Goal: Task Accomplishment & Management: Manage account settings

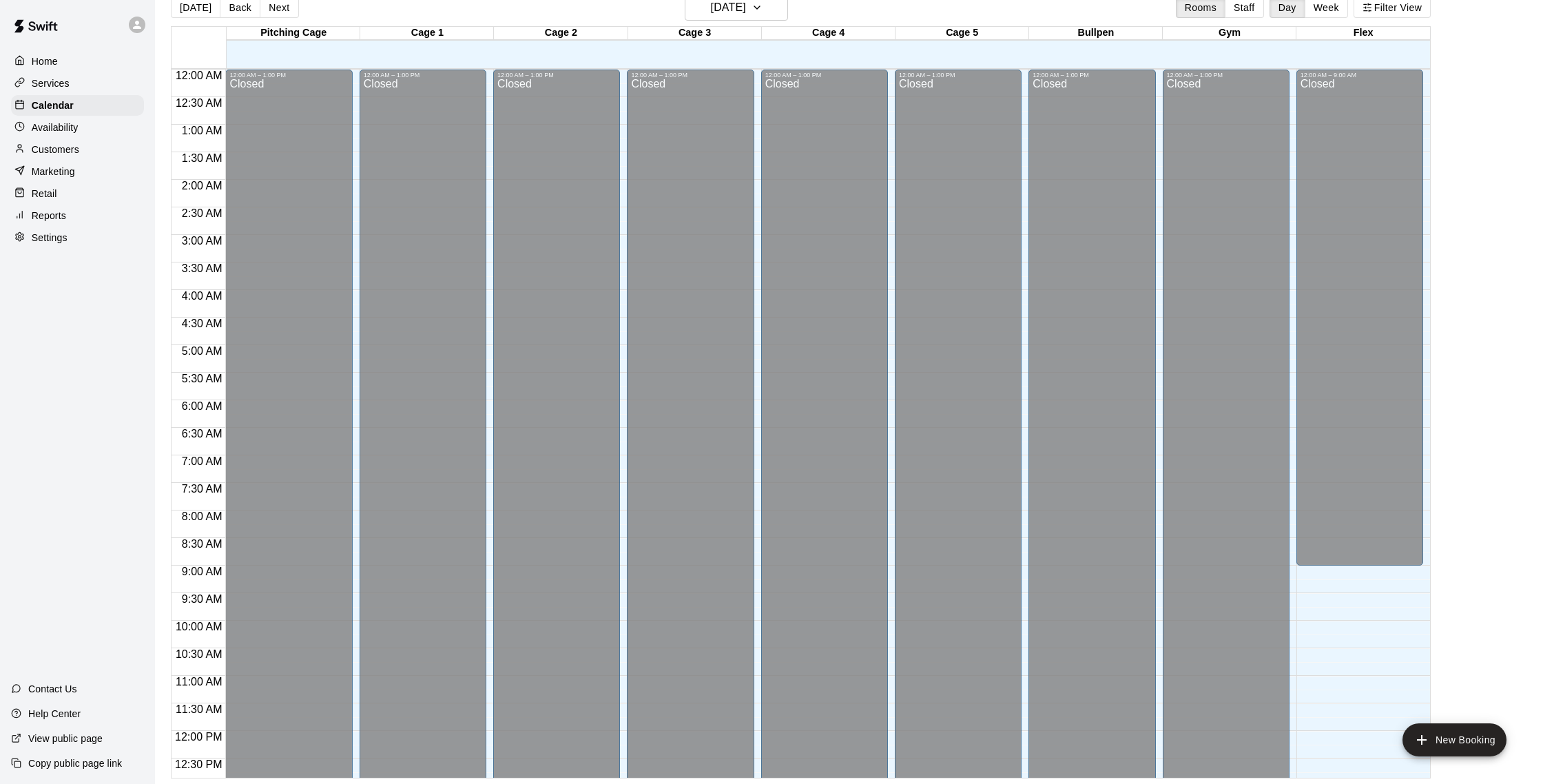
scroll to position [615, 0]
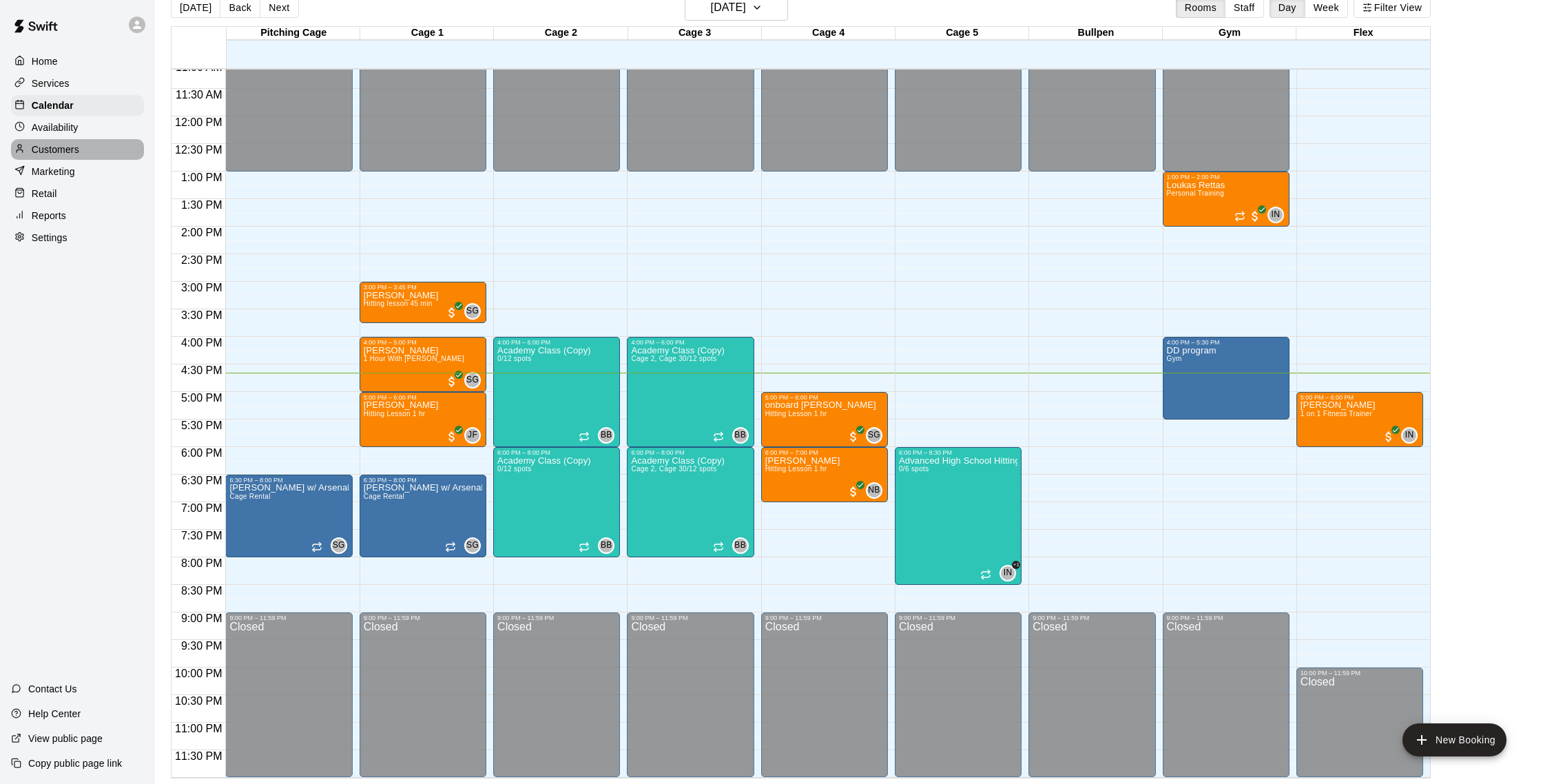
click at [49, 151] on p "Customers" at bounding box center [55, 149] width 47 height 14
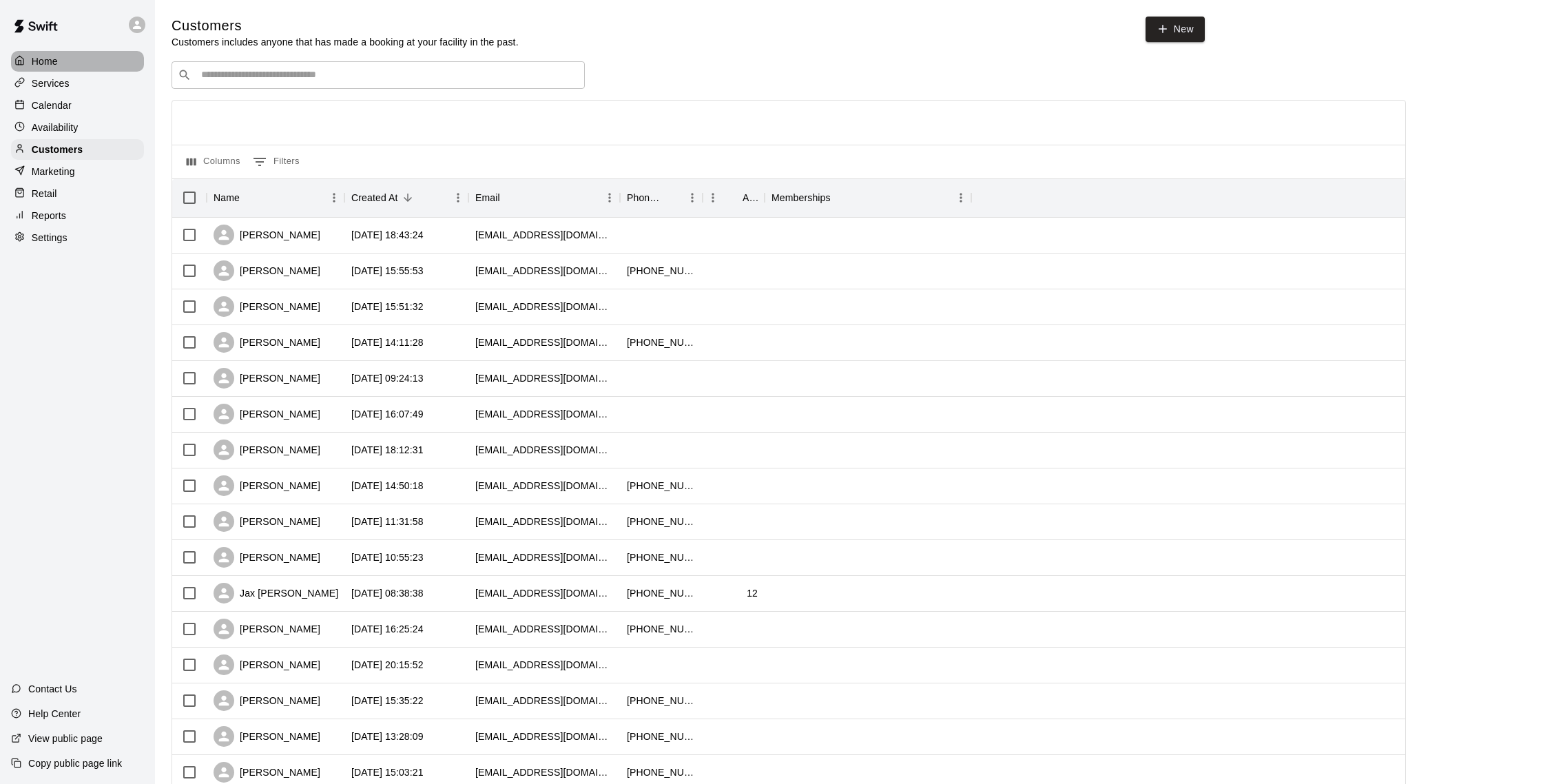
click at [120, 68] on div "Home" at bounding box center [77, 61] width 133 height 21
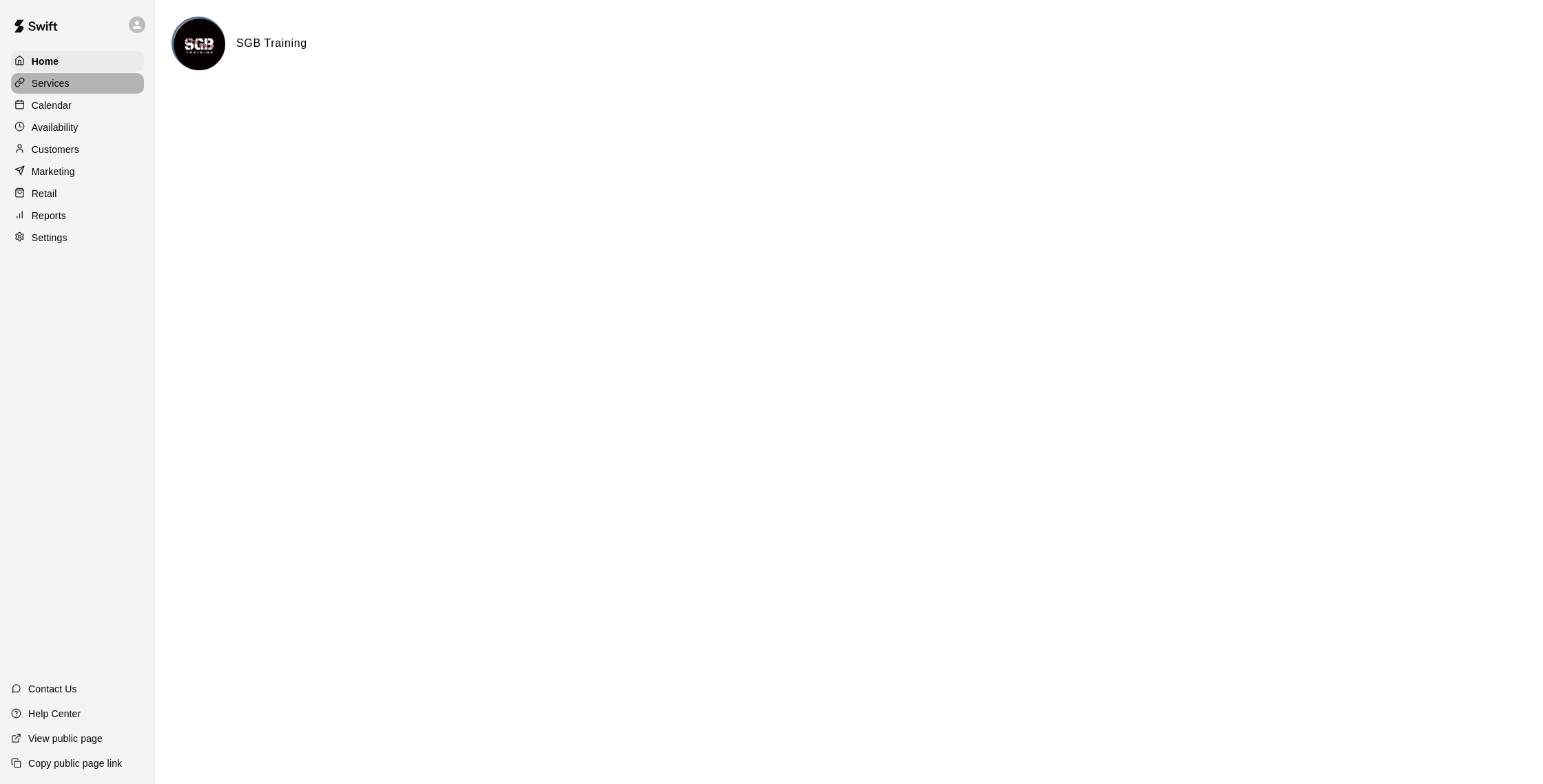
click at [114, 90] on div "Services" at bounding box center [77, 83] width 133 height 21
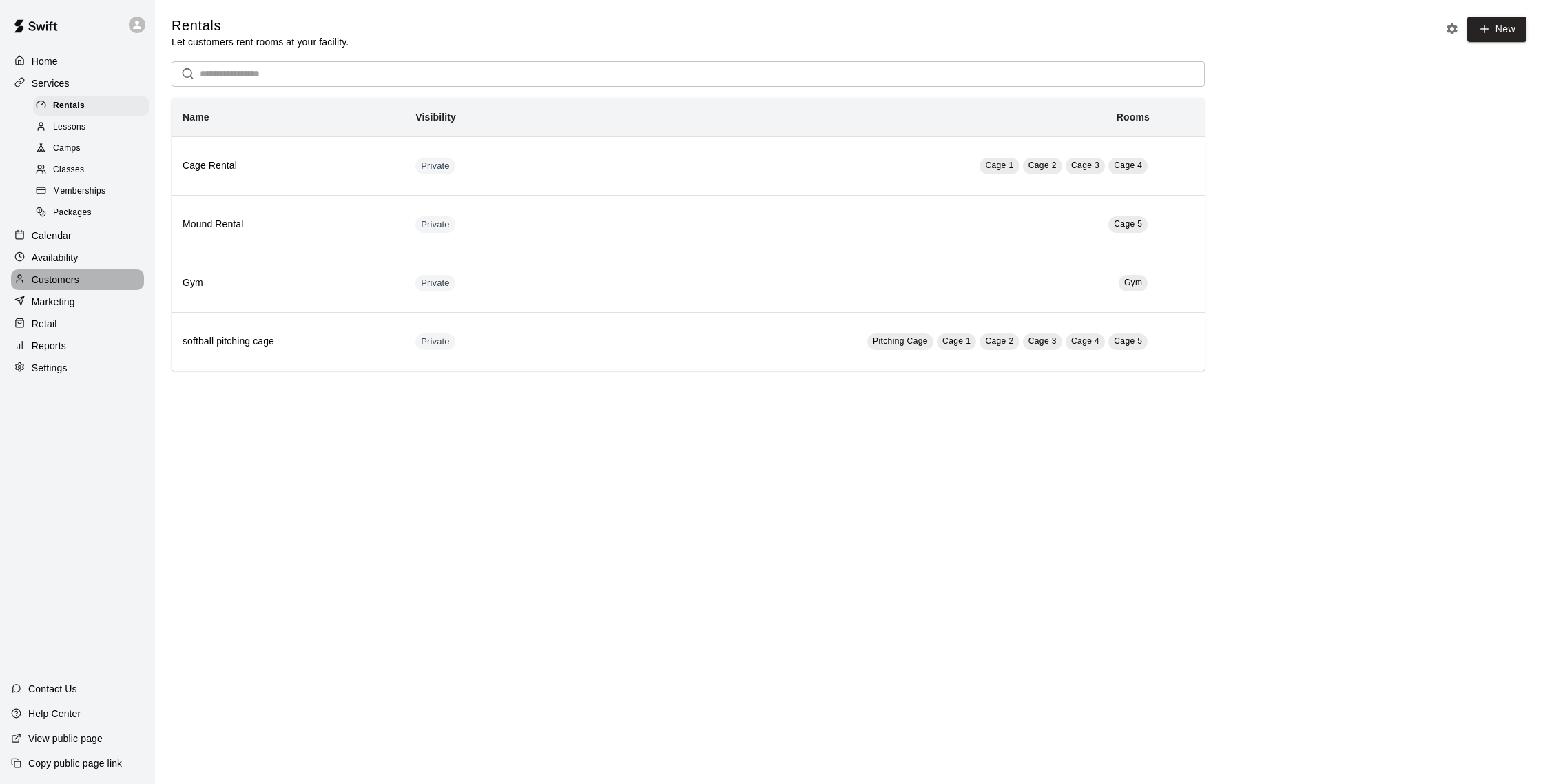
click at [90, 280] on div "Customers" at bounding box center [77, 280] width 133 height 21
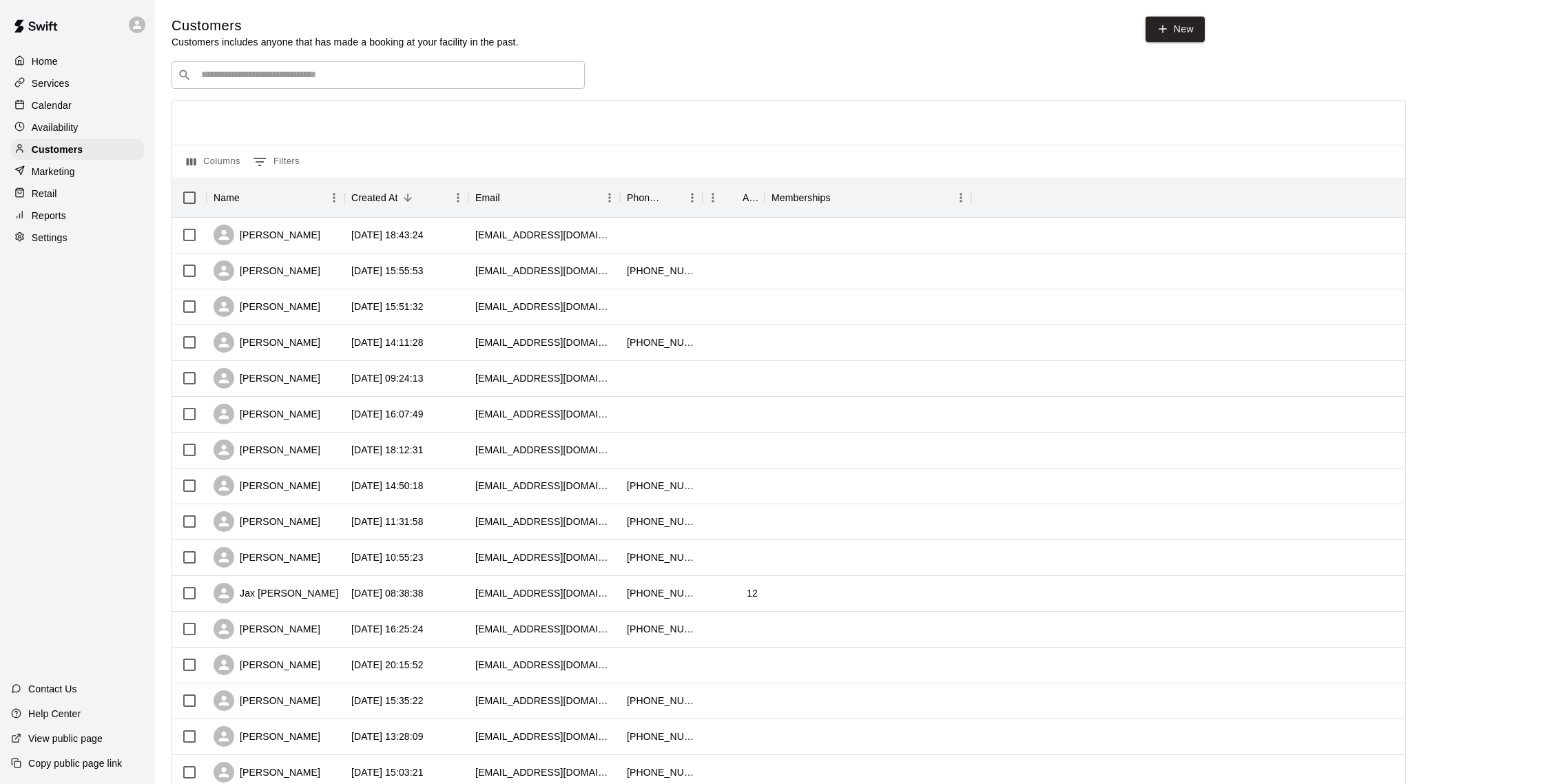
click at [205, 76] on input "Search customers by name or email" at bounding box center [388, 75] width 382 height 14
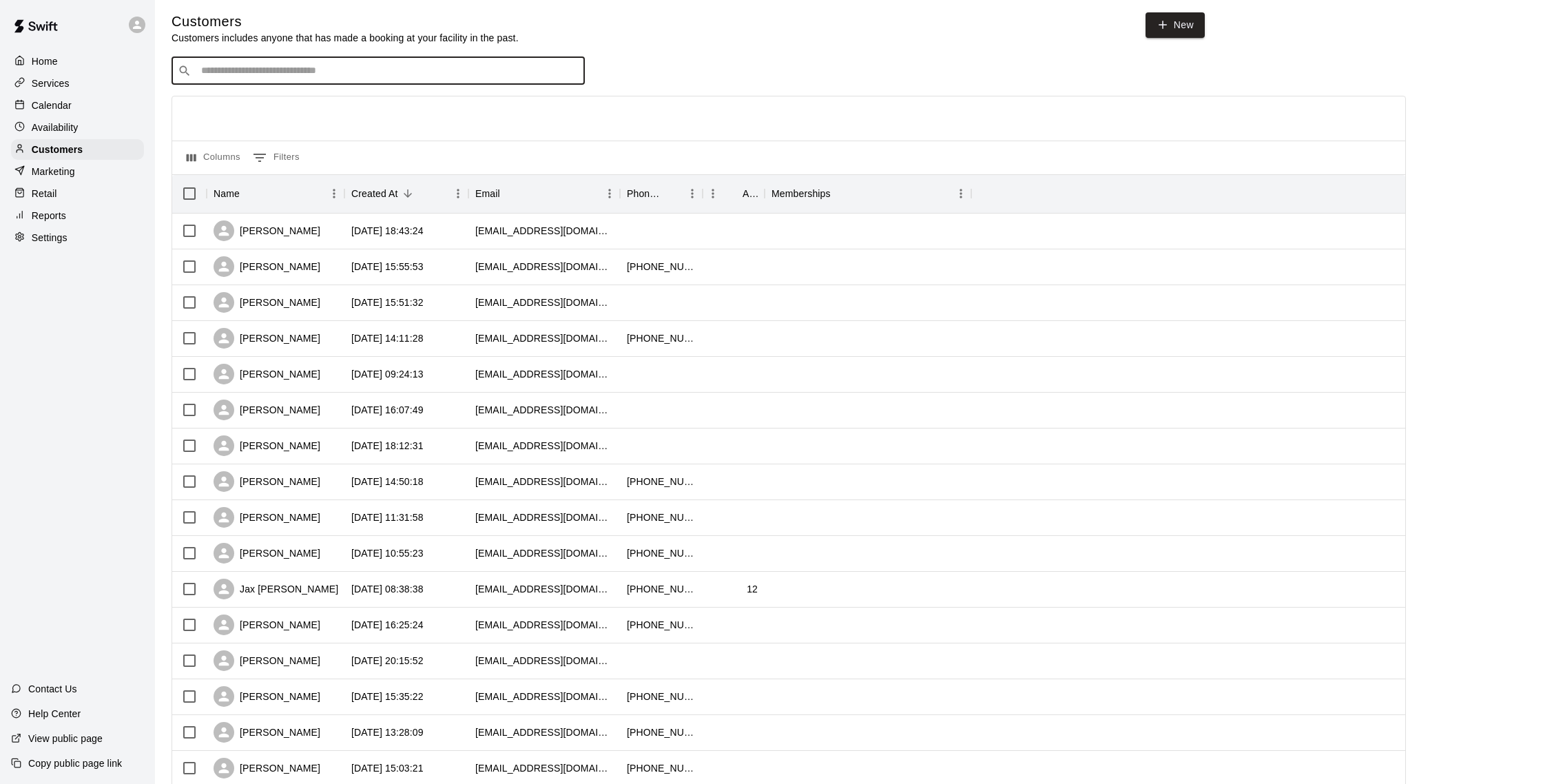
click at [218, 71] on input "Search customers by name or email" at bounding box center [388, 71] width 382 height 14
type input "*****"
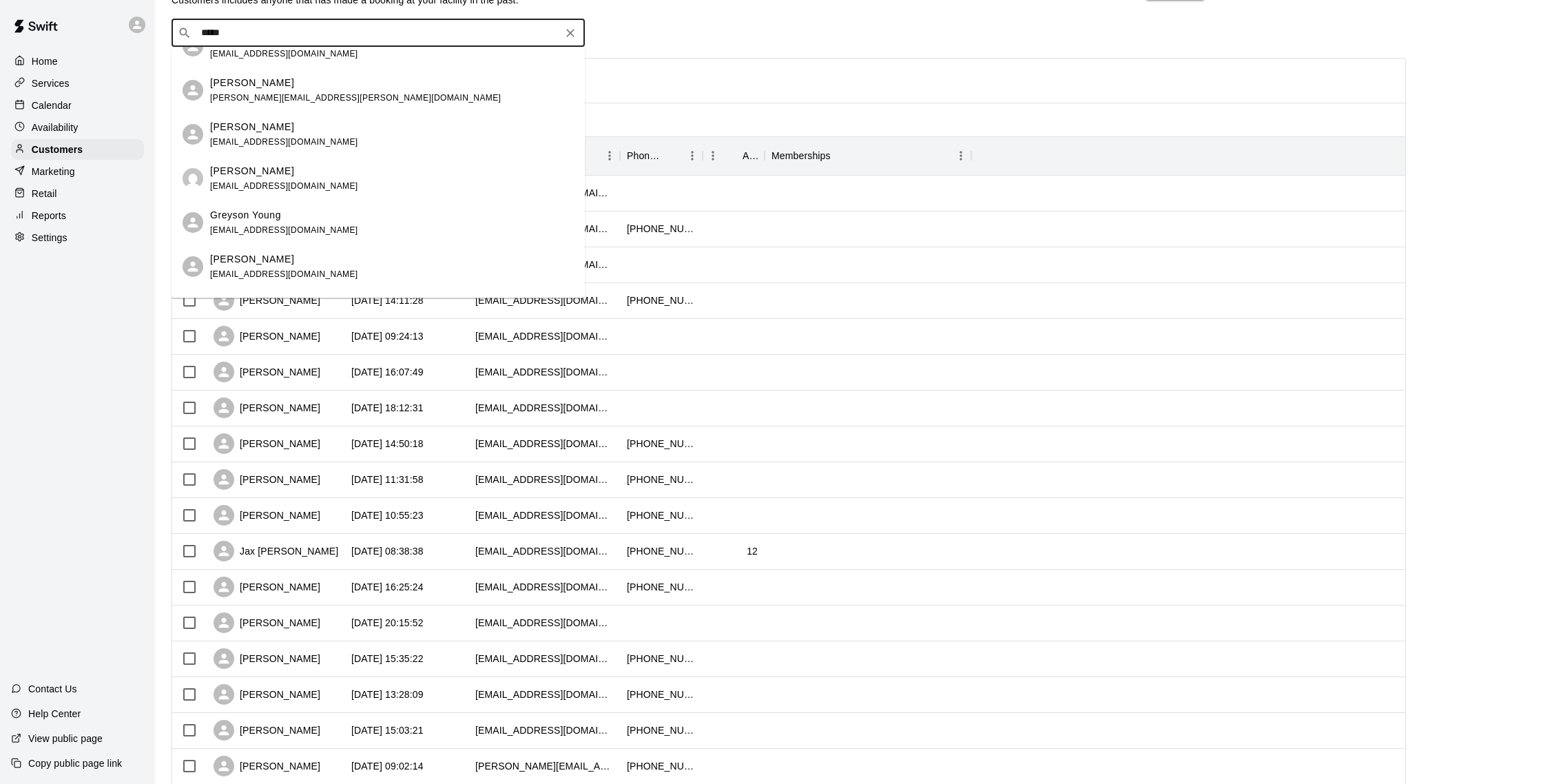
scroll to position [0, 0]
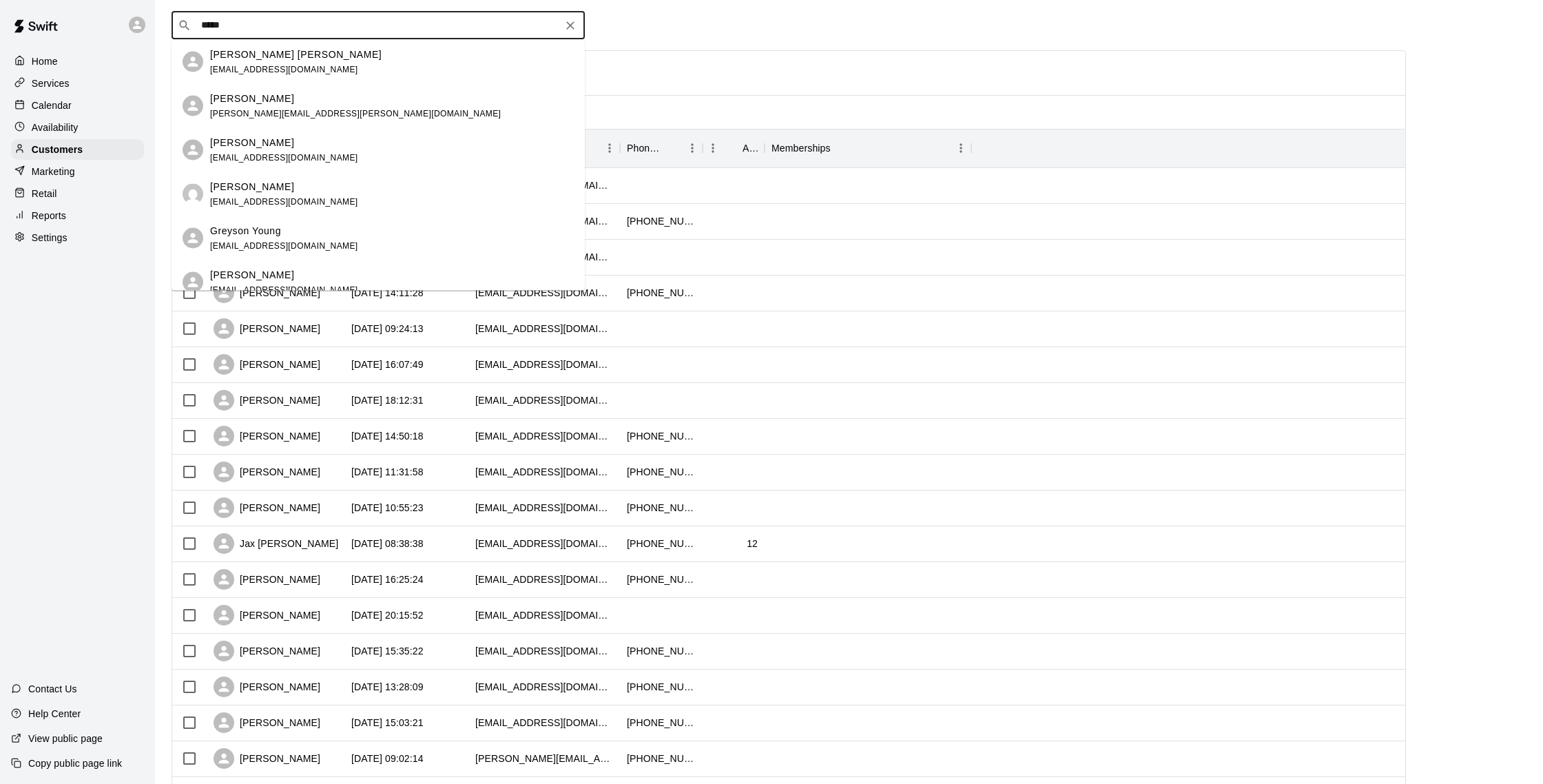
click at [367, 72] on div "[PERSON_NAME] [PERSON_NAME] [EMAIL_ADDRESS][DOMAIN_NAME]" at bounding box center [392, 61] width 364 height 30
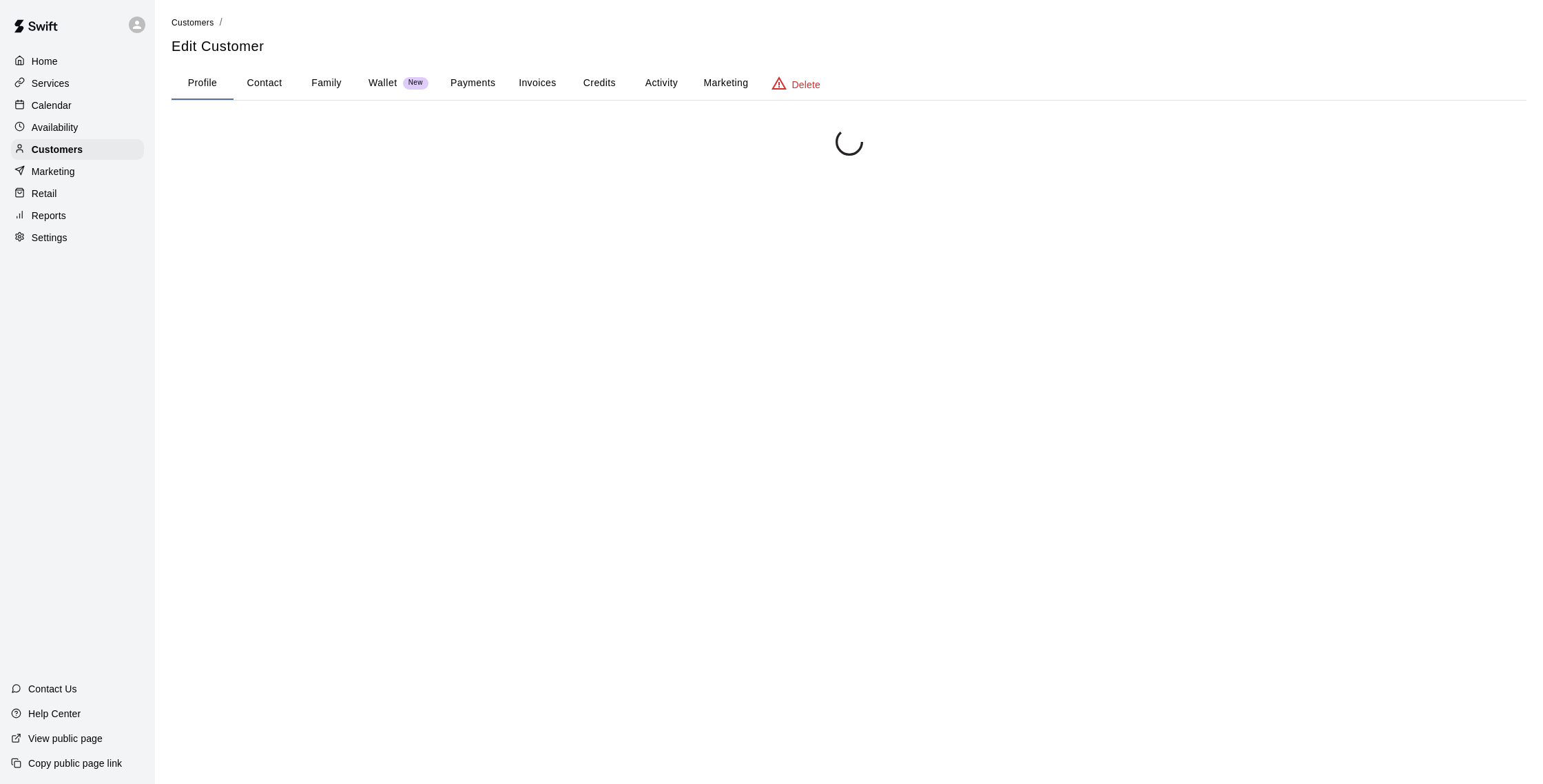
scroll to position [4, 0]
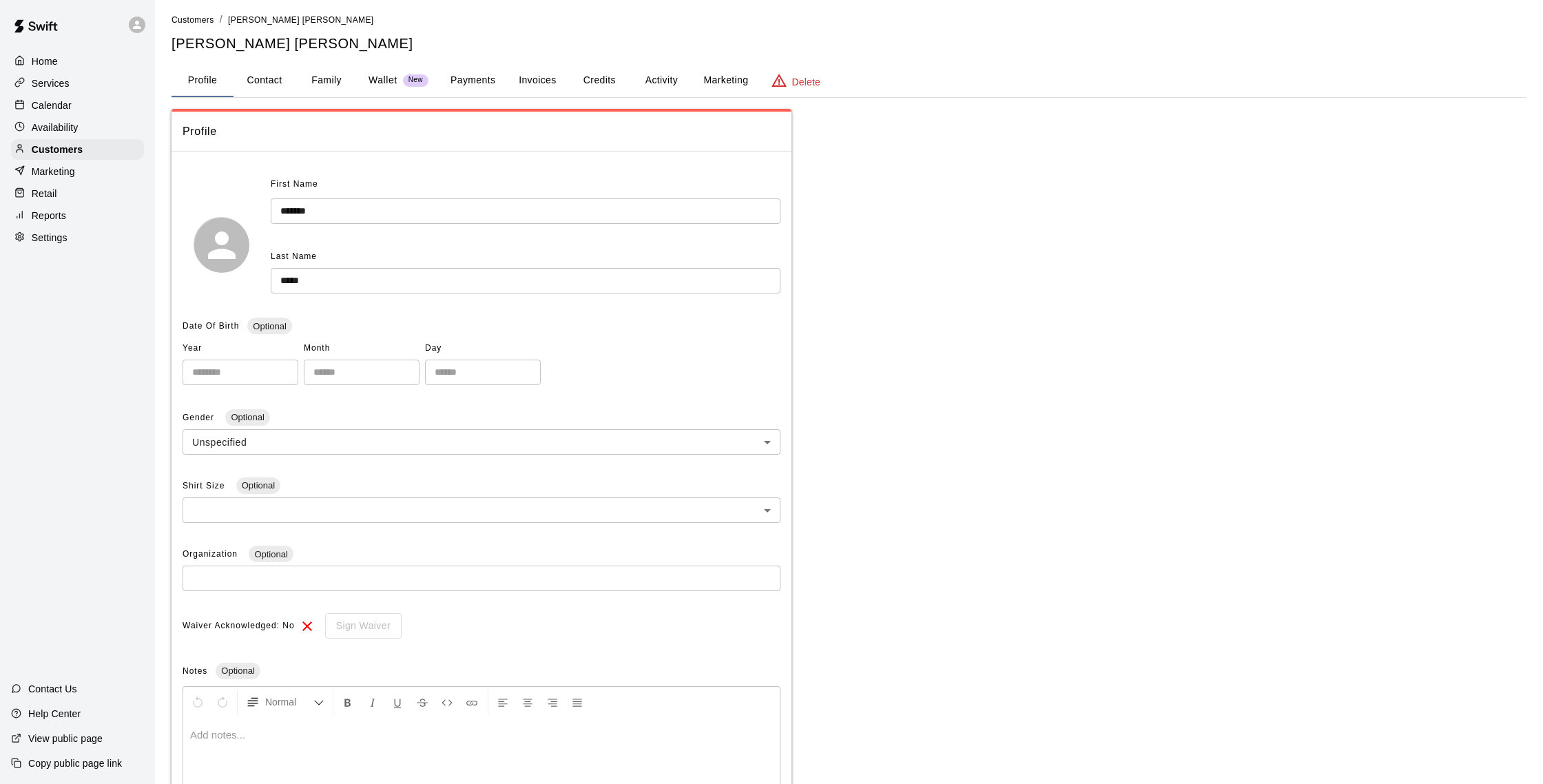
click at [319, 77] on button "Family" at bounding box center [326, 80] width 62 height 33
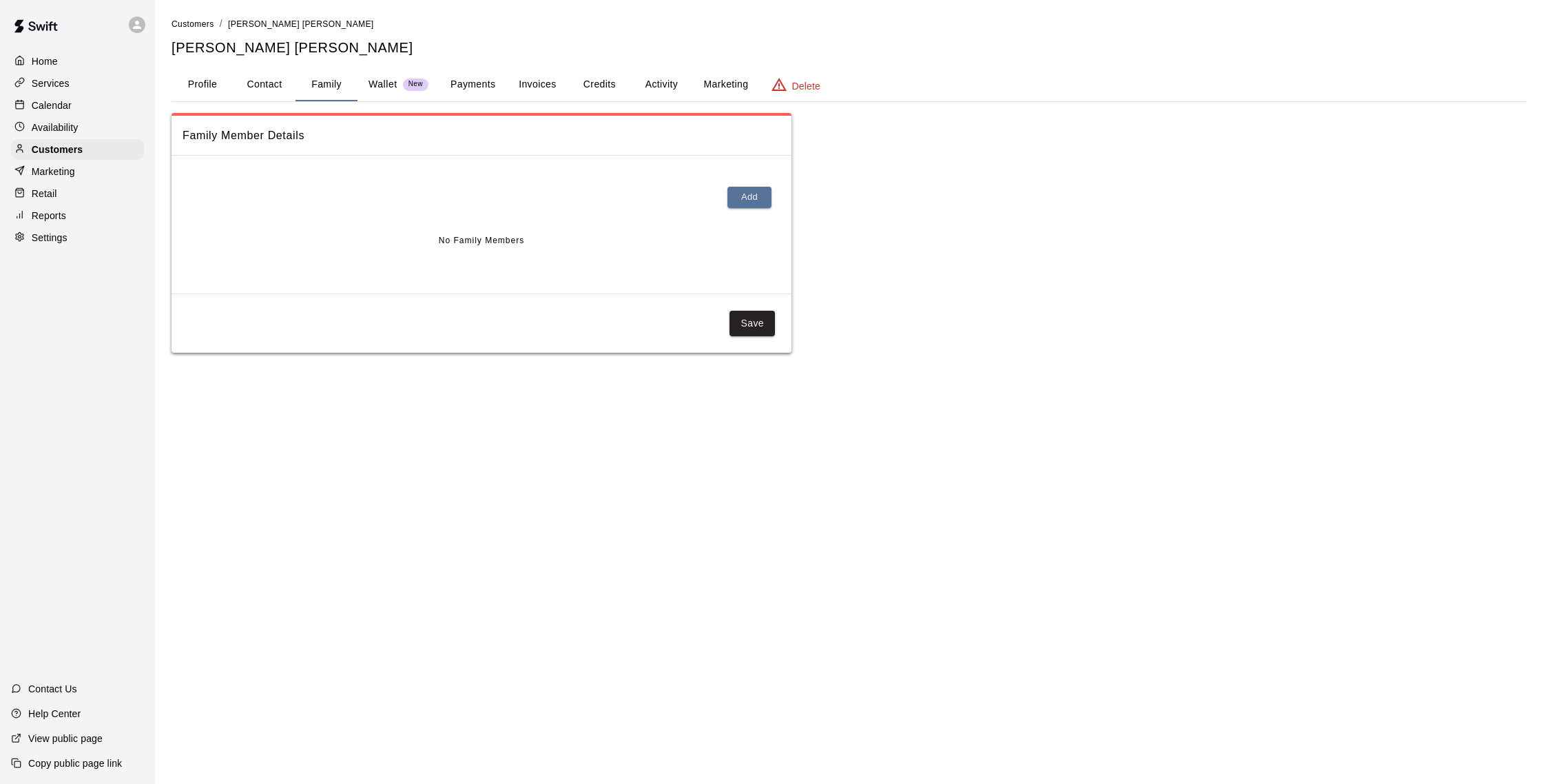
scroll to position [0, 0]
click at [55, 145] on p "Customers" at bounding box center [56, 149] width 51 height 14
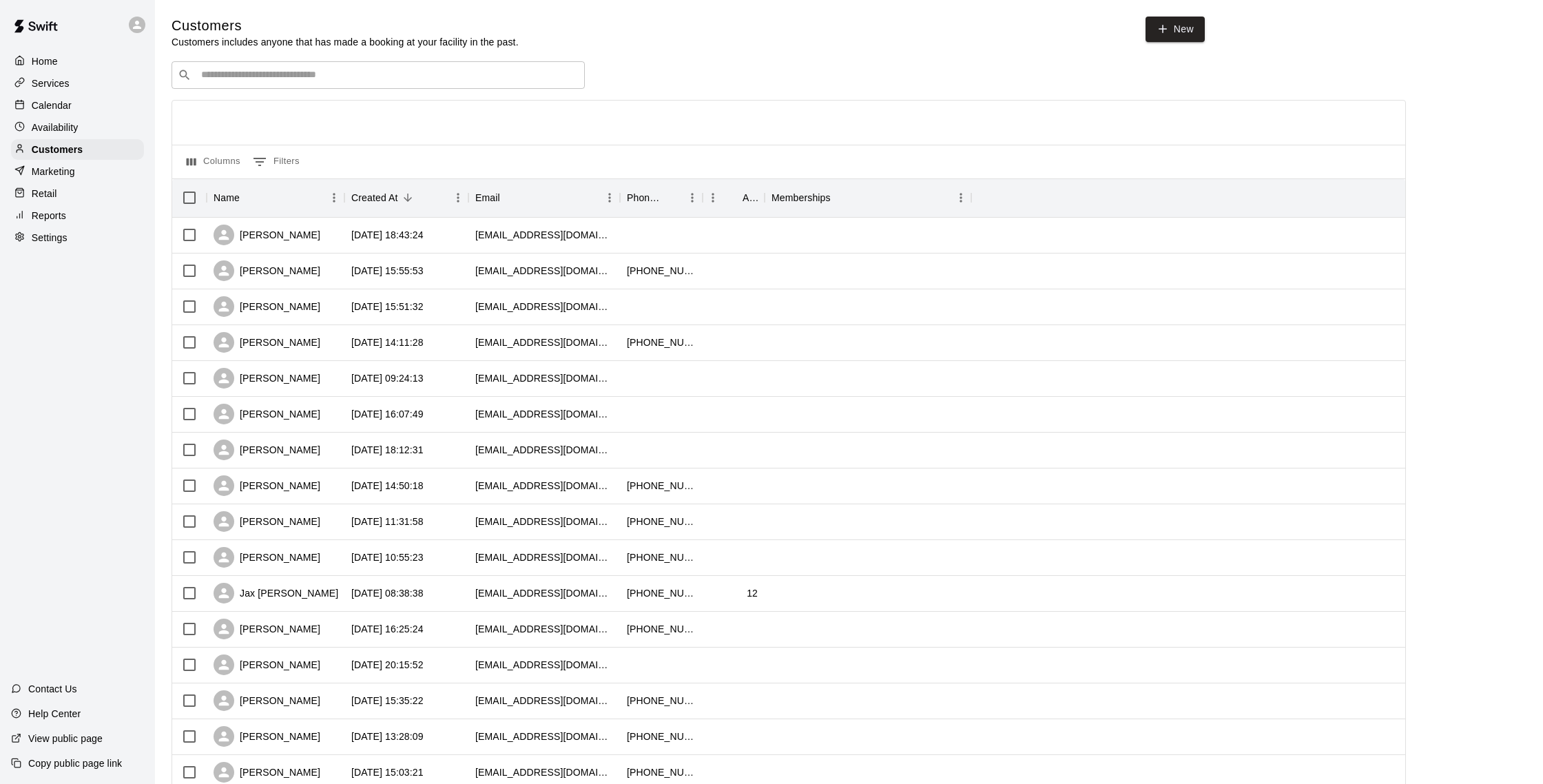
click at [213, 67] on div "​ ​" at bounding box center [378, 75] width 413 height 27
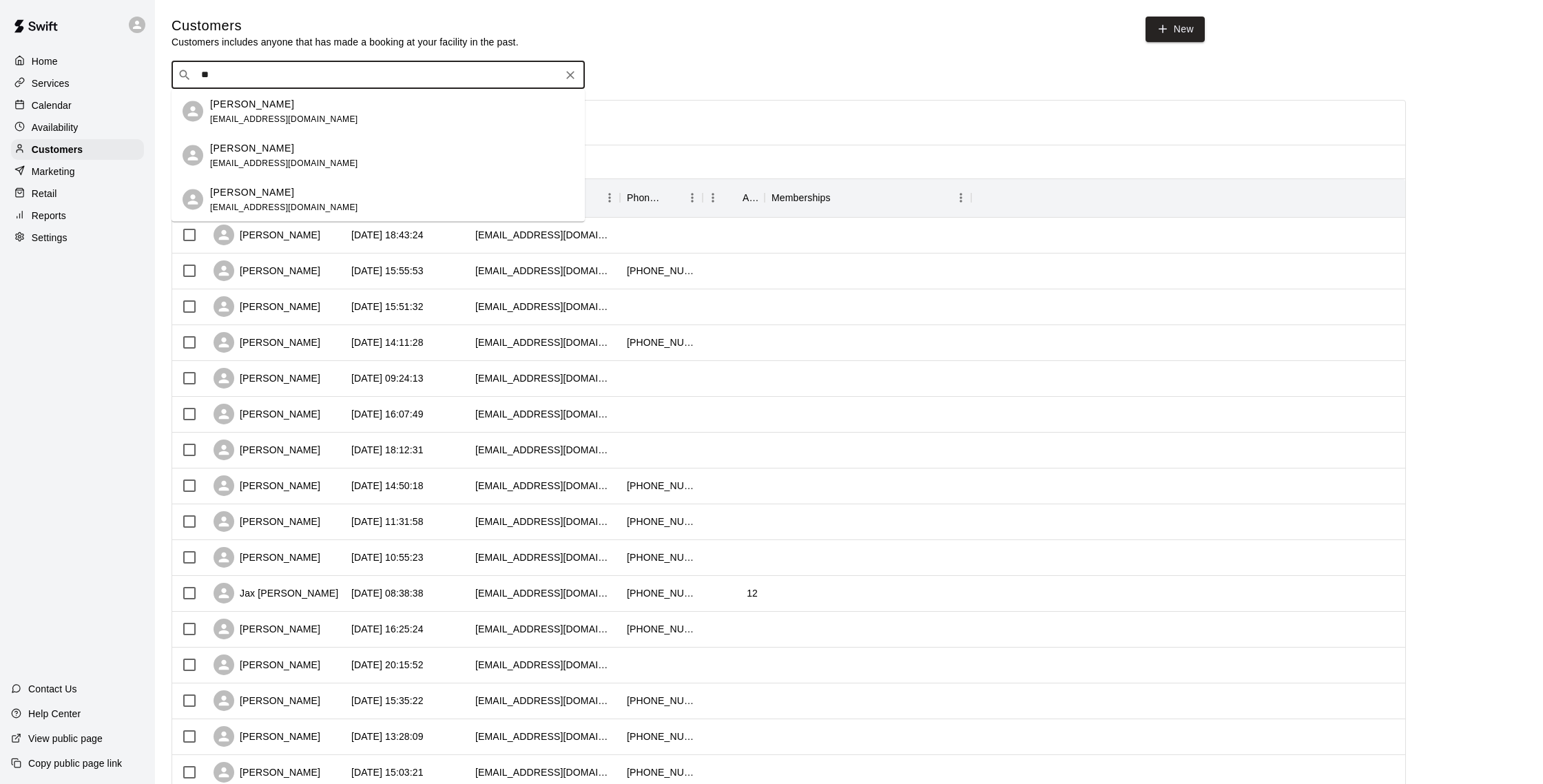
type input "*"
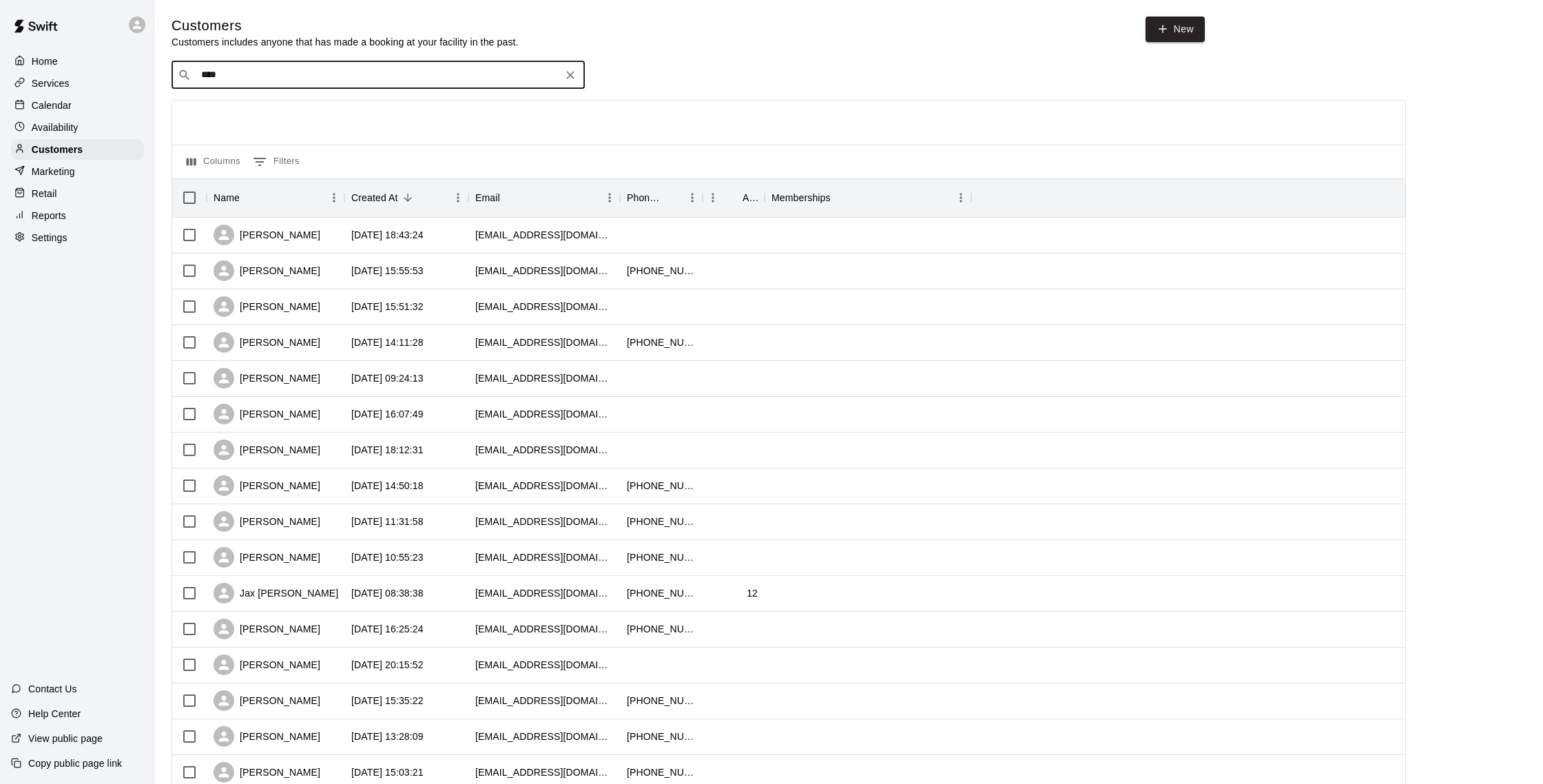
type input "*****"
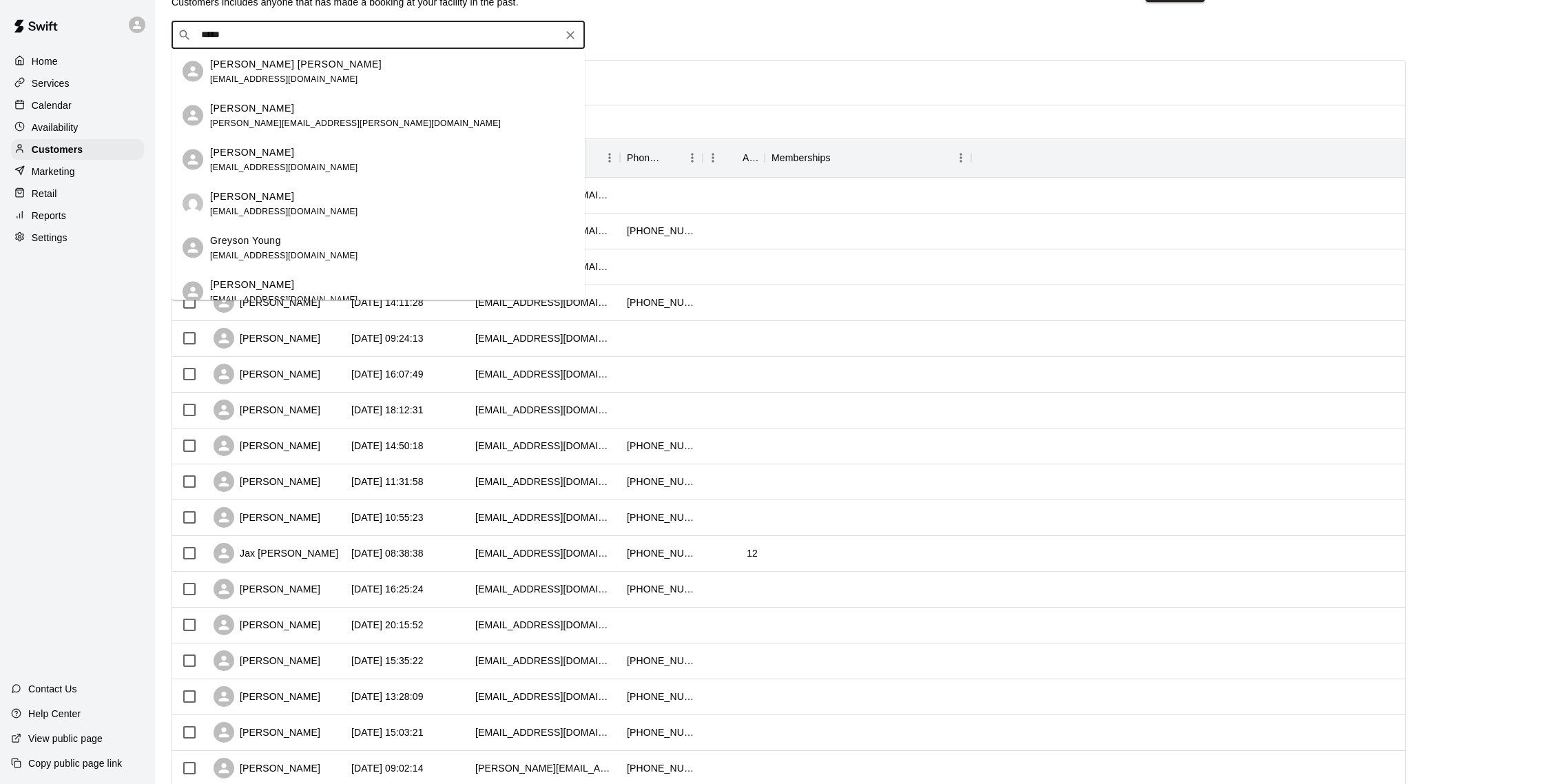
scroll to position [13, 0]
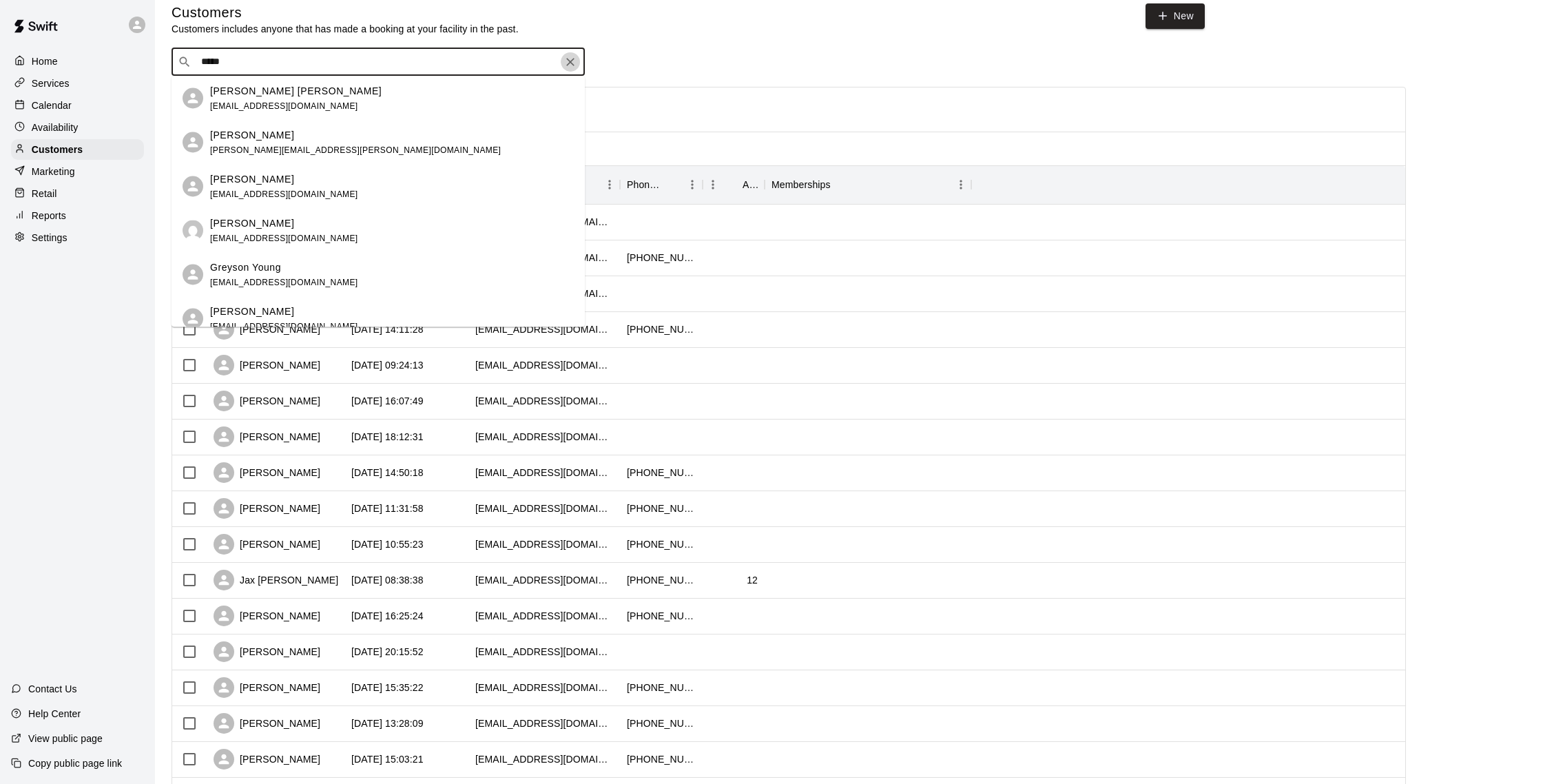
click at [574, 59] on icon "Clear" at bounding box center [570, 61] width 14 height 14
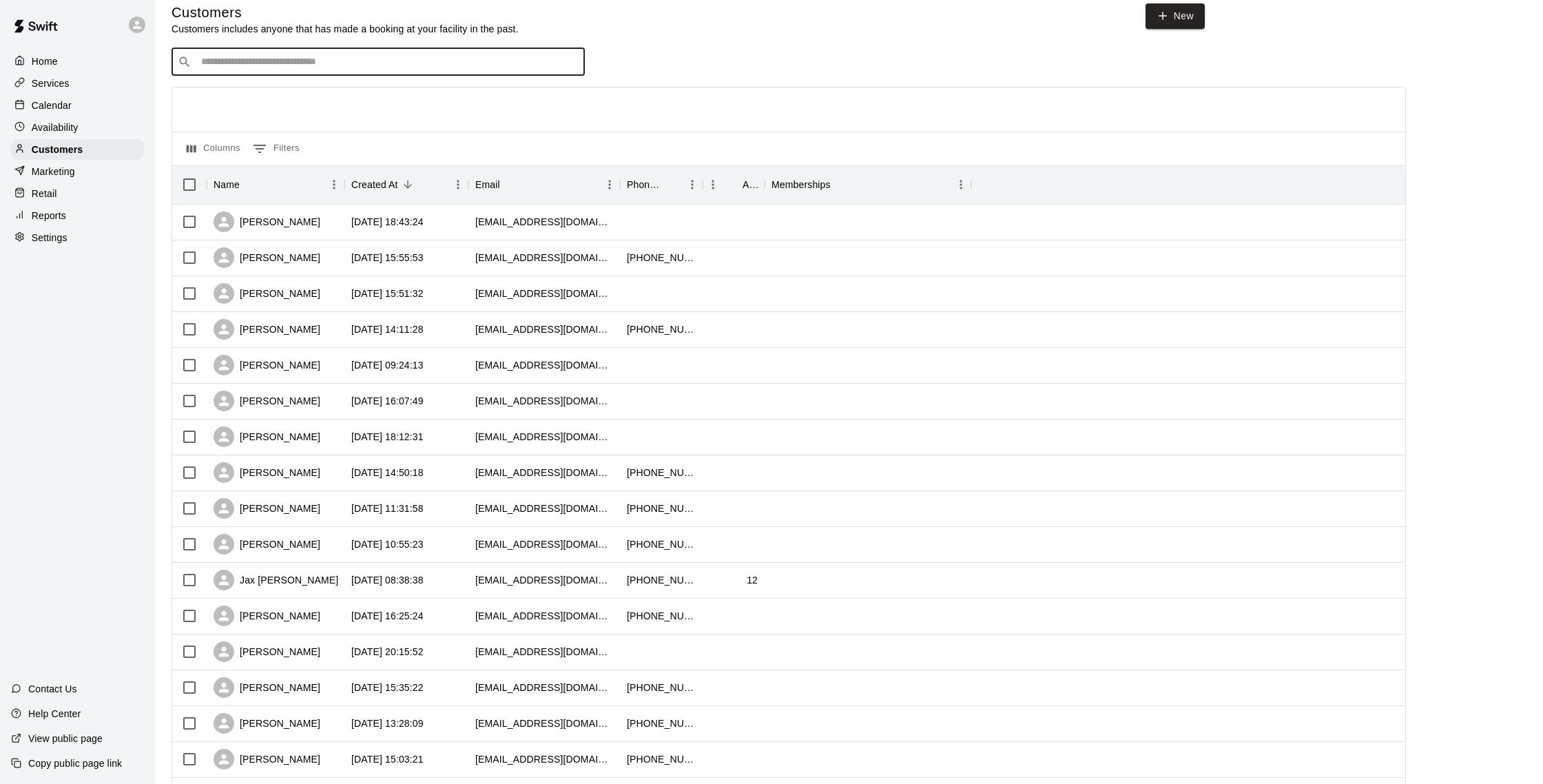
scroll to position [12, 0]
type input "*****"
click at [326, 113] on div "[PERSON_NAME] [EMAIL_ADDRESS][DOMAIN_NAME]" at bounding box center [378, 99] width 413 height 44
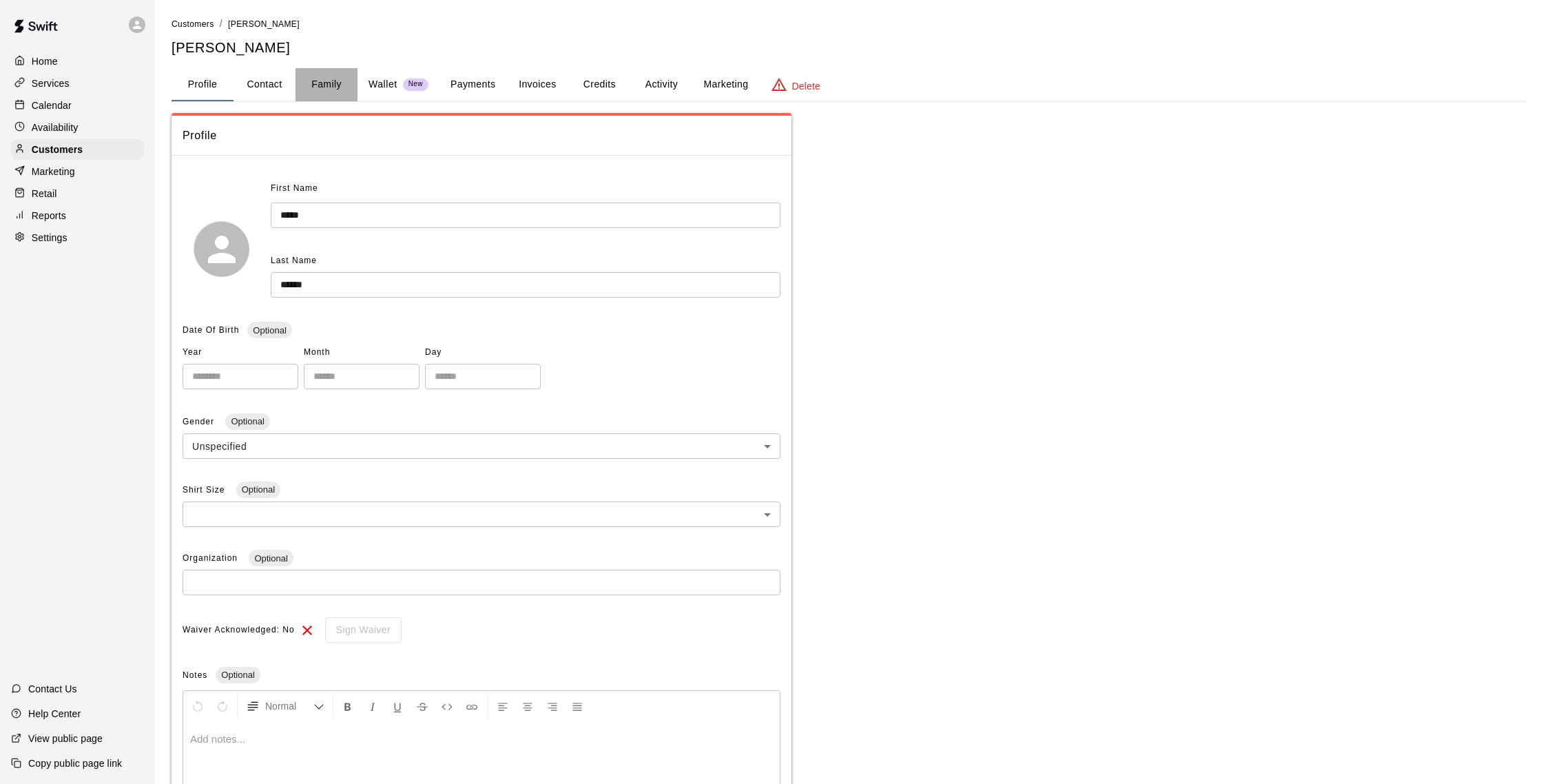
click at [337, 83] on button "Family" at bounding box center [326, 85] width 62 height 33
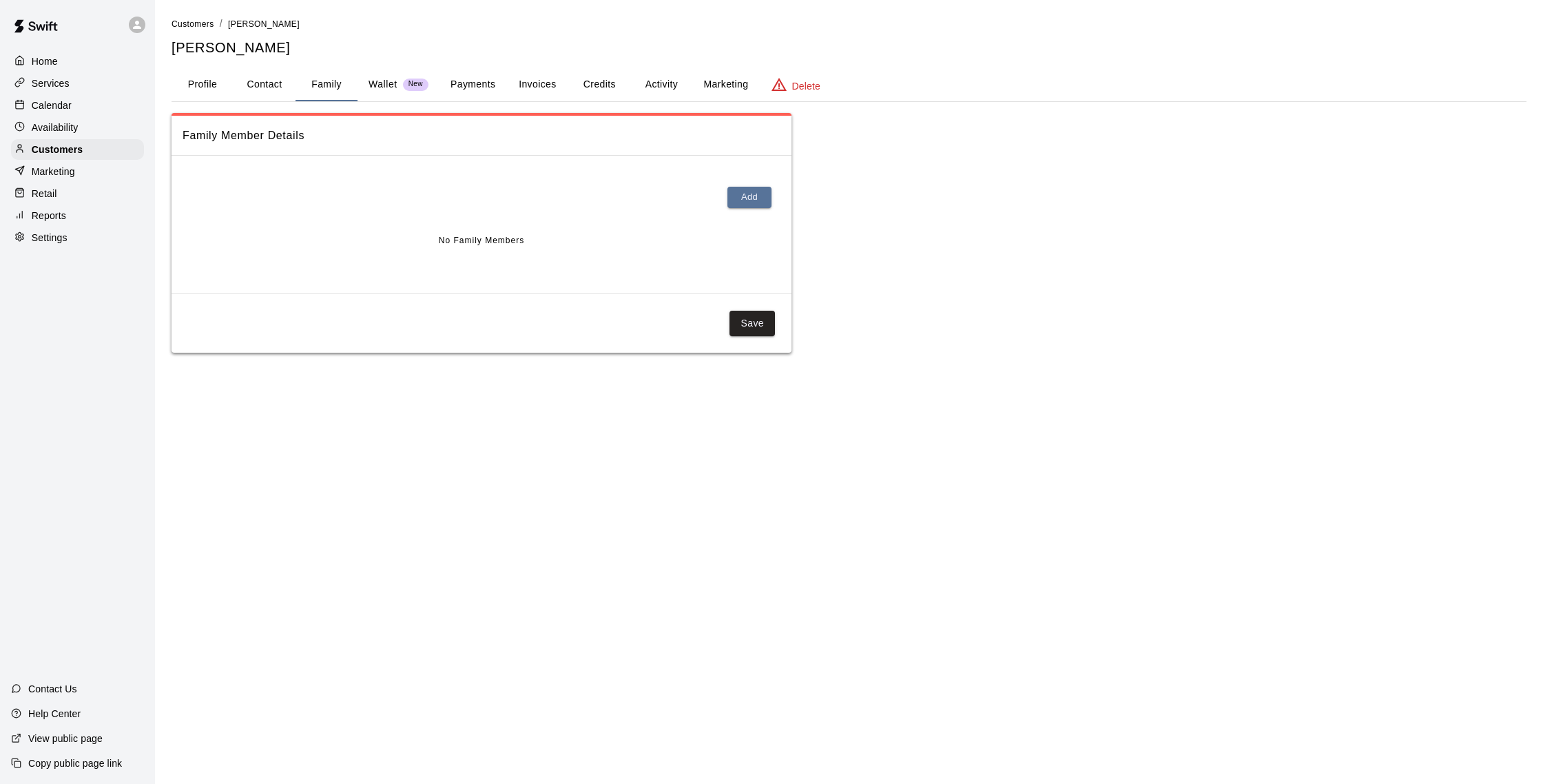
click at [193, 83] on button "Profile" at bounding box center [203, 85] width 62 height 33
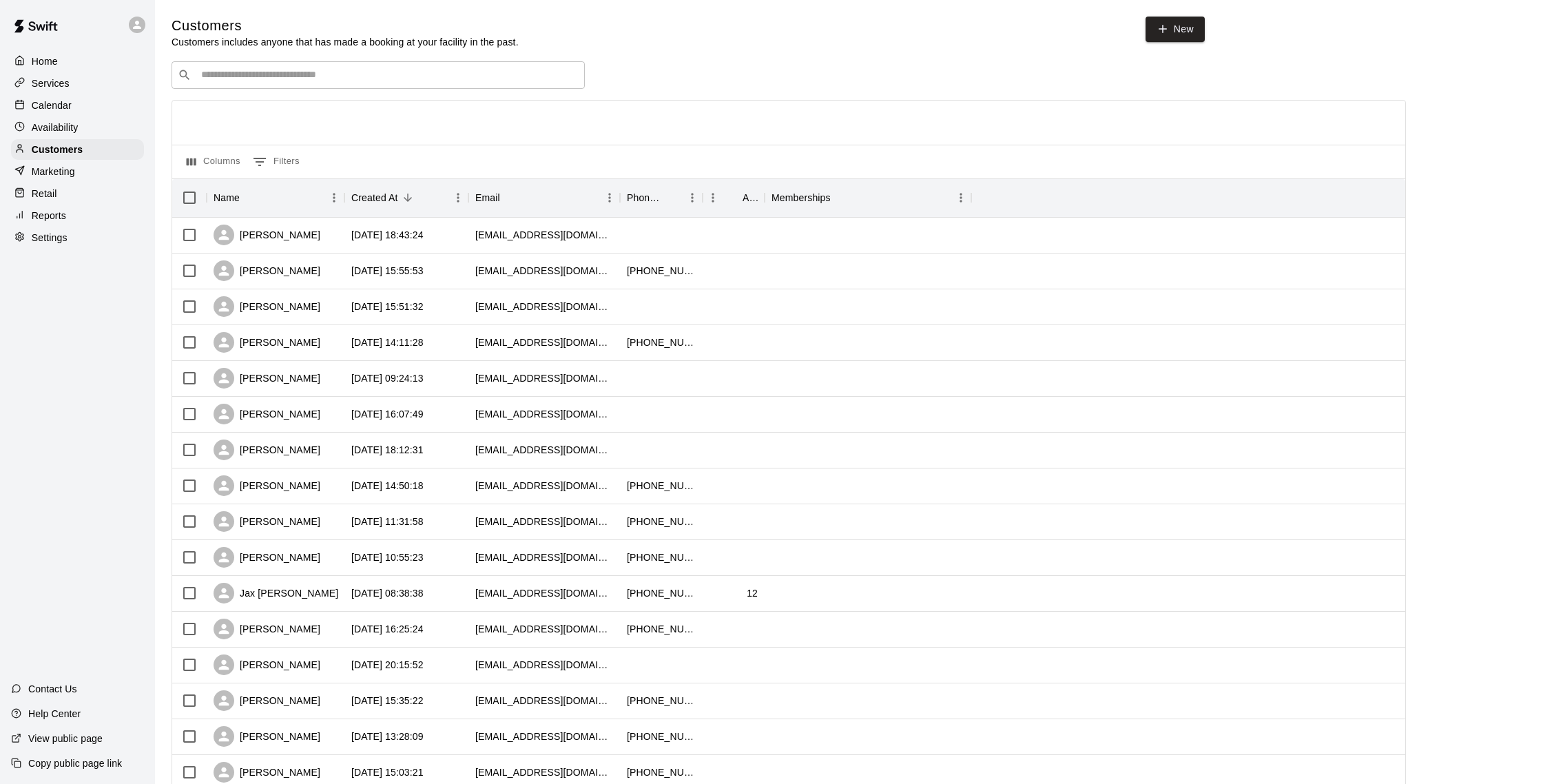
click at [251, 70] on input "Search customers by name or email" at bounding box center [388, 75] width 382 height 14
click at [91, 110] on div "Calendar" at bounding box center [77, 105] width 133 height 21
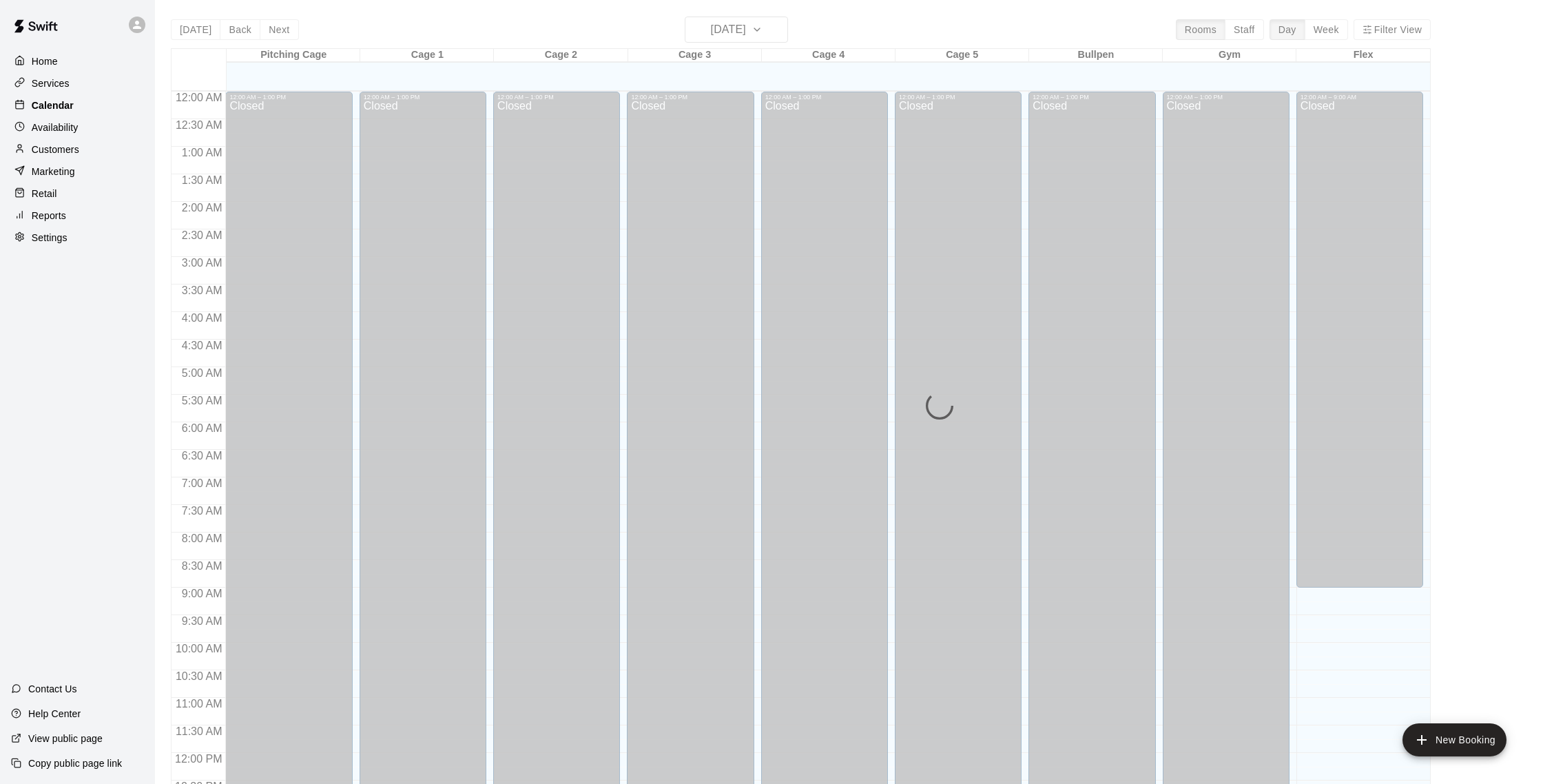
scroll to position [573, 0]
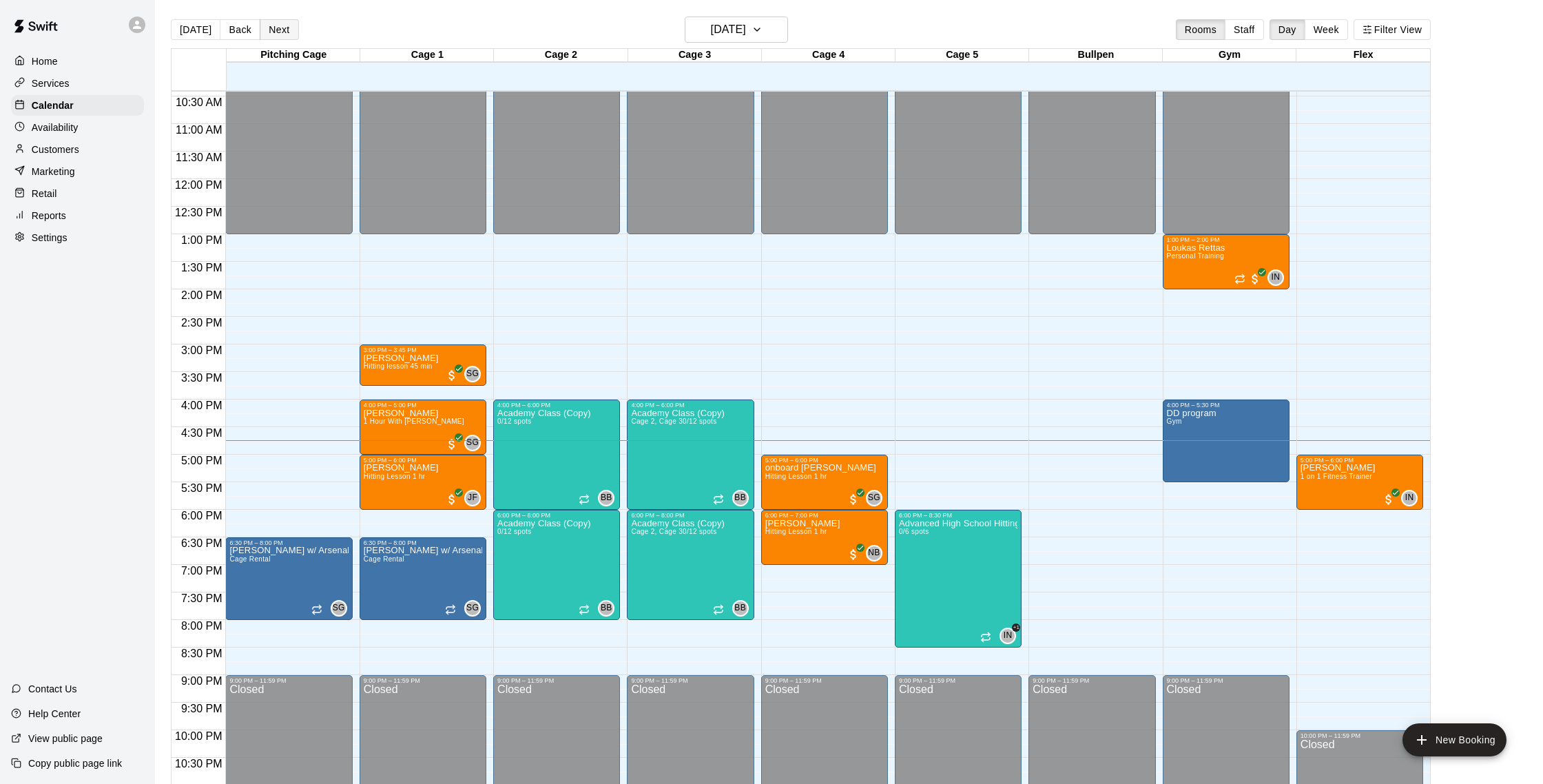
click at [281, 37] on button "Next" at bounding box center [279, 29] width 38 height 21
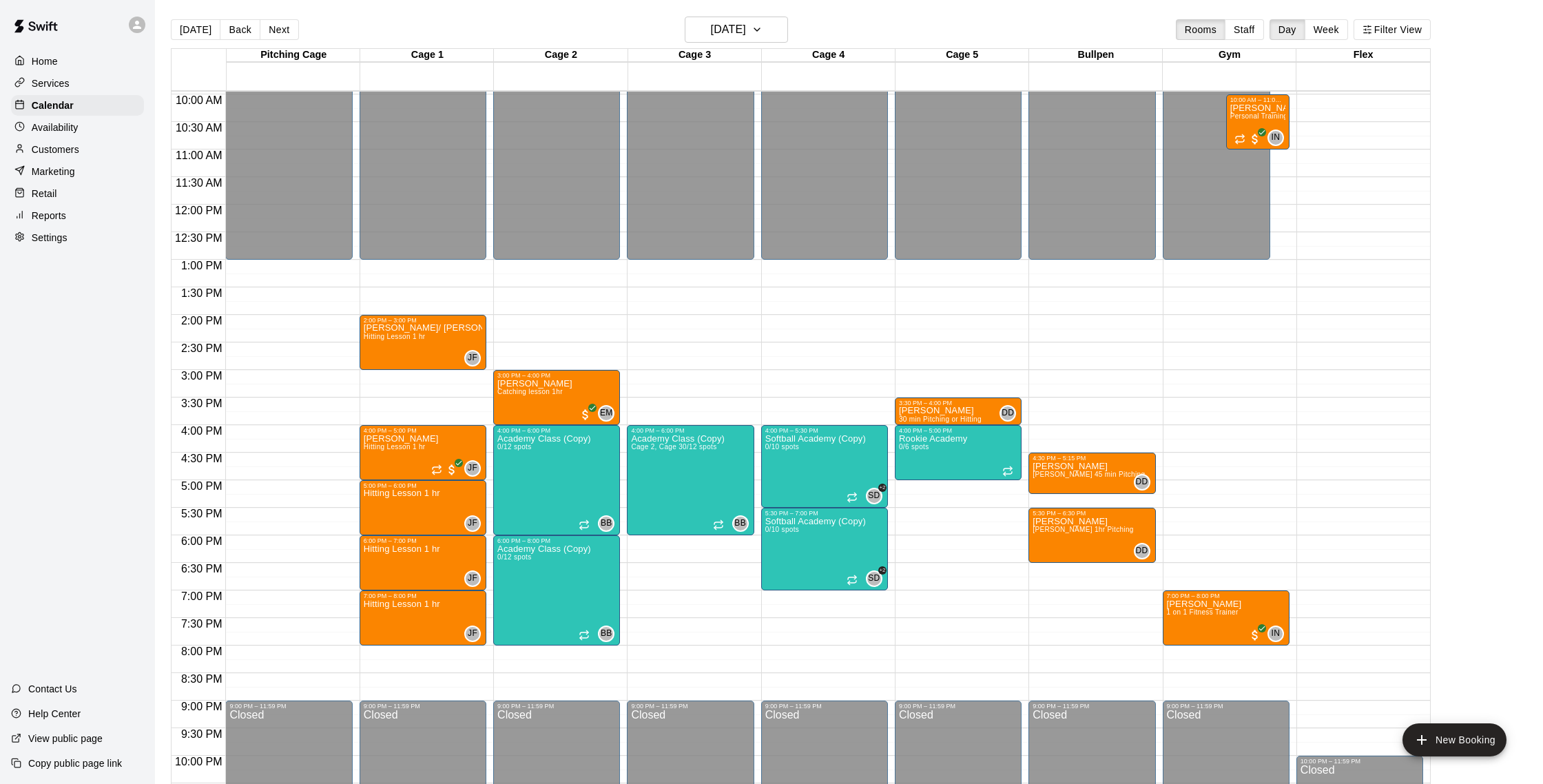
scroll to position [538, 0]
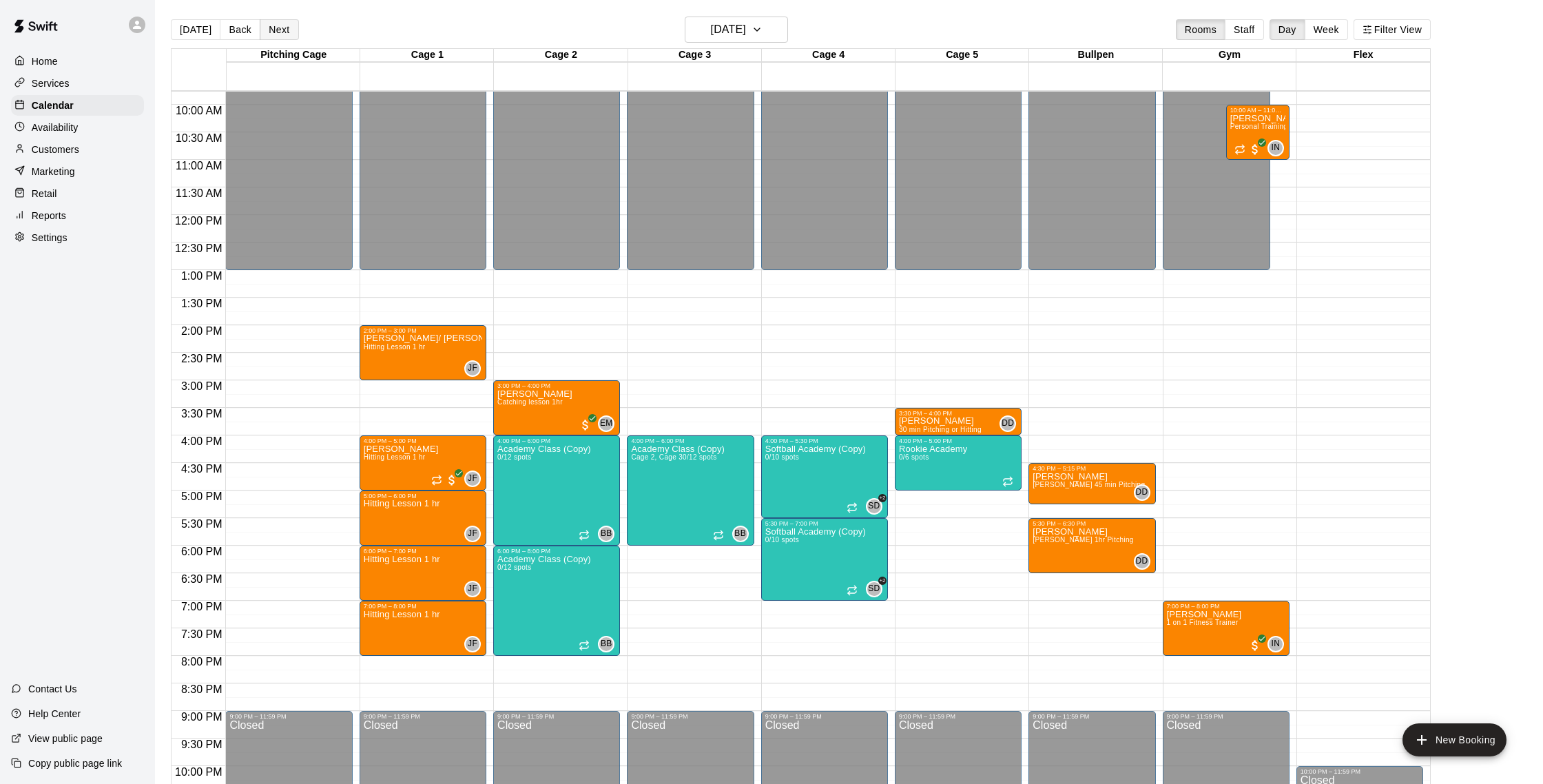
click at [272, 28] on button "Next" at bounding box center [279, 29] width 38 height 21
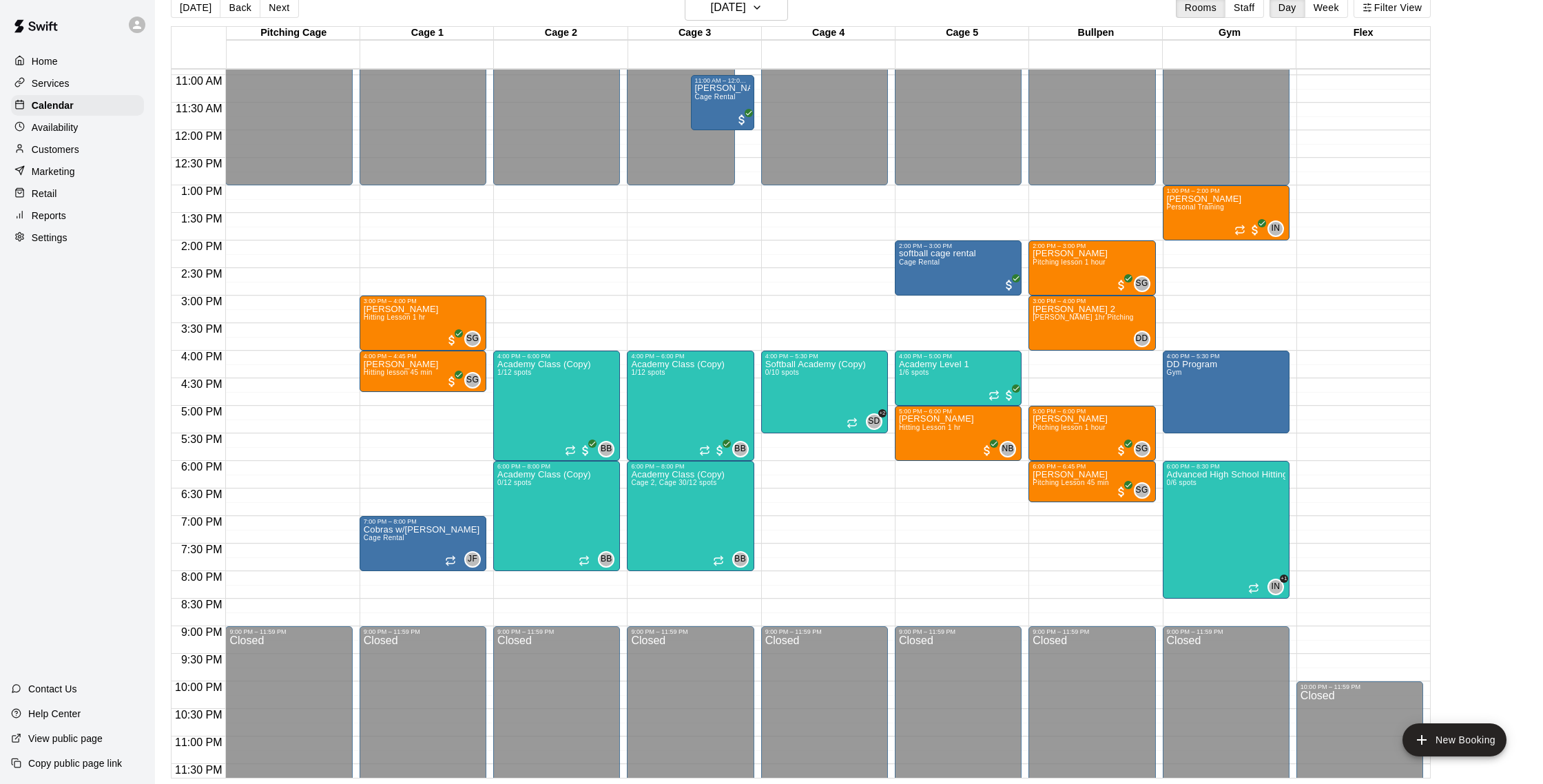
scroll to position [611, 0]
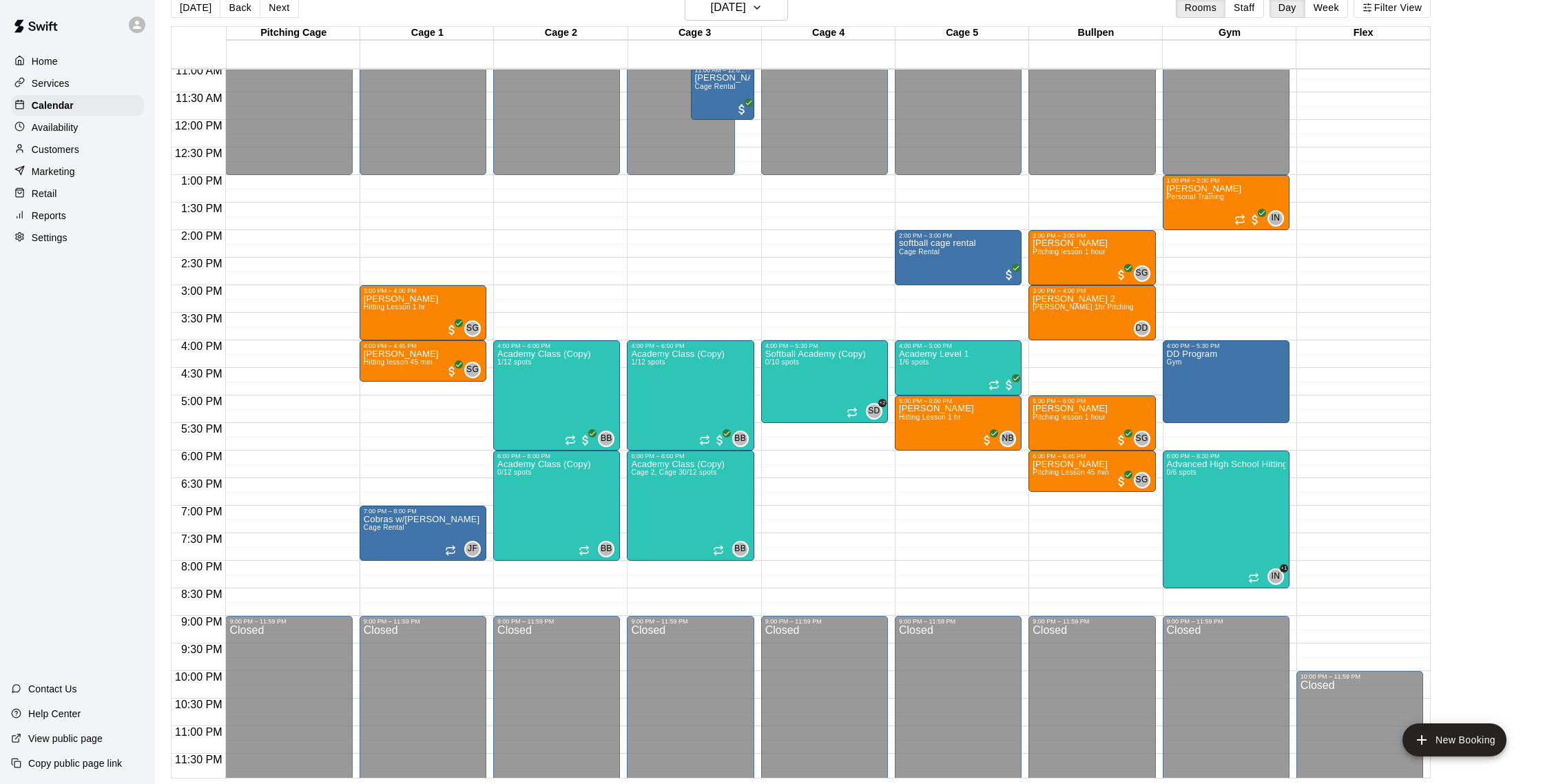
click at [242, 294] on div "12:00 AM – 1:00 PM Closed 9:00 PM – 11:59 PM Closed" at bounding box center [288, 120] width 127 height 1322
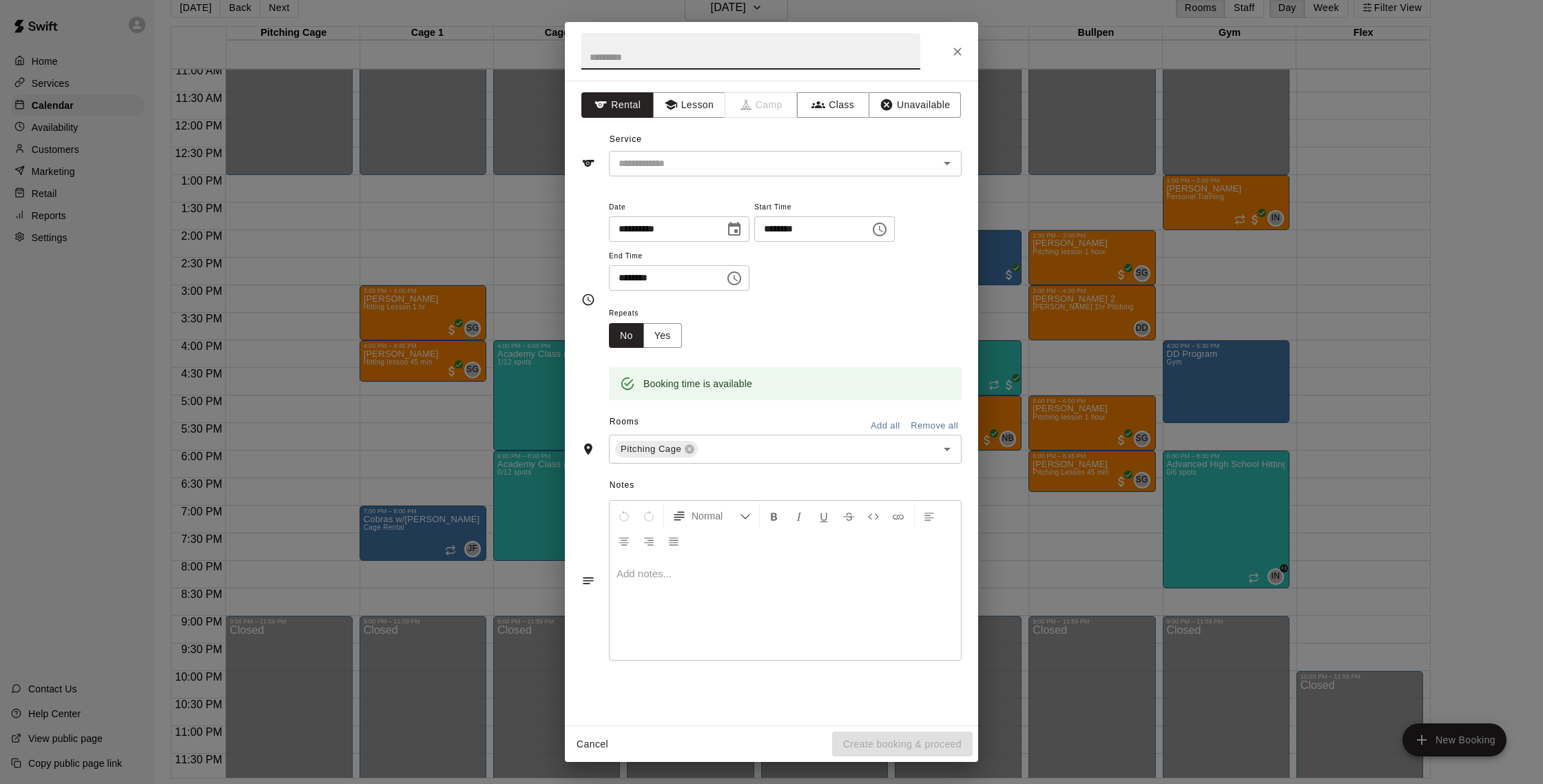
click at [630, 279] on input "********" at bounding box center [662, 278] width 106 height 26
type input "********"
click at [699, 105] on button "Lesson" at bounding box center [689, 105] width 72 height 26
click at [671, 168] on input "text" at bounding box center [765, 163] width 304 height 17
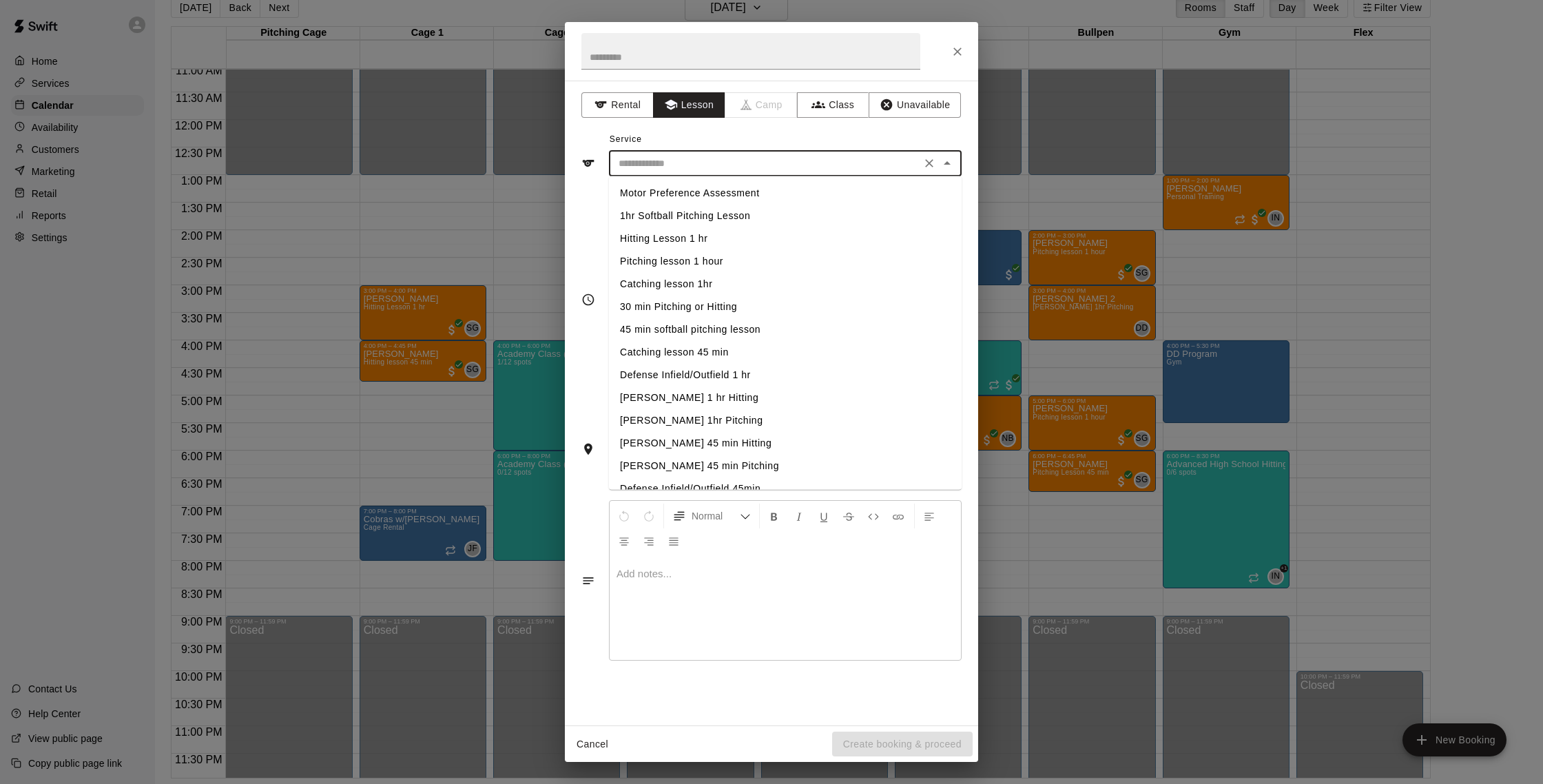
click at [658, 242] on li "Hitting Lesson 1 hr" at bounding box center [785, 238] width 353 height 22
type input "**********"
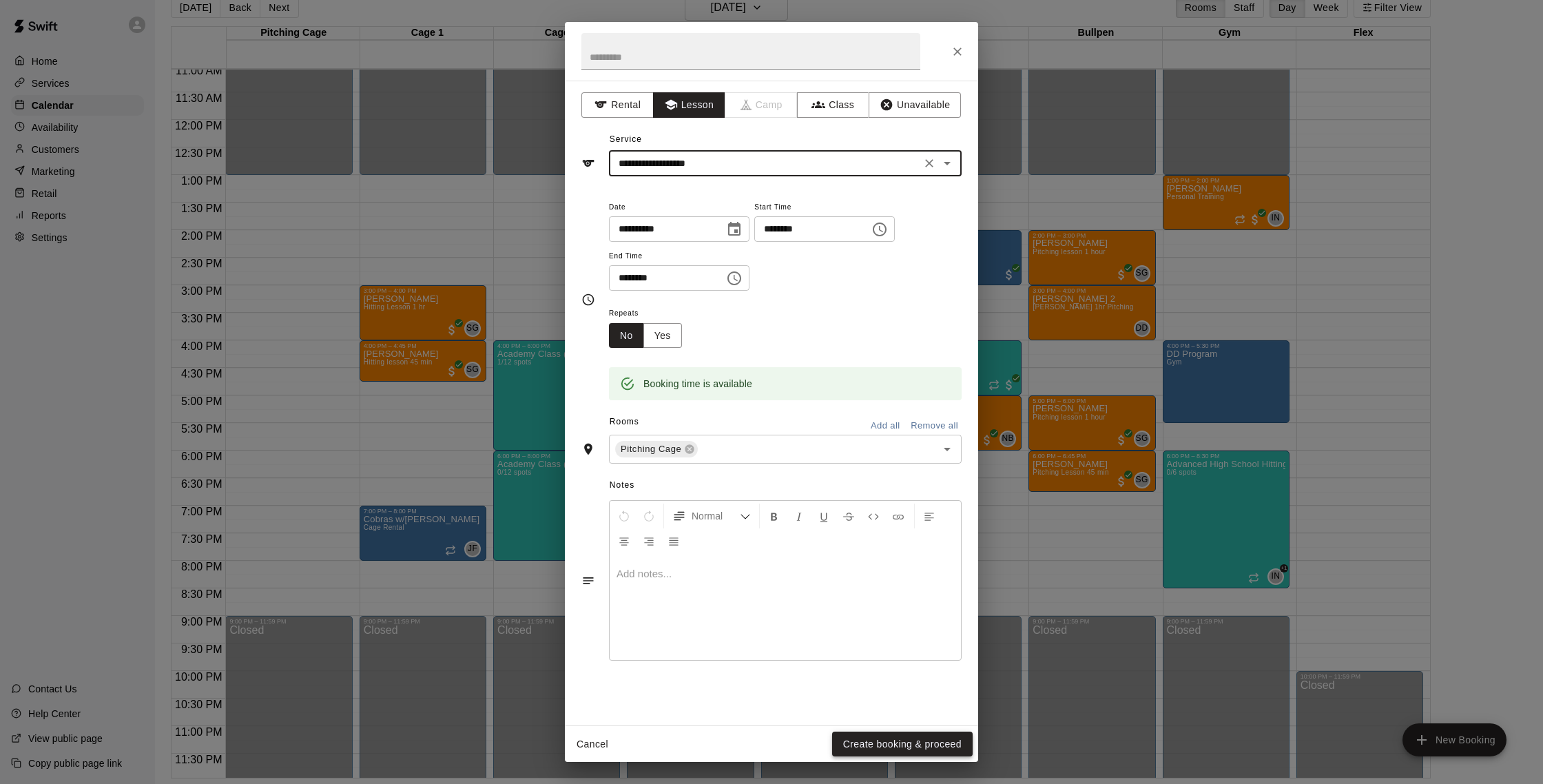
click at [952, 738] on button "Create booking & proceed" at bounding box center [902, 743] width 140 height 26
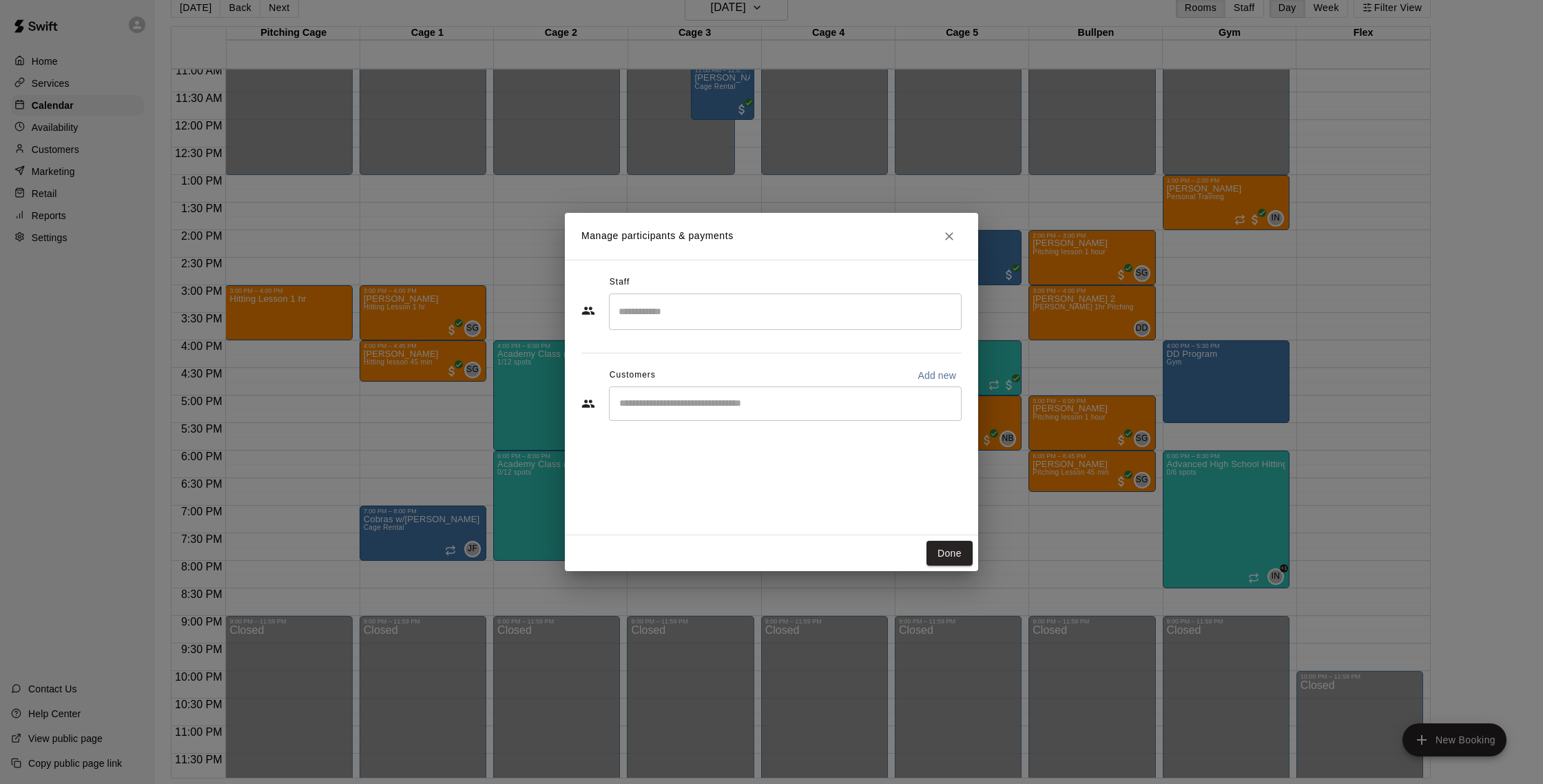
click at [699, 310] on input "Search staff" at bounding box center [785, 311] width 340 height 24
type input "*****"
click at [963, 557] on button "Done" at bounding box center [950, 553] width 46 height 26
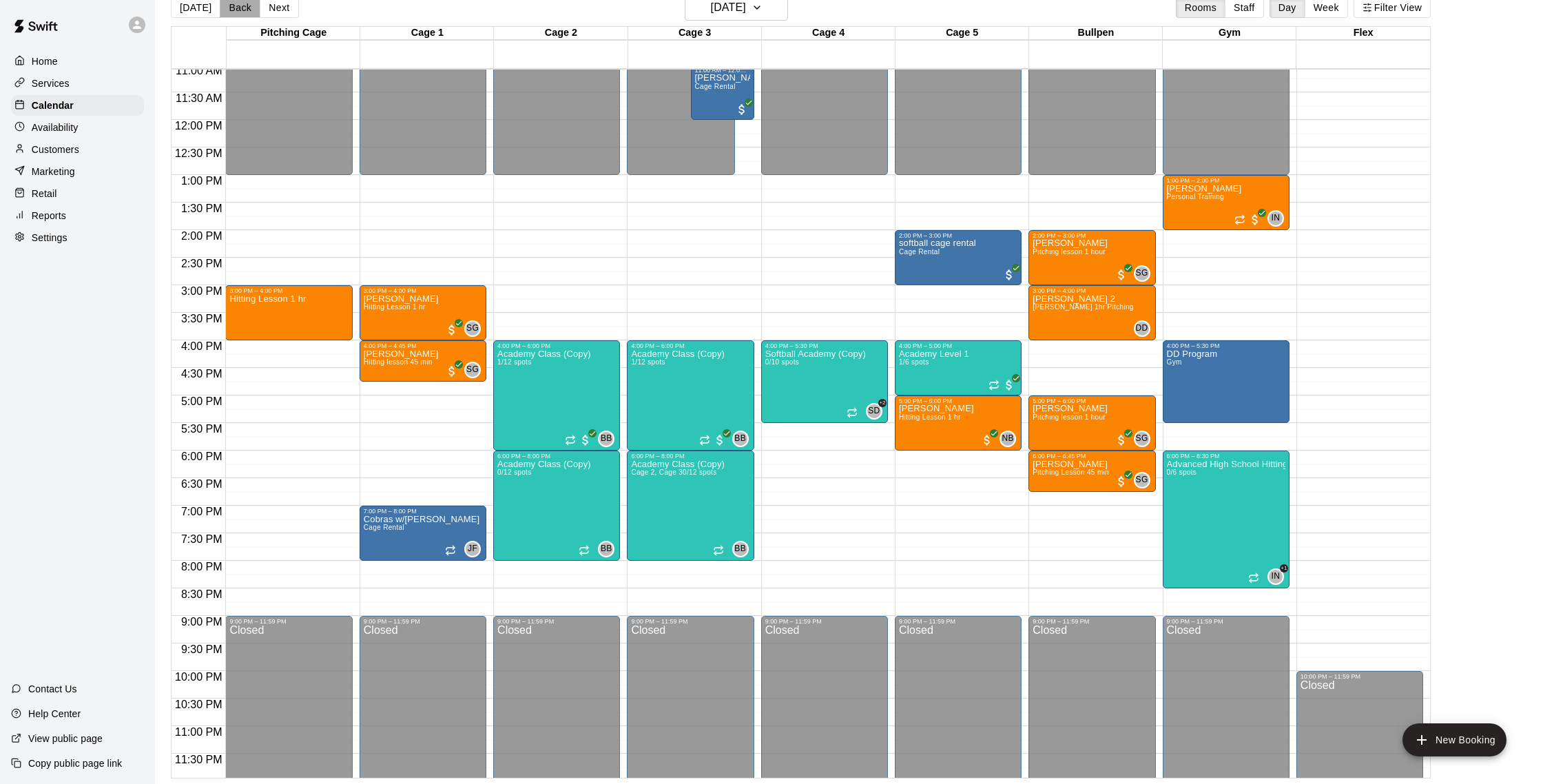
click at [226, 9] on button "Back" at bounding box center [240, 7] width 41 height 21
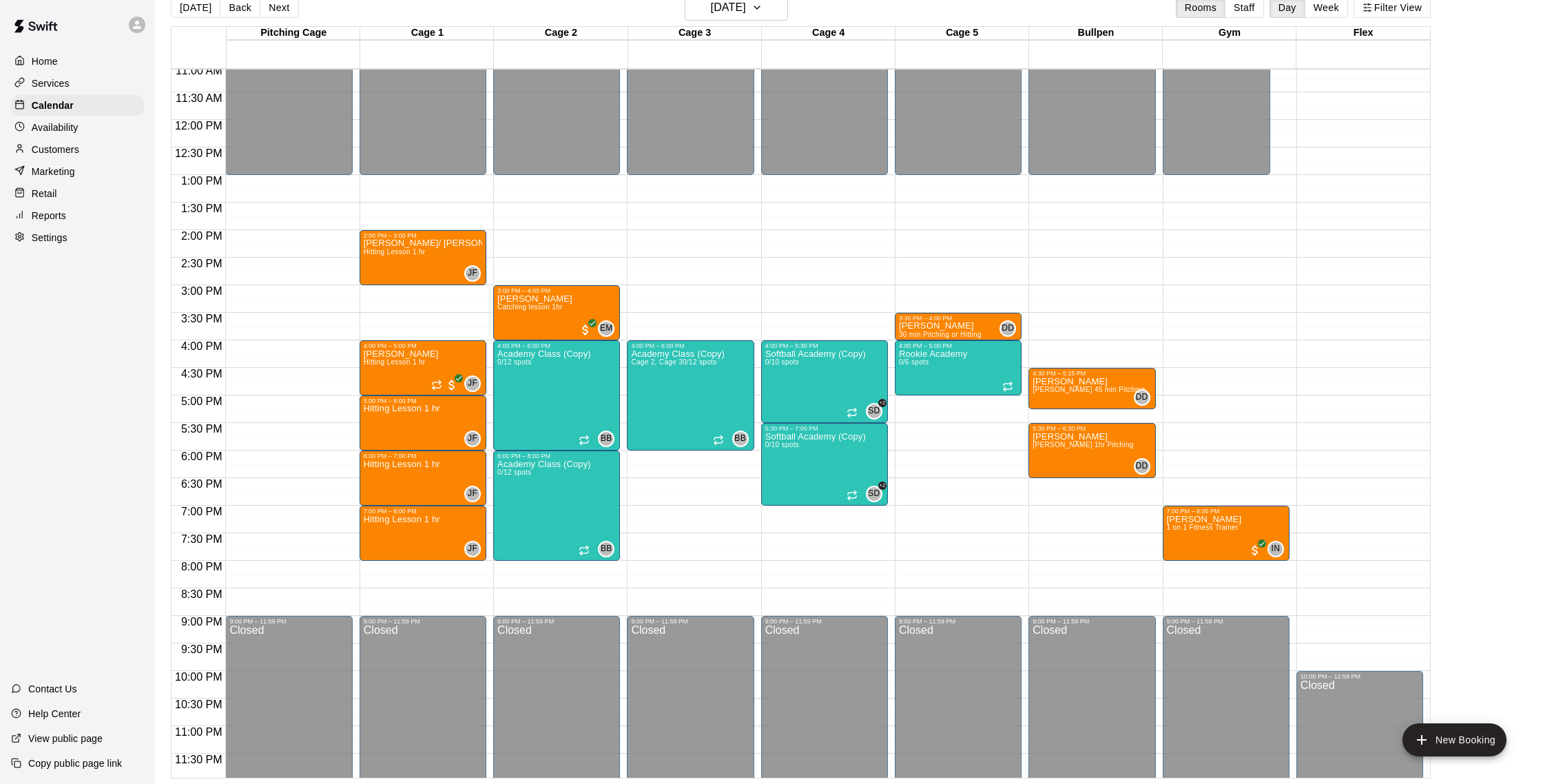
click at [410, 295] on div "12:00 AM – 1:00 PM Closed 2:00 PM – 3:00 PM [PERSON_NAME]/ [PERSON_NAME] Hittin…" at bounding box center [422, 120] width 127 height 1322
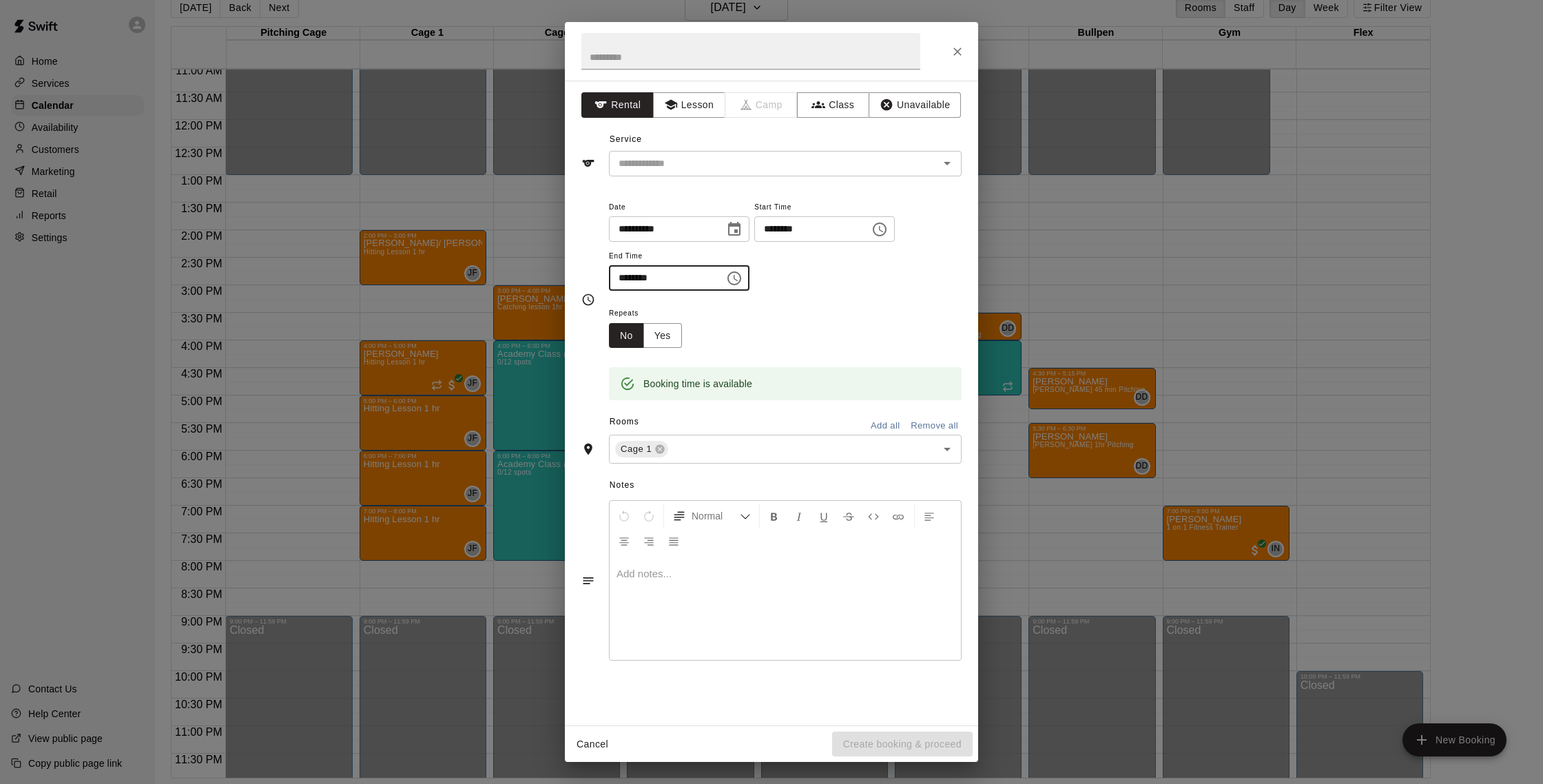
click at [638, 275] on input "********" at bounding box center [662, 278] width 106 height 26
click at [701, 109] on button "Lesson" at bounding box center [689, 105] width 72 height 26
click at [946, 168] on icon "Open" at bounding box center [947, 163] width 17 height 17
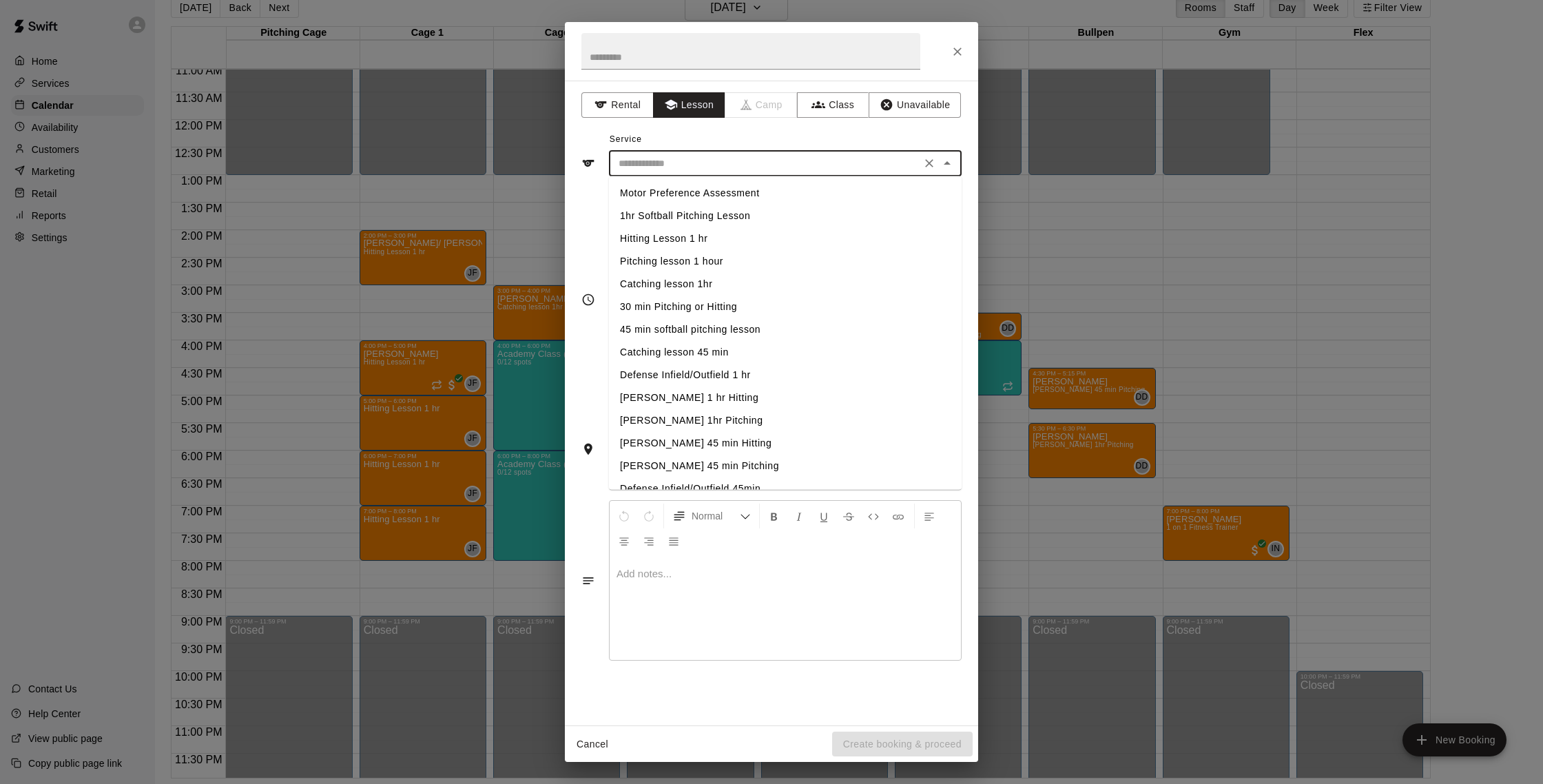
click at [654, 241] on li "Hitting Lesson 1 hr" at bounding box center [785, 238] width 353 height 22
type input "**********"
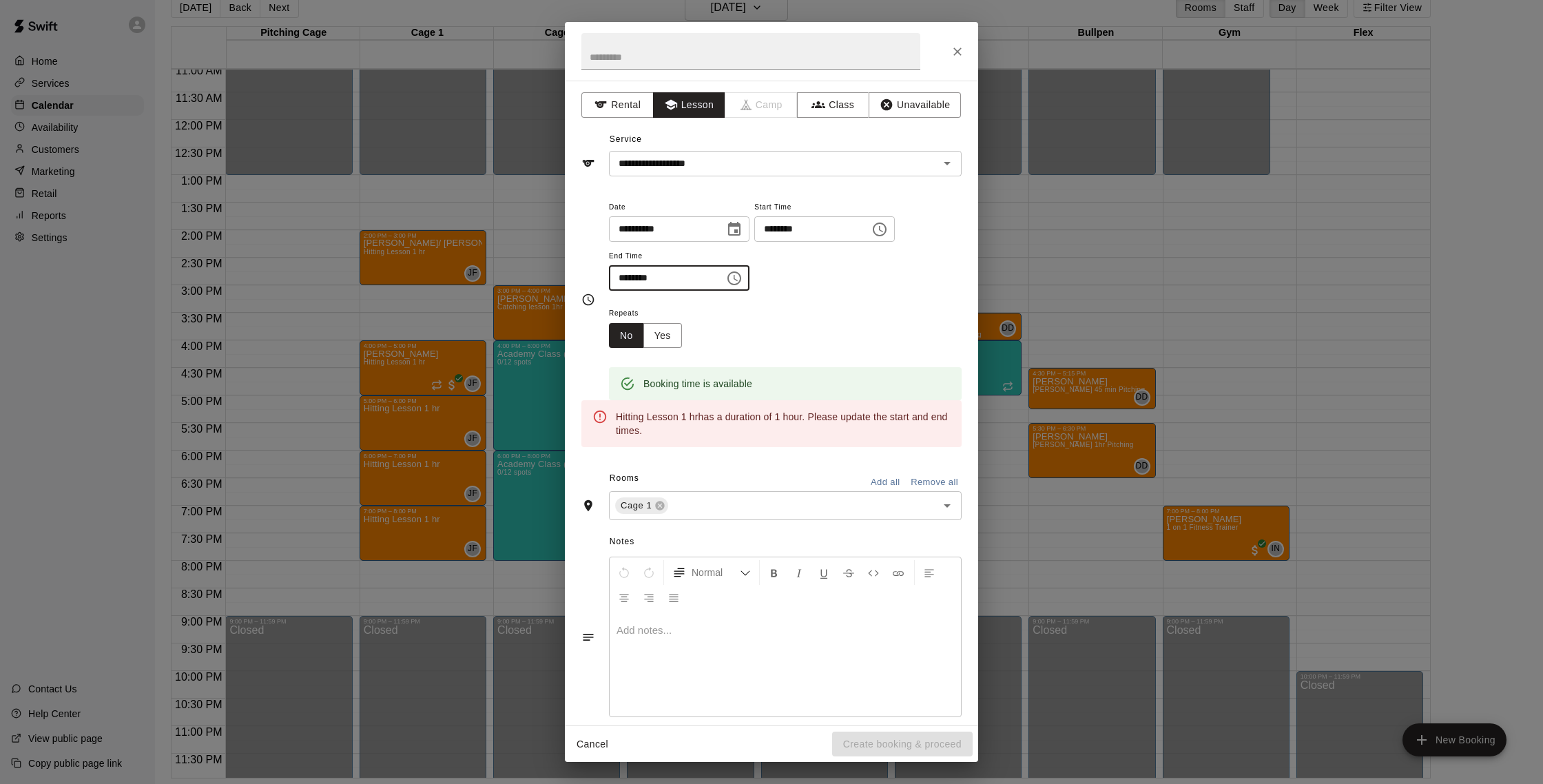
click at [621, 273] on input "********" at bounding box center [662, 278] width 106 height 26
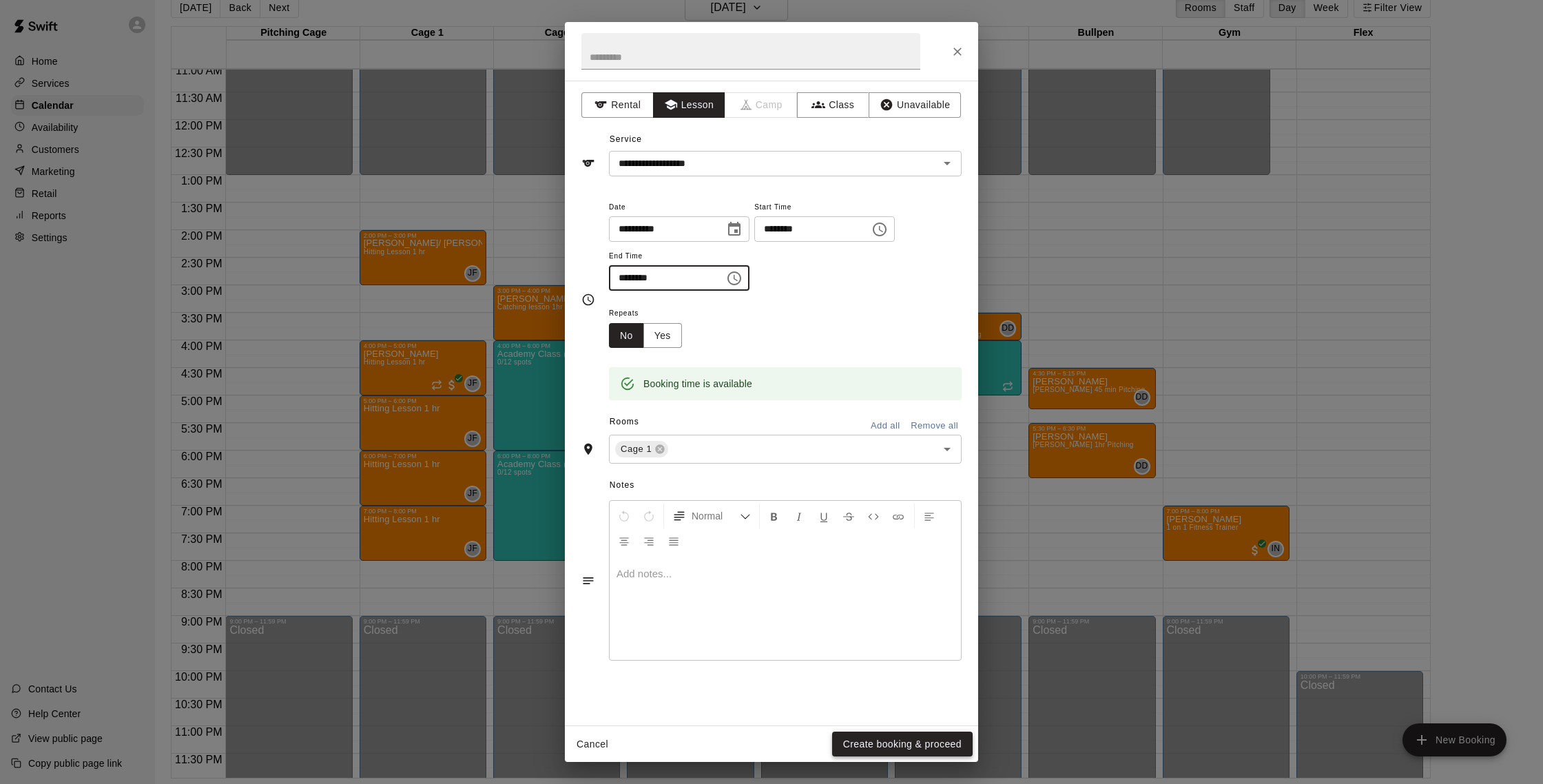
type input "********"
click at [942, 733] on button "Create booking & proceed" at bounding box center [902, 743] width 140 height 26
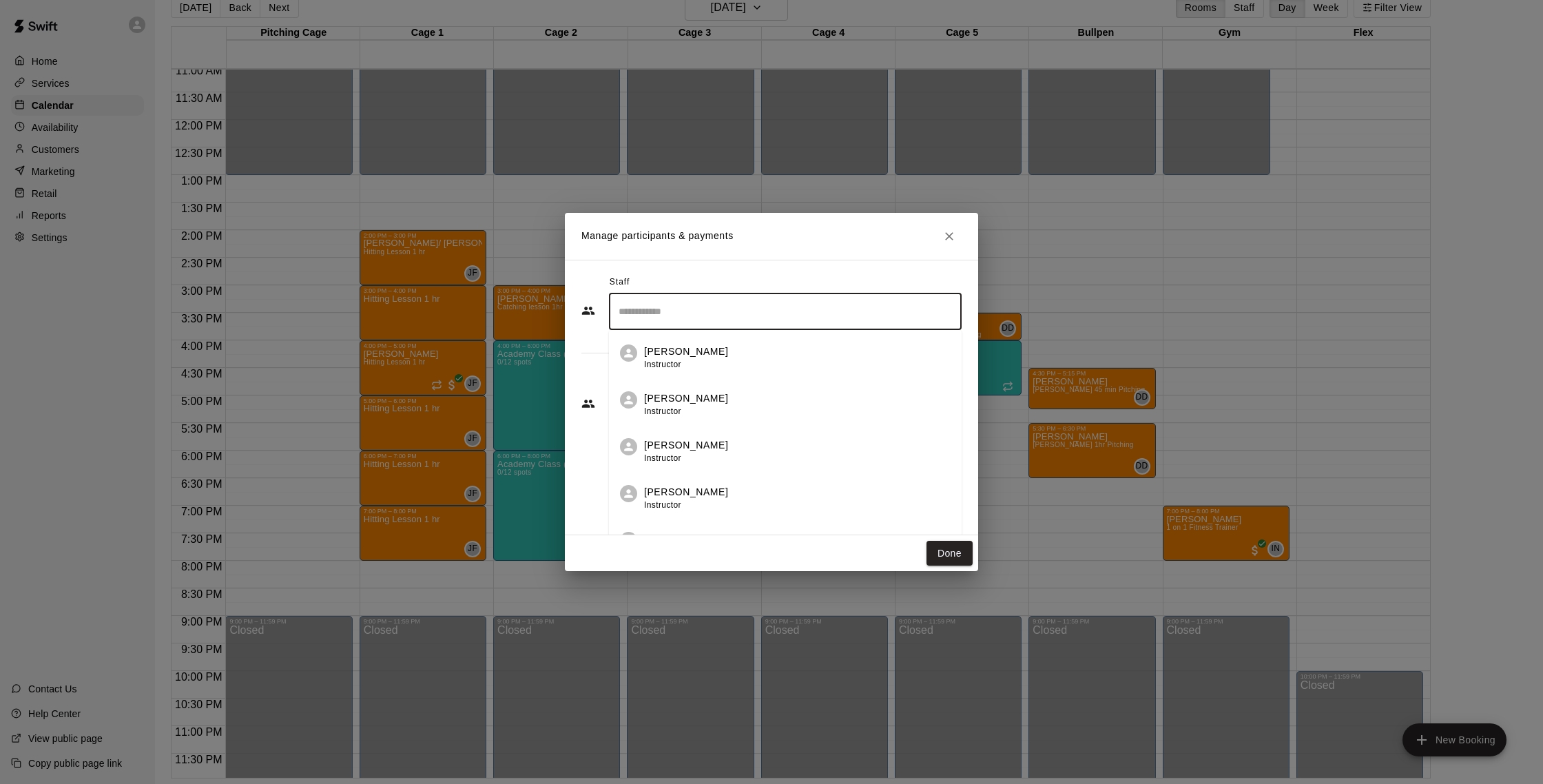
click at [862, 310] on input "Search staff" at bounding box center [785, 311] width 340 height 24
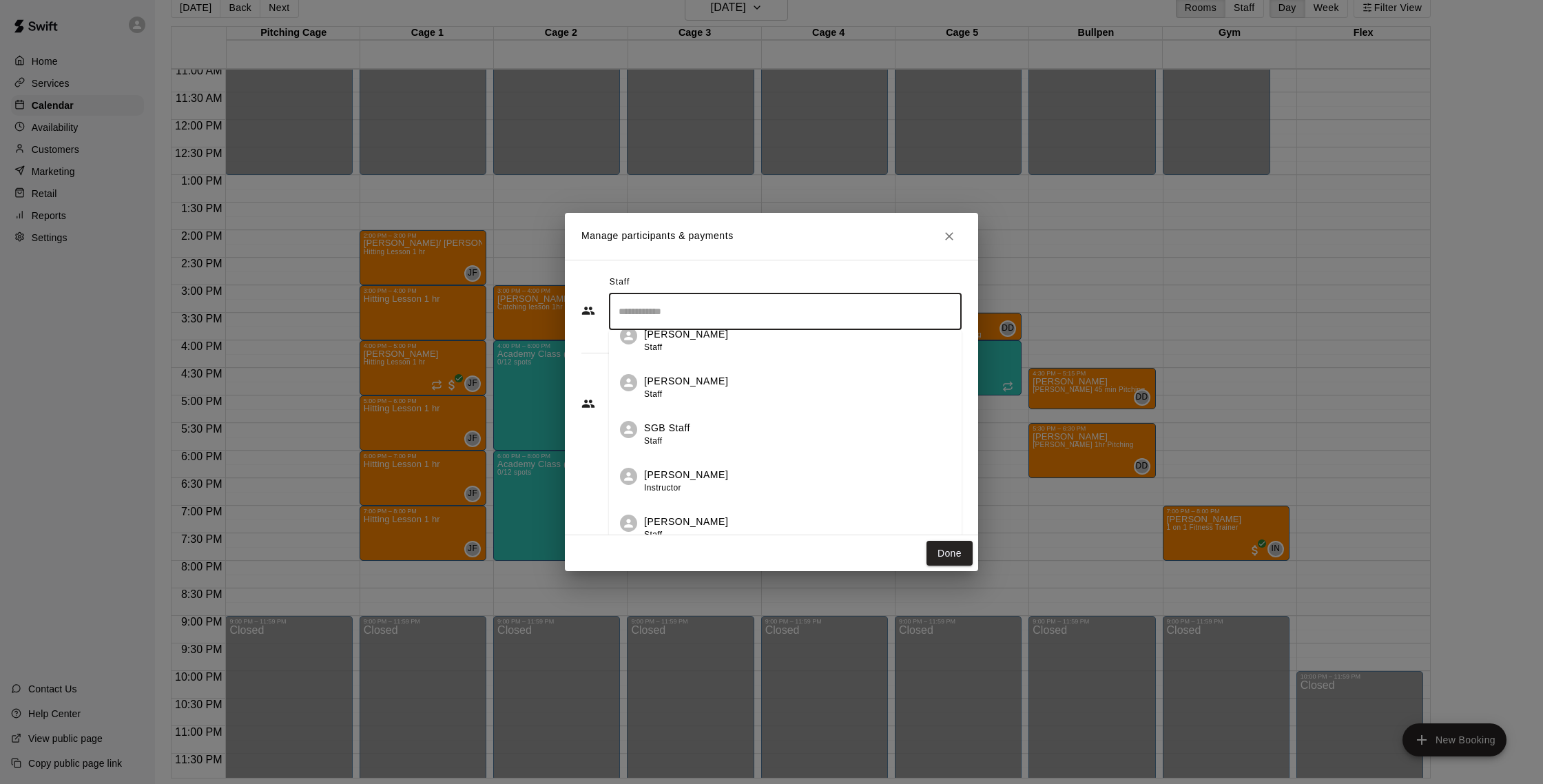
scroll to position [733, 0]
click at [733, 462] on div "[PERSON_NAME] Instructor" at bounding box center [797, 468] width 306 height 27
type input "*****"
click at [959, 548] on button "Done" at bounding box center [950, 553] width 46 height 26
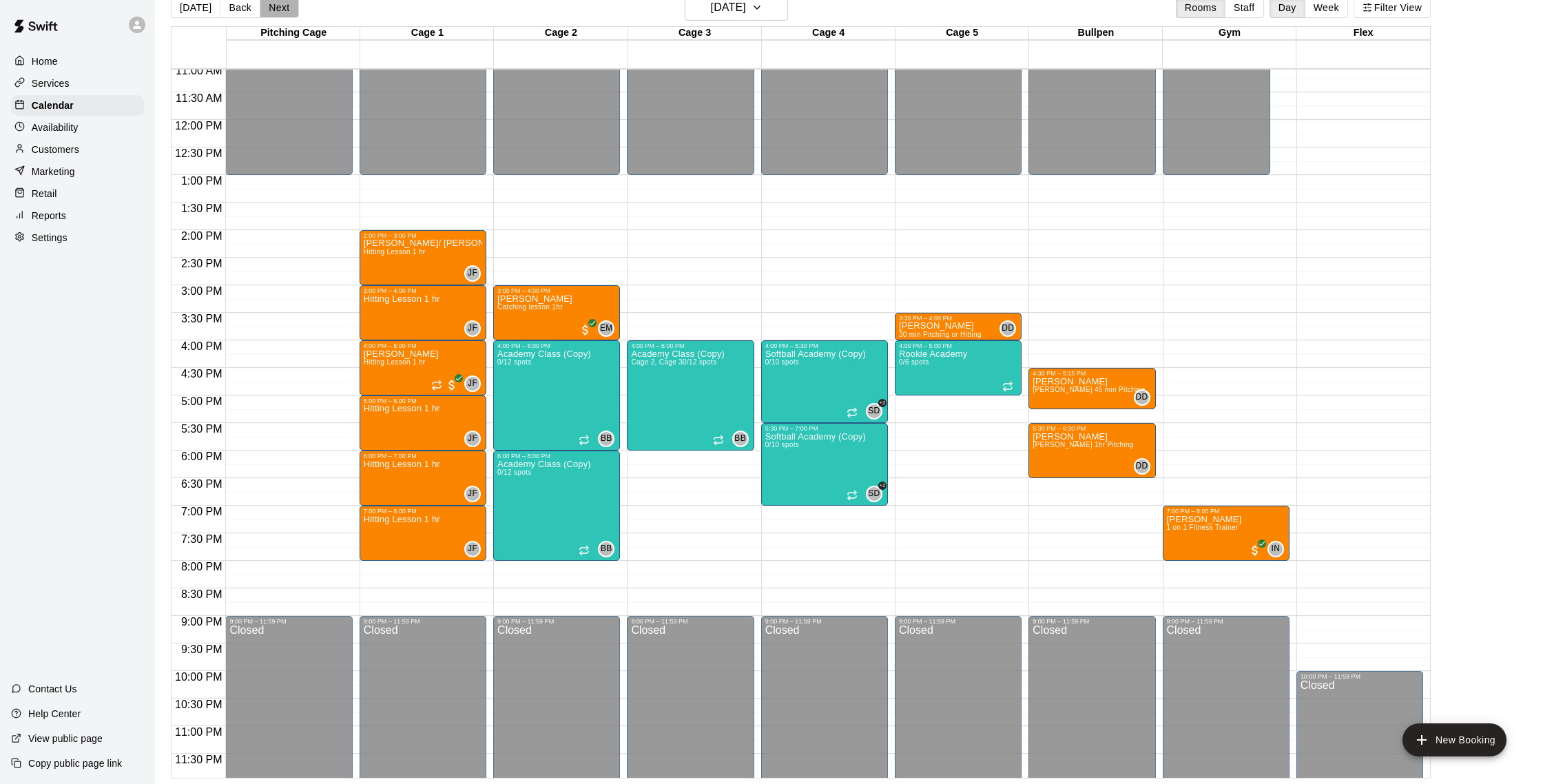
drag, startPoint x: 270, startPoint y: 10, endPoint x: 242, endPoint y: 184, distance: 176.2
click at [270, 10] on button "Next" at bounding box center [279, 7] width 38 height 21
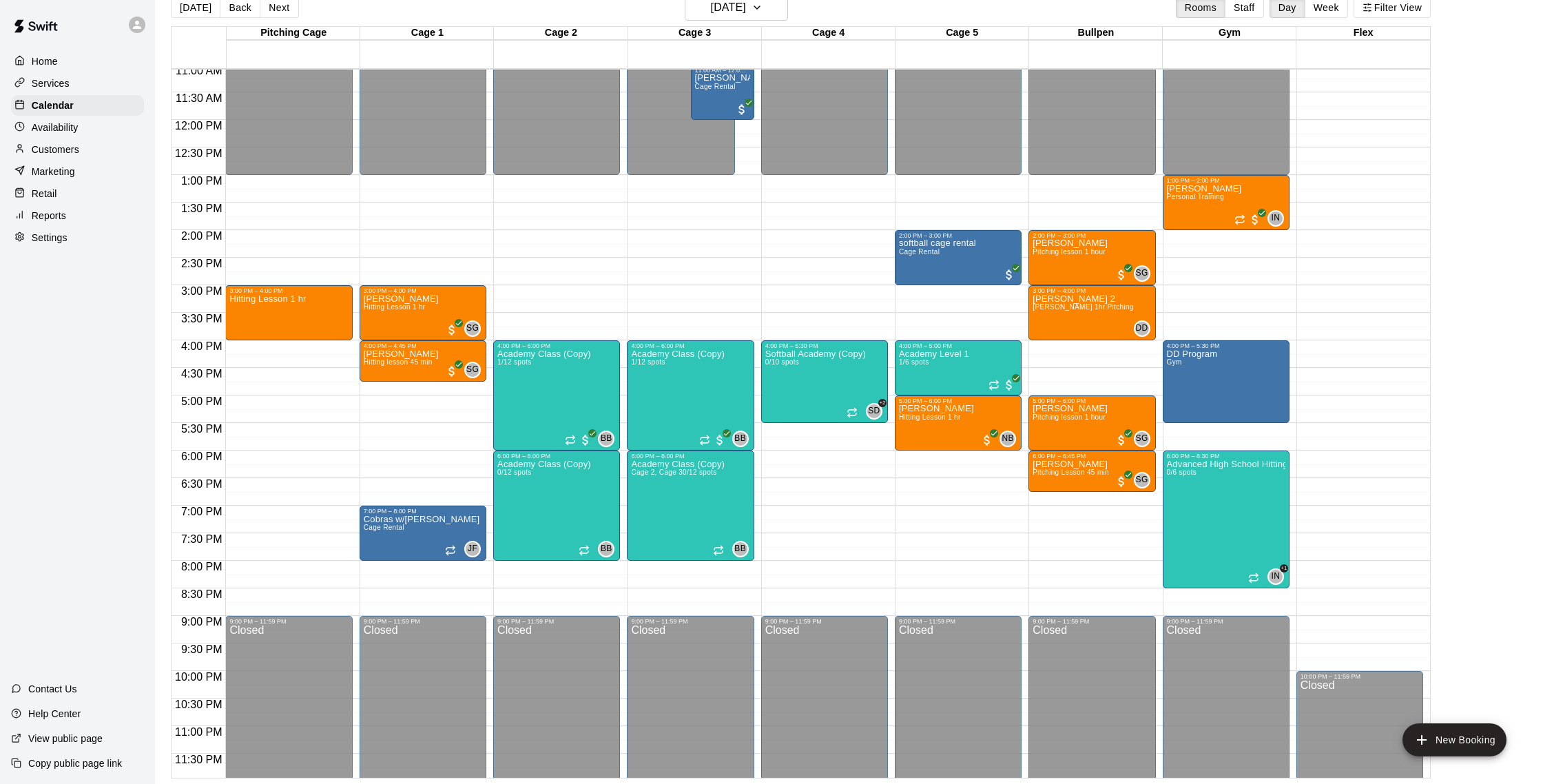
click at [240, 398] on div "12:00 AM – 1:00 PM Closed 3:00 PM – 4:00 PM Hitting Lesson 1 hr 9:00 PM – 11:59…" at bounding box center [288, 120] width 127 height 1322
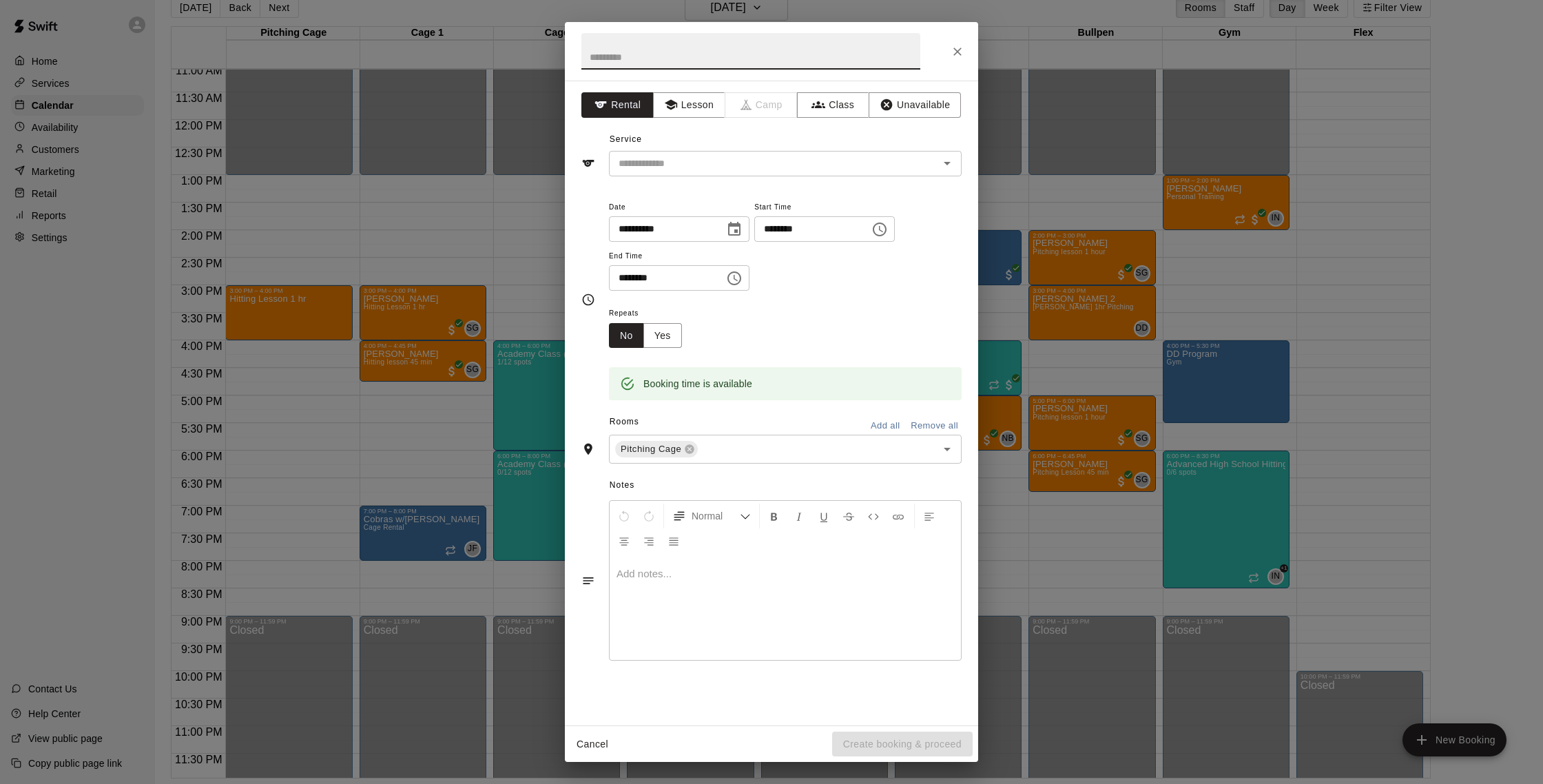
click at [627, 275] on input "********" at bounding box center [662, 278] width 106 height 26
type input "********"
click at [694, 111] on button "Lesson" at bounding box center [689, 105] width 72 height 26
click at [677, 168] on input "text" at bounding box center [765, 163] width 304 height 17
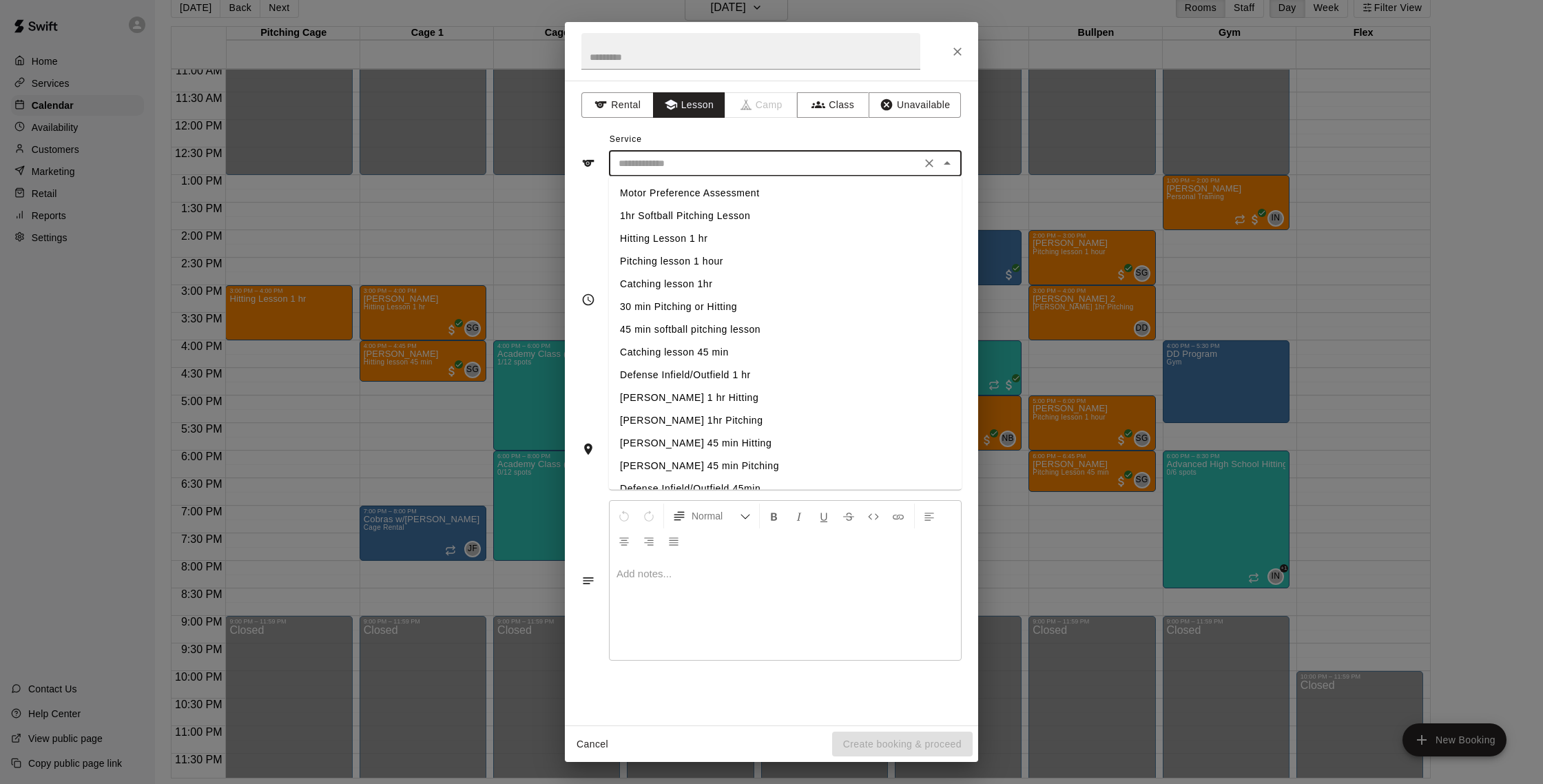
click at [664, 236] on li "Hitting Lesson 1 hr" at bounding box center [785, 238] width 353 height 22
type input "**********"
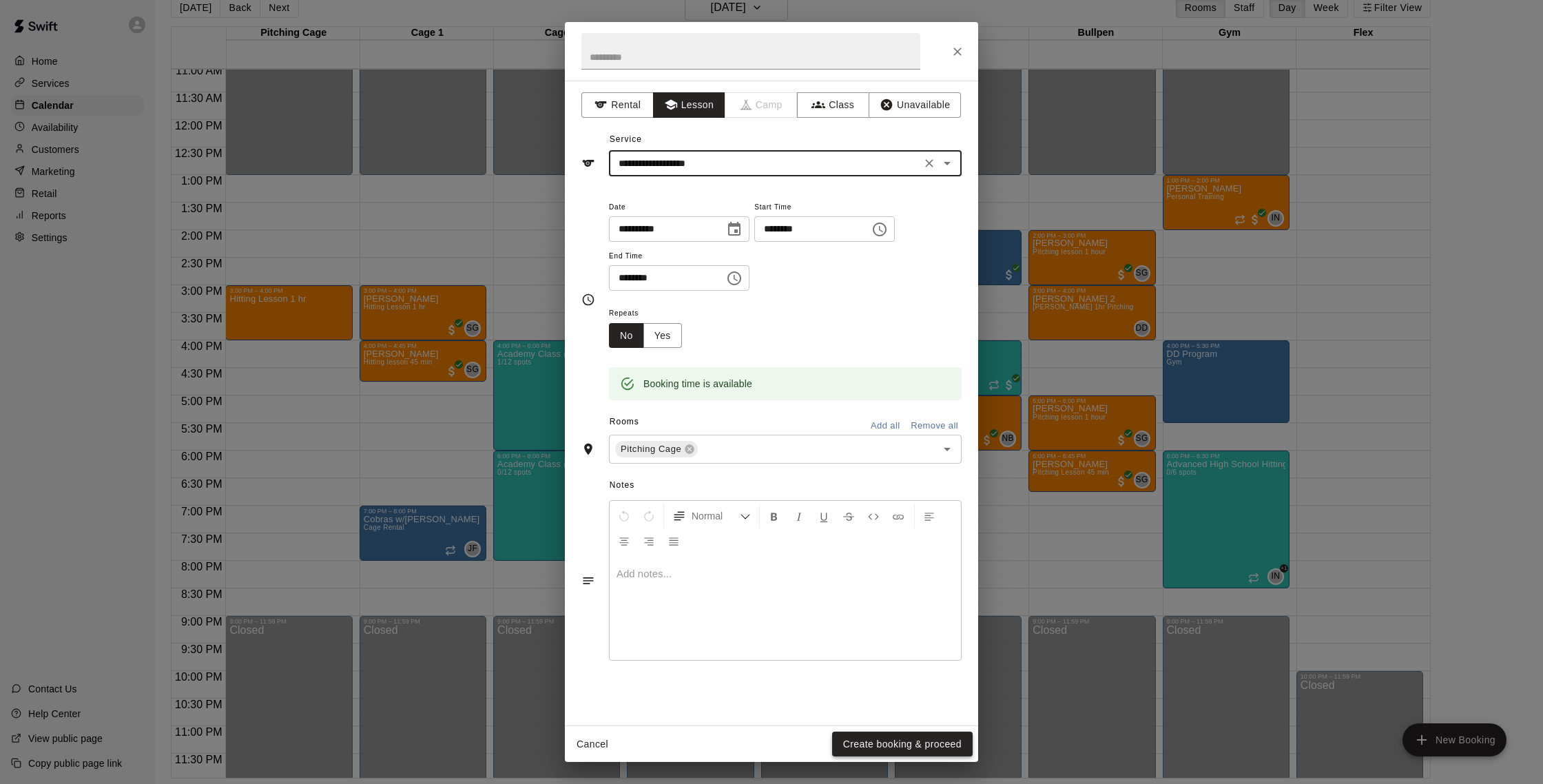
click at [854, 743] on button "Create booking & proceed" at bounding box center [902, 743] width 140 height 26
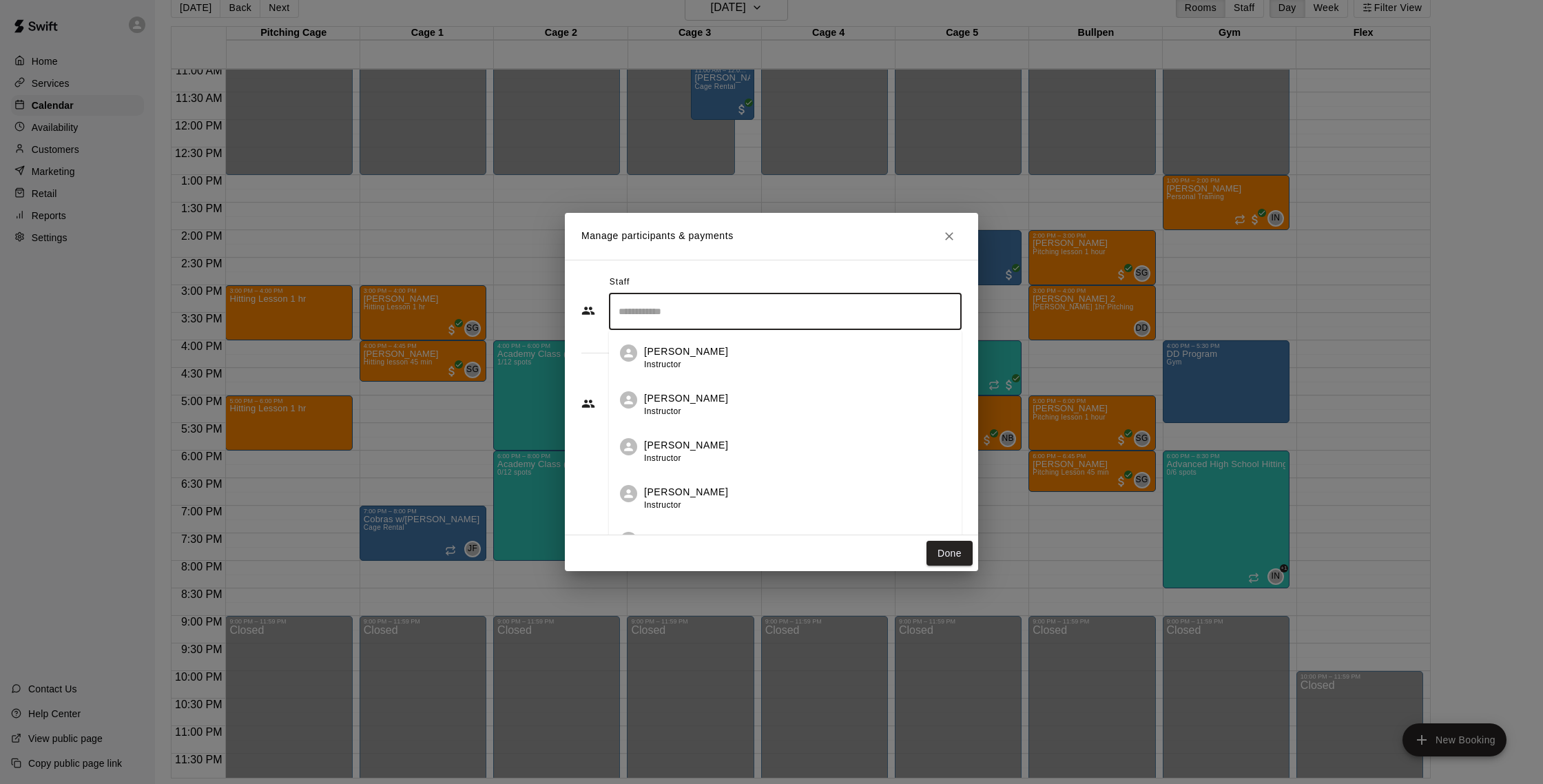
click at [680, 312] on input "Search staff" at bounding box center [785, 311] width 340 height 24
click at [647, 360] on span "Instructor" at bounding box center [662, 364] width 37 height 10
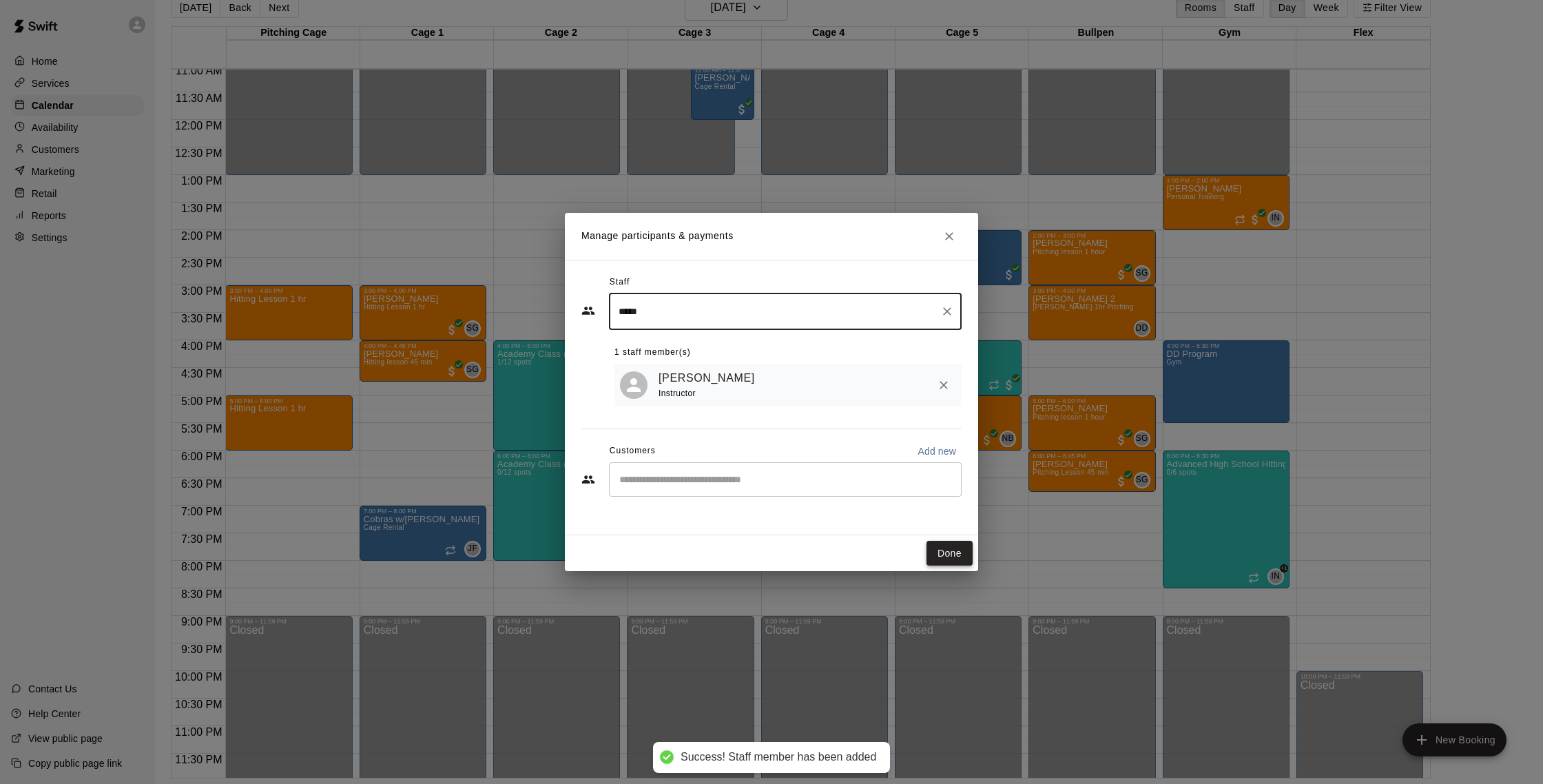
type input "*****"
click at [944, 559] on button "Done" at bounding box center [950, 553] width 46 height 26
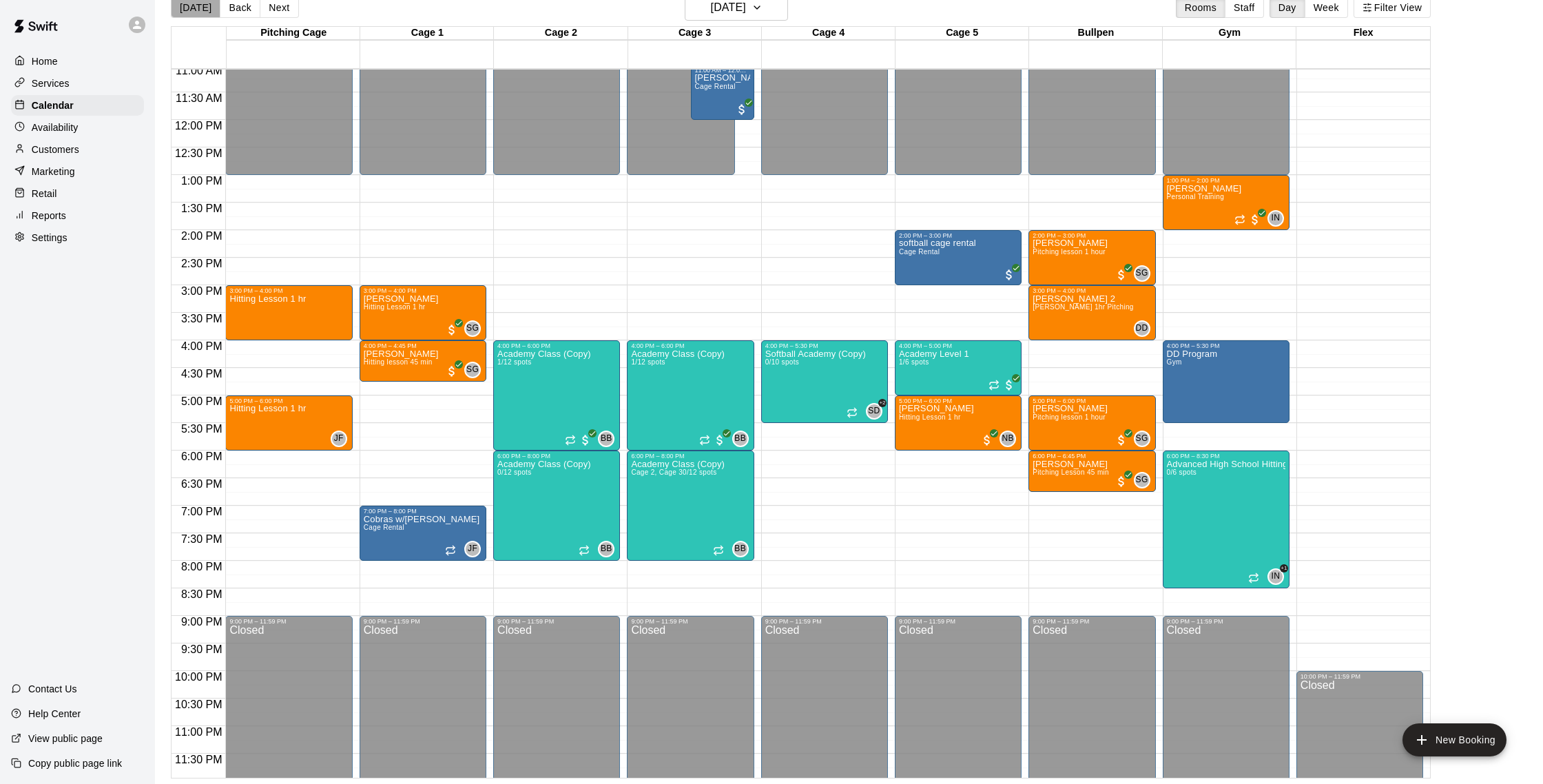
click at [199, 14] on button "[DATE]" at bounding box center [196, 7] width 50 height 21
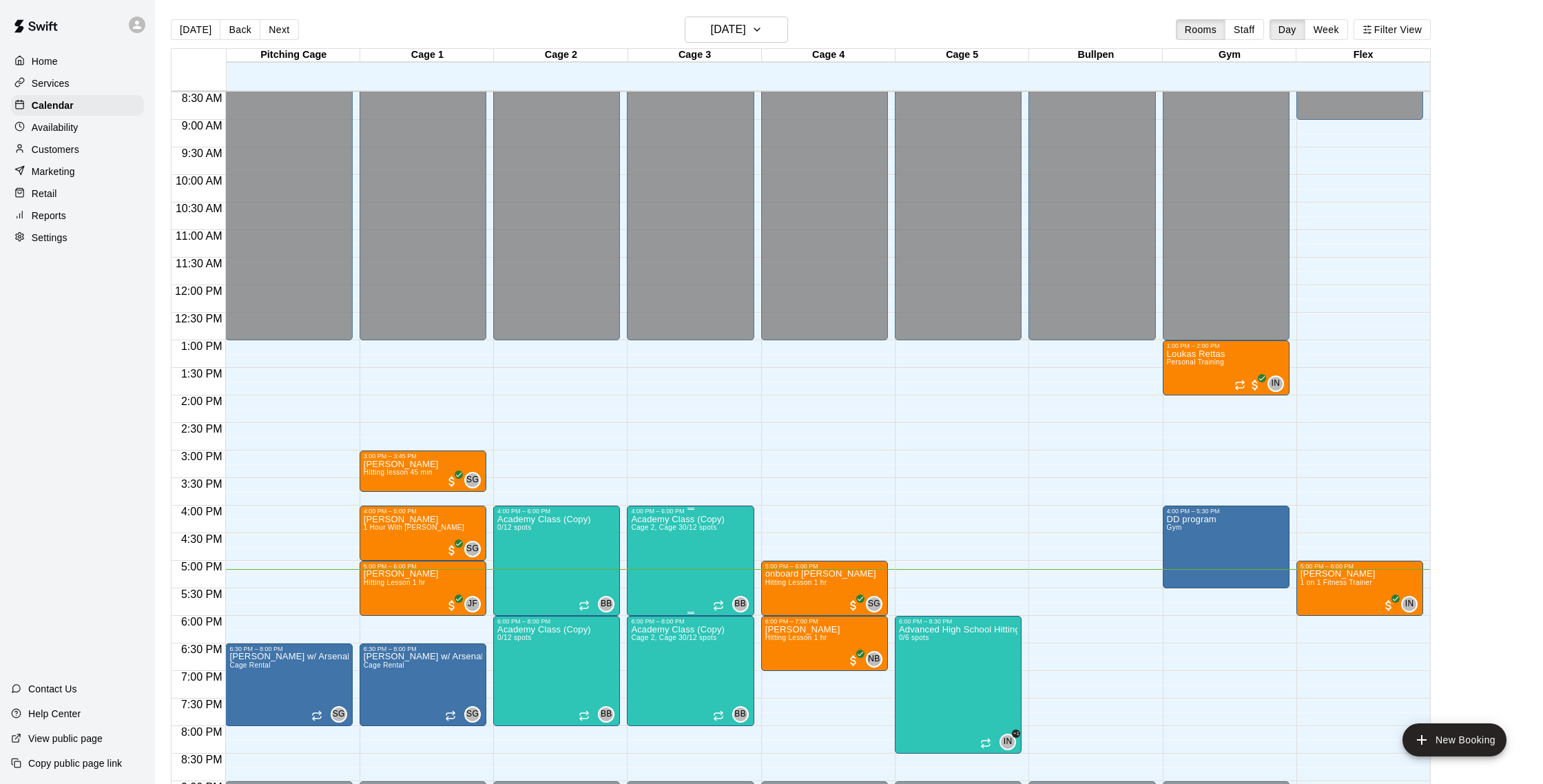
scroll to position [470, 0]
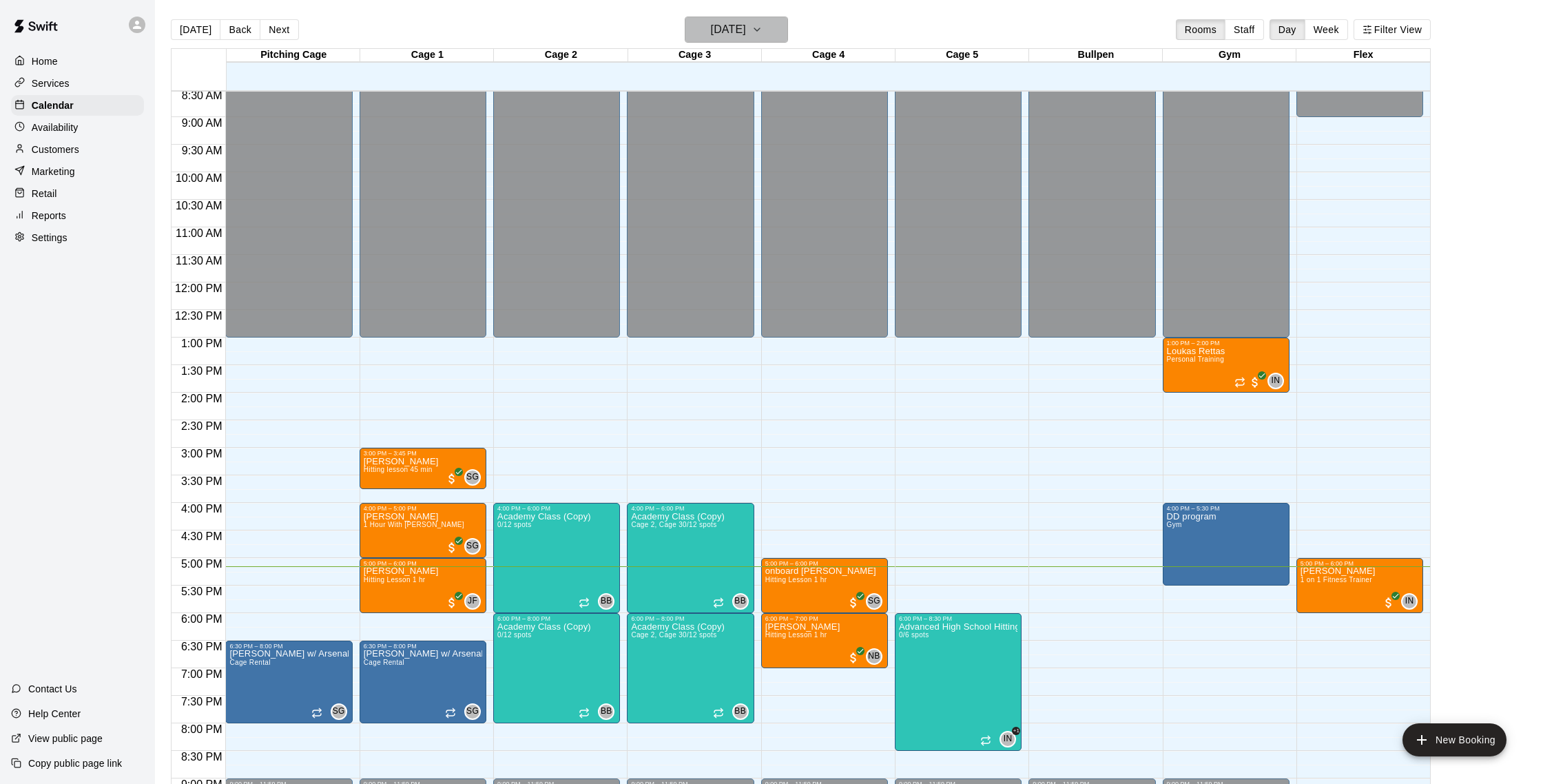
click at [763, 34] on icon "button" at bounding box center [757, 30] width 11 height 17
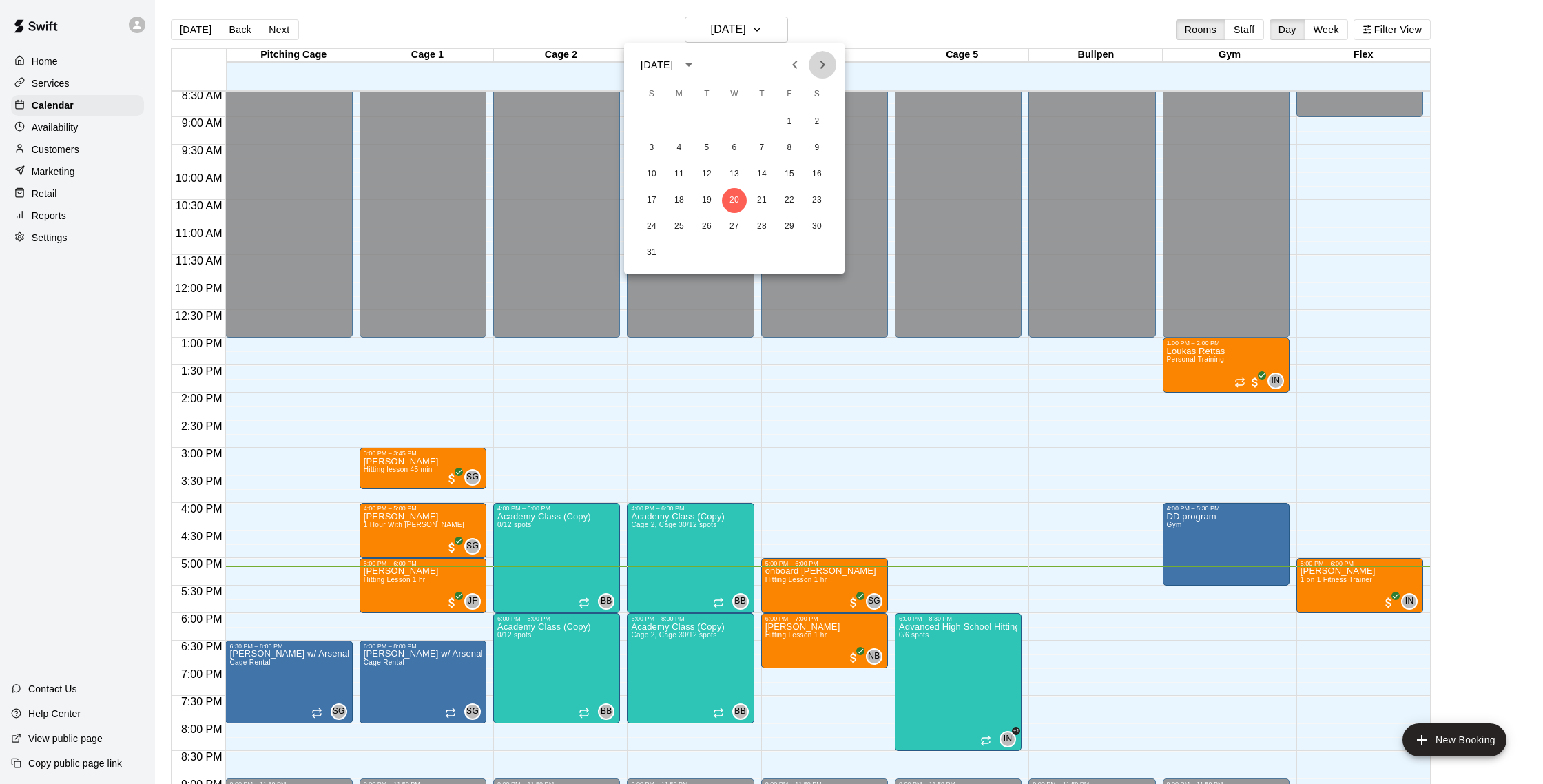
click at [817, 58] on icon "Next month" at bounding box center [823, 65] width 17 height 17
drag, startPoint x: 715, startPoint y: 121, endPoint x: 699, endPoint y: 116, distance: 16.8
click at [715, 121] on button "2" at bounding box center [707, 122] width 25 height 25
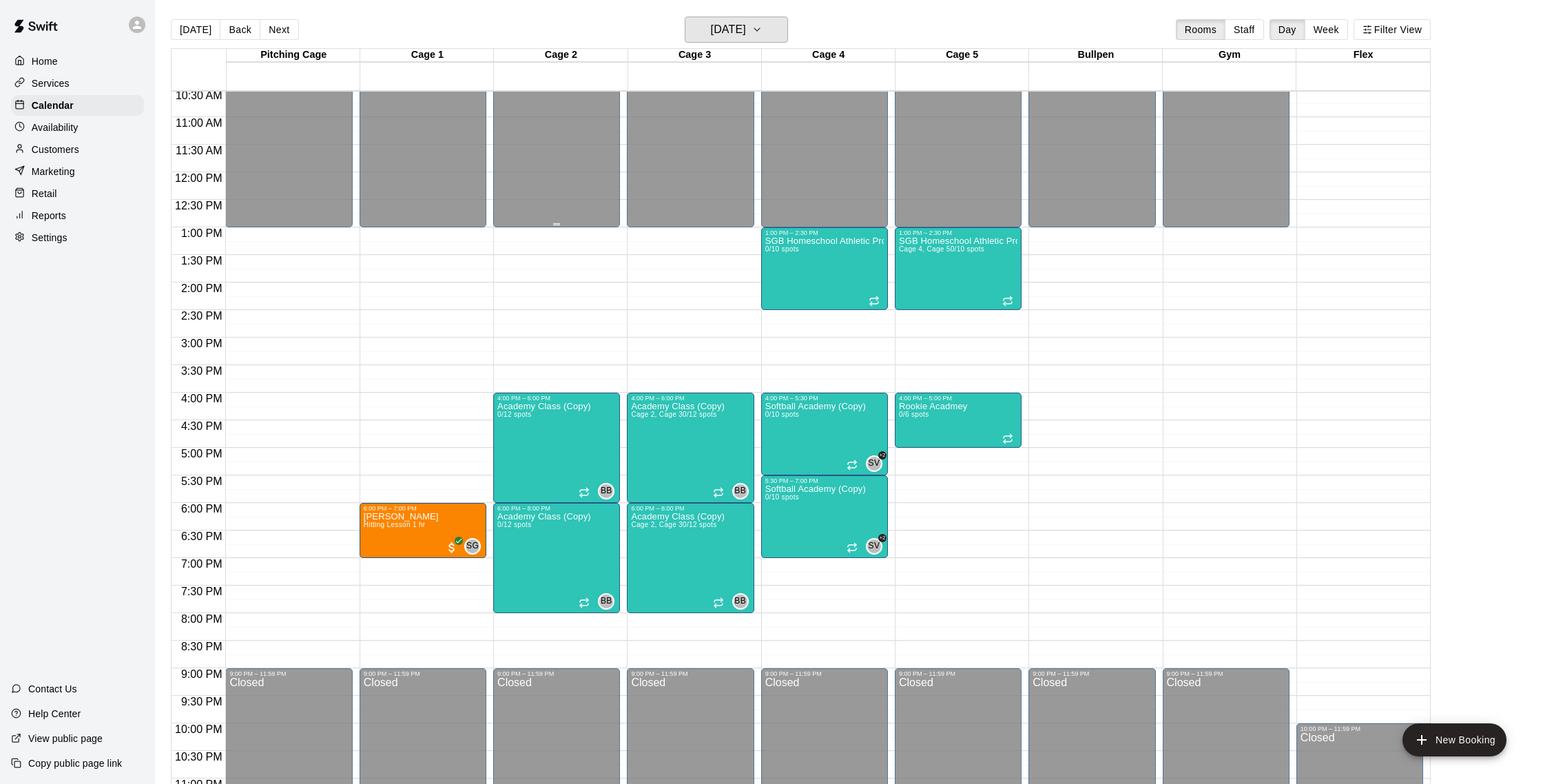
scroll to position [615, 0]
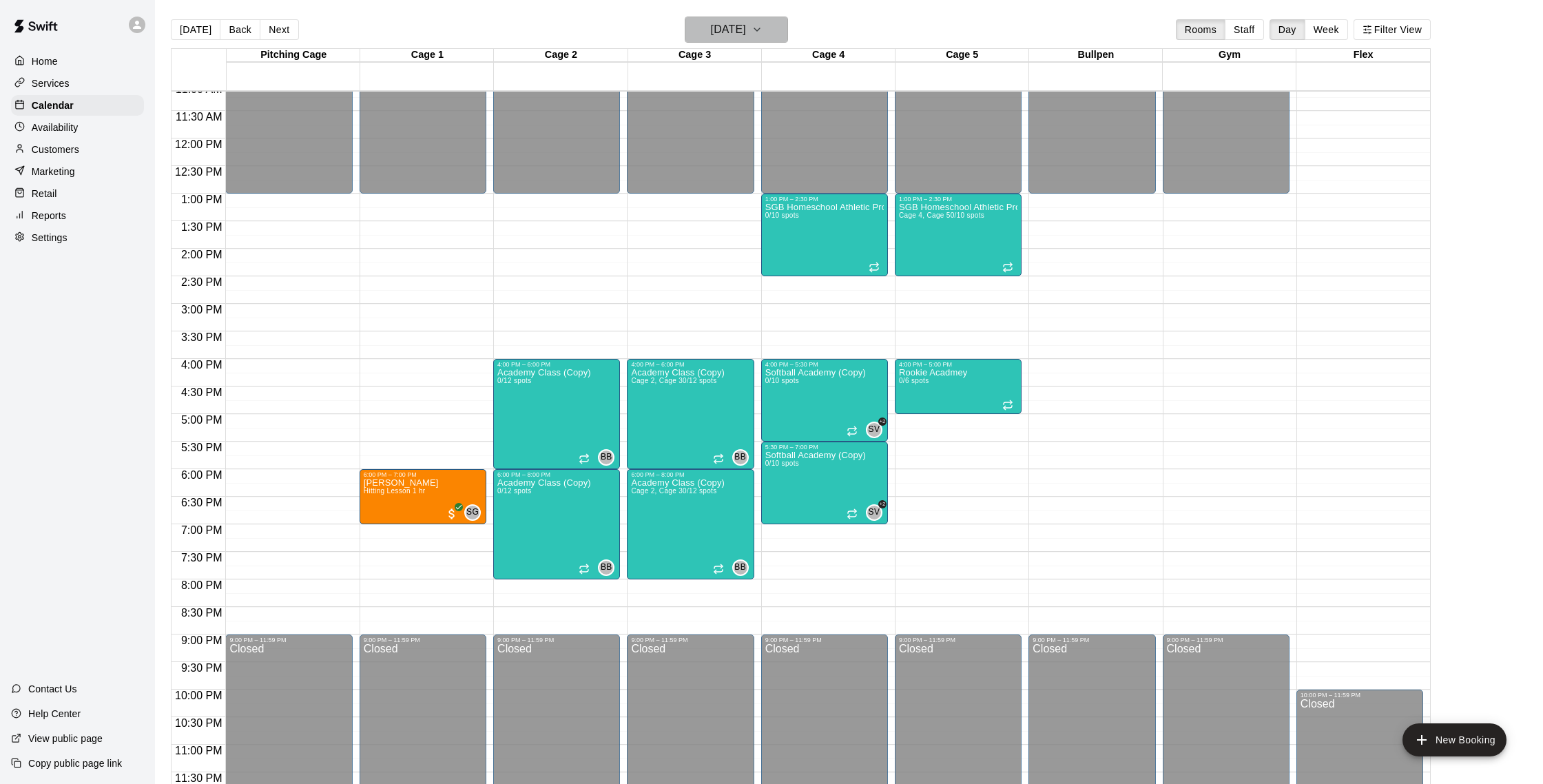
click at [782, 38] on button "[DATE]" at bounding box center [736, 30] width 103 height 27
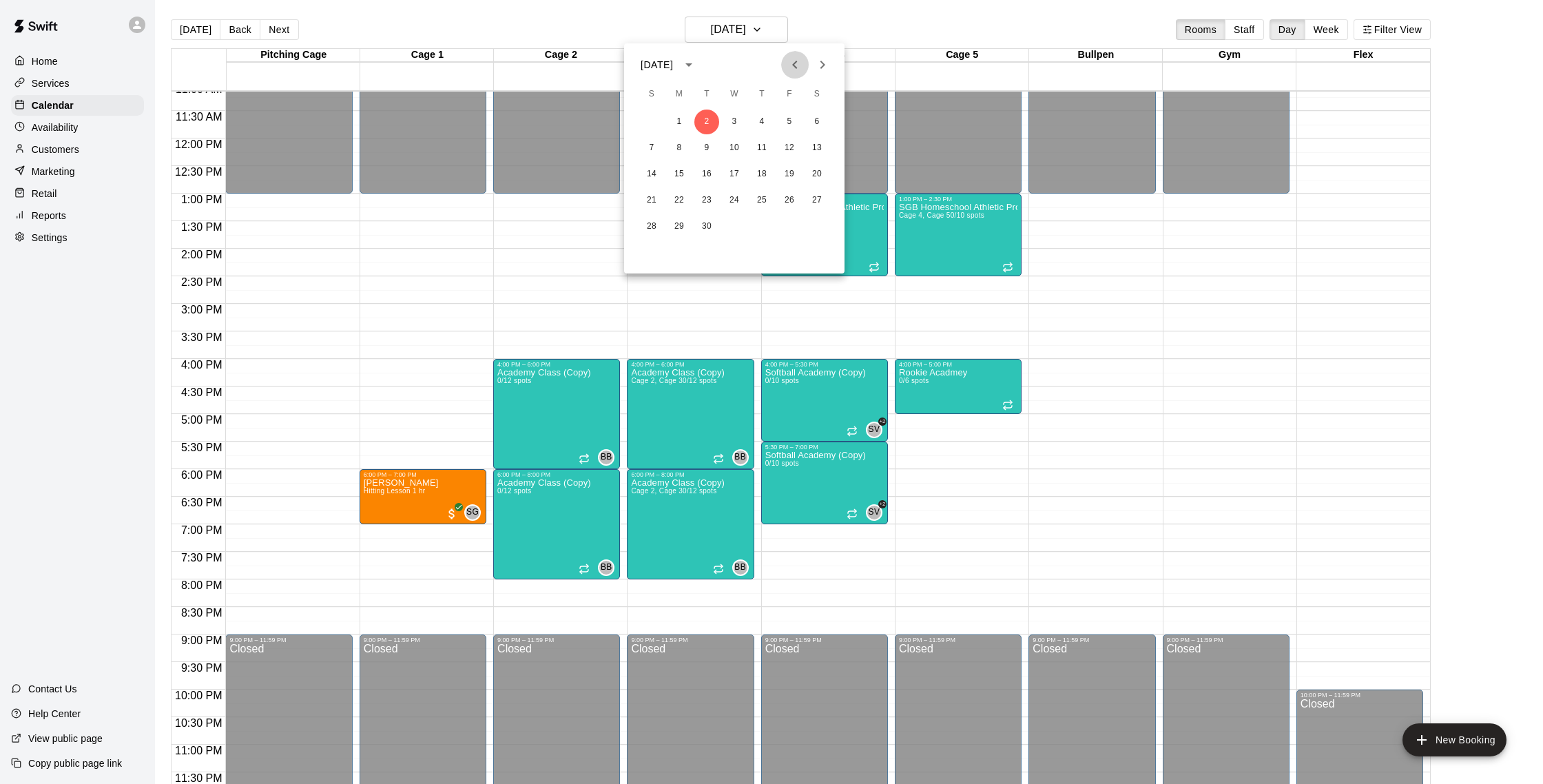
click at [792, 68] on icon "Previous month" at bounding box center [795, 65] width 17 height 17
click at [827, 70] on icon "Next month" at bounding box center [823, 65] width 17 height 17
click at [798, 62] on icon "Previous month" at bounding box center [795, 65] width 17 height 17
click at [808, 226] on button "30" at bounding box center [817, 226] width 25 height 25
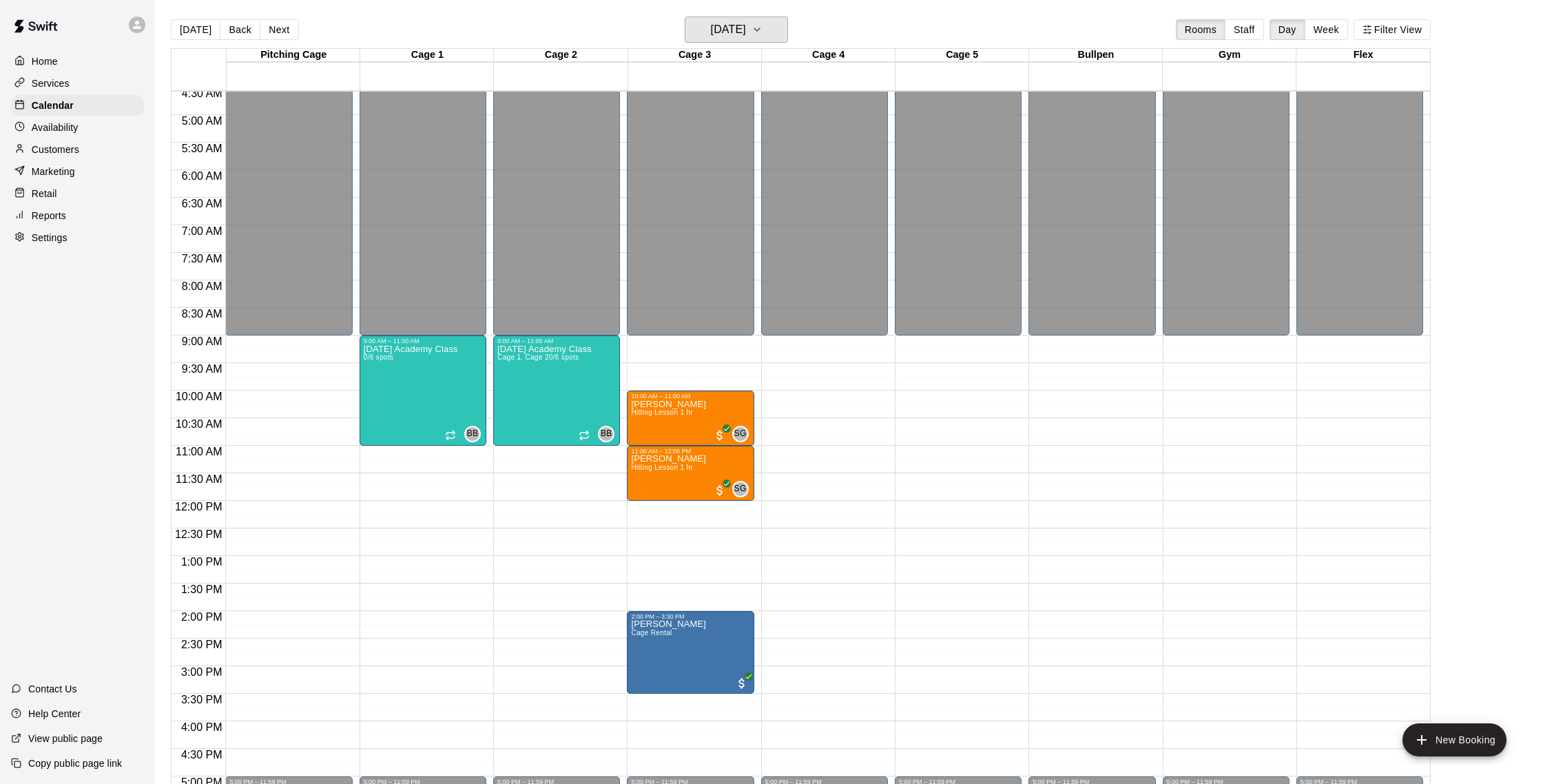
scroll to position [280, 0]
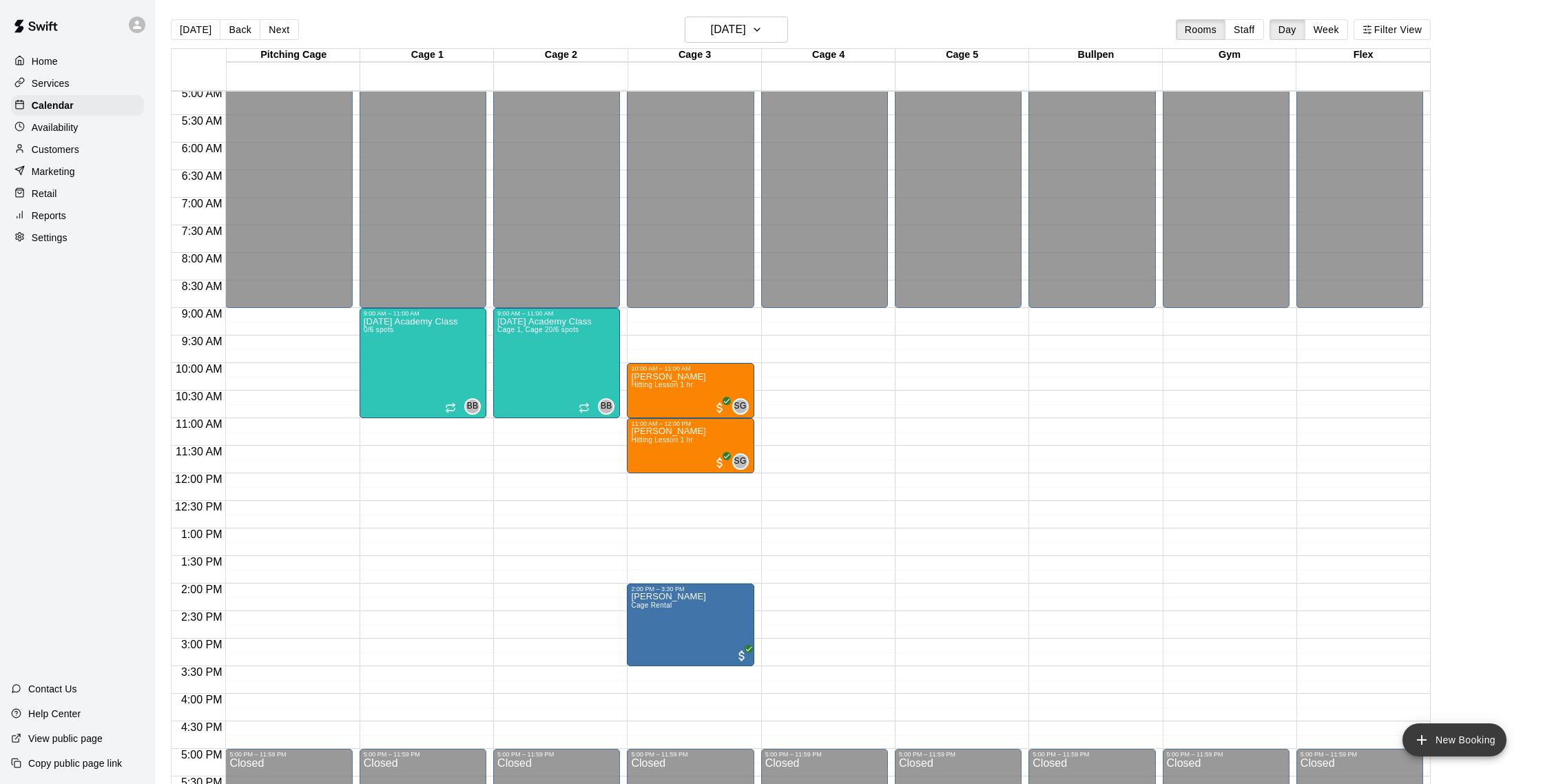
click at [1434, 743] on button "New Booking" at bounding box center [1454, 739] width 104 height 33
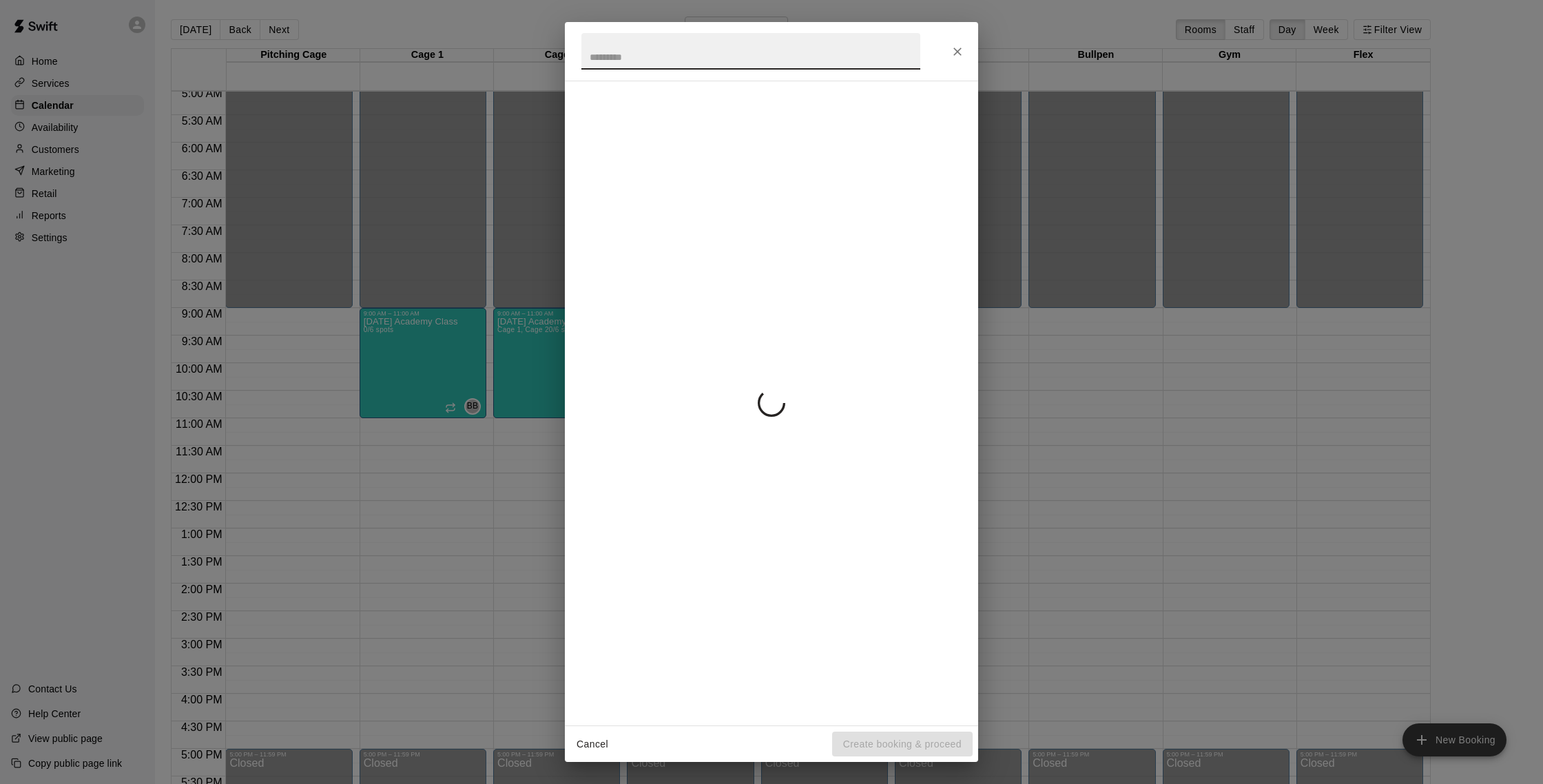
scroll to position [2, 0]
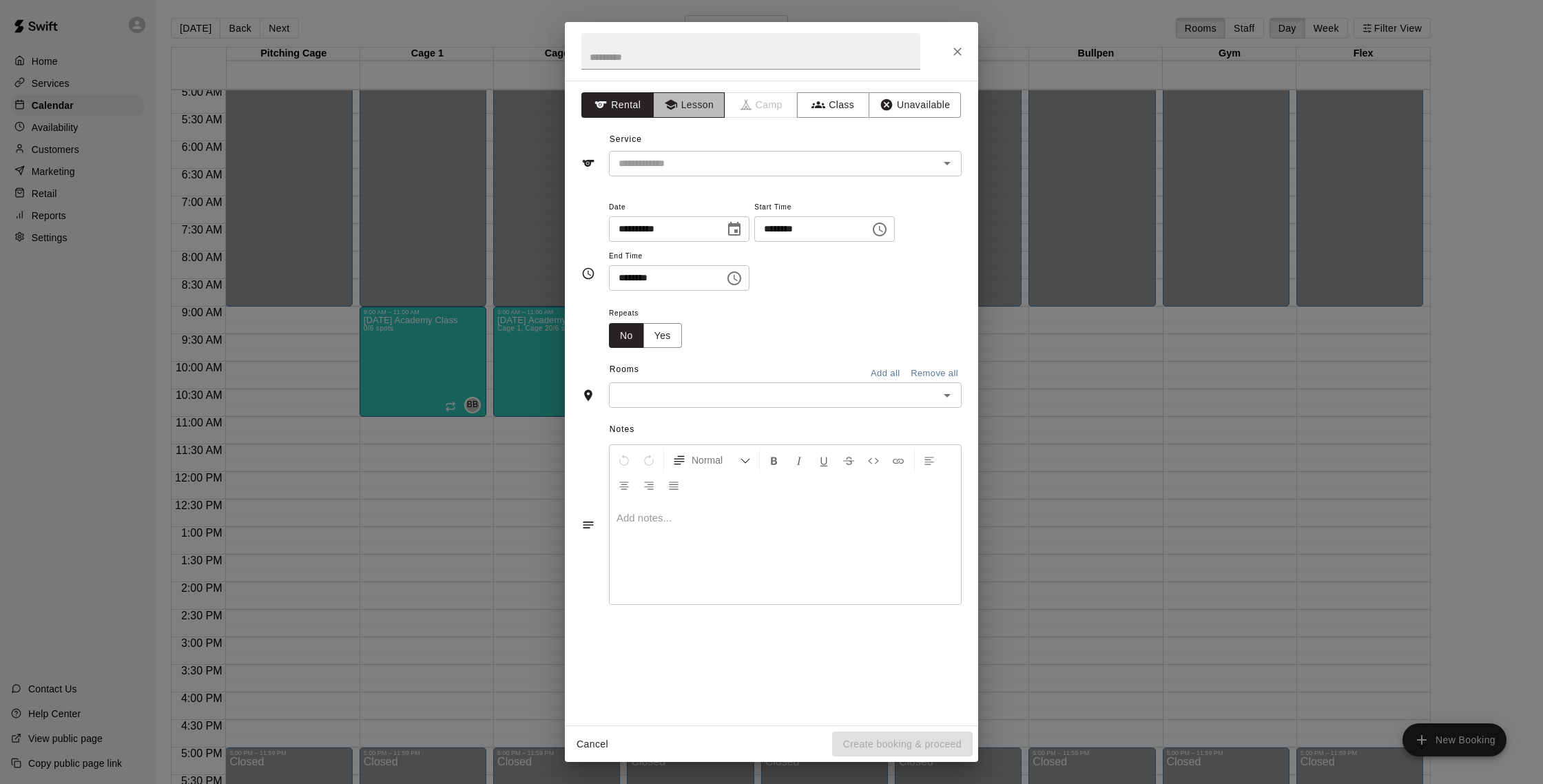
click at [704, 106] on button "Lesson" at bounding box center [689, 105] width 72 height 26
click at [730, 160] on input "text" at bounding box center [765, 163] width 304 height 17
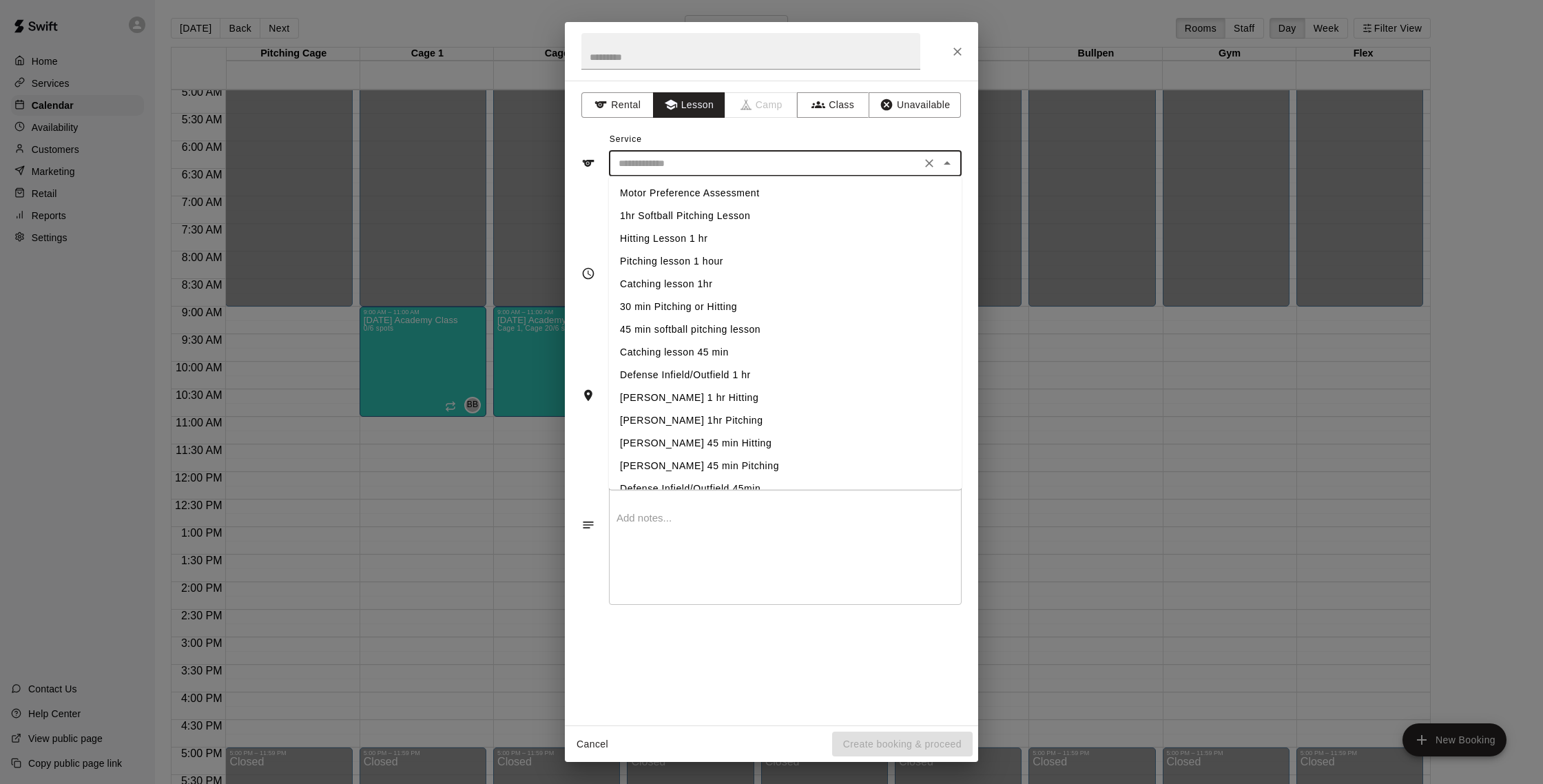
click at [723, 237] on li "Hitting Lesson 1 hr" at bounding box center [785, 238] width 353 height 22
type input "**********"
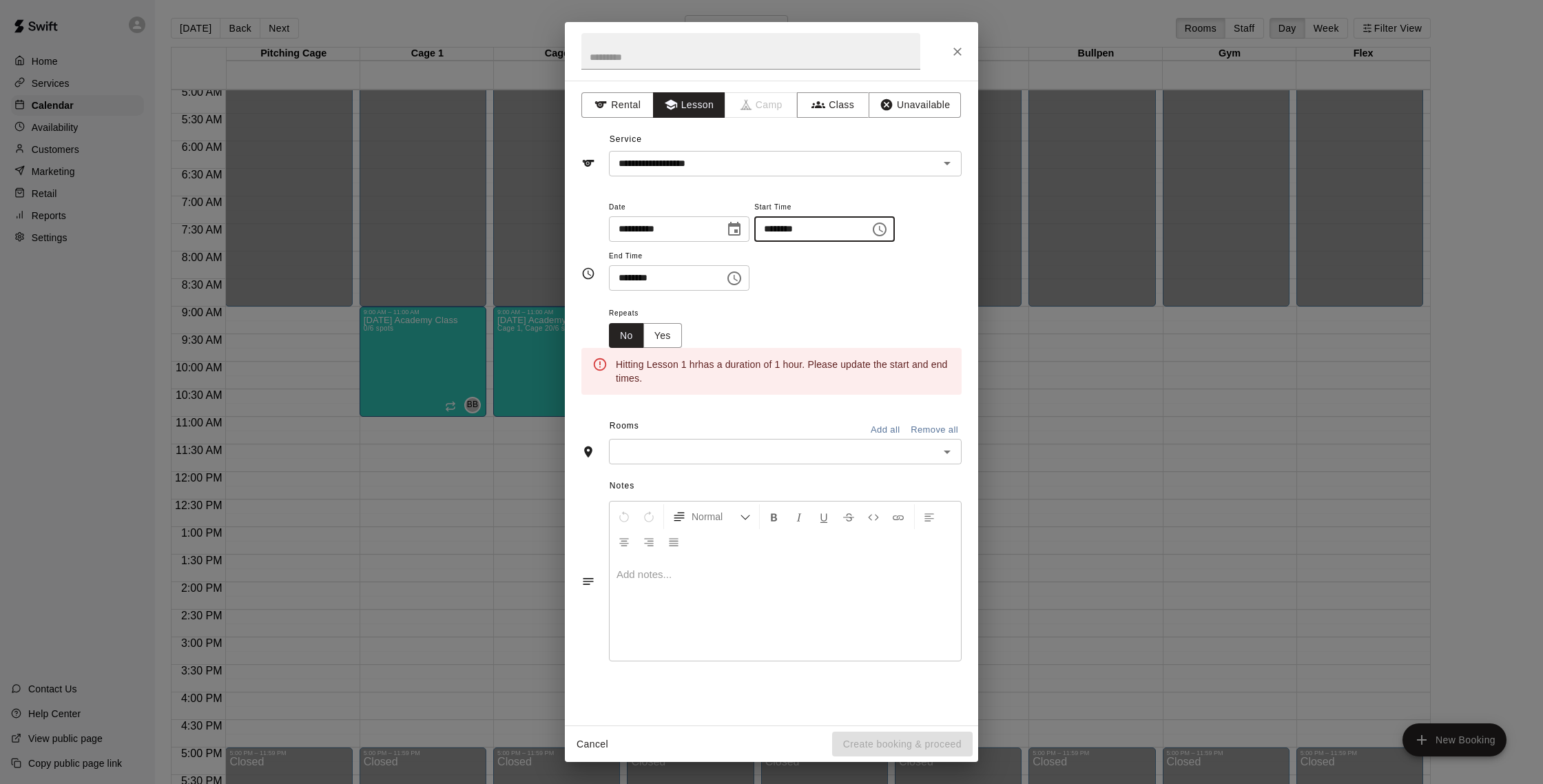
click at [775, 231] on input "********" at bounding box center [808, 229] width 106 height 26
type input "********"
click at [642, 278] on input "********" at bounding box center [662, 278] width 106 height 26
drag, startPoint x: 628, startPoint y: 280, endPoint x: 622, endPoint y: 277, distance: 6.7
click at [622, 277] on input "********" at bounding box center [662, 278] width 106 height 26
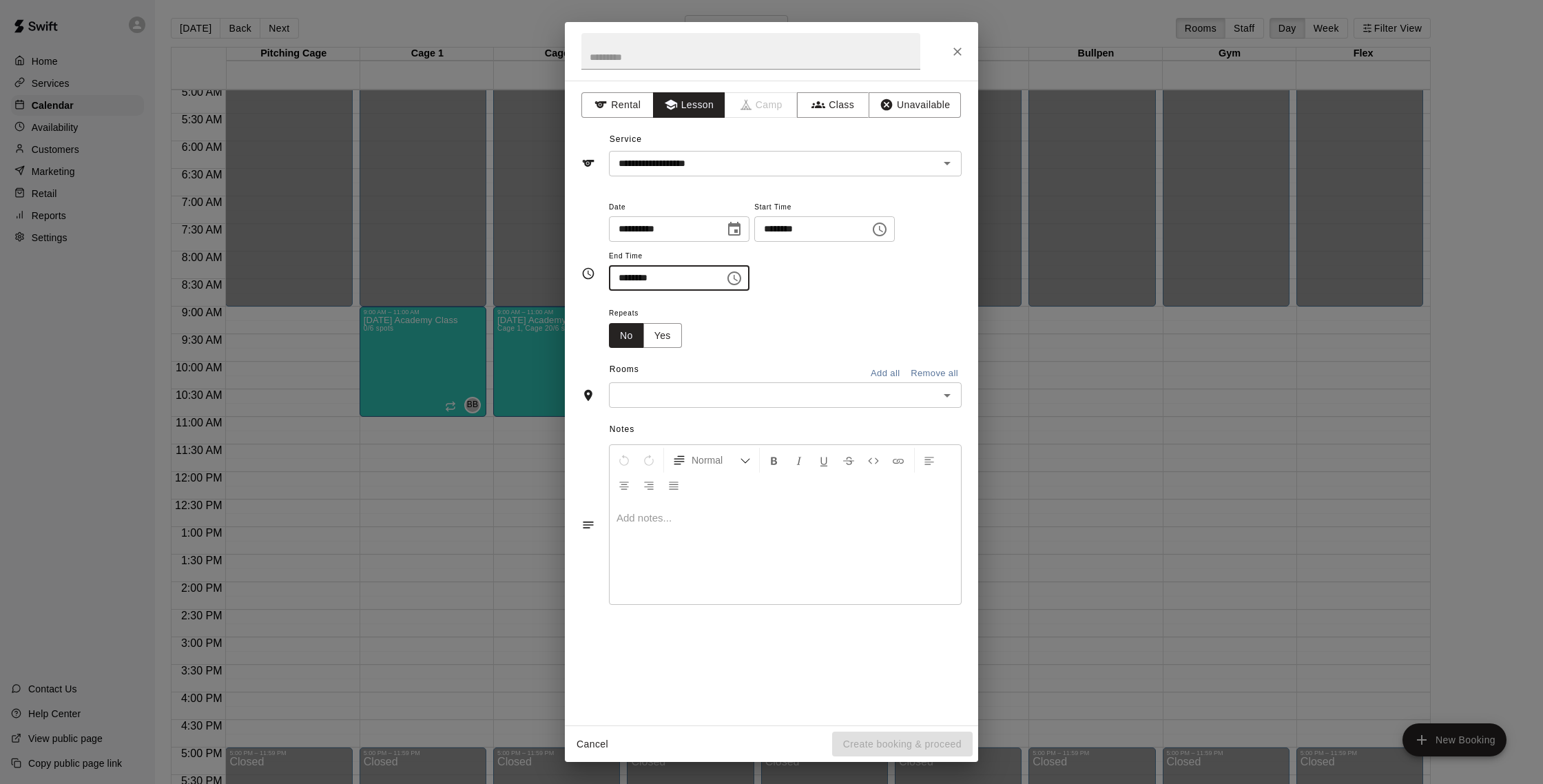
type input "********"
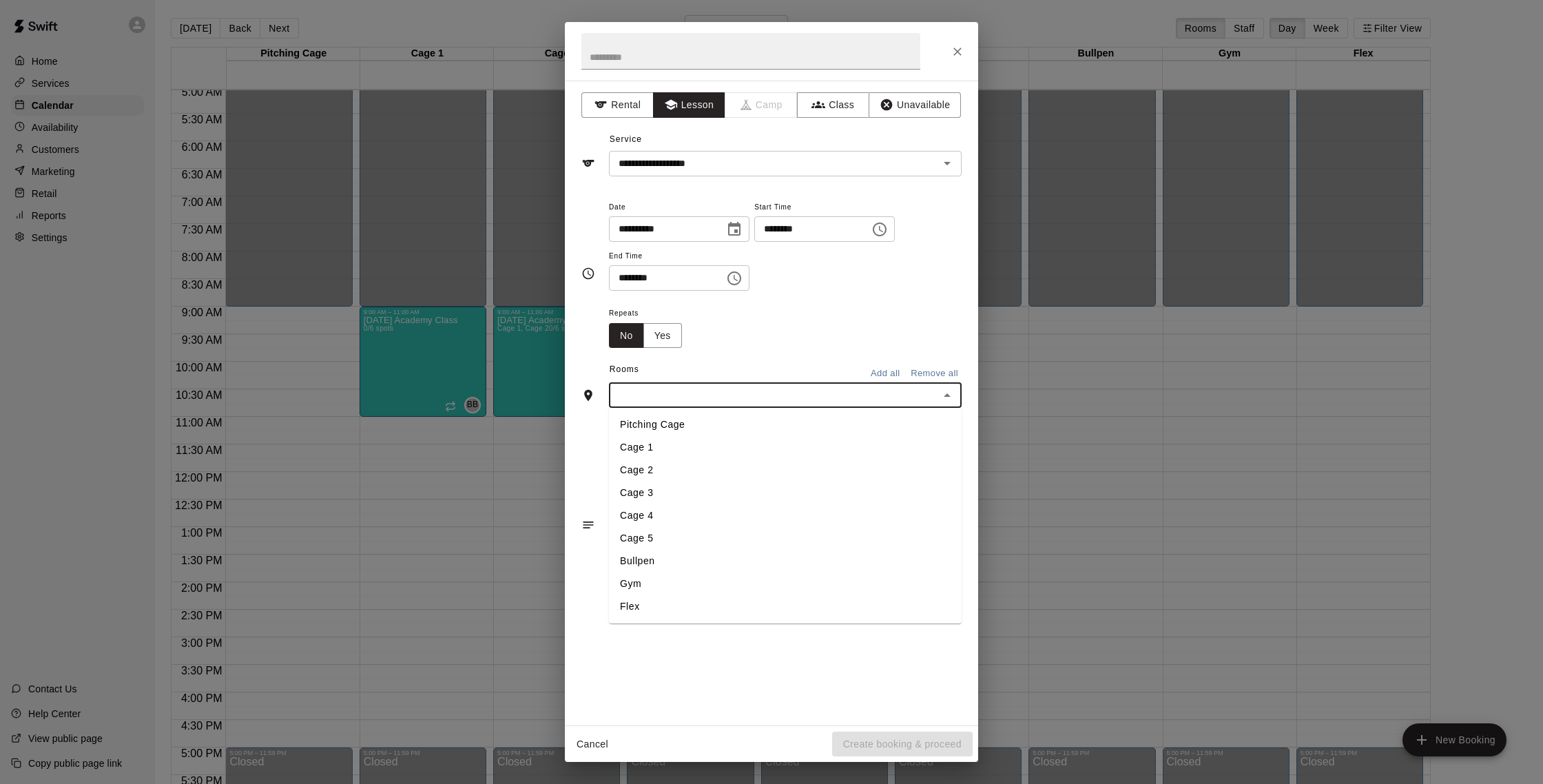
click at [809, 397] on input "text" at bounding box center [774, 395] width 322 height 17
click at [746, 453] on li "Cage 1" at bounding box center [785, 446] width 353 height 22
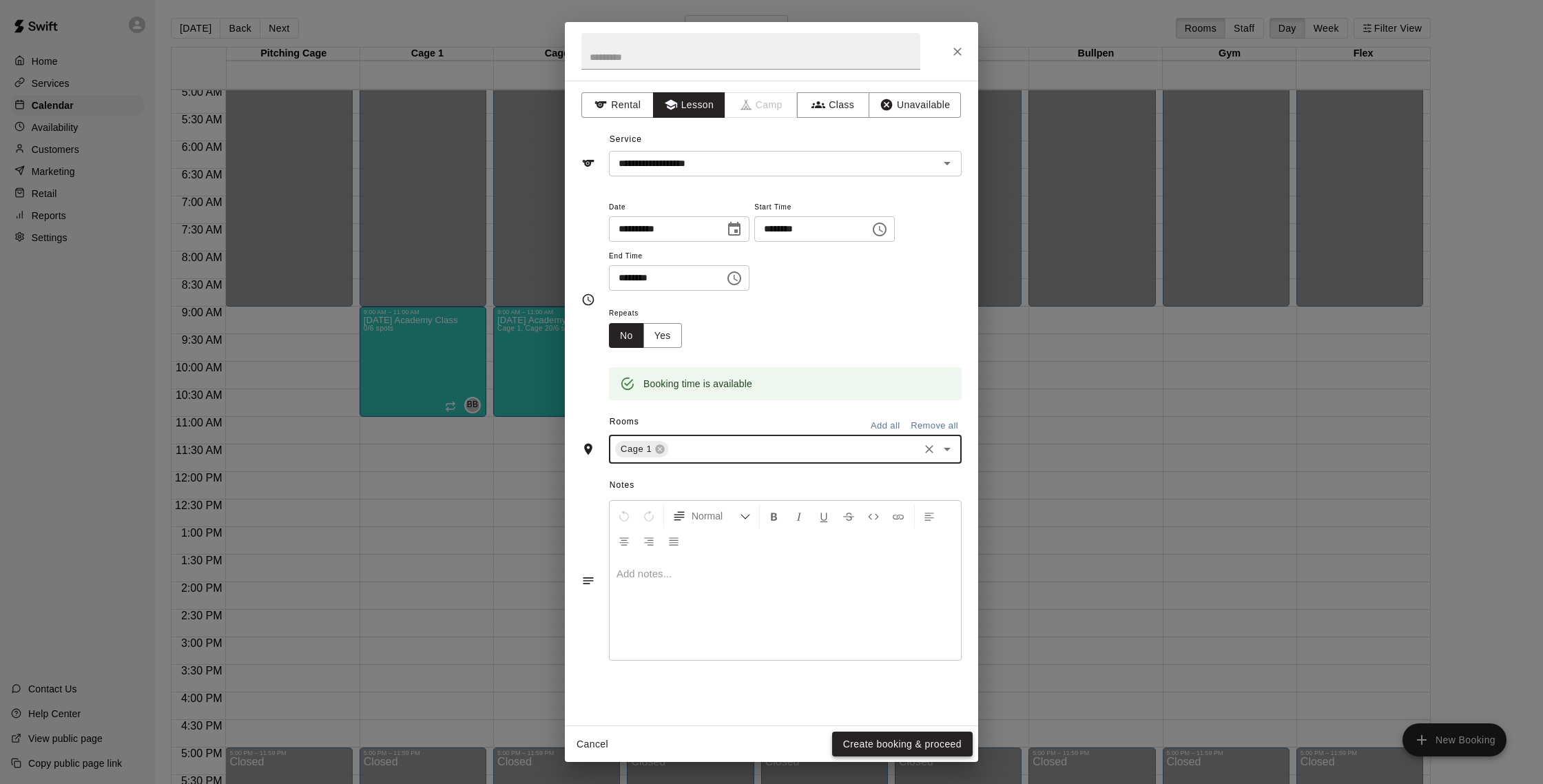
click at [925, 743] on button "Create booking & proceed" at bounding box center [902, 743] width 140 height 26
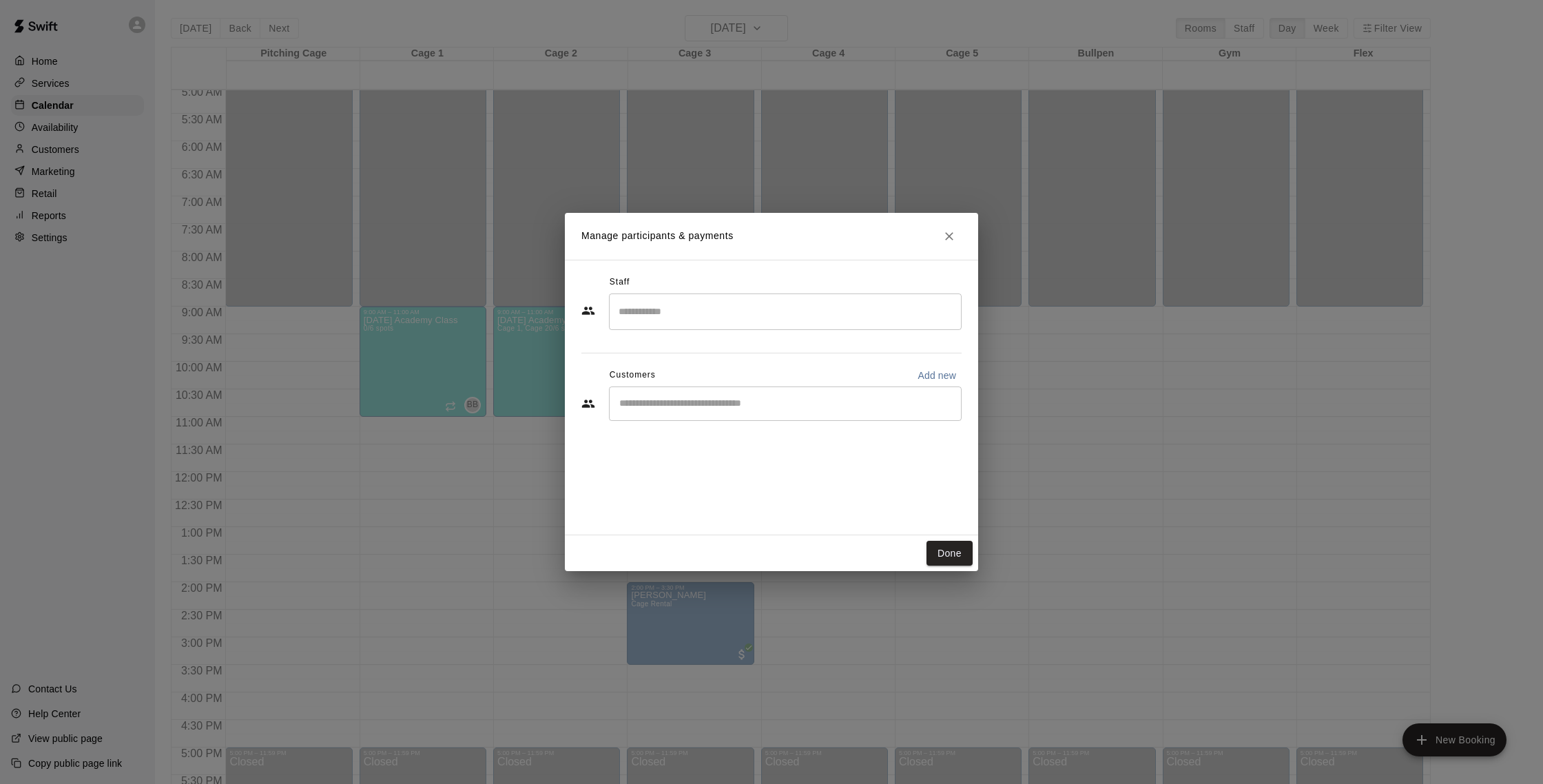
click at [706, 412] on div "​" at bounding box center [785, 403] width 353 height 34
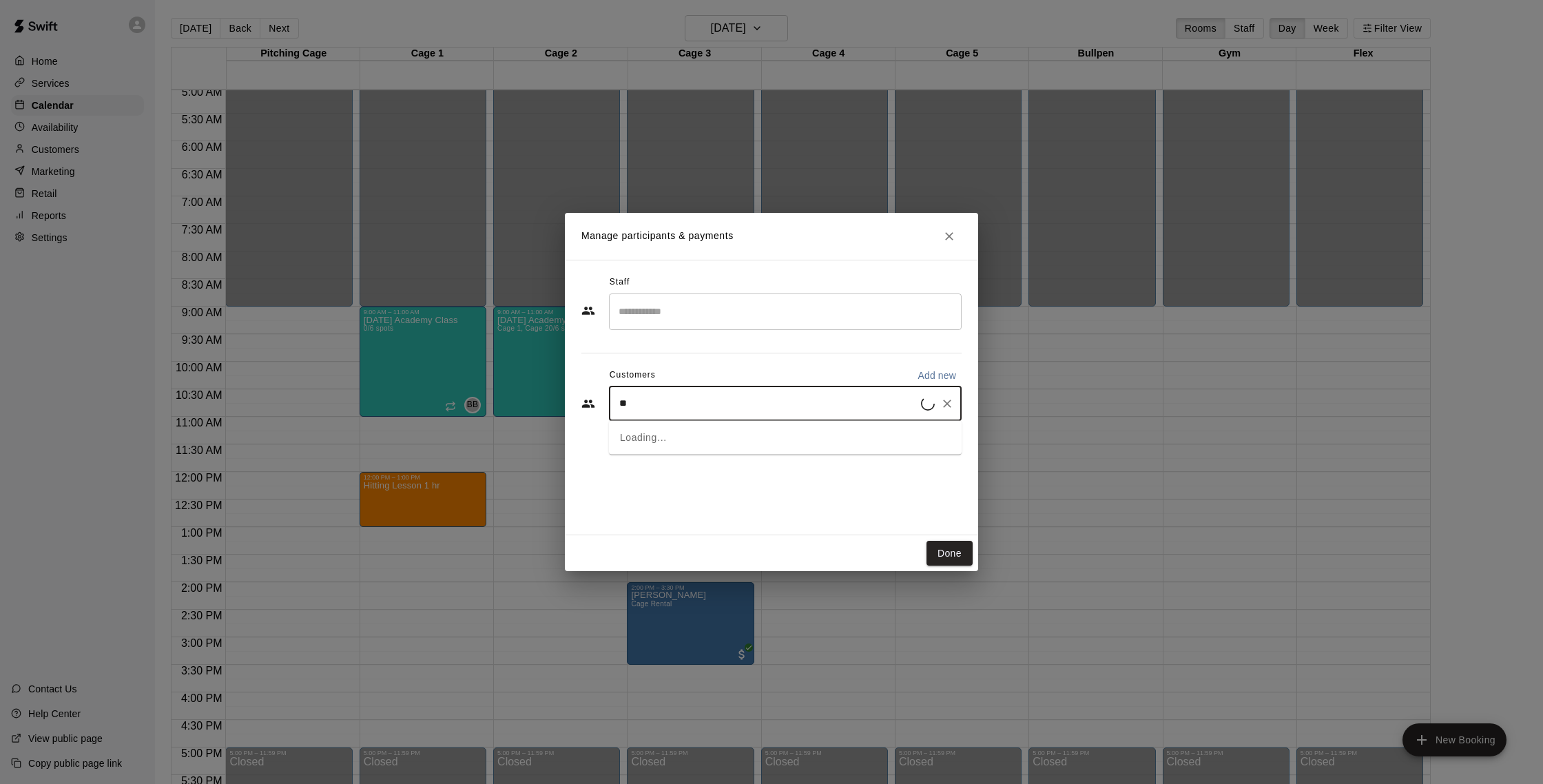
type input "*"
type input "*****"
click at [762, 448] on div "[PERSON_NAME] [EMAIL_ADDRESS][DOMAIN_NAME]" at bounding box center [798, 442] width 303 height 30
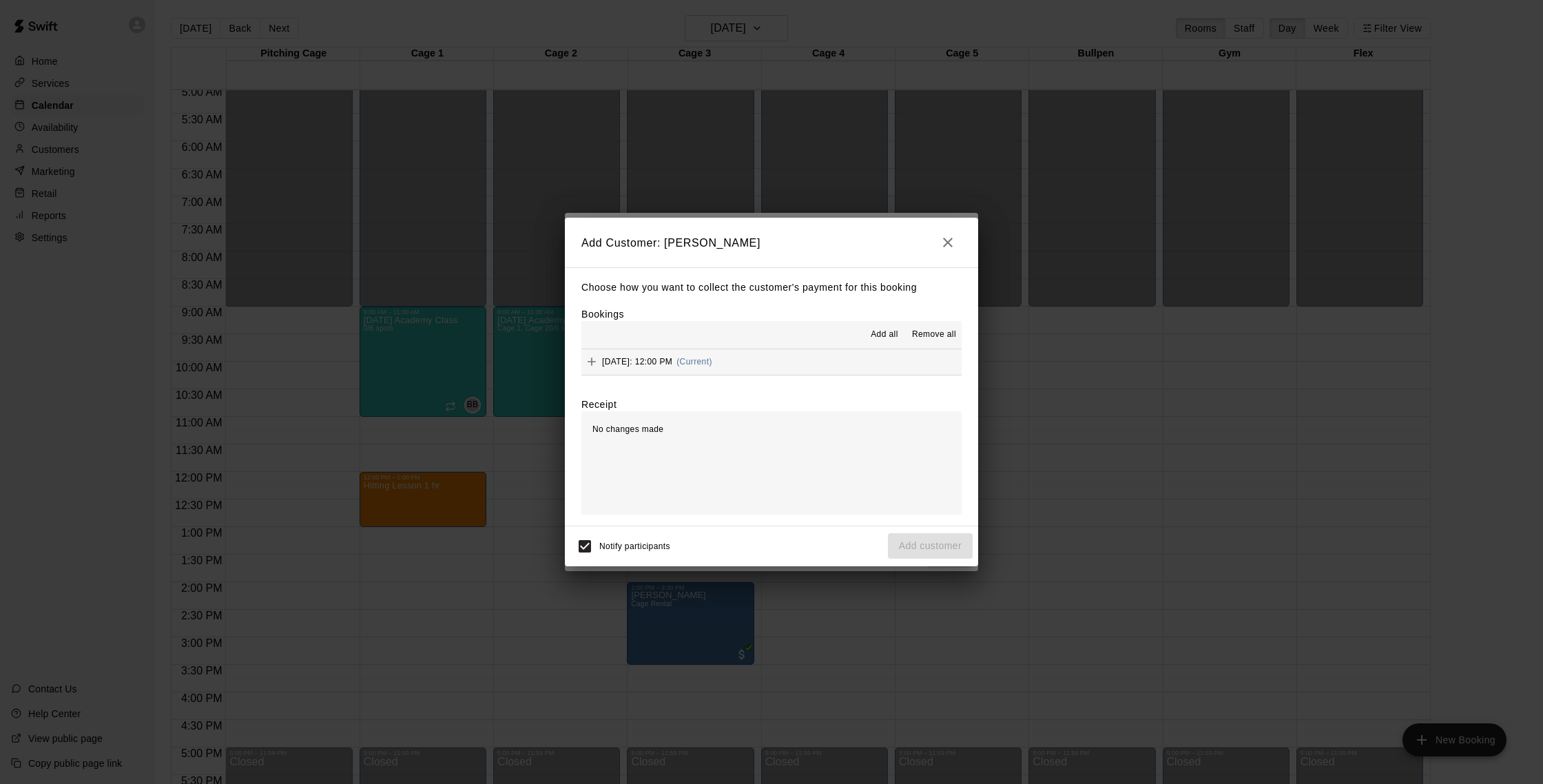
click at [802, 360] on button "[DATE]: 12:00 PM (Current)" at bounding box center [772, 362] width 380 height 26
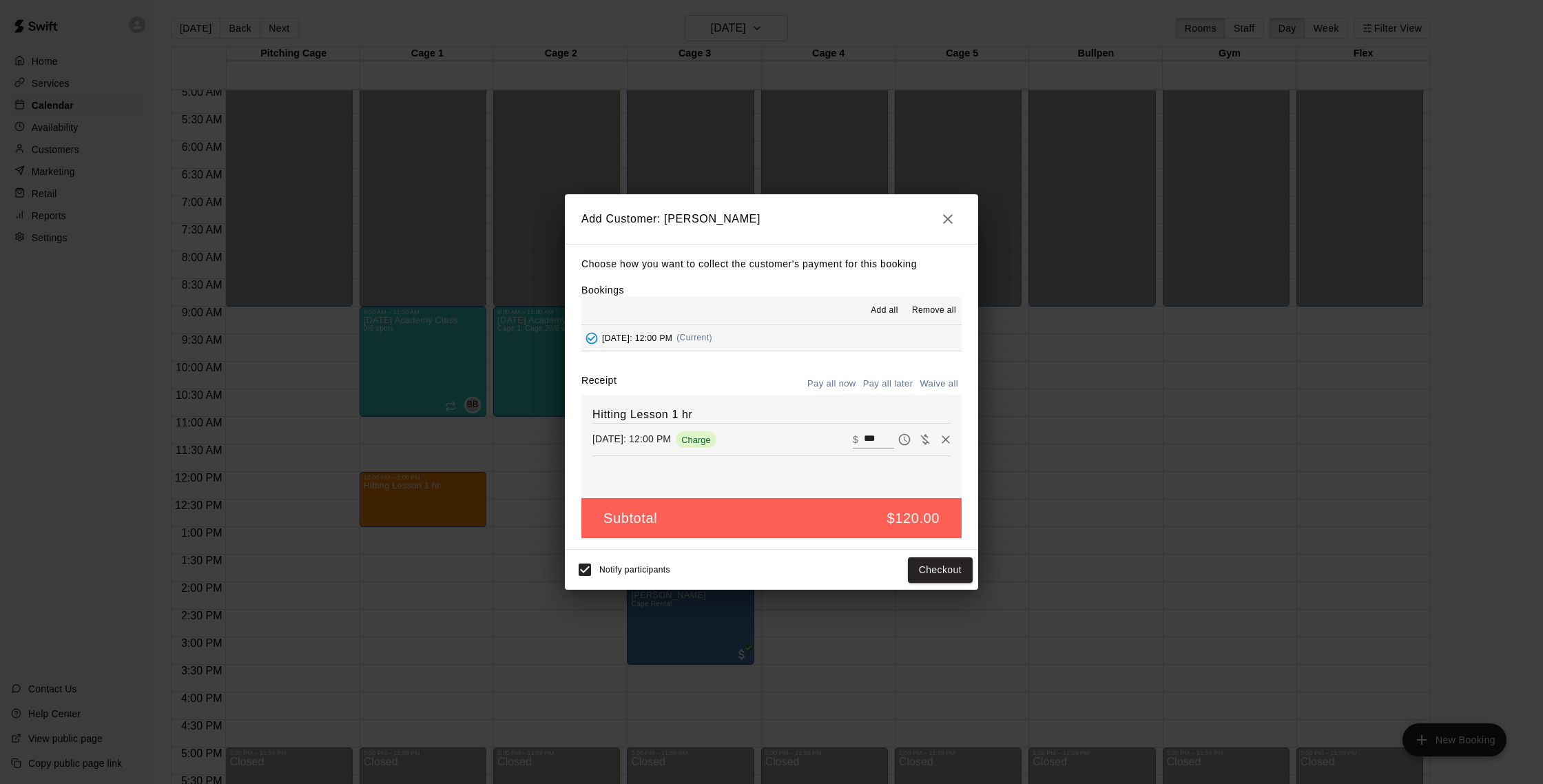
click at [873, 440] on input "***" at bounding box center [879, 440] width 31 height 18
click at [886, 440] on input "***" at bounding box center [879, 440] width 31 height 18
click at [881, 383] on button "Pay all later" at bounding box center [888, 384] width 57 height 22
click at [940, 573] on button "Add customer" at bounding box center [930, 569] width 85 height 26
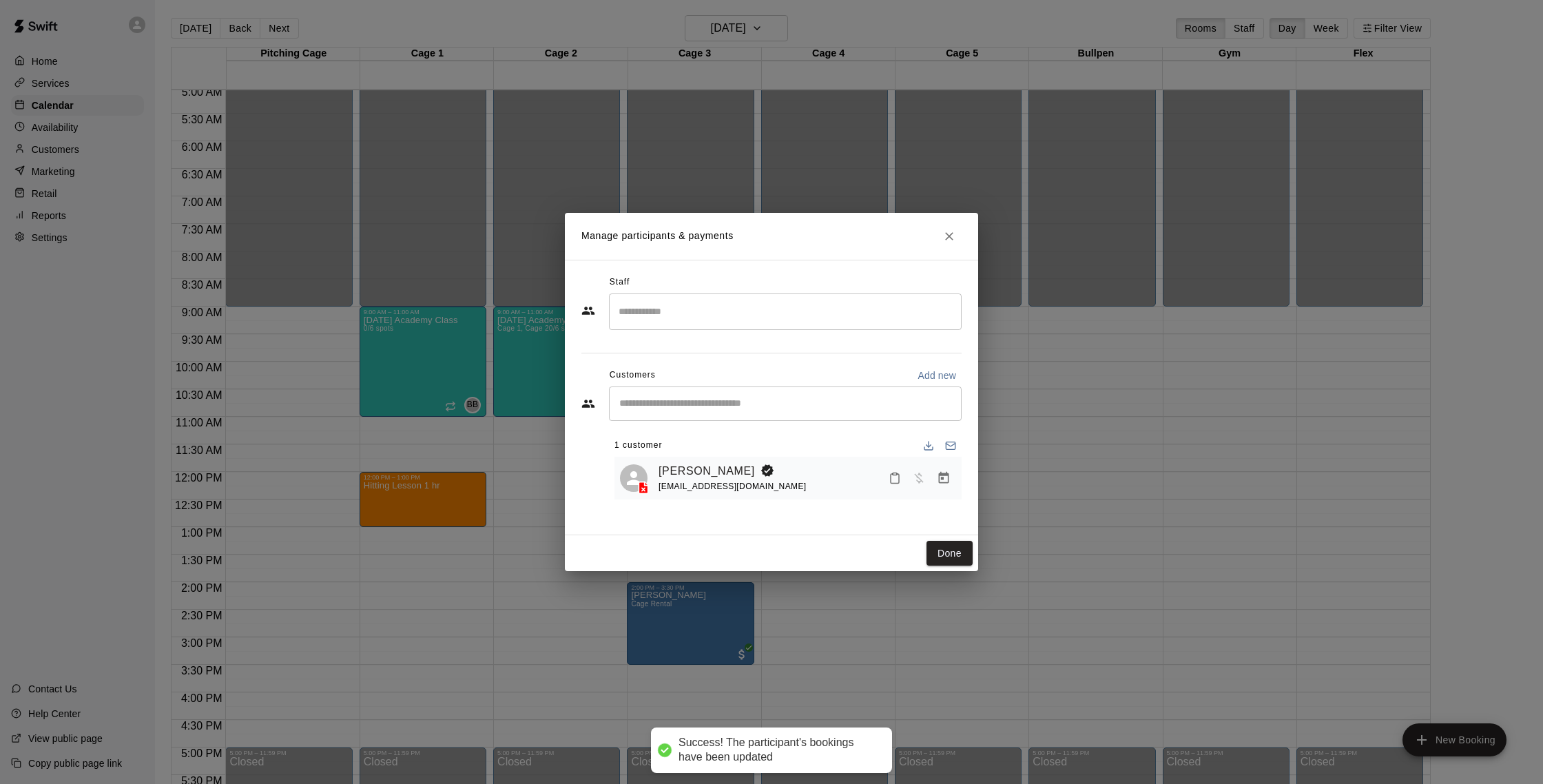
click at [807, 325] on div "​" at bounding box center [785, 312] width 353 height 37
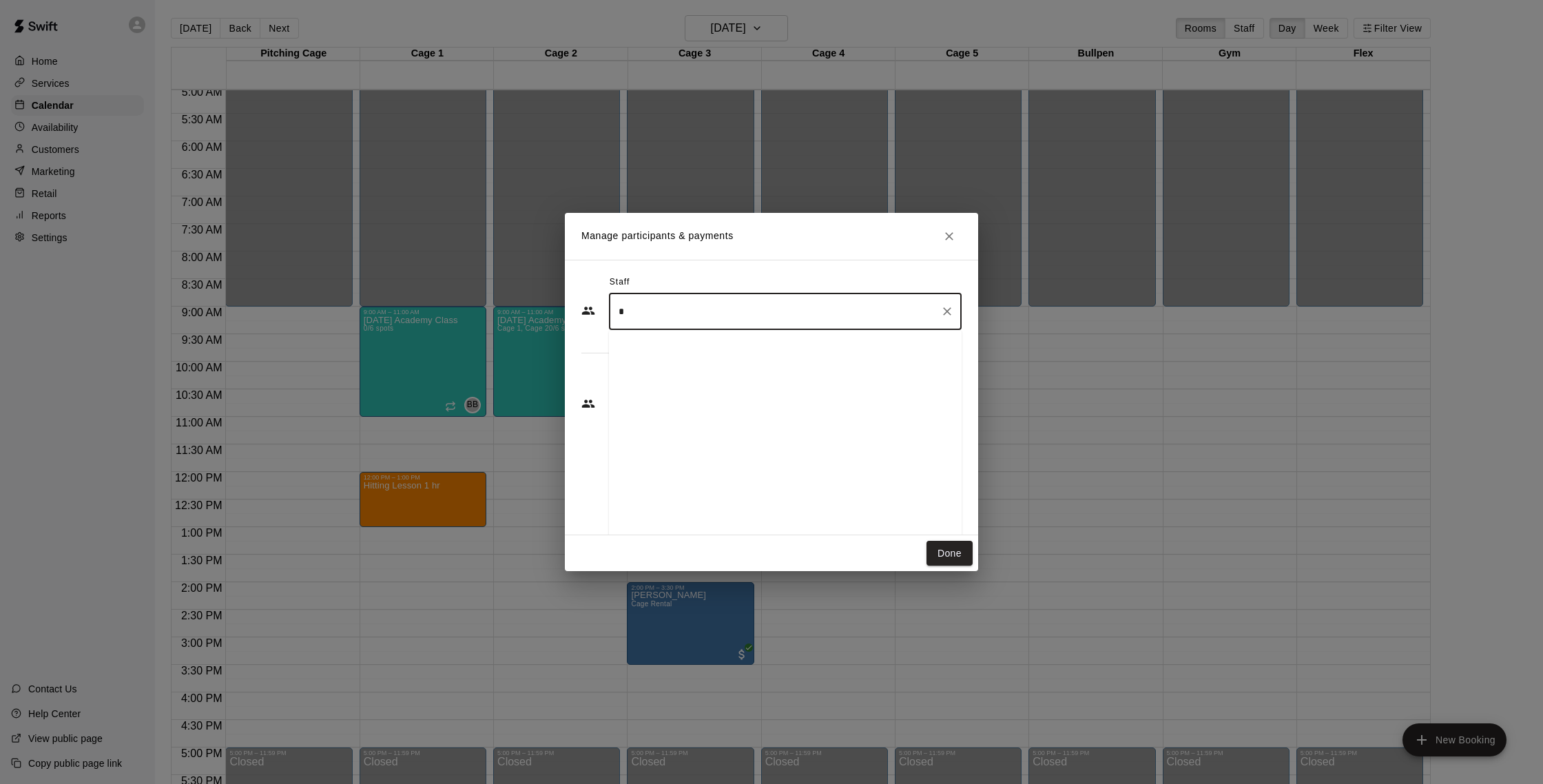
scroll to position [0, 0]
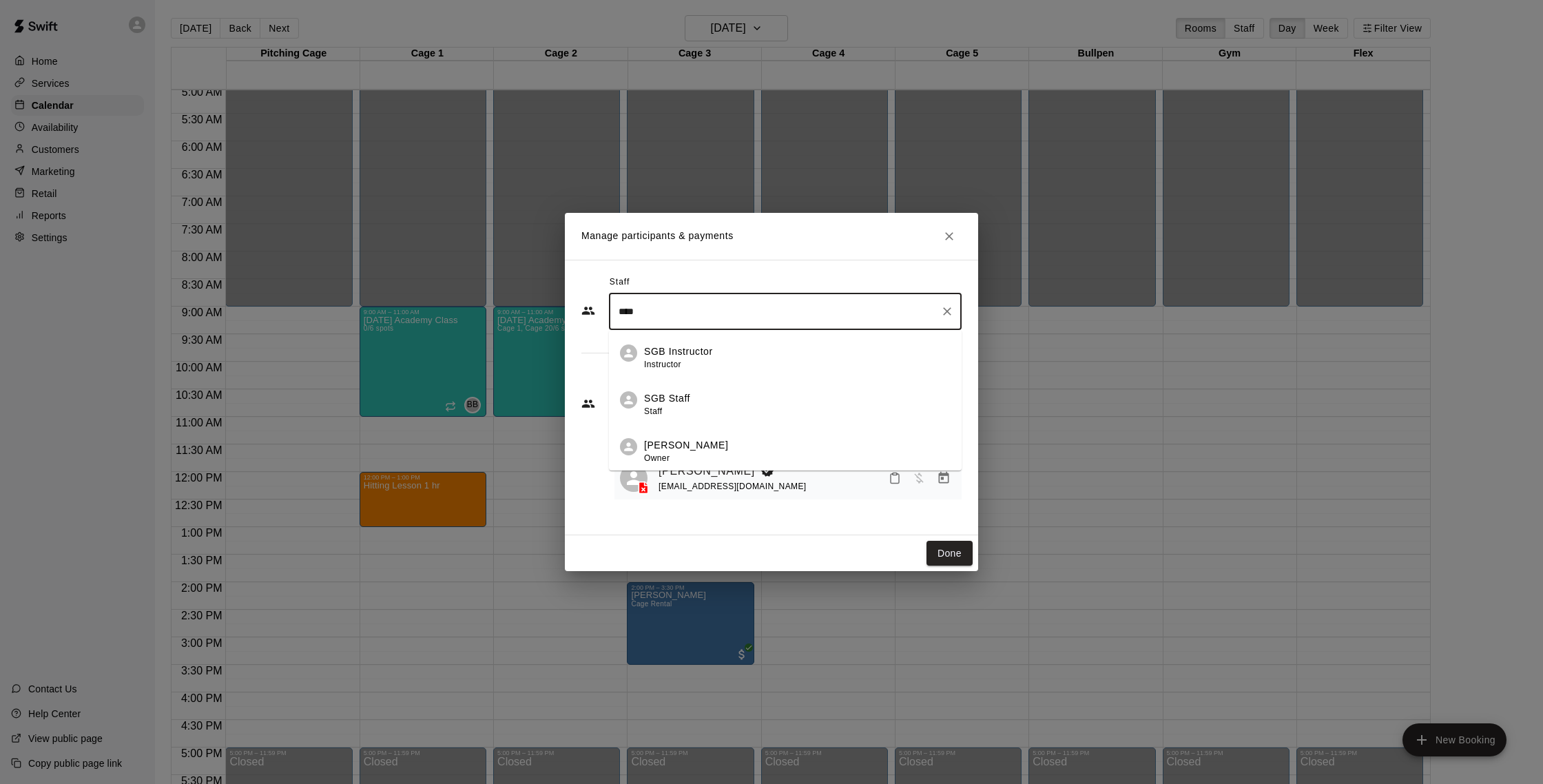
click at [885, 454] on div "[PERSON_NAME] Owner" at bounding box center [797, 451] width 306 height 27
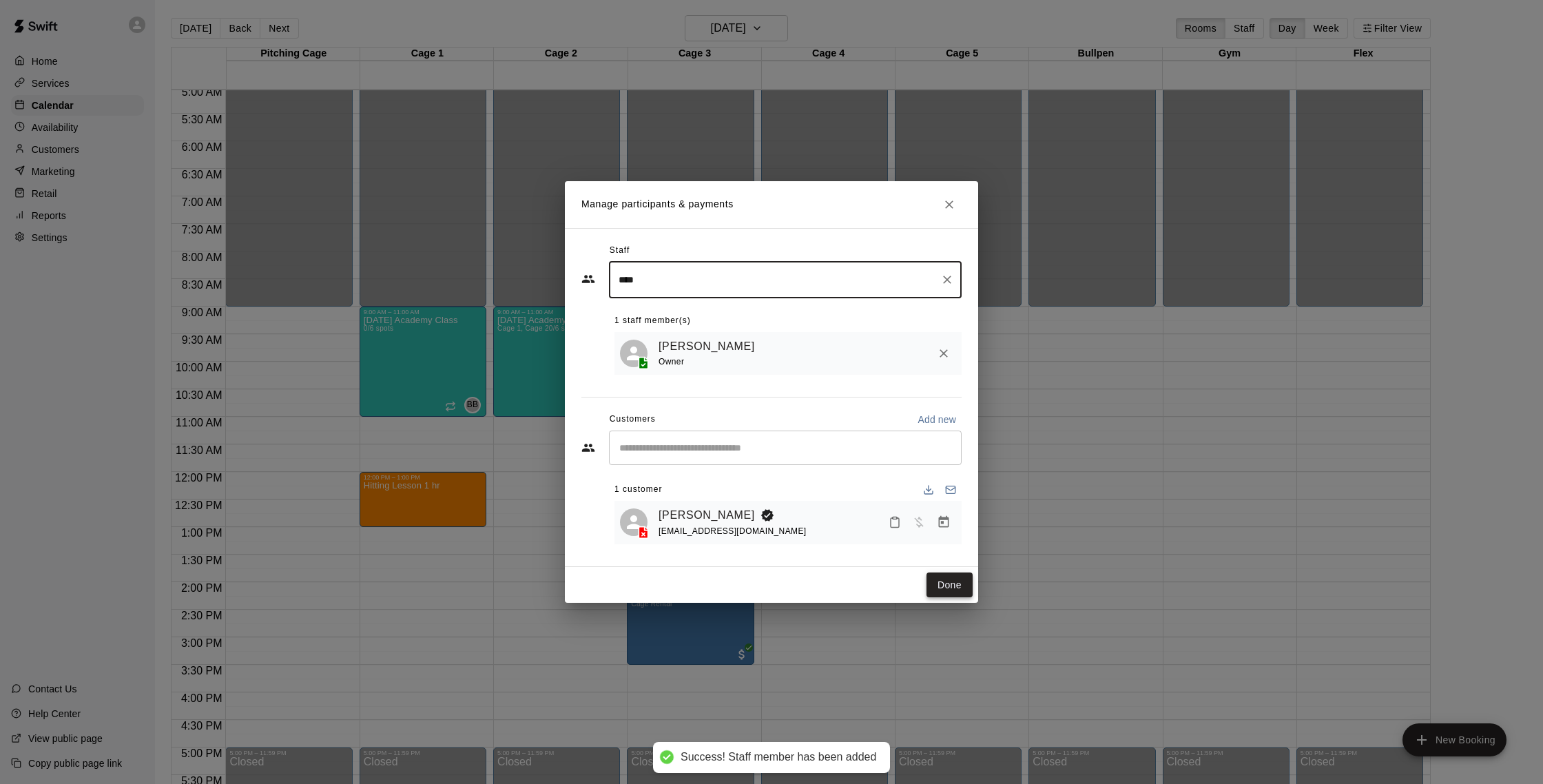
type input "****"
click at [945, 582] on button "Done" at bounding box center [950, 585] width 46 height 26
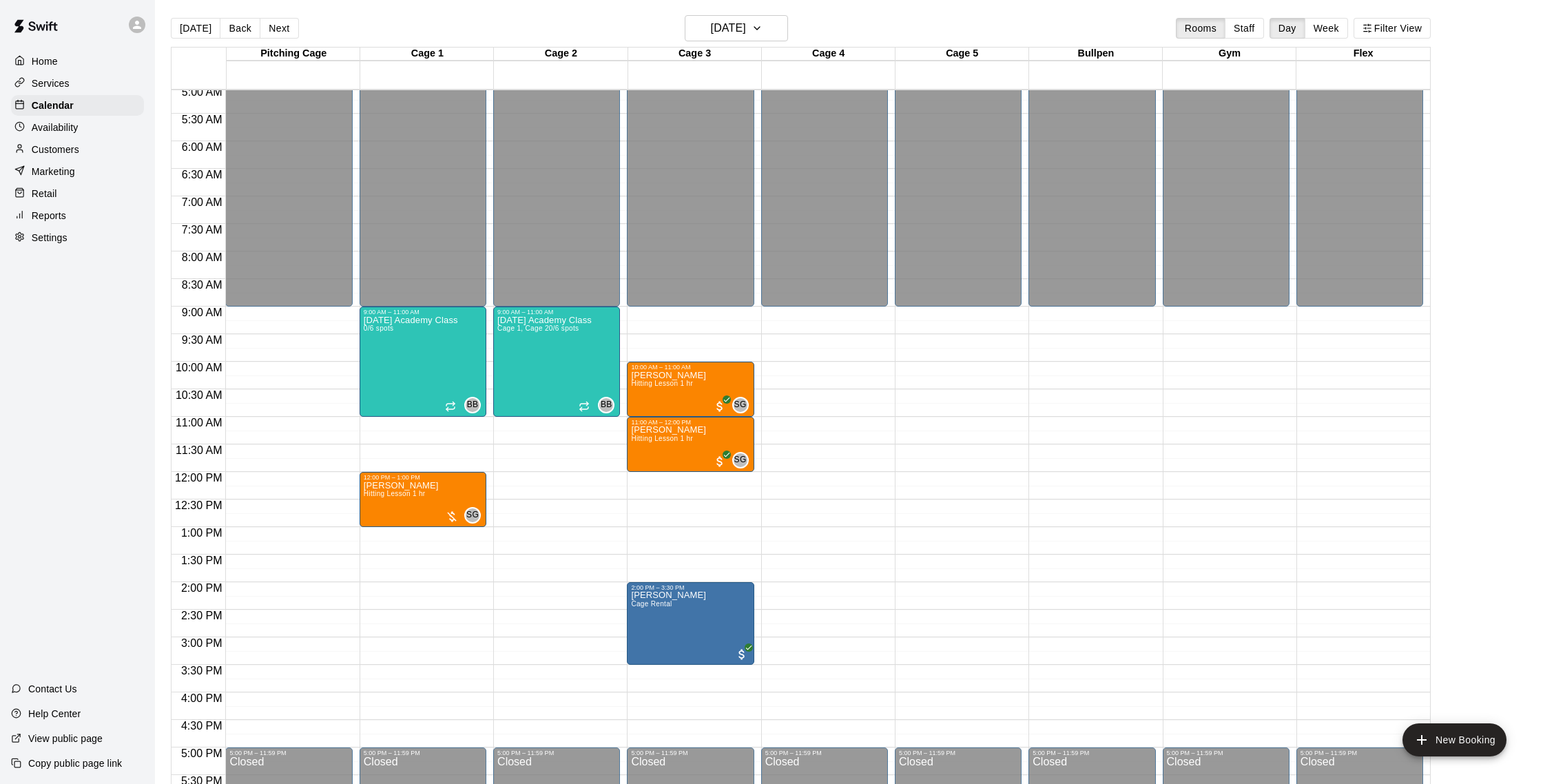
click at [89, 83] on div "Services" at bounding box center [77, 83] width 133 height 21
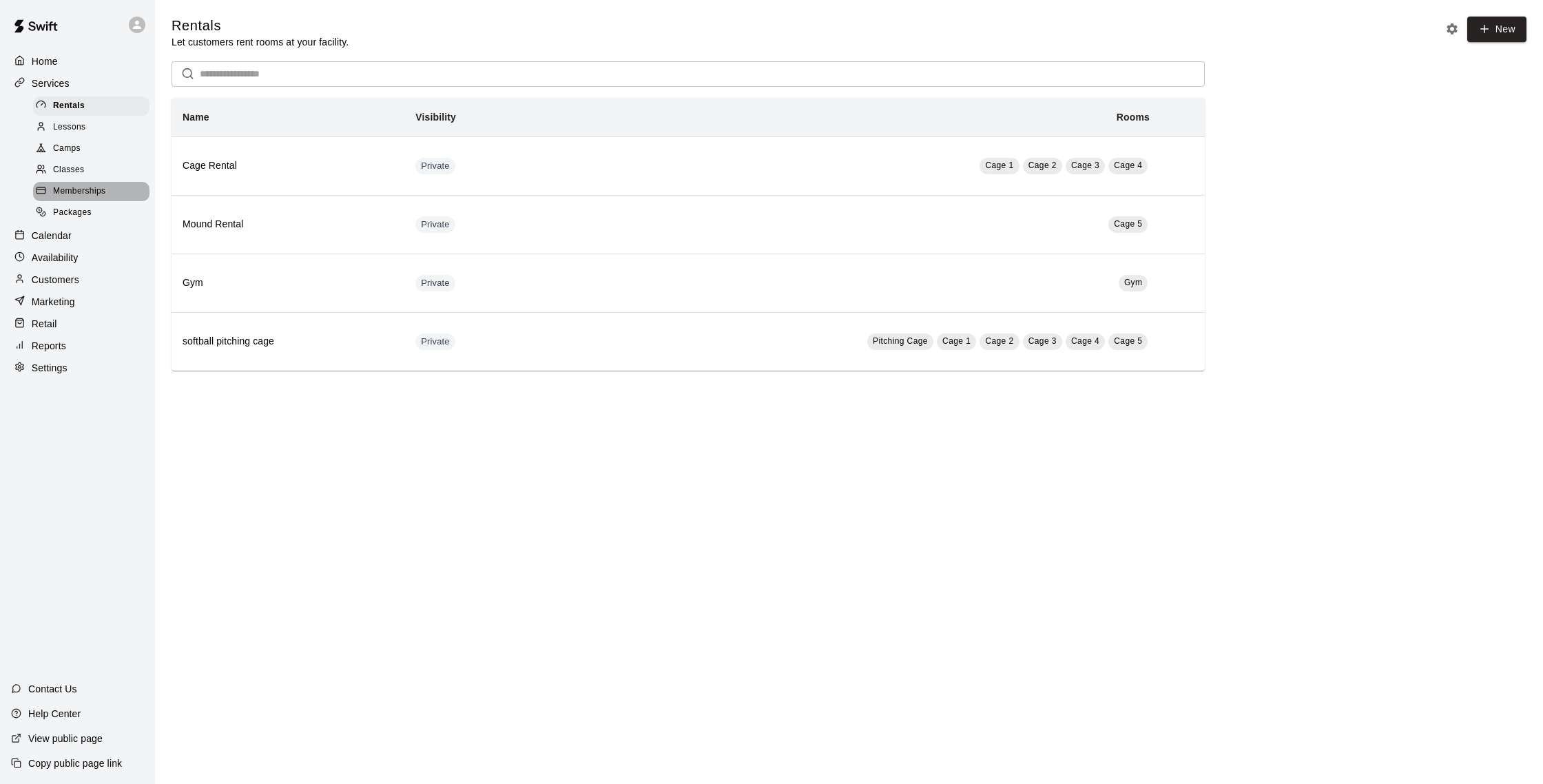
click at [90, 197] on span "Memberships" at bounding box center [79, 191] width 52 height 14
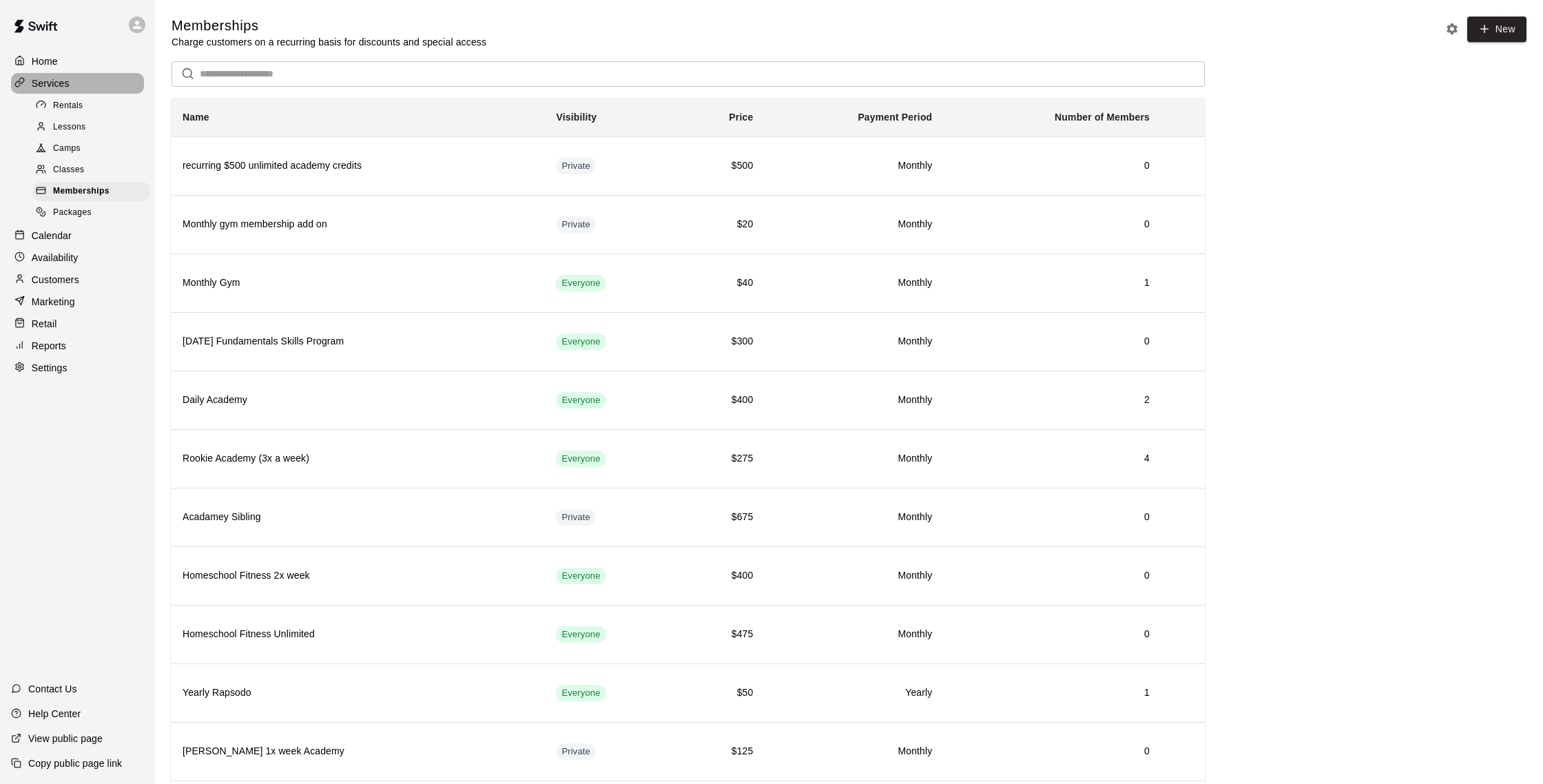
click at [81, 88] on div "Services" at bounding box center [77, 83] width 133 height 21
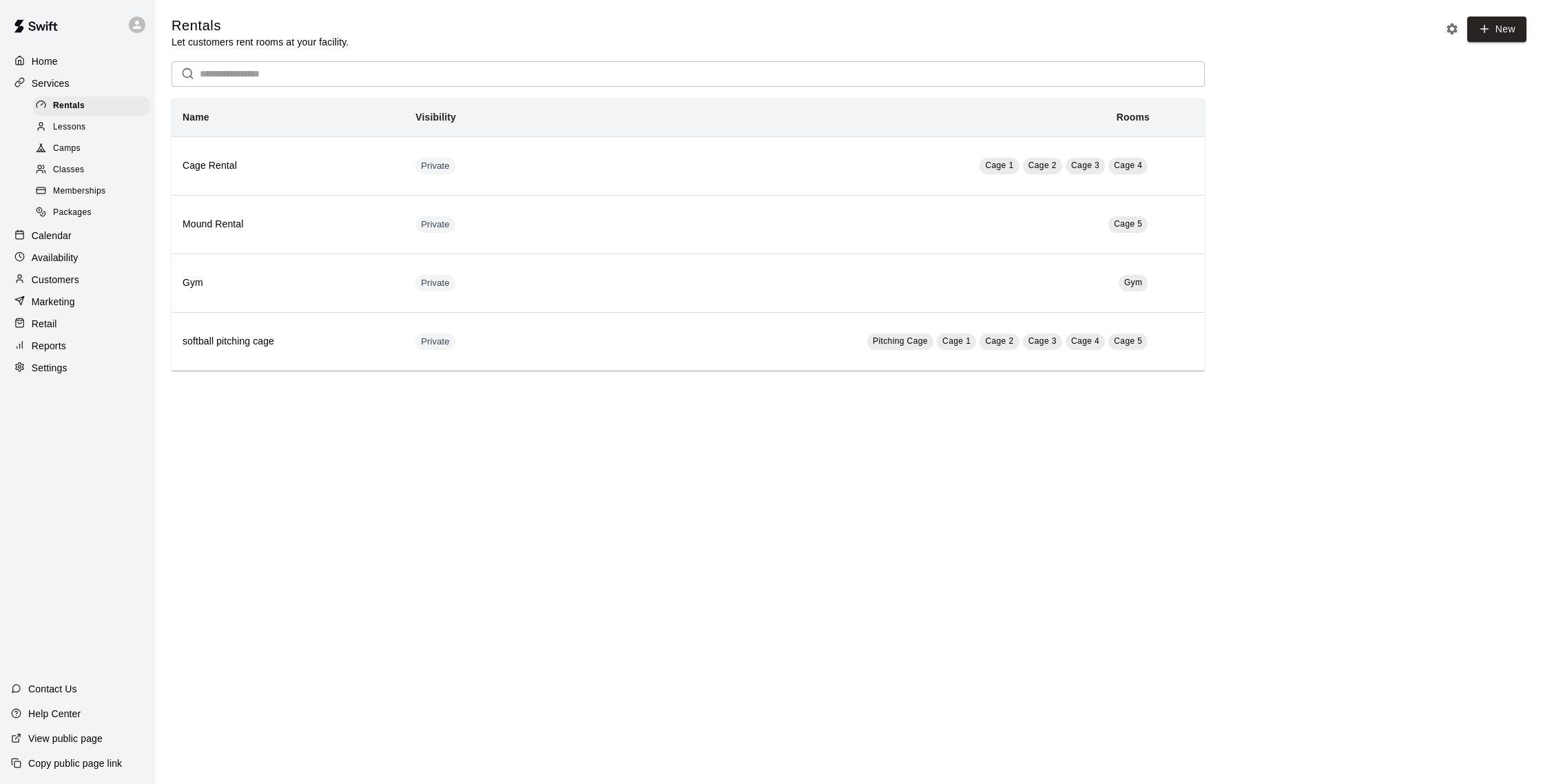
click at [108, 244] on div "Calendar" at bounding box center [77, 235] width 133 height 21
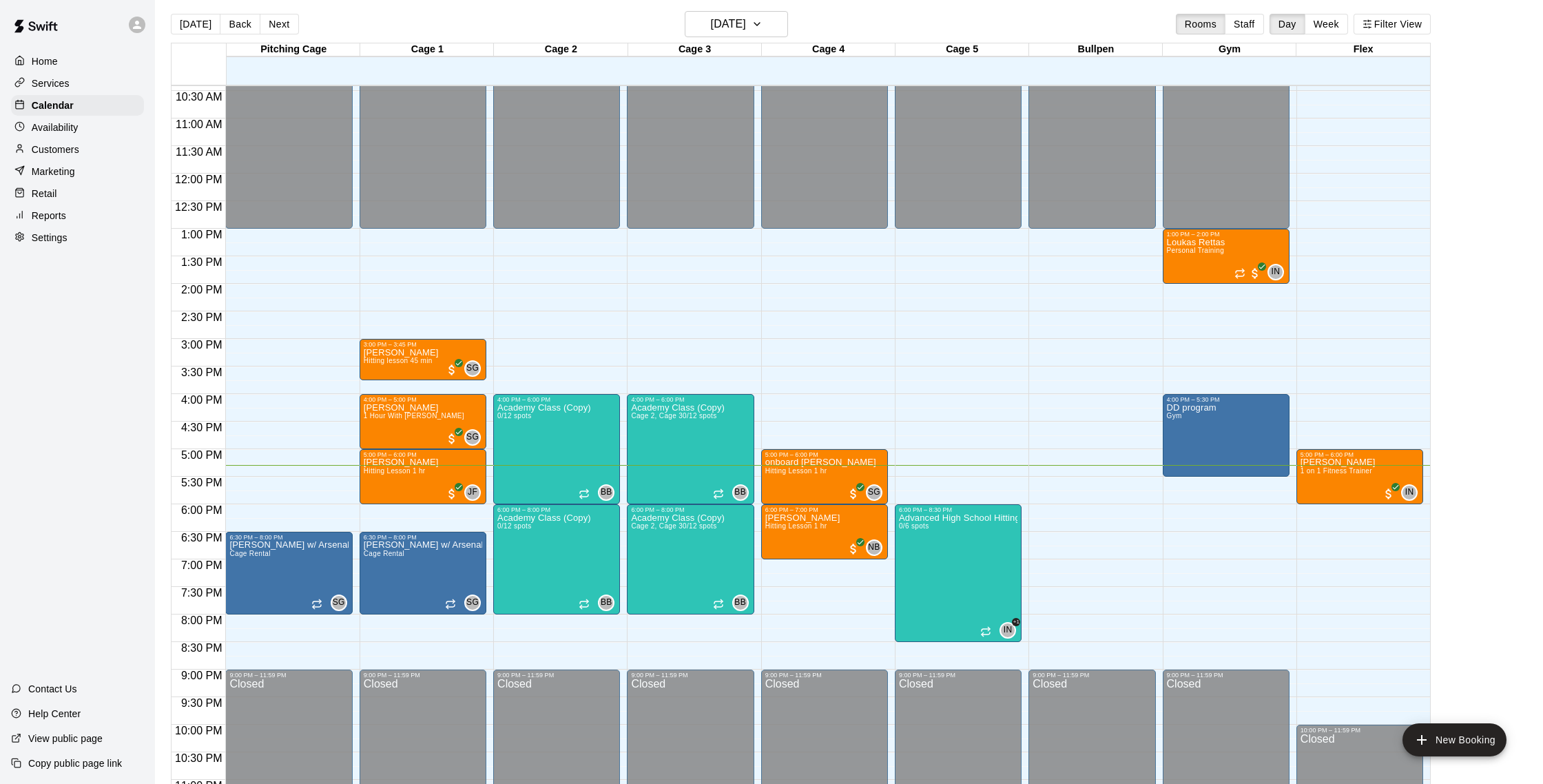
scroll to position [7, 0]
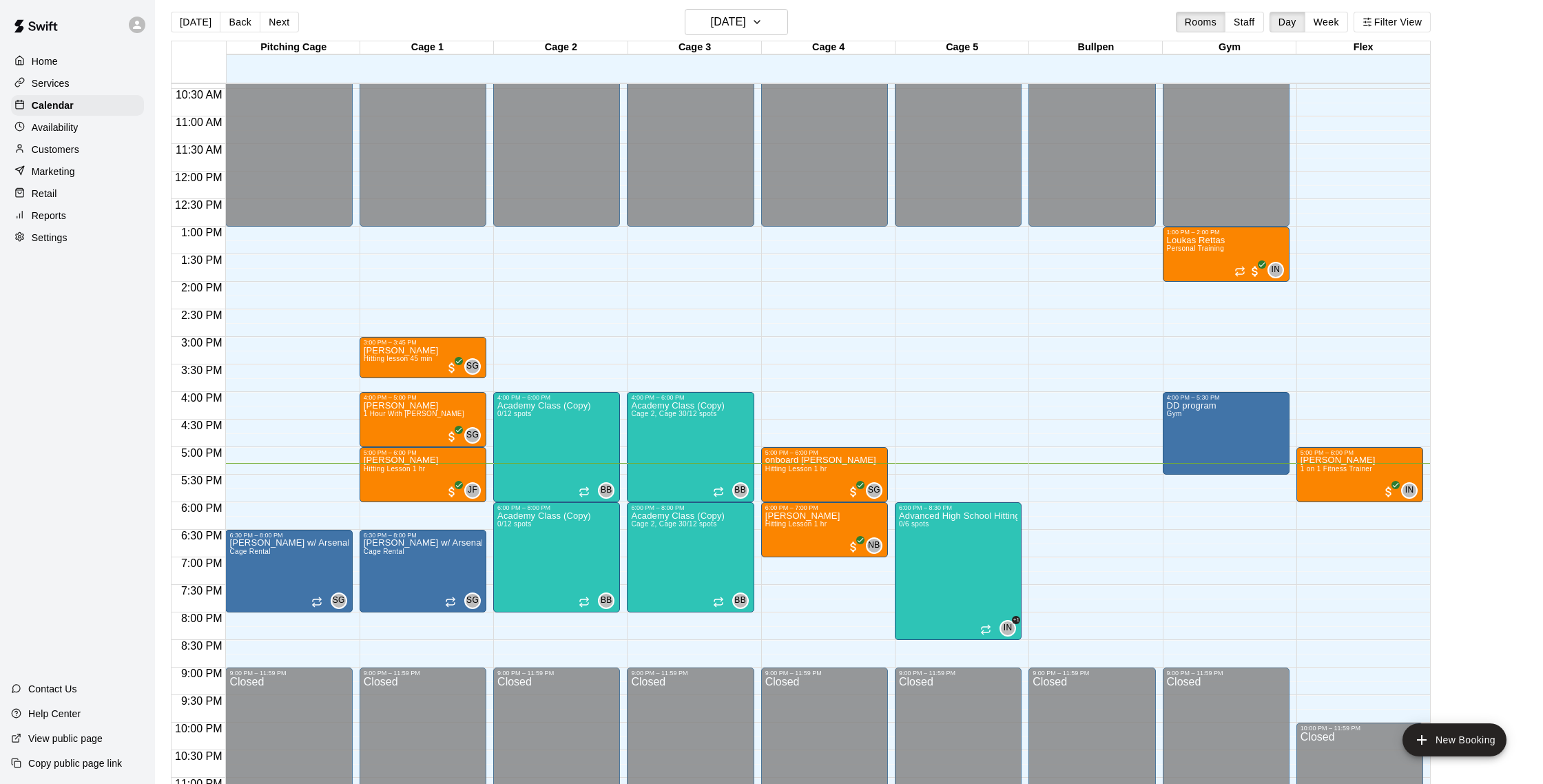
click at [95, 138] on div "Home Services Calendar Availability Customers Marketing Retail Reports Settings" at bounding box center [77, 149] width 155 height 200
click at [90, 154] on div "Customers" at bounding box center [77, 149] width 133 height 21
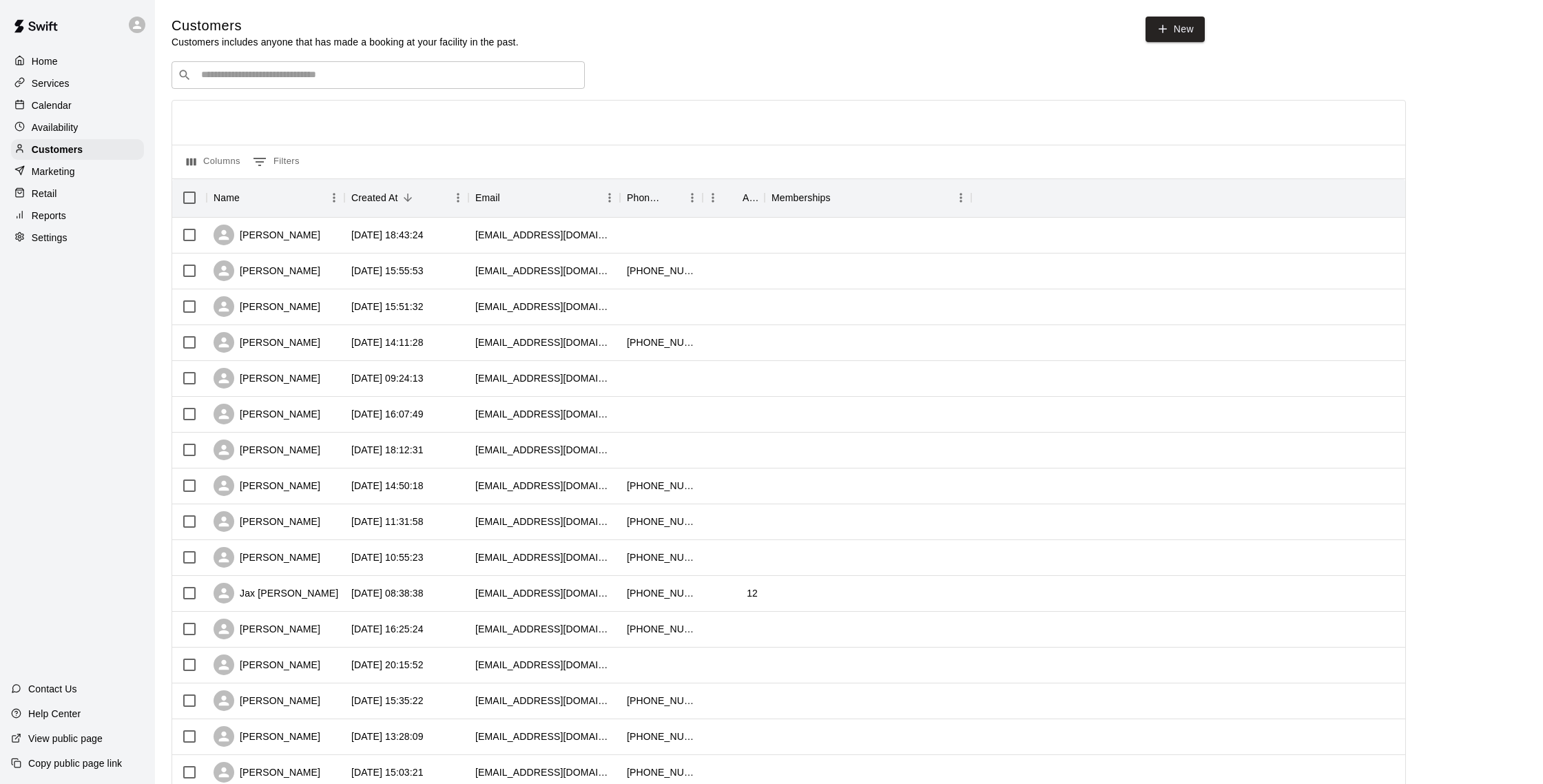
click at [93, 132] on div "Availability" at bounding box center [77, 127] width 133 height 21
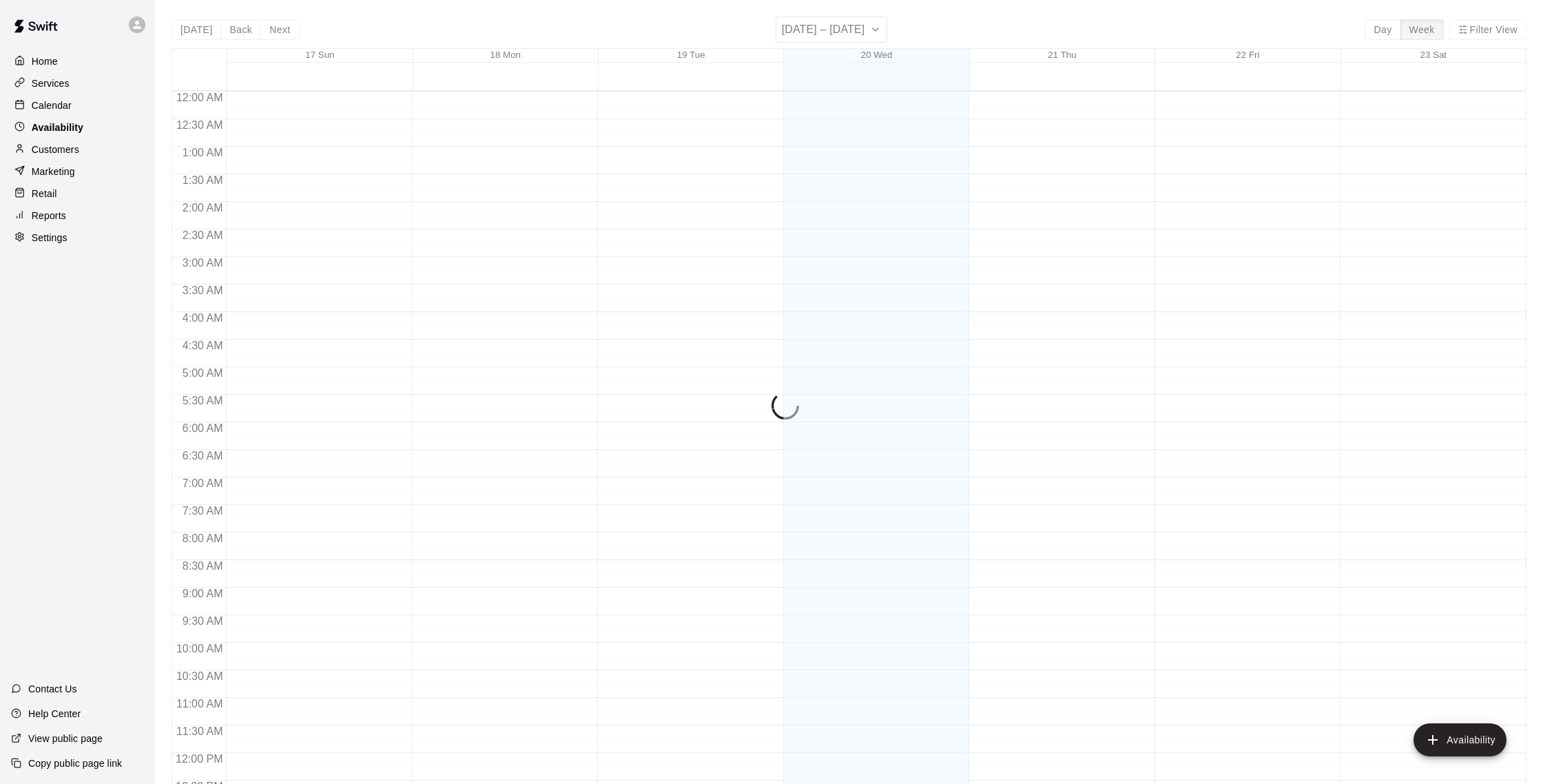
scroll to position [615, 0]
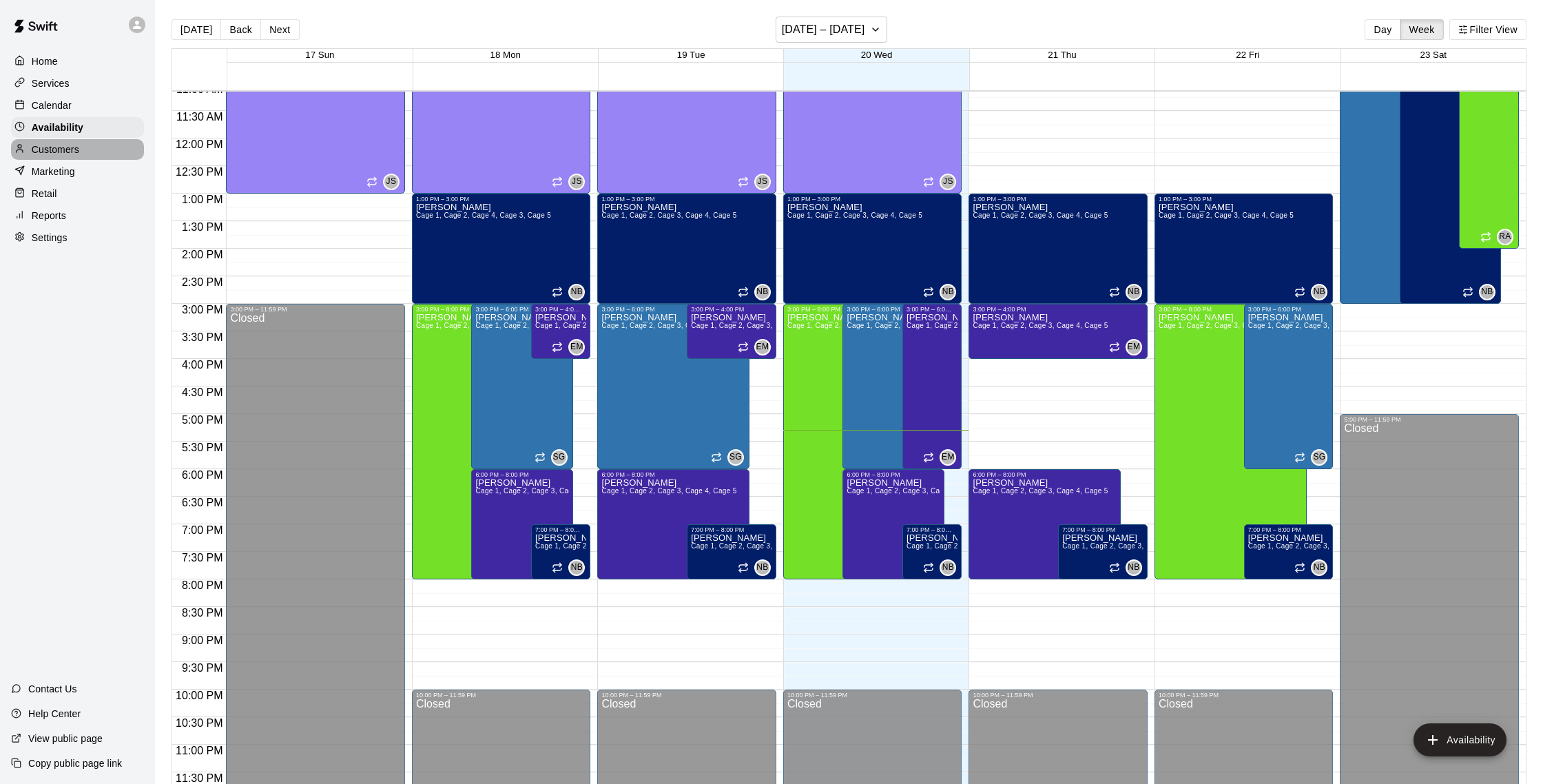
click at [100, 149] on div "Customers" at bounding box center [77, 149] width 133 height 21
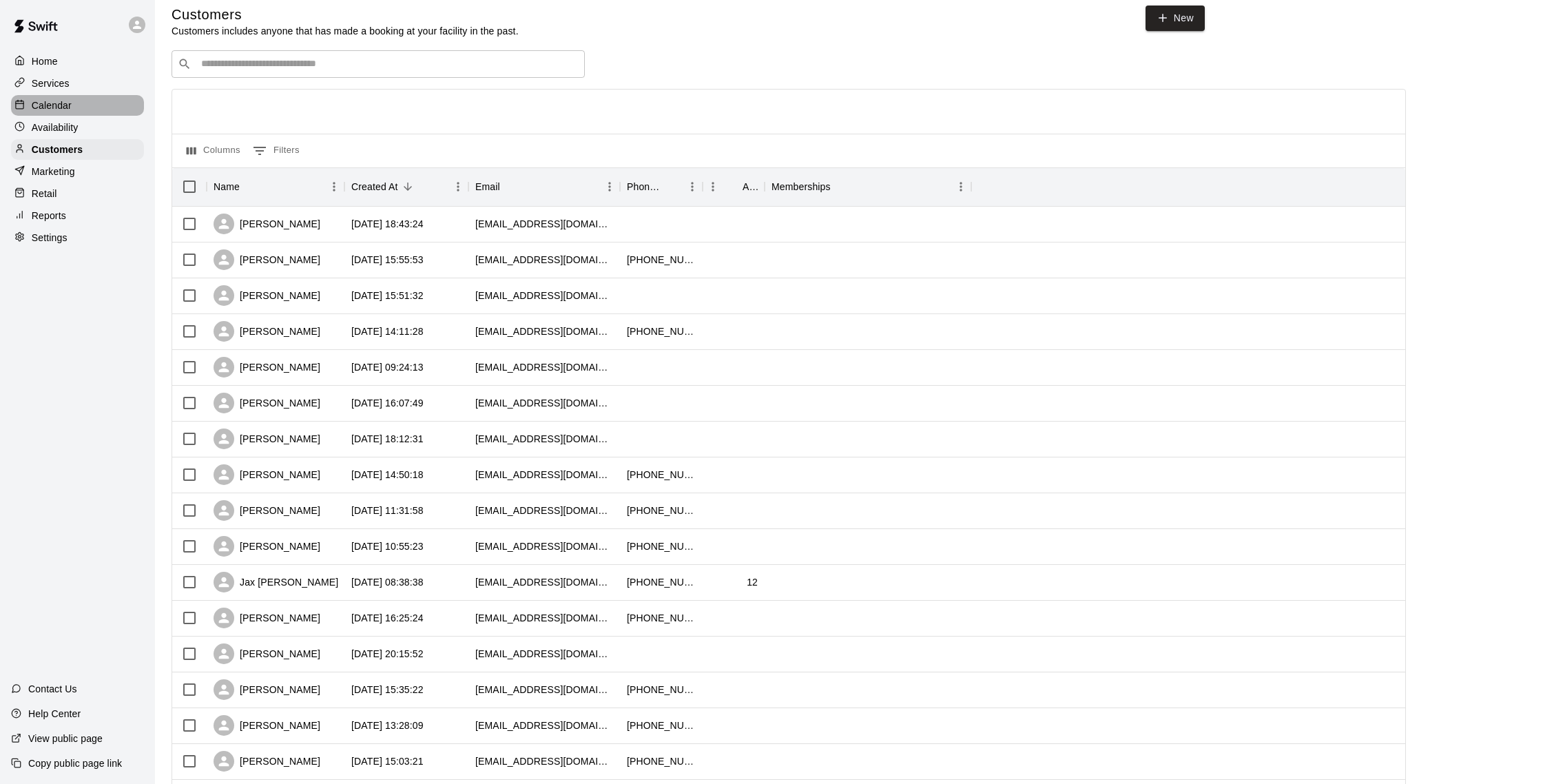
scroll to position [6, 0]
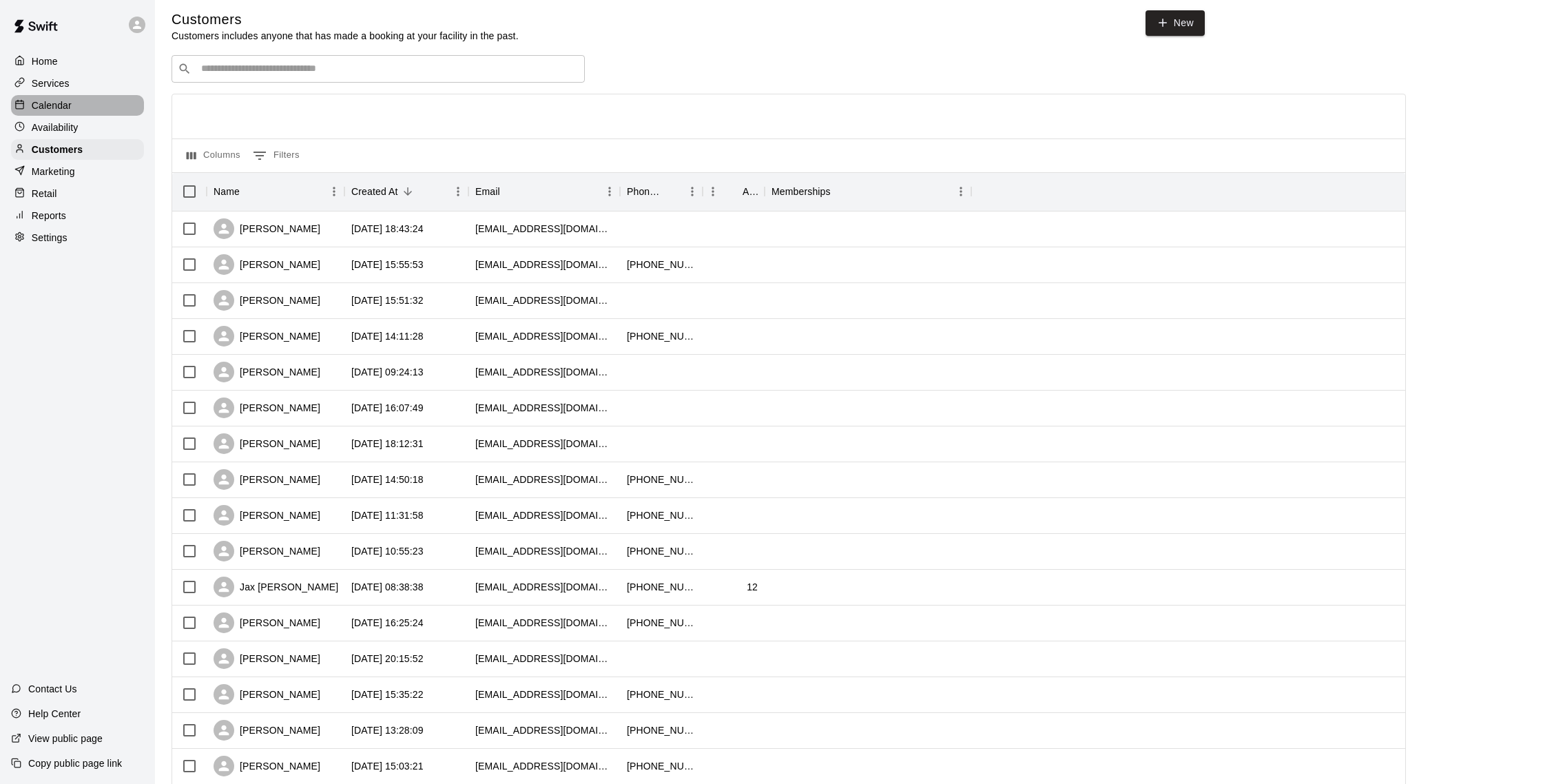
click at [84, 107] on div "Calendar" at bounding box center [77, 105] width 133 height 21
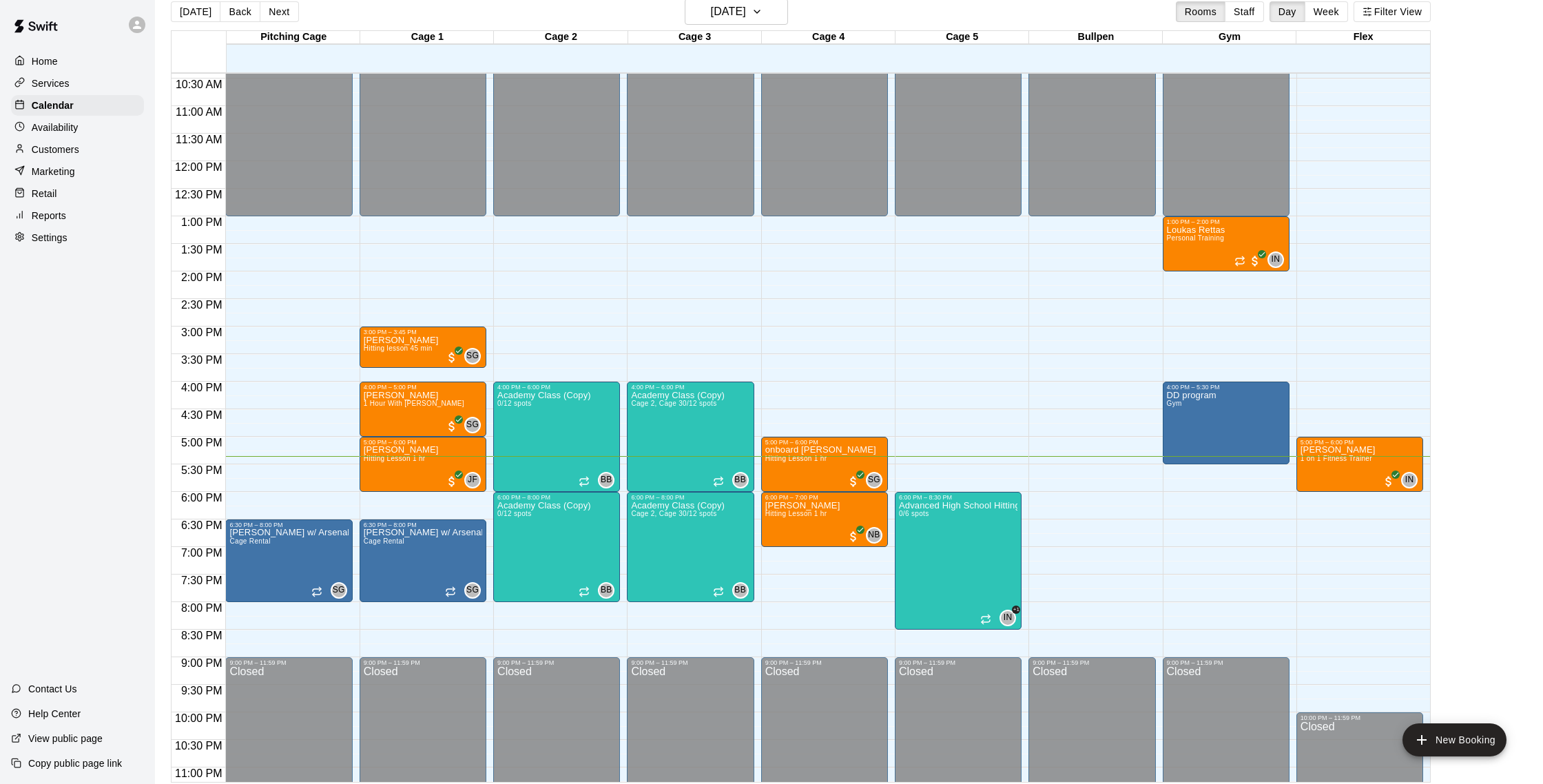
scroll to position [22, 0]
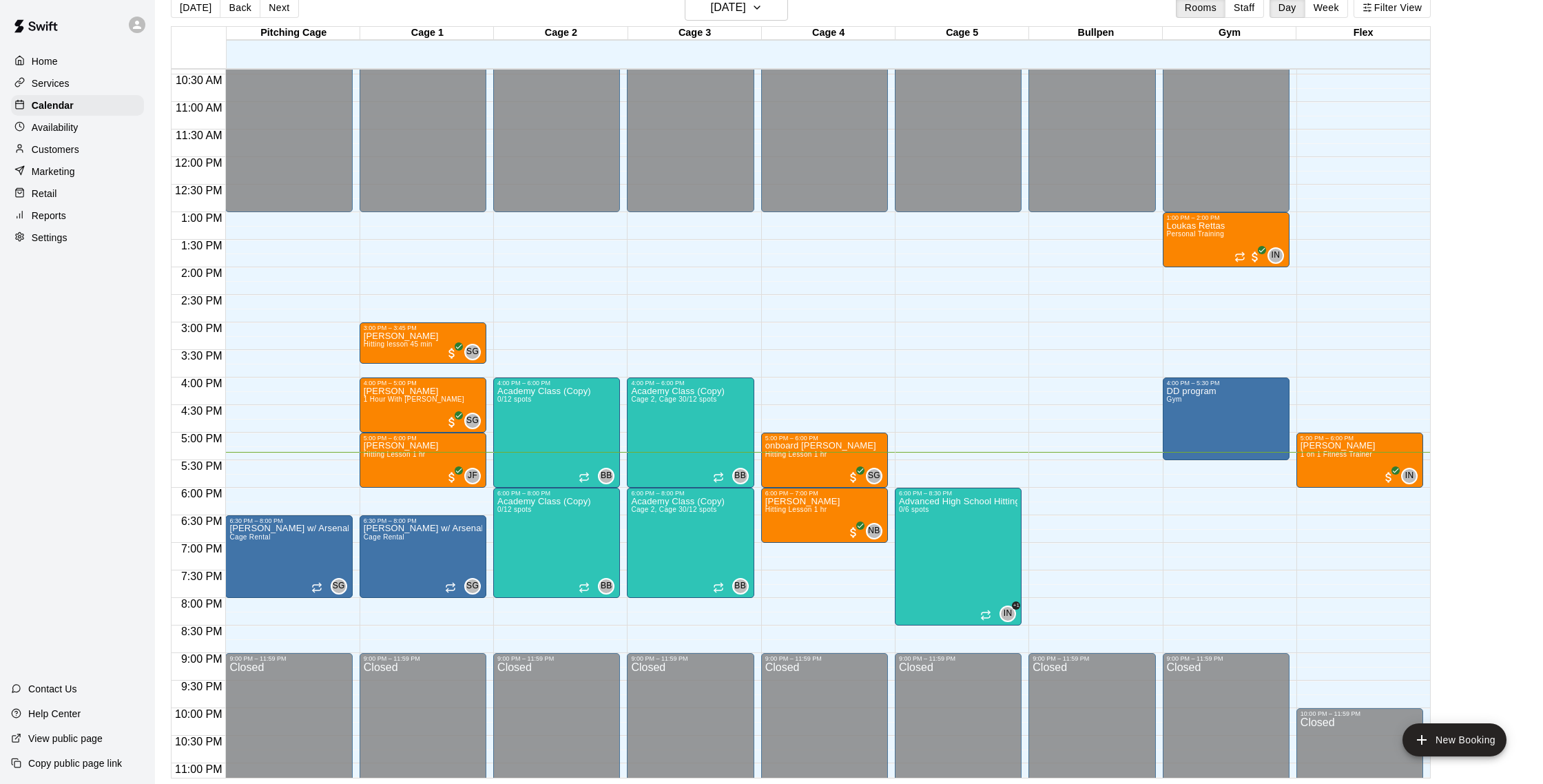
click at [121, 150] on div "Customers" at bounding box center [77, 149] width 133 height 21
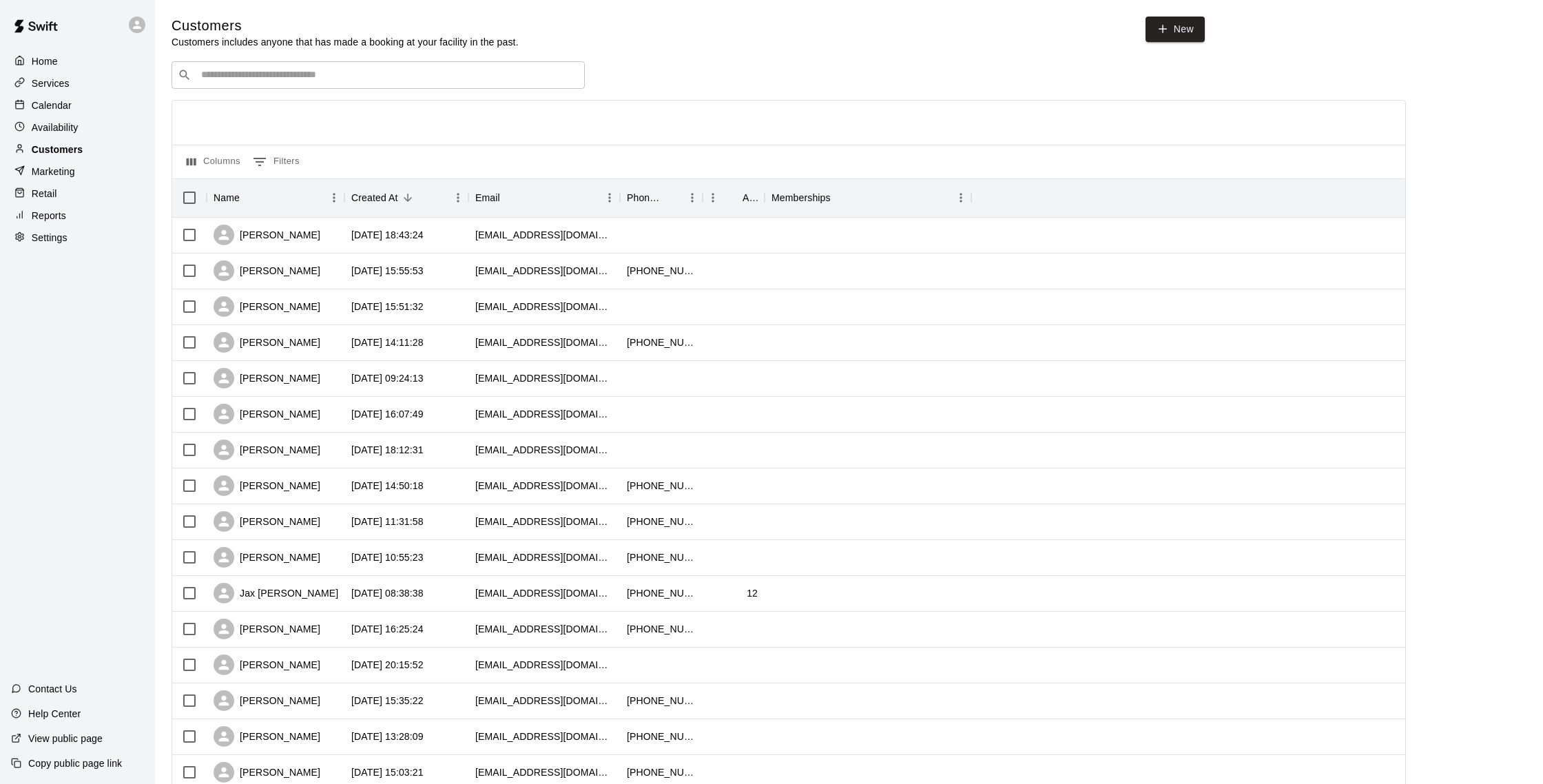
scroll to position [2, 0]
click at [76, 87] on div "Services" at bounding box center [77, 83] width 133 height 21
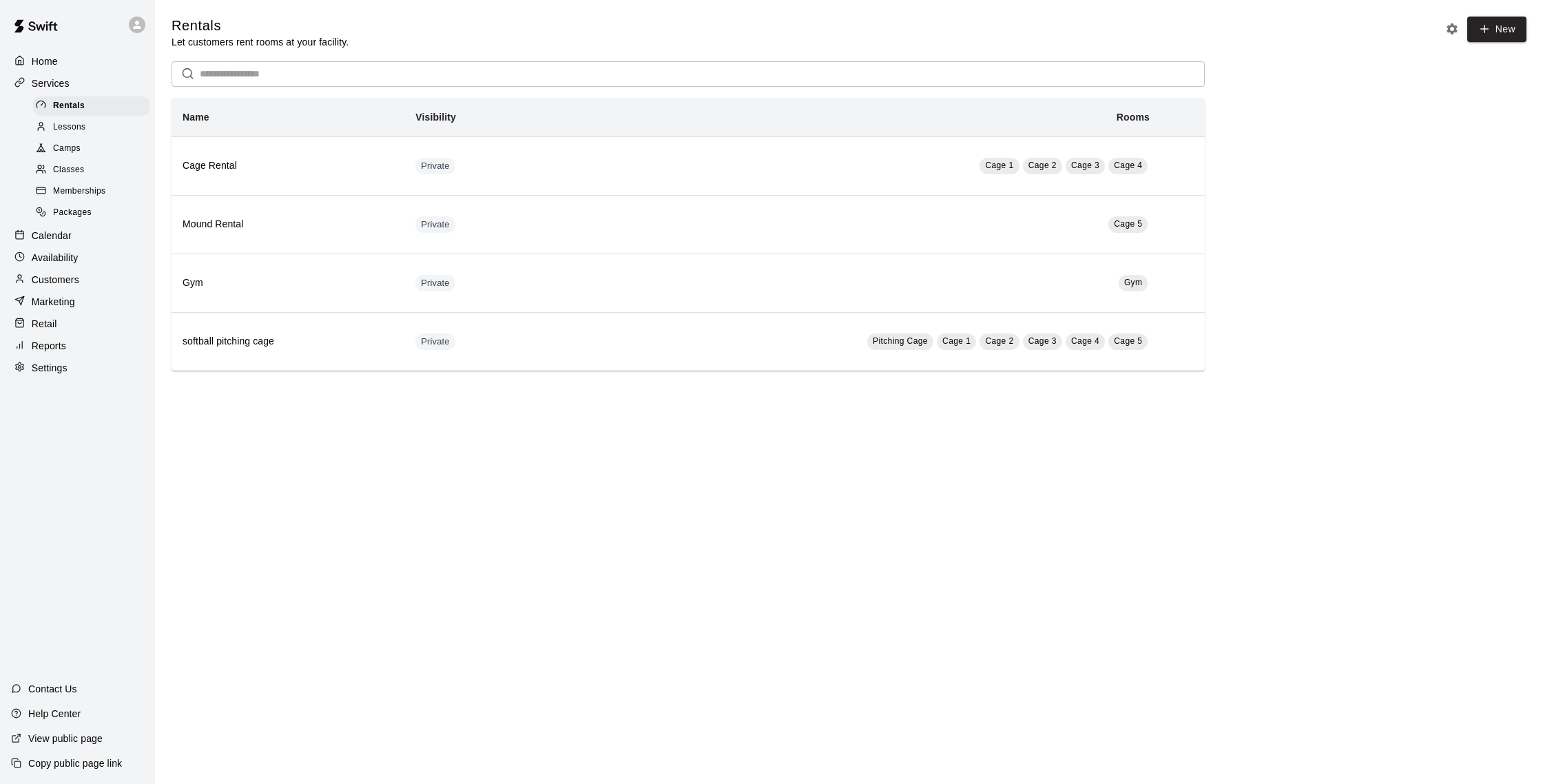
click at [100, 210] on div "Packages" at bounding box center [91, 212] width 116 height 19
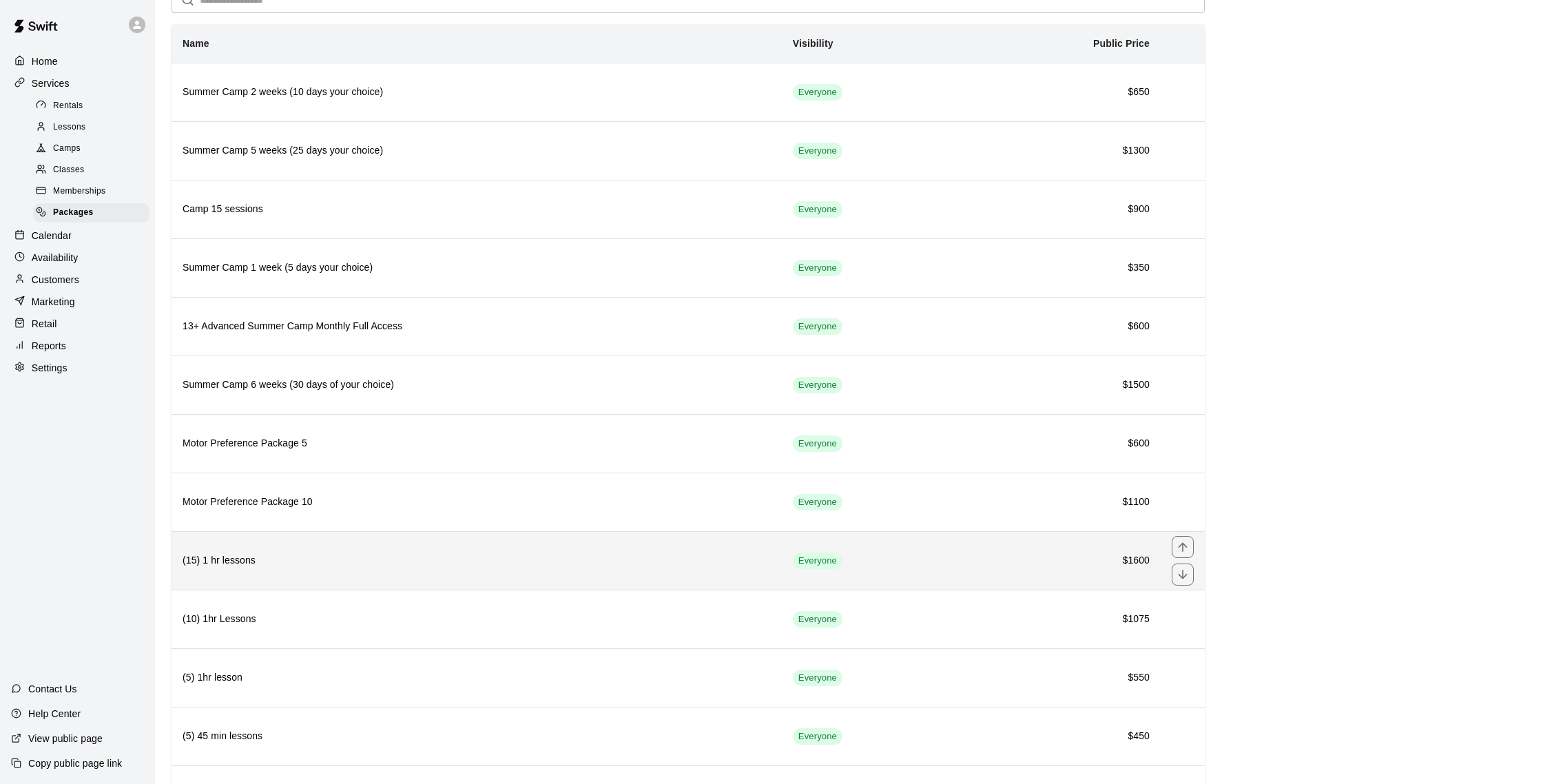
scroll to position [56, 0]
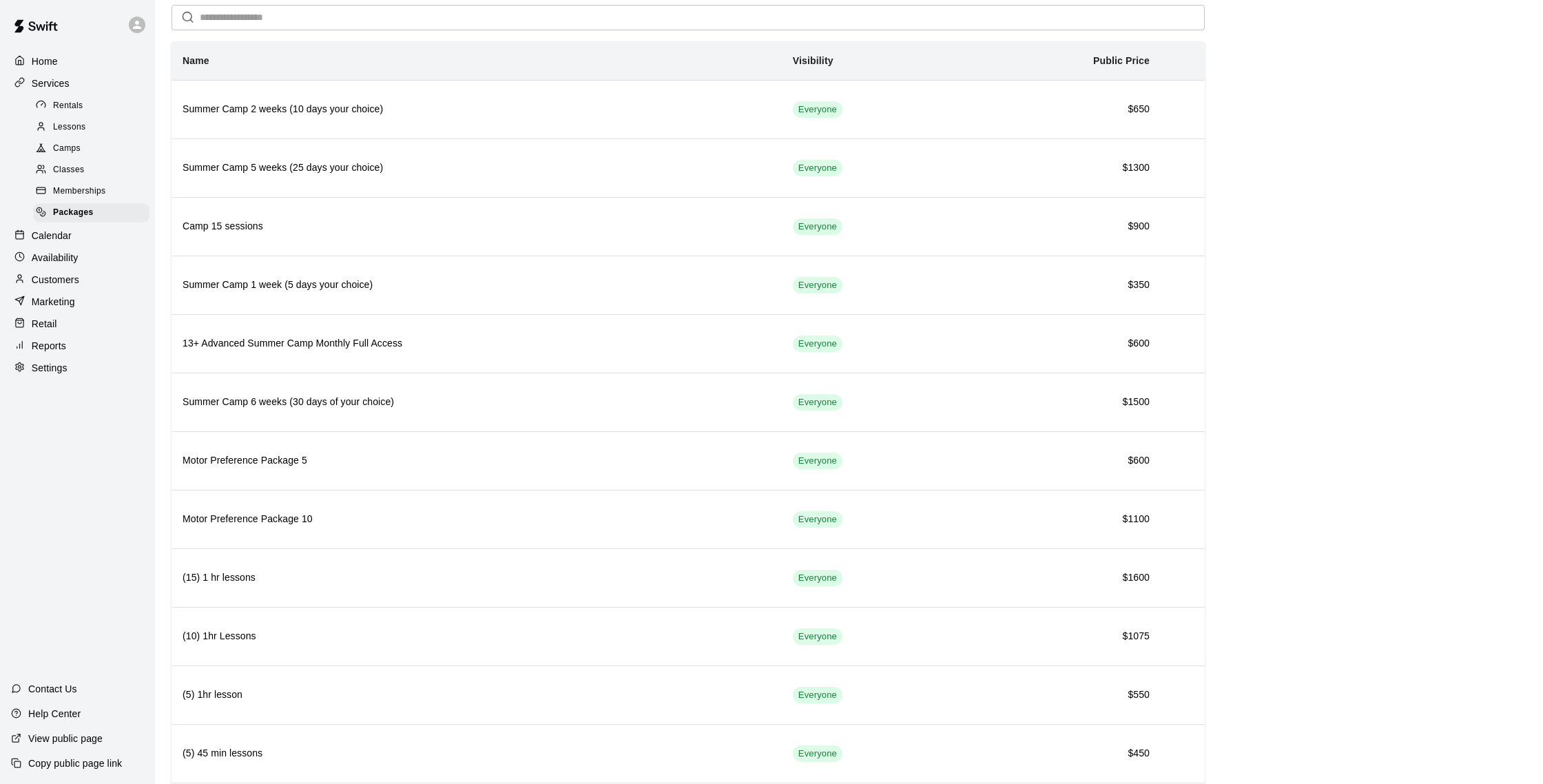
click at [51, 61] on p "Home" at bounding box center [45, 61] width 27 height 14
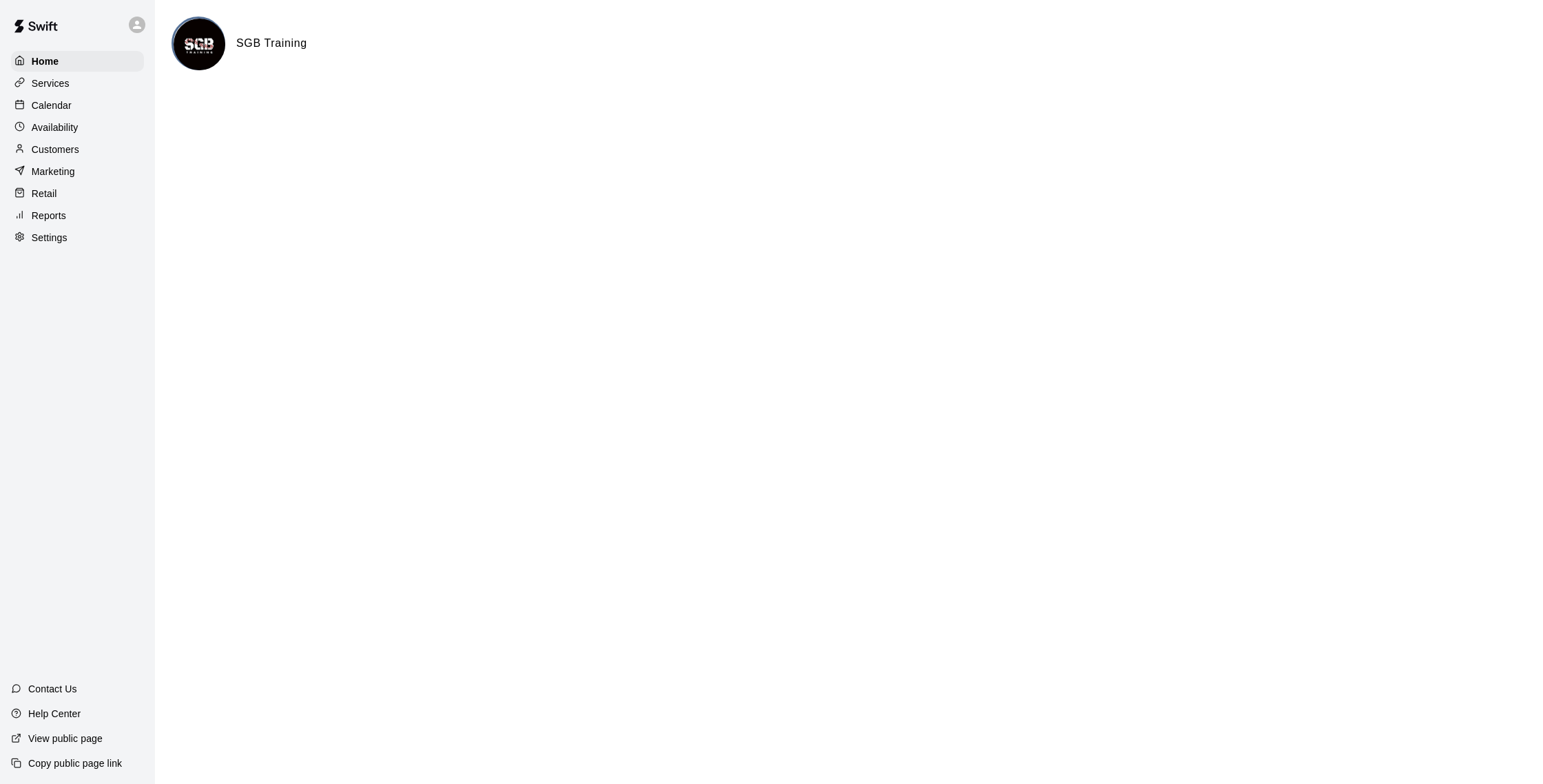
click at [38, 104] on p "Calendar" at bounding box center [51, 105] width 40 height 14
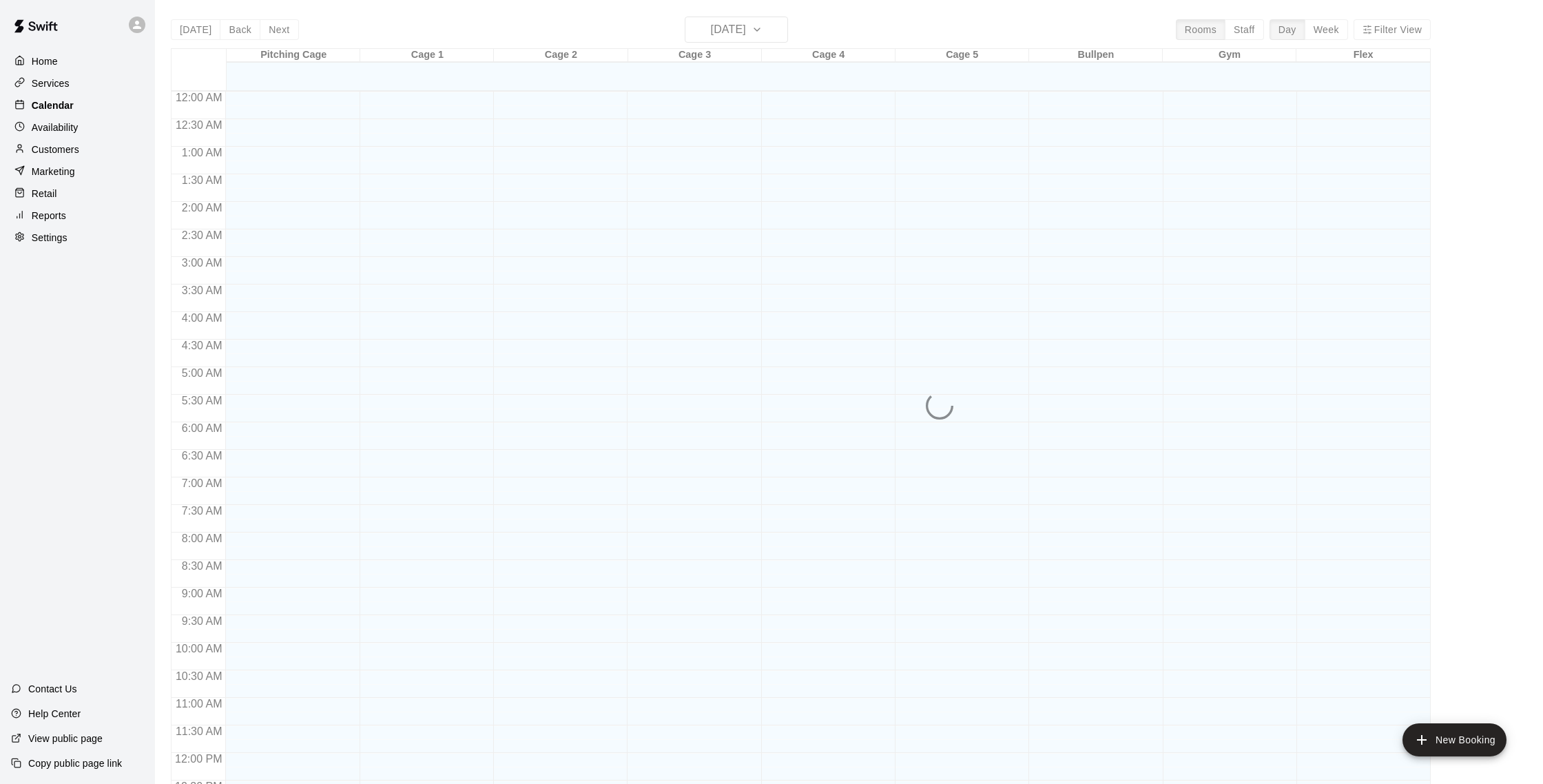
scroll to position [573, 0]
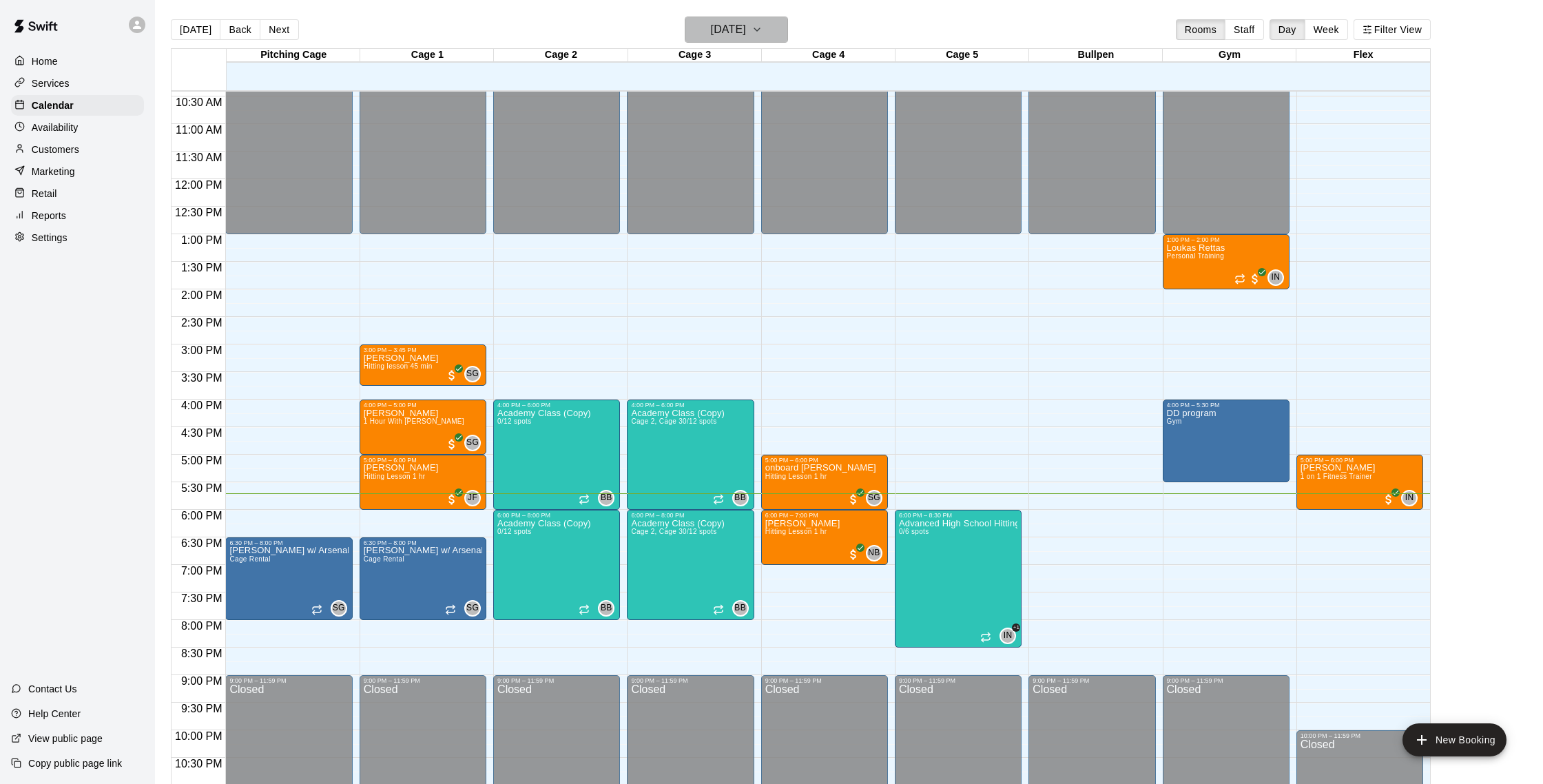
click at [745, 22] on h6 "[DATE]" at bounding box center [729, 29] width 35 height 19
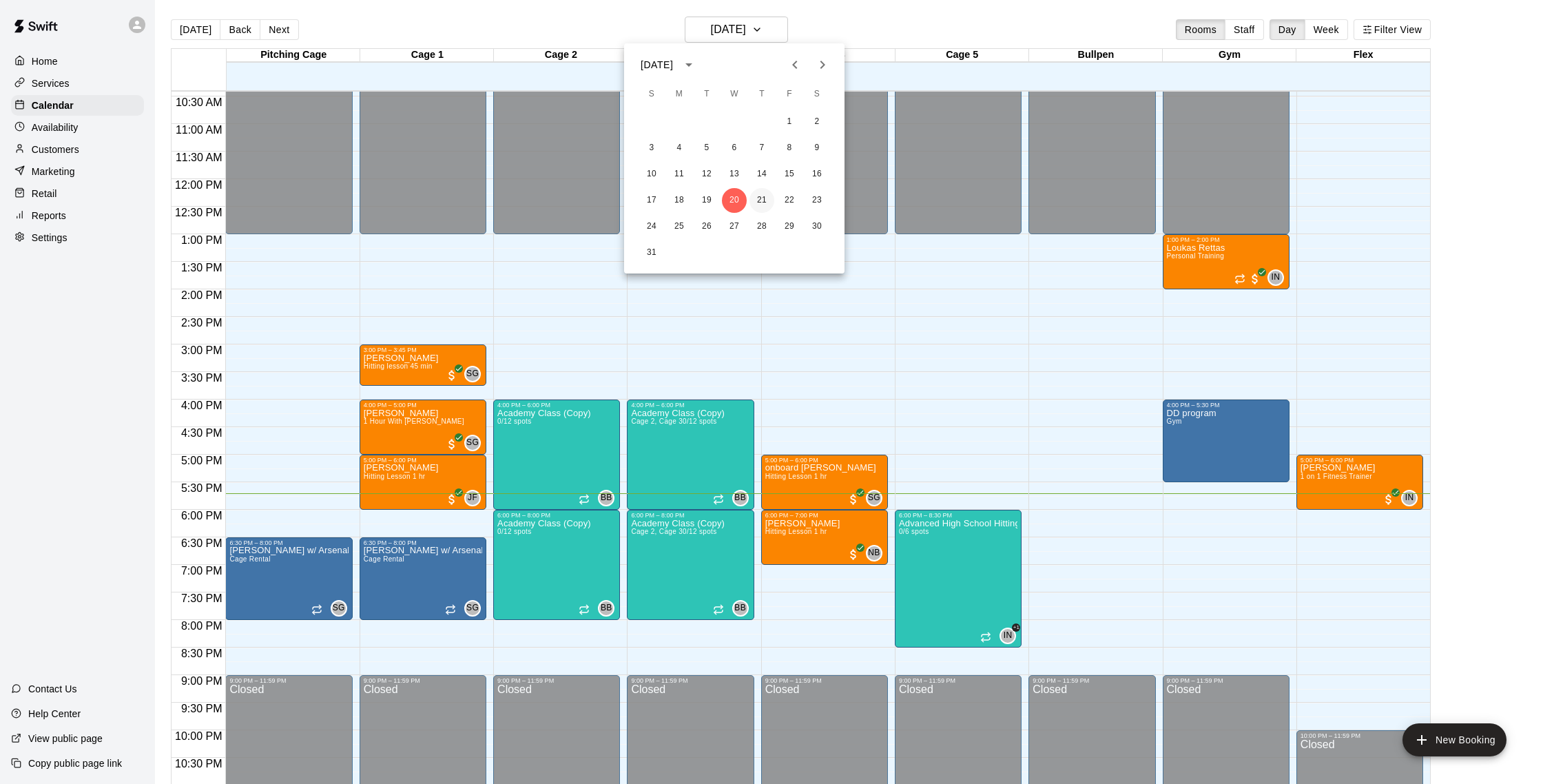
click at [758, 200] on button "21" at bounding box center [762, 201] width 25 height 25
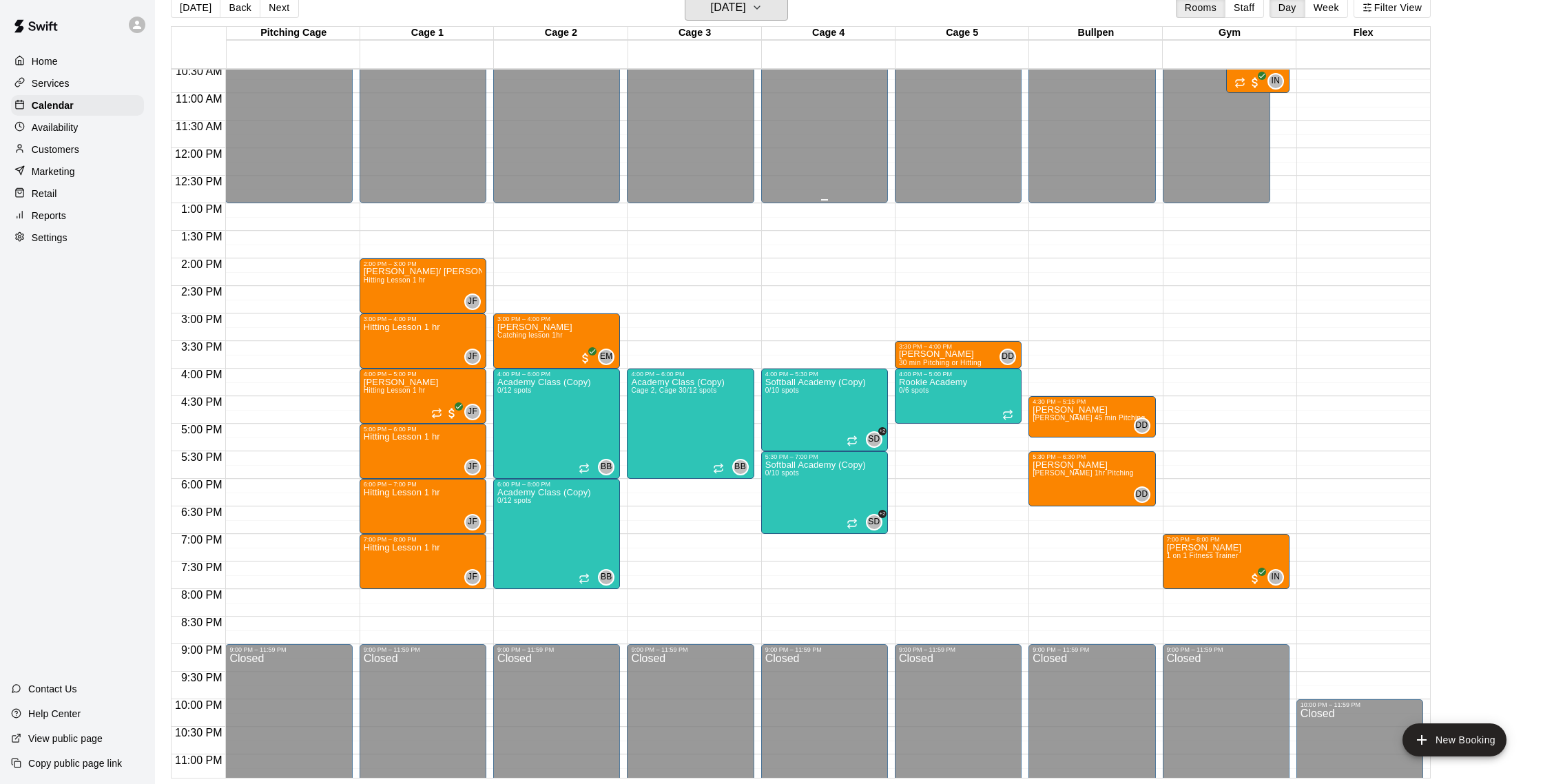
scroll to position [0, 0]
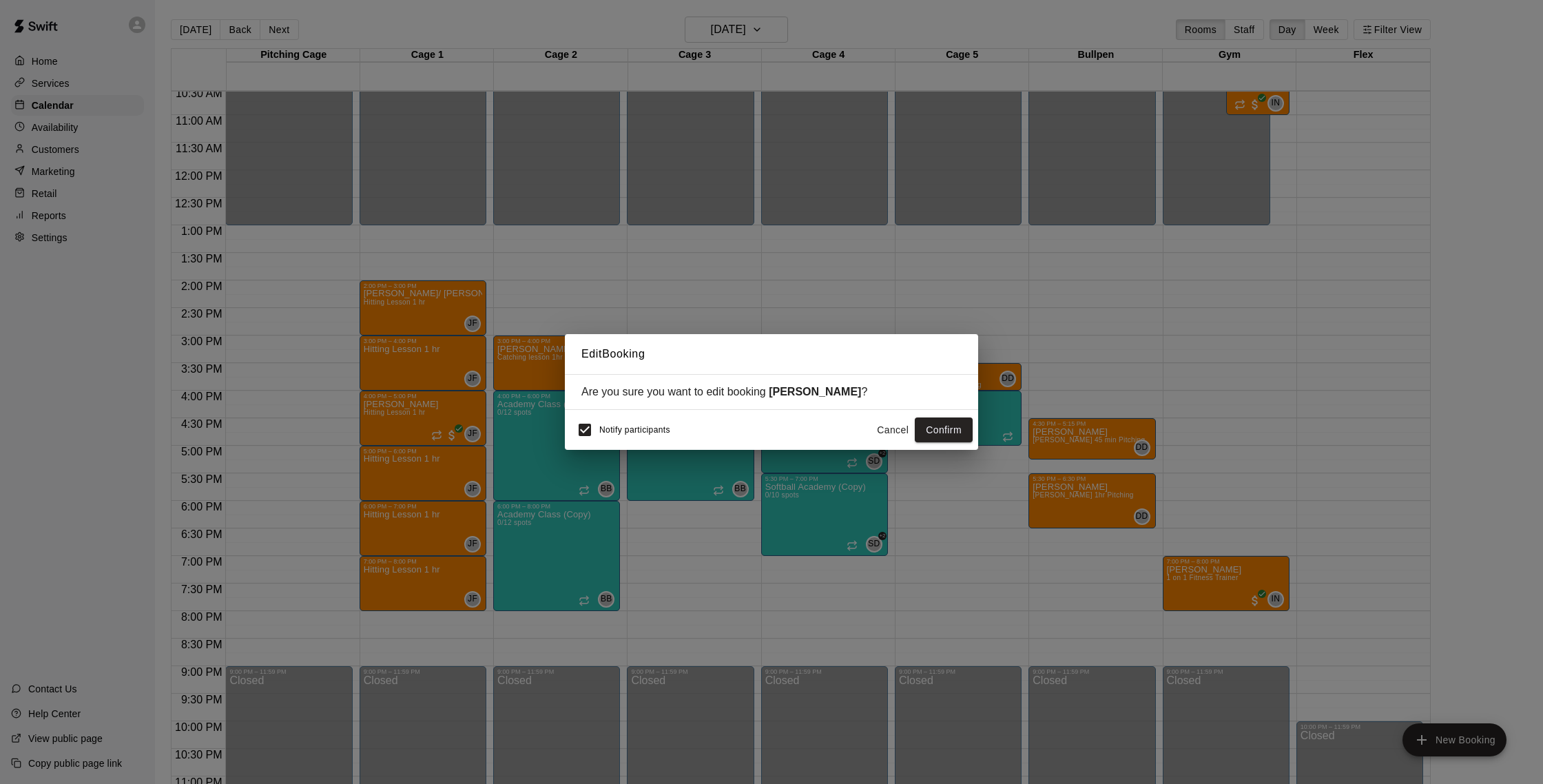
click at [893, 431] on button "Cancel" at bounding box center [892, 430] width 44 height 26
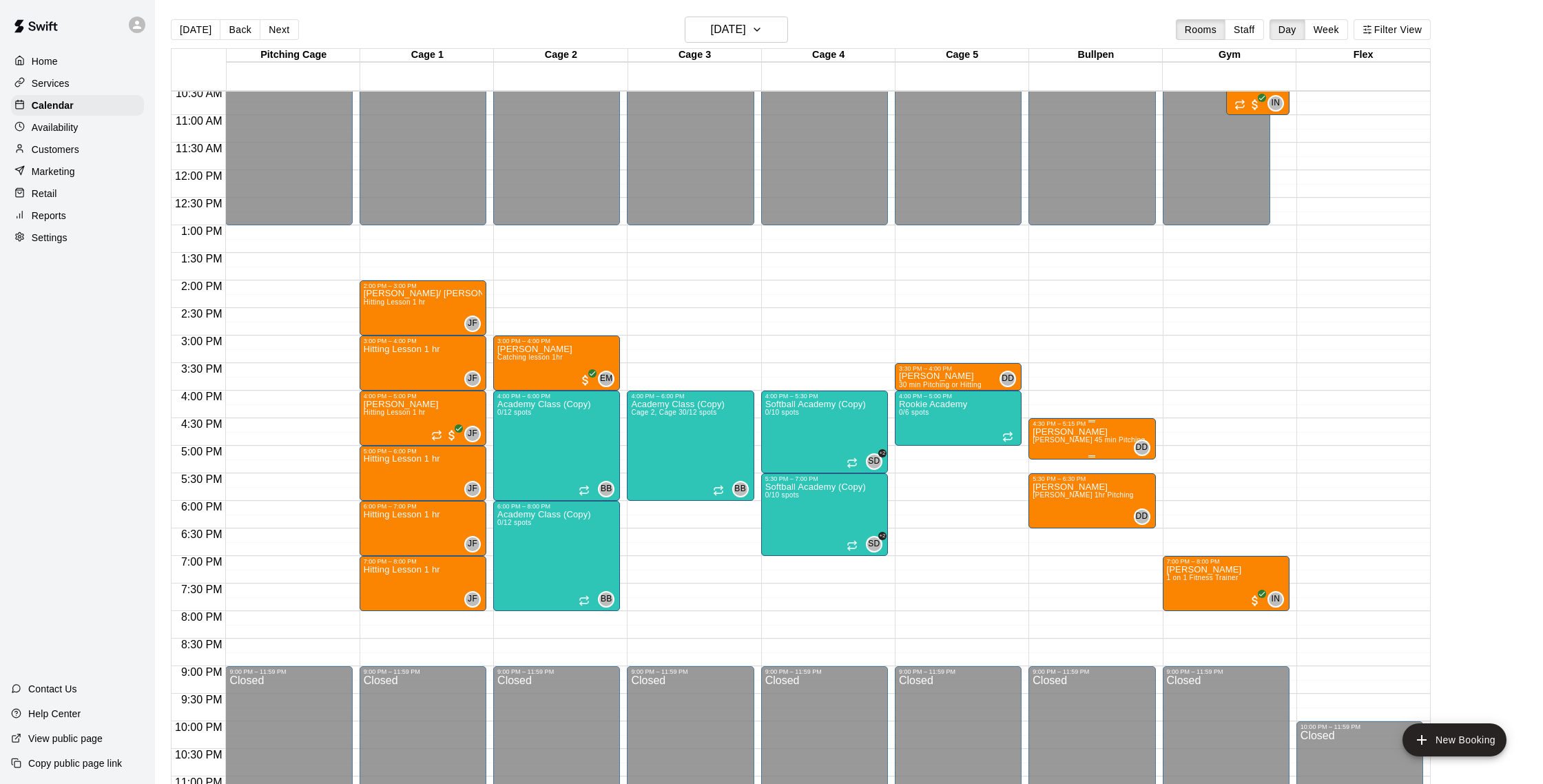
scroll to position [583, 0]
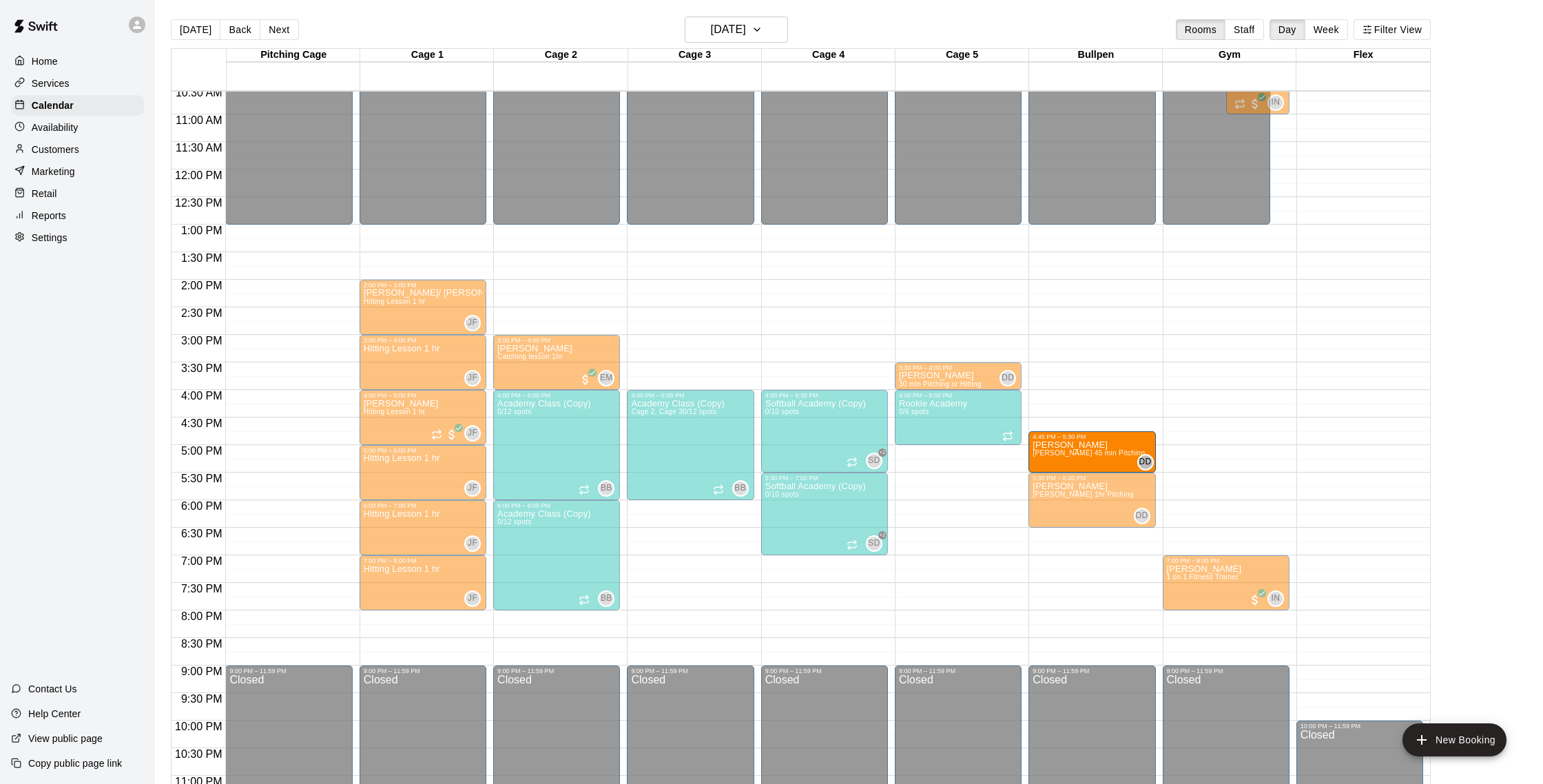
drag, startPoint x: 1043, startPoint y: 436, endPoint x: 1041, endPoint y: 455, distance: 19.1
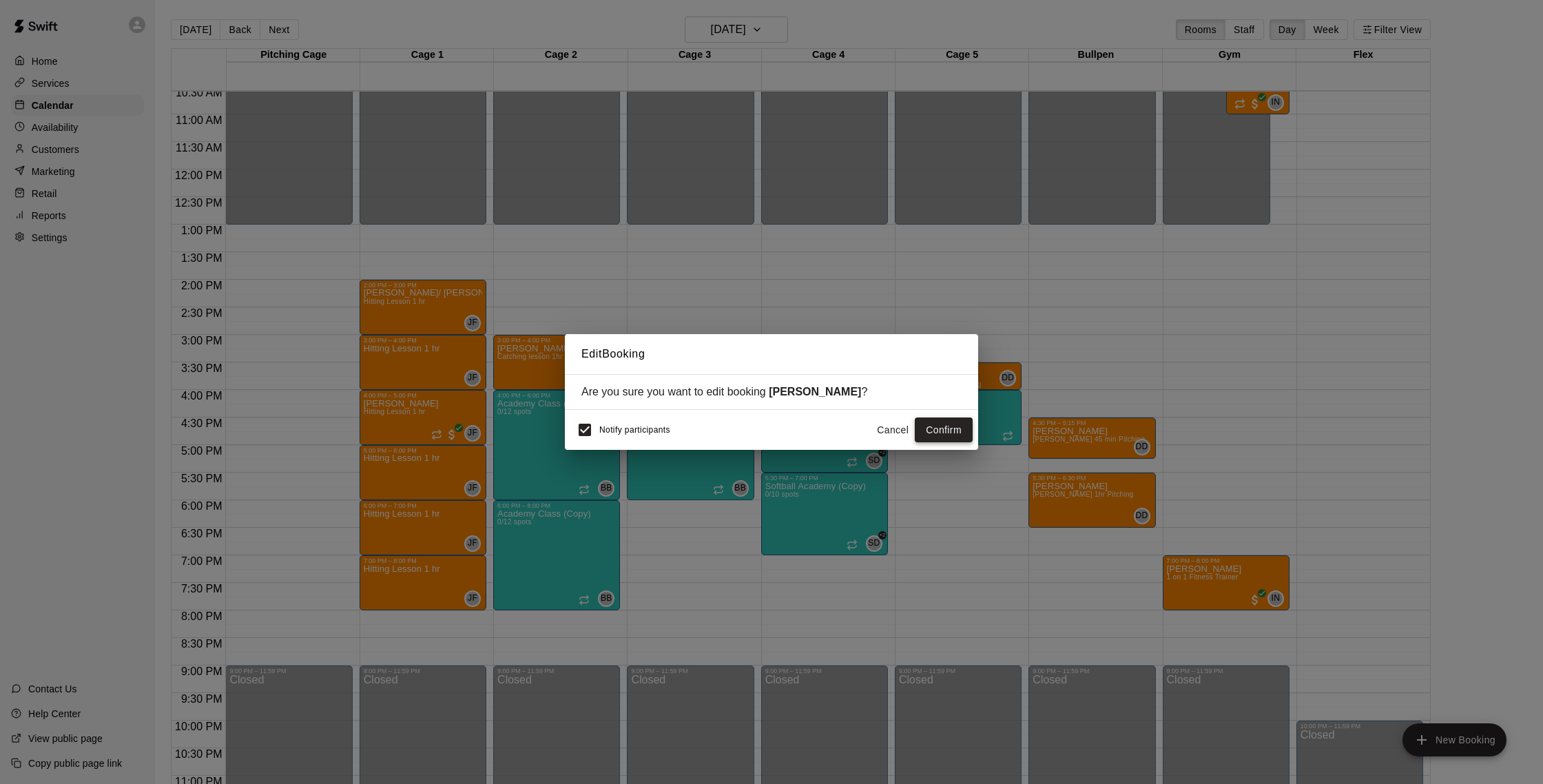
click at [929, 428] on button "Confirm" at bounding box center [944, 430] width 58 height 26
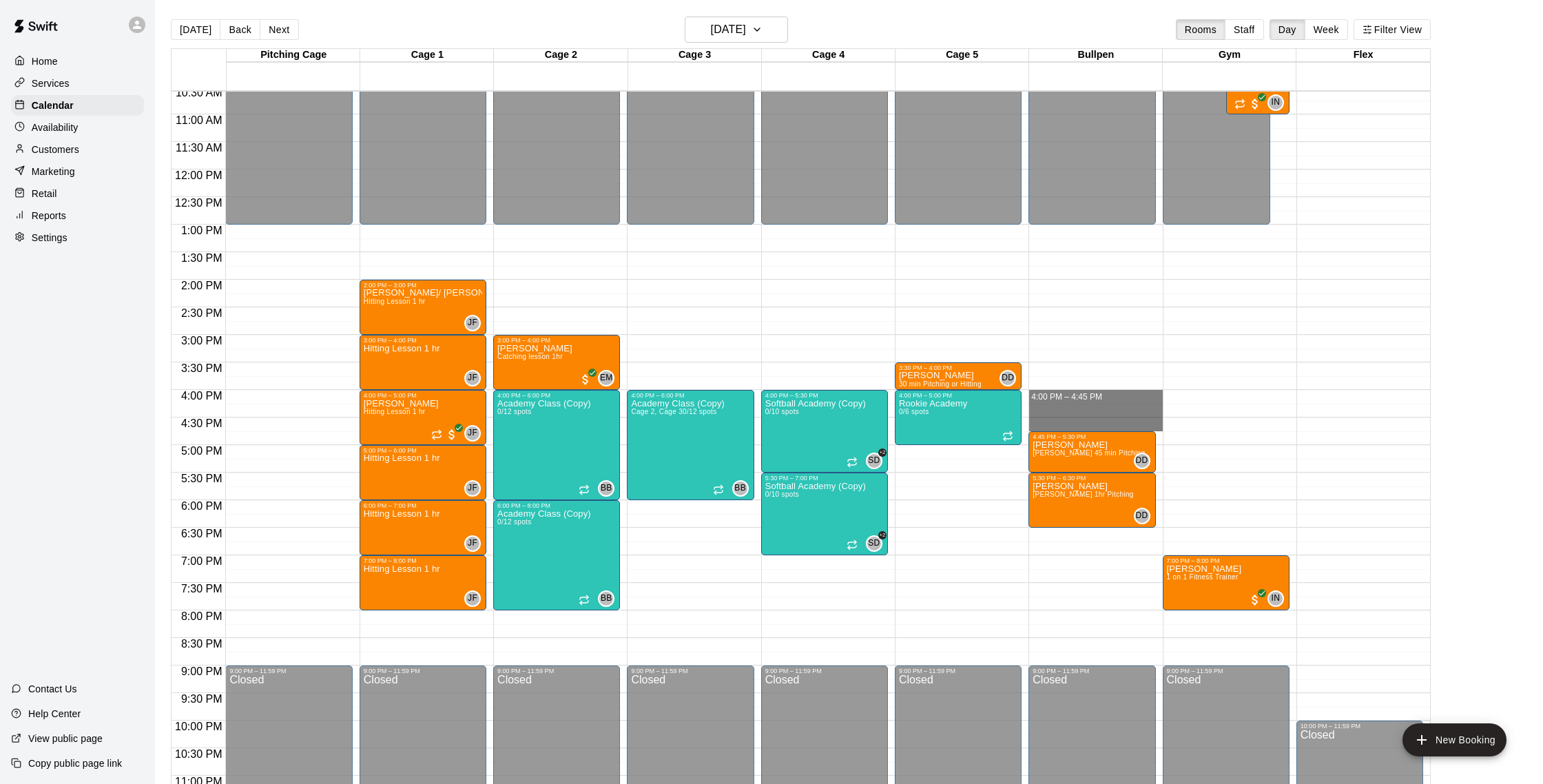
drag, startPoint x: 1038, startPoint y: 392, endPoint x: 1040, endPoint y: 421, distance: 29.1
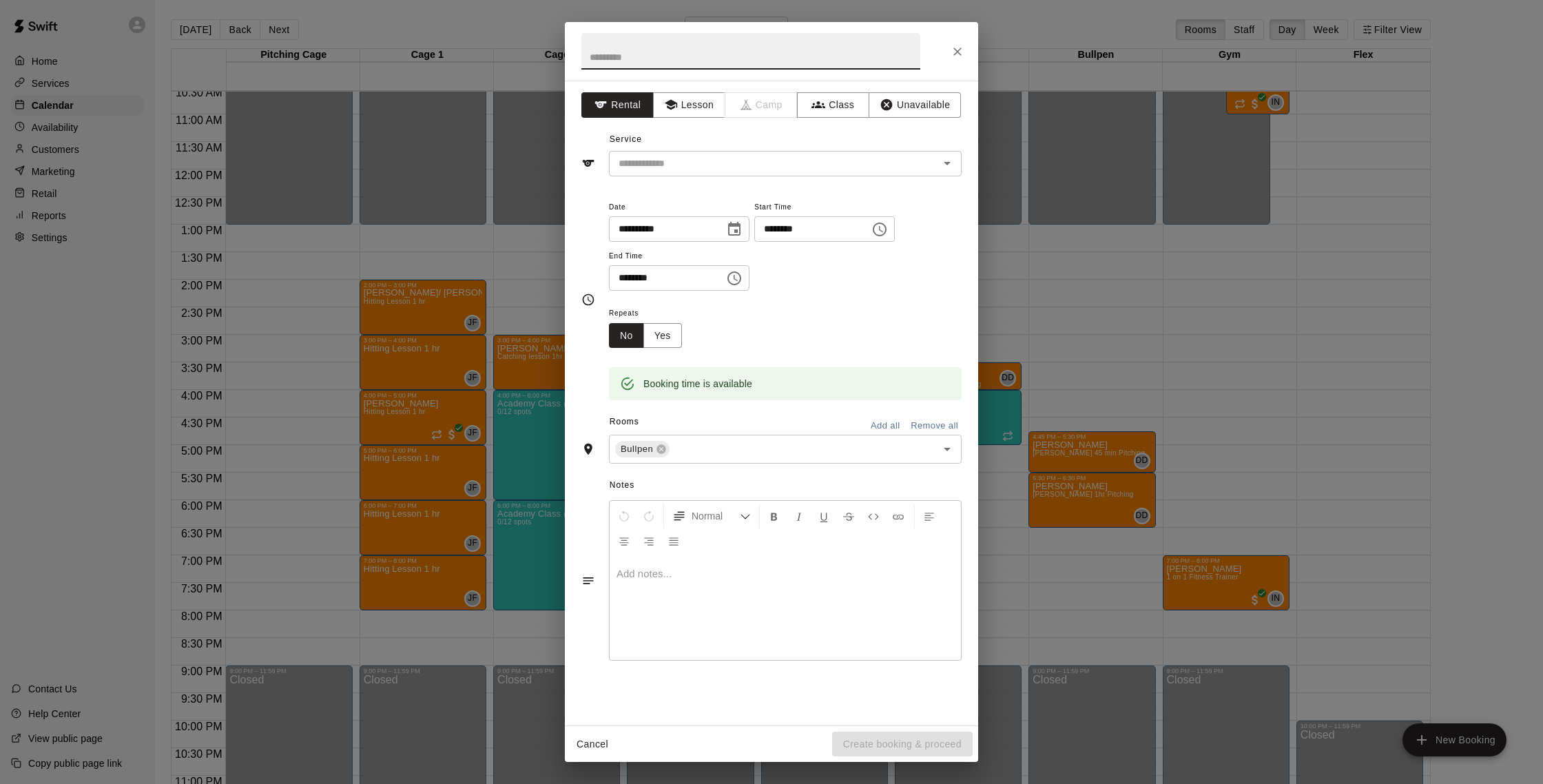
click at [673, 55] on input "text" at bounding box center [751, 51] width 339 height 37
type input "*******"
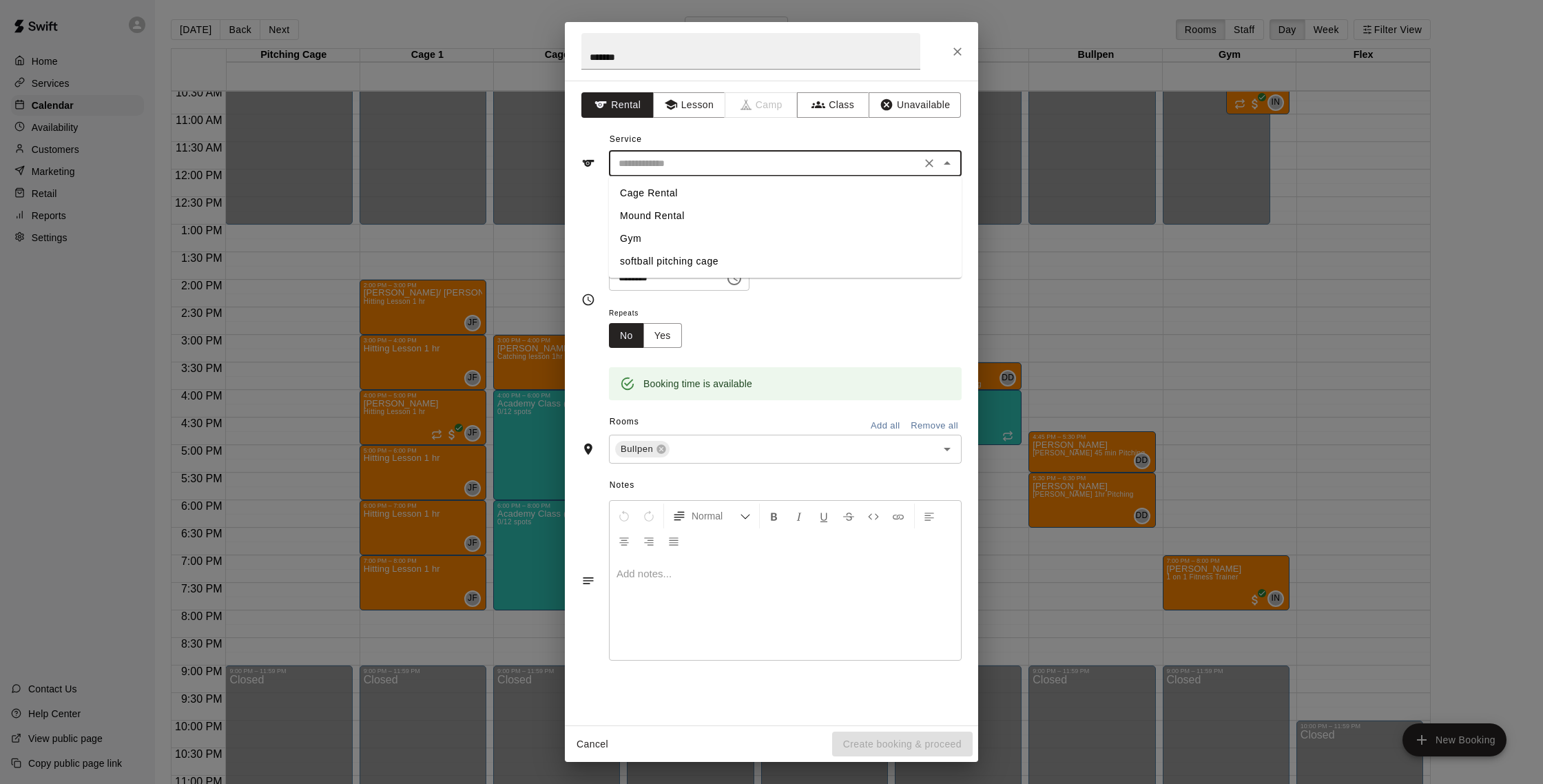
click at [721, 171] on input "text" at bounding box center [765, 163] width 304 height 17
click at [650, 213] on li "Mound Rental" at bounding box center [785, 216] width 353 height 22
type input "**********"
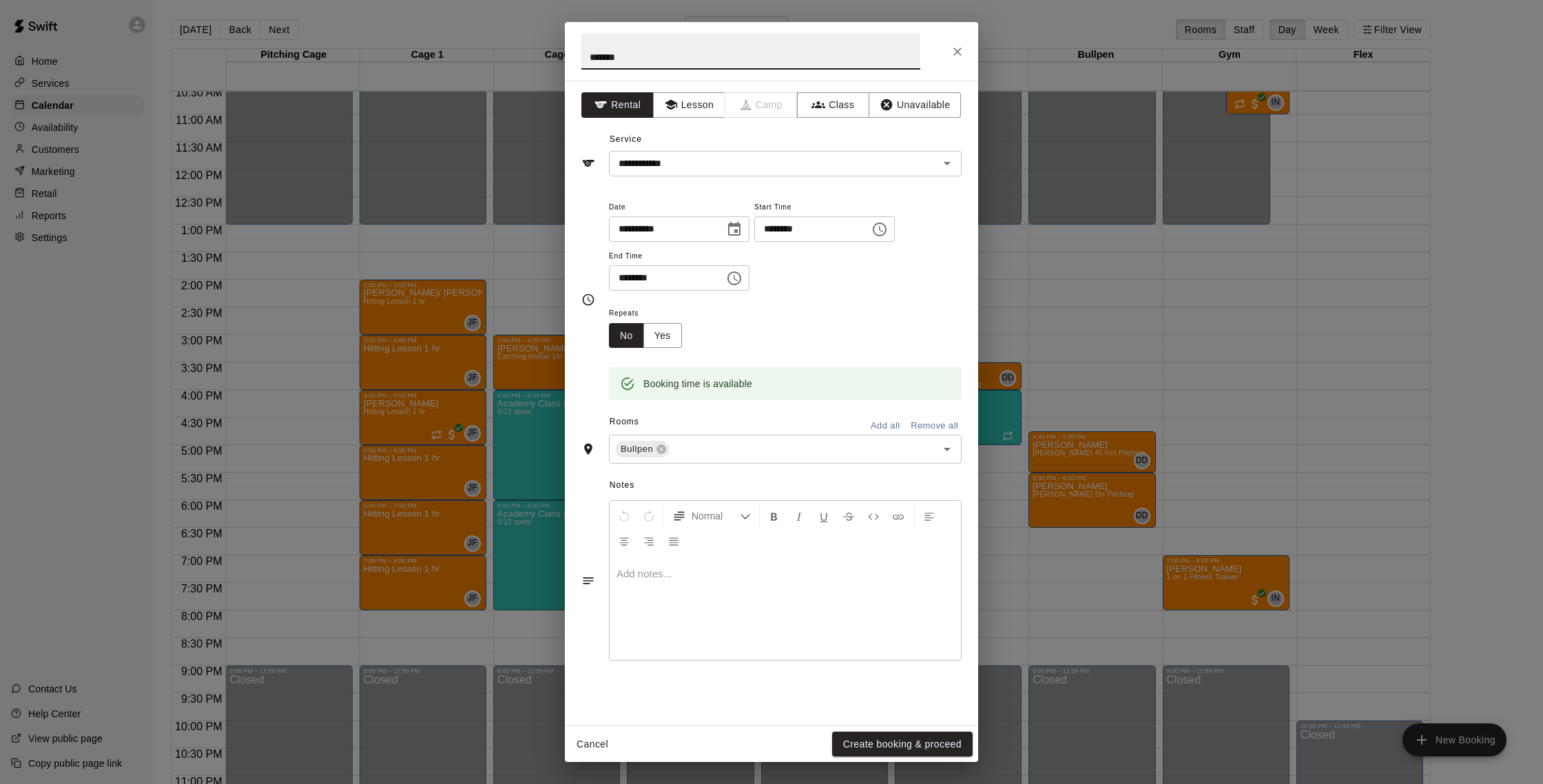
click at [638, 53] on input "*******" at bounding box center [751, 51] width 339 height 37
type input "**********"
click at [908, 740] on button "Create booking & proceed" at bounding box center [902, 743] width 140 height 26
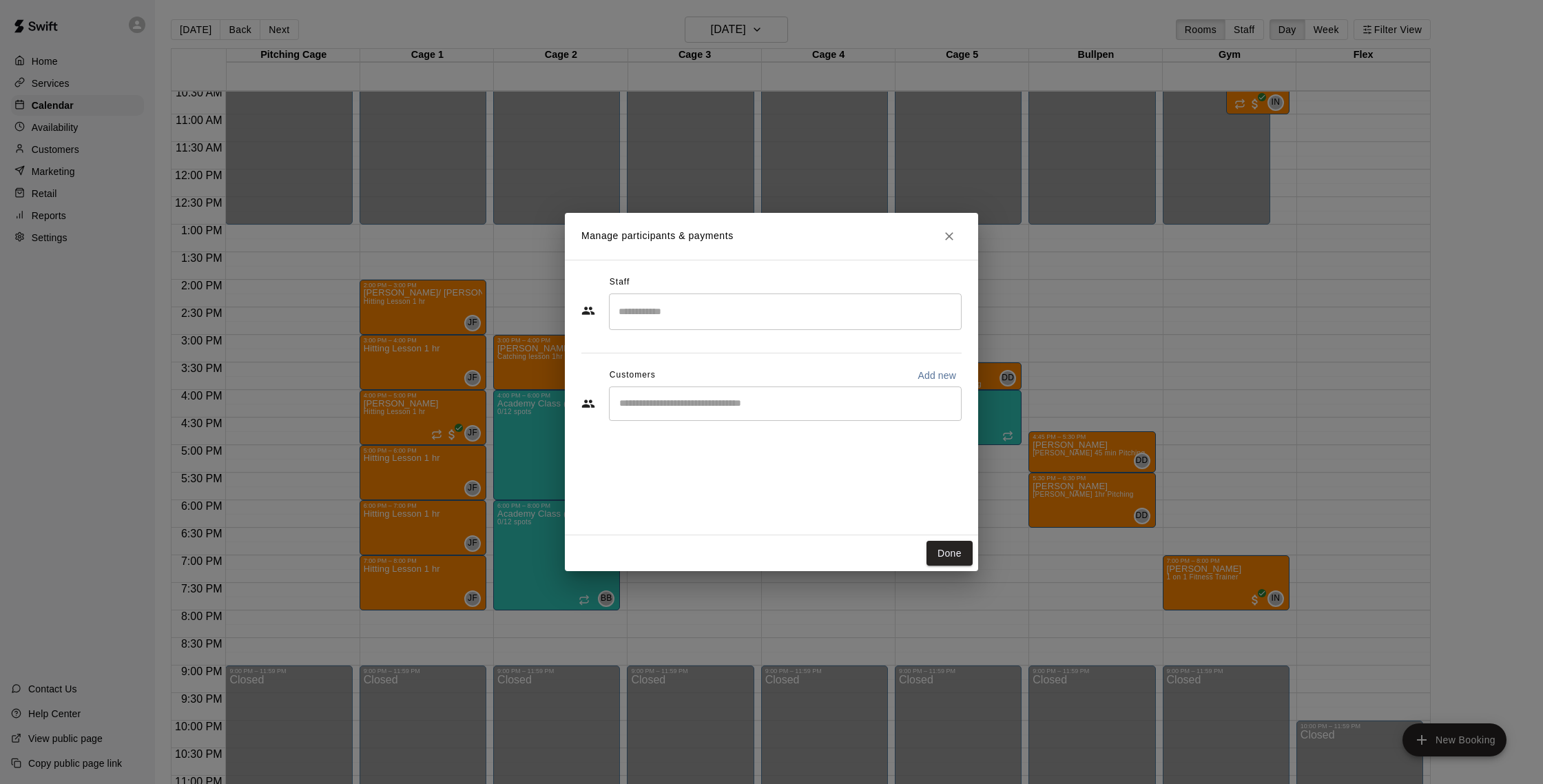
drag, startPoint x: 905, startPoint y: 738, endPoint x: 0, endPoint y: 292, distance: 1008.9
click at [873, 728] on div "Manage participants & payments Staff ​ Customers Add new ​ Done" at bounding box center [771, 392] width 1543 height 784
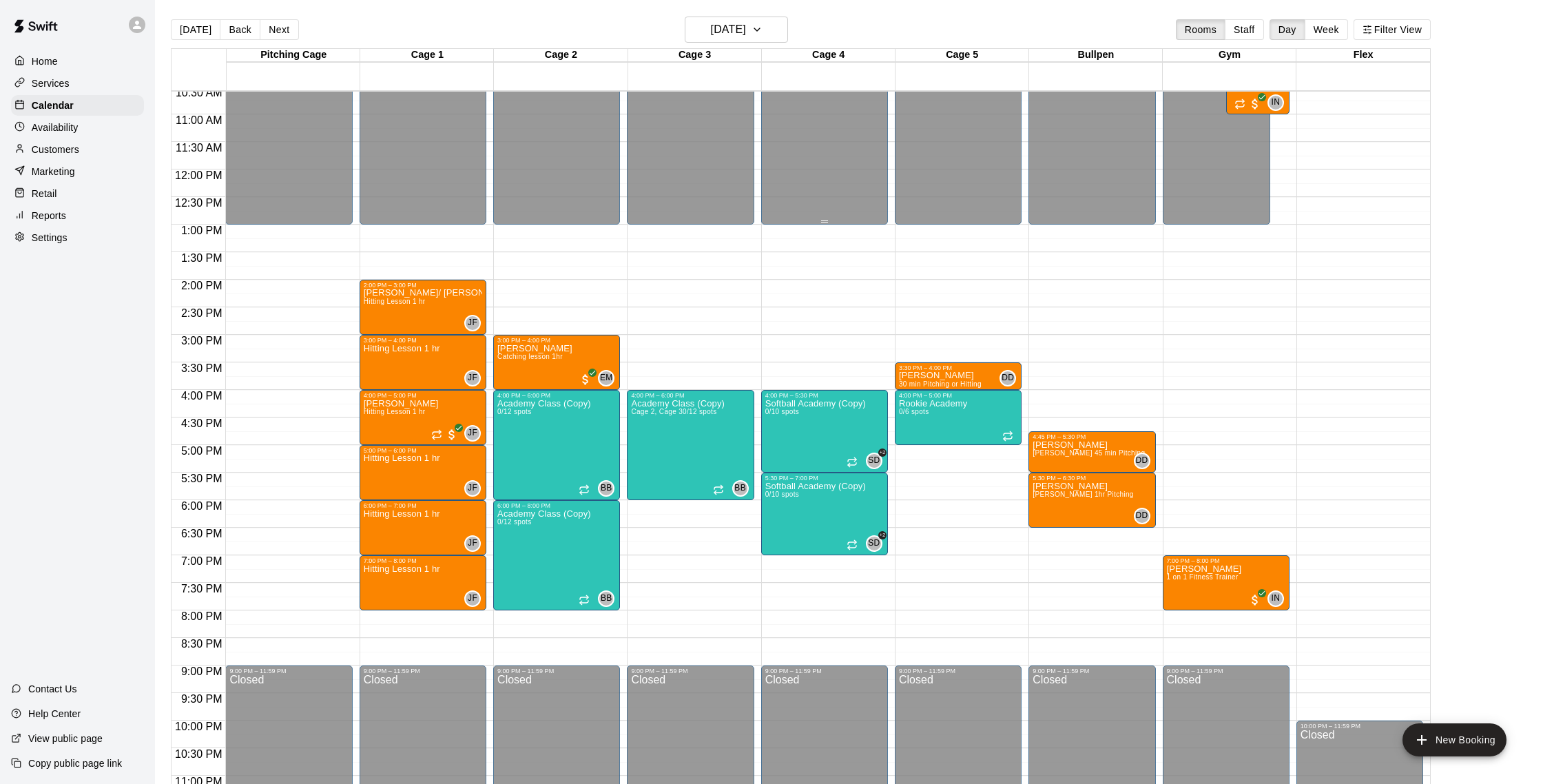
scroll to position [22, 0]
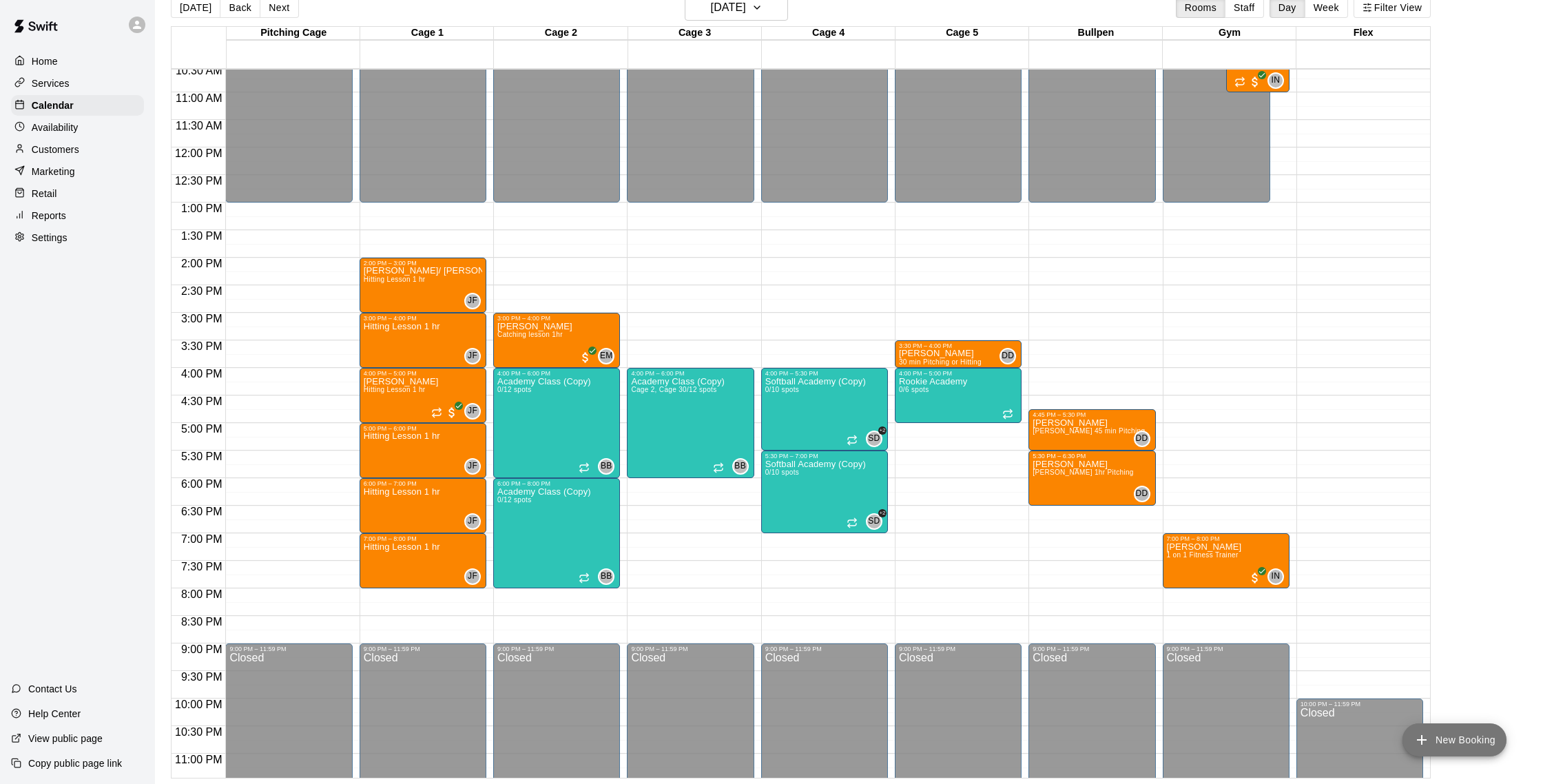
drag, startPoint x: 1496, startPoint y: 744, endPoint x: 1482, endPoint y: 743, distance: 14.0
click at [1496, 744] on button "New Booking" at bounding box center [1454, 739] width 104 height 33
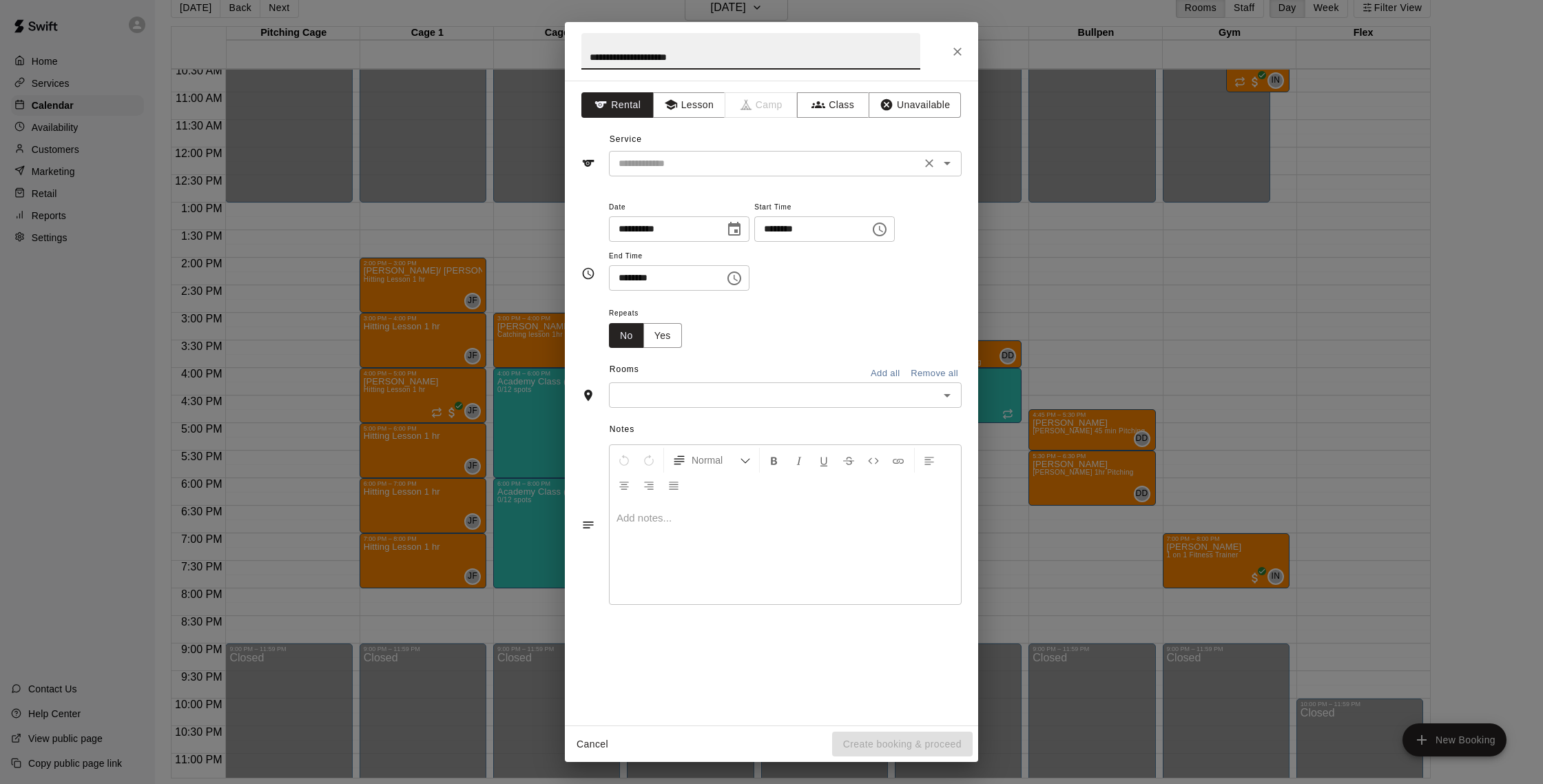
click at [929, 168] on icon "Clear" at bounding box center [929, 163] width 14 height 14
type input "**********"
click at [911, 166] on input "text" at bounding box center [765, 163] width 304 height 17
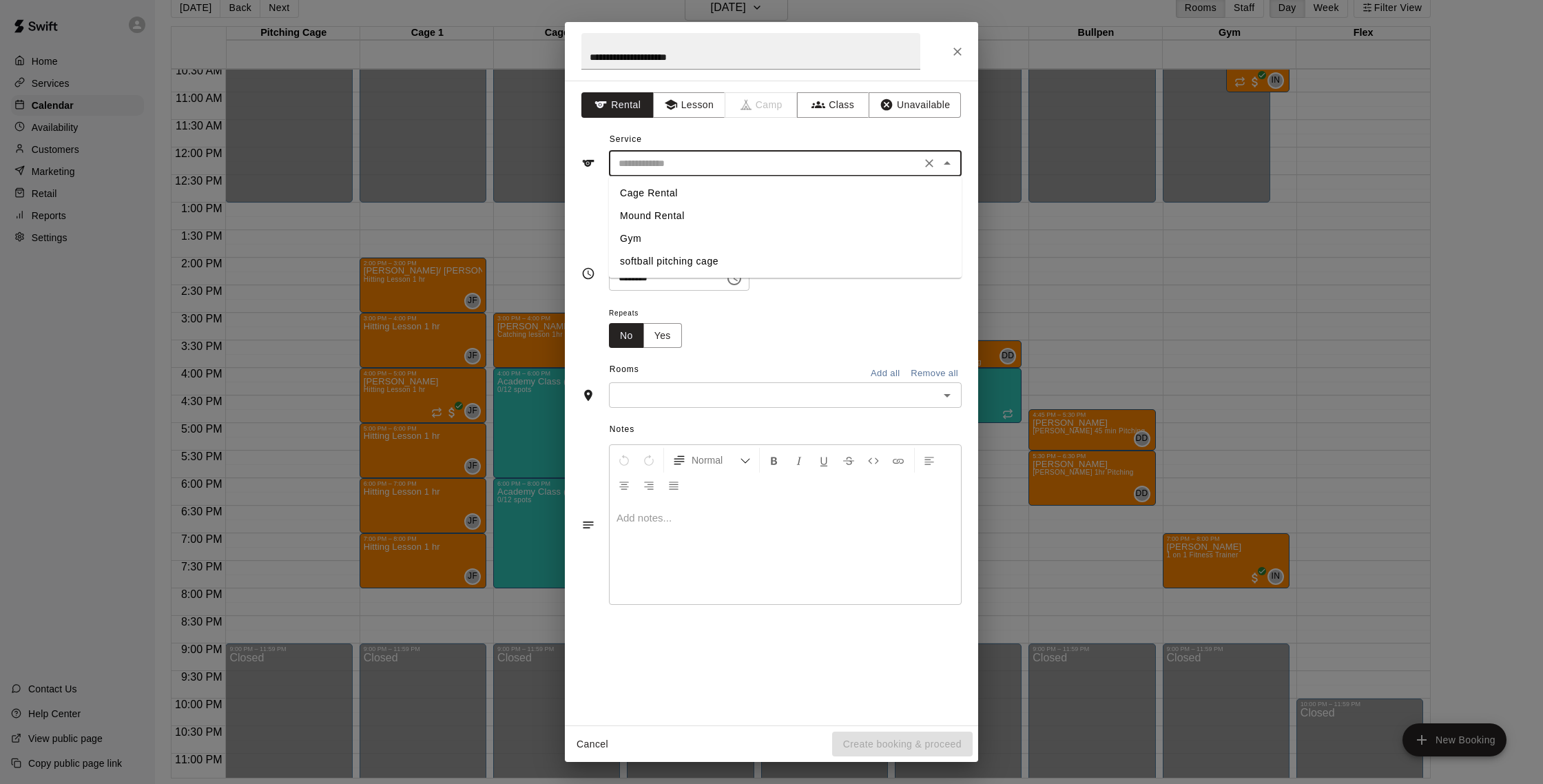
click at [715, 206] on li "Mound Rental" at bounding box center [785, 216] width 353 height 22
type input "**********"
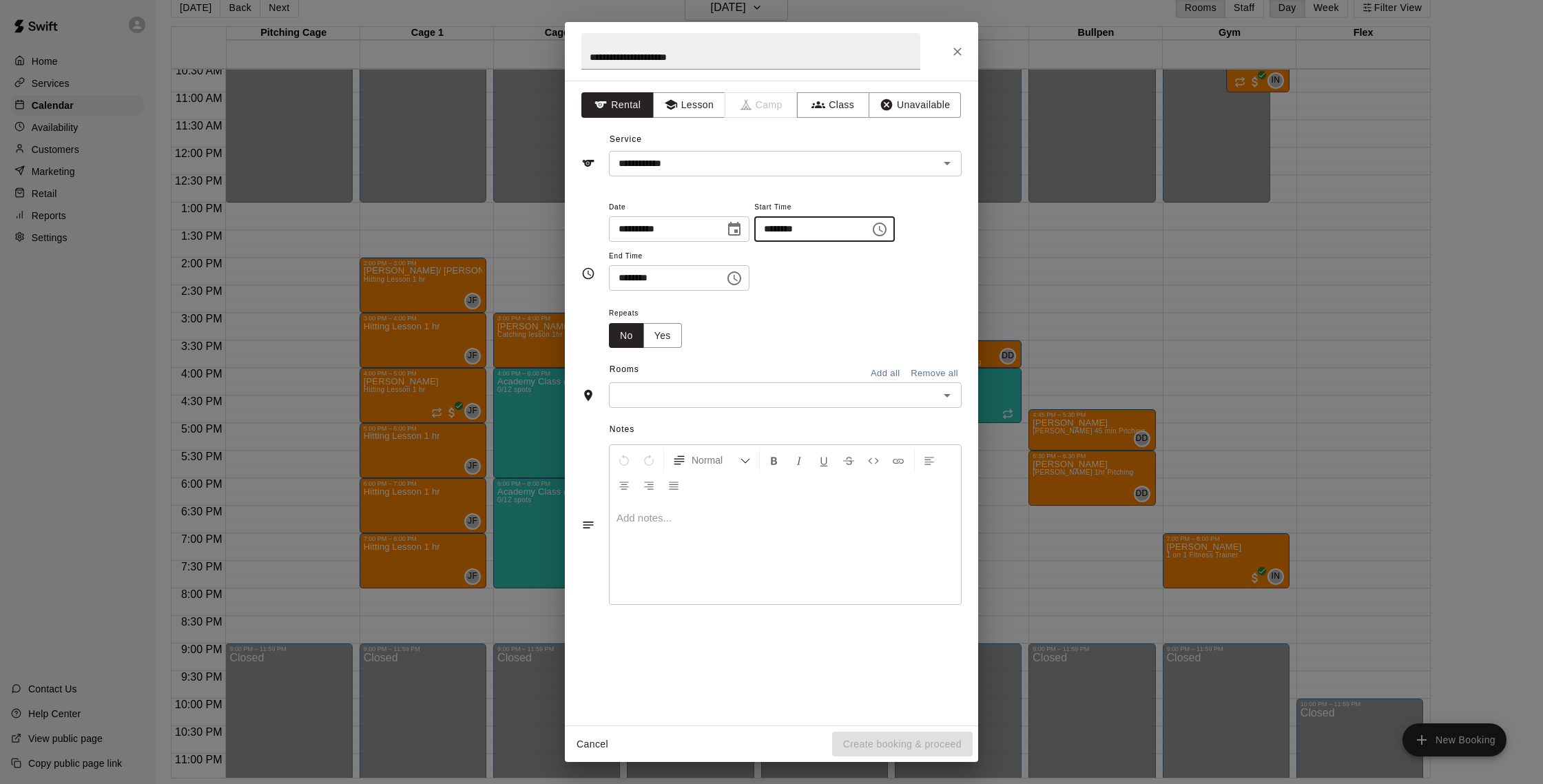
click at [782, 235] on input "********" at bounding box center [808, 229] width 106 height 26
type input "********"
click at [630, 281] on input "********" at bounding box center [662, 278] width 106 height 26
type input "********"
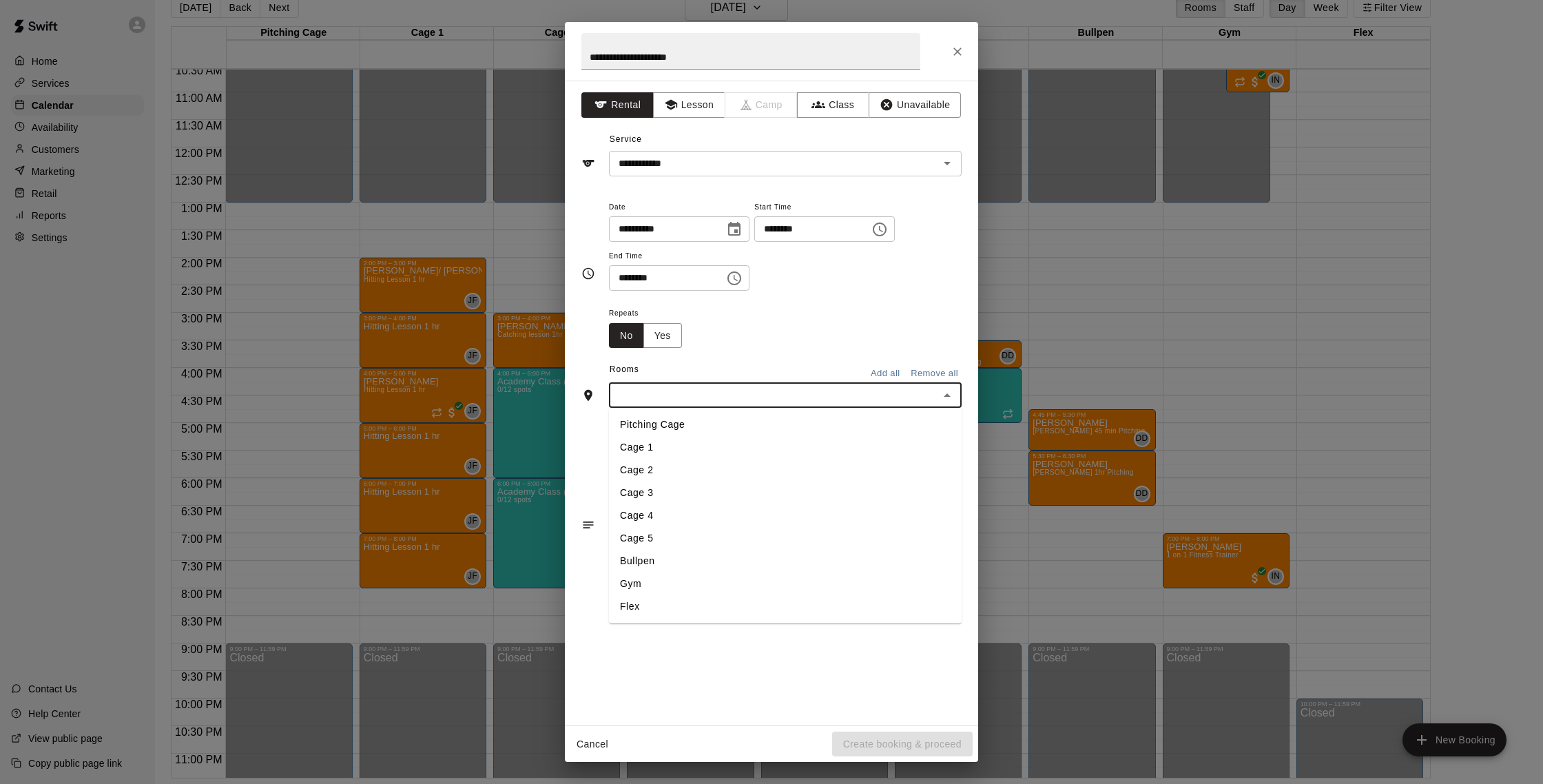
click at [702, 399] on input "text" at bounding box center [774, 395] width 322 height 17
click at [675, 568] on li "Bullpen" at bounding box center [785, 560] width 353 height 22
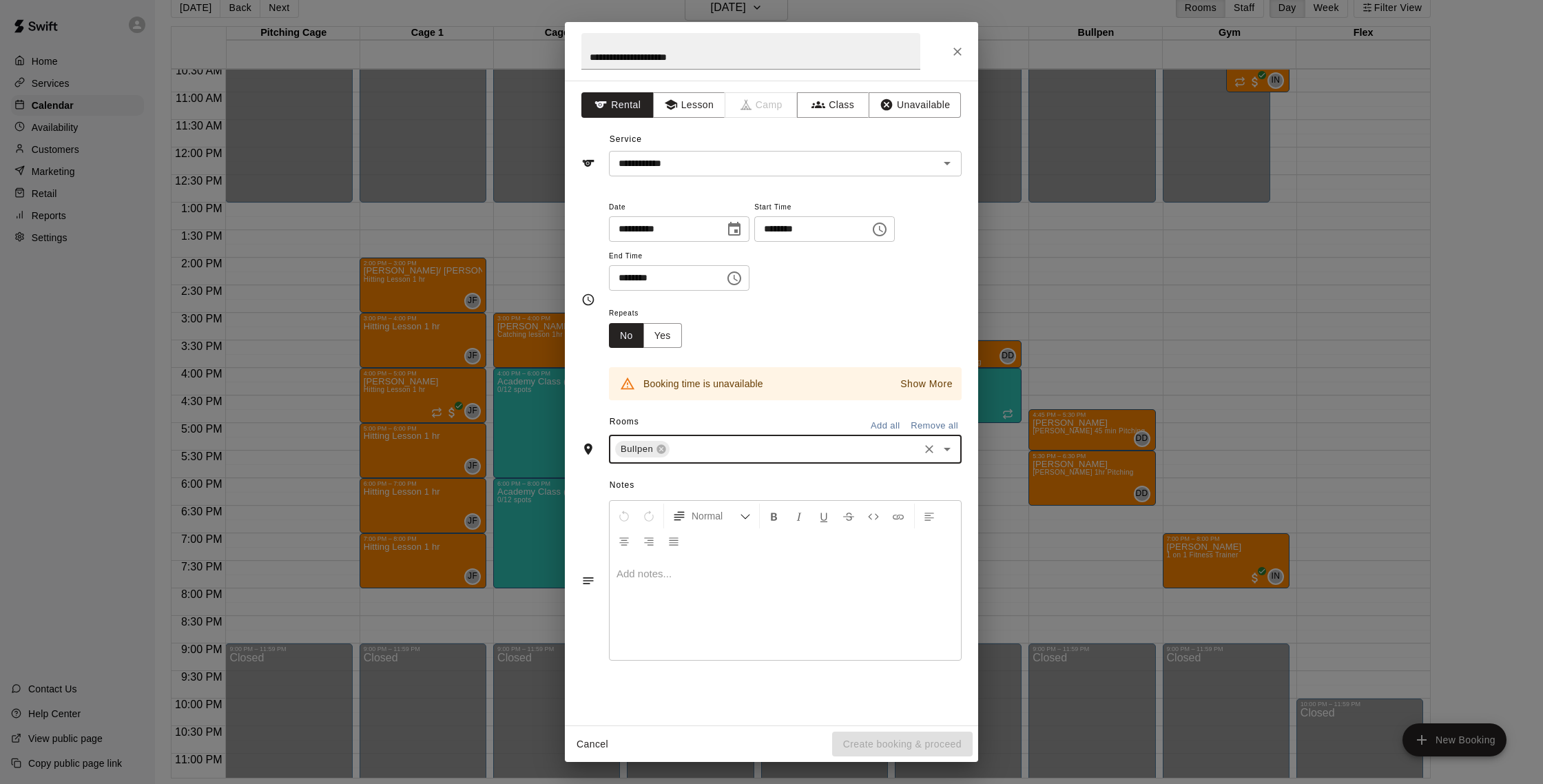
click at [655, 447] on span "Bullpen" at bounding box center [637, 449] width 43 height 14
click at [658, 449] on icon at bounding box center [662, 449] width 9 height 9
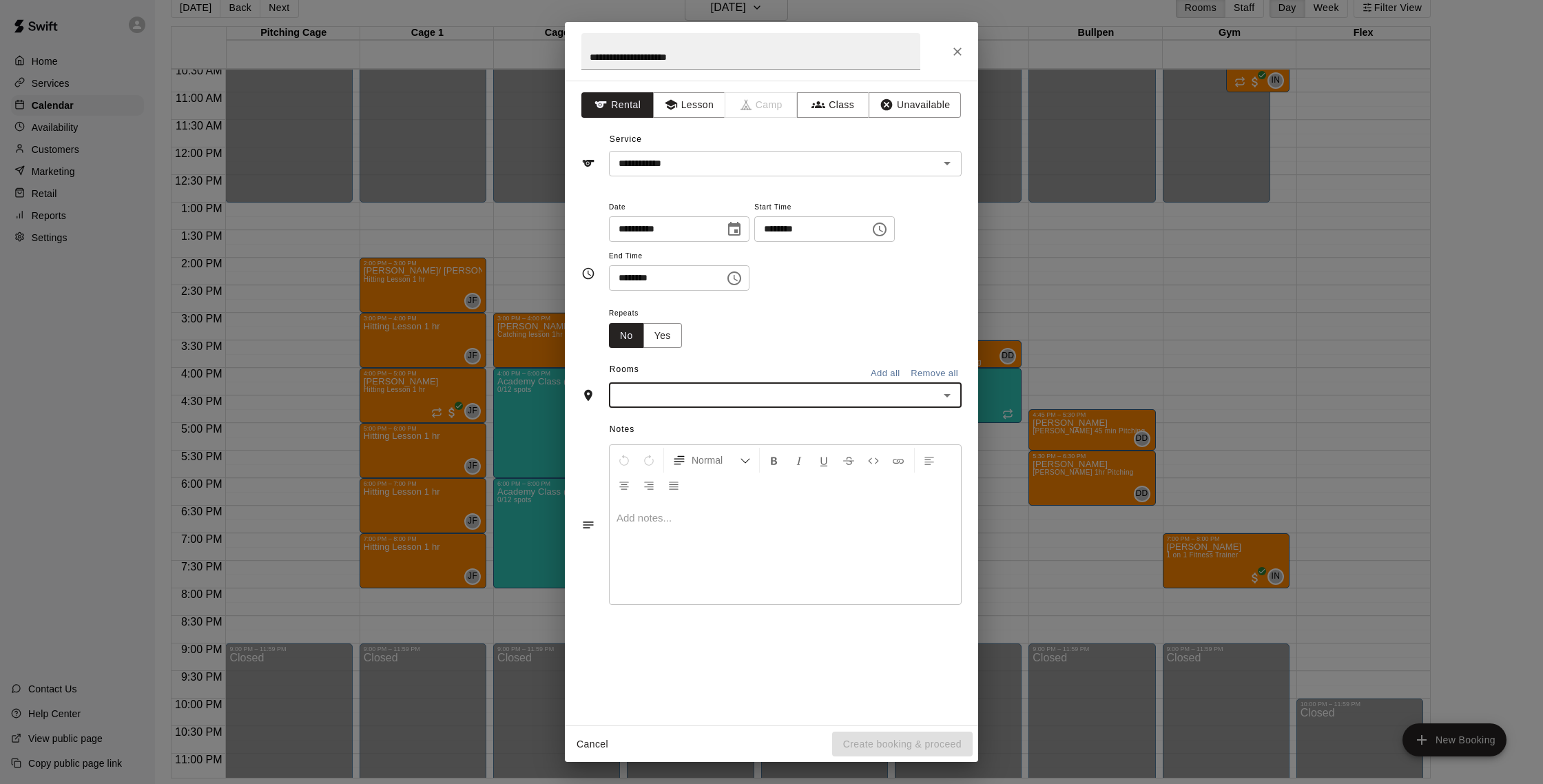
click at [728, 387] on input "text" at bounding box center [774, 395] width 322 height 17
click at [686, 453] on li "Cage 1" at bounding box center [785, 446] width 353 height 22
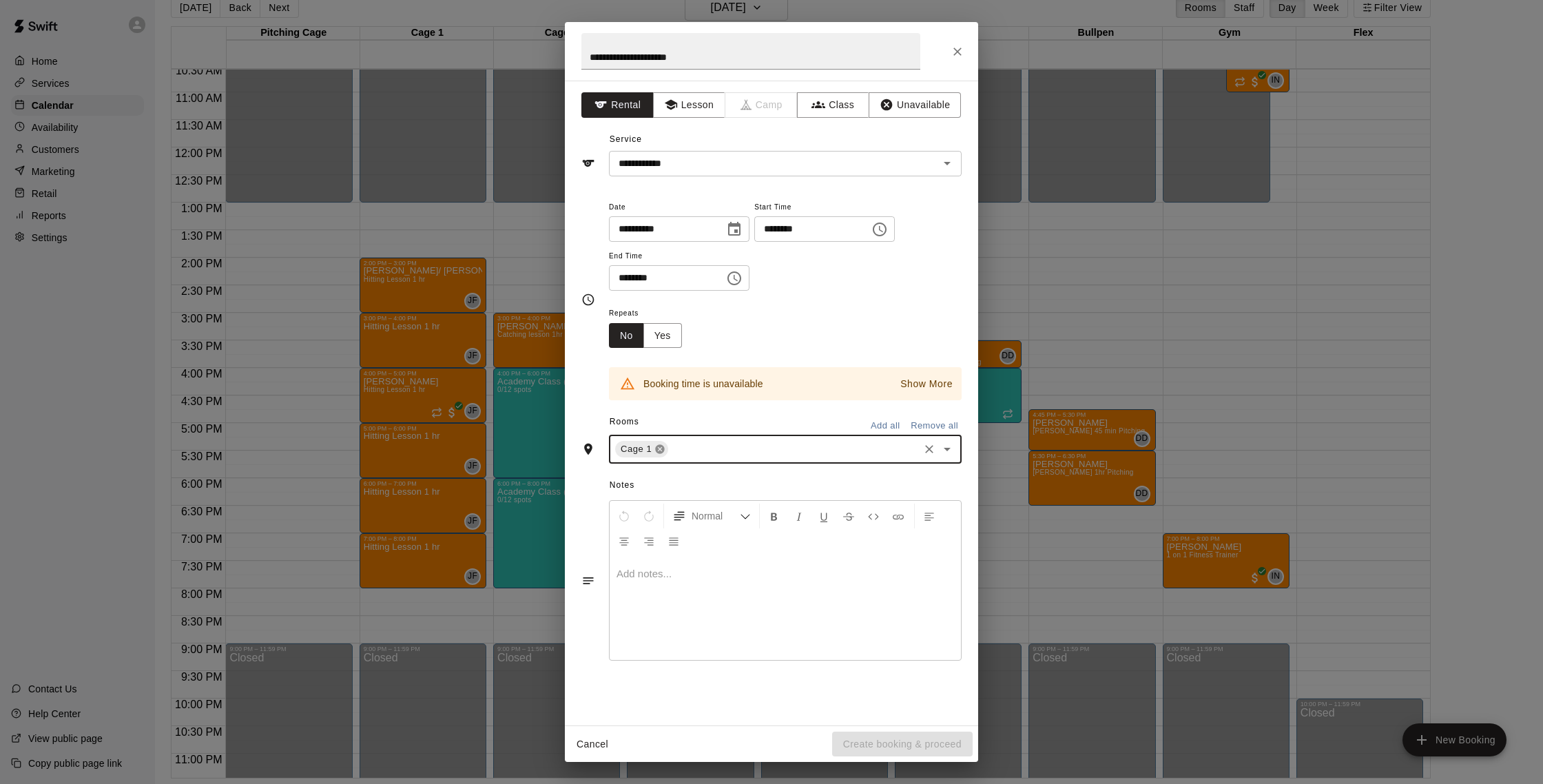
click at [660, 451] on icon at bounding box center [660, 449] width 9 height 9
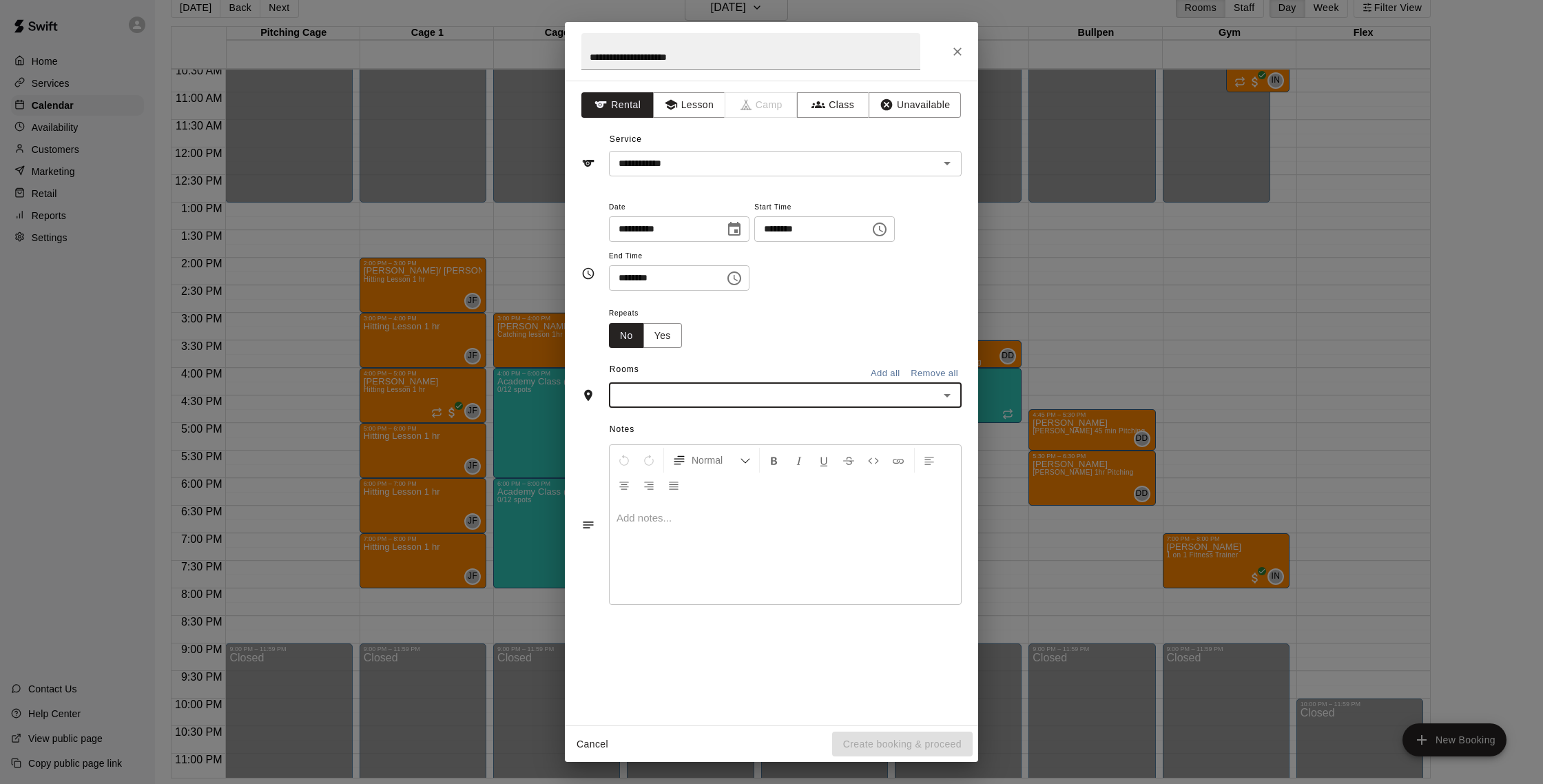
click at [703, 397] on input "text" at bounding box center [774, 395] width 322 height 17
click at [691, 562] on li "Bullpen" at bounding box center [785, 560] width 353 height 22
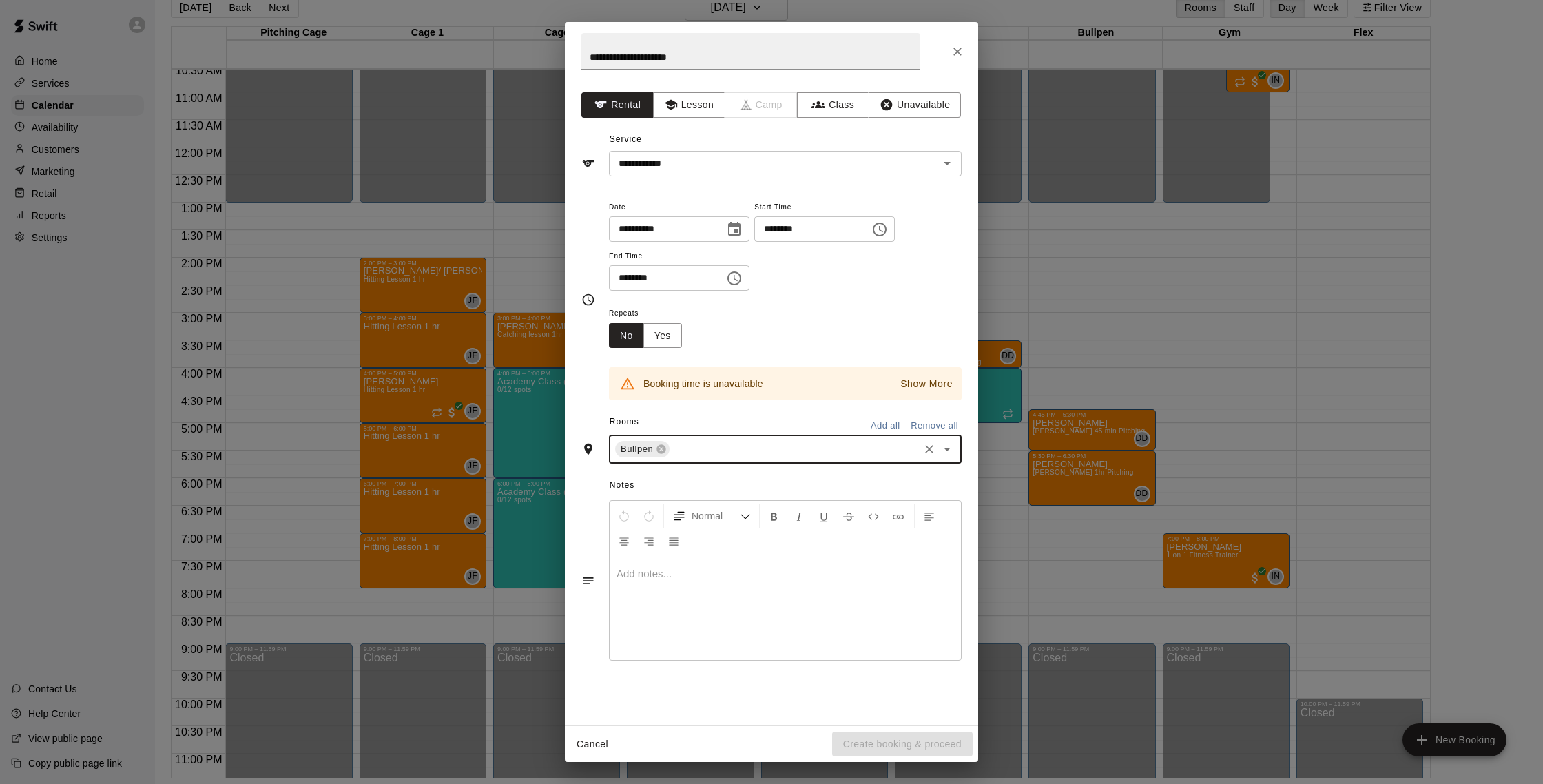
click at [669, 447] on div "Bullpen" at bounding box center [642, 449] width 55 height 17
click at [662, 448] on icon at bounding box center [661, 449] width 11 height 11
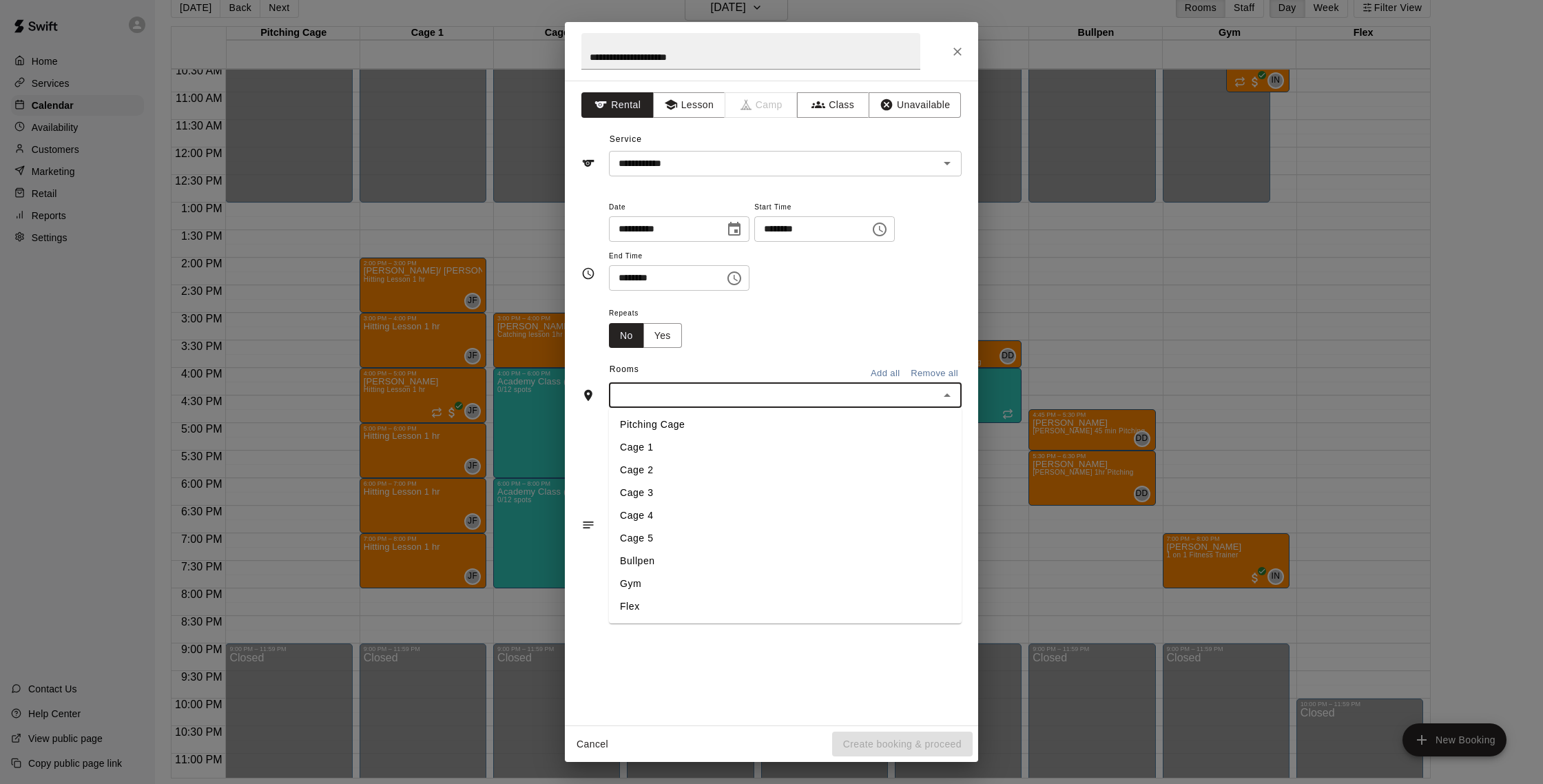
click at [671, 397] on input "text" at bounding box center [774, 395] width 322 height 17
click at [688, 589] on li "Gym" at bounding box center [785, 583] width 353 height 22
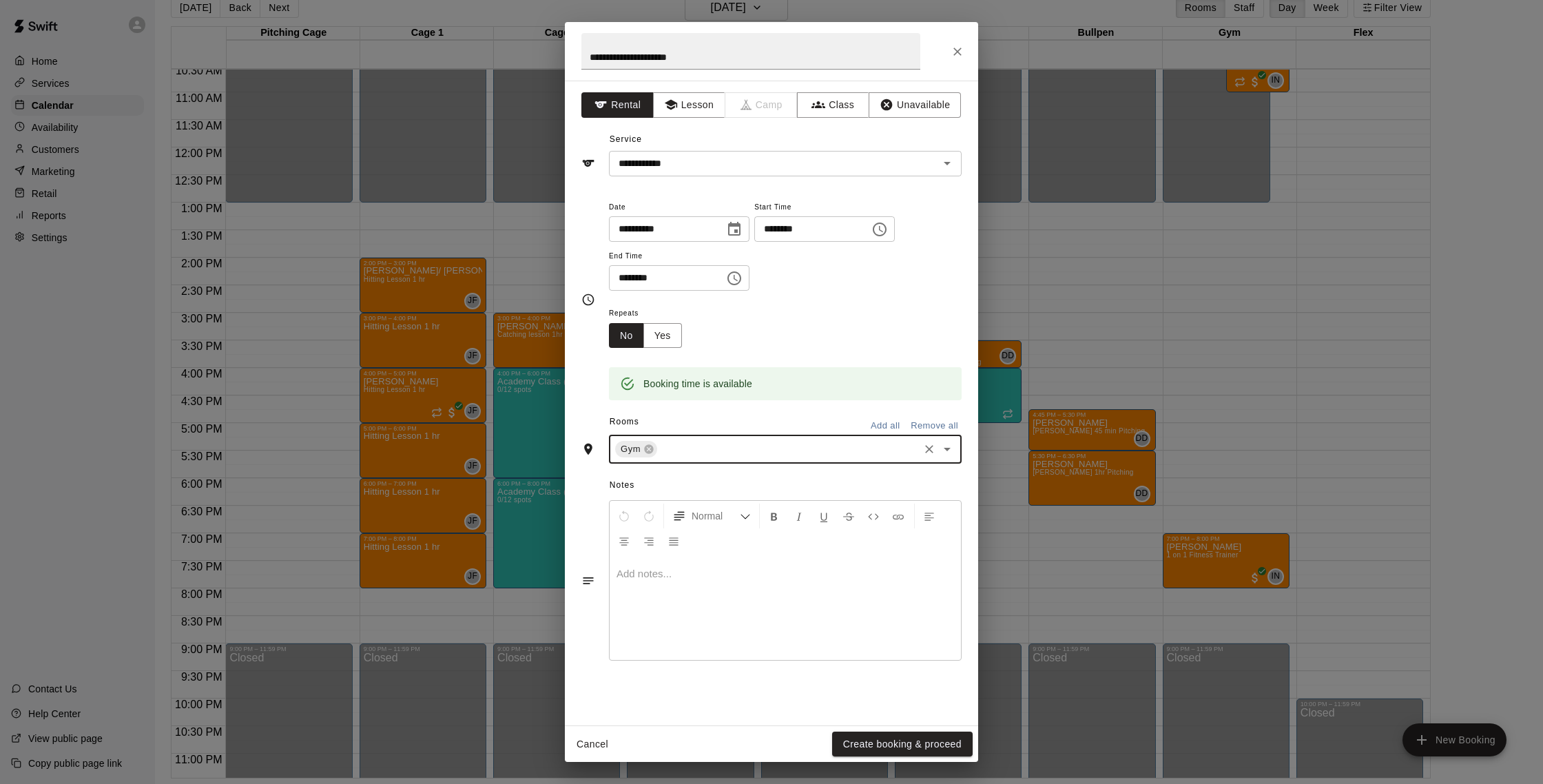
click at [953, 46] on icon "Close" at bounding box center [957, 51] width 14 height 14
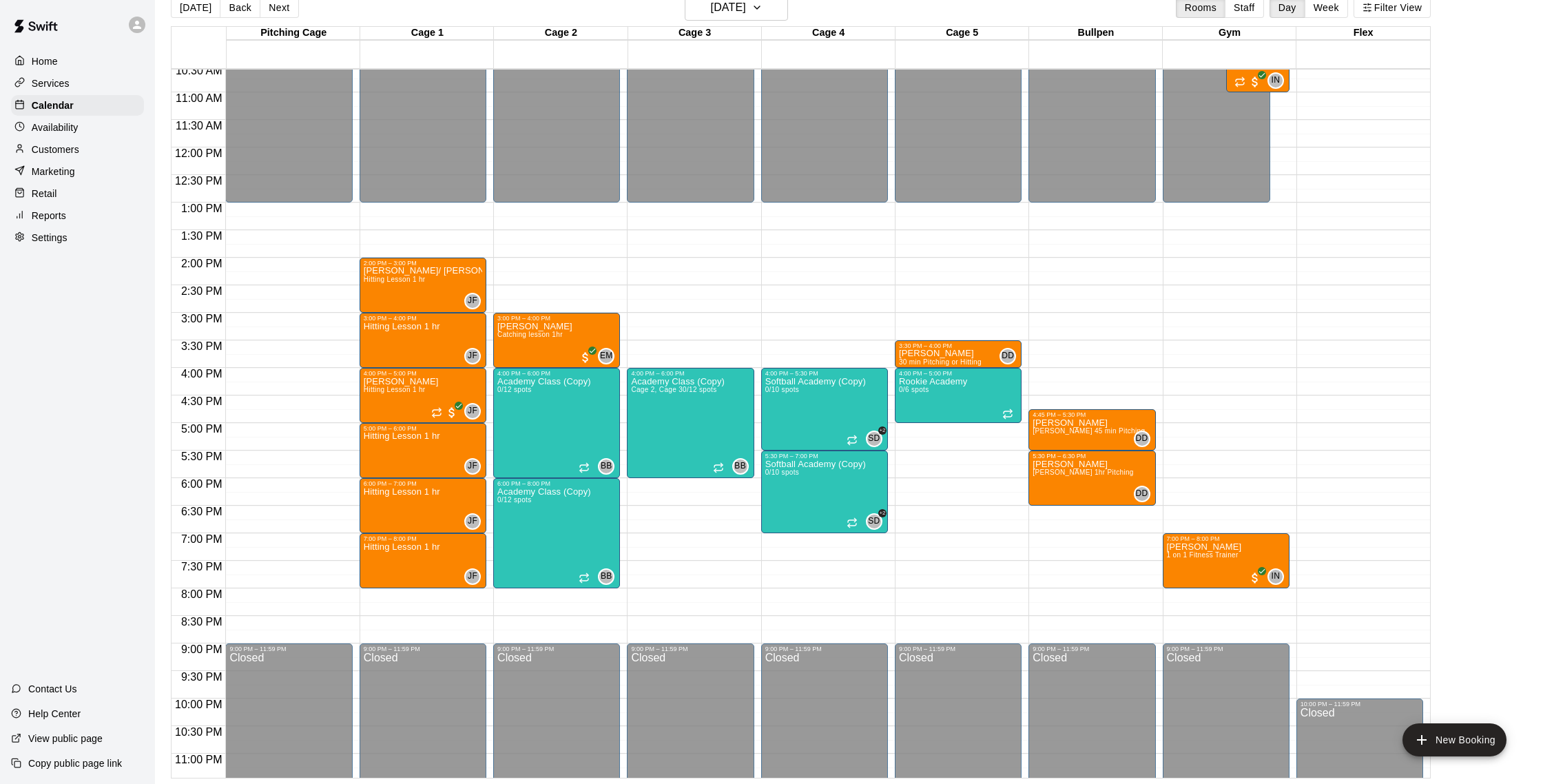
click at [111, 88] on div "Services" at bounding box center [77, 83] width 133 height 21
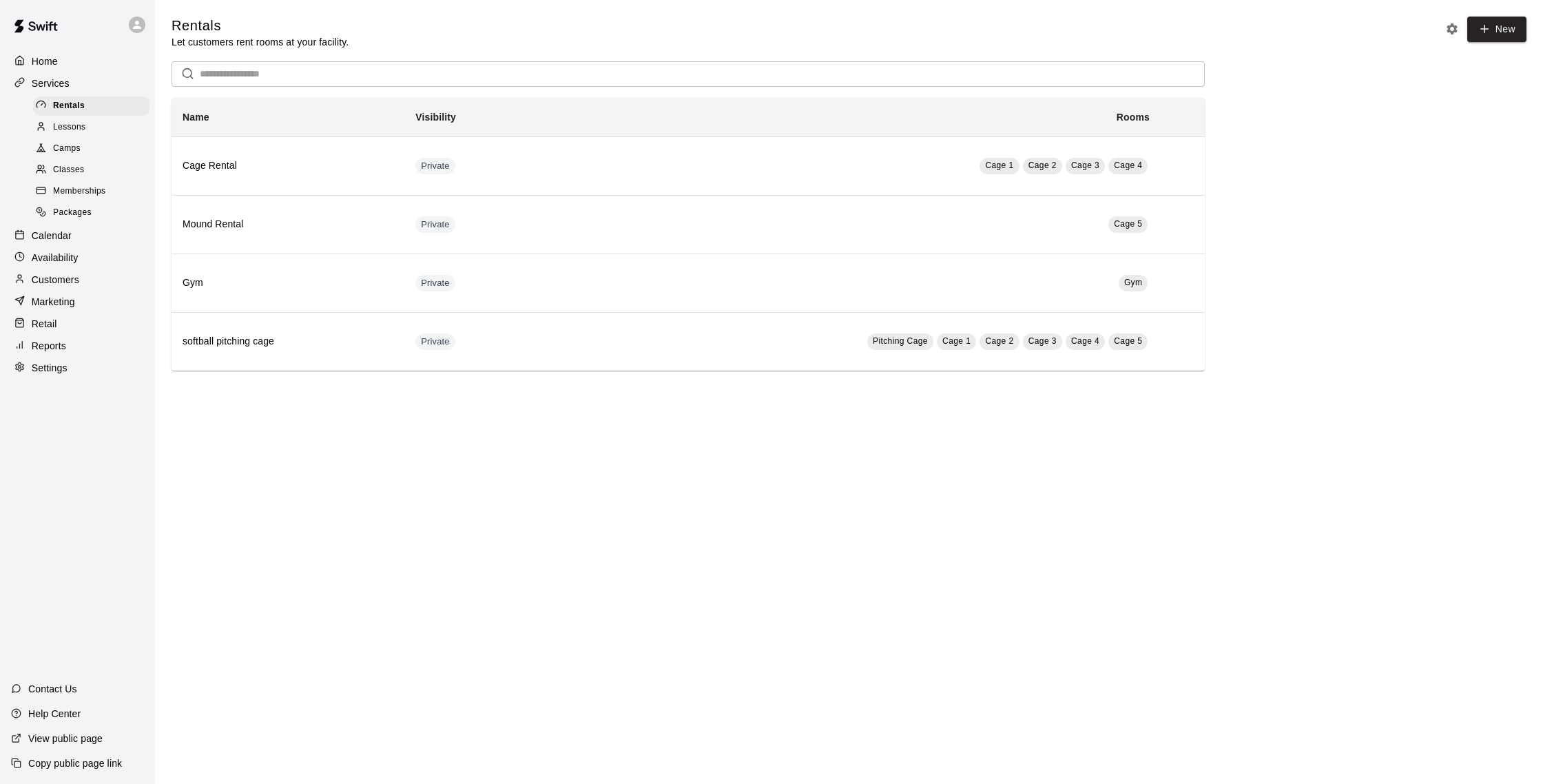
click at [83, 283] on div "Customers" at bounding box center [77, 280] width 133 height 21
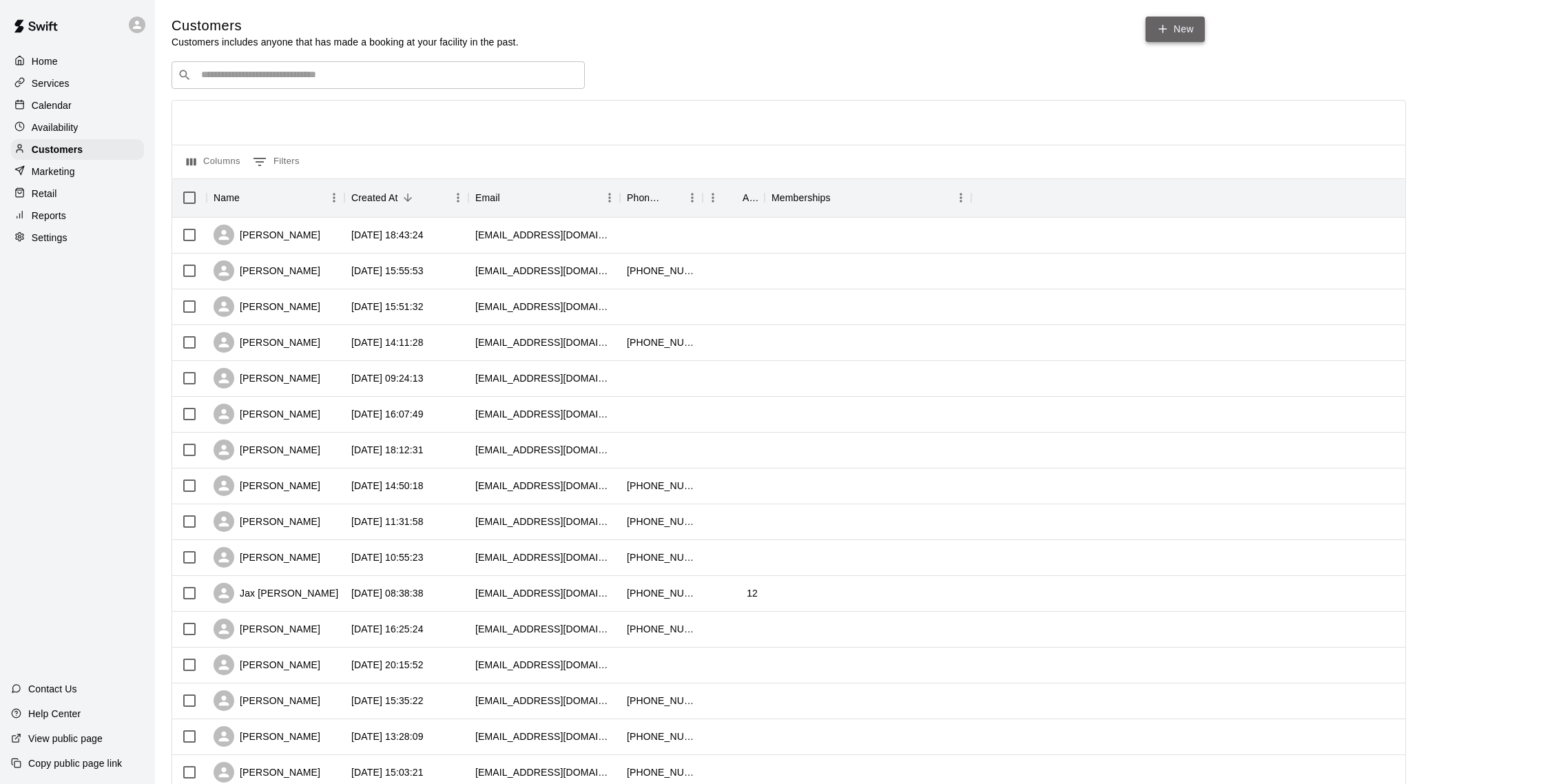
click at [1166, 19] on link "New" at bounding box center [1174, 29] width 59 height 26
select select "**"
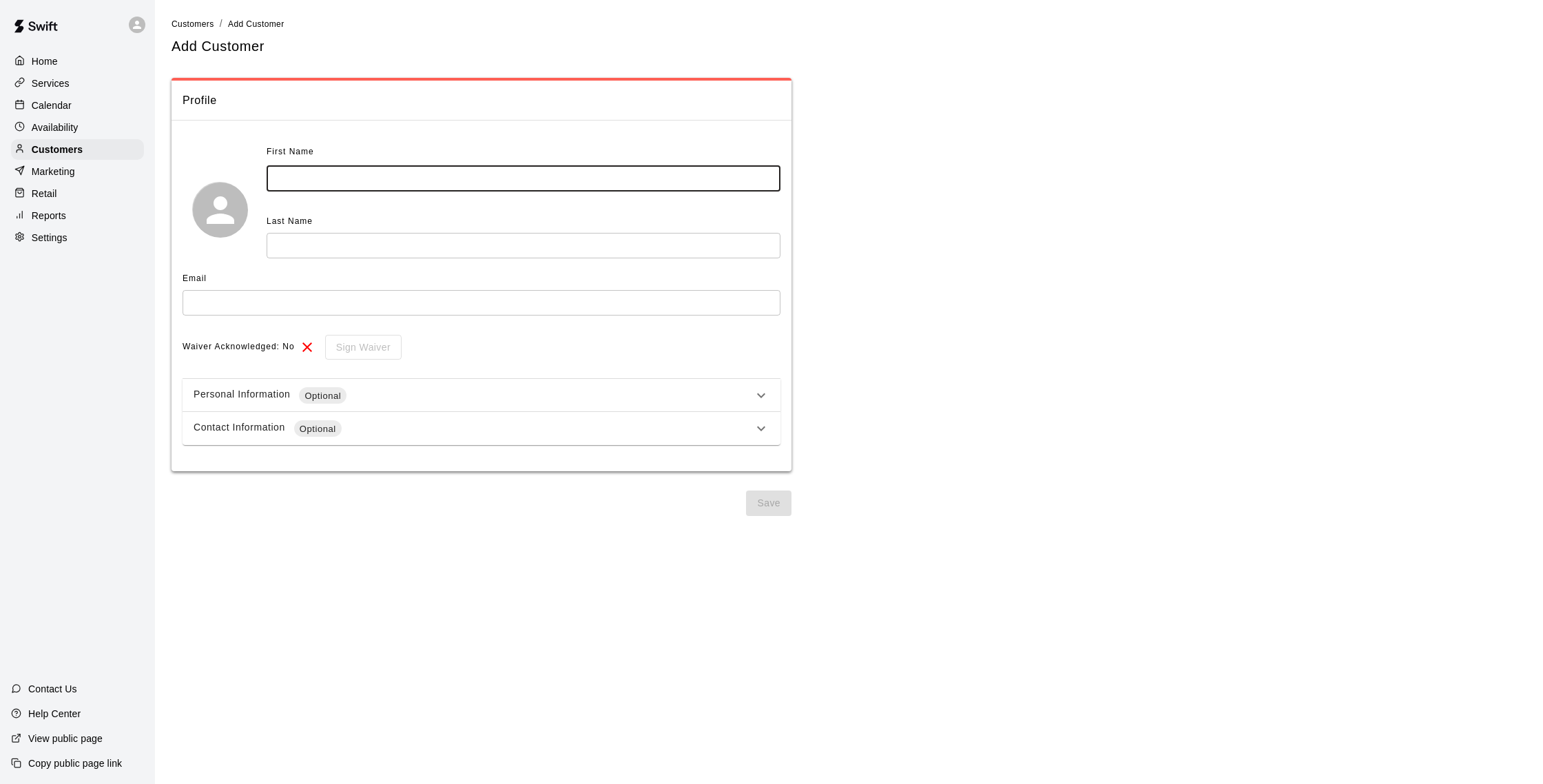
click at [323, 181] on input "text" at bounding box center [523, 178] width 514 height 26
type input "****"
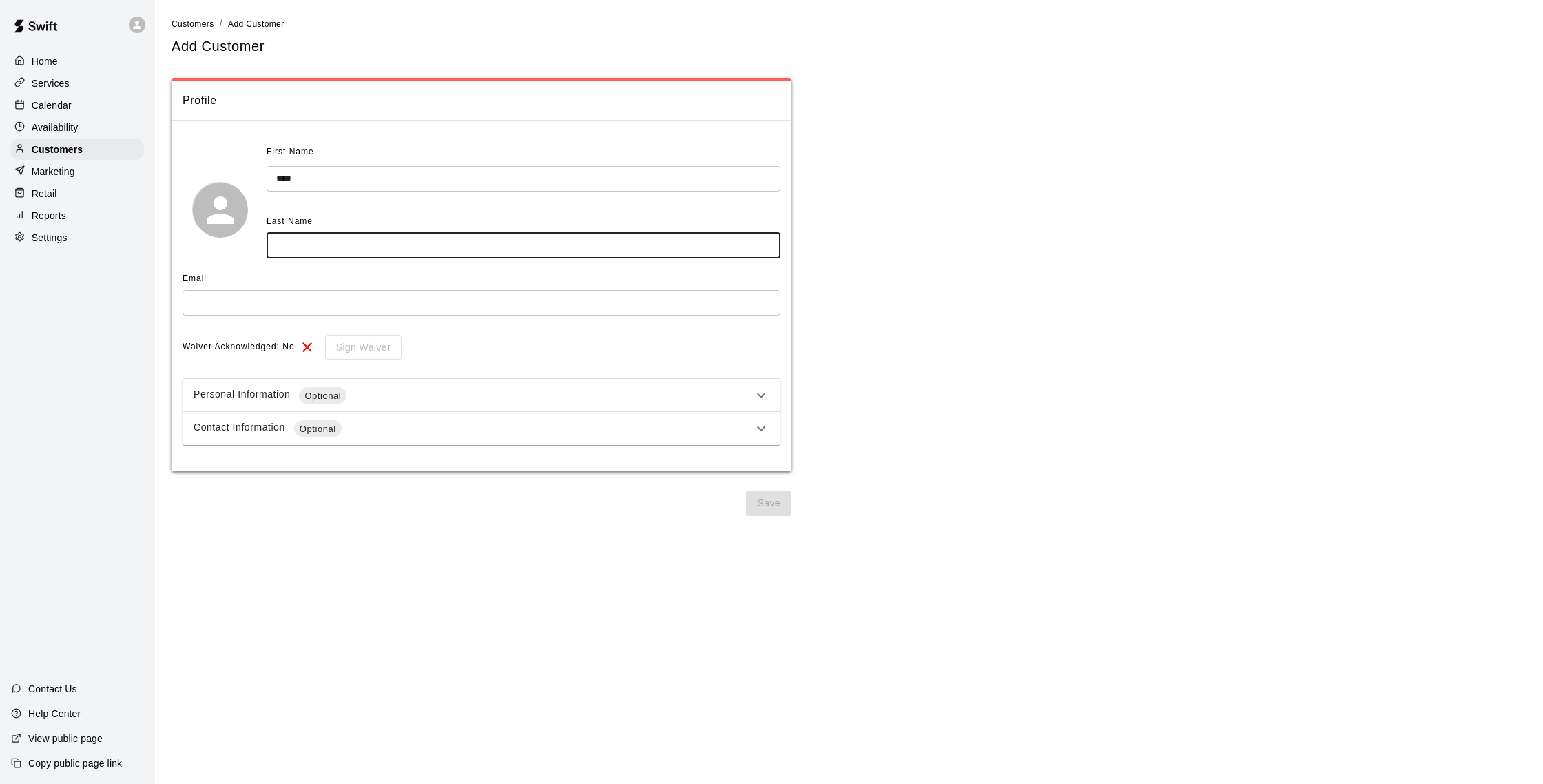
click at [738, 253] on input "text" at bounding box center [523, 246] width 514 height 26
type input "******"
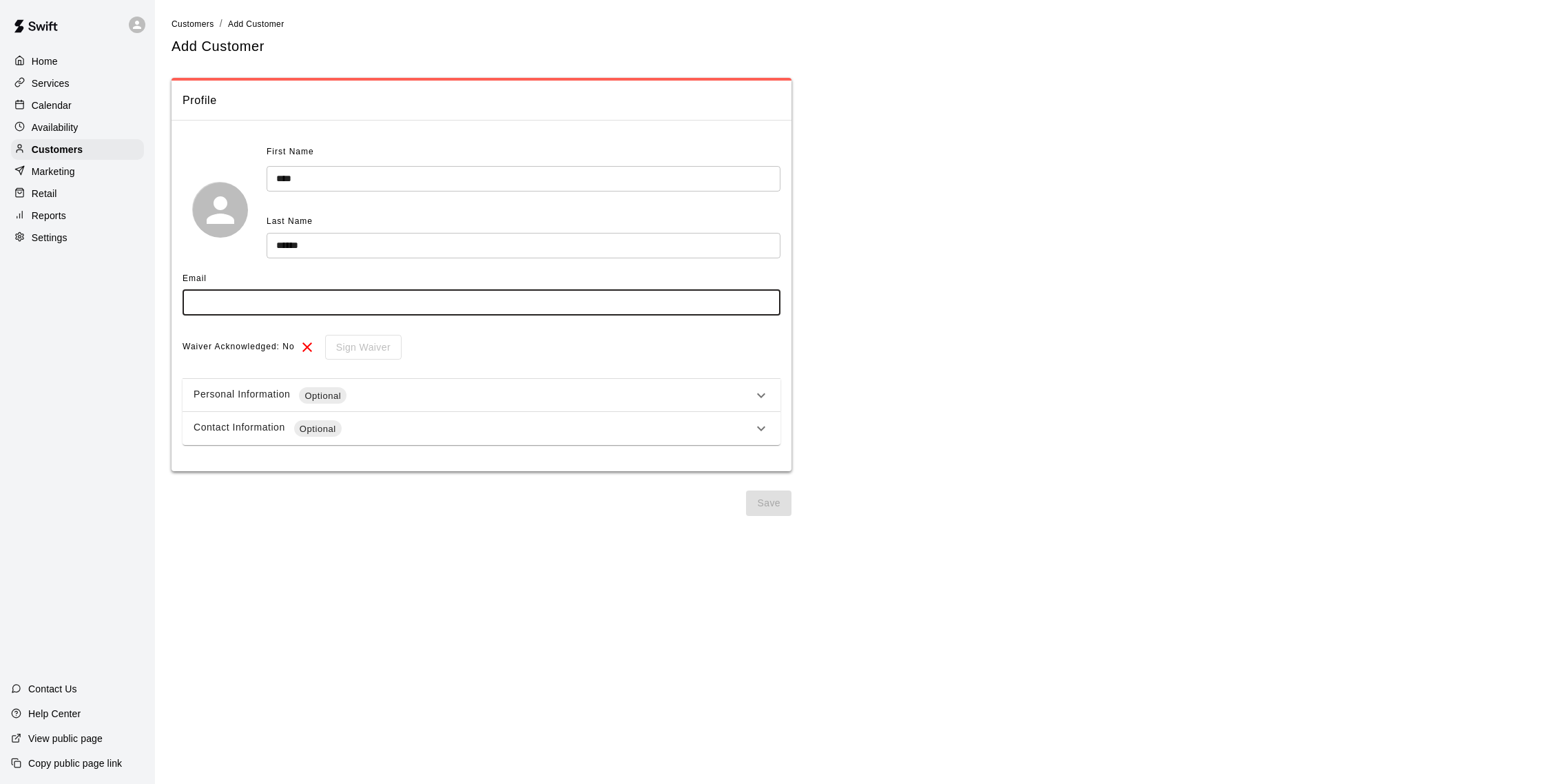
click at [623, 299] on input "text" at bounding box center [481, 302] width 598 height 26
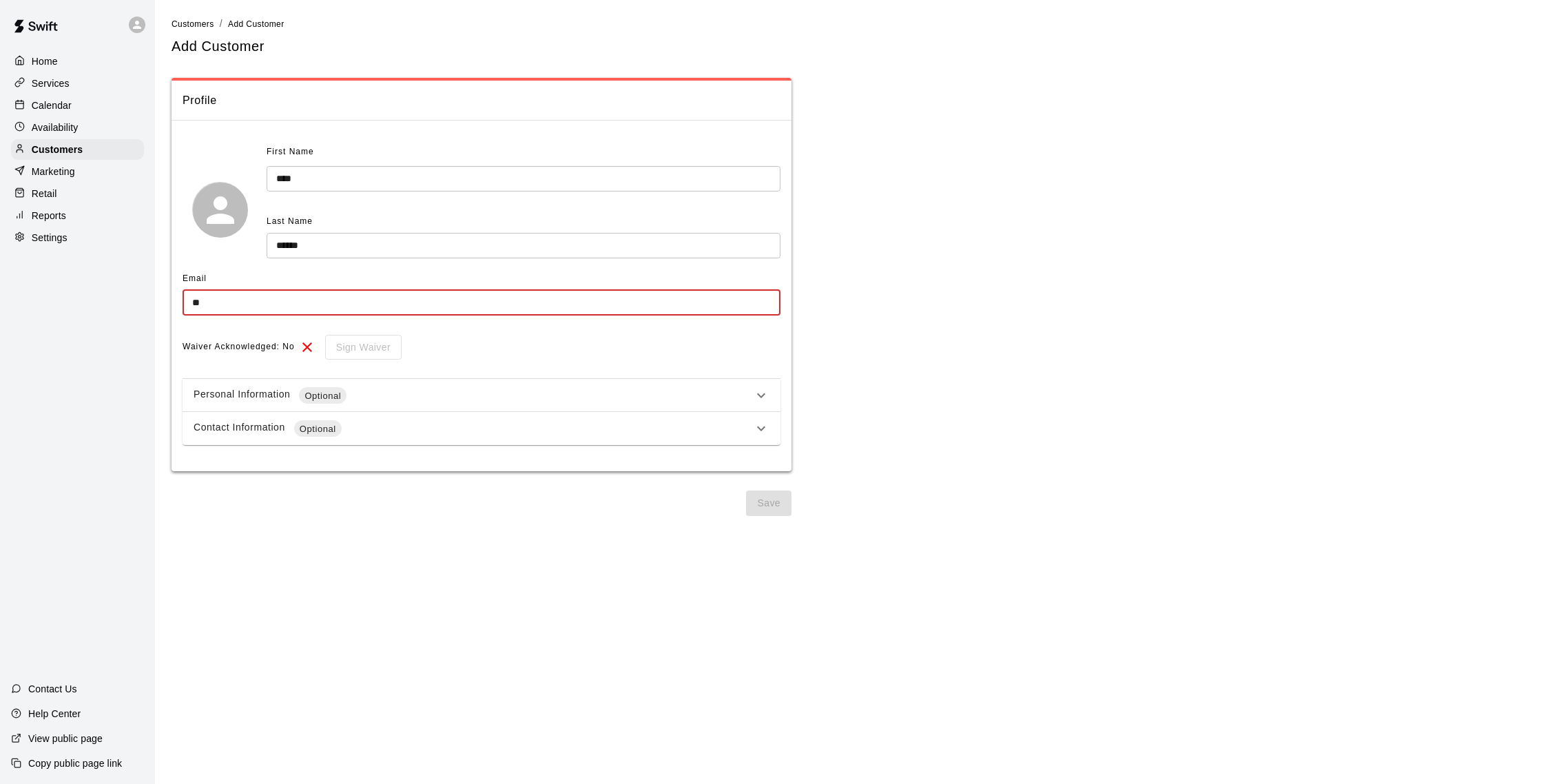
click at [629, 300] on input "**" at bounding box center [481, 302] width 598 height 26
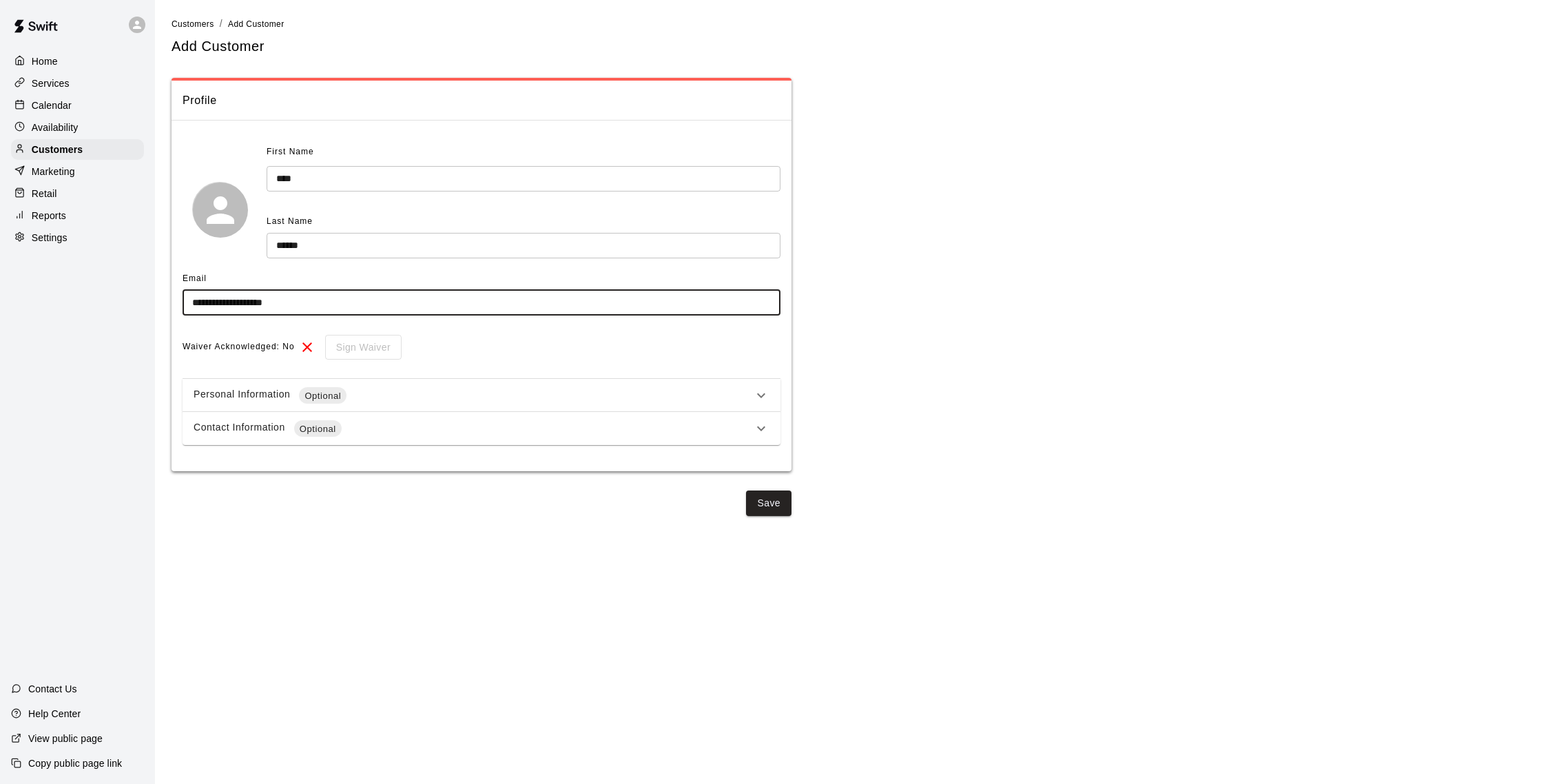
type input "**********"
drag, startPoint x: 746, startPoint y: 378, endPoint x: 744, endPoint y: 390, distance: 12.2
click at [744, 389] on div "Personal Information Optional" at bounding box center [481, 395] width 598 height 33
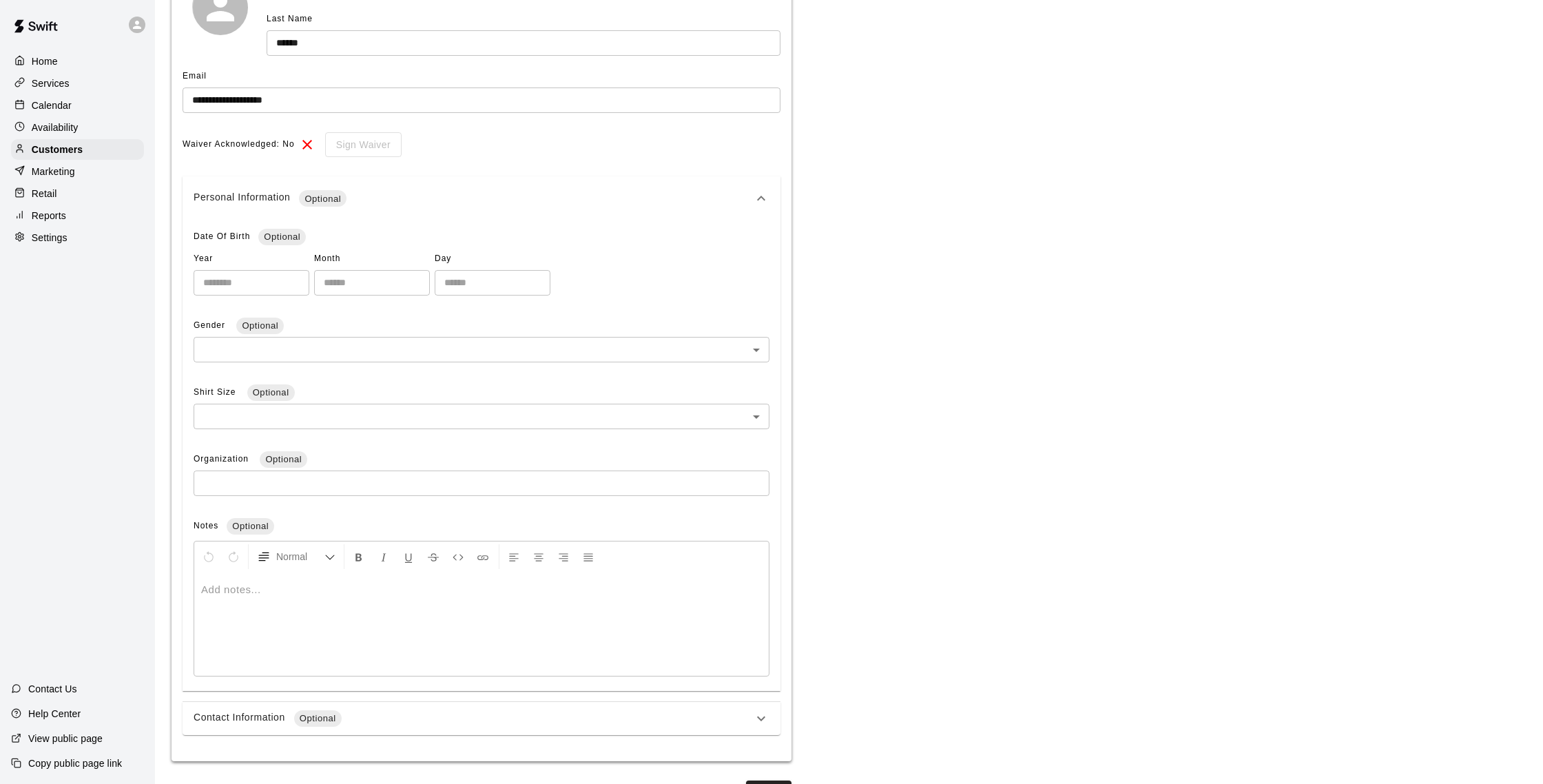
scroll to position [236, 0]
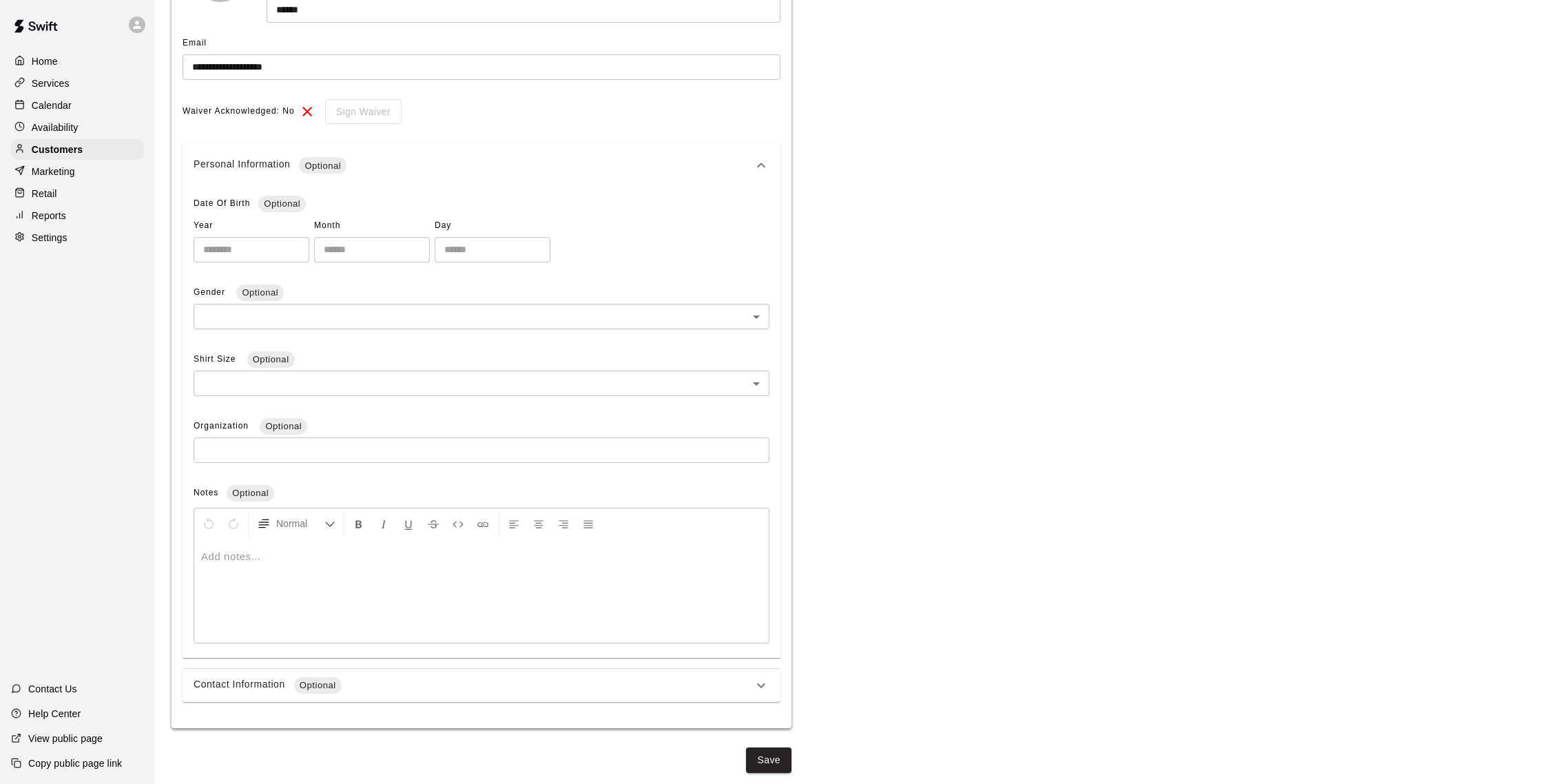
click at [688, 676] on div "Contact Information Optional" at bounding box center [481, 685] width 598 height 33
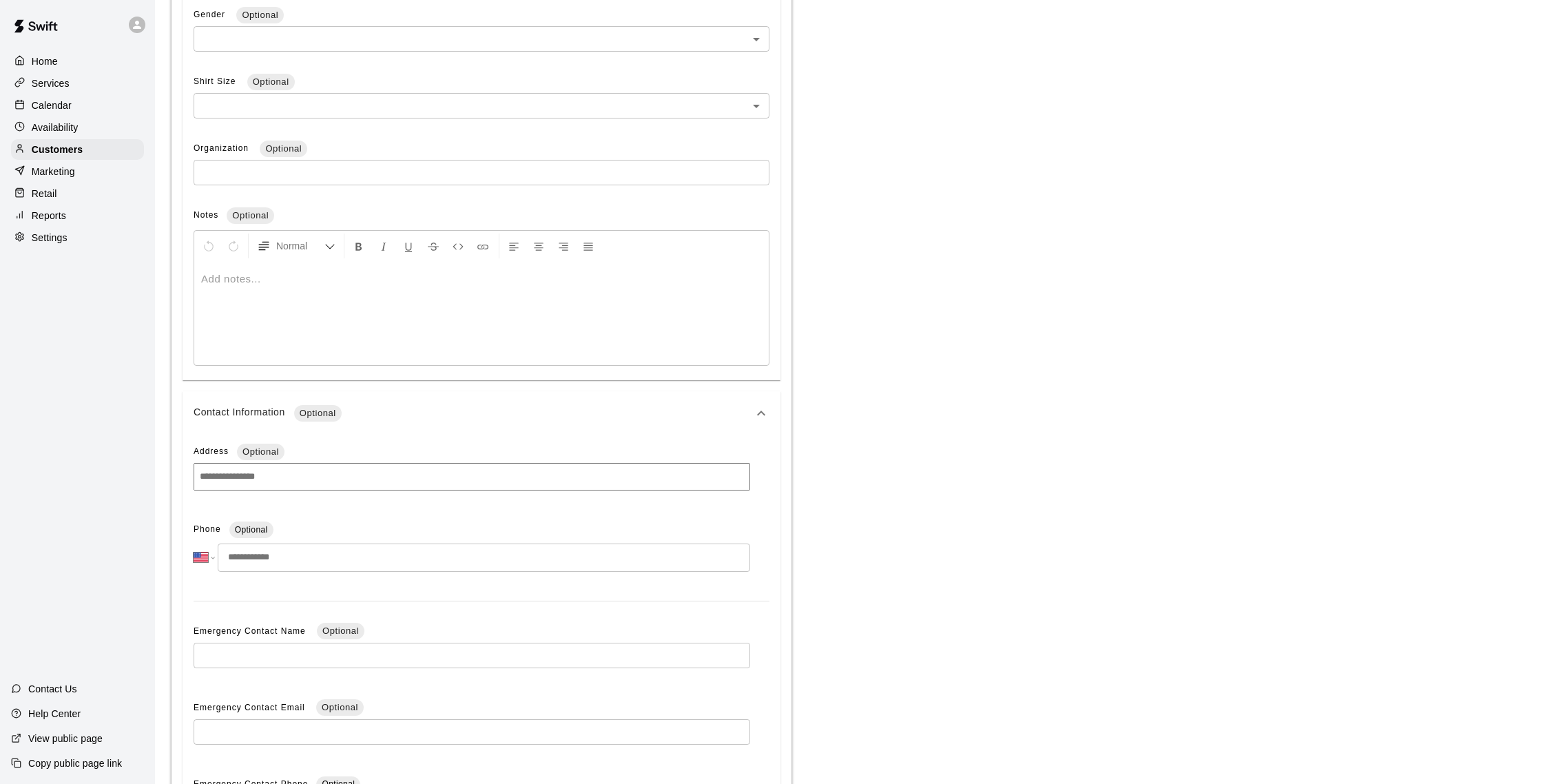
click at [631, 565] on input "tel" at bounding box center [484, 558] width 533 height 28
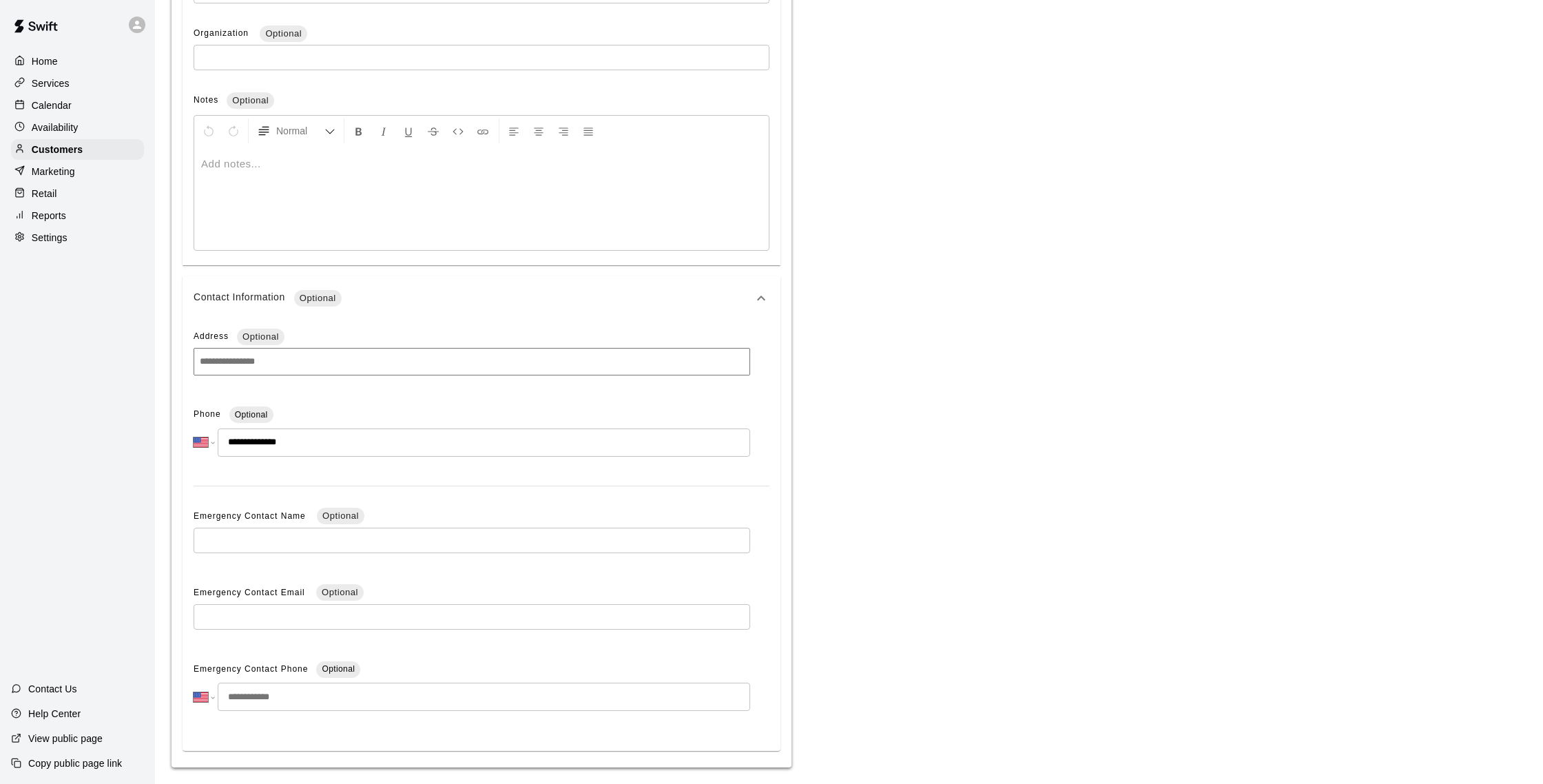
scroll to position [670, 0]
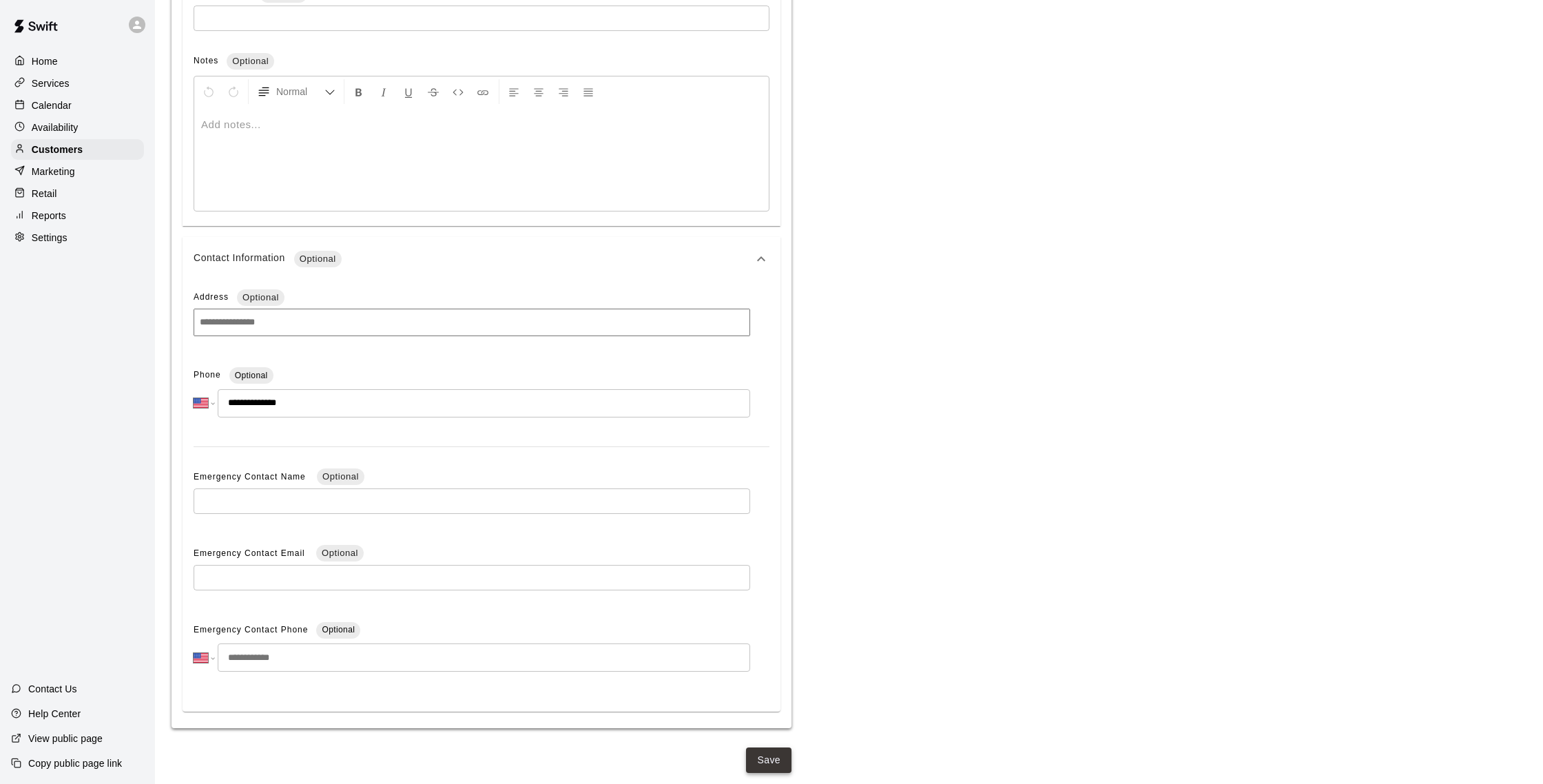
type input "**********"
drag, startPoint x: 781, startPoint y: 761, endPoint x: 676, endPoint y: 743, distance: 106.5
click at [775, 759] on button "Save" at bounding box center [769, 760] width 46 height 26
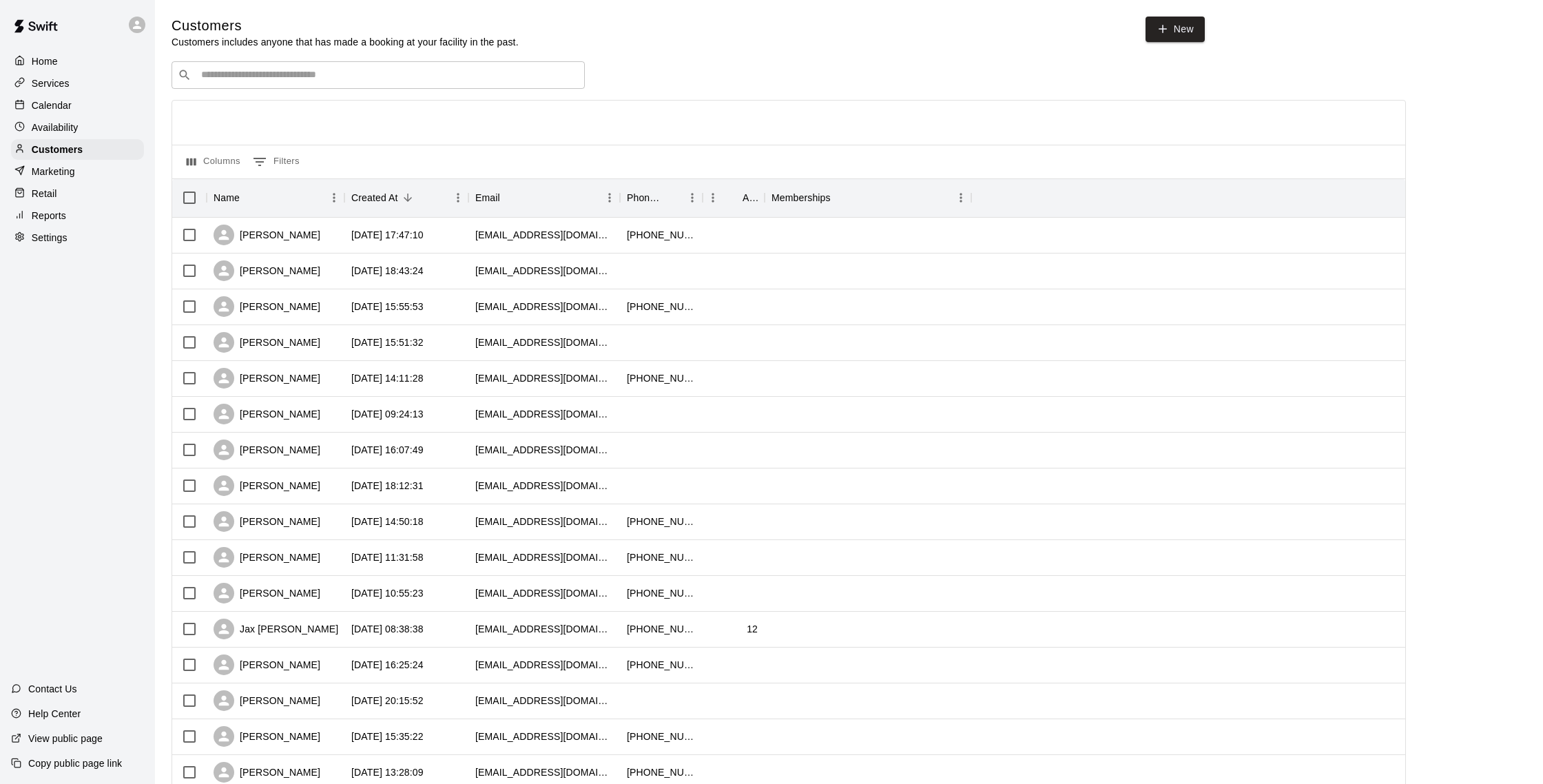
click at [56, 109] on p "Calendar" at bounding box center [51, 105] width 40 height 14
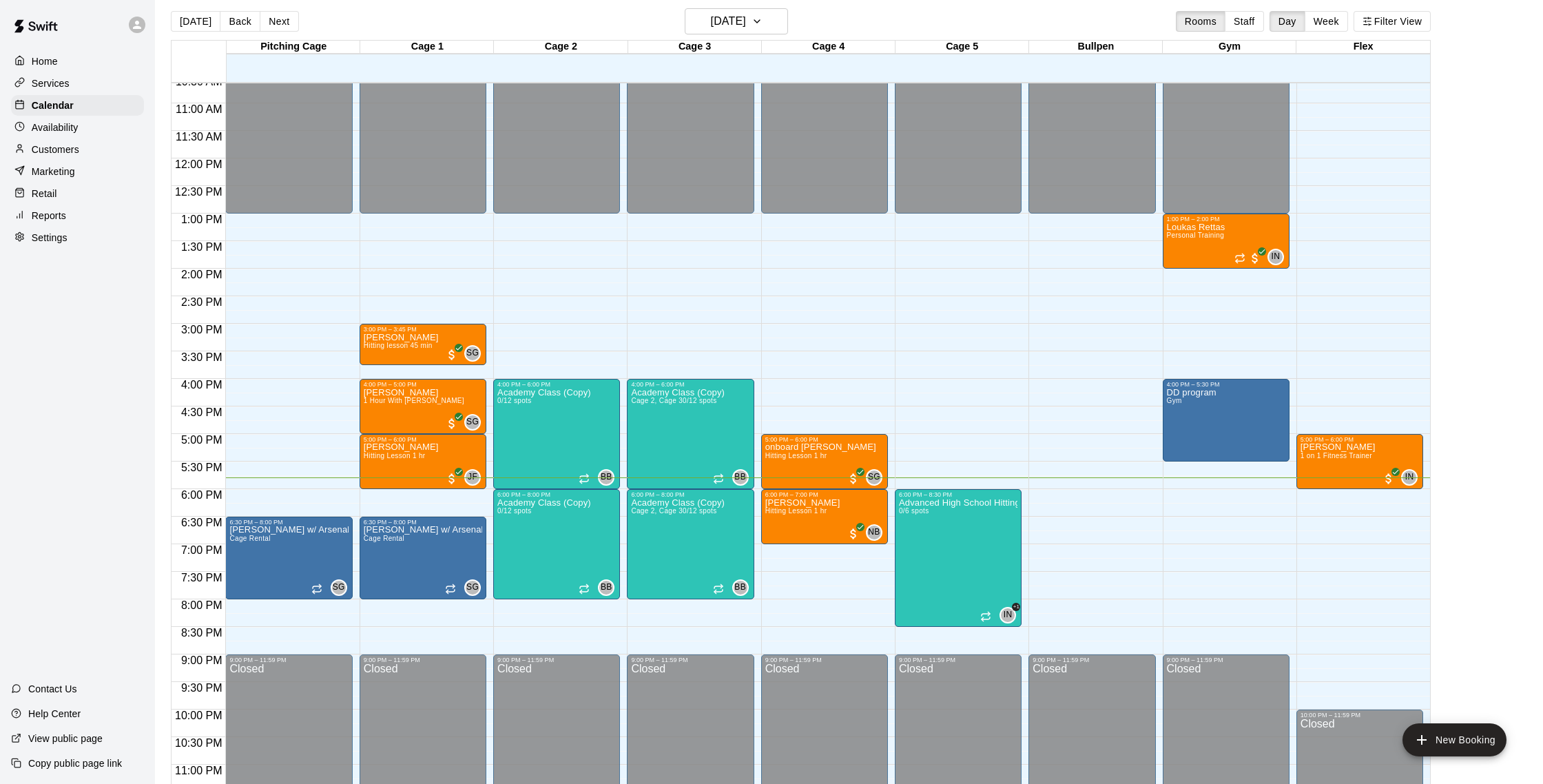
scroll to position [10, 0]
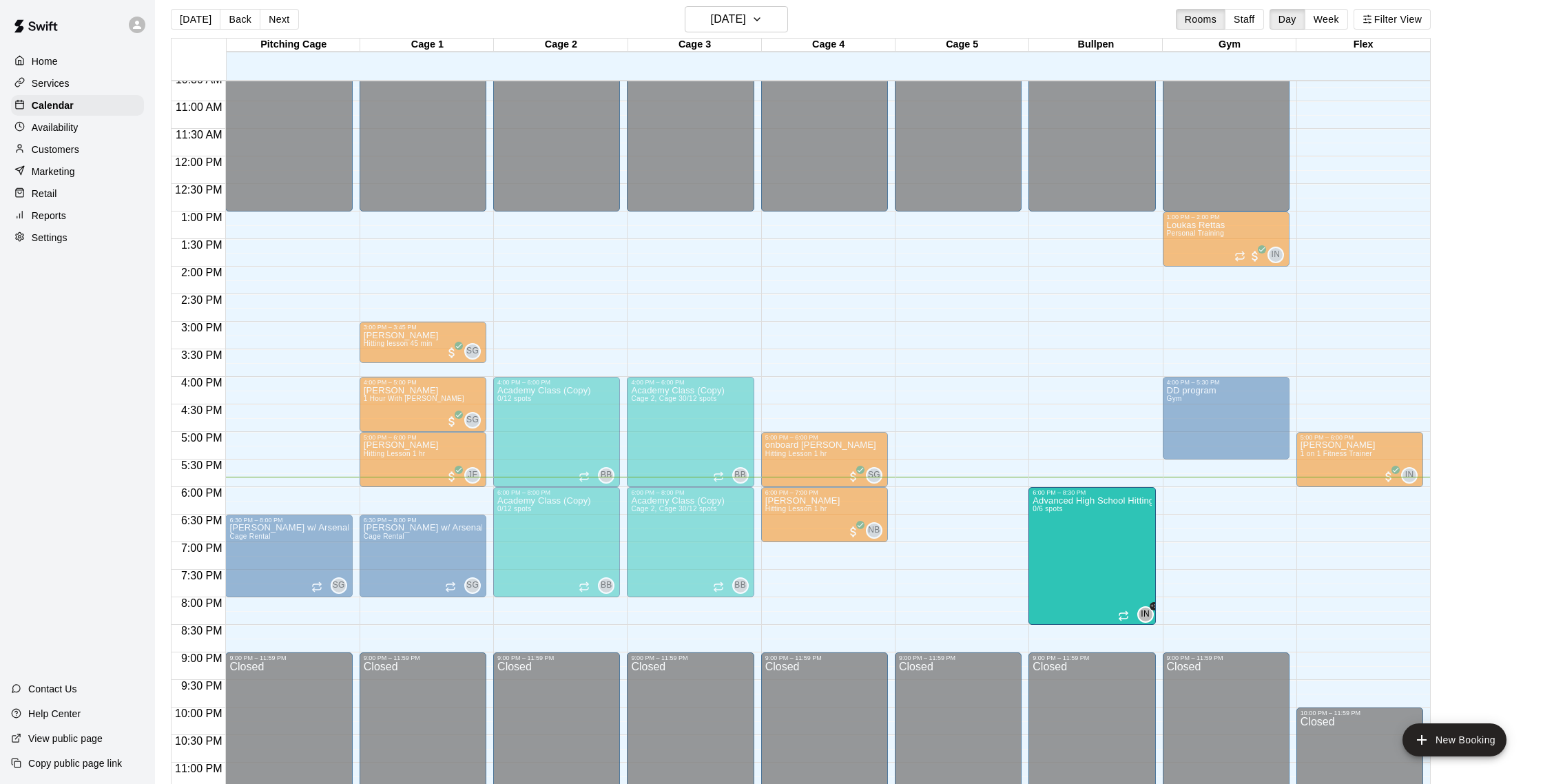
drag, startPoint x: 1010, startPoint y: 516, endPoint x: 1063, endPoint y: 531, distance: 55.1
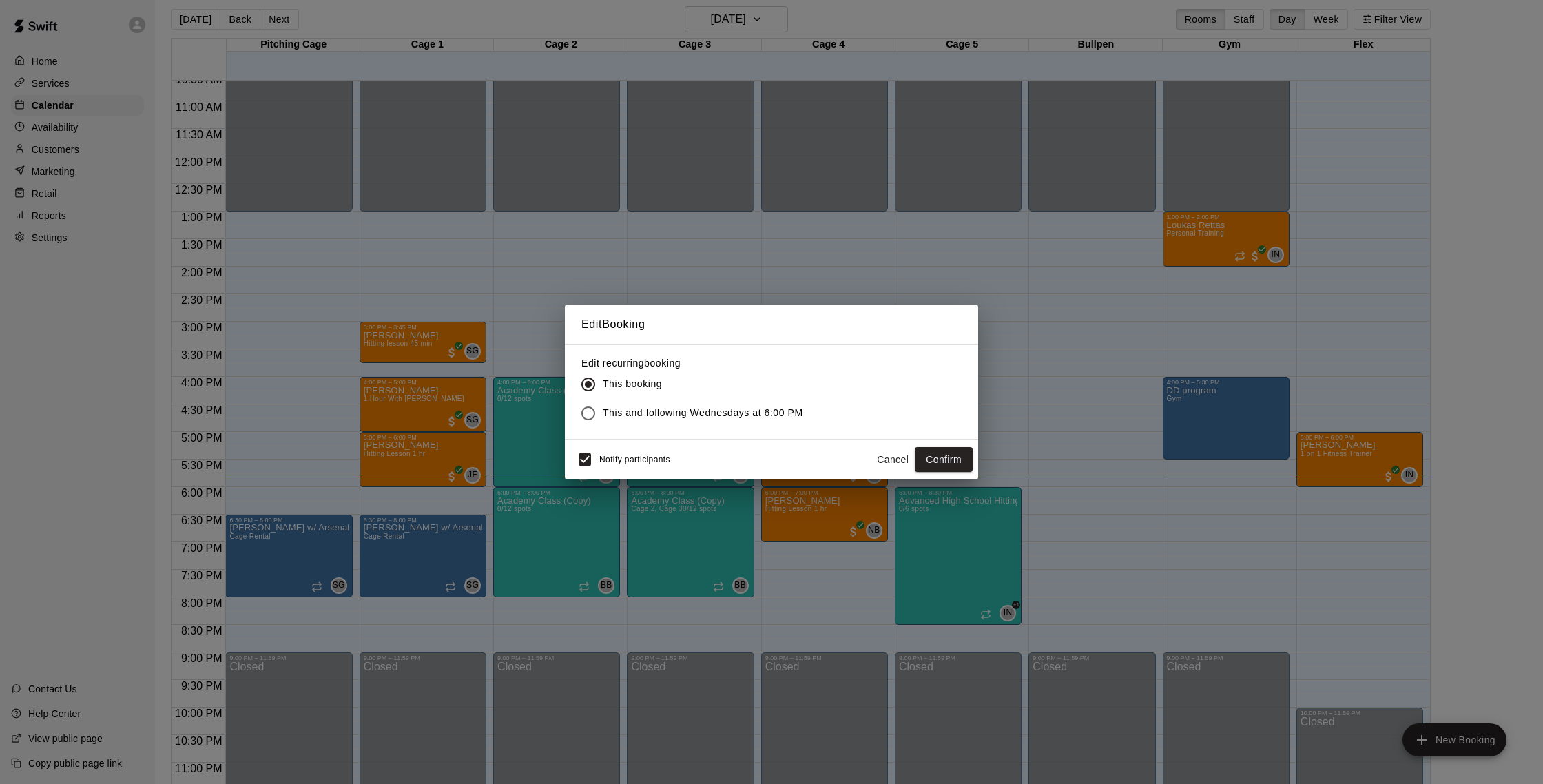
scroll to position [593, 0]
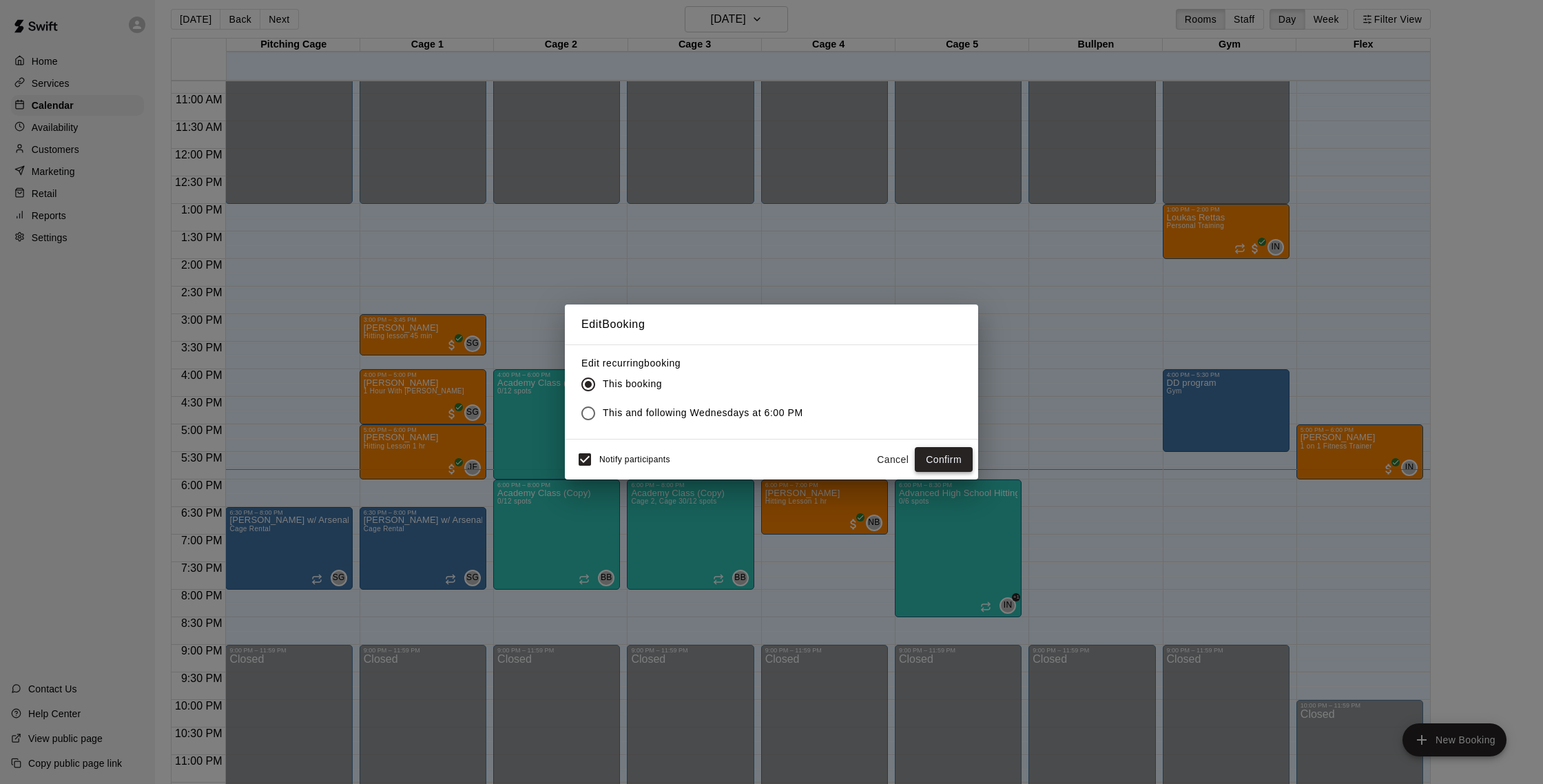
click at [933, 459] on button "Confirm" at bounding box center [944, 460] width 58 height 26
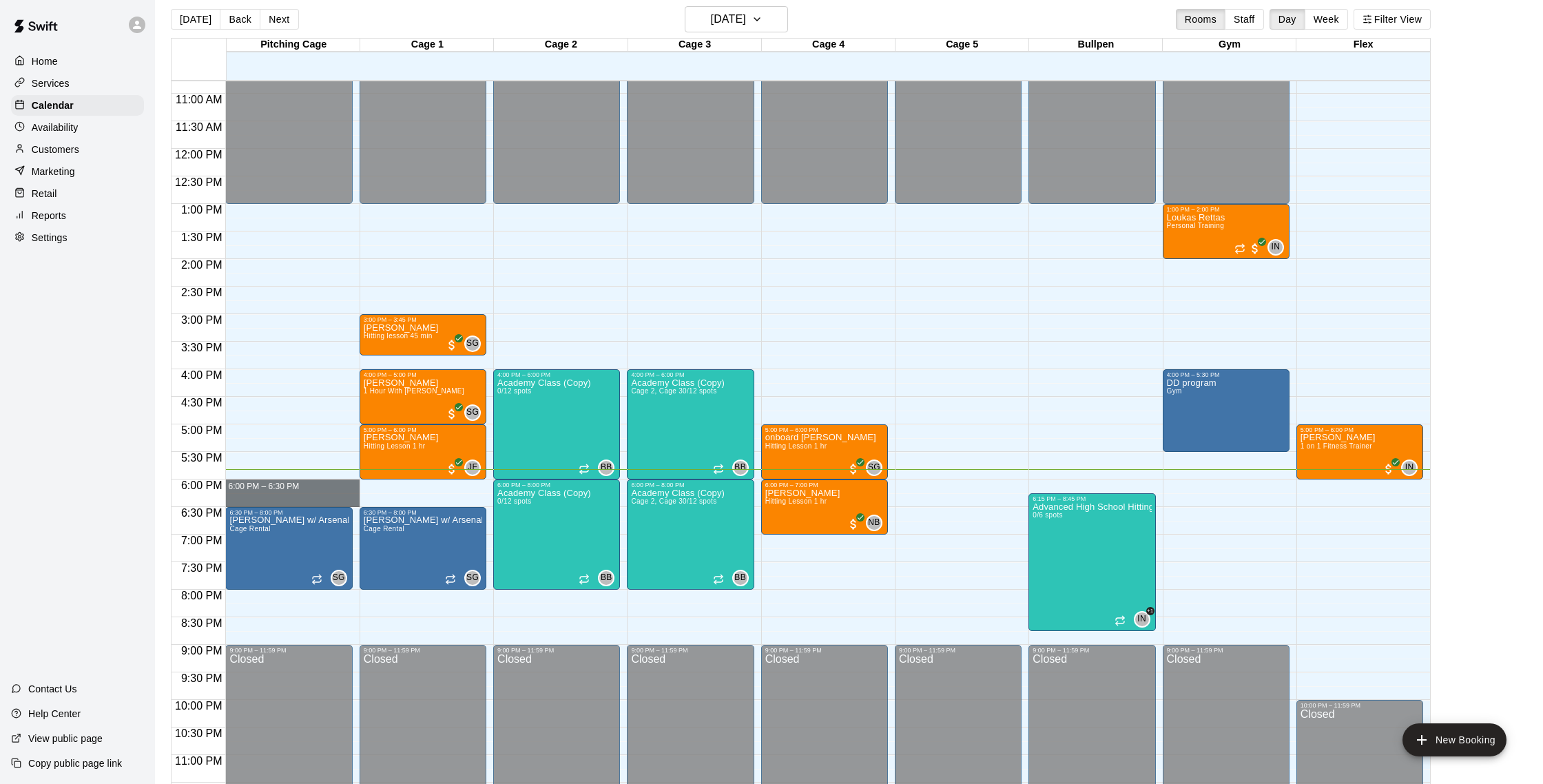
drag, startPoint x: 276, startPoint y: 480, endPoint x: 273, endPoint y: 500, distance: 20.2
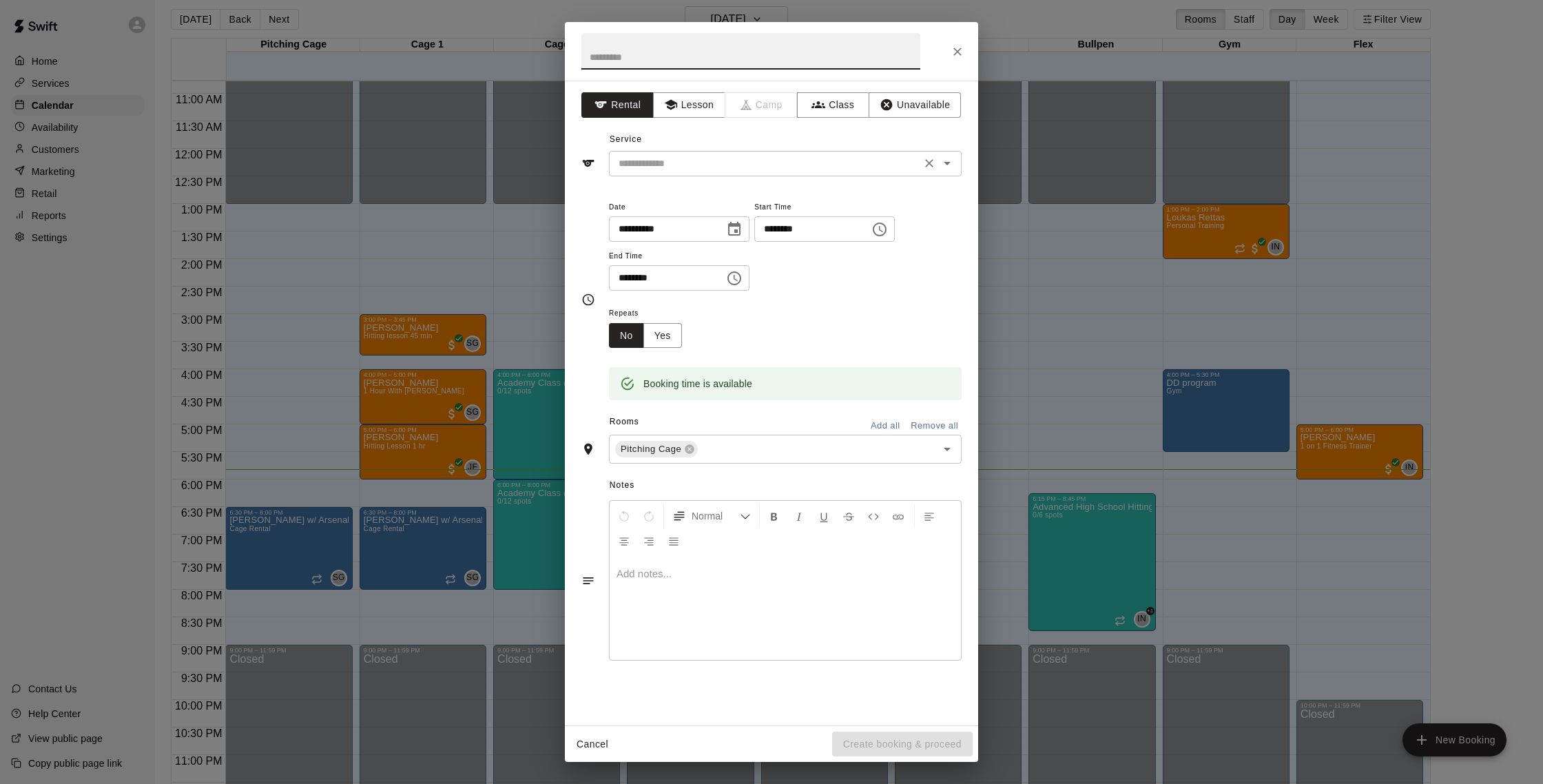
click at [893, 175] on div "​" at bounding box center [785, 163] width 353 height 26
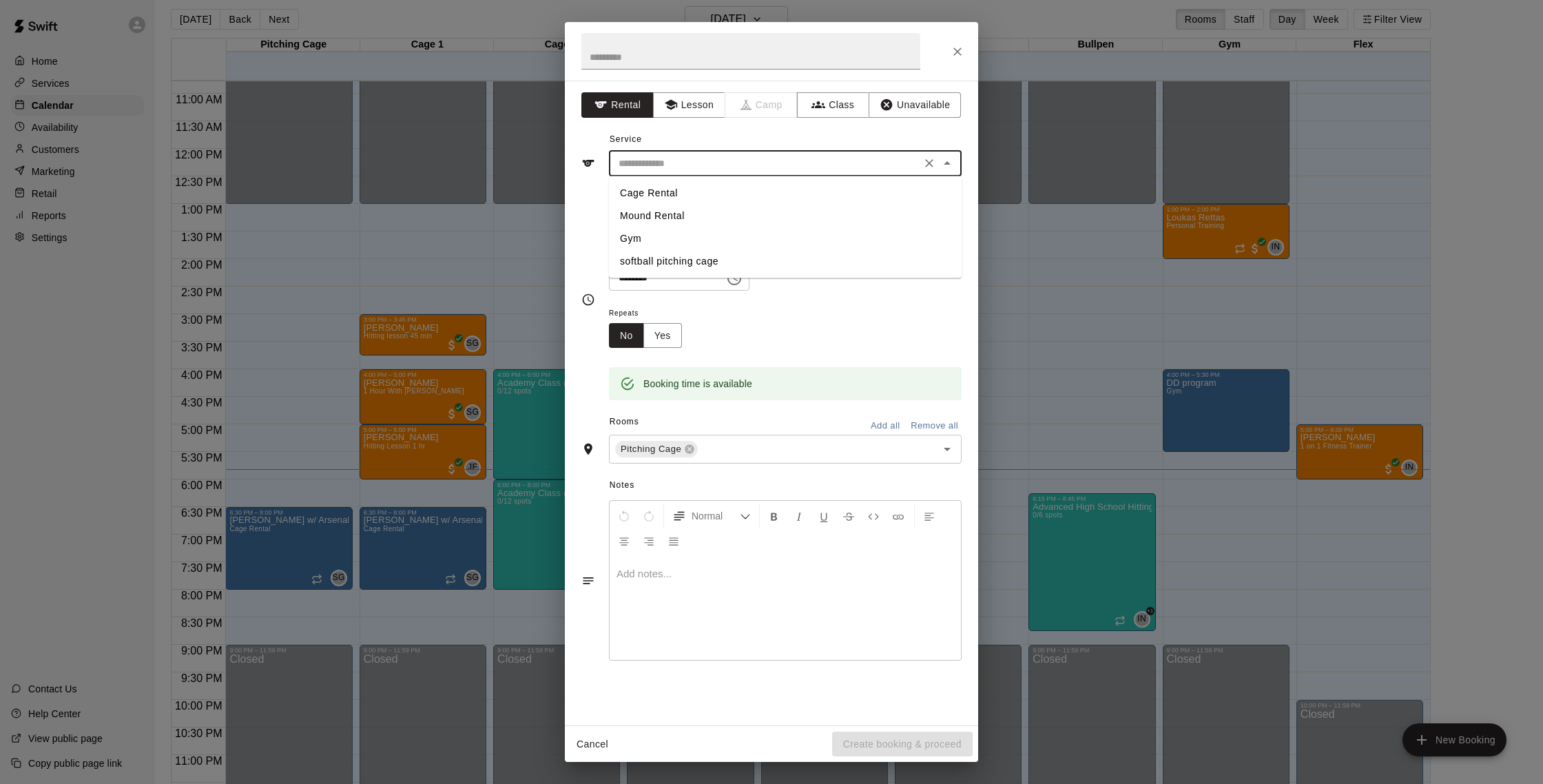
click at [862, 191] on li "Cage Rental" at bounding box center [785, 192] width 353 height 22
type input "**********"
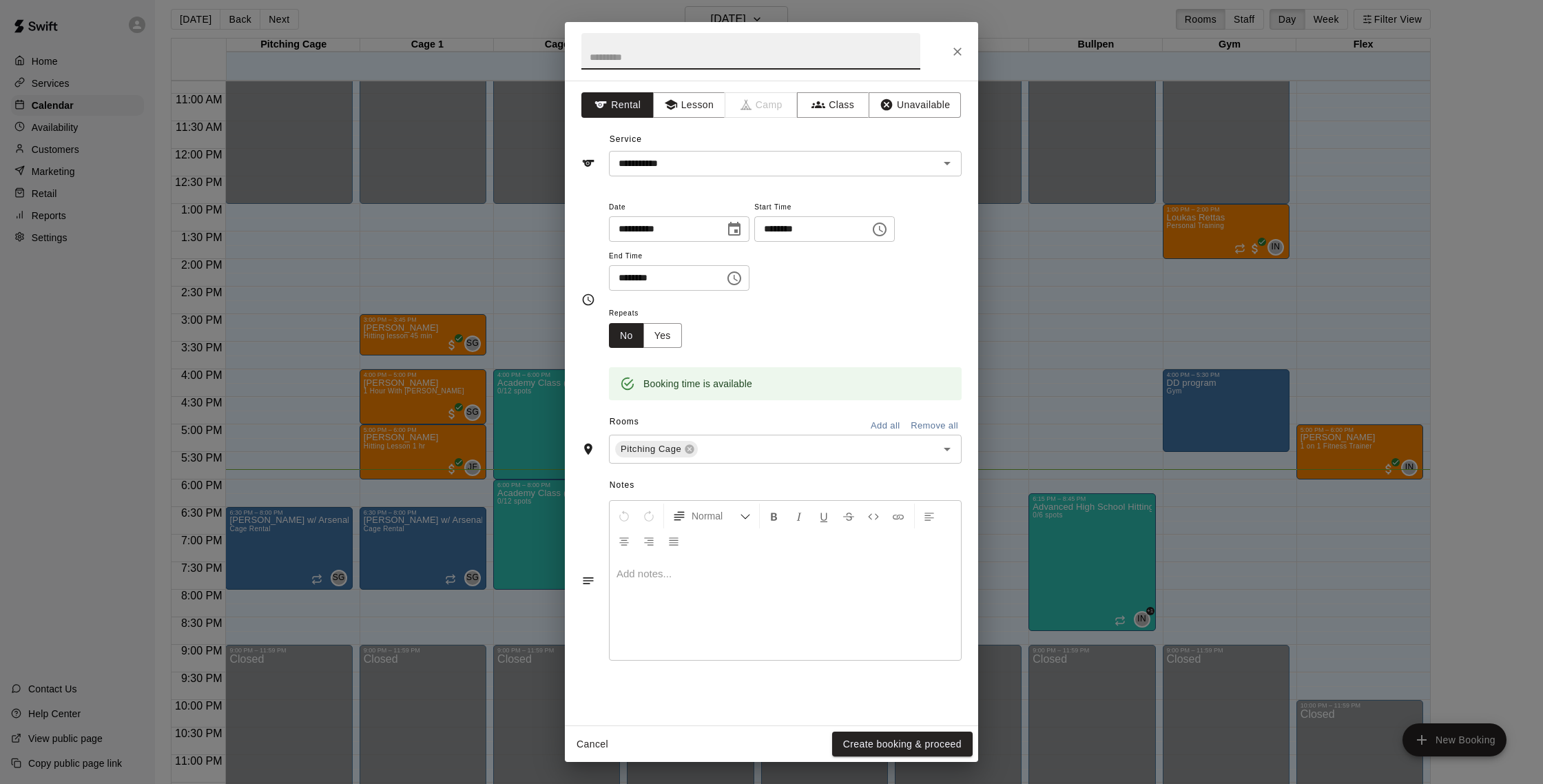
click at [655, 50] on input "text" at bounding box center [751, 51] width 339 height 37
click at [864, 749] on button "Create booking & proceed" at bounding box center [902, 743] width 140 height 26
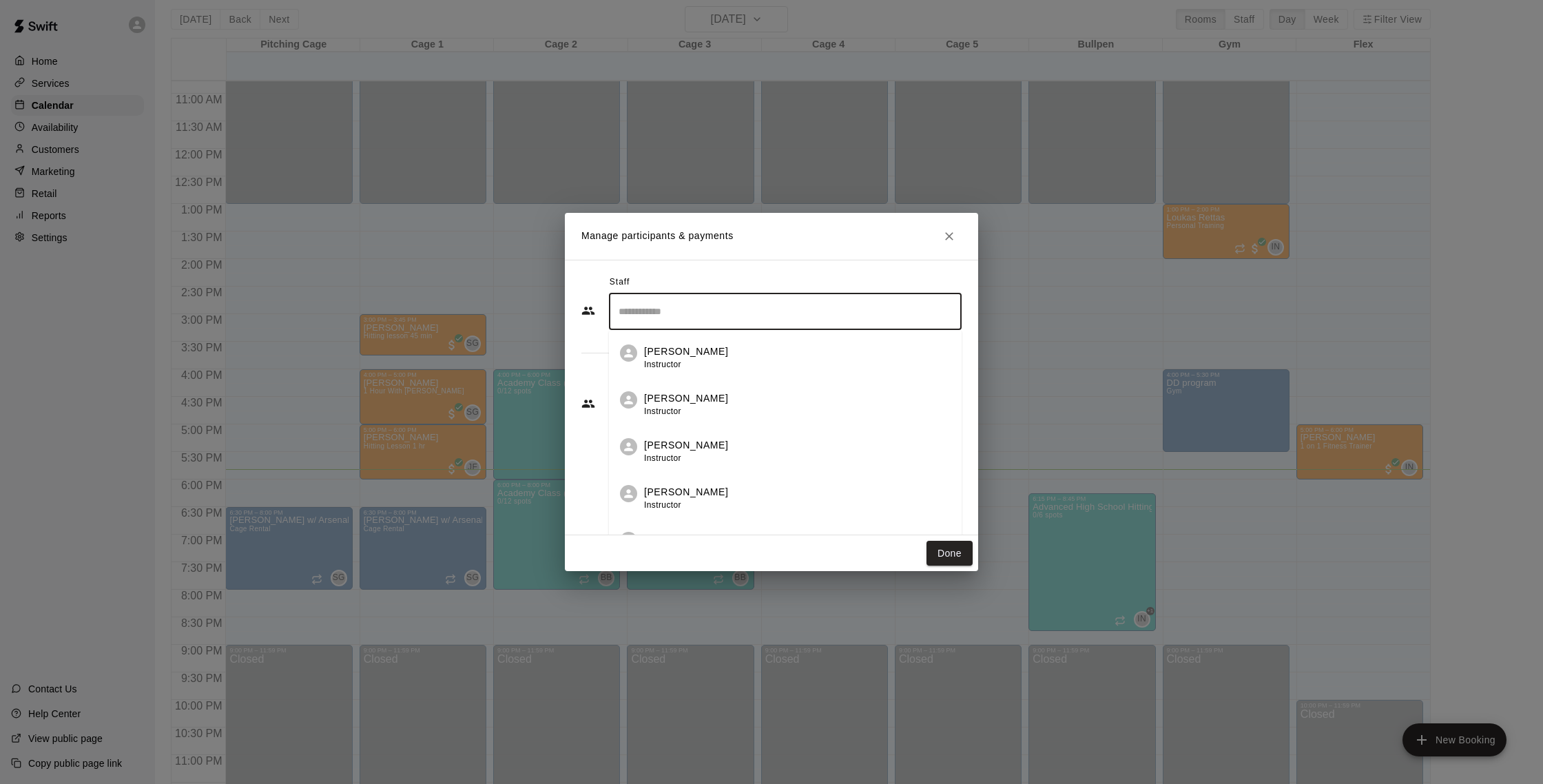
click at [780, 314] on input "Search staff" at bounding box center [785, 311] width 340 height 24
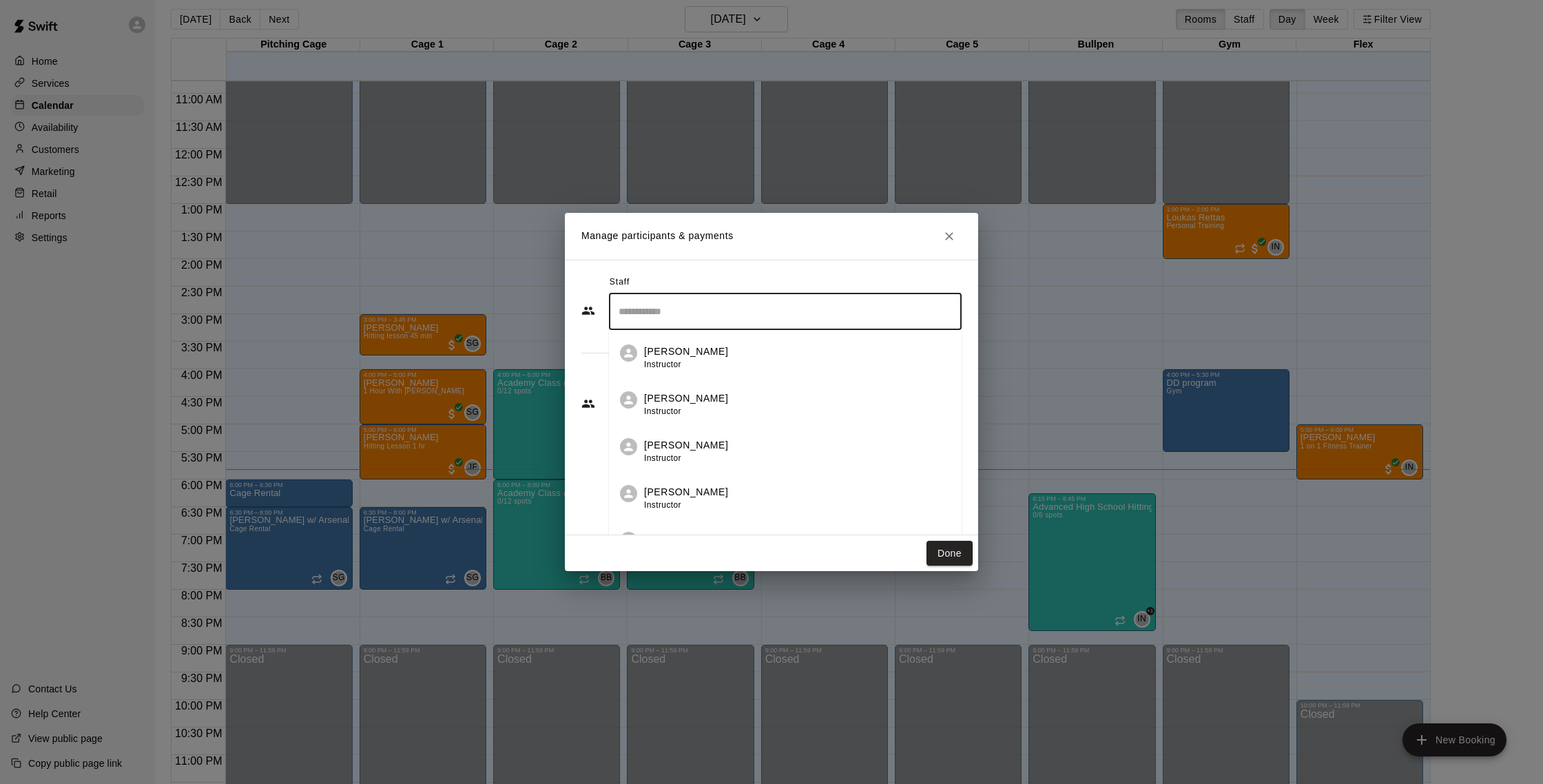
click at [812, 269] on div "Staff ​ [PERSON_NAME] Instructor [PERSON_NAME] Instructor [PERSON_NAME] Instruc…" at bounding box center [772, 397] width 413 height 275
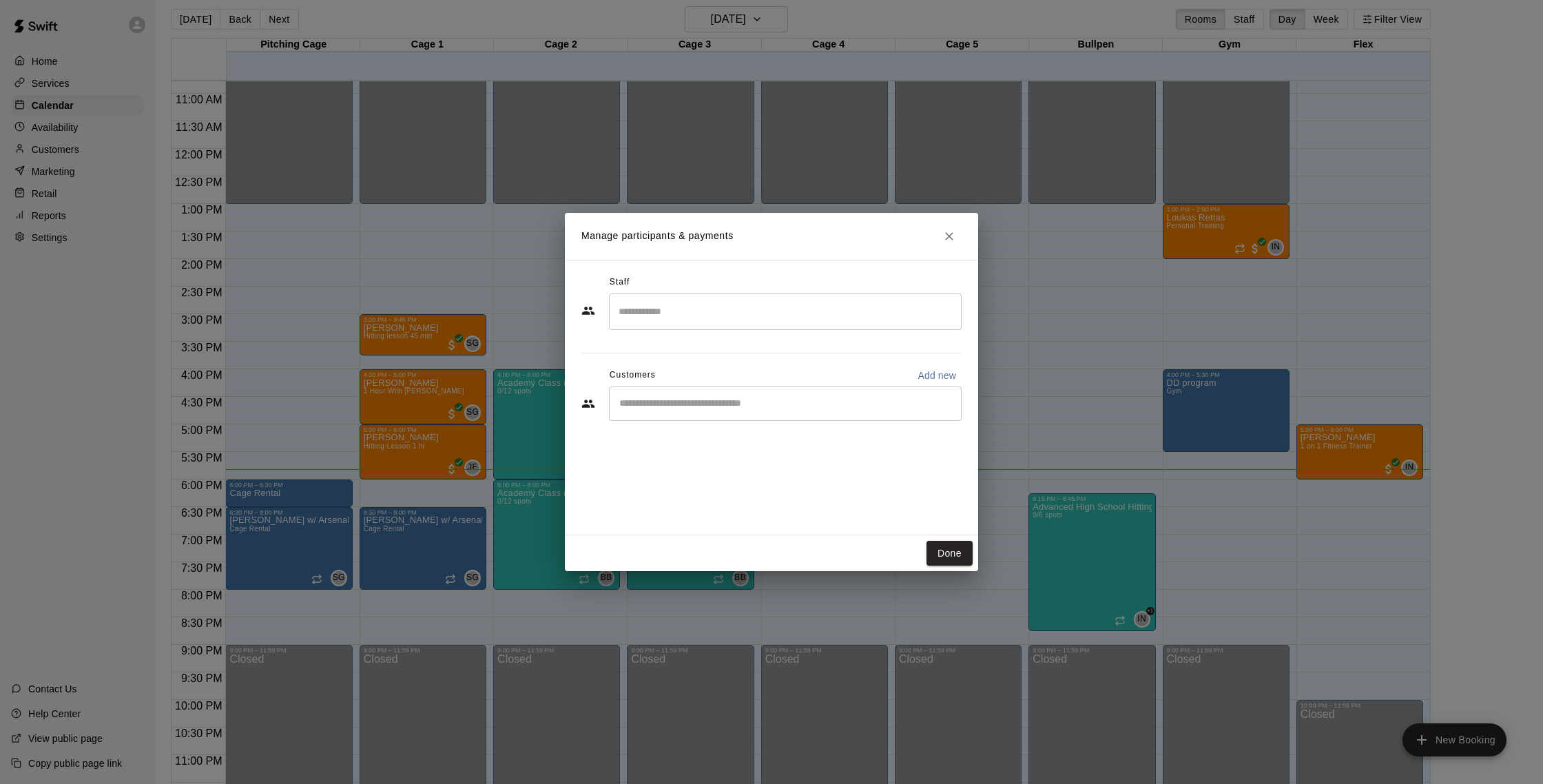
click at [786, 402] on input "Start typing to search customers..." at bounding box center [785, 403] width 340 height 14
type input "******"
click at [769, 464] on div "[PERSON_NAME] [EMAIL_ADDRESS][DOMAIN_NAME]" at bounding box center [785, 442] width 353 height 44
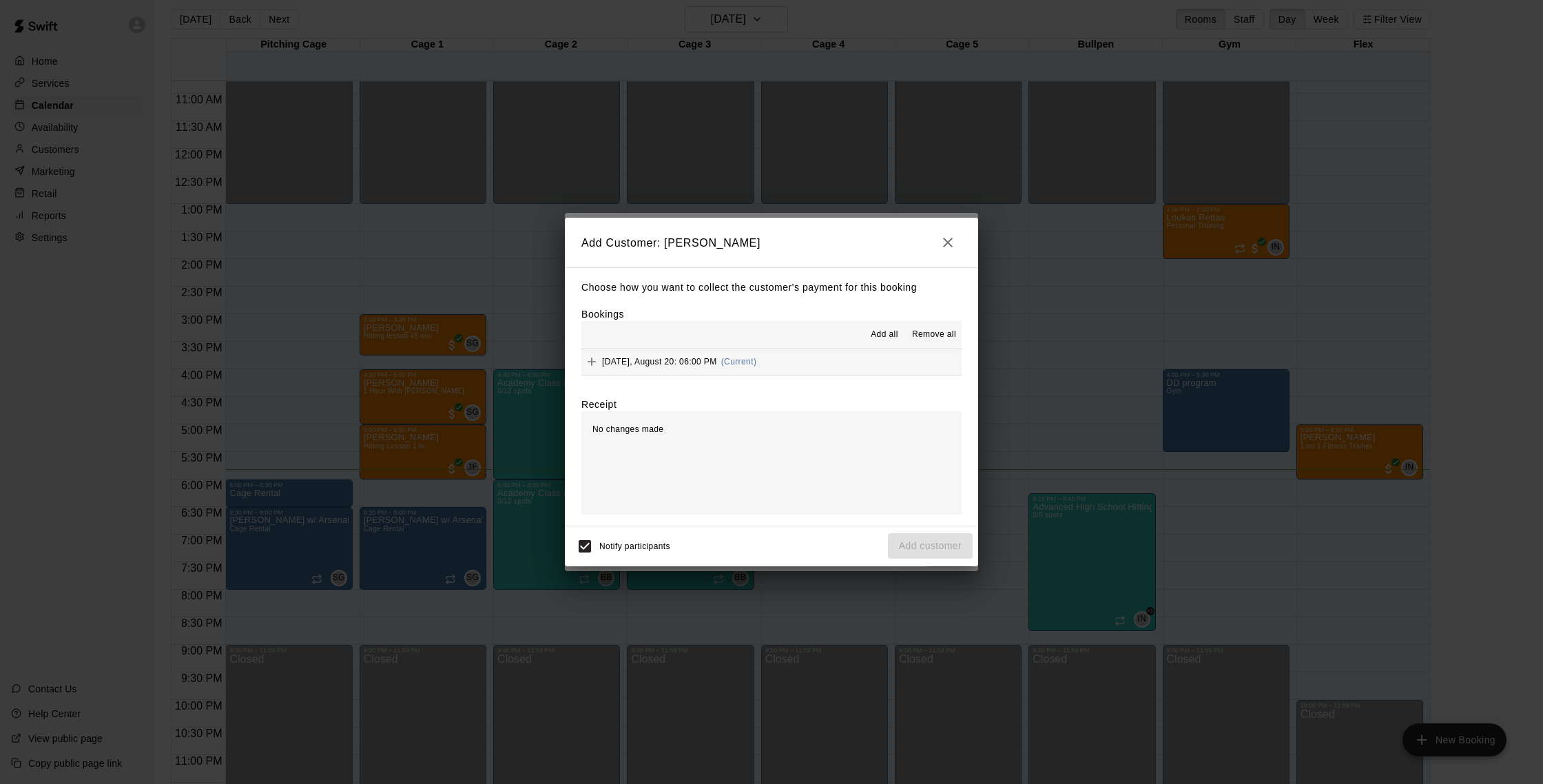
click at [808, 364] on button "[DATE], August 20: 06:00 PM (Current)" at bounding box center [772, 362] width 380 height 26
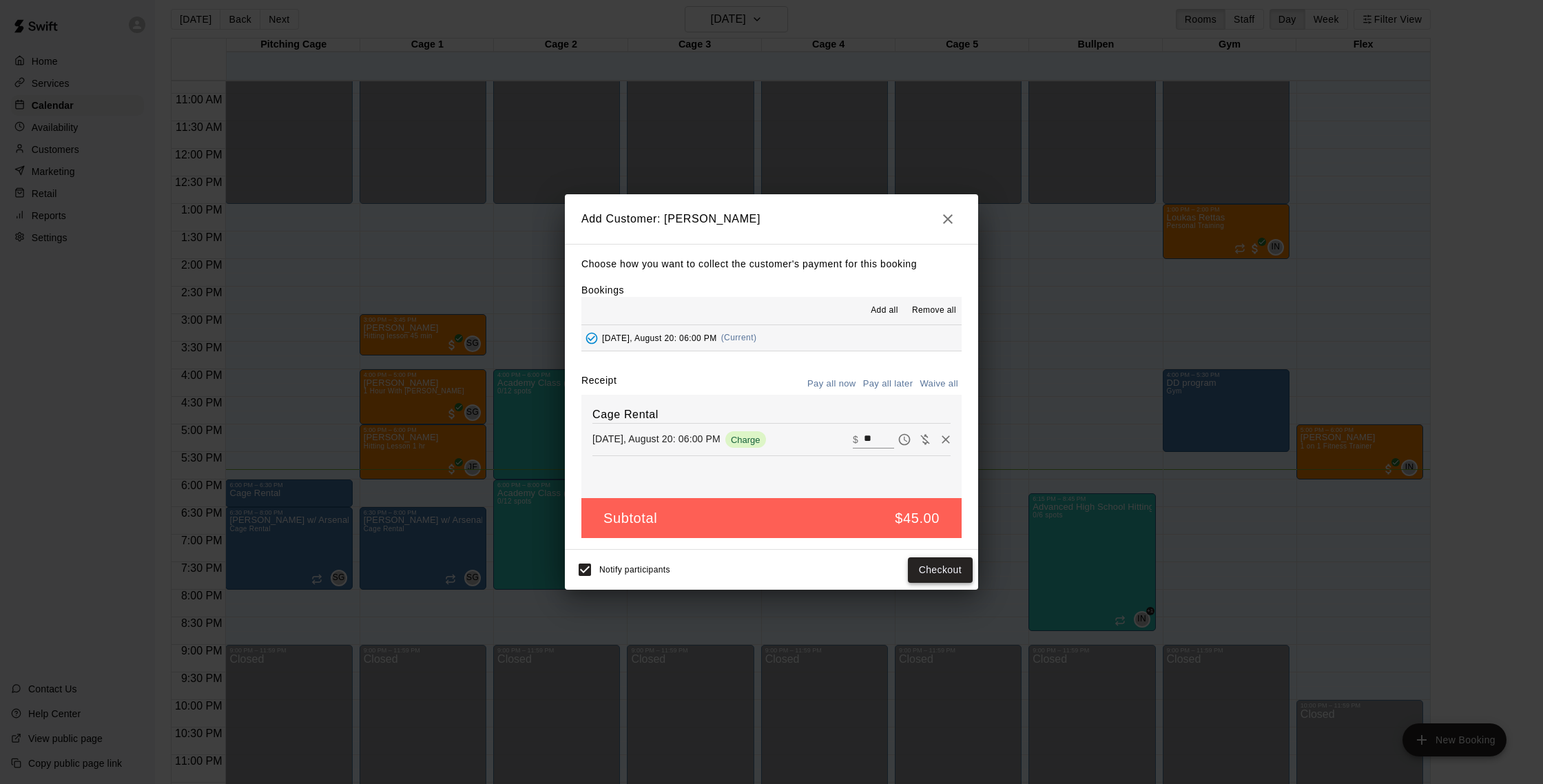
click at [923, 577] on button "Checkout" at bounding box center [940, 569] width 65 height 26
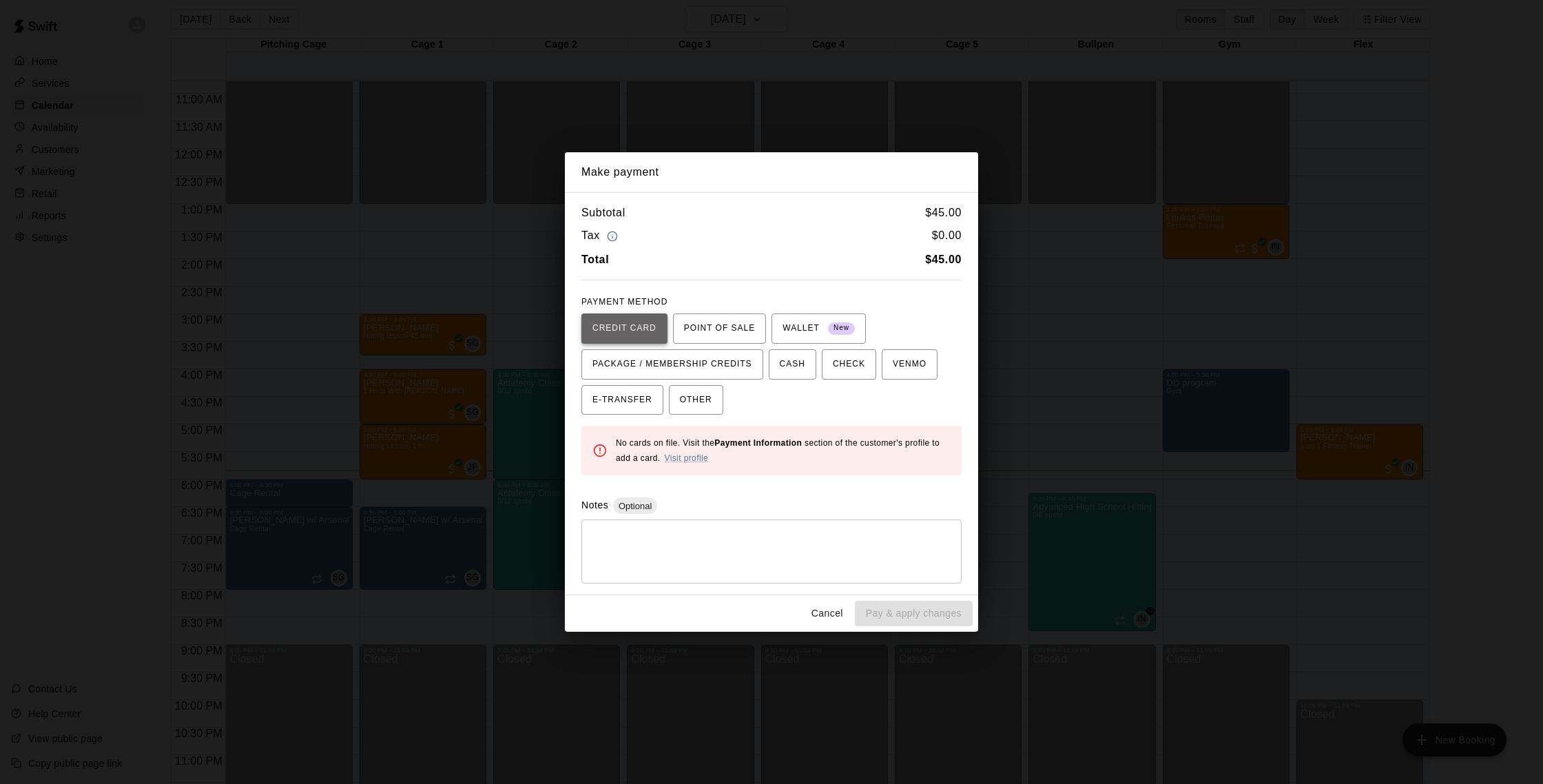
click at [649, 337] on span "CREDIT CARD" at bounding box center [624, 329] width 64 height 22
click at [823, 565] on textarea at bounding box center [771, 552] width 361 height 41
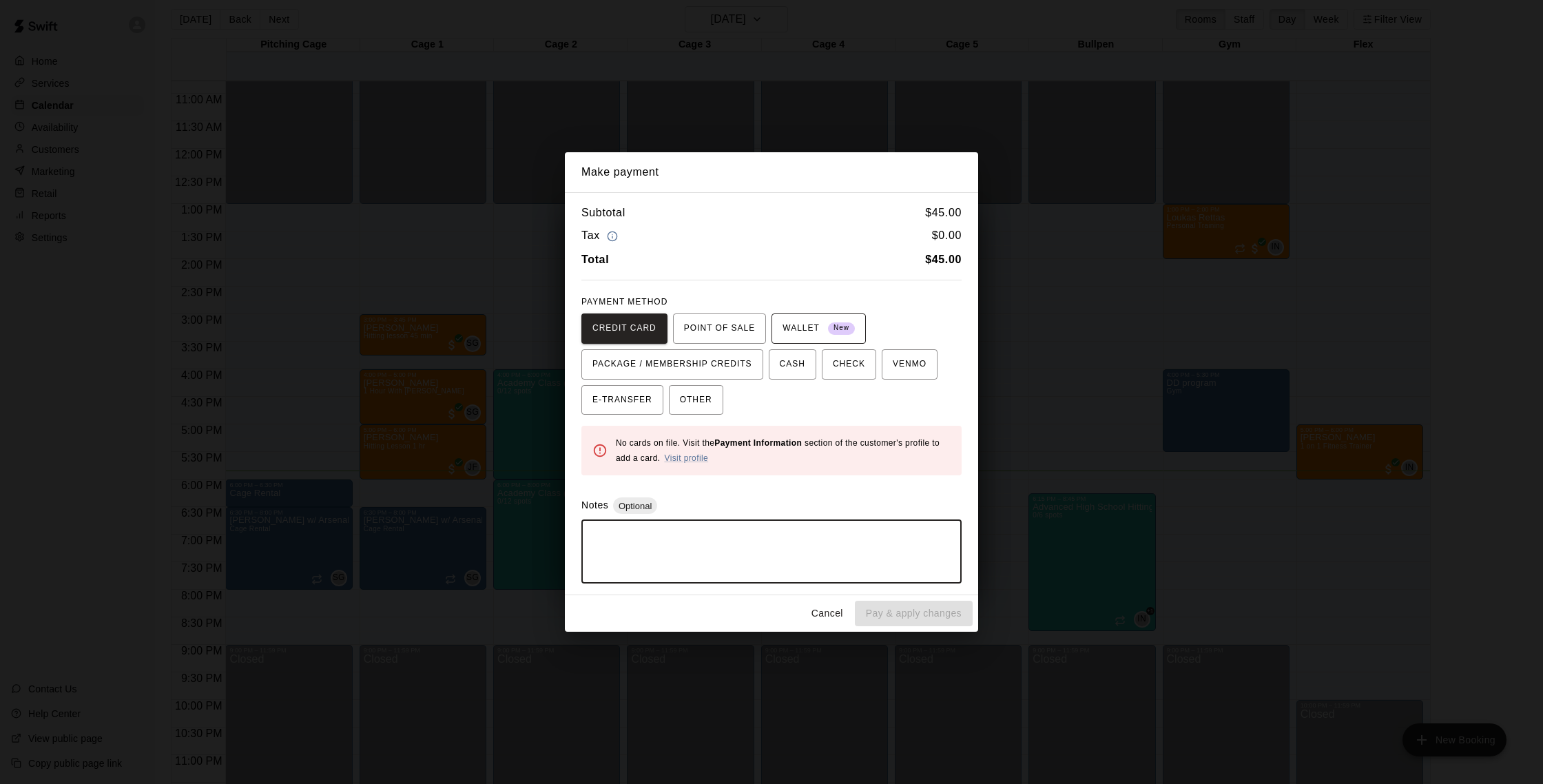
click at [833, 332] on span "New" at bounding box center [842, 328] width 27 height 18
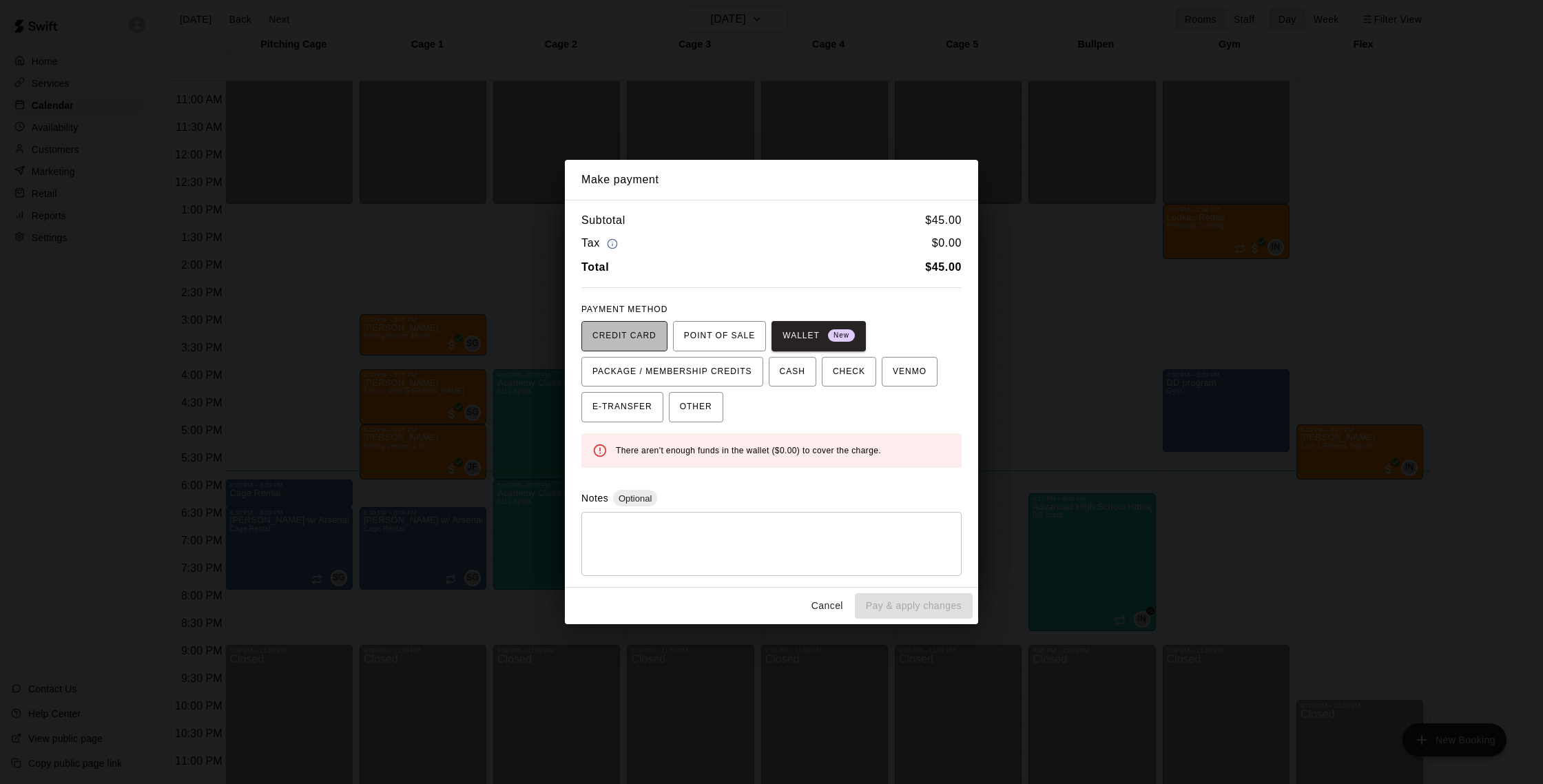
click at [657, 334] on button "CREDIT CARD" at bounding box center [625, 336] width 86 height 31
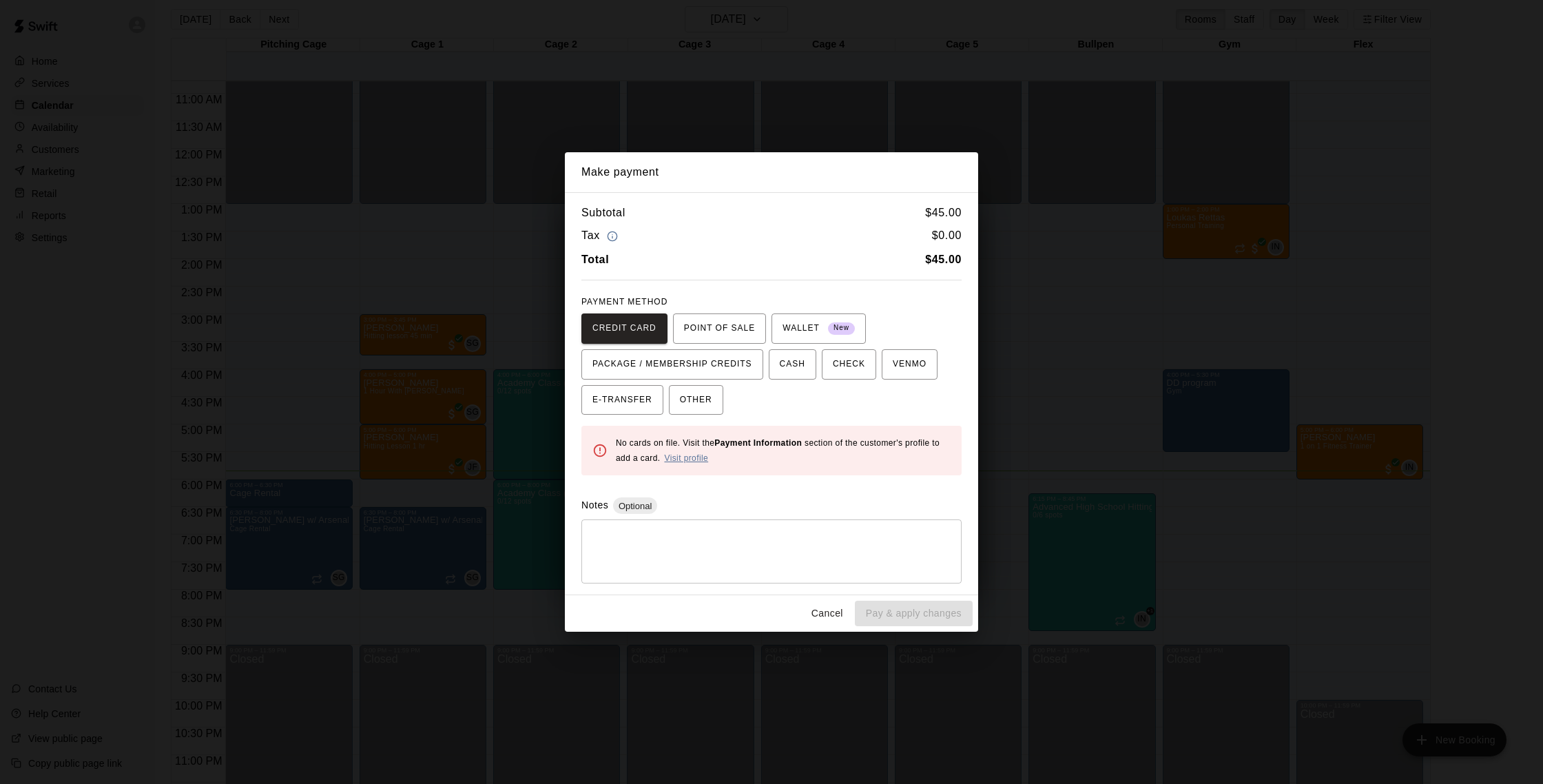
click at [707, 457] on link "Visit profile" at bounding box center [686, 458] width 44 height 10
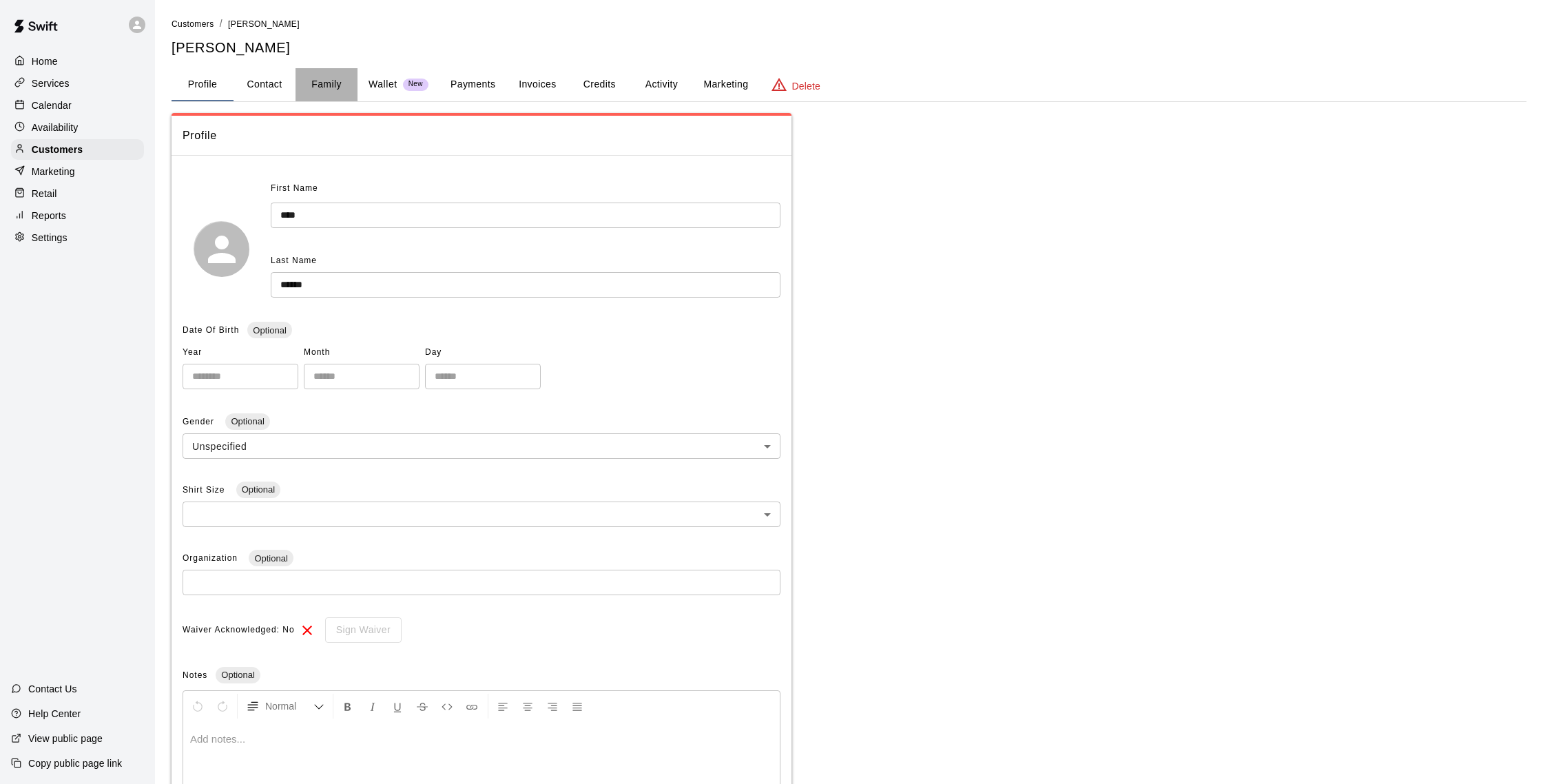
click at [310, 82] on button "Family" at bounding box center [326, 85] width 62 height 33
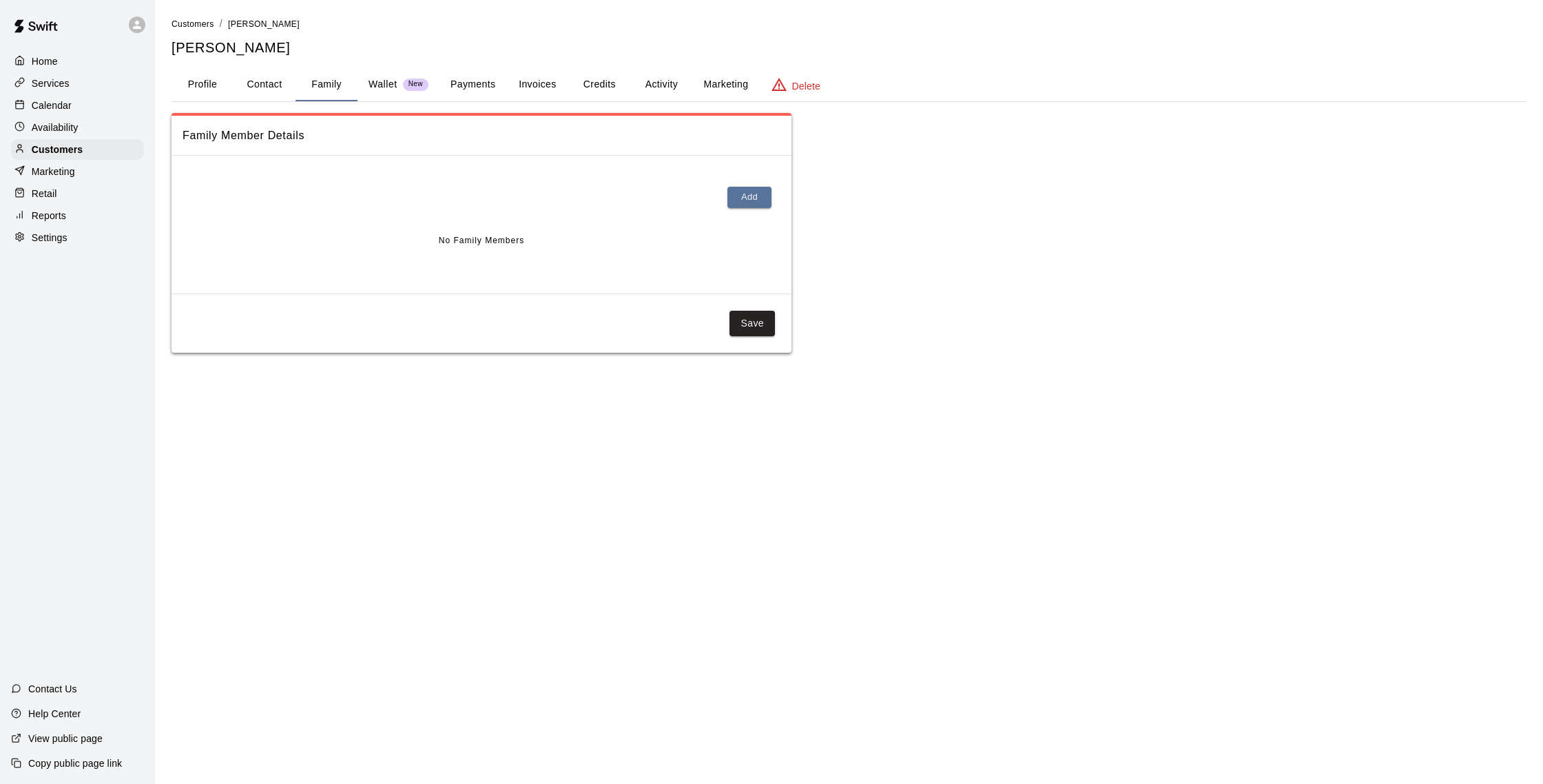
click at [296, 87] on button "Family" at bounding box center [326, 85] width 62 height 33
click at [274, 88] on button "Contact" at bounding box center [264, 85] width 62 height 33
select select "**"
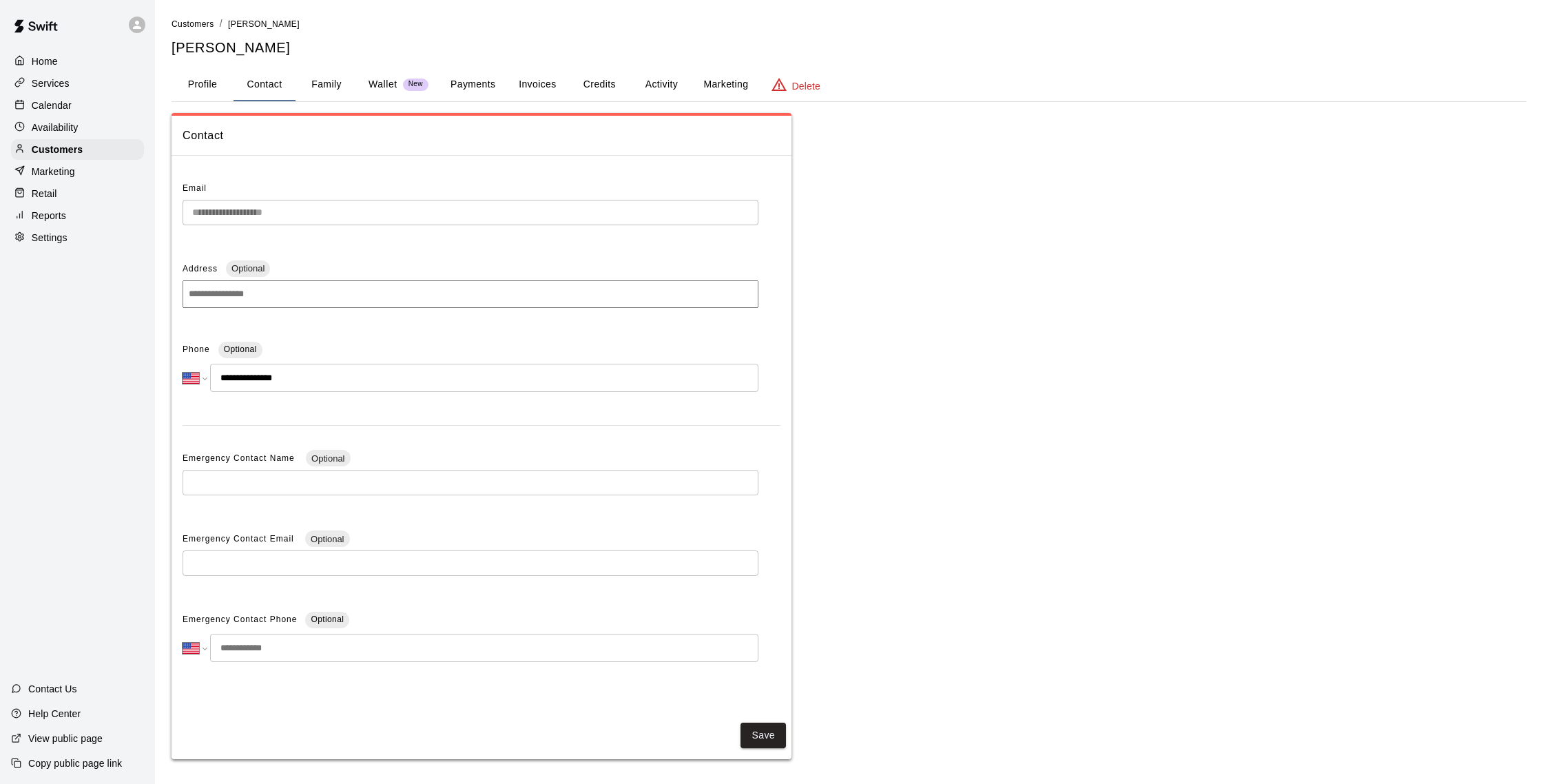
click at [344, 83] on button "Family" at bounding box center [326, 85] width 62 height 33
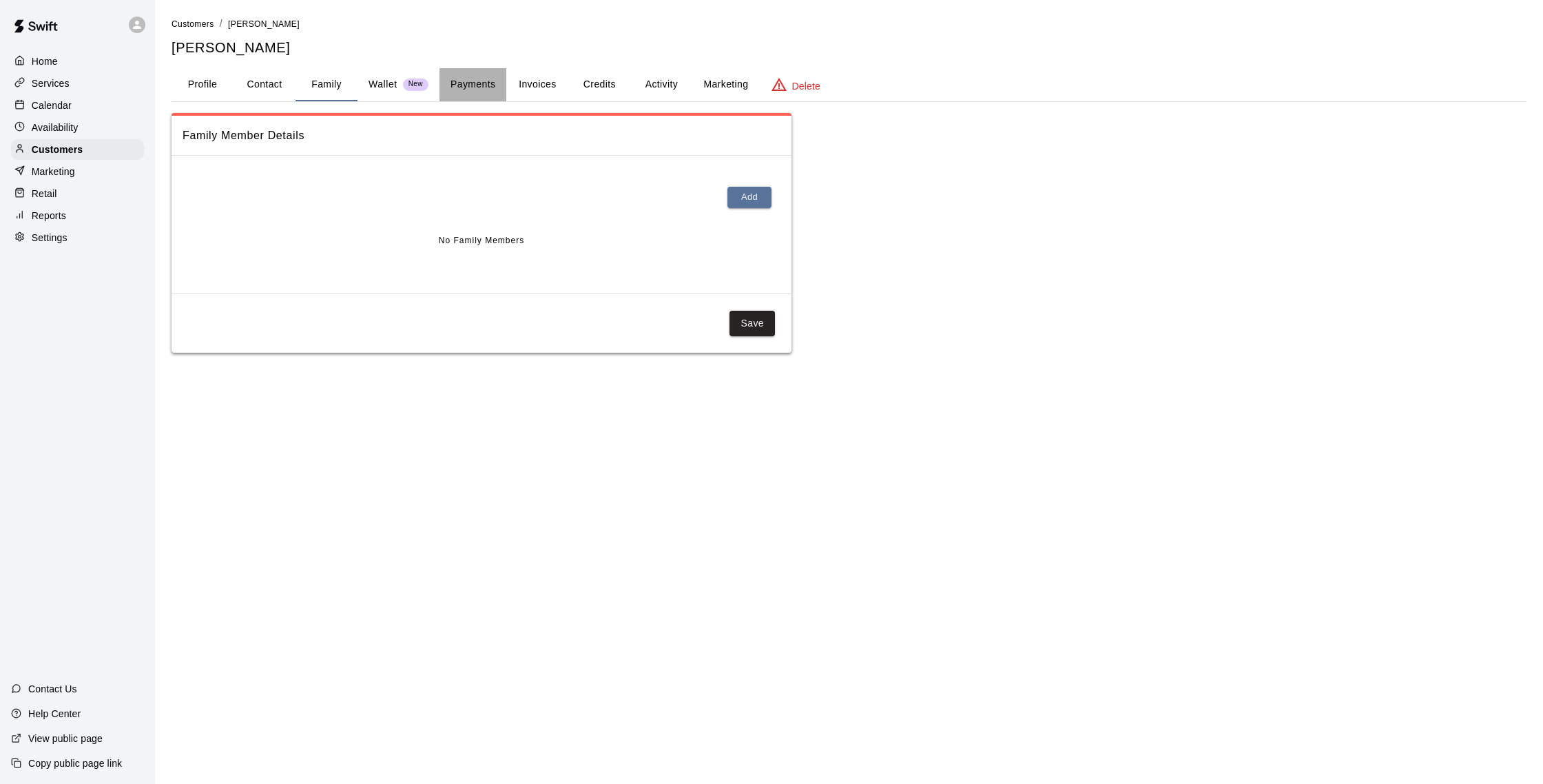
click at [471, 84] on button "Payments" at bounding box center [473, 85] width 67 height 33
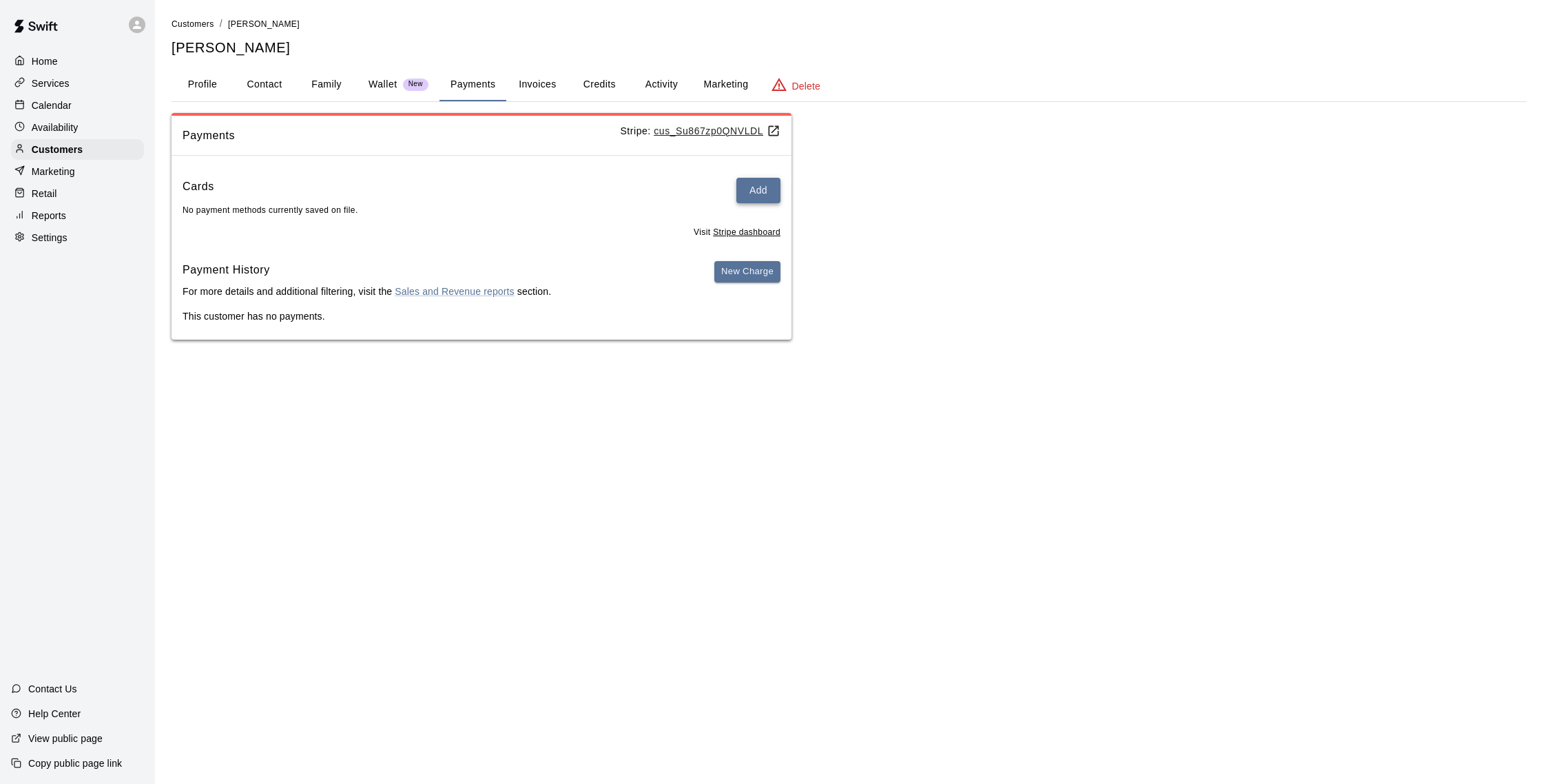
click at [749, 197] on button "Add" at bounding box center [758, 190] width 44 height 26
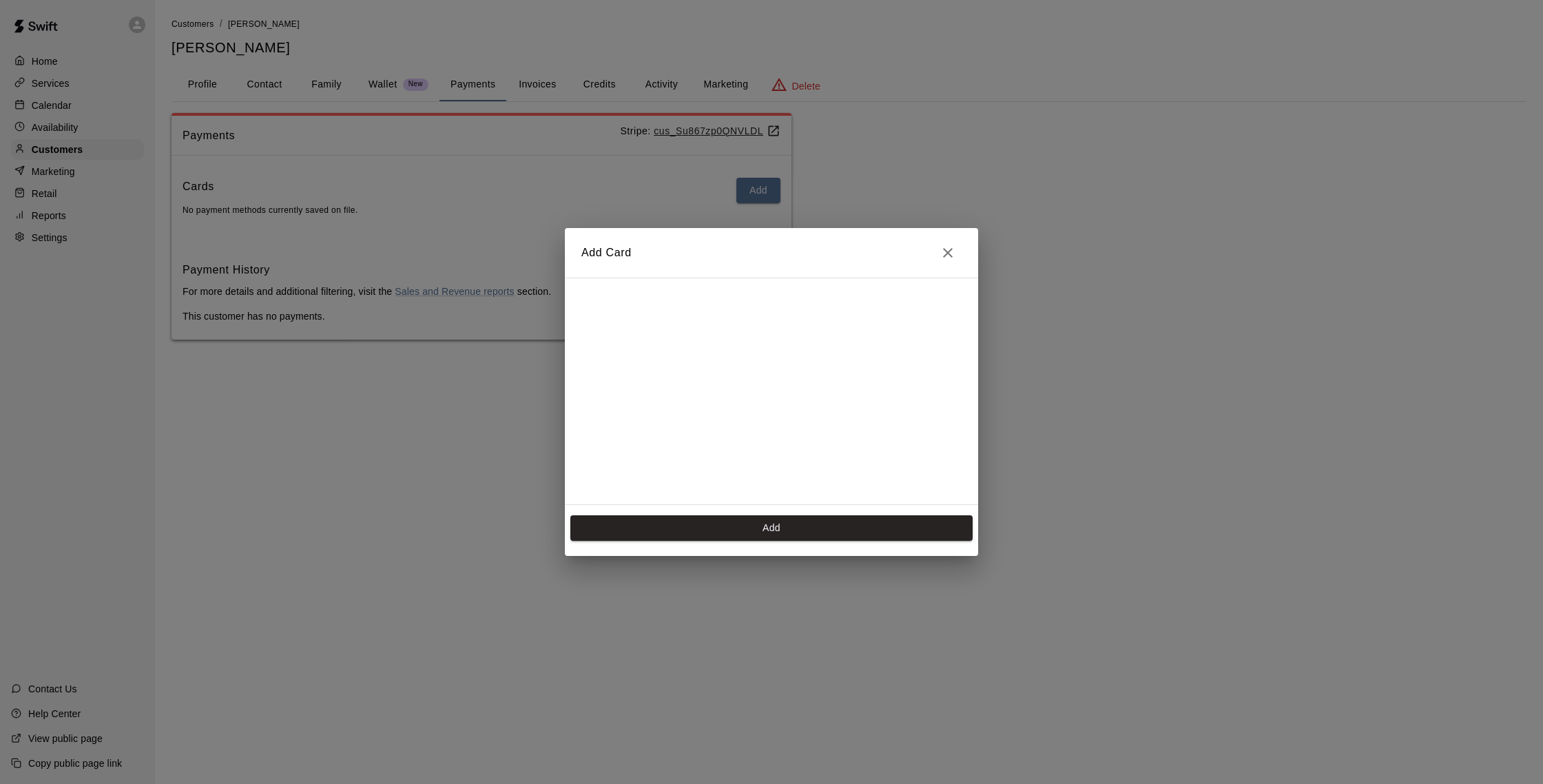
scroll to position [194, 0]
click at [810, 524] on button "Add" at bounding box center [771, 528] width 403 height 26
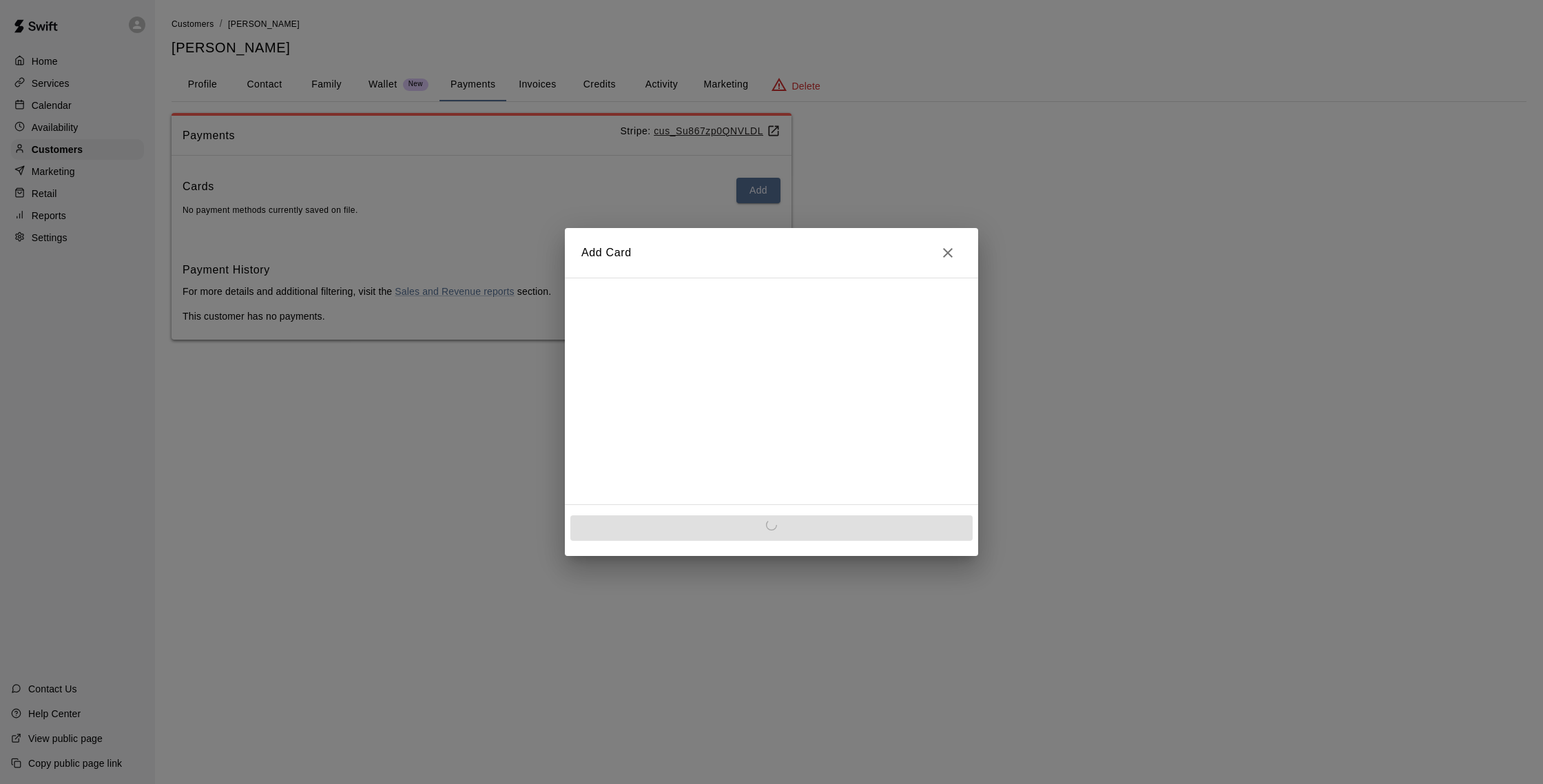
scroll to position [0, 0]
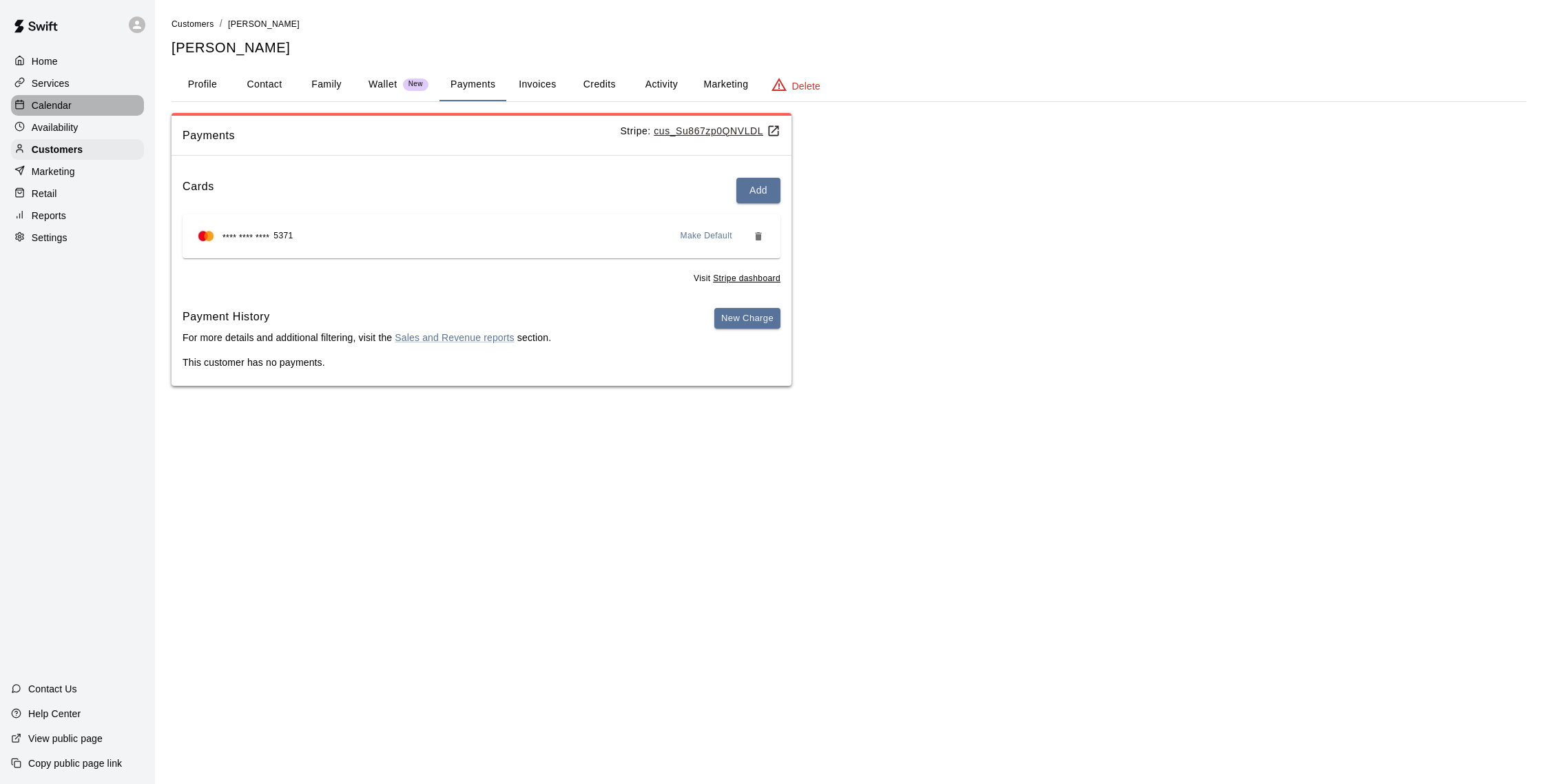
click at [71, 113] on div "Calendar" at bounding box center [77, 105] width 133 height 21
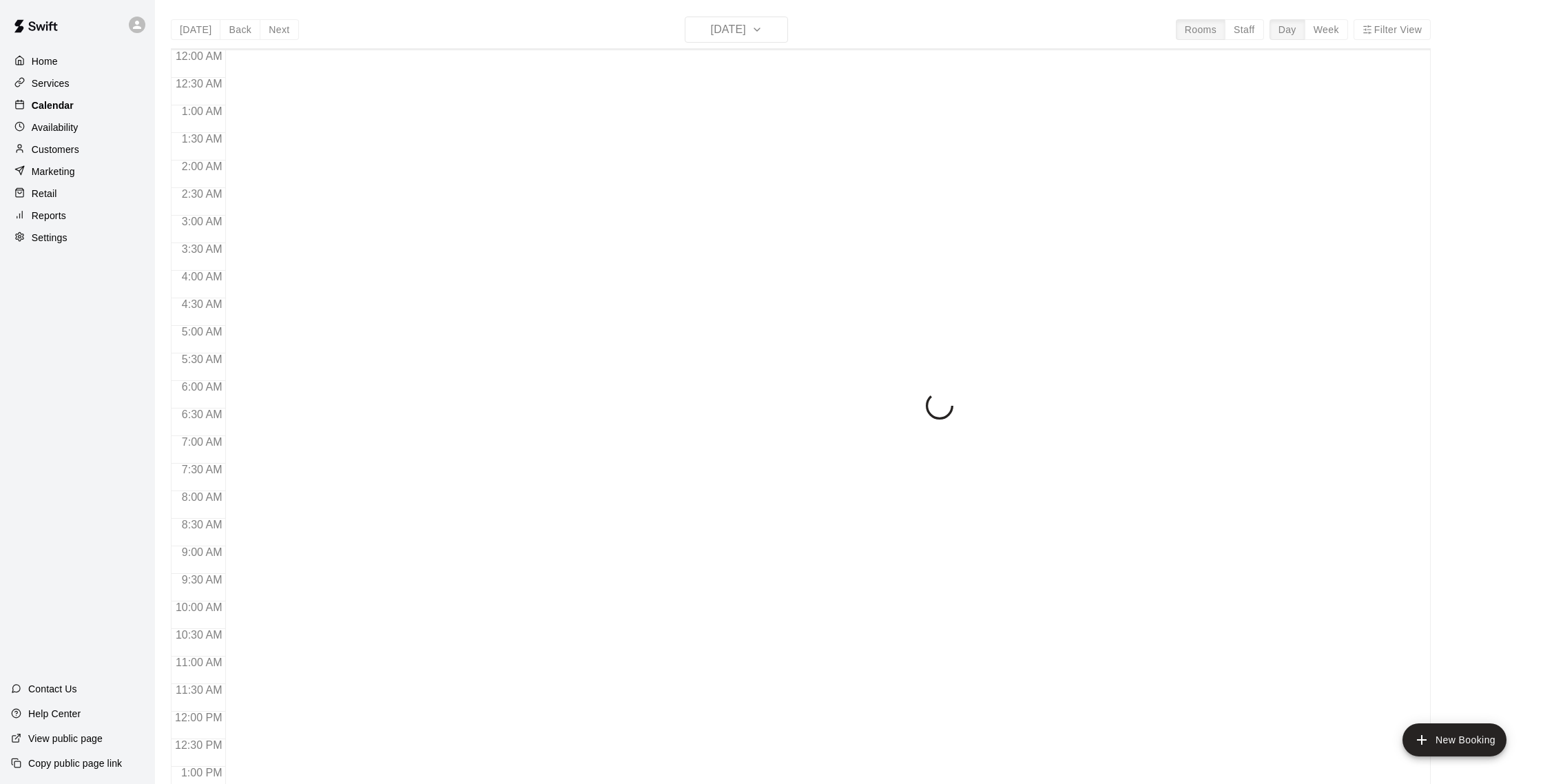
scroll to position [573, 0]
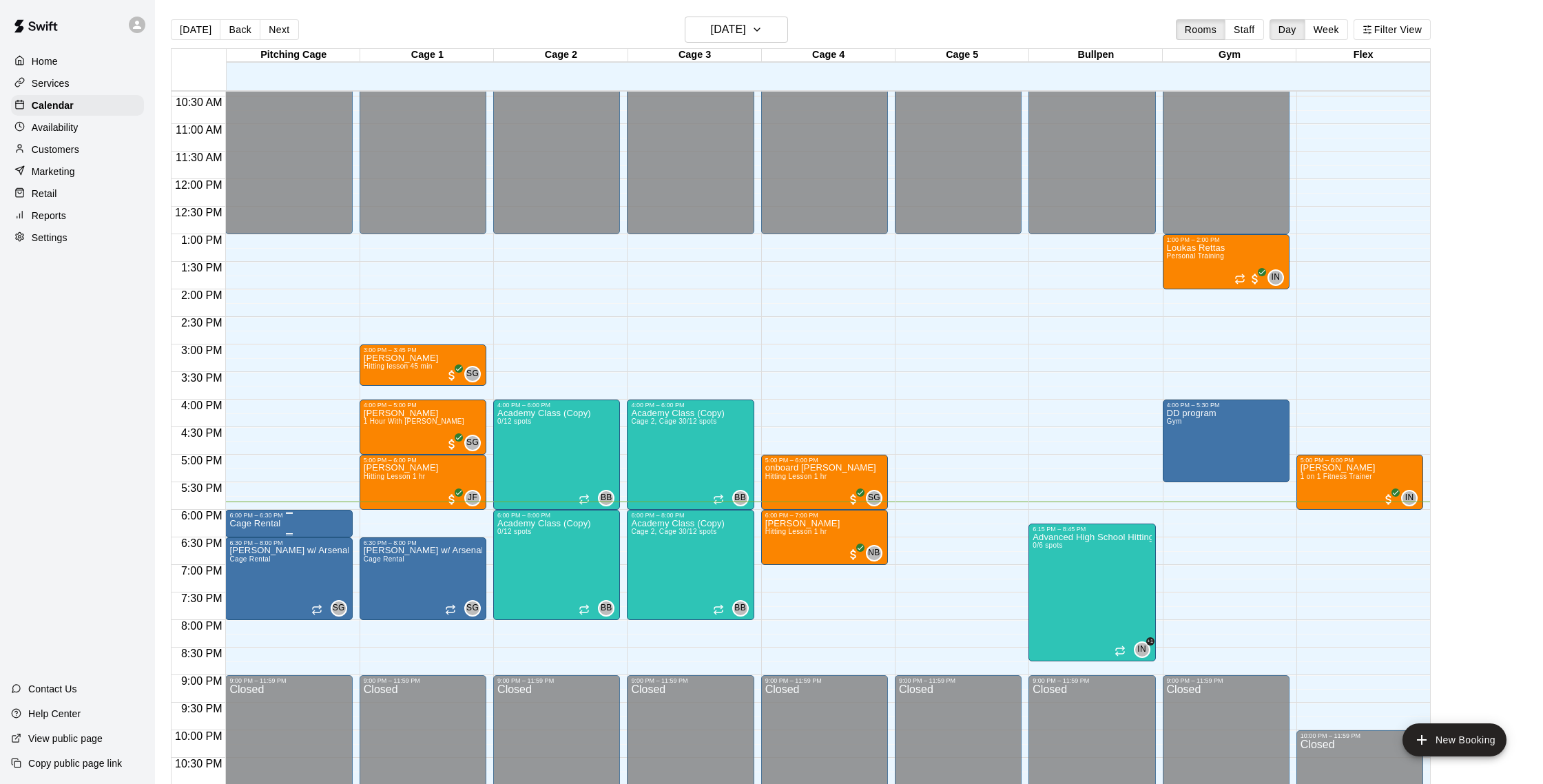
click at [328, 513] on div at bounding box center [288, 513] width 119 height 2
click at [253, 553] on button "edit" at bounding box center [243, 558] width 27 height 27
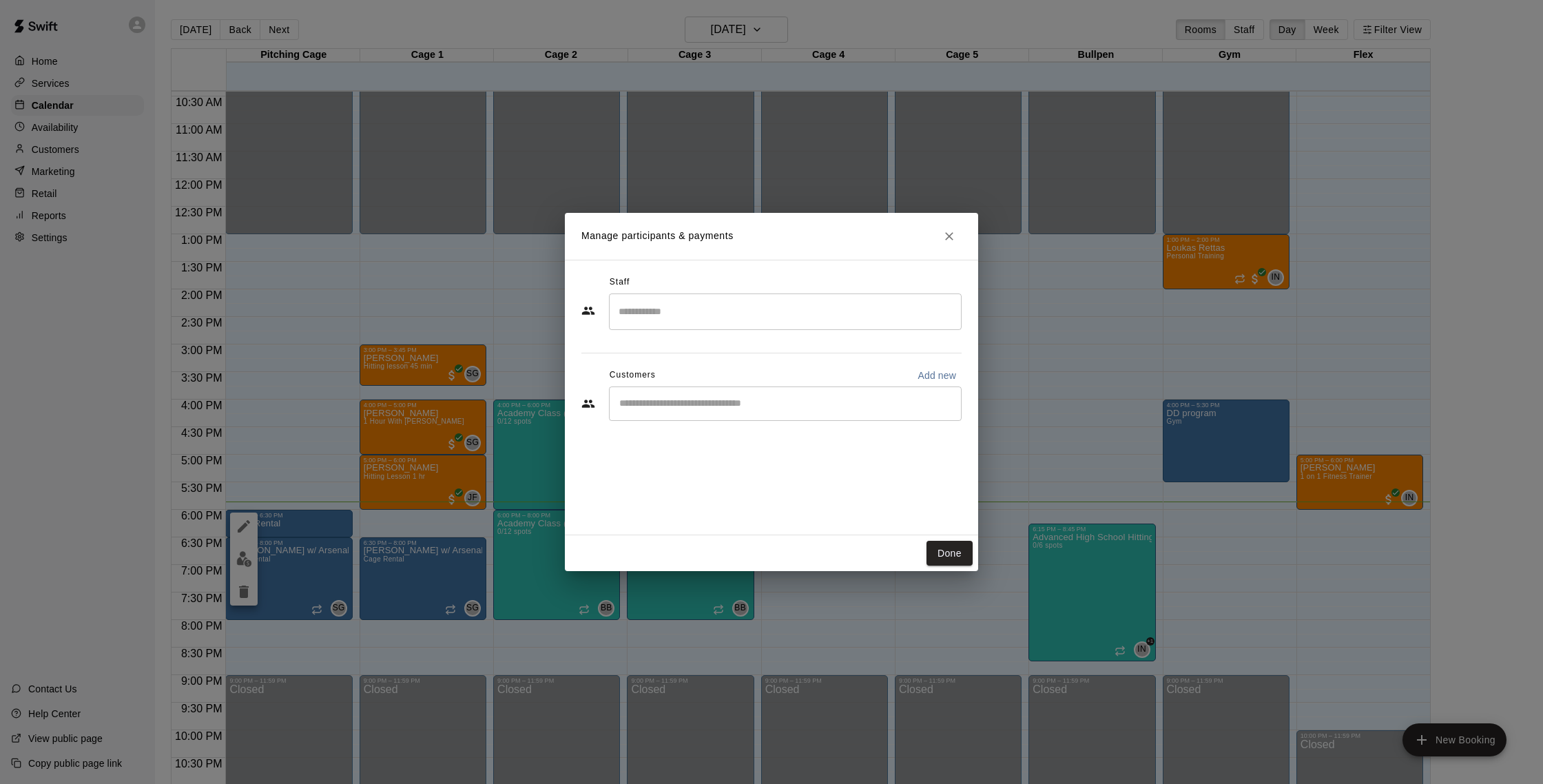
click at [891, 411] on div "​" at bounding box center [785, 403] width 353 height 34
type input "*****"
click at [779, 431] on div "[PERSON_NAME] [EMAIL_ADDRESS][DOMAIN_NAME]" at bounding box center [798, 442] width 303 height 30
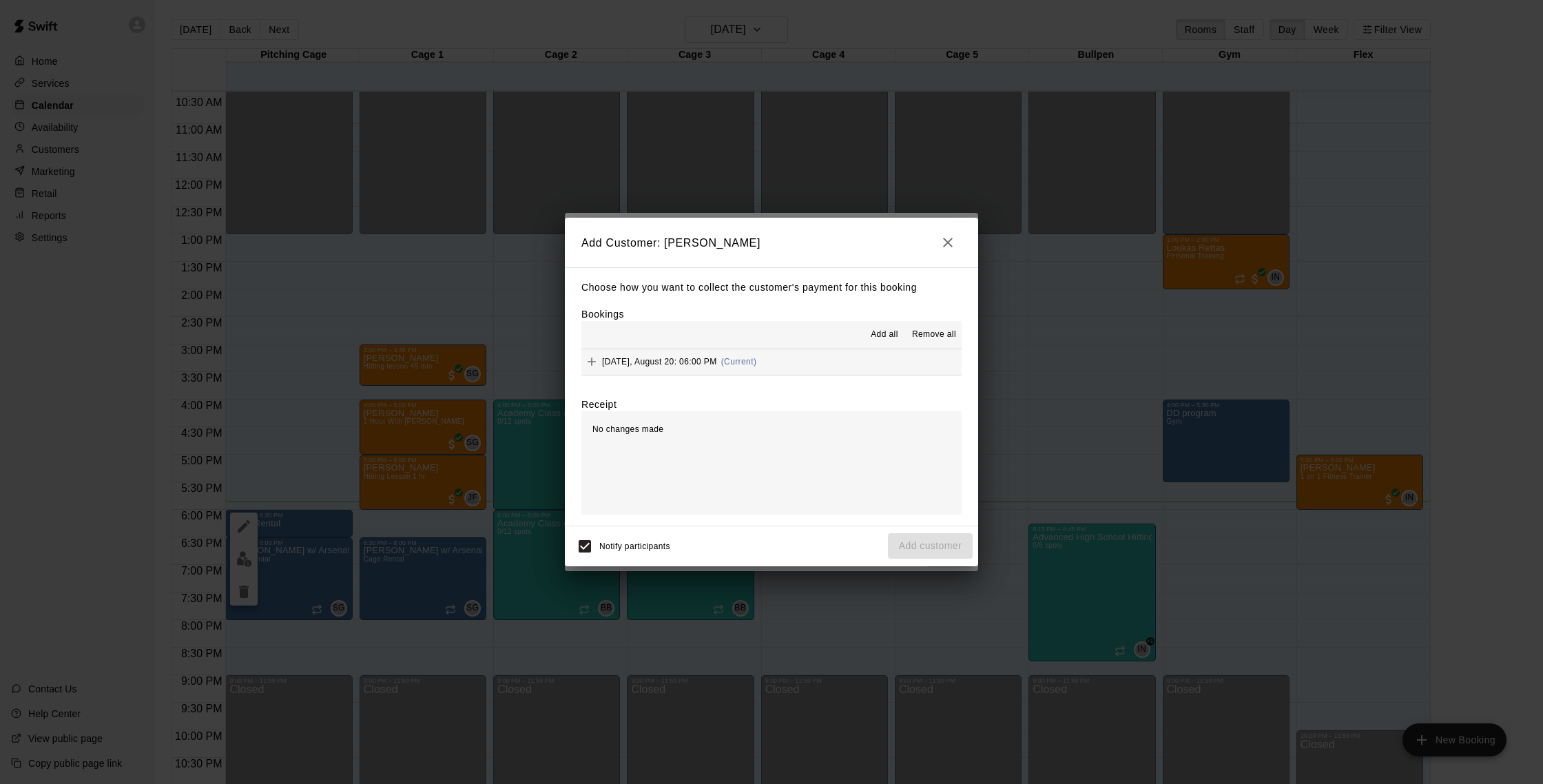
click at [748, 358] on span "(Current)" at bounding box center [739, 362] width 36 height 10
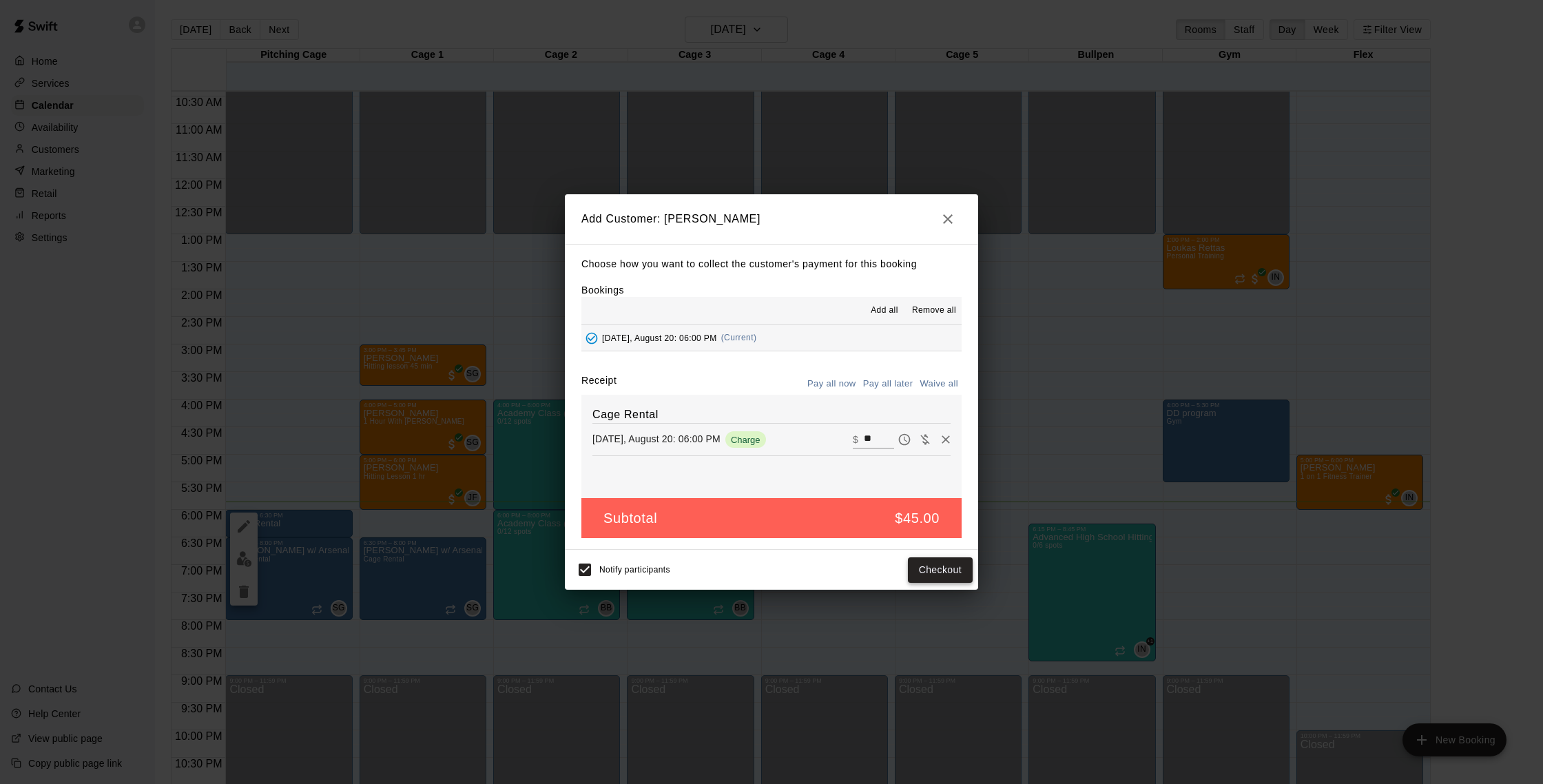
click at [938, 571] on button "Checkout" at bounding box center [940, 569] width 65 height 26
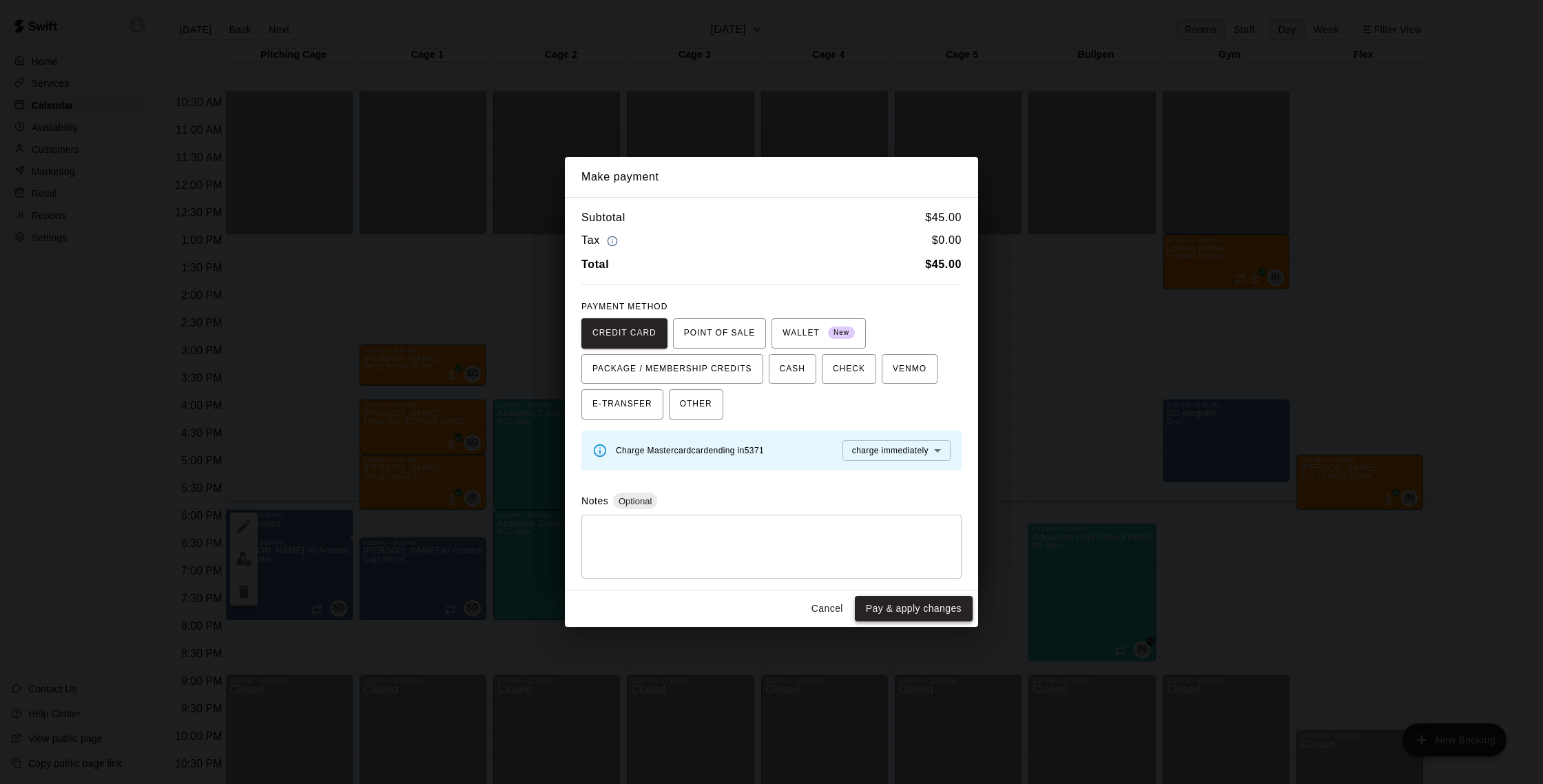
click at [908, 606] on button "Pay & apply changes" at bounding box center [914, 608] width 118 height 26
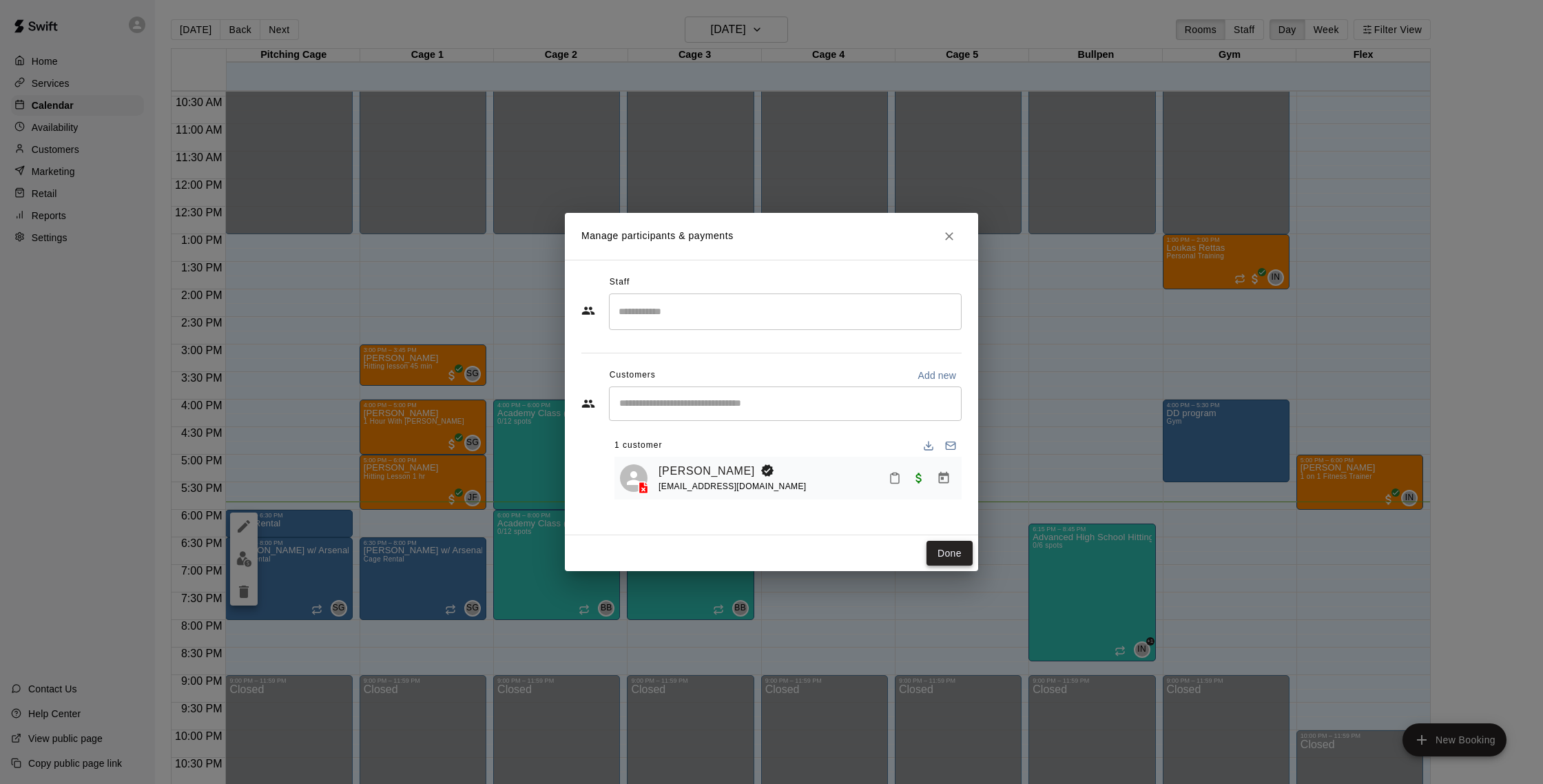
click at [965, 560] on button "Done" at bounding box center [950, 553] width 46 height 26
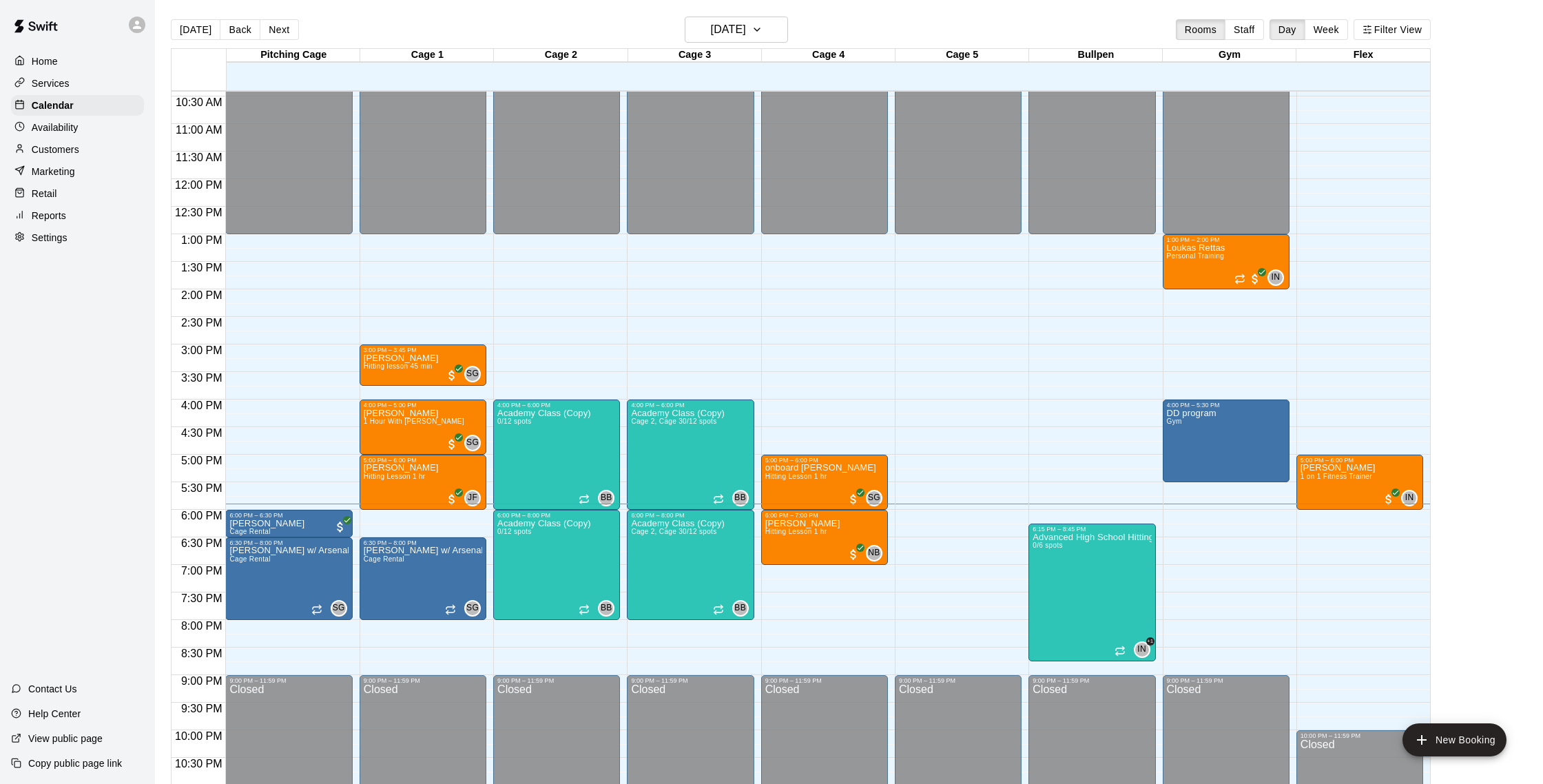
click at [75, 155] on p "Customers" at bounding box center [55, 149] width 47 height 14
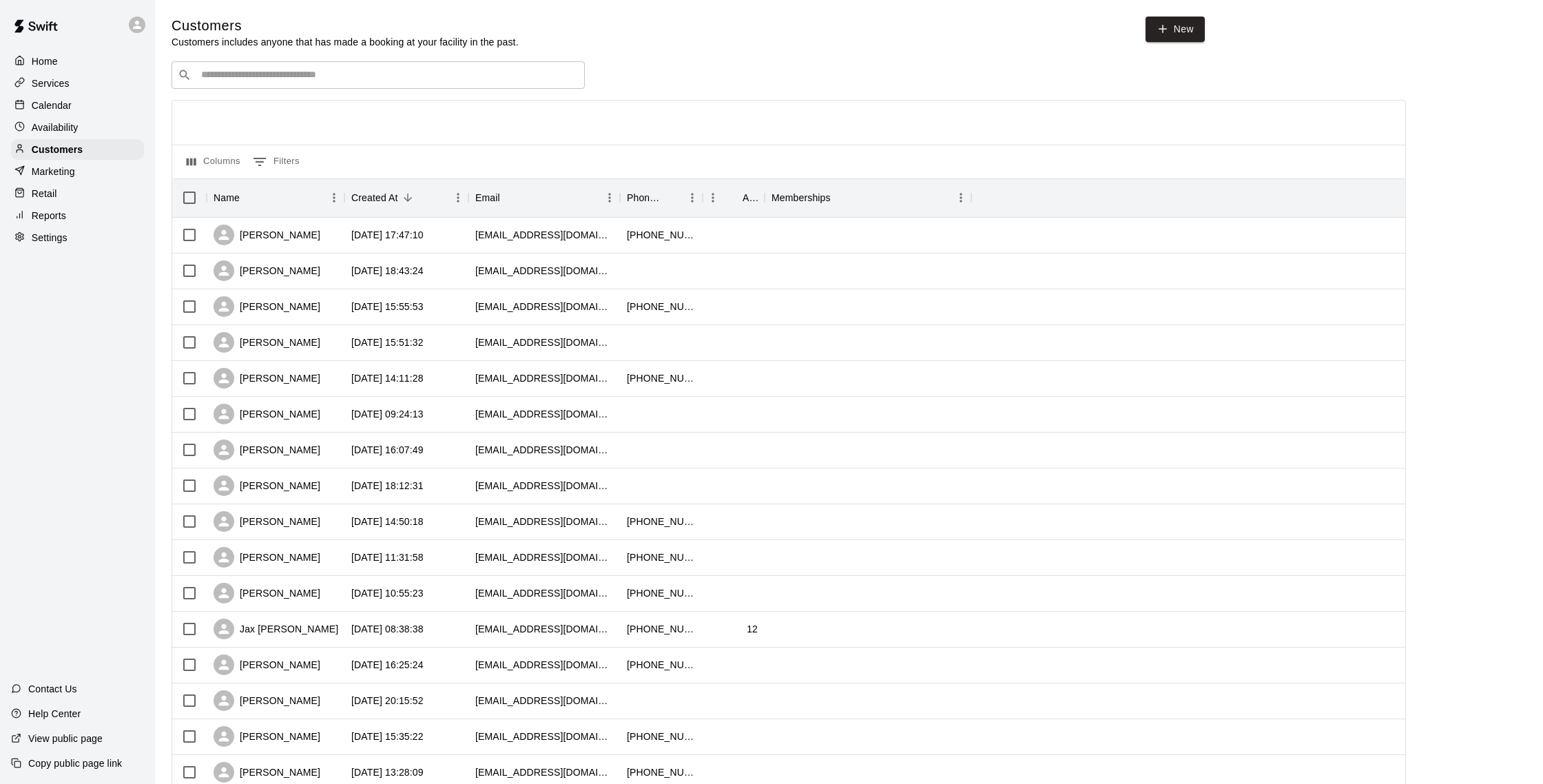
click at [1144, 30] on div "Customers Customers includes anyone that has made a booking at your facility in…" at bounding box center [688, 32] width 1033 height 32
click at [1189, 31] on link "New" at bounding box center [1174, 29] width 59 height 26
select select "**"
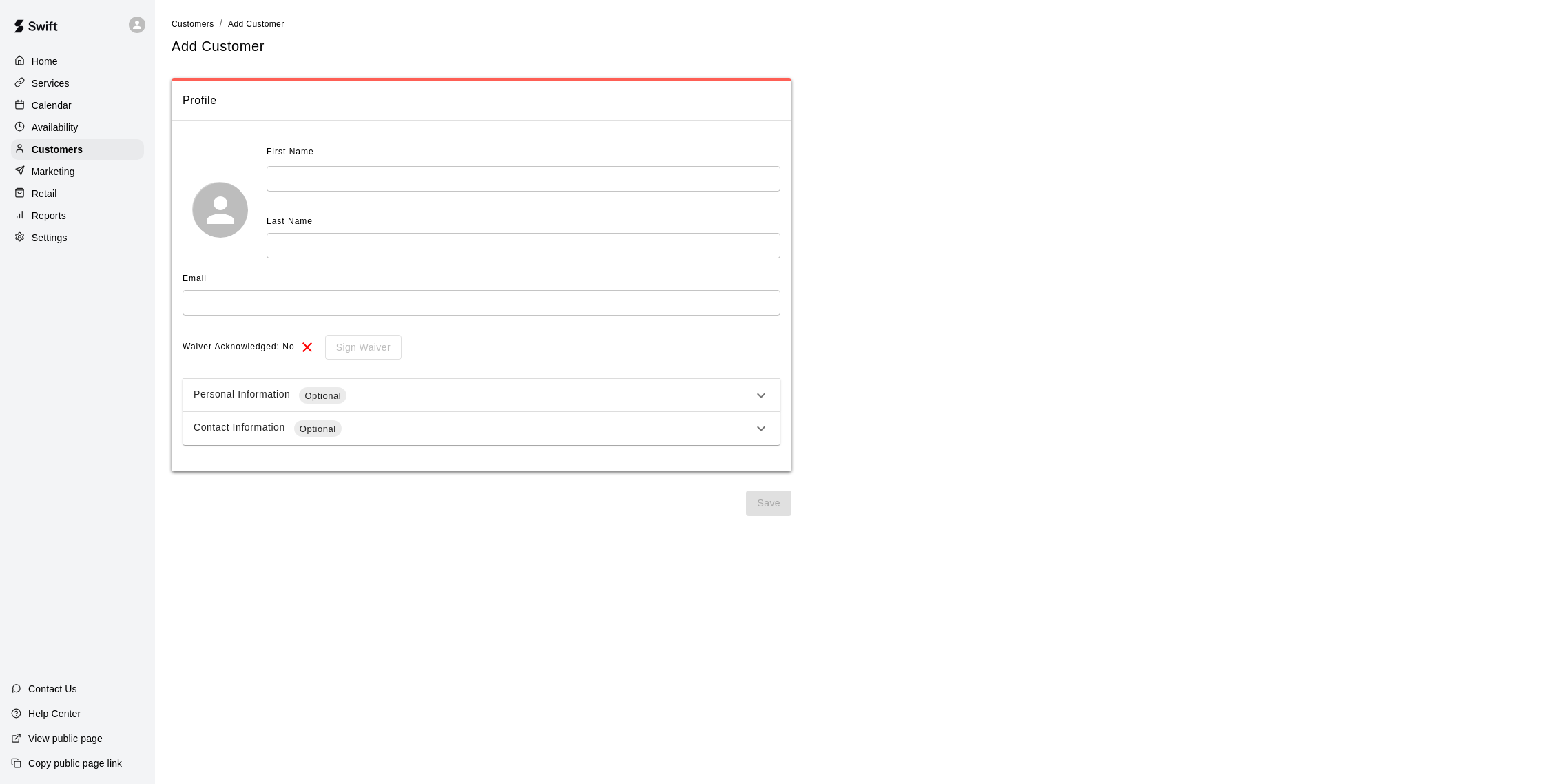
click at [417, 168] on input "text" at bounding box center [523, 178] width 514 height 26
type input "******"
click at [427, 235] on input "text" at bounding box center [523, 246] width 514 height 26
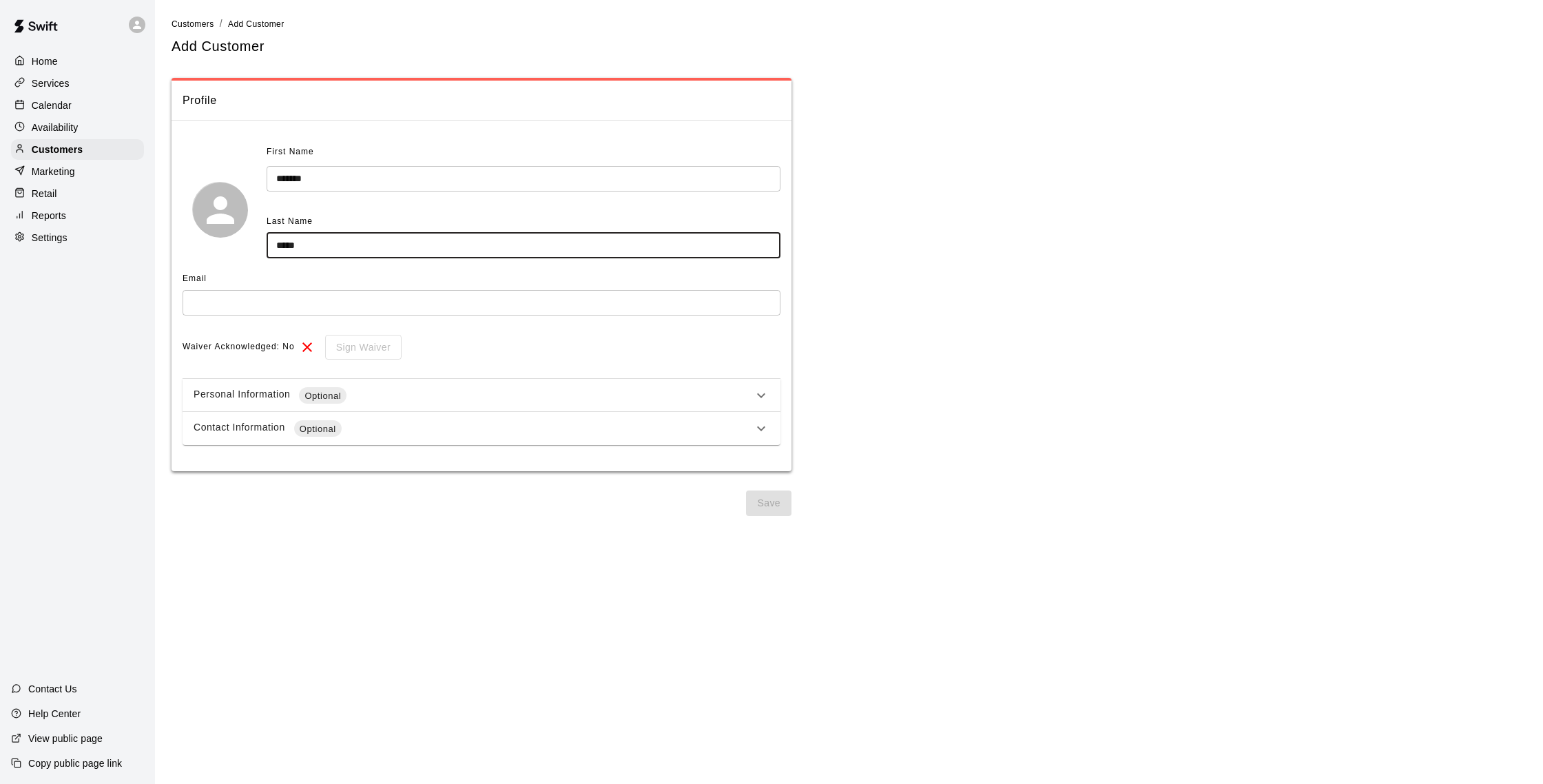
type input "*****"
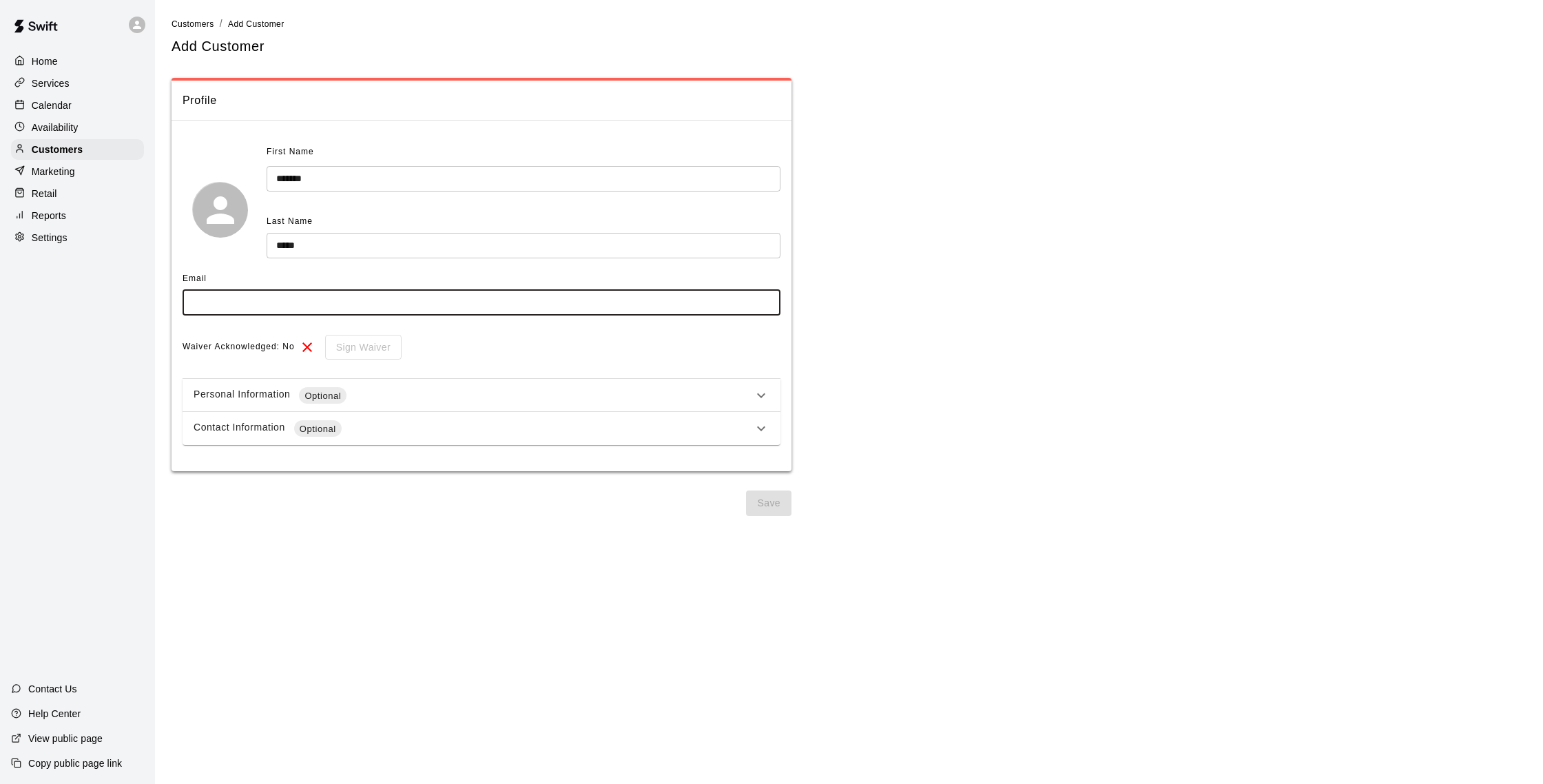
click at [389, 308] on input "text" at bounding box center [481, 302] width 598 height 26
type input "**********"
click at [435, 388] on div "Personal Information Optional" at bounding box center [473, 395] width 559 height 17
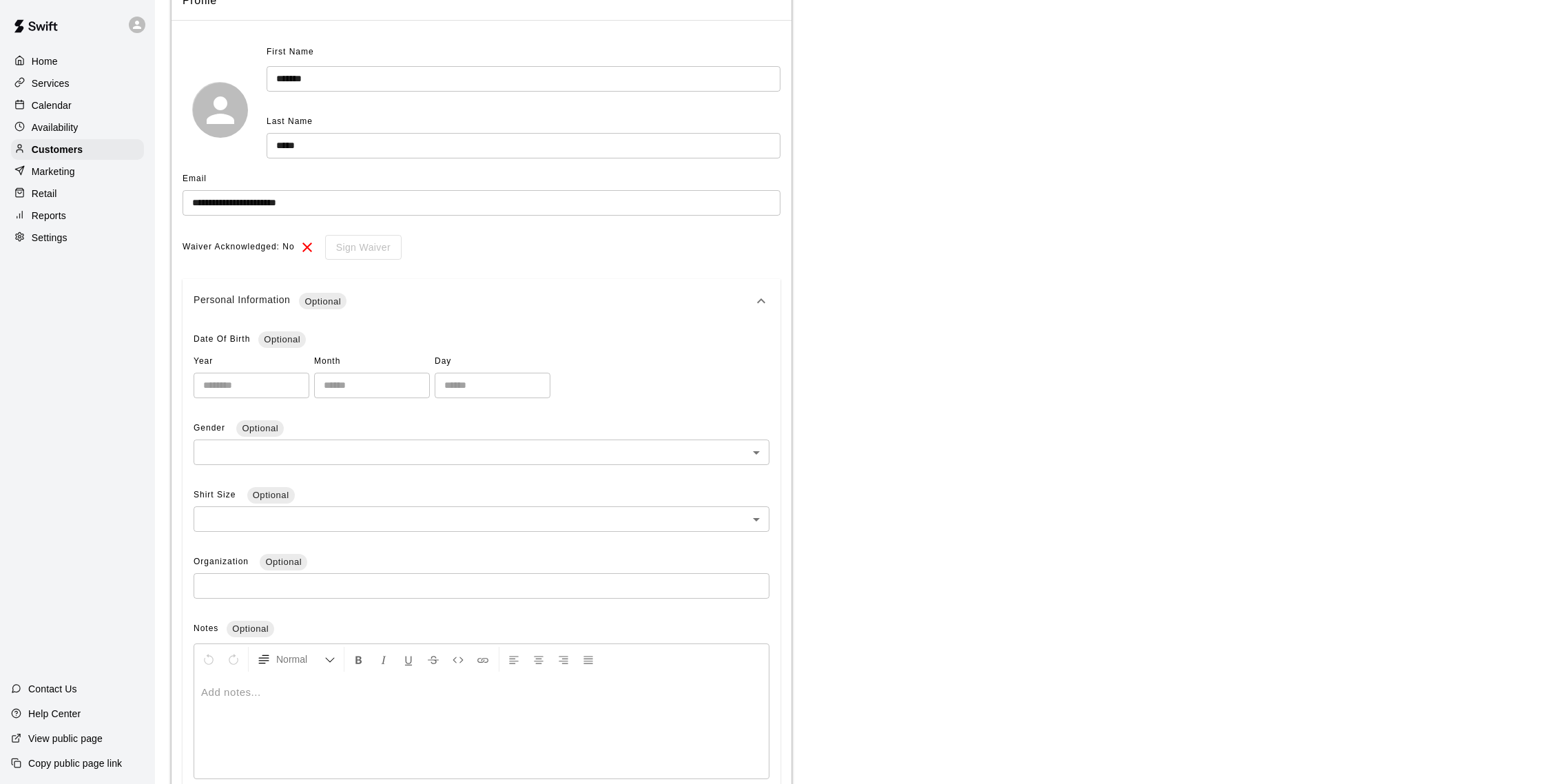
scroll to position [236, 0]
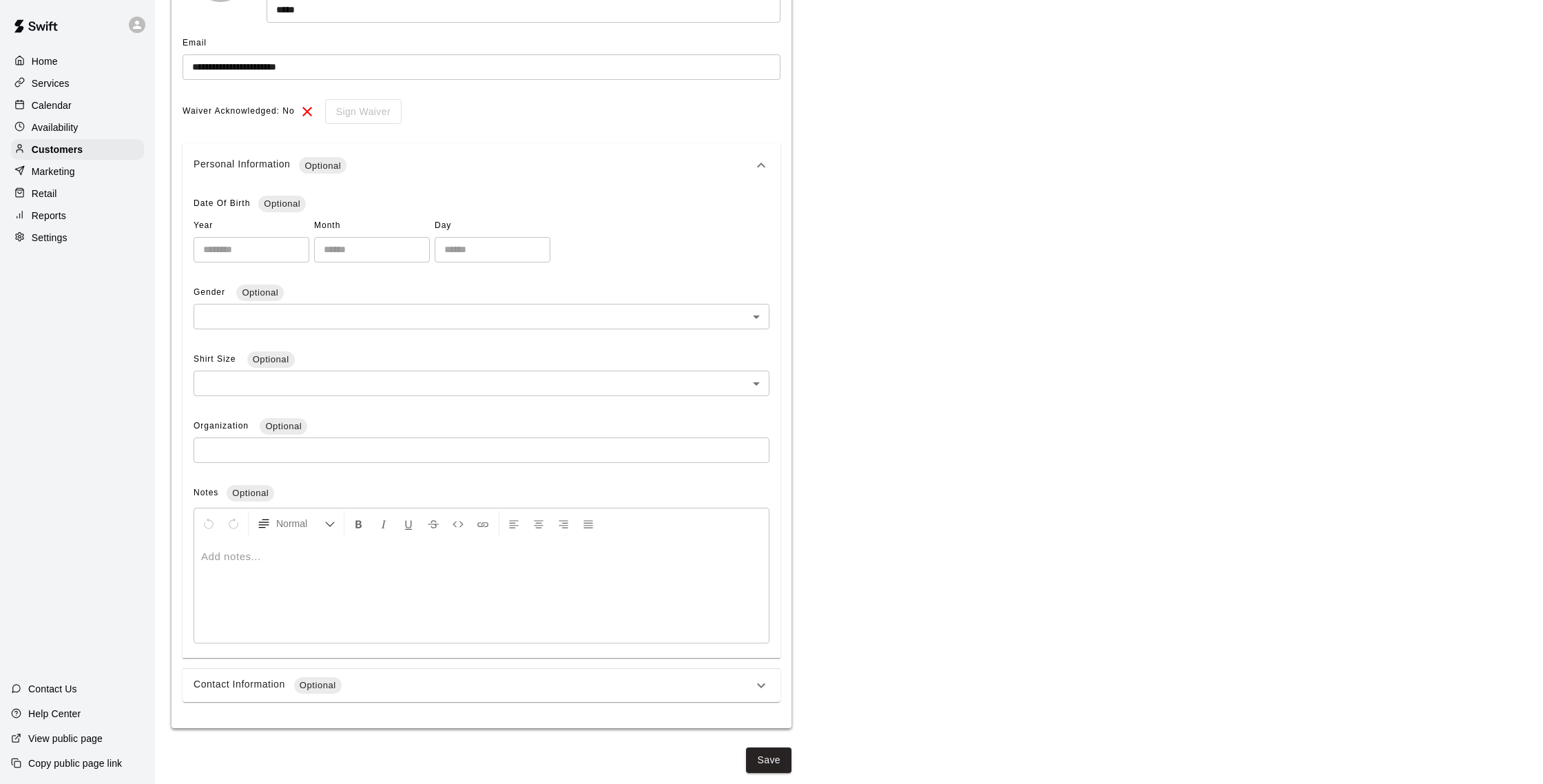
click at [523, 686] on div "Contact Information Optional" at bounding box center [473, 685] width 559 height 17
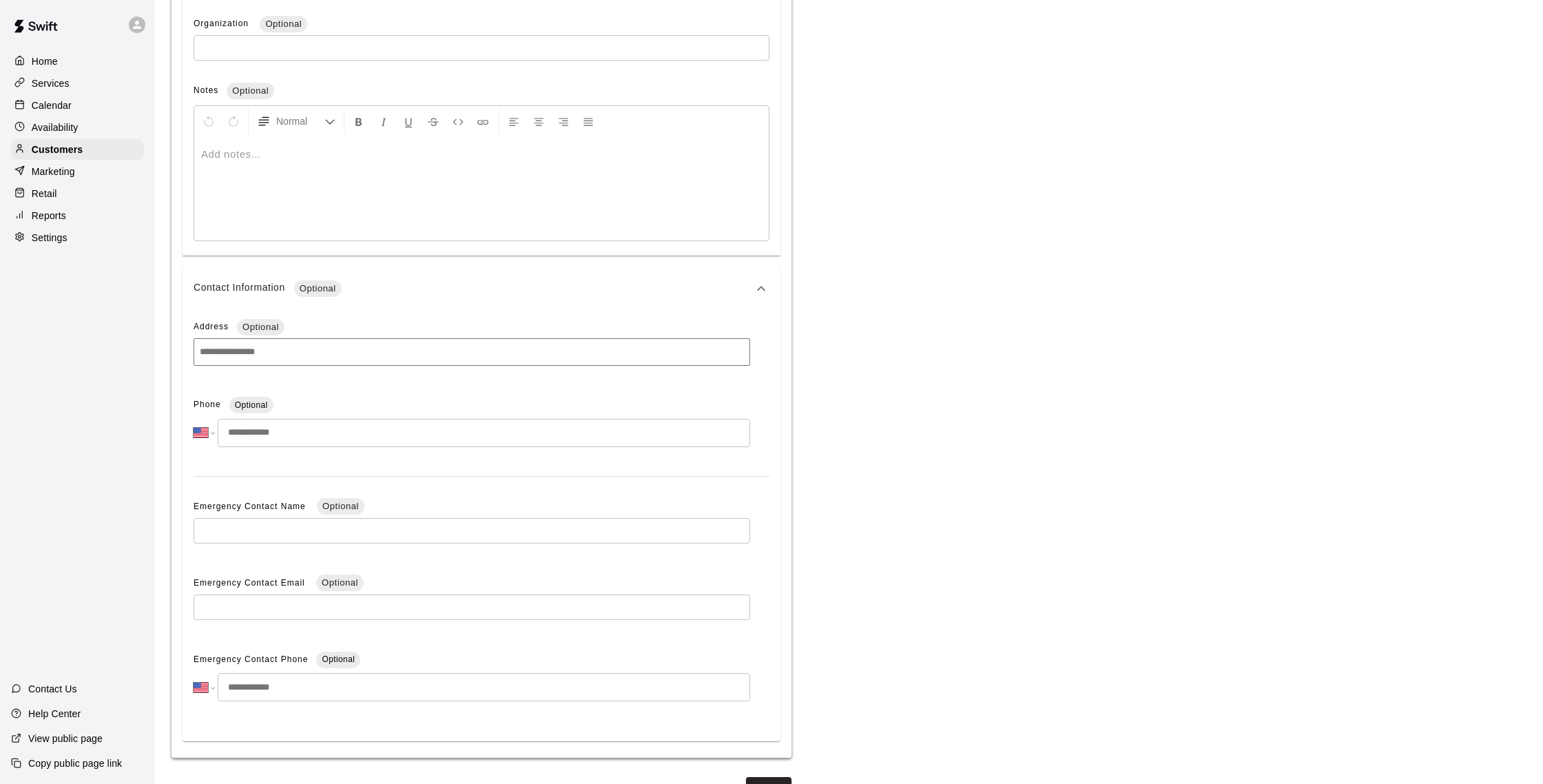
scroll to position [670, 0]
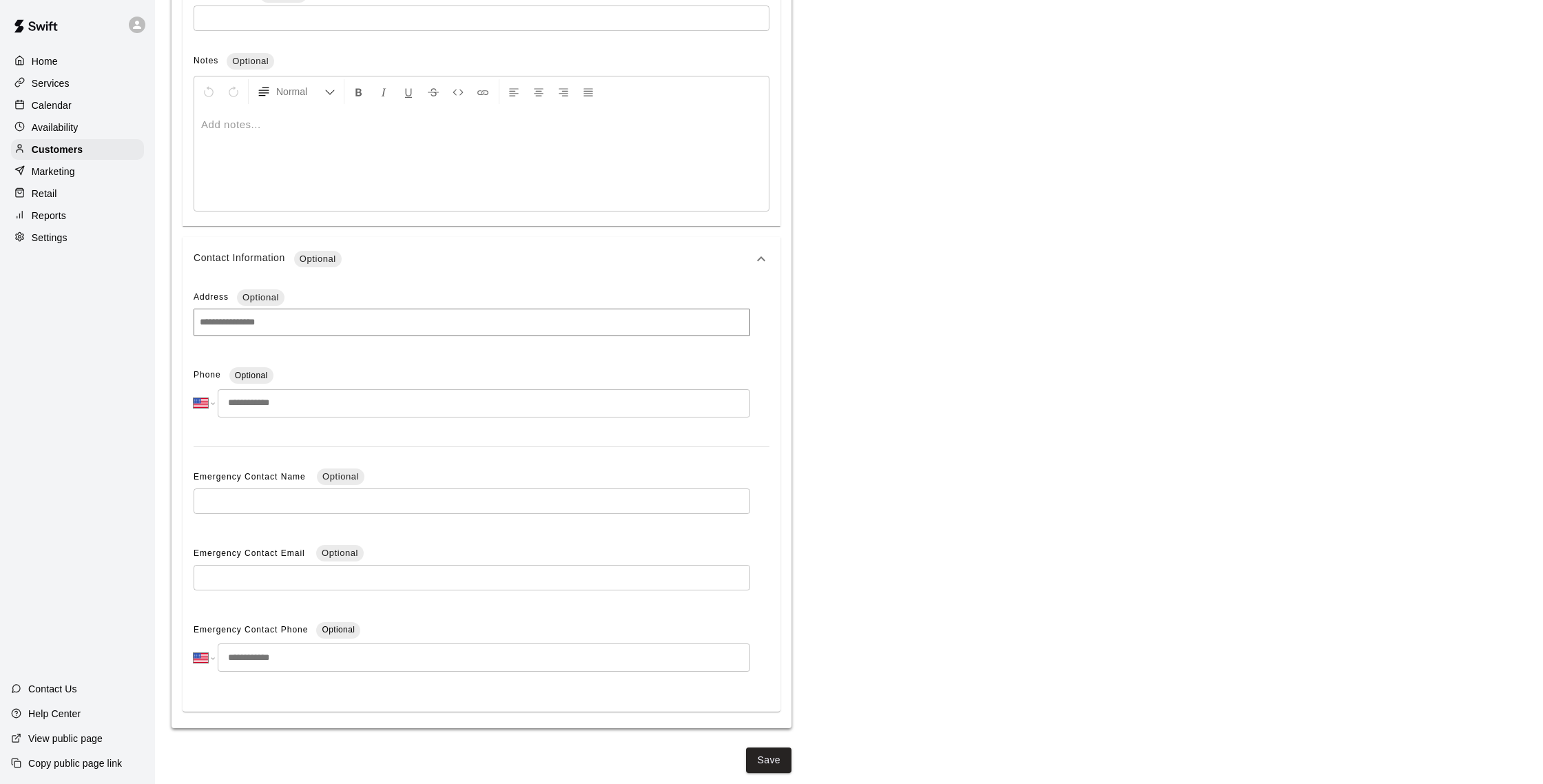
click at [330, 395] on input "tel" at bounding box center [484, 403] width 533 height 28
type input "**********"
click at [764, 755] on button "Save" at bounding box center [769, 760] width 46 height 26
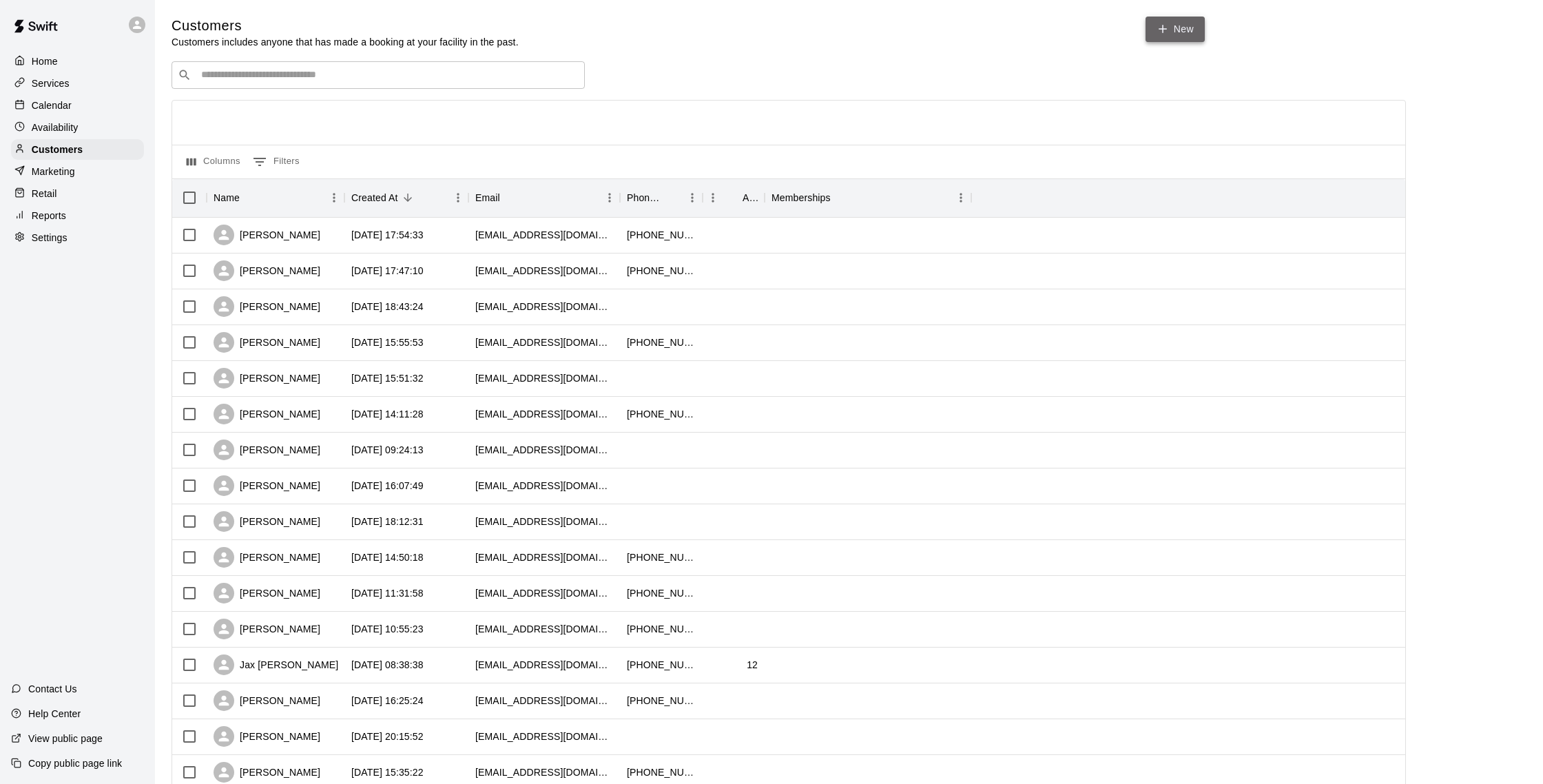
click at [1155, 22] on link "New" at bounding box center [1174, 29] width 59 height 26
select select "**"
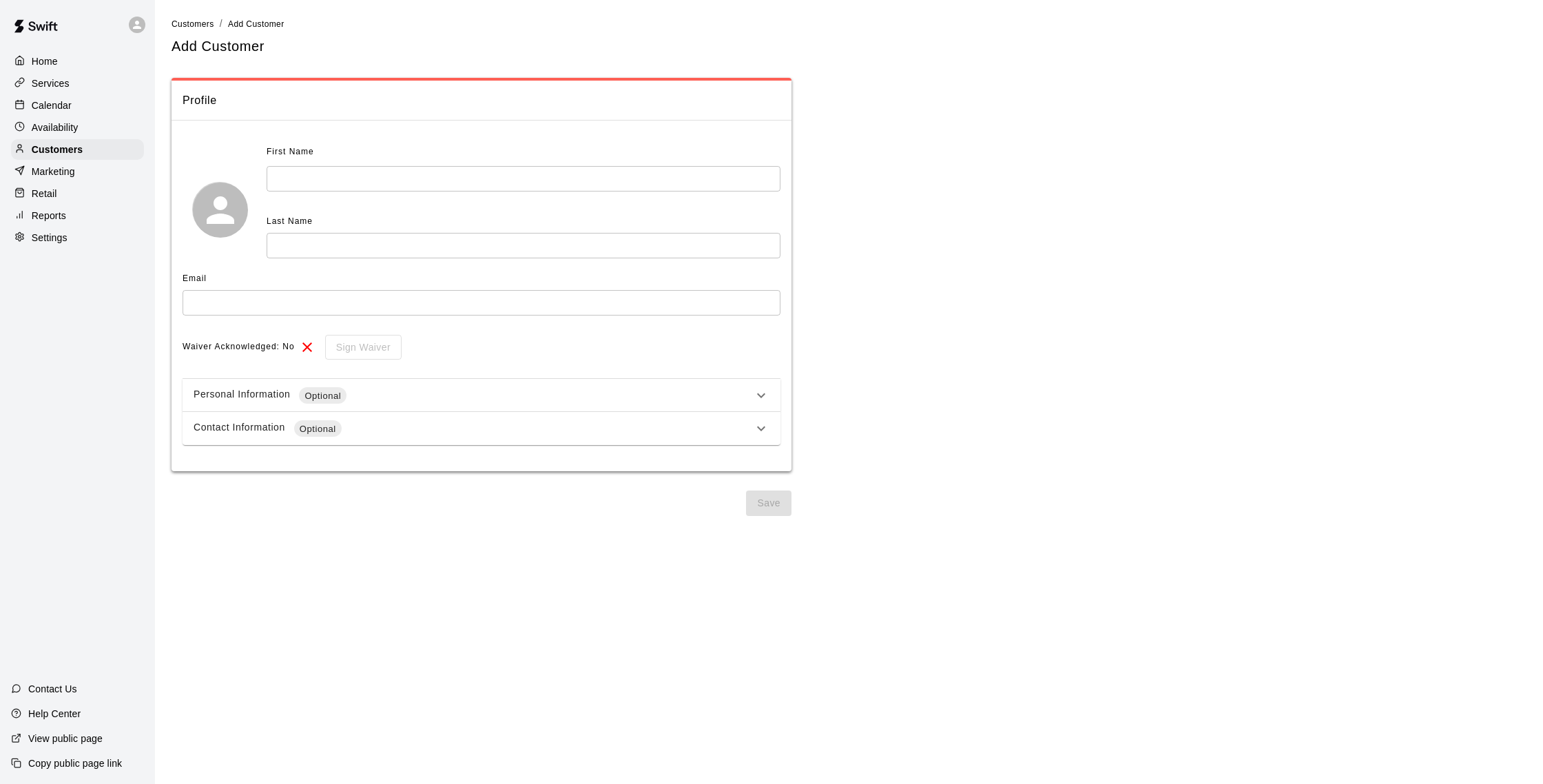
click at [702, 179] on input "text" at bounding box center [523, 178] width 514 height 26
type input "*****"
click at [477, 243] on input "text" at bounding box center [523, 246] width 514 height 26
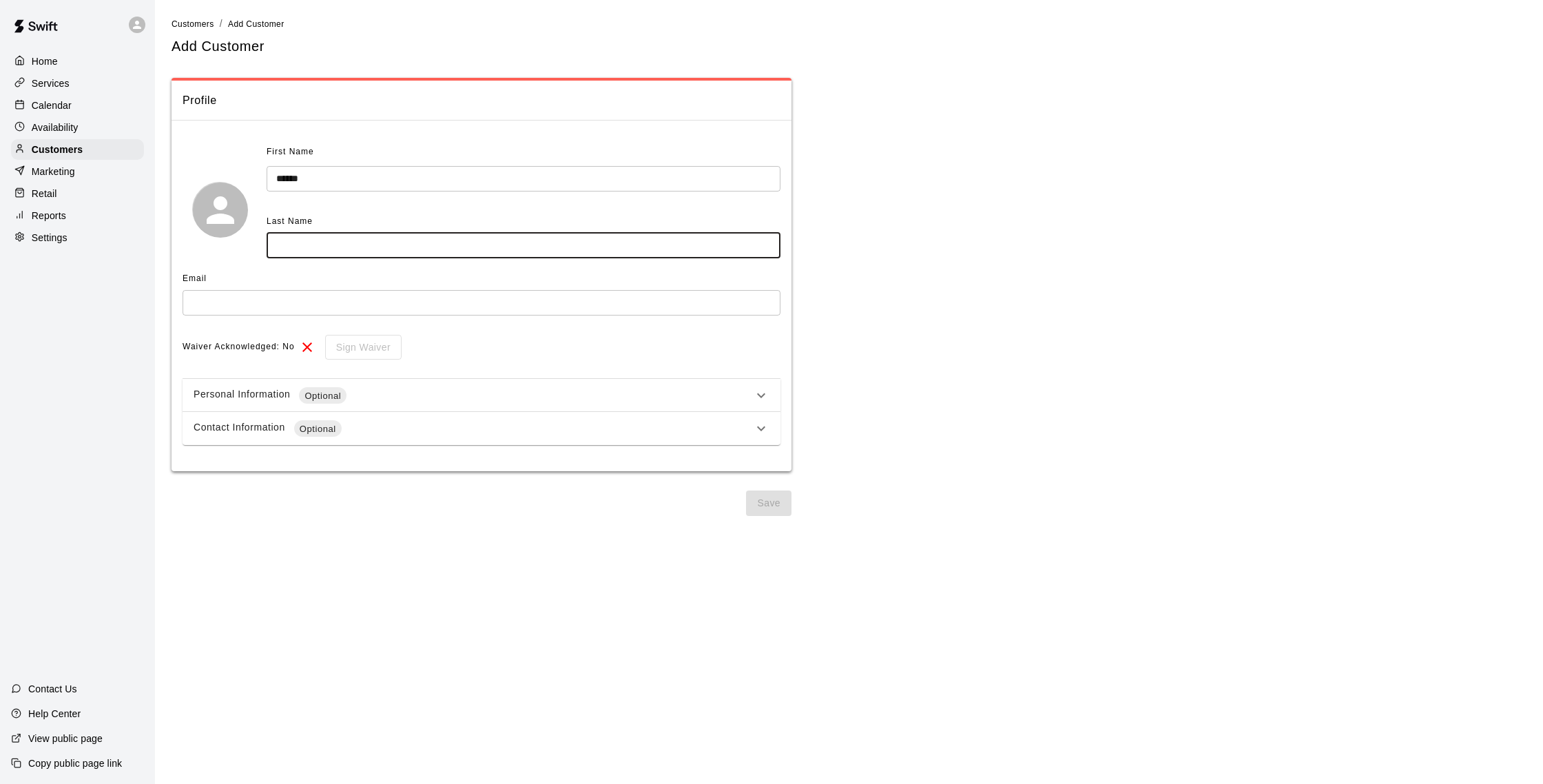
type input "*"
type input "******"
click at [665, 299] on input "text" at bounding box center [481, 302] width 598 height 26
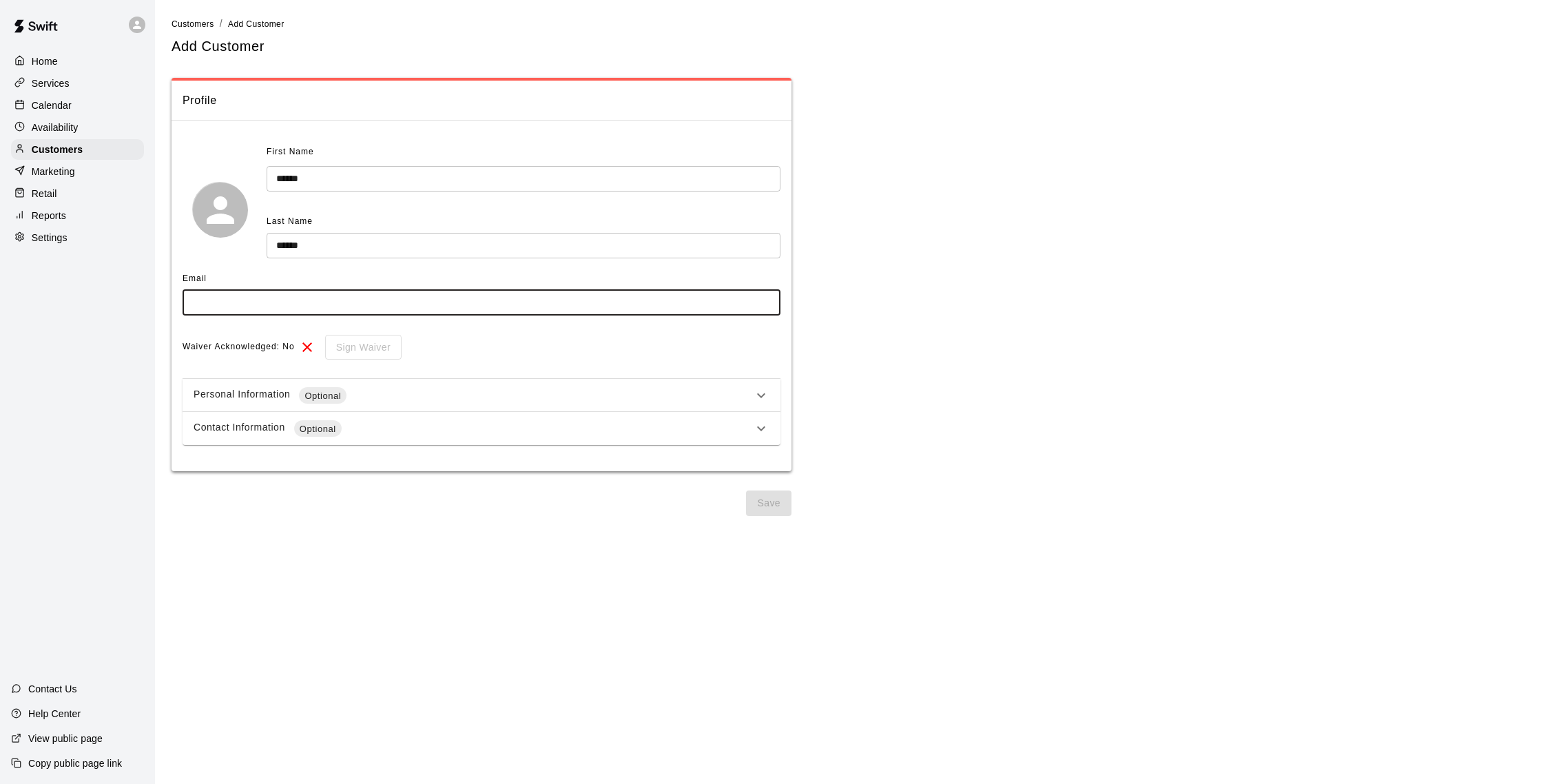
click at [555, 359] on div "**********" at bounding box center [481, 293] width 598 height 304
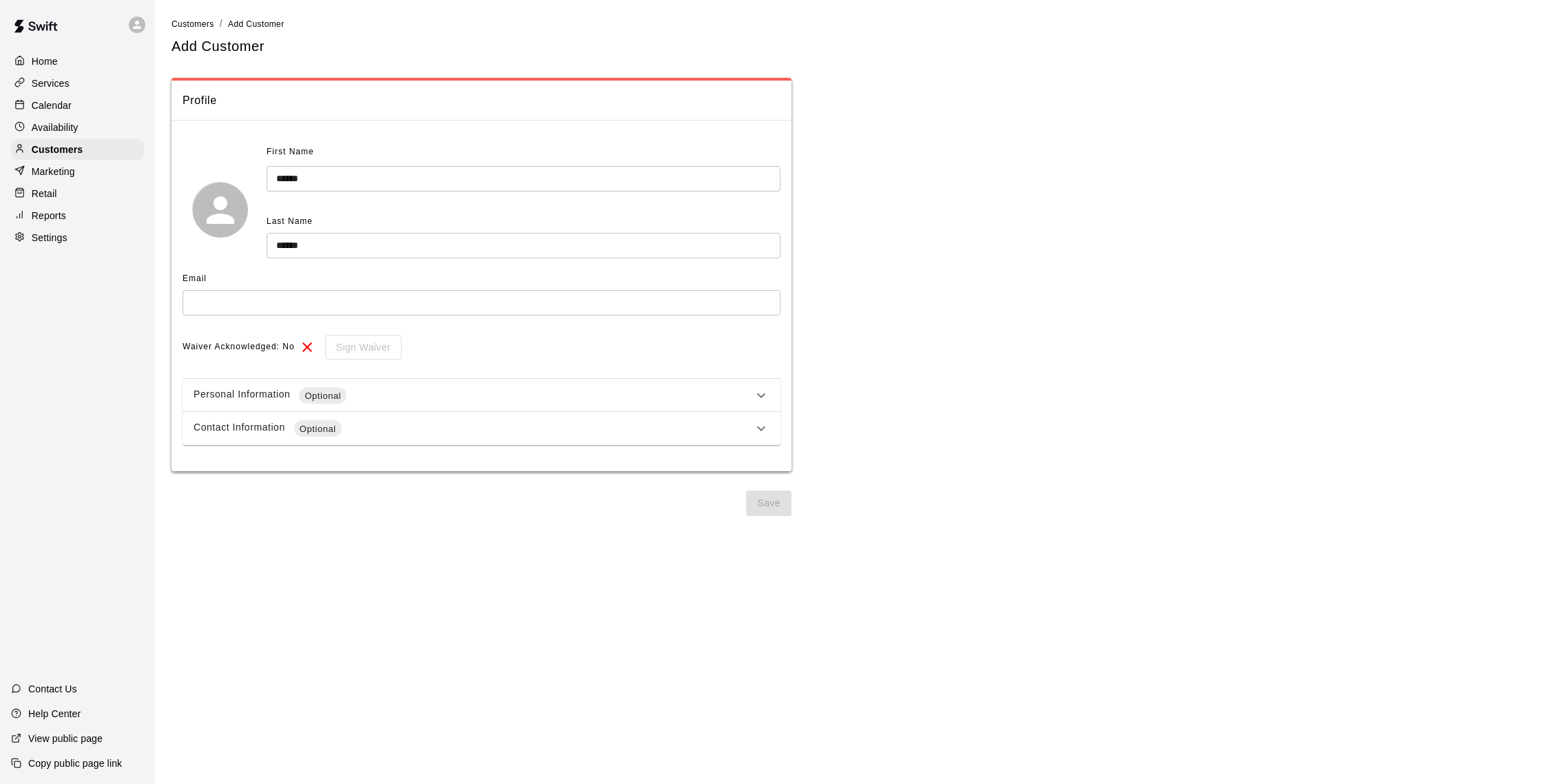
click at [603, 398] on div "Personal Information Optional" at bounding box center [473, 395] width 559 height 17
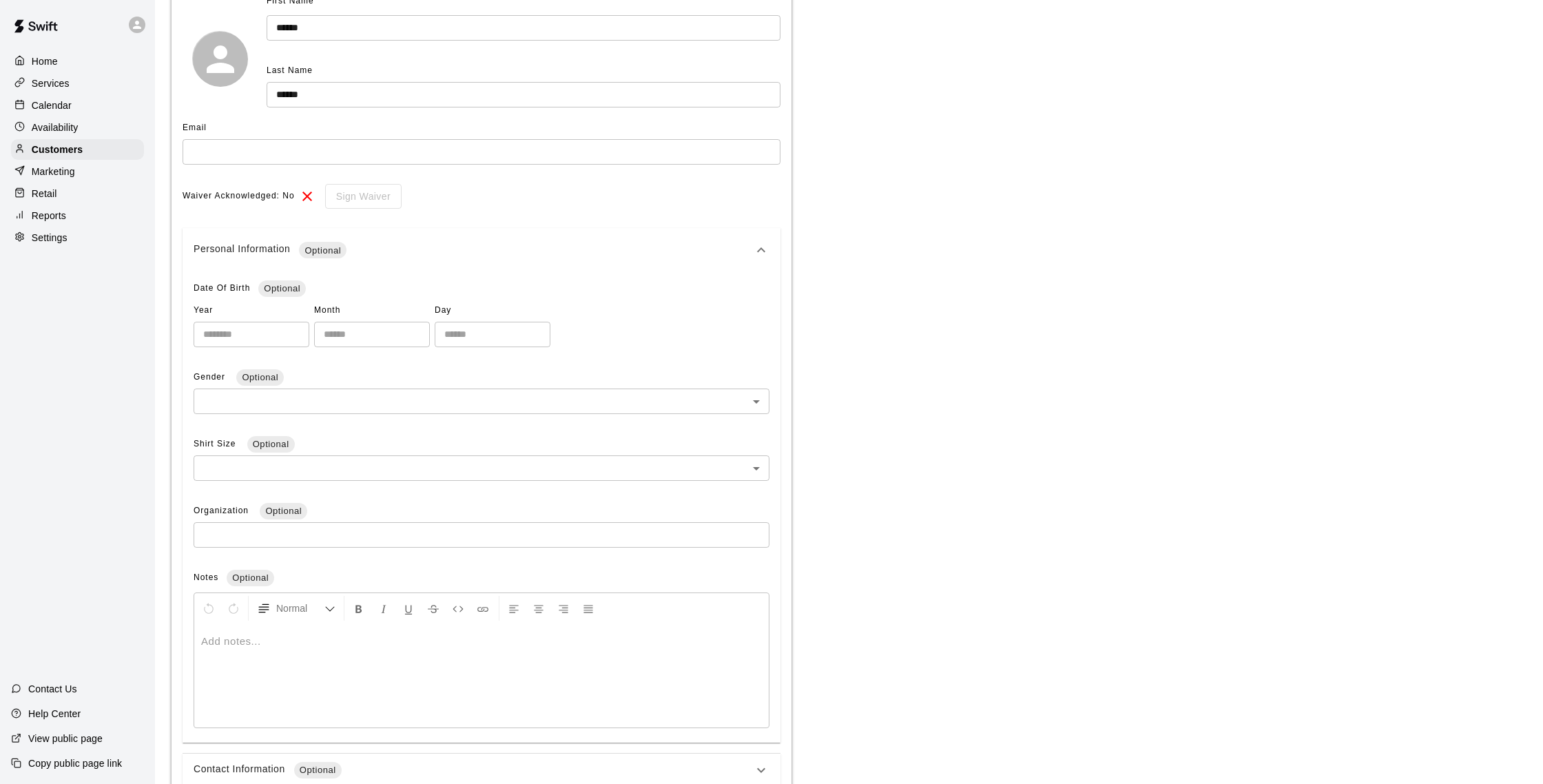
scroll to position [236, 0]
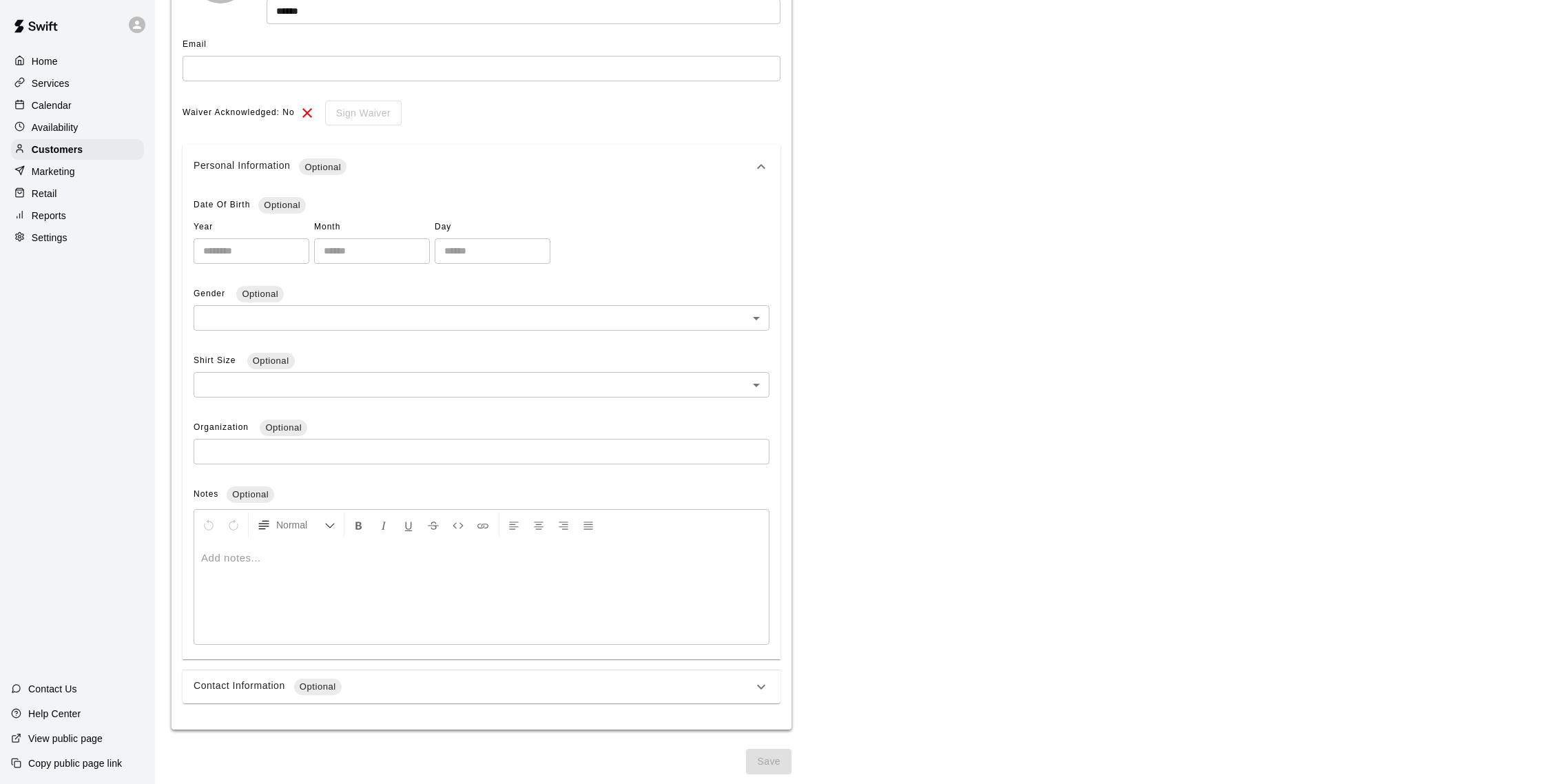
click at [633, 682] on div "Contact Information Optional" at bounding box center [473, 687] width 559 height 17
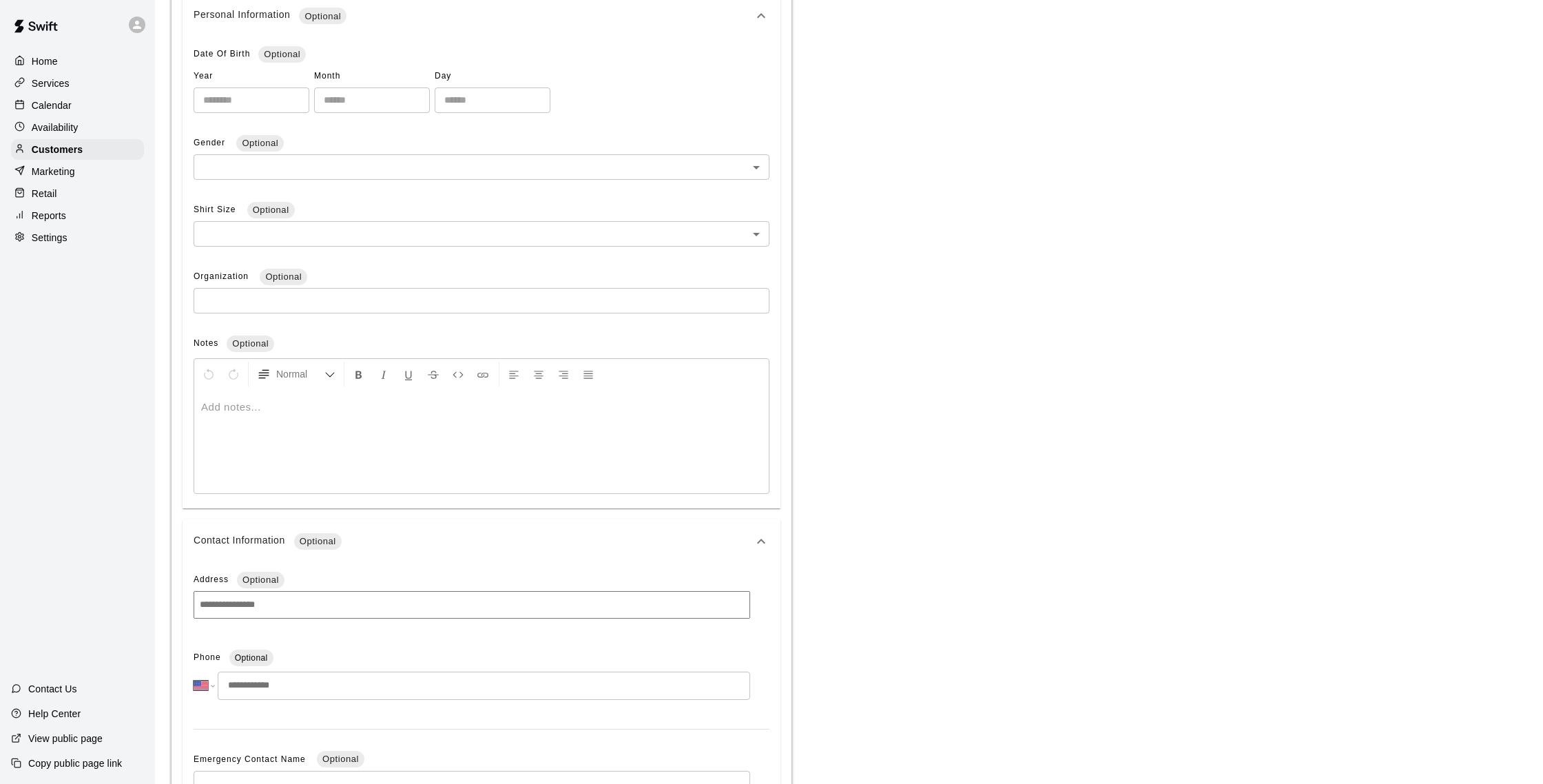
scroll to position [509, 0]
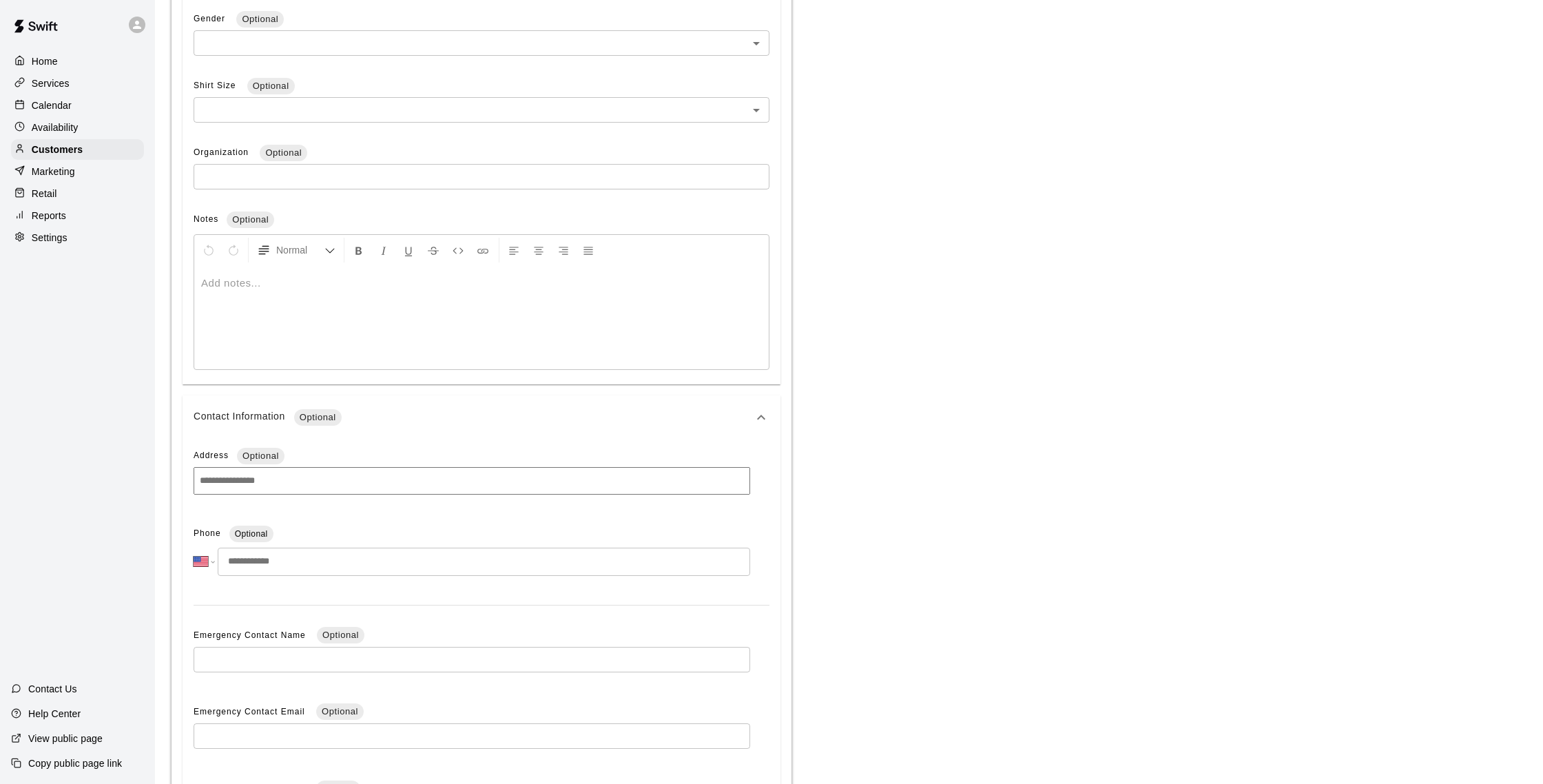
click at [423, 563] on input "tel" at bounding box center [484, 562] width 533 height 28
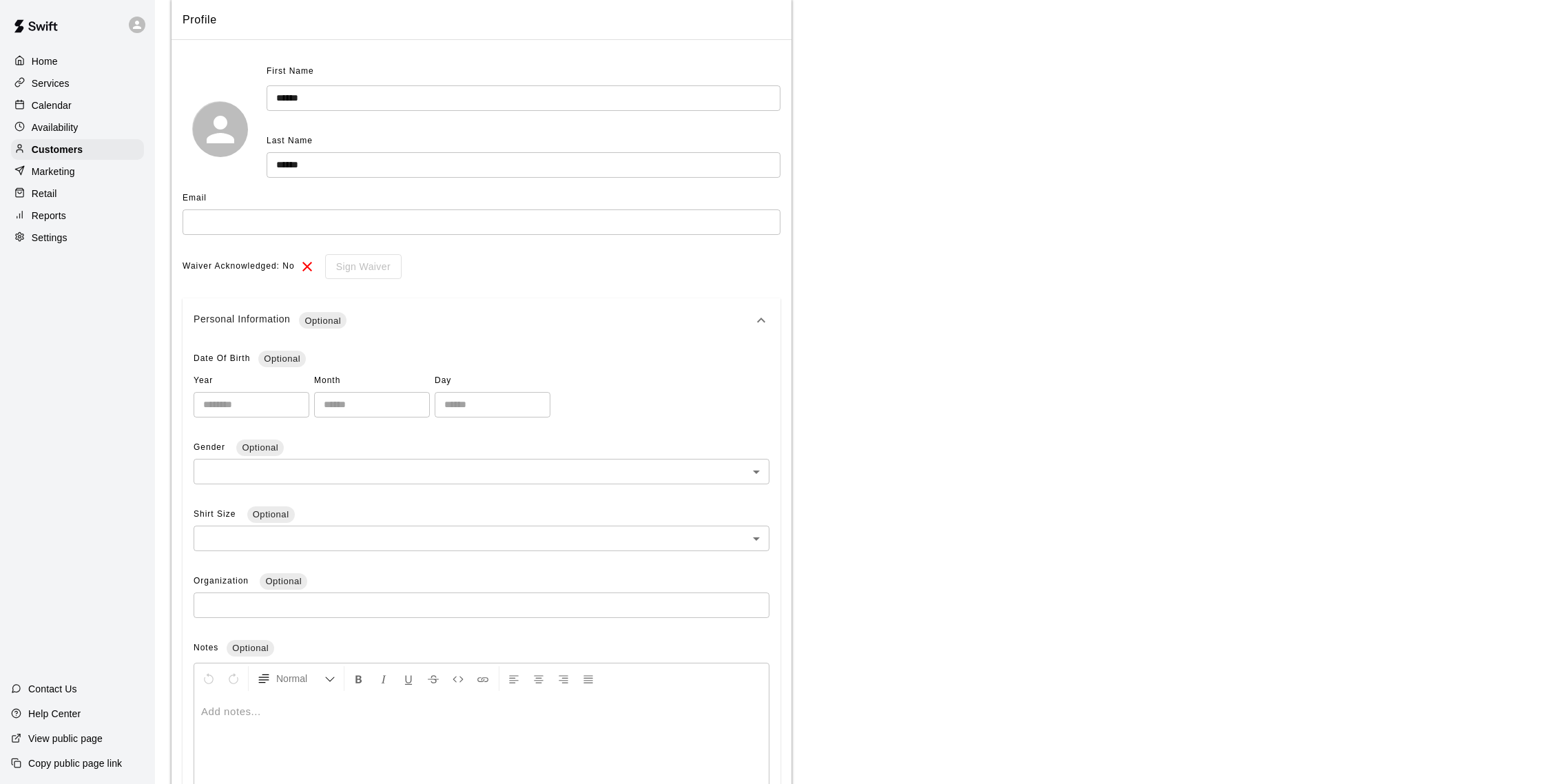
scroll to position [78, 0]
type input "**********"
click at [727, 232] on input "text" at bounding box center [481, 225] width 598 height 26
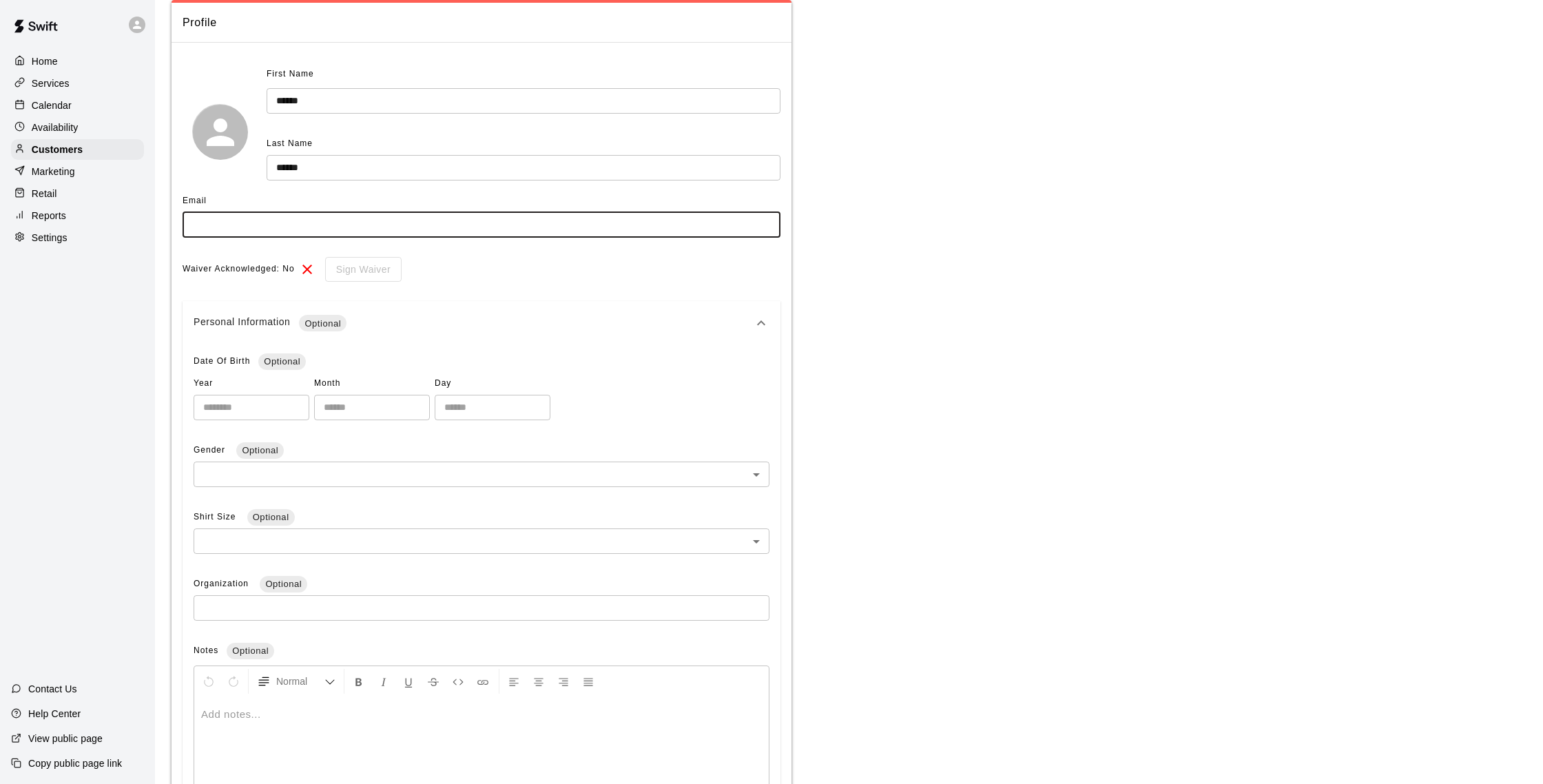
type input "*"
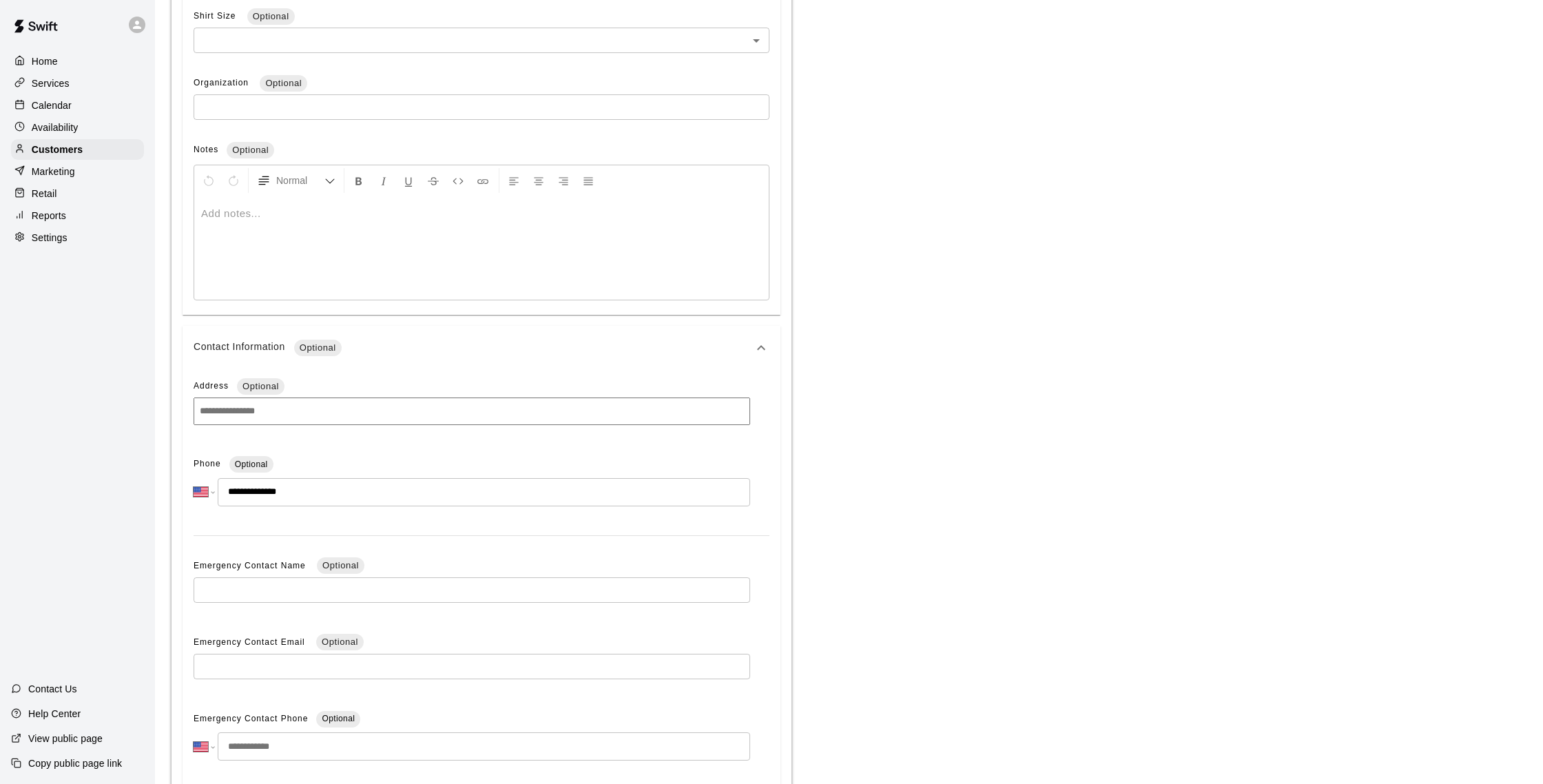
scroll to position [670, 0]
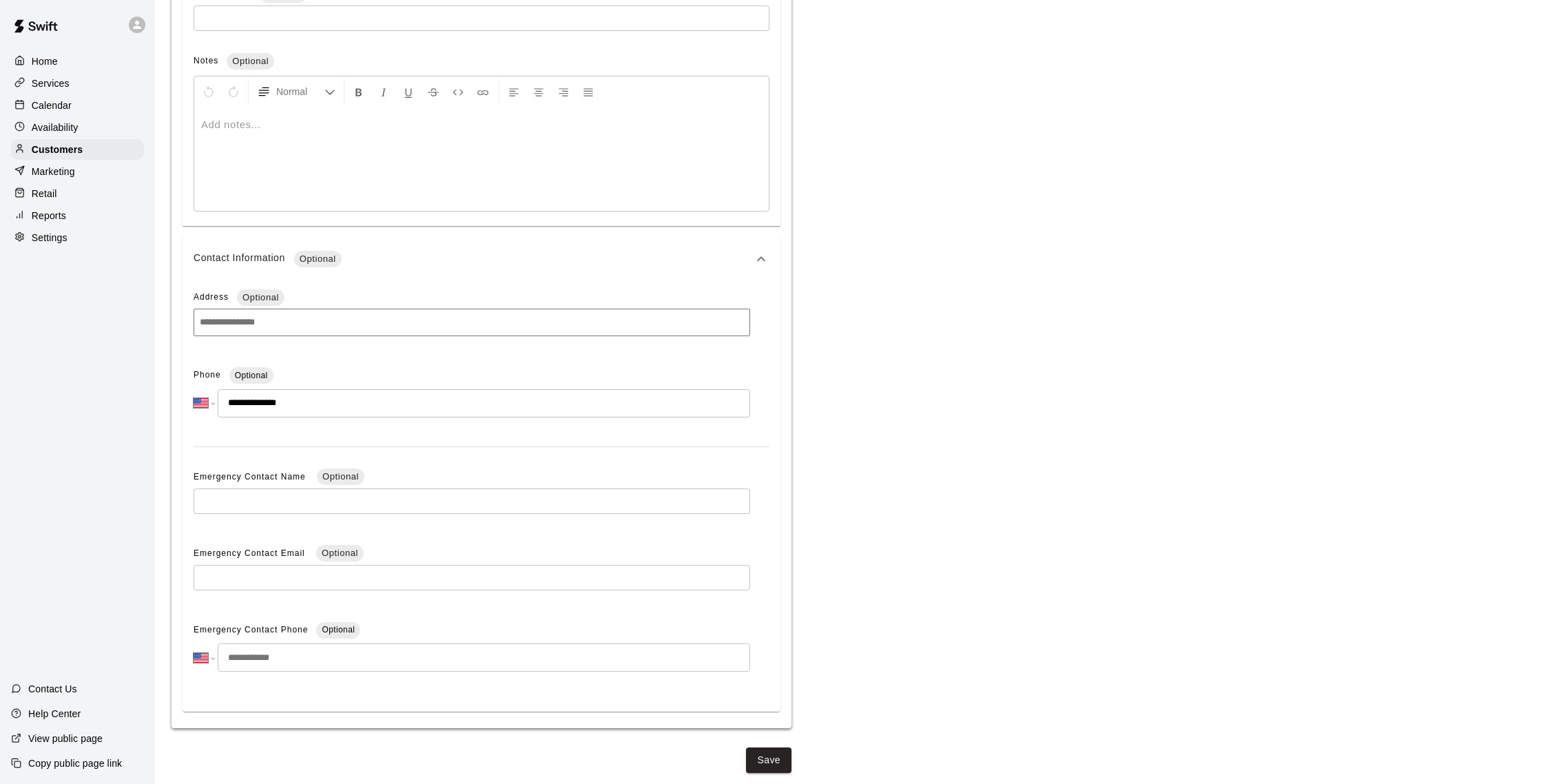
type input "**********"
drag, startPoint x: 793, startPoint y: 757, endPoint x: 775, endPoint y: 757, distance: 18.0
click at [791, 757] on div "**********" at bounding box center [849, 61] width 1355 height 1424
click at [768, 758] on button "Save" at bounding box center [769, 760] width 46 height 26
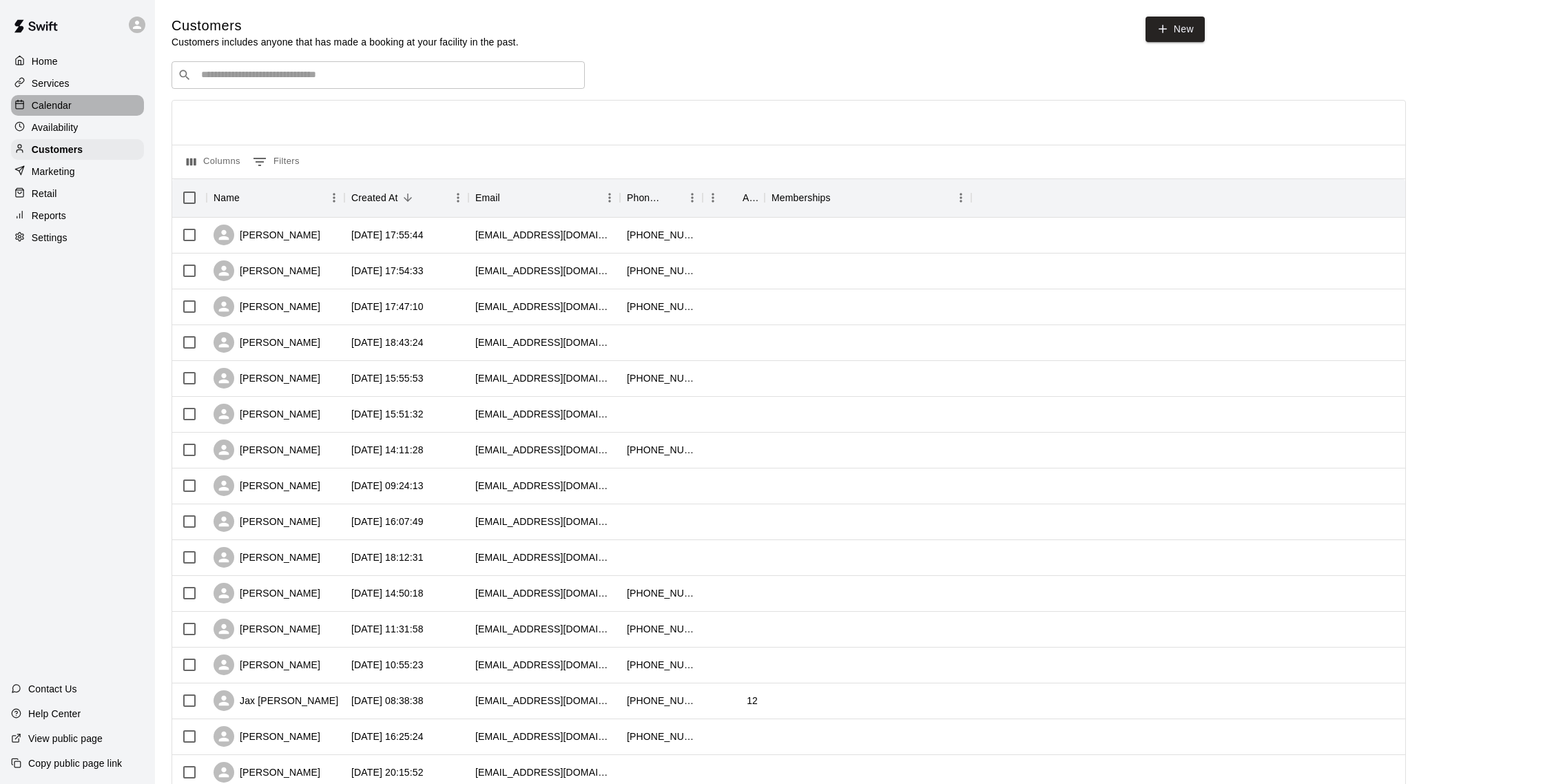
click at [47, 104] on p "Calendar" at bounding box center [51, 105] width 40 height 14
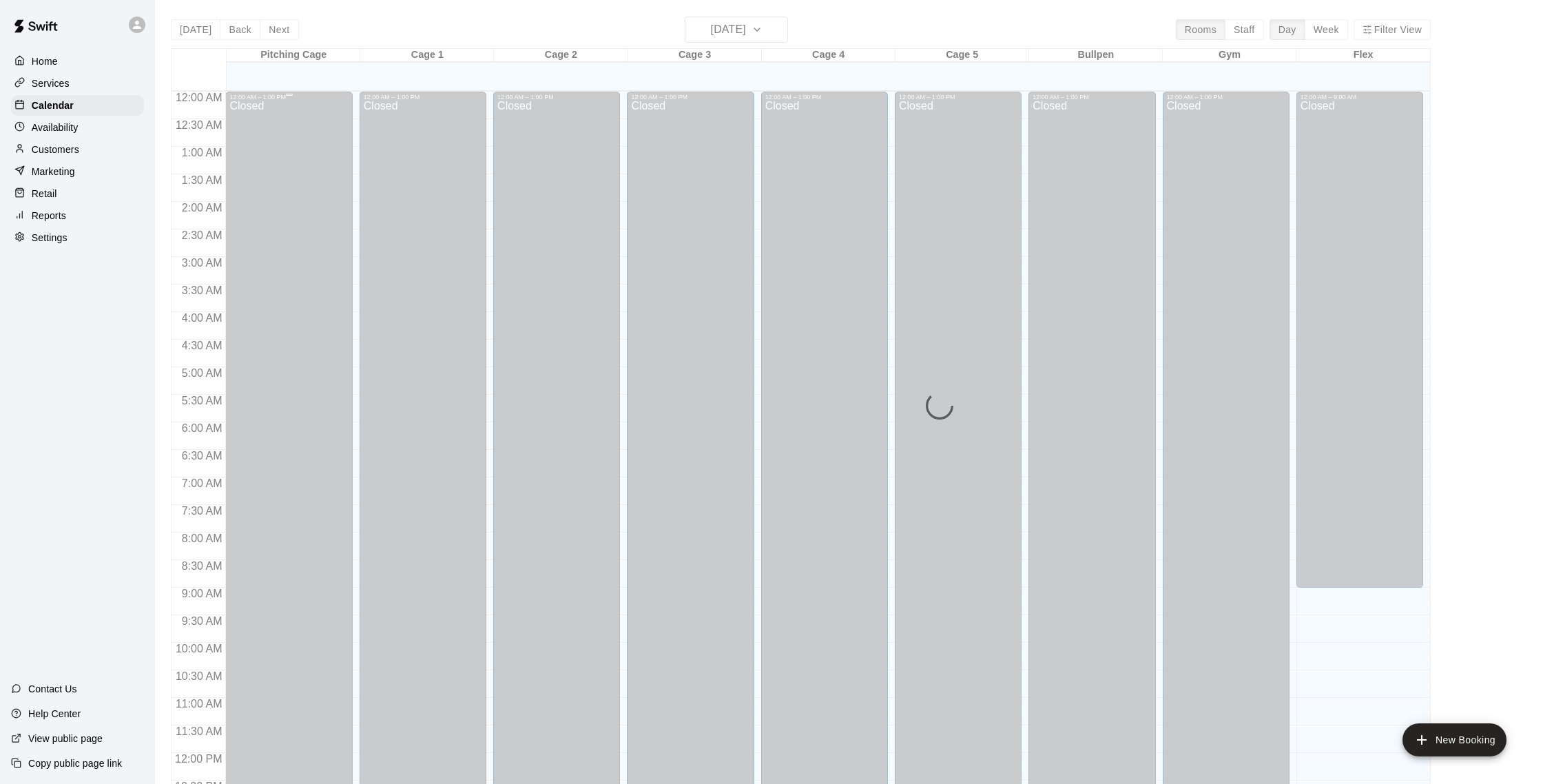
scroll to position [573, 0]
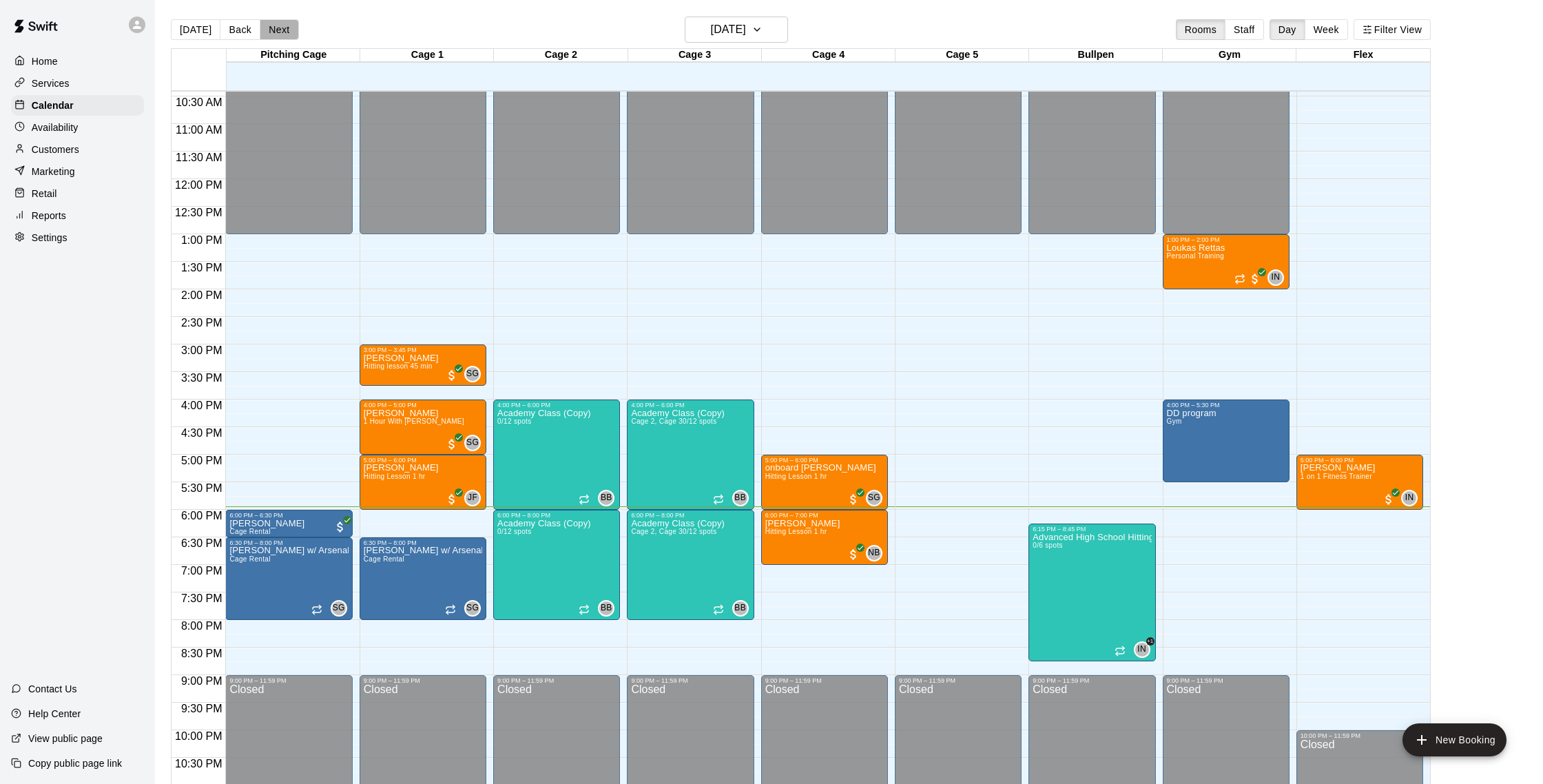
click at [262, 30] on button "Next" at bounding box center [279, 29] width 38 height 21
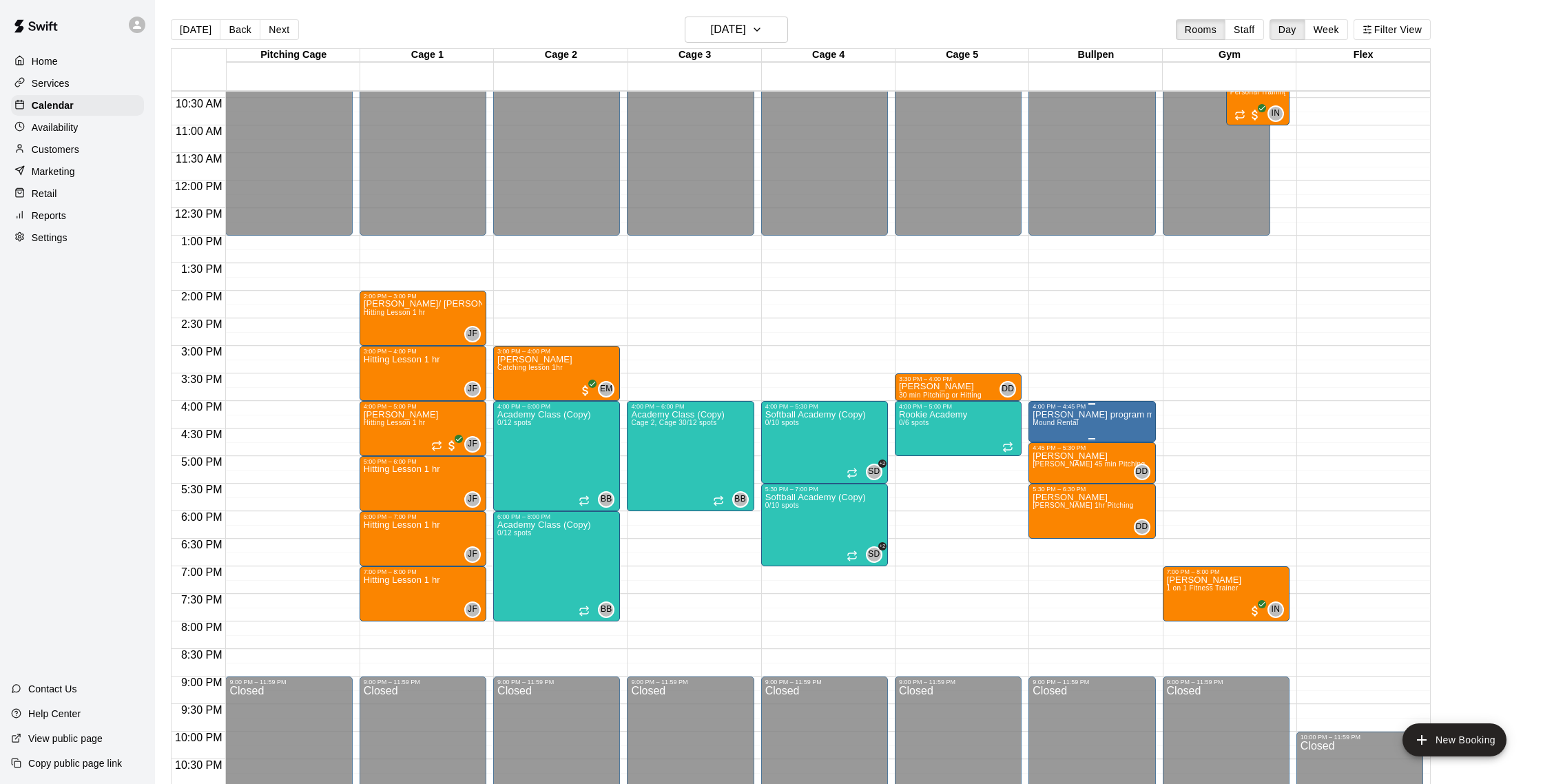
scroll to position [2, 0]
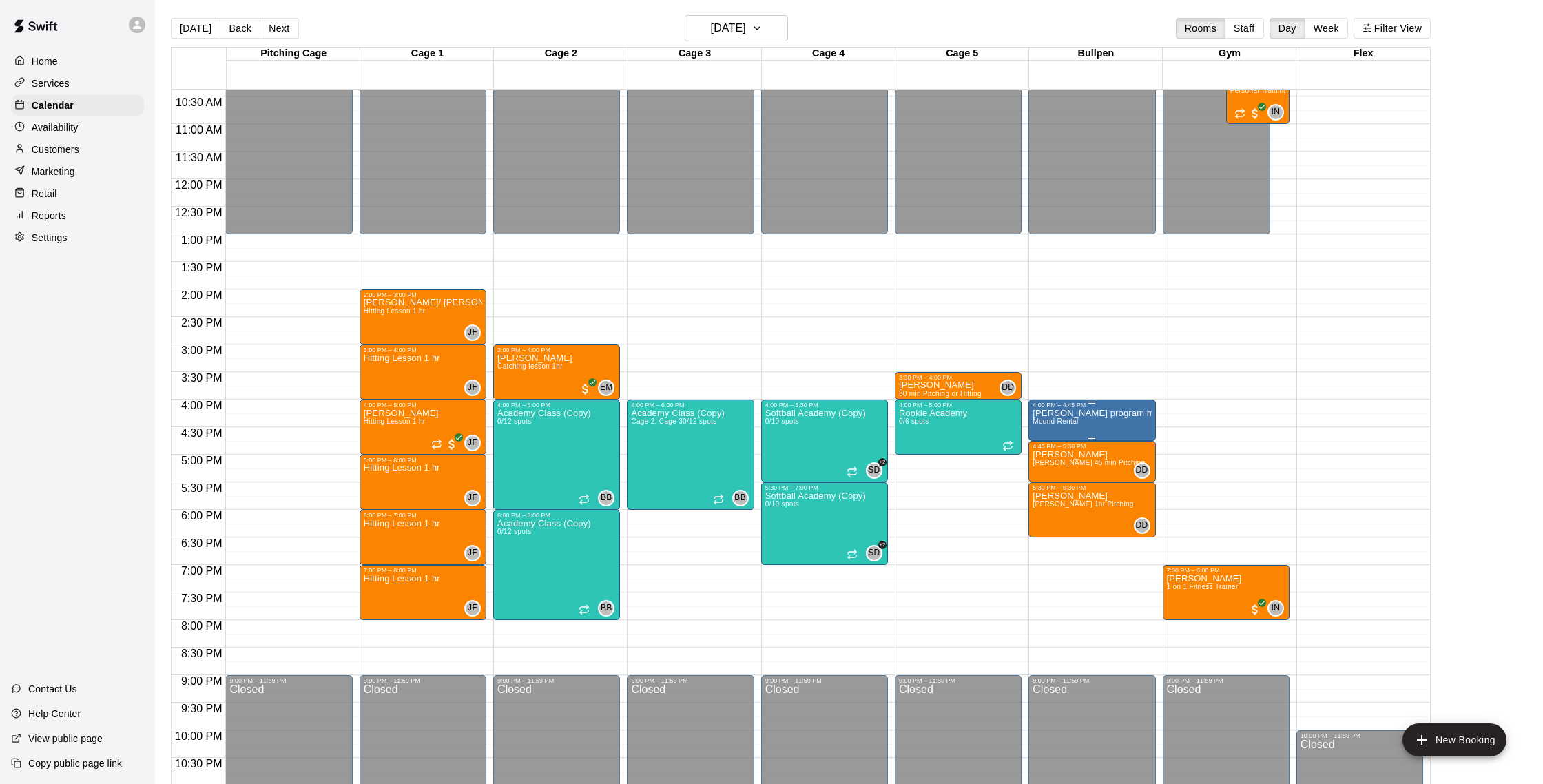
drag, startPoint x: 1110, startPoint y: 416, endPoint x: 1105, endPoint y: 408, distance: 9.4
click at [1110, 416] on div at bounding box center [771, 392] width 1543 height 784
click at [1132, 413] on p "ethan t program makeup" at bounding box center [1091, 413] width 119 height 0
click at [1042, 464] on img "edit" at bounding box center [1047, 460] width 16 height 16
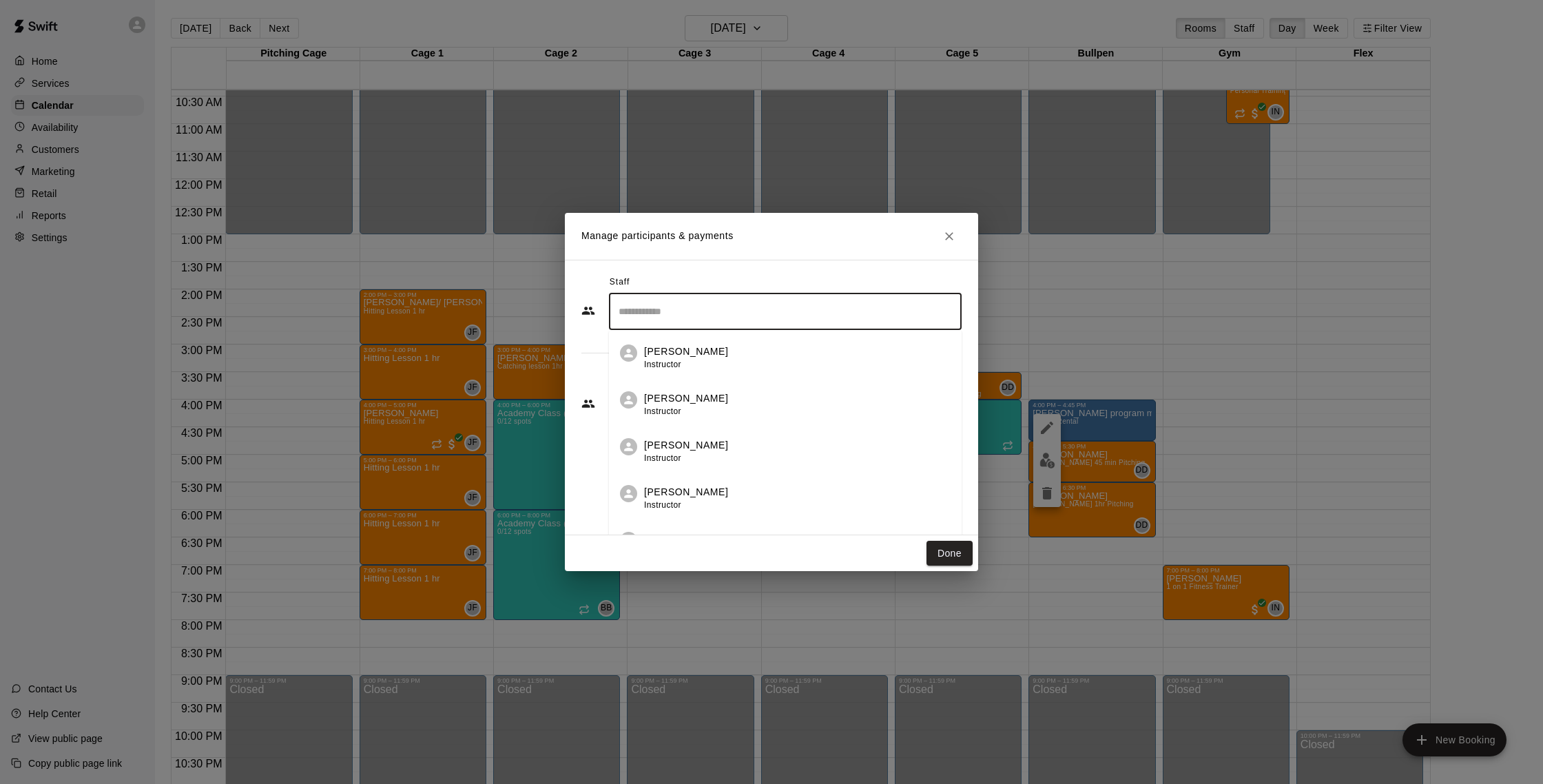
click at [715, 322] on input "Search staff" at bounding box center [785, 311] width 340 height 24
click at [889, 338] on li "Darin Downs Staff" at bounding box center [785, 353] width 353 height 46
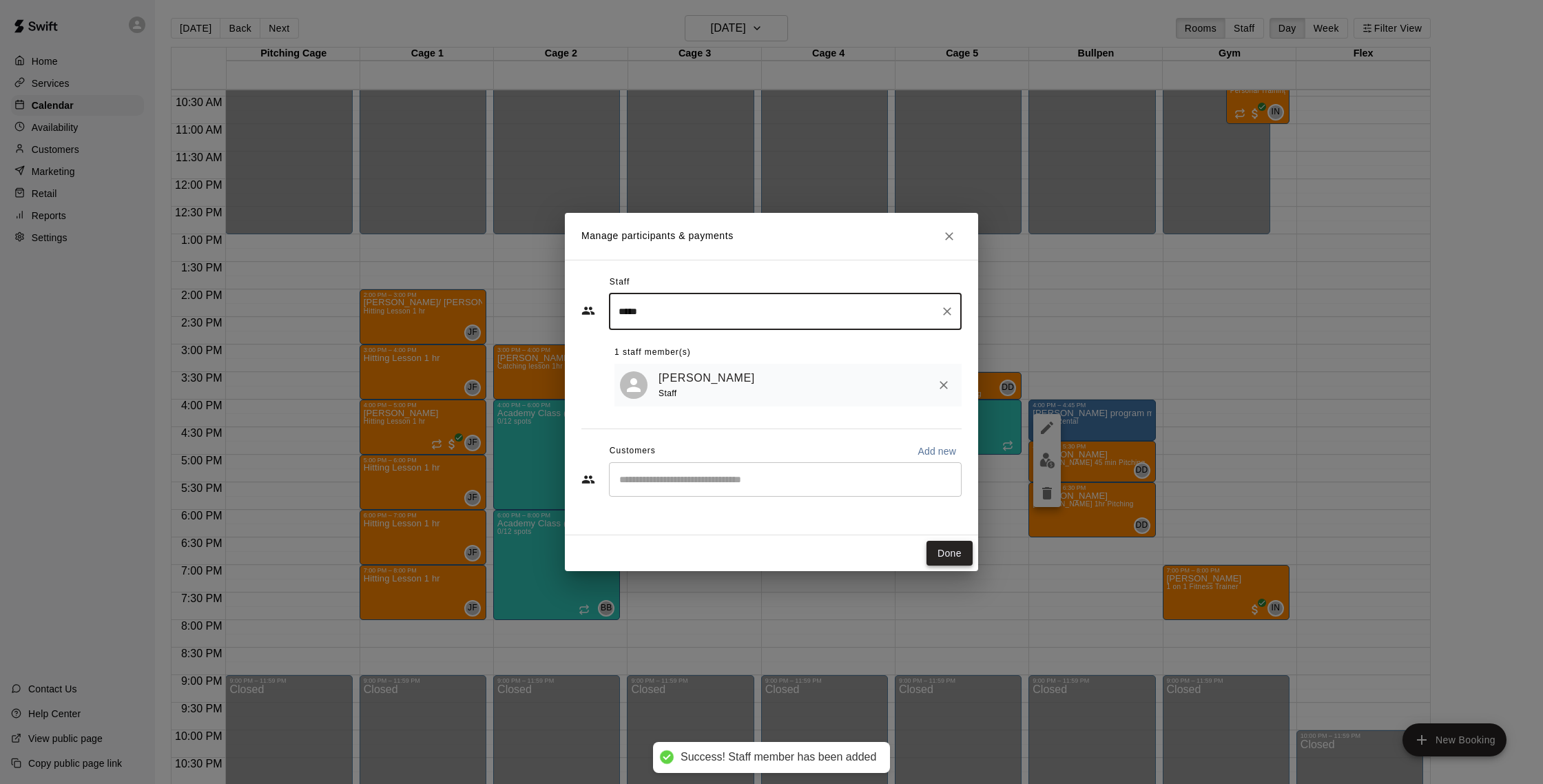
type input "*****"
click at [944, 558] on button "Done" at bounding box center [950, 553] width 46 height 26
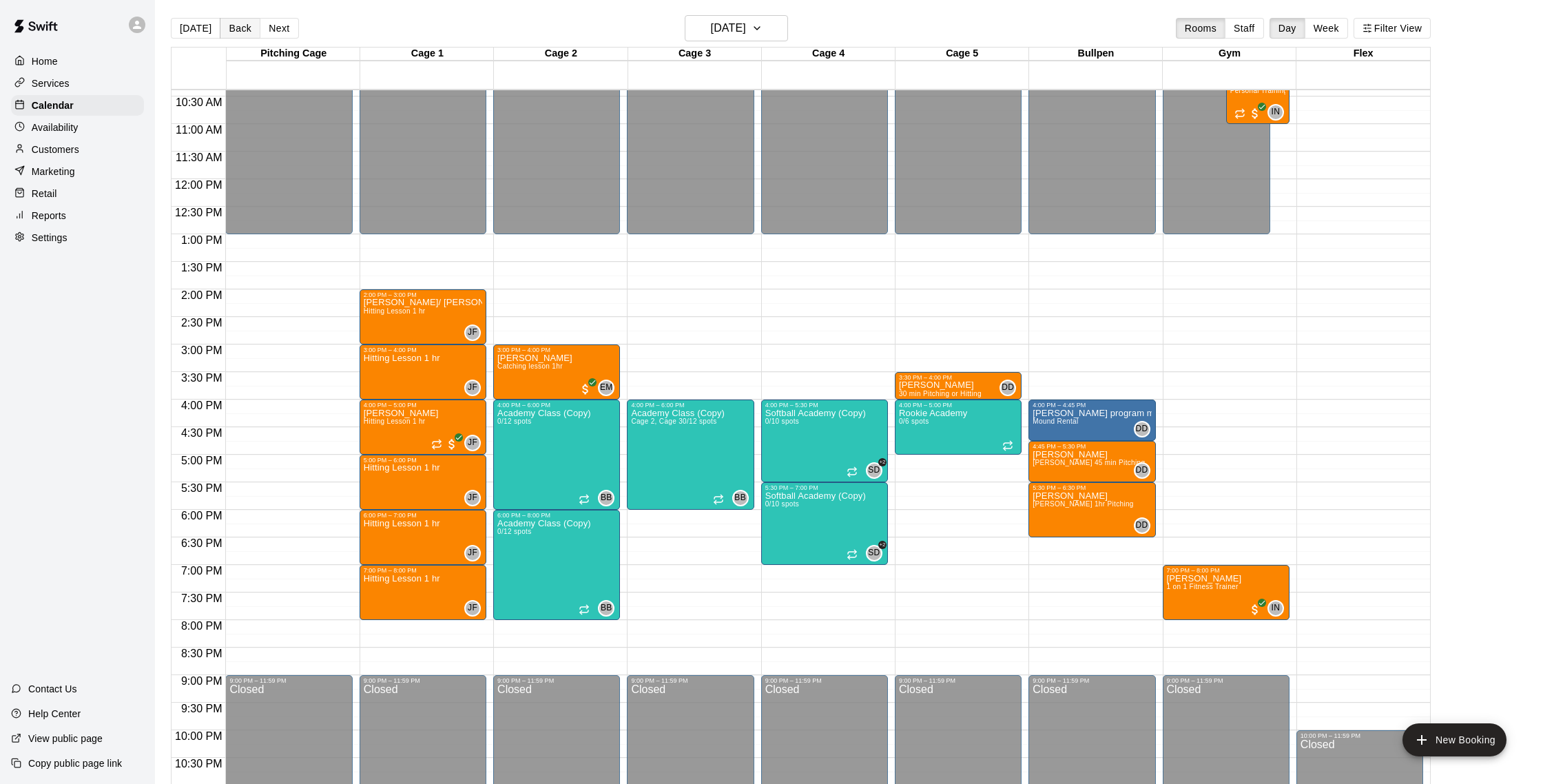
click at [241, 36] on button "Back" at bounding box center [240, 28] width 41 height 21
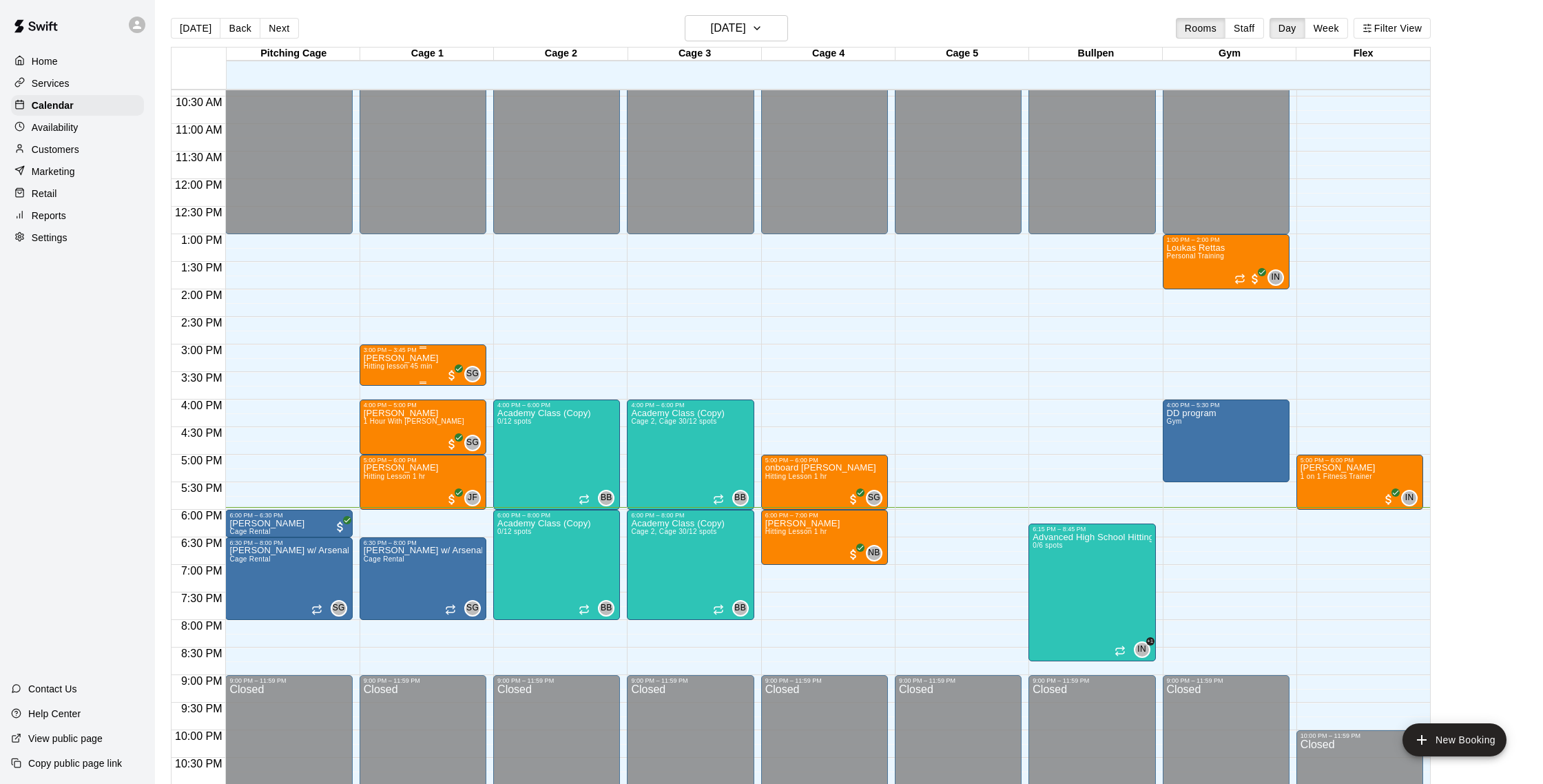
click at [482, 381] on div "Xavier Valentin Hitting lesson 45 min SG 0" at bounding box center [422, 745] width 119 height 784
click at [479, 375] on div at bounding box center [771, 392] width 1543 height 784
click at [480, 376] on div "SG" at bounding box center [472, 374] width 17 height 17
click at [476, 418] on img "edit" at bounding box center [479, 412] width 16 height 16
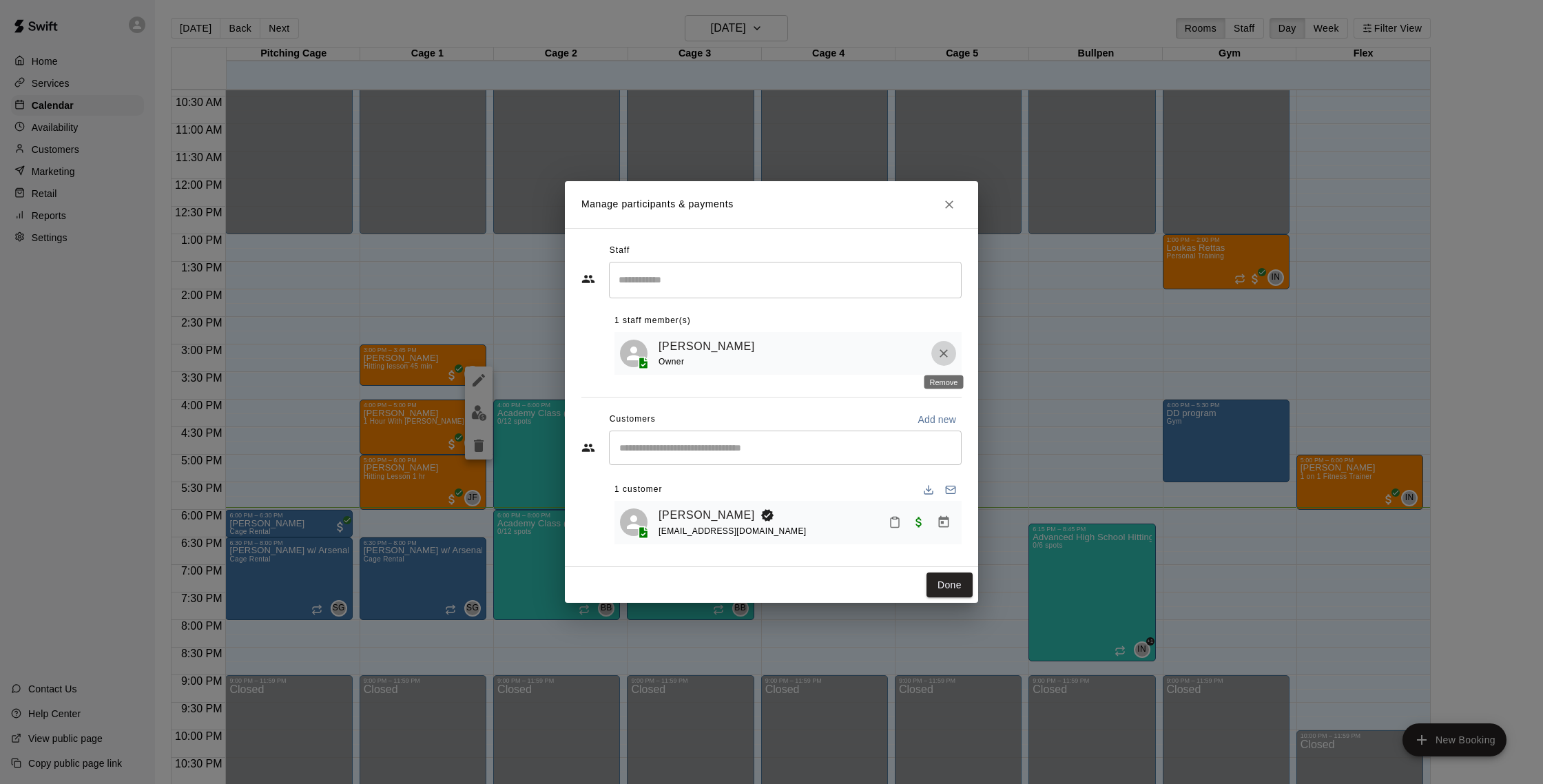
drag, startPoint x: 942, startPoint y: 354, endPoint x: 930, endPoint y: 347, distance: 13.9
click at [942, 354] on icon "Remove" at bounding box center [944, 353] width 8 height 8
click at [940, 351] on icon "Remove" at bounding box center [944, 353] width 14 height 14
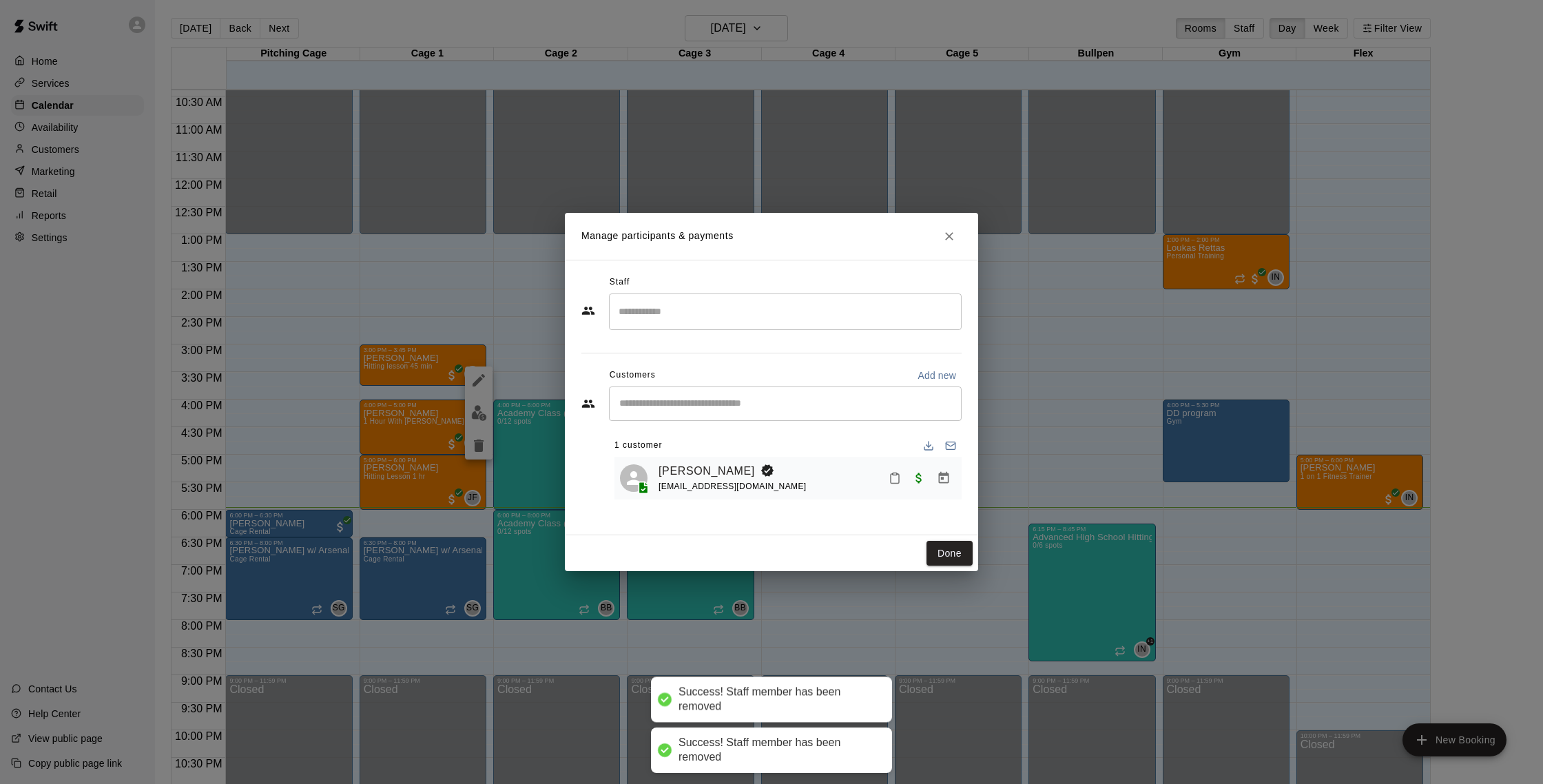
click at [778, 309] on input "Search staff" at bounding box center [785, 311] width 340 height 24
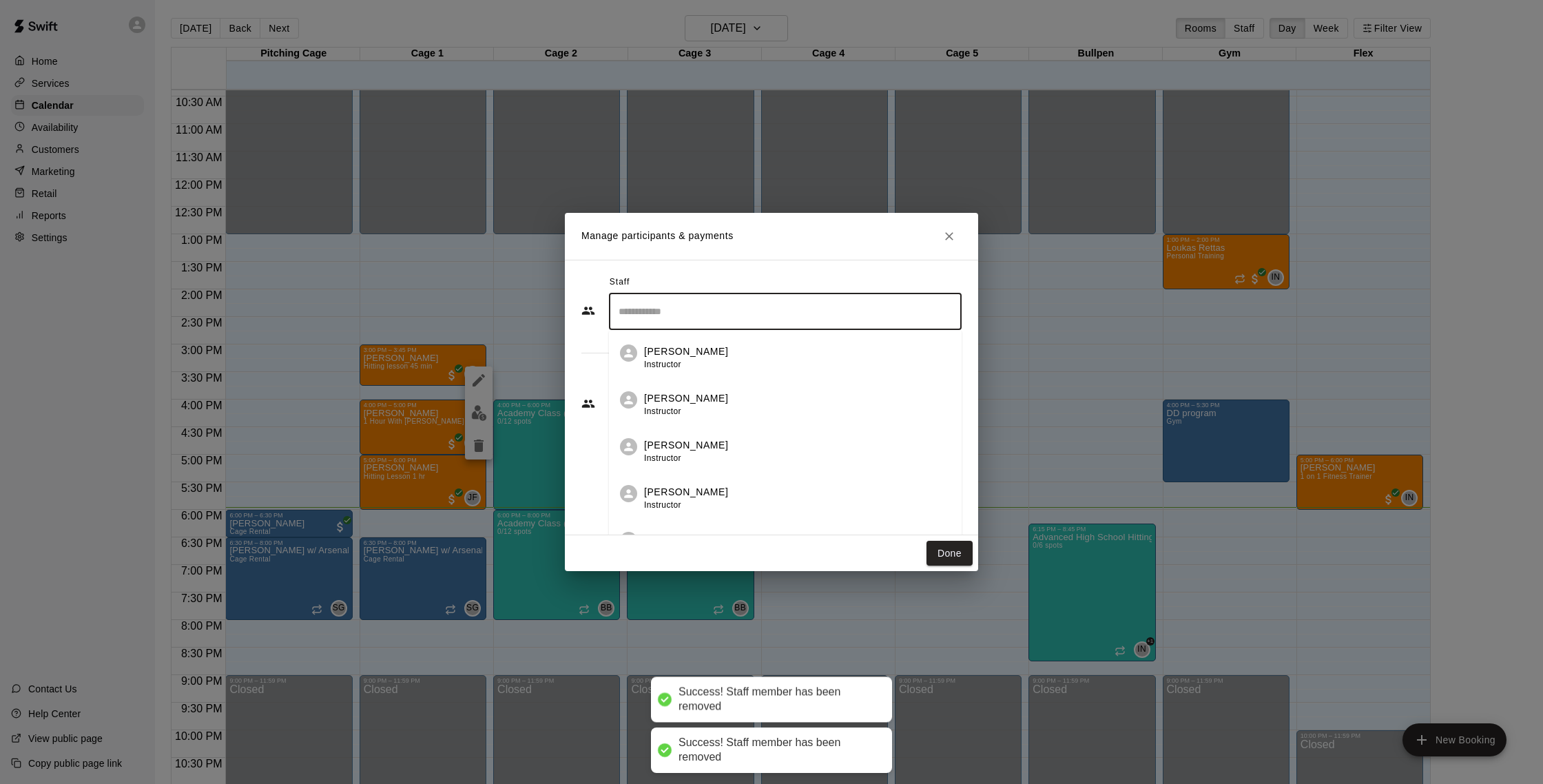
click at [803, 437] on li "Nate Betances Instructor" at bounding box center [785, 446] width 353 height 46
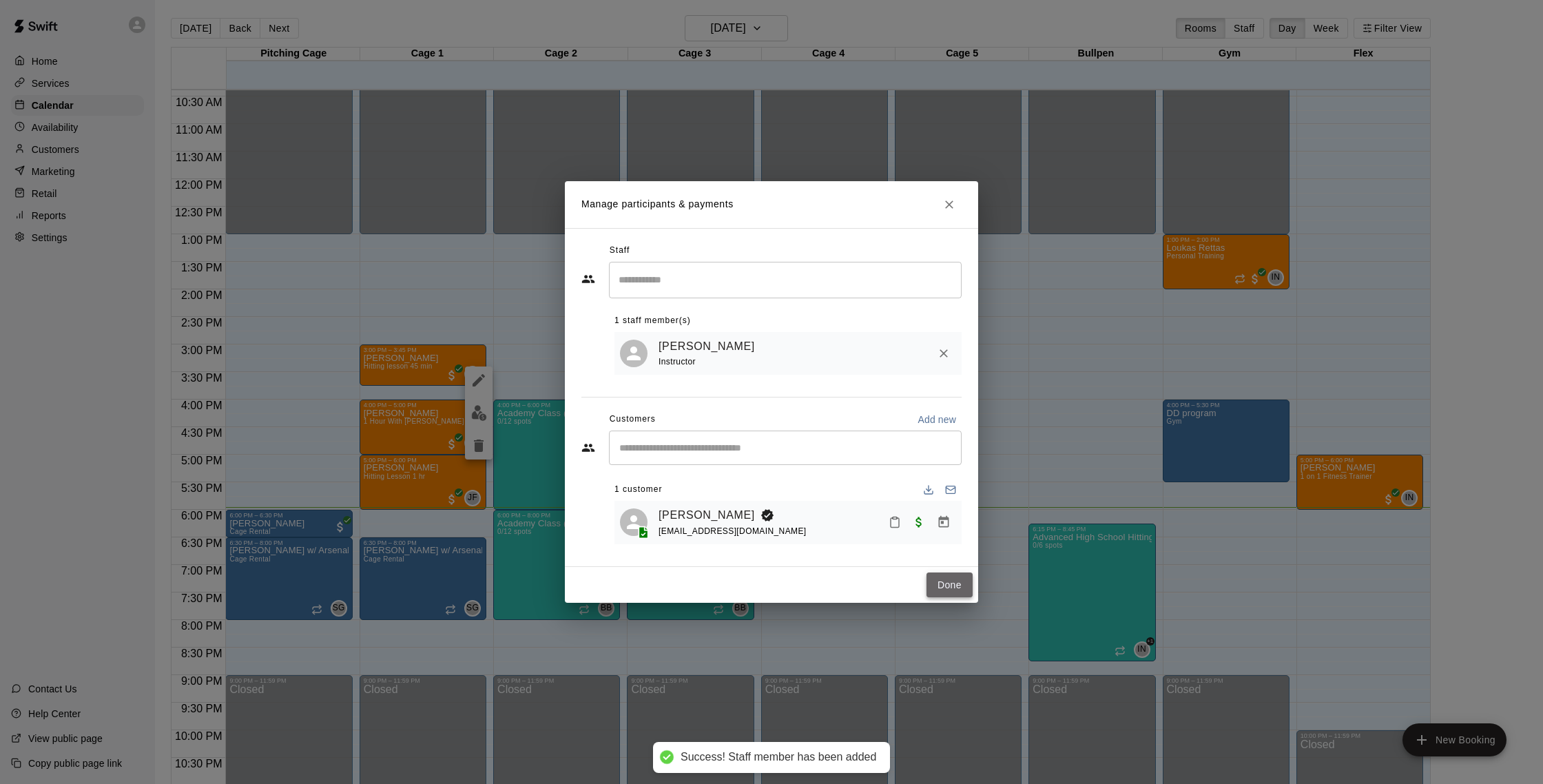
click at [930, 582] on button "Done" at bounding box center [950, 585] width 46 height 26
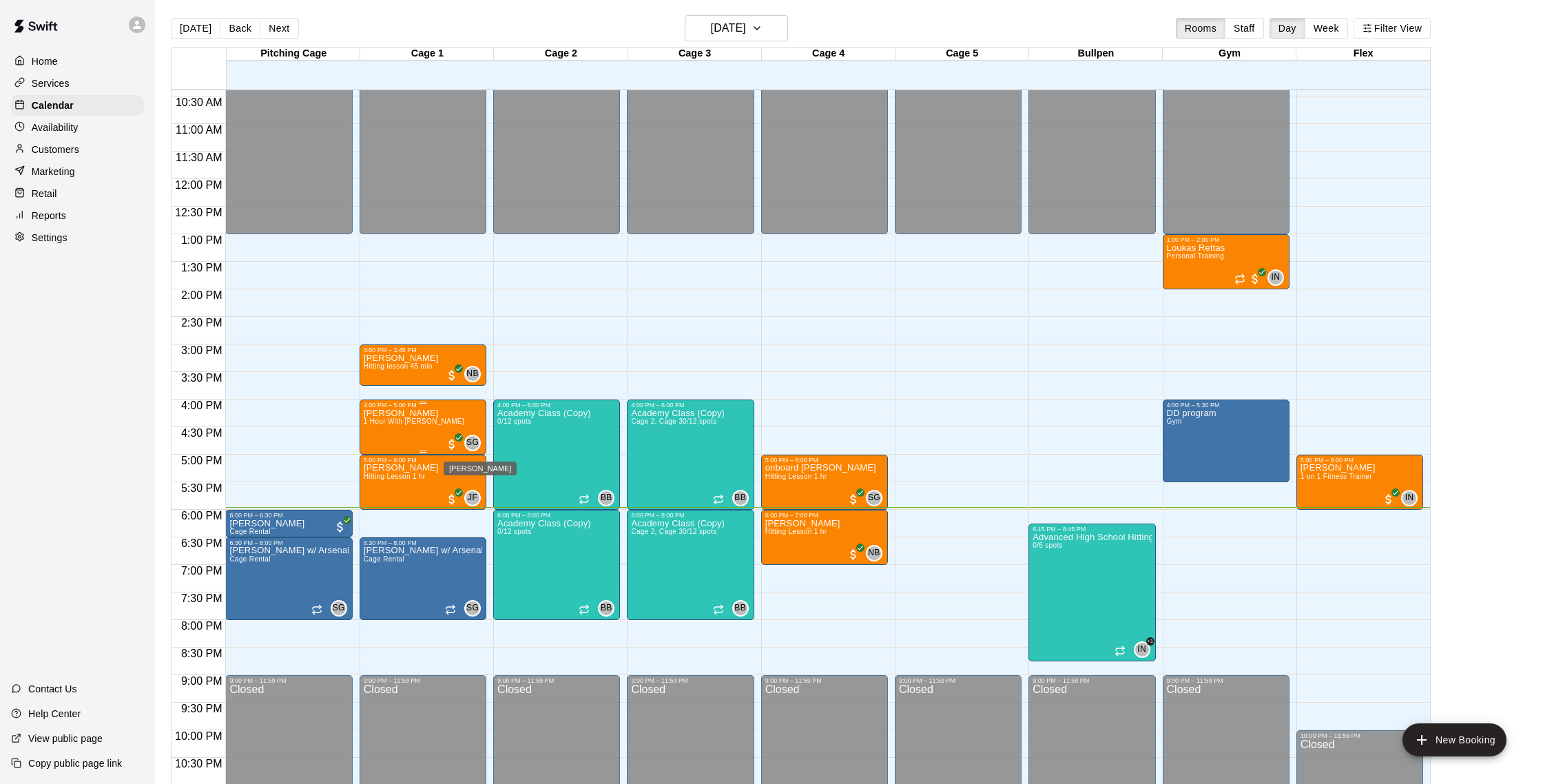
click at [475, 442] on span "SG" at bounding box center [472, 442] width 12 height 14
click at [481, 491] on button "edit" at bounding box center [481, 483] width 27 height 27
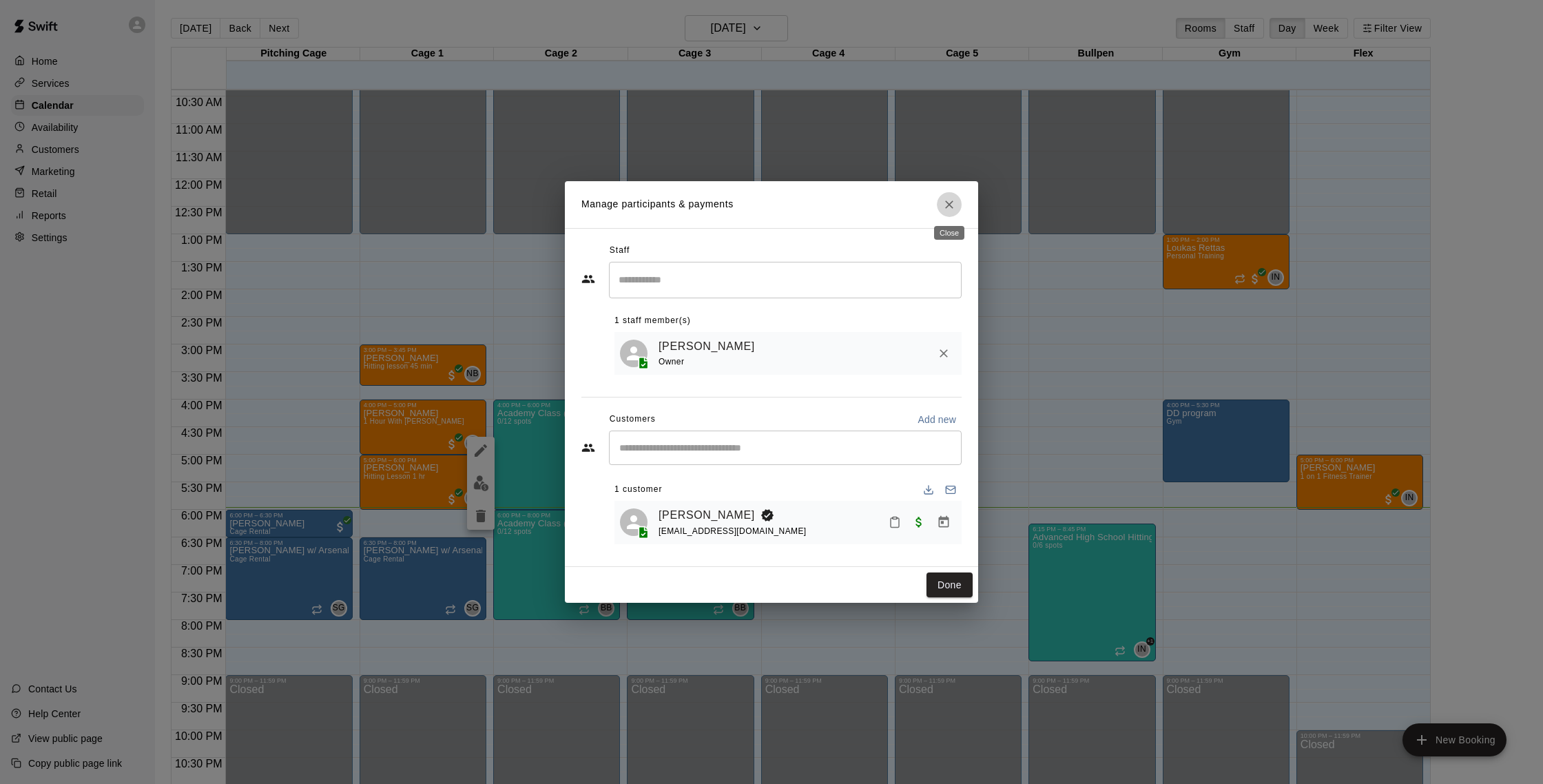
click at [947, 209] on icon "Close" at bounding box center [949, 204] width 14 height 14
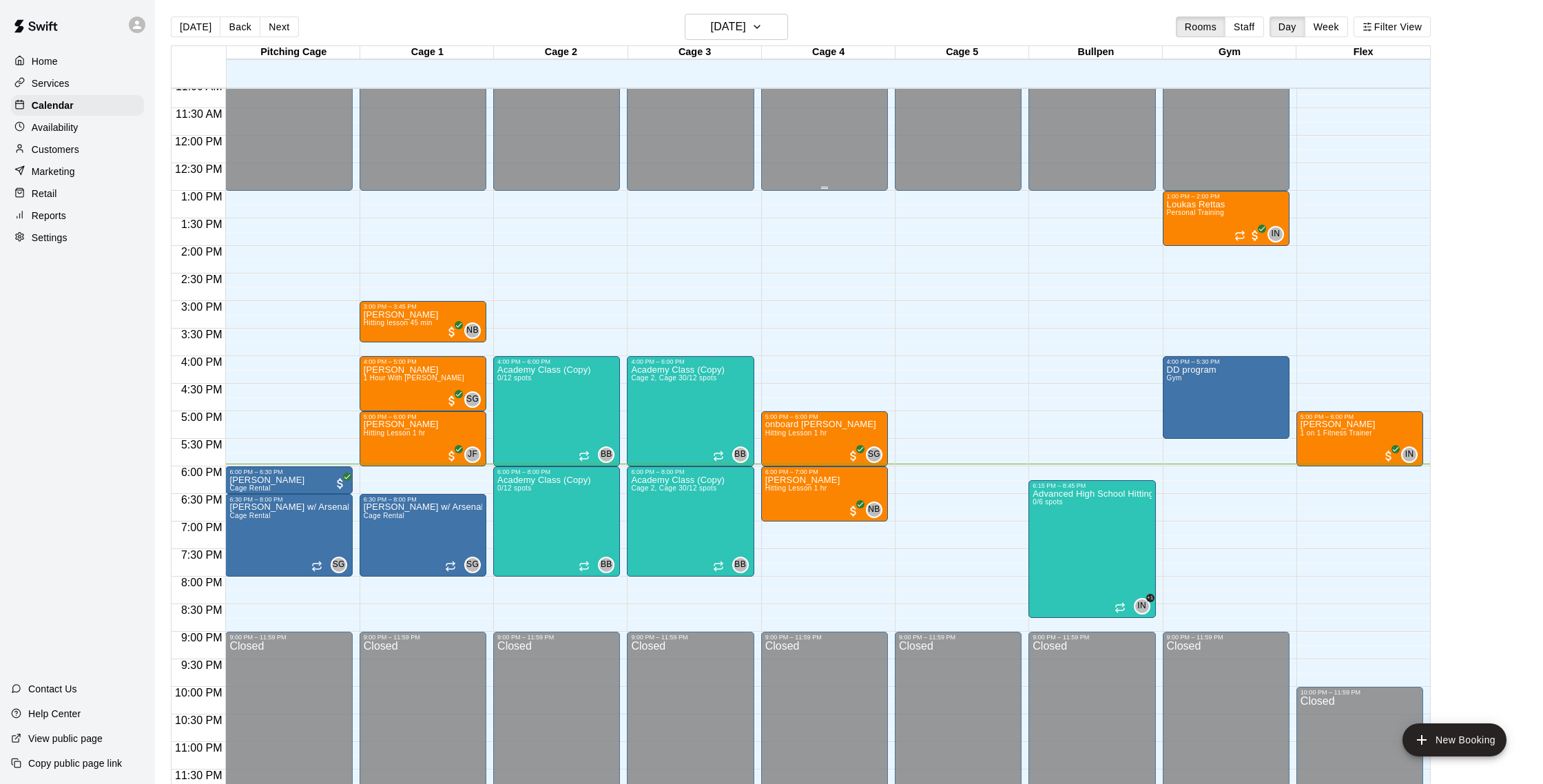
scroll to position [17, 0]
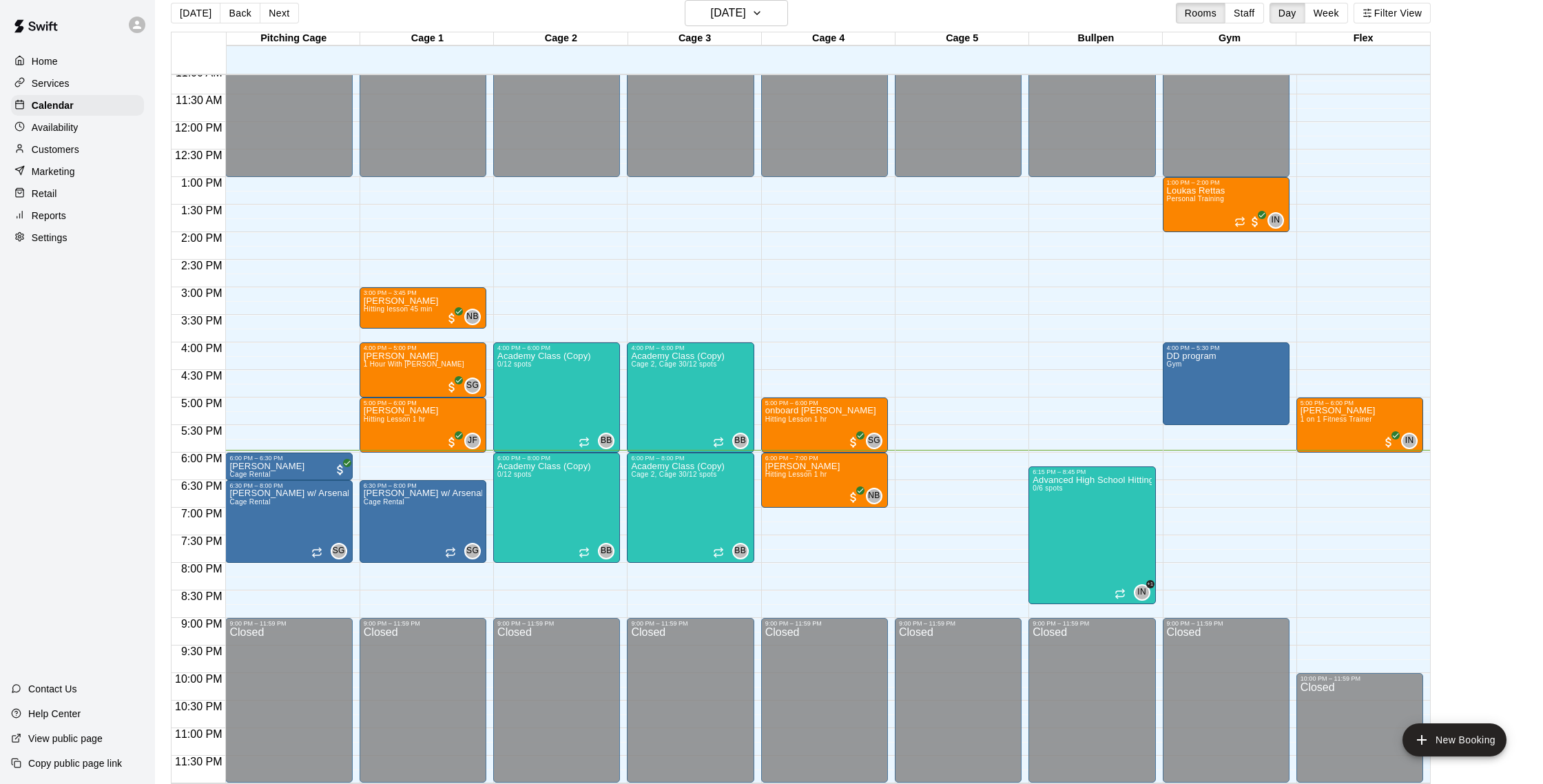
click at [273, 17] on button "Next" at bounding box center [279, 12] width 38 height 21
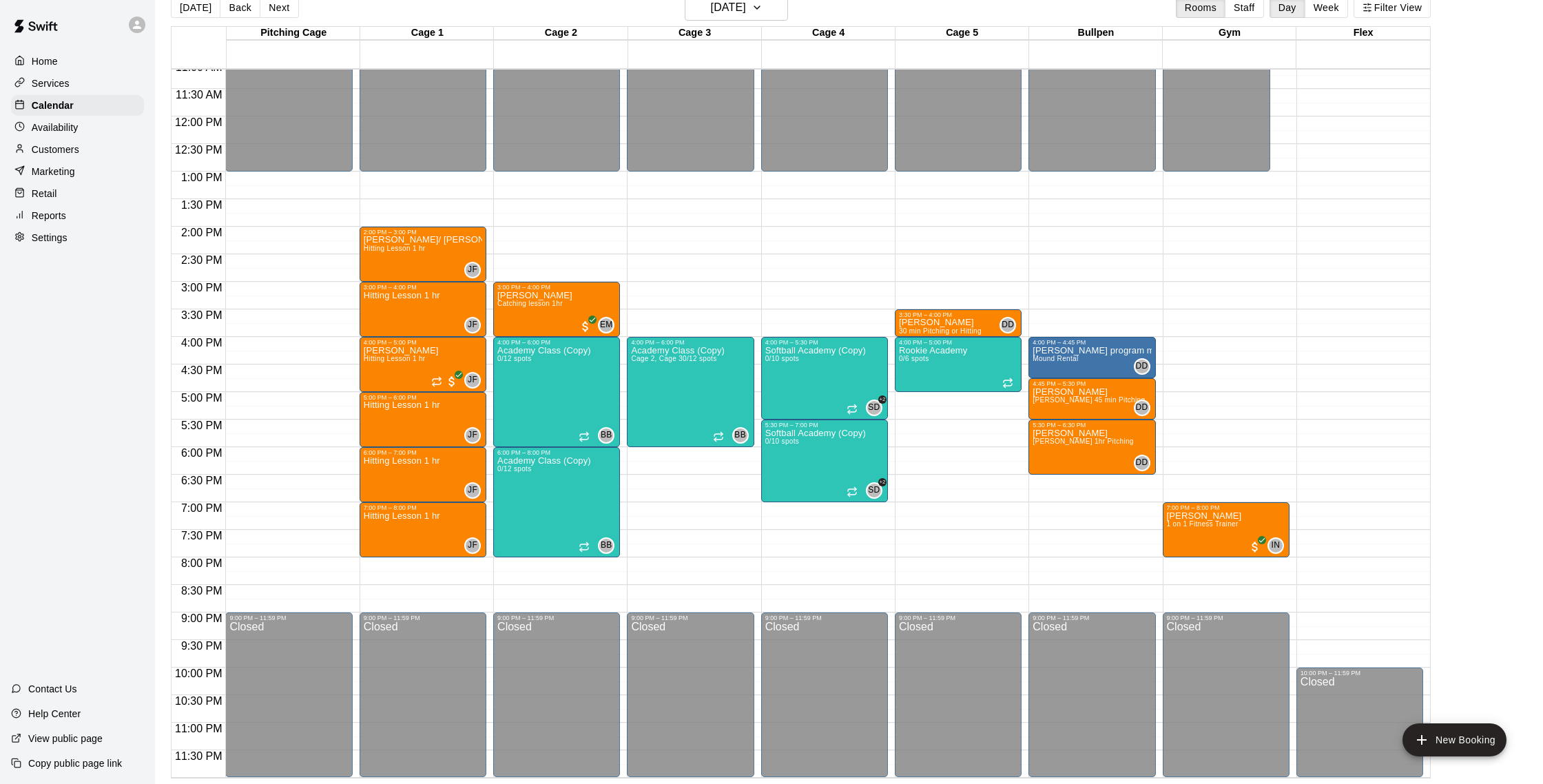
scroll to position [22, 0]
click at [55, 152] on p "Customers" at bounding box center [55, 149] width 47 height 14
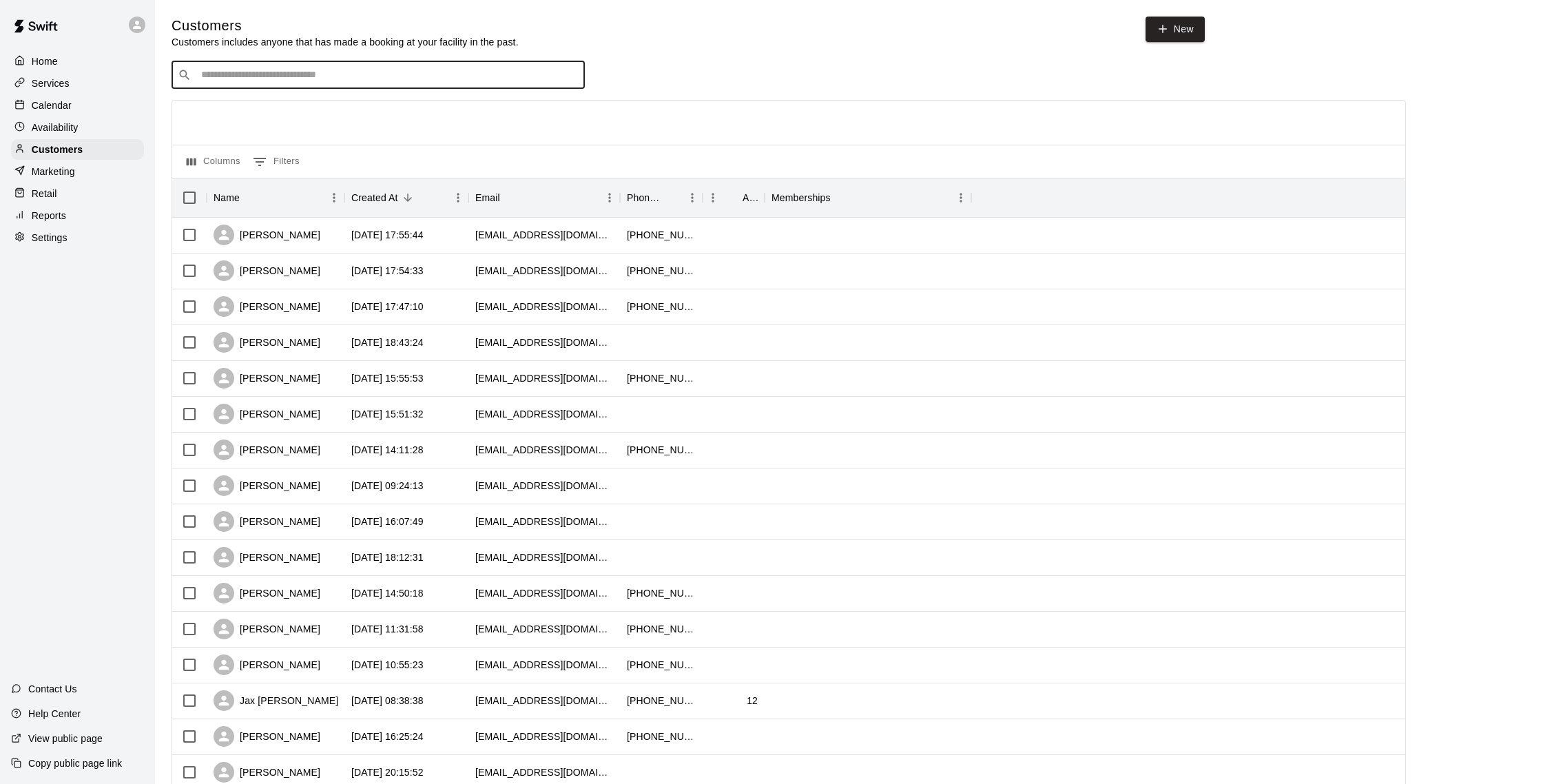
click at [285, 76] on input "Search customers by name or email" at bounding box center [388, 75] width 382 height 14
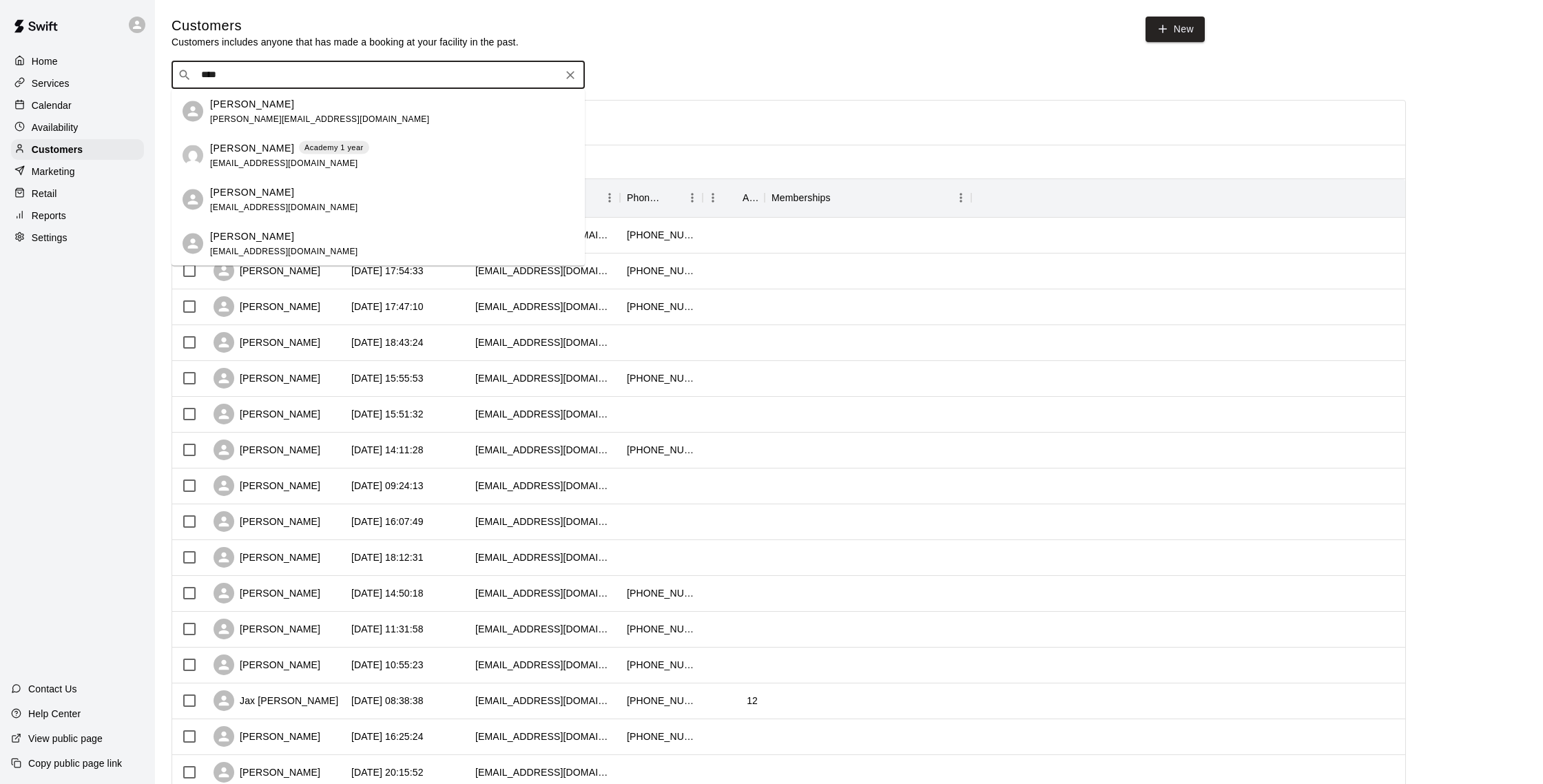
type input "*****"
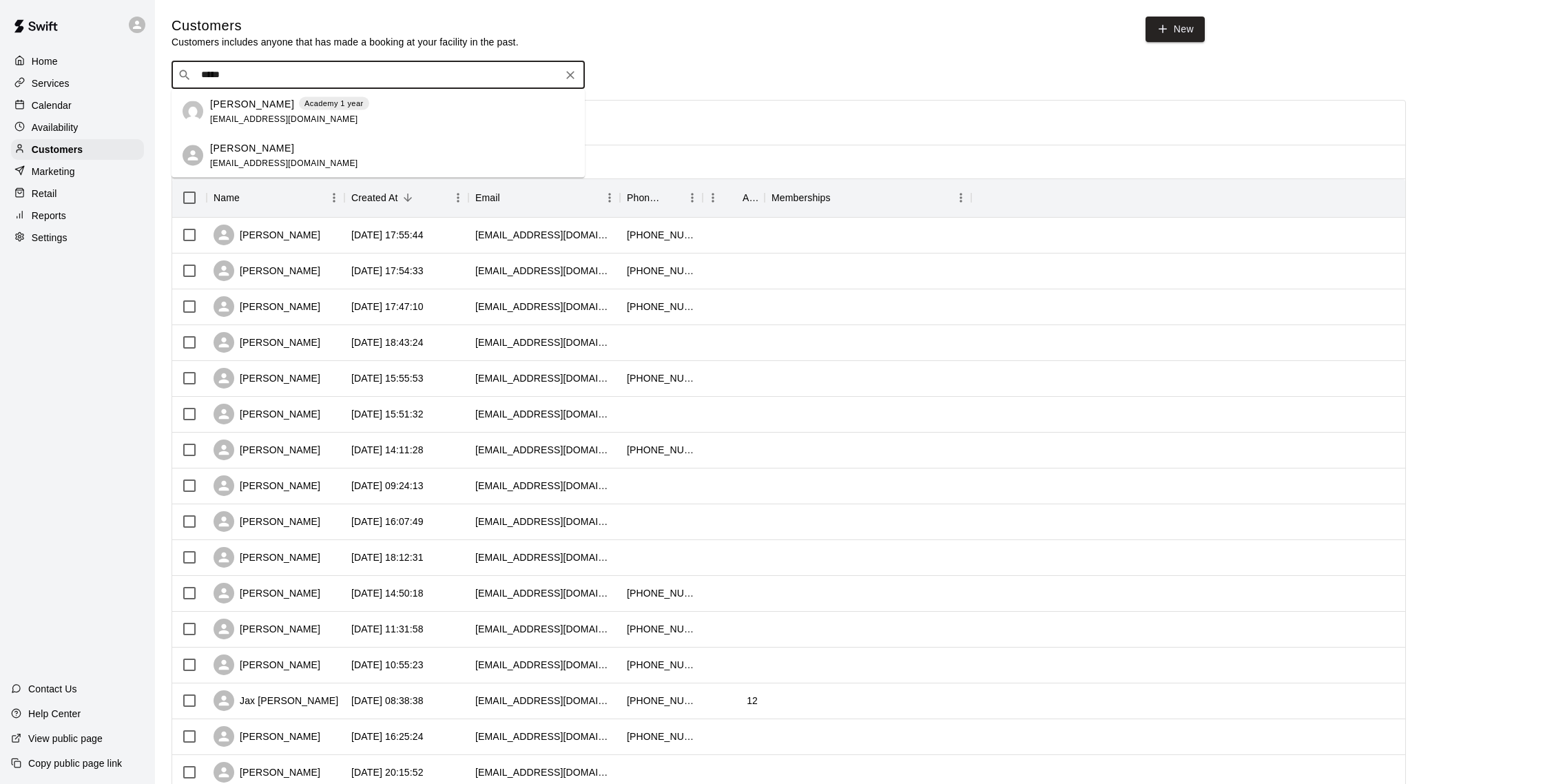
click at [221, 110] on p "Milann Temprano" at bounding box center [251, 103] width 84 height 14
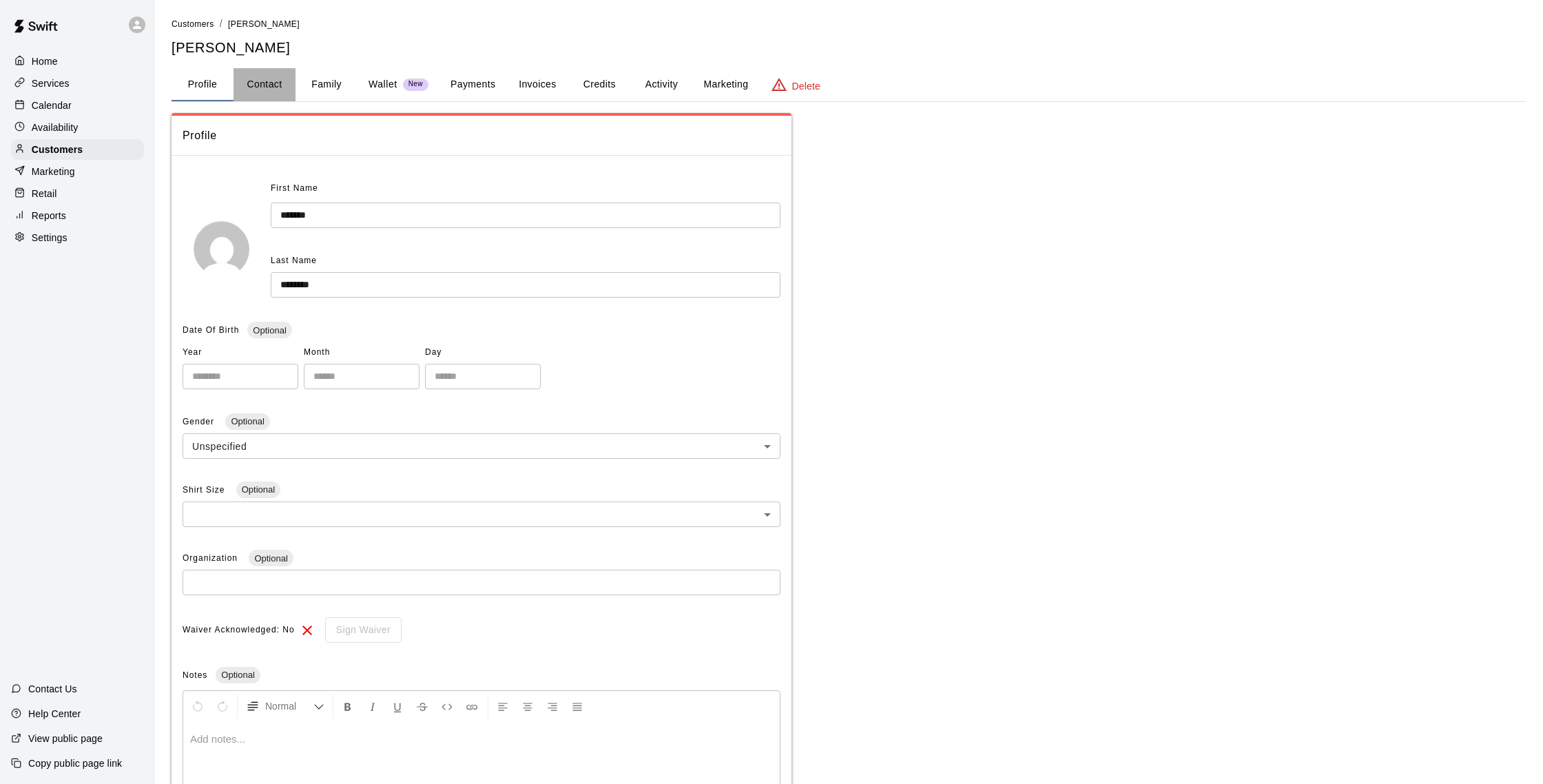
click at [266, 94] on button "Contact" at bounding box center [264, 85] width 62 height 33
select select "**"
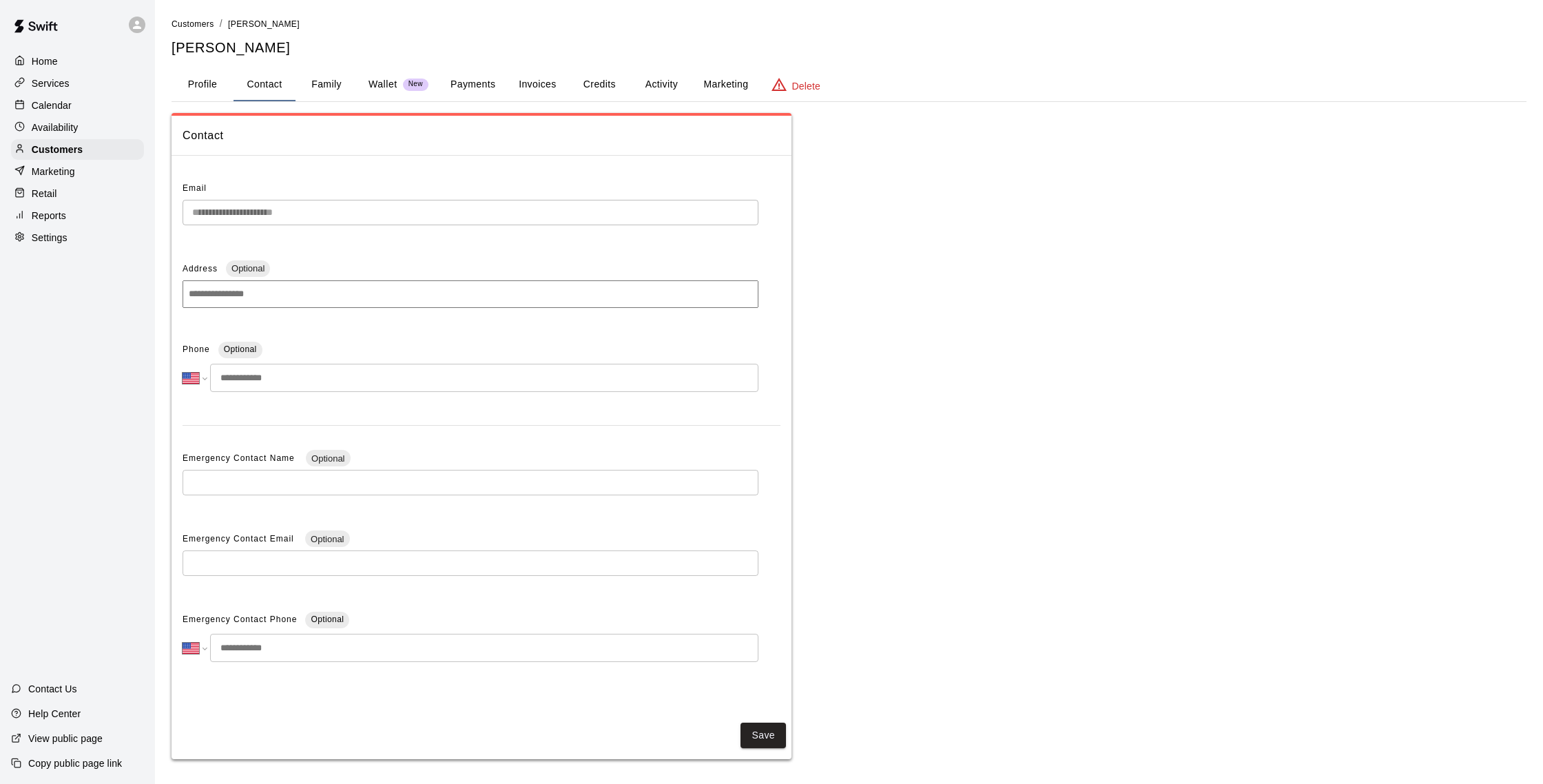
click at [209, 95] on button "Profile" at bounding box center [203, 85] width 62 height 33
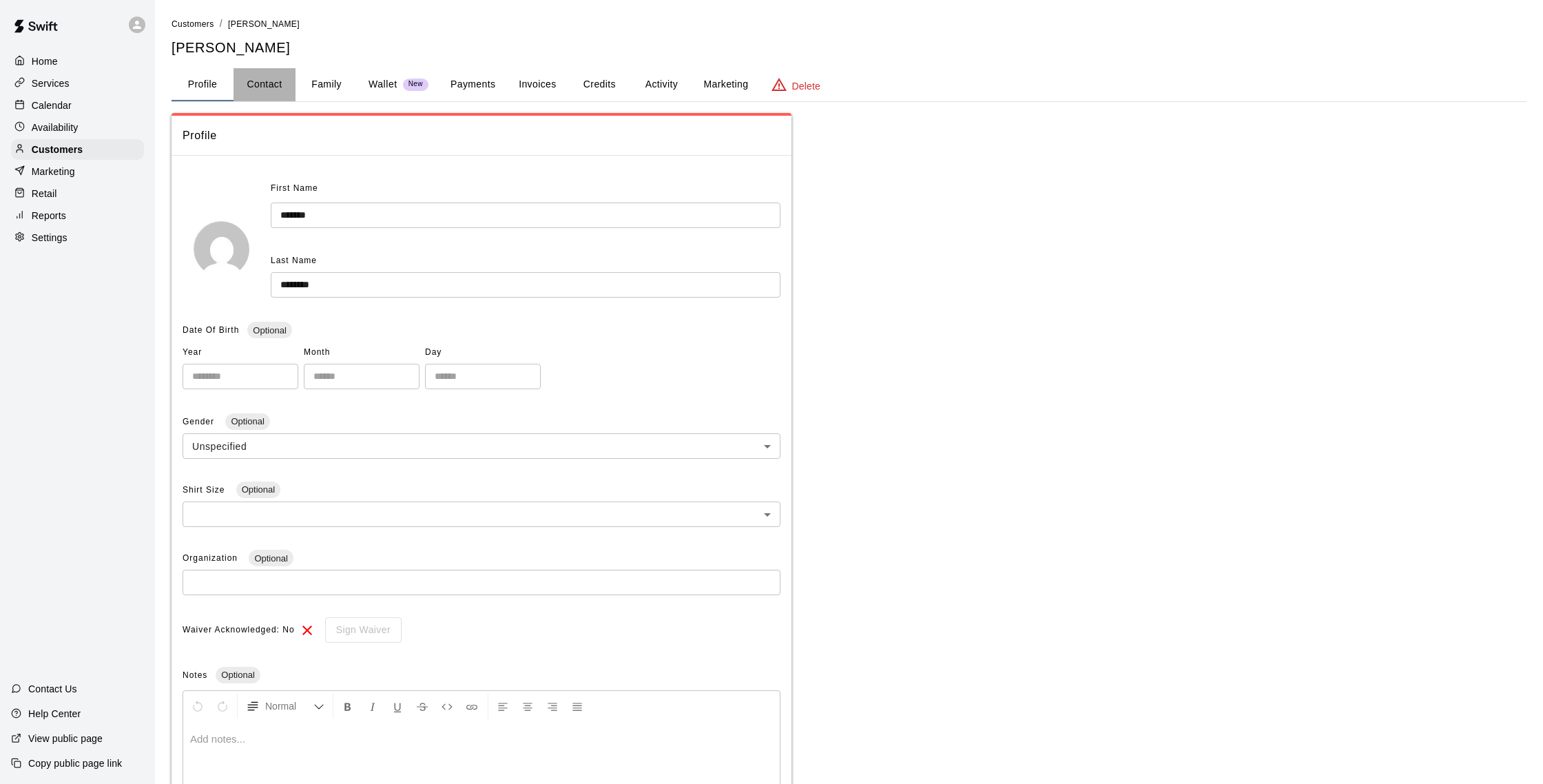
click at [243, 91] on button "Contact" at bounding box center [264, 85] width 62 height 33
select select "**"
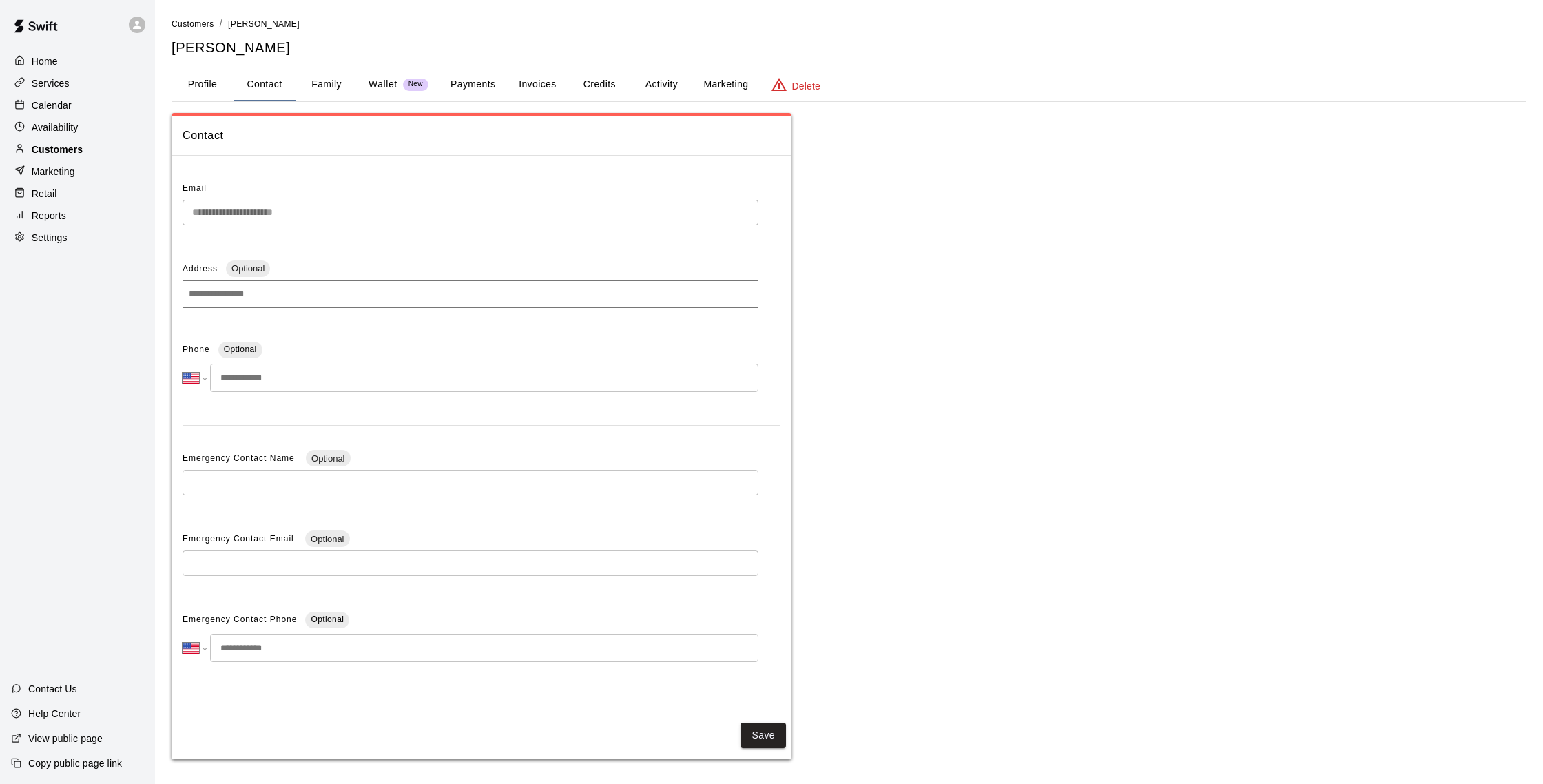
click at [67, 144] on p "Customers" at bounding box center [56, 149] width 51 height 14
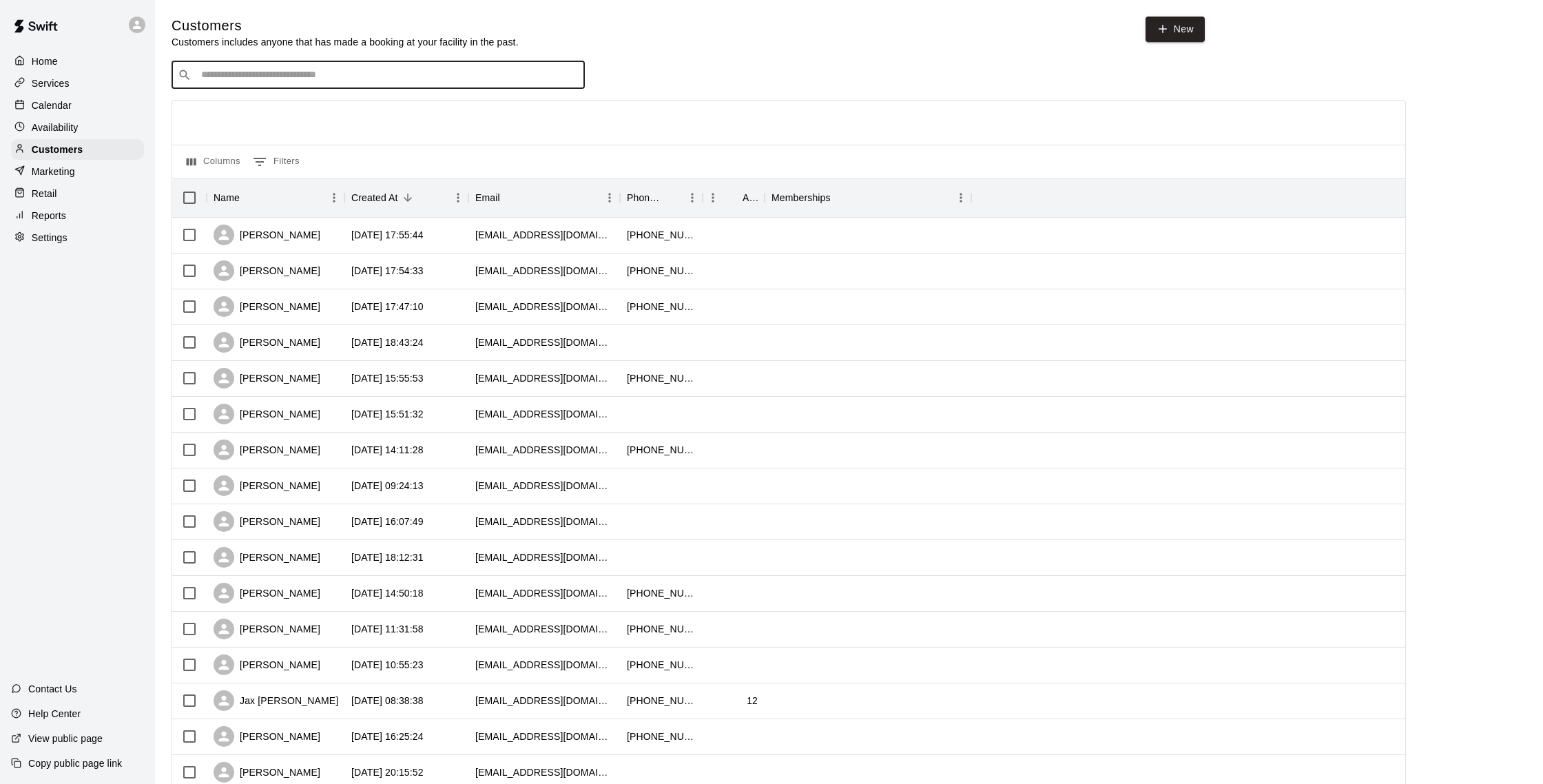
click at [217, 75] on input "Search customers by name or email" at bounding box center [388, 75] width 382 height 14
type input "******"
click at [337, 147] on div "Milann Temprano nickparksra@gmail.com" at bounding box center [392, 155] width 364 height 30
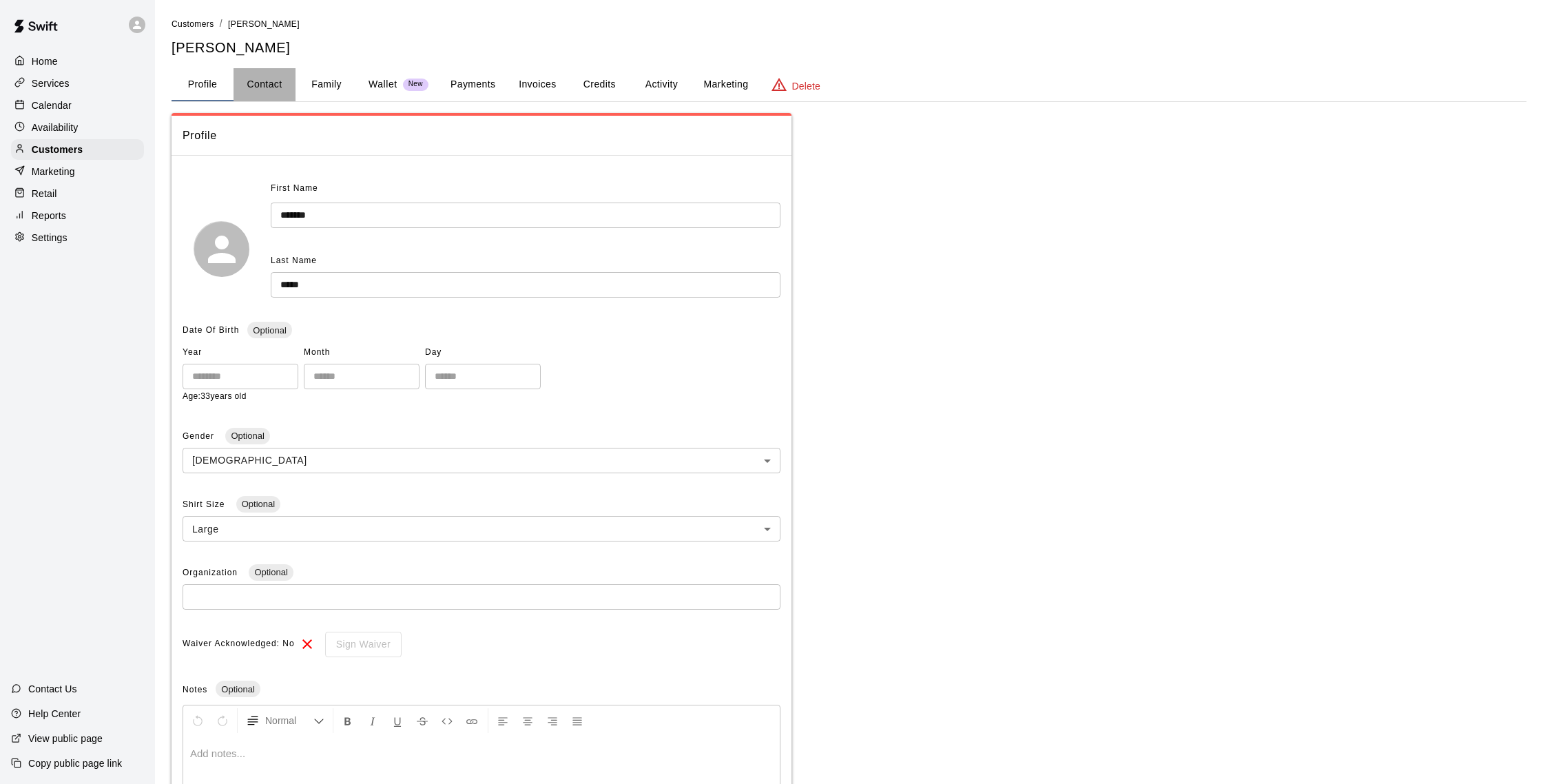
click at [275, 100] on button "Contact" at bounding box center [264, 85] width 62 height 33
select select "**"
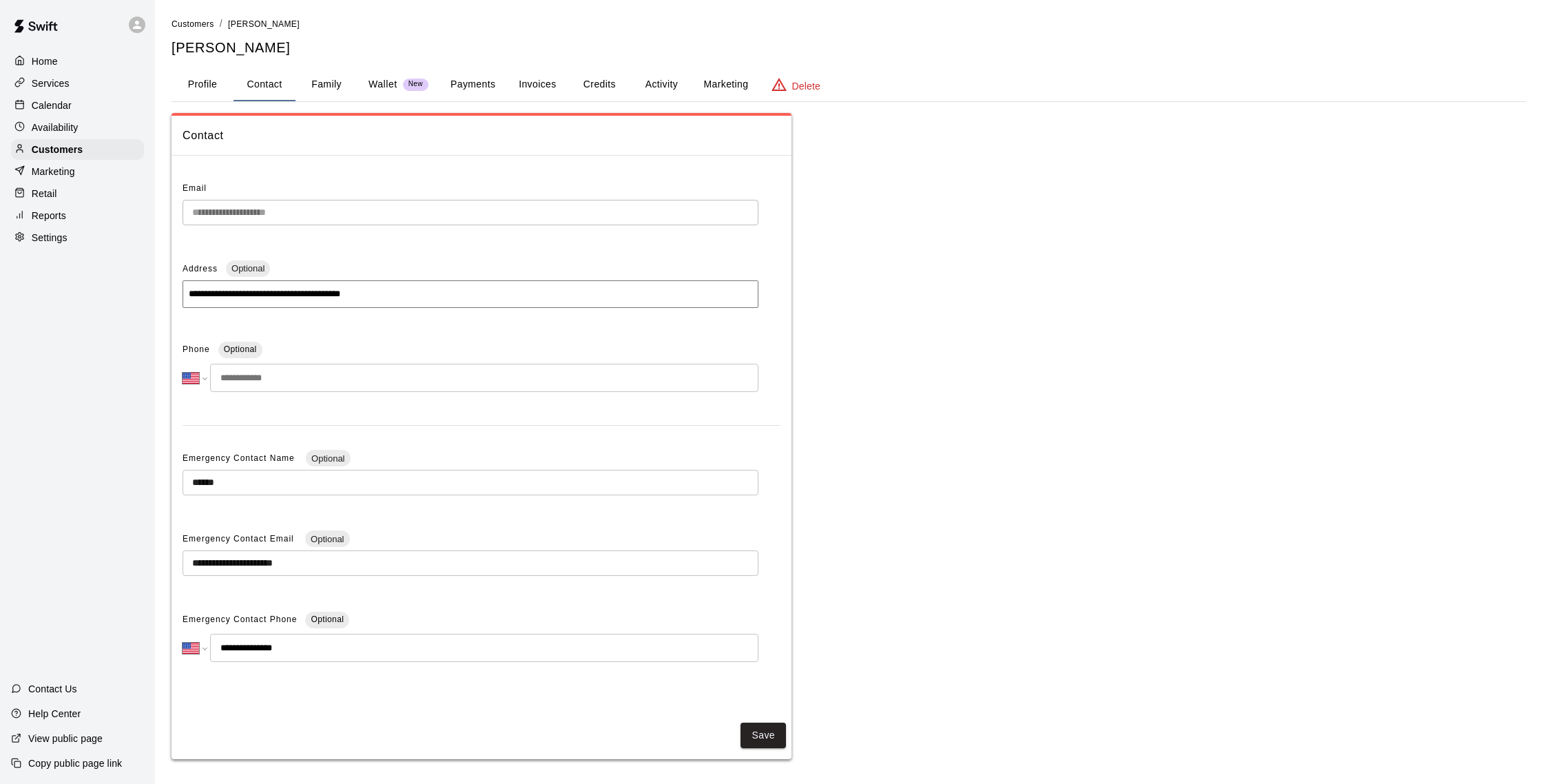
click at [60, 100] on p "Calendar" at bounding box center [51, 105] width 40 height 14
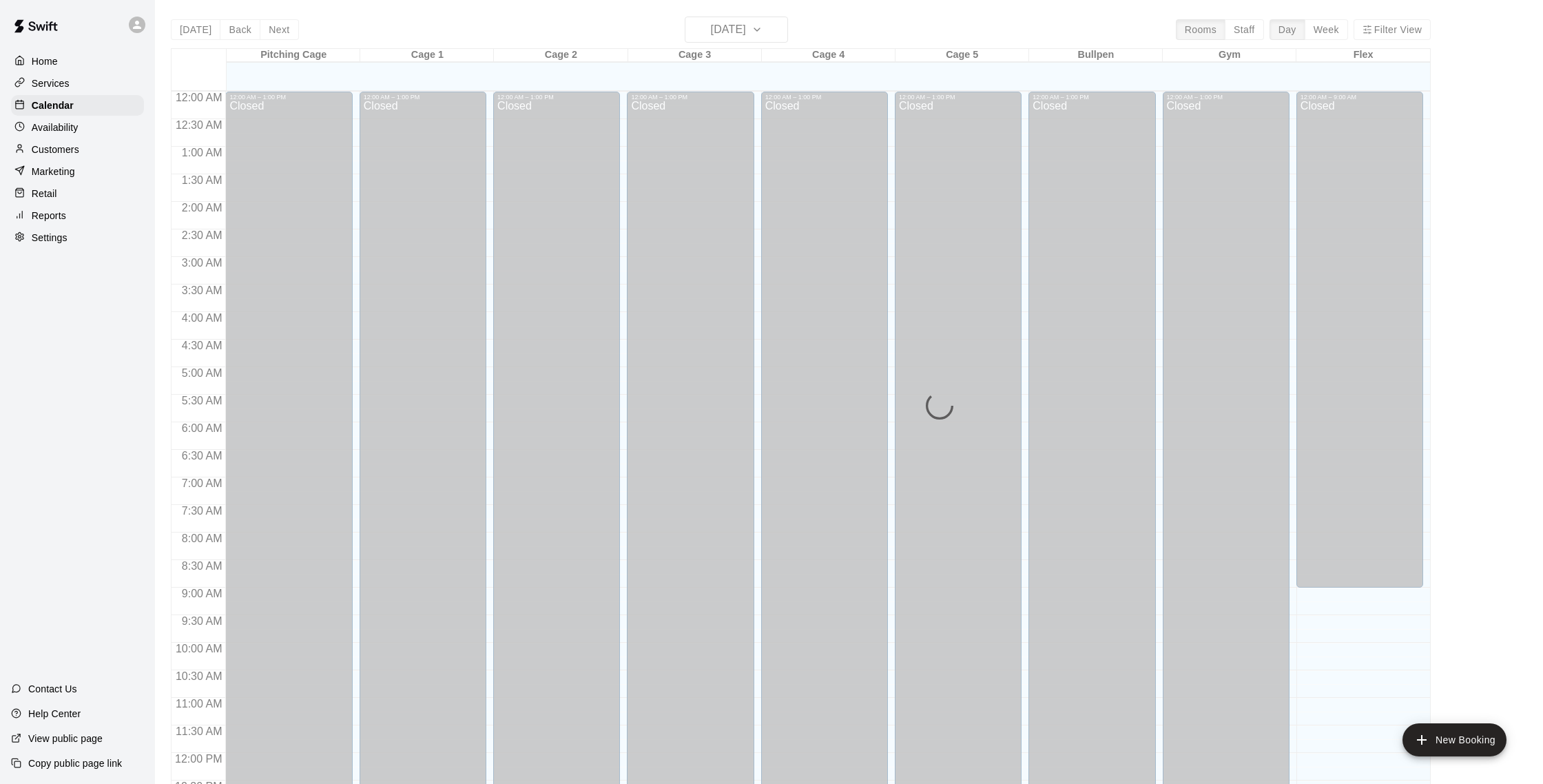
scroll to position [573, 0]
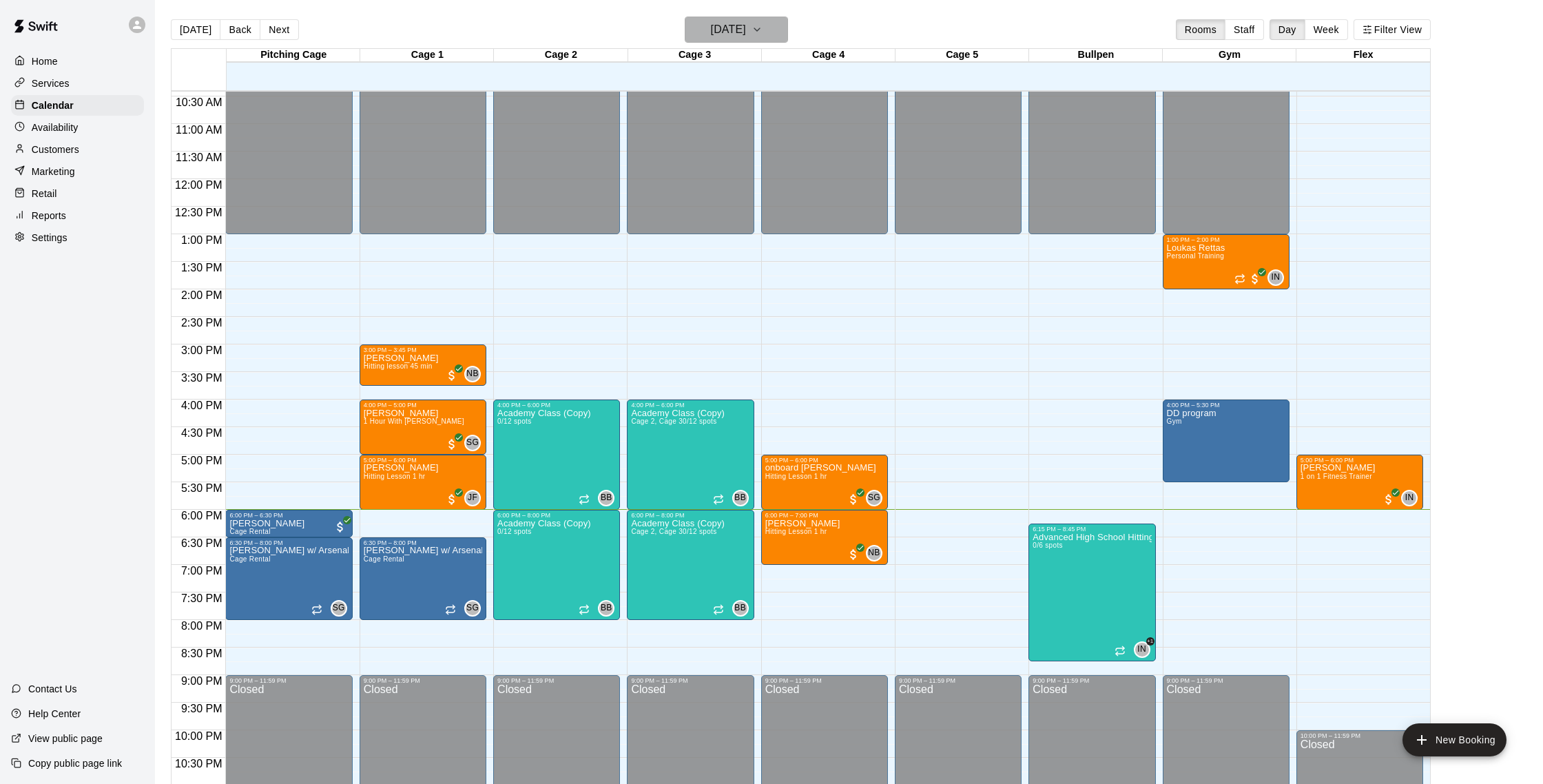
click at [746, 31] on h6 "[DATE]" at bounding box center [729, 29] width 35 height 19
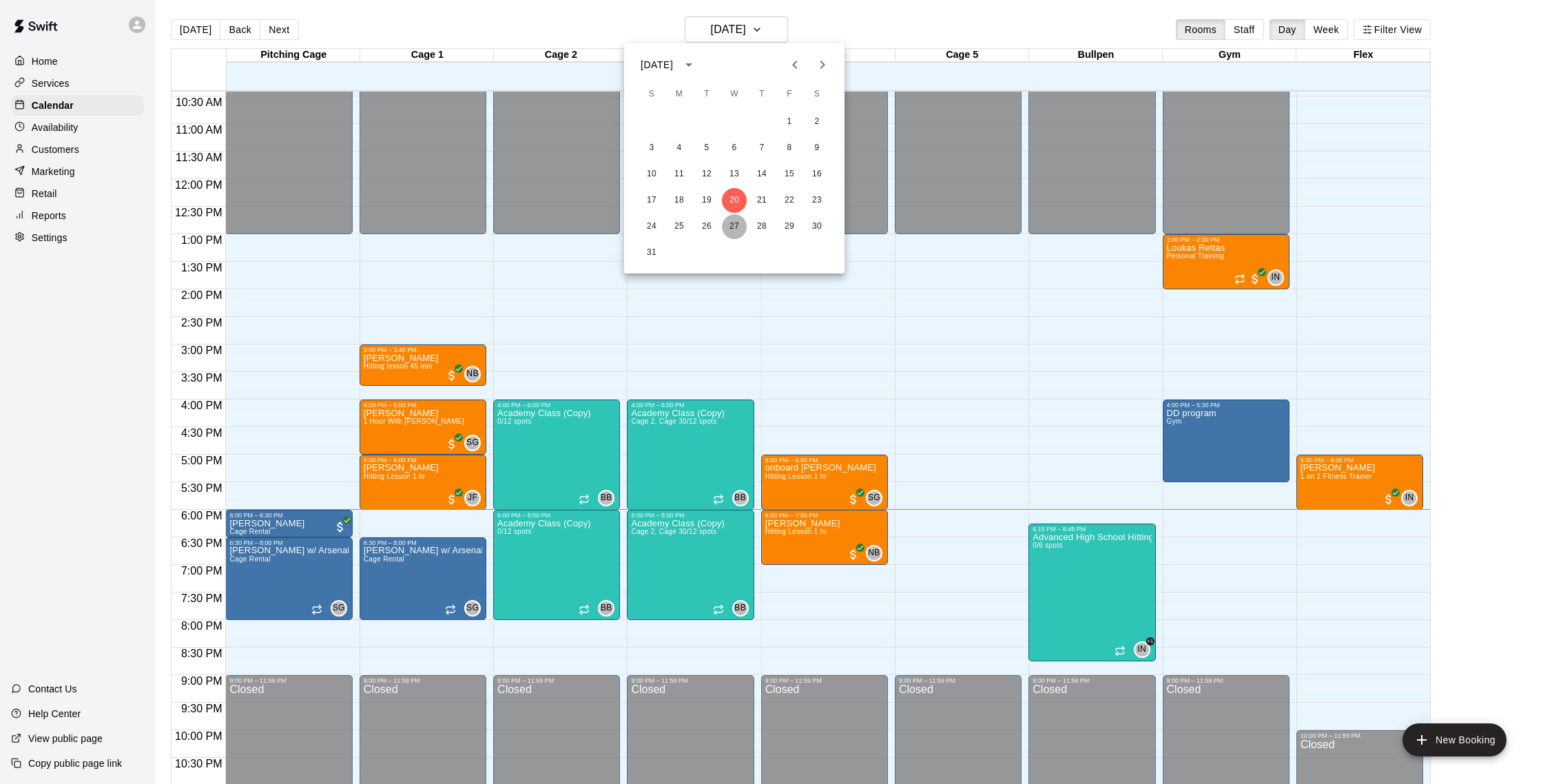
click at [743, 230] on button "27" at bounding box center [735, 226] width 25 height 25
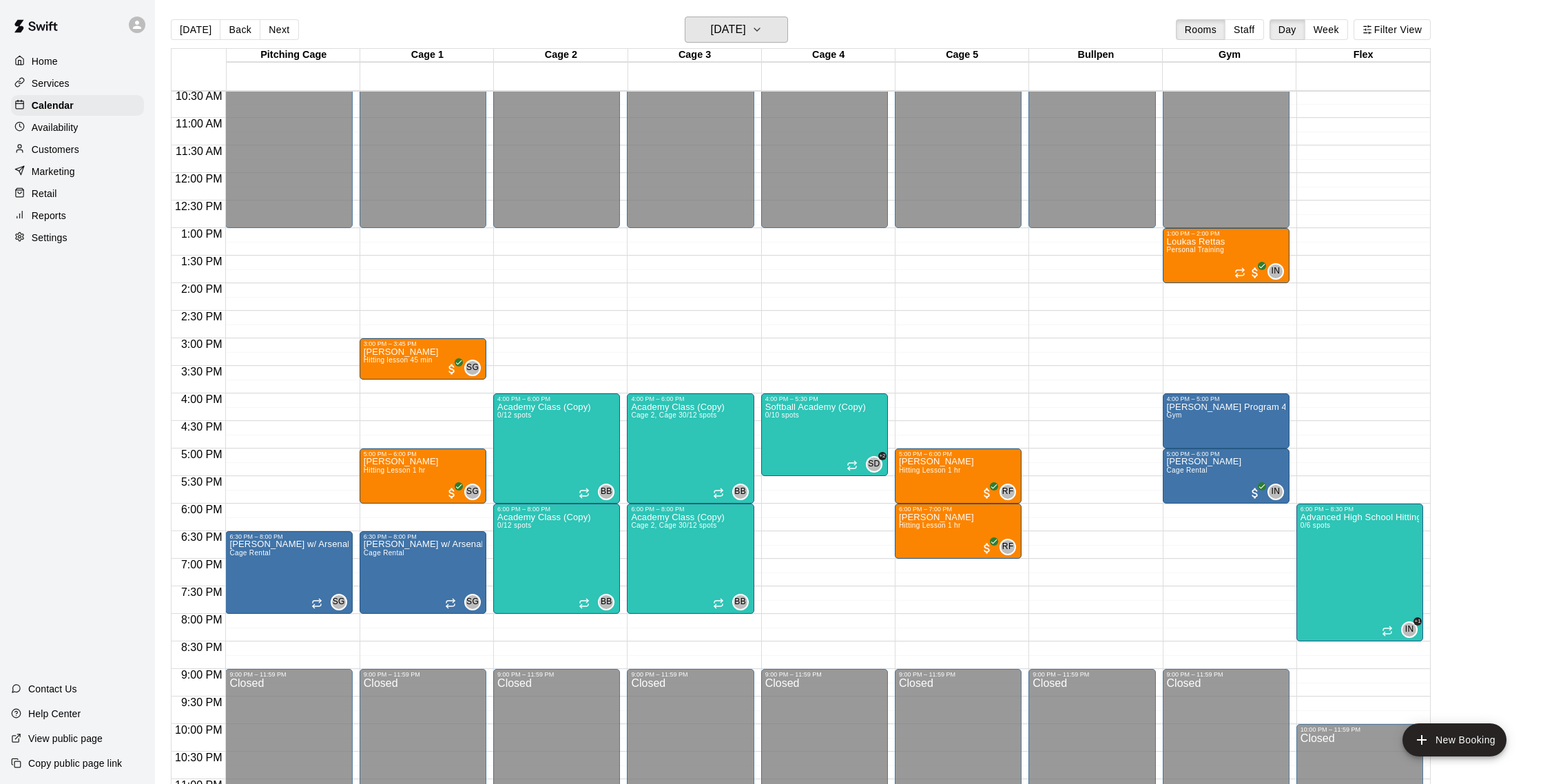
scroll to position [581, 0]
click at [1439, 748] on button "New Booking" at bounding box center [1454, 739] width 104 height 33
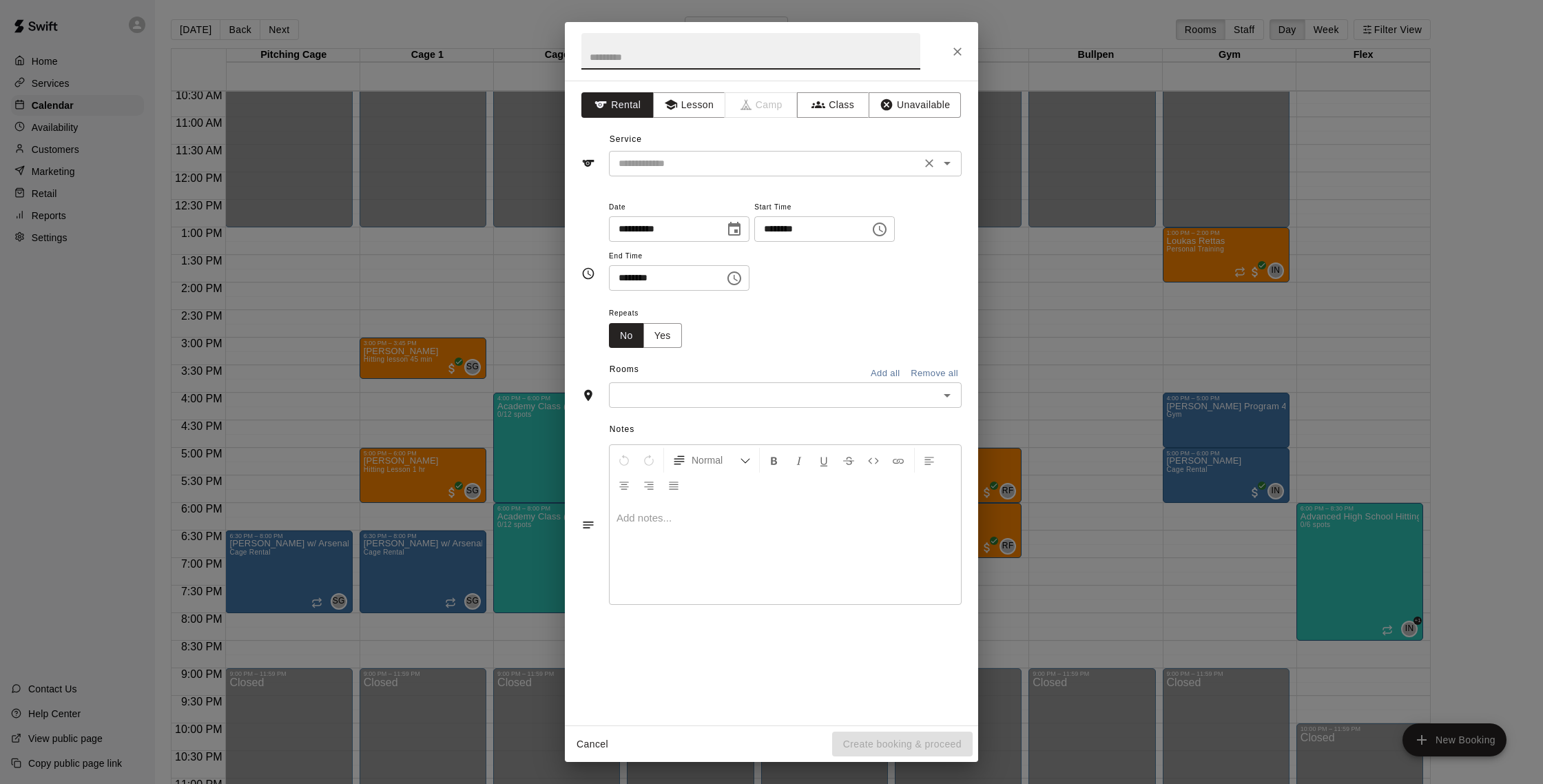
click at [695, 174] on div "​" at bounding box center [785, 163] width 353 height 26
click at [683, 112] on button "Lesson" at bounding box center [689, 105] width 72 height 26
click at [710, 162] on input "text" at bounding box center [765, 163] width 304 height 17
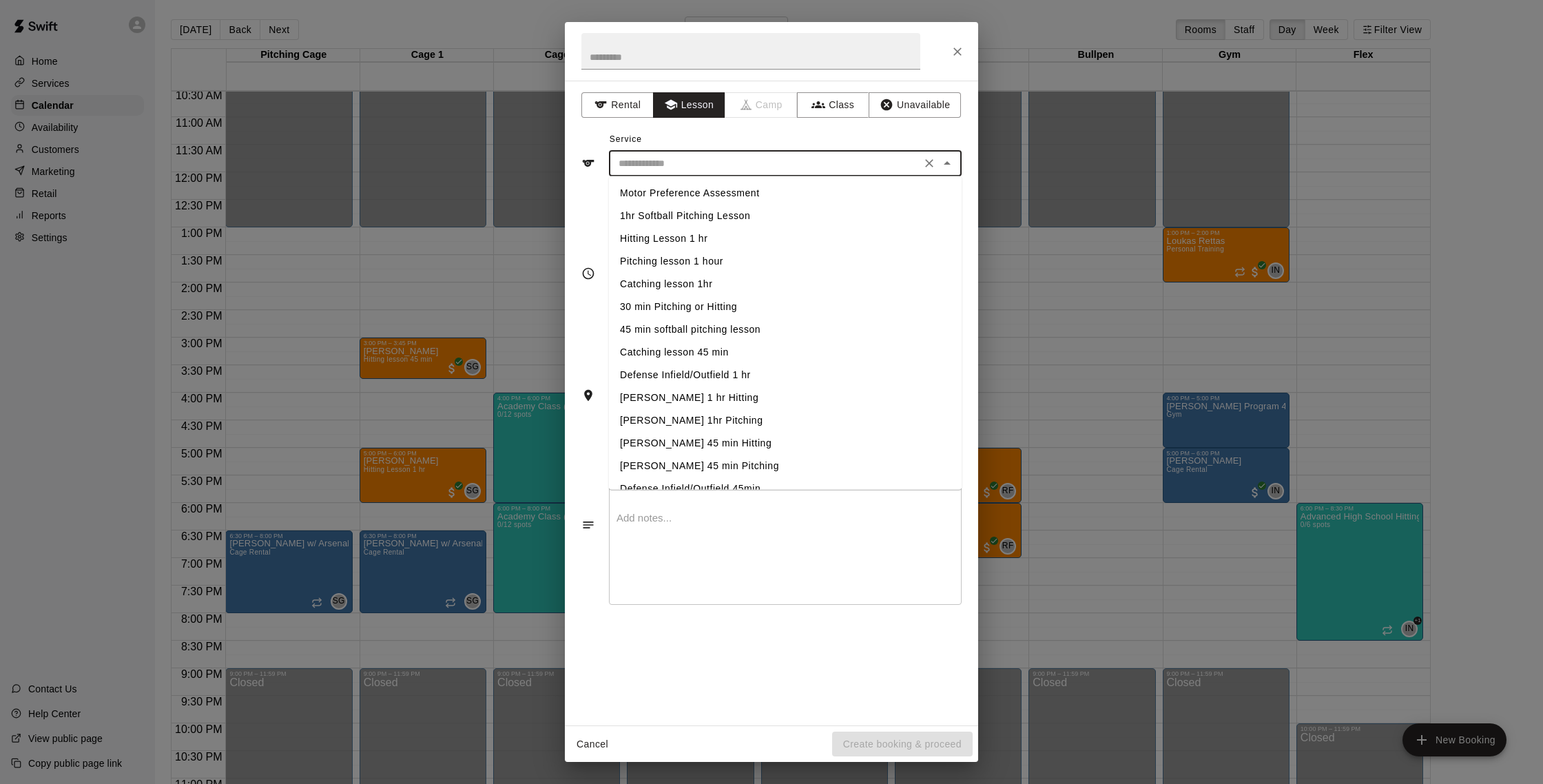
click at [715, 239] on li "Hitting Lesson 1 hr" at bounding box center [785, 238] width 353 height 22
type input "**********"
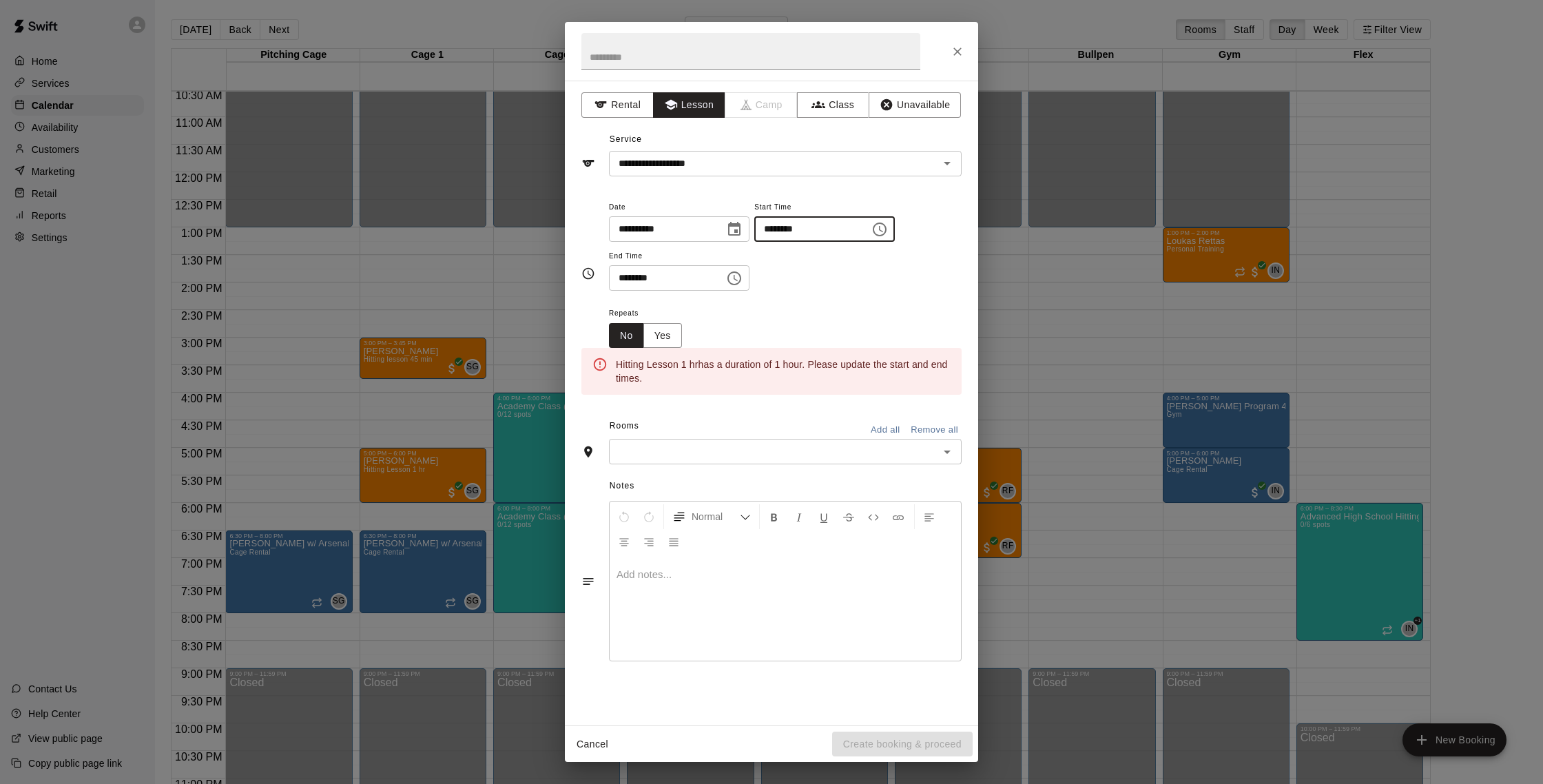
click at [781, 234] on input "********" at bounding box center [808, 229] width 106 height 26
click at [779, 236] on input "********" at bounding box center [808, 229] width 106 height 26
type input "********"
click at [630, 277] on input "********" at bounding box center [662, 278] width 106 height 26
click at [642, 277] on input "********" at bounding box center [662, 278] width 106 height 26
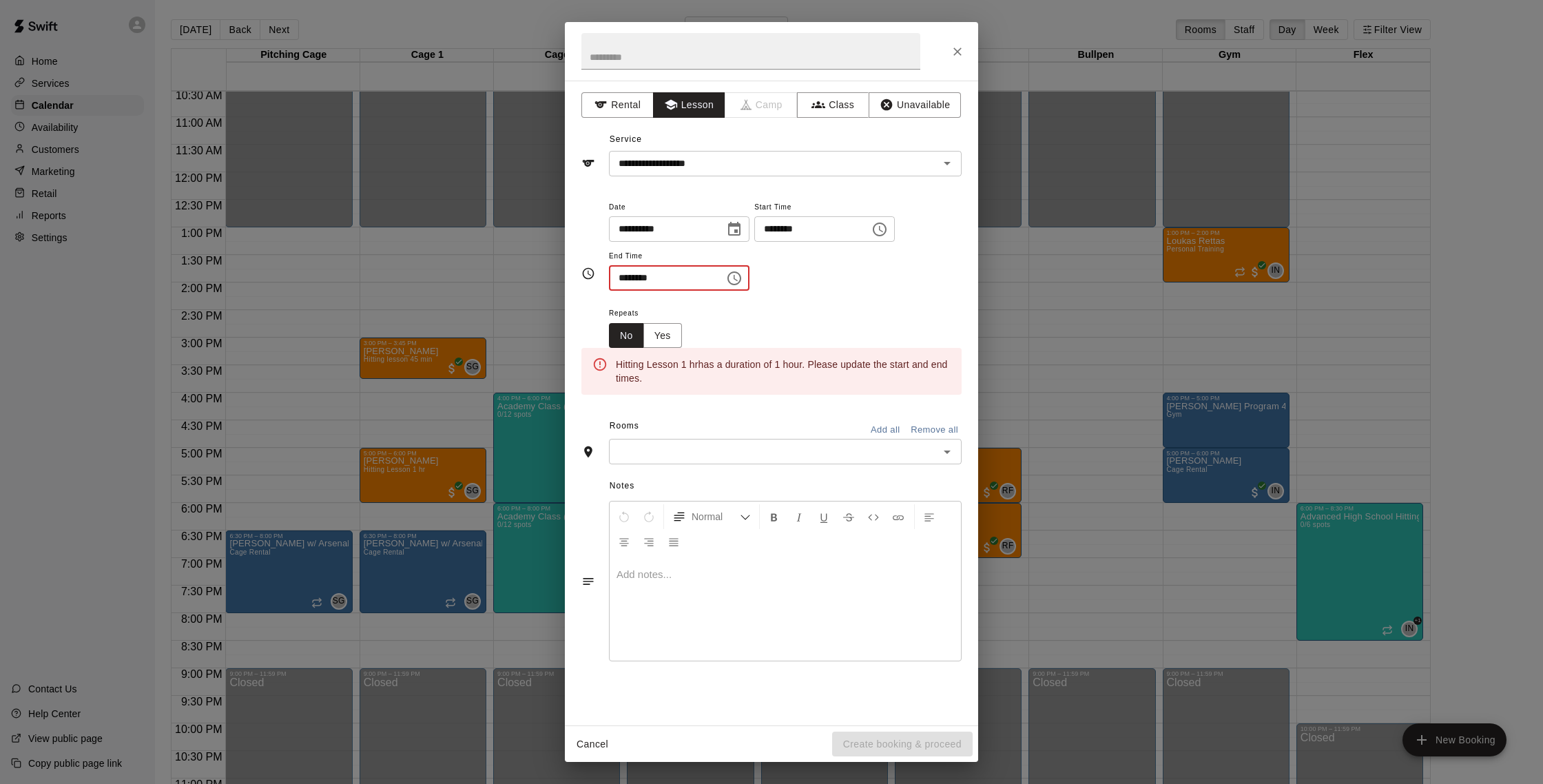
click at [628, 280] on input "********" at bounding box center [662, 278] width 106 height 26
click at [629, 280] on input "********" at bounding box center [662, 278] width 106 height 26
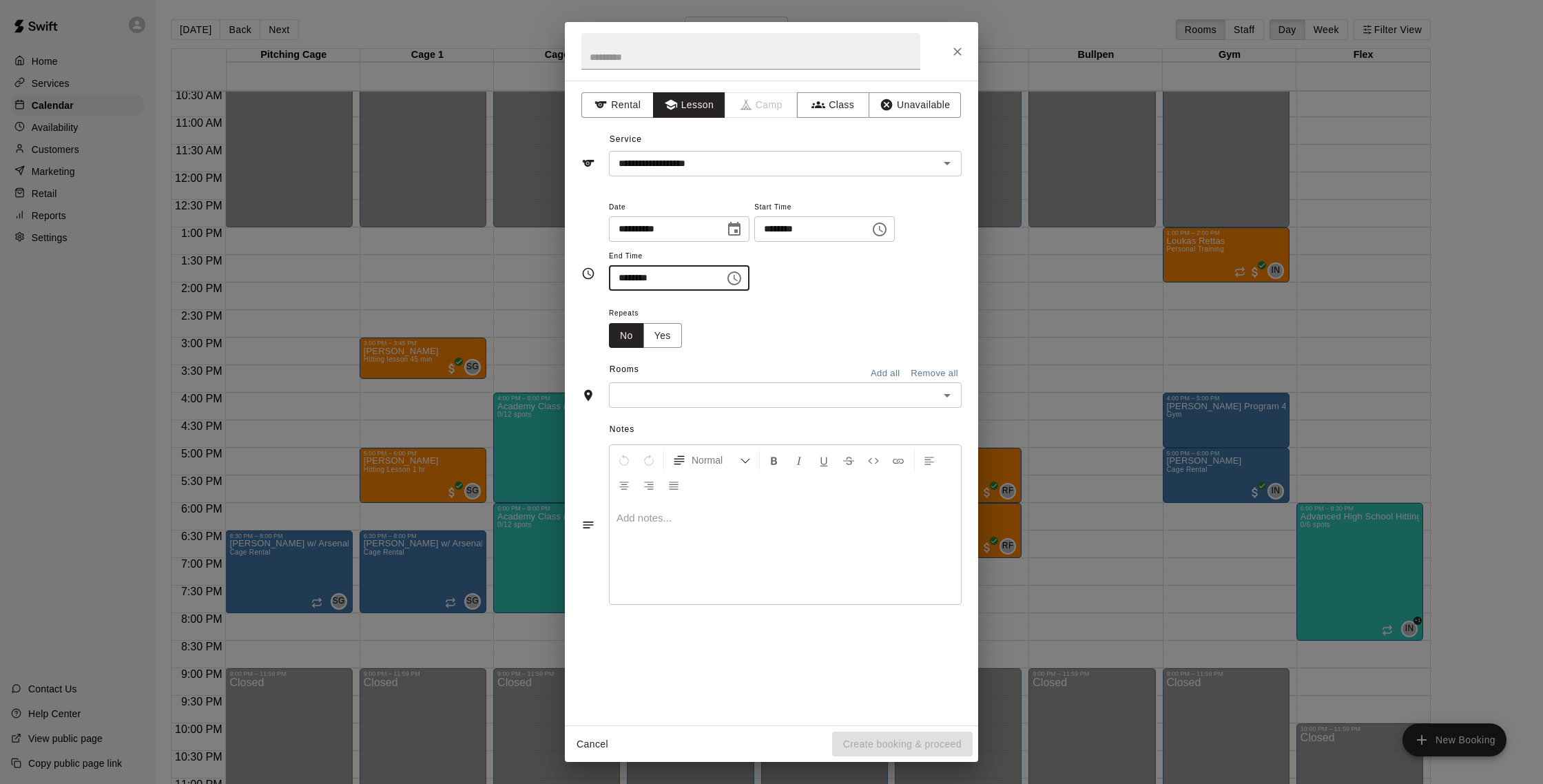
click at [938, 403] on div at bounding box center [947, 395] width 18 height 19
type input "********"
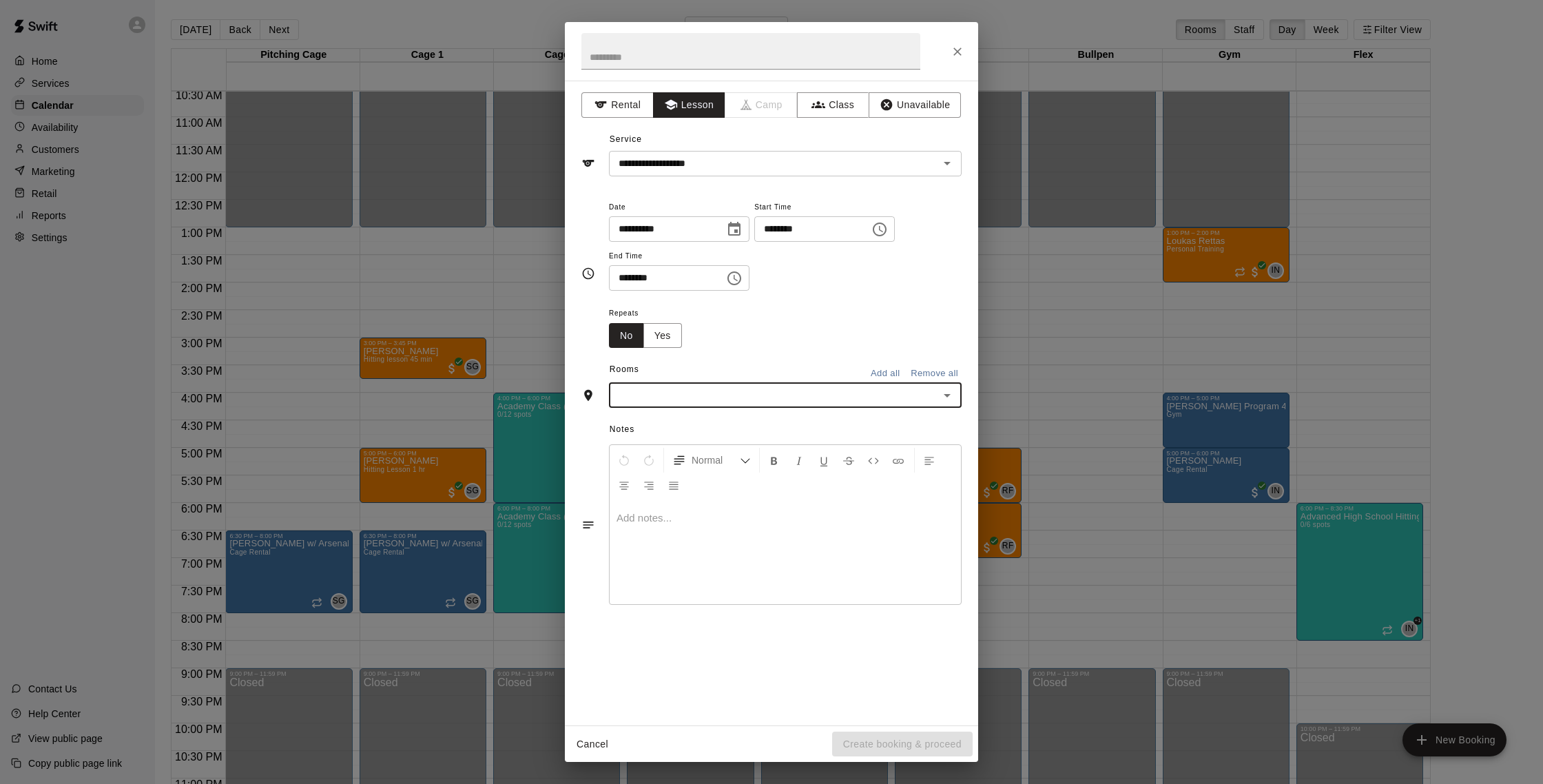
click at [949, 391] on icon "Open" at bounding box center [947, 395] width 17 height 17
click at [731, 511] on li "Cage 4" at bounding box center [785, 515] width 353 height 22
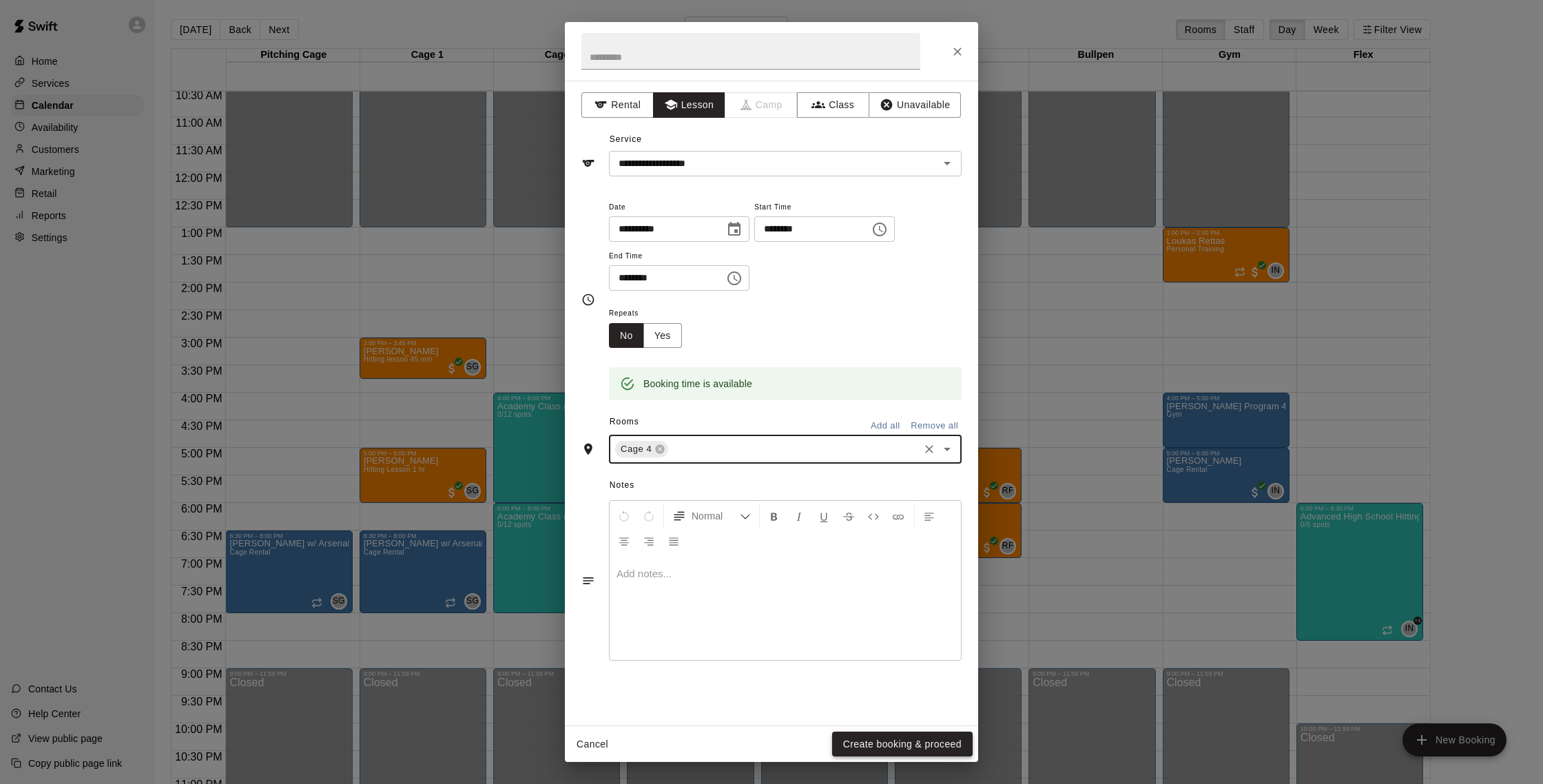
click at [917, 747] on button "Create booking & proceed" at bounding box center [902, 743] width 140 height 26
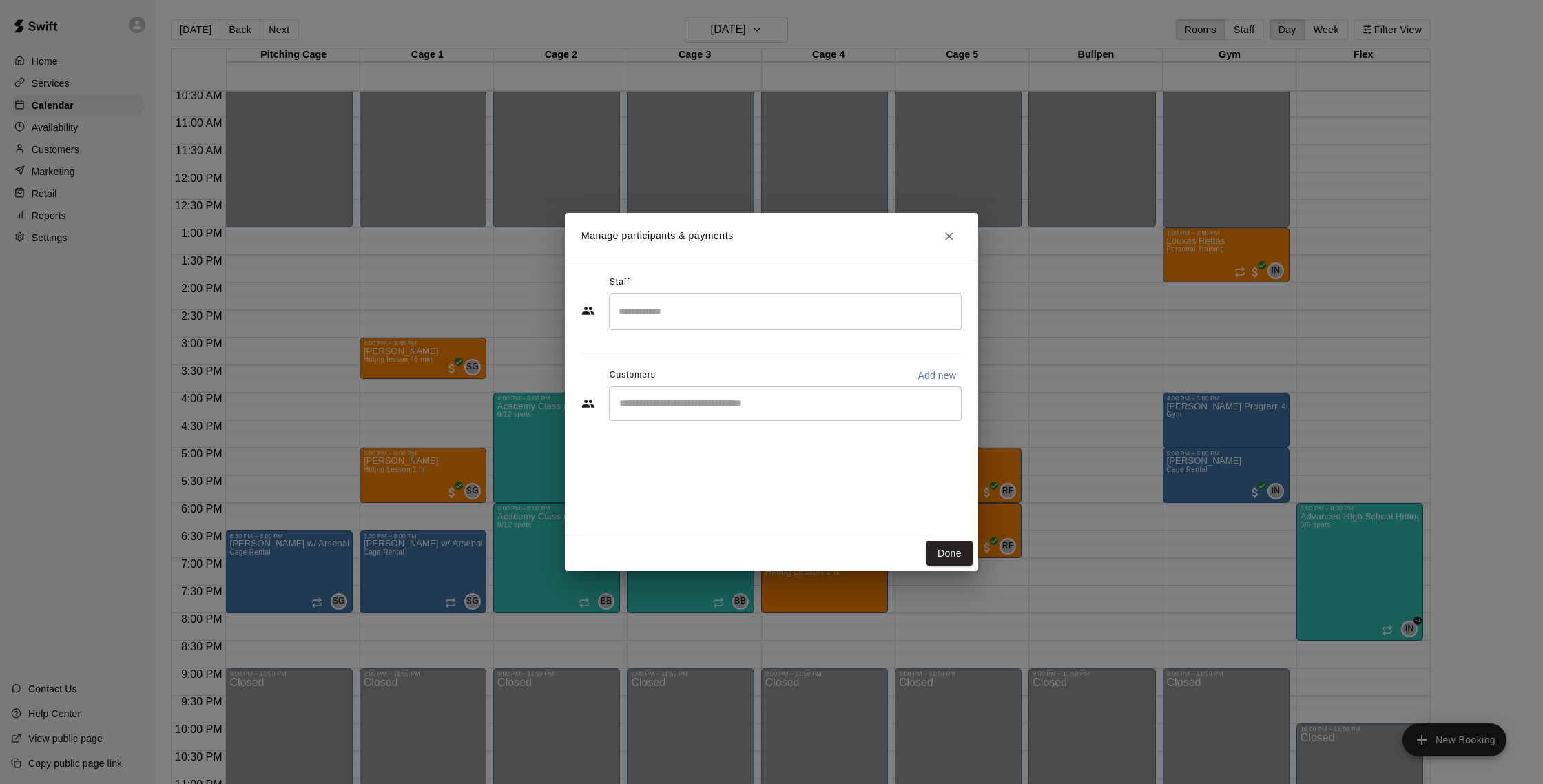
click at [725, 300] on input "Search staff" at bounding box center [785, 311] width 340 height 24
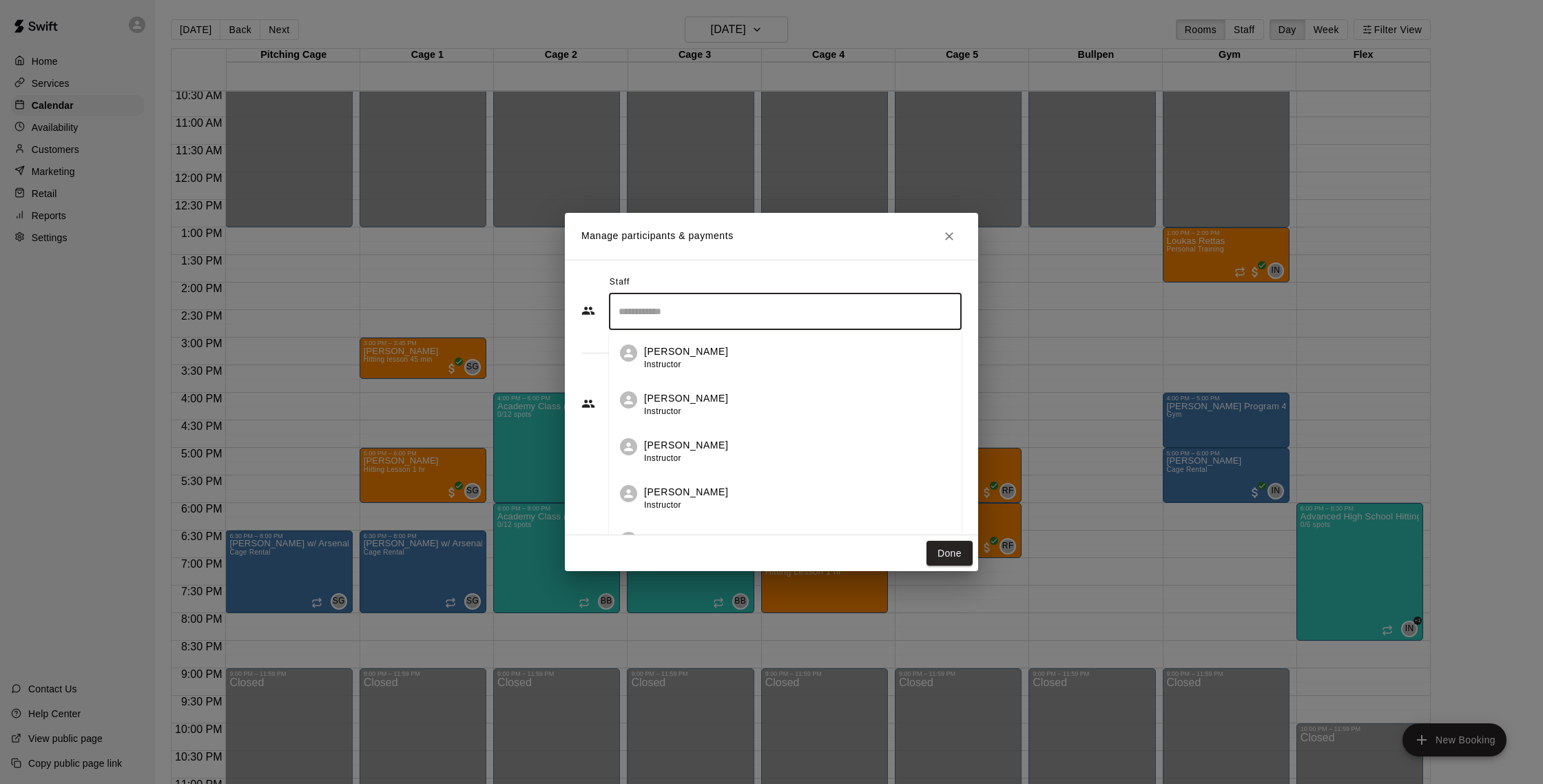
drag, startPoint x: 761, startPoint y: 303, endPoint x: 771, endPoint y: 278, distance: 26.9
click at [764, 294] on div "​" at bounding box center [785, 312] width 353 height 37
click at [549, 467] on div "Manage participants & payments Staff ​ [PERSON_NAME] Instructor [PERSON_NAME] I…" at bounding box center [771, 392] width 1543 height 784
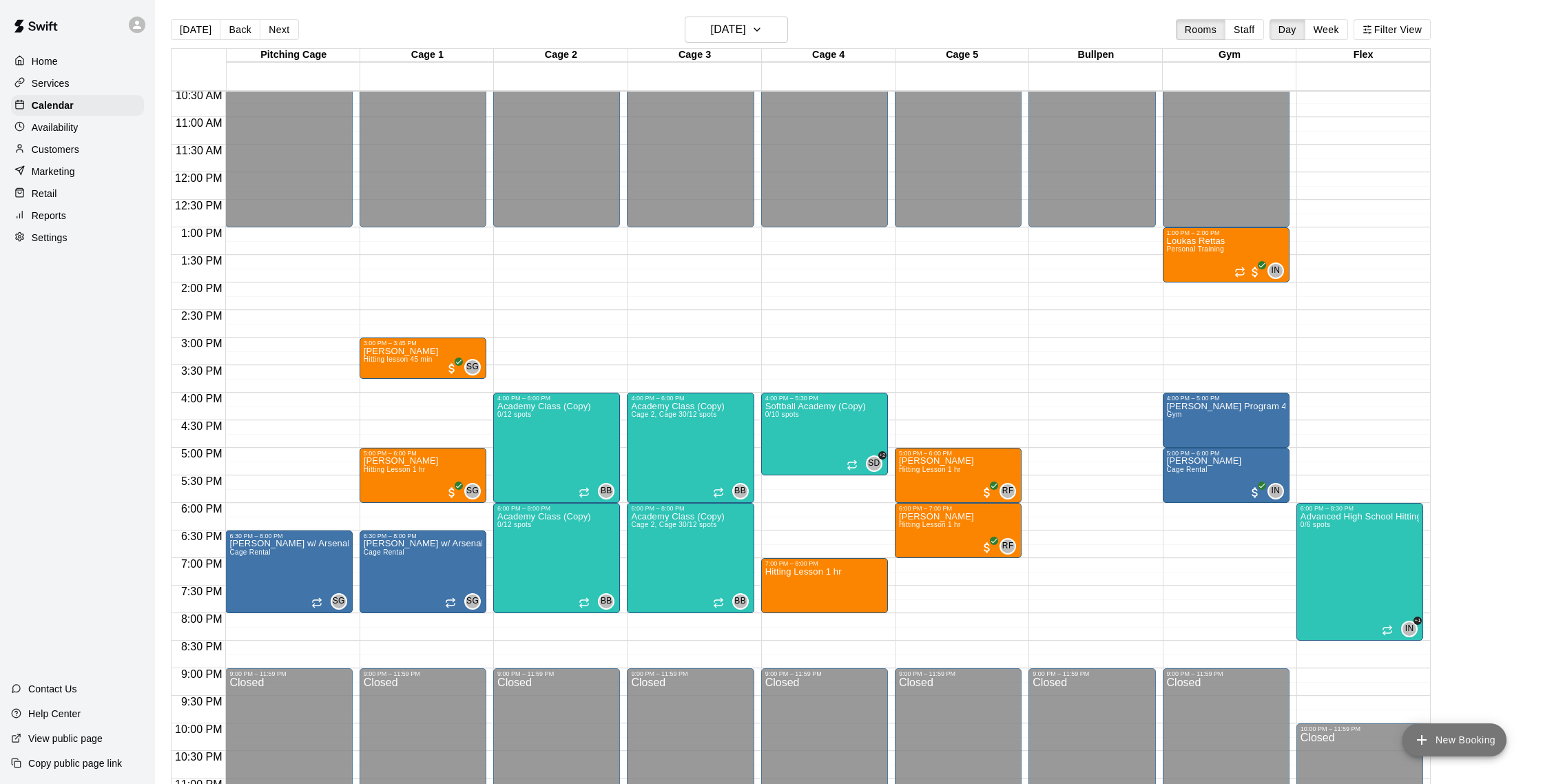
drag, startPoint x: 1466, startPoint y: 733, endPoint x: 1459, endPoint y: 731, distance: 7.3
click at [1466, 732] on button "New Booking" at bounding box center [1454, 739] width 104 height 33
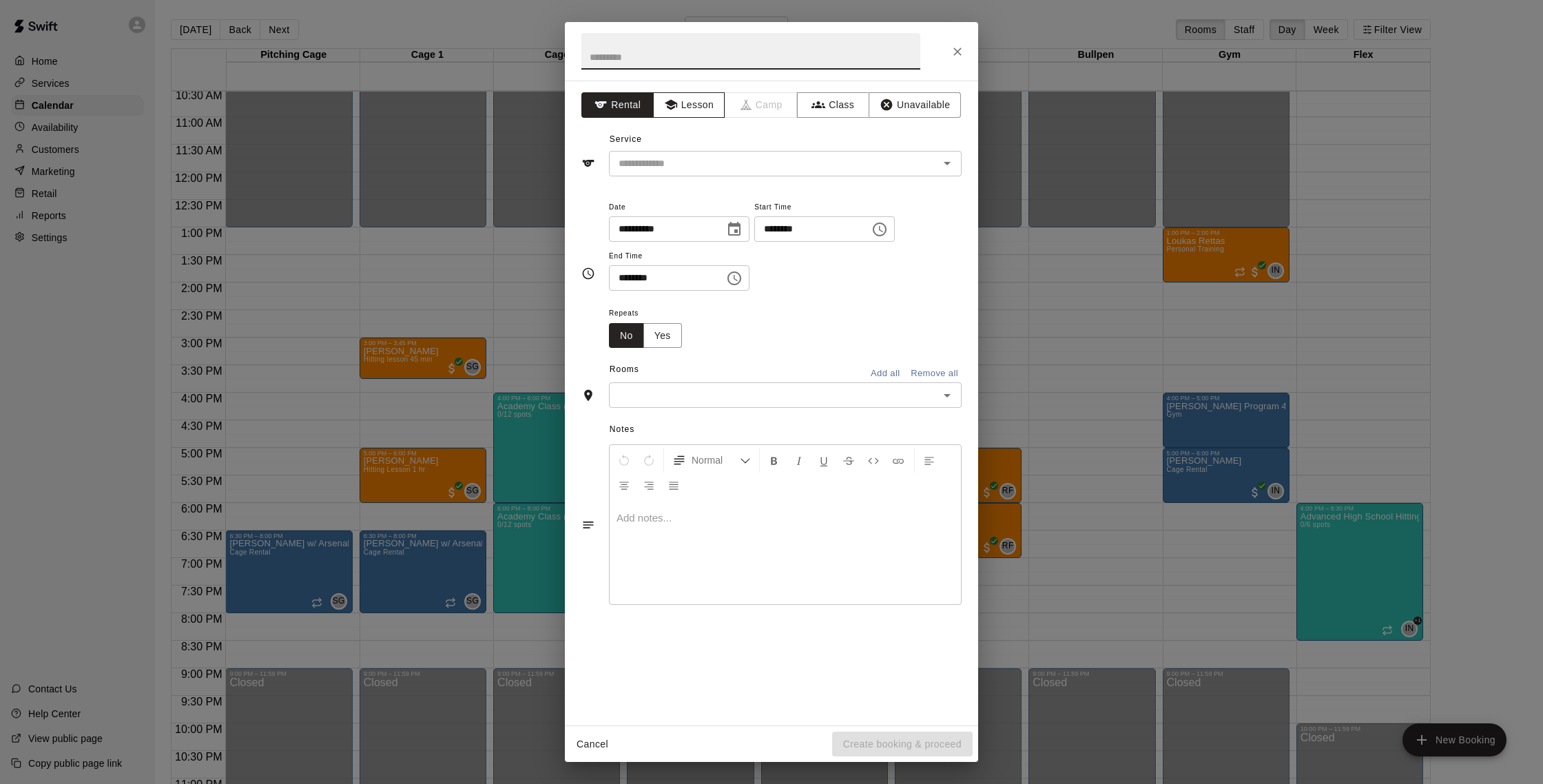
click at [701, 110] on button "Lesson" at bounding box center [689, 105] width 72 height 26
click at [703, 152] on div "​" at bounding box center [785, 163] width 353 height 26
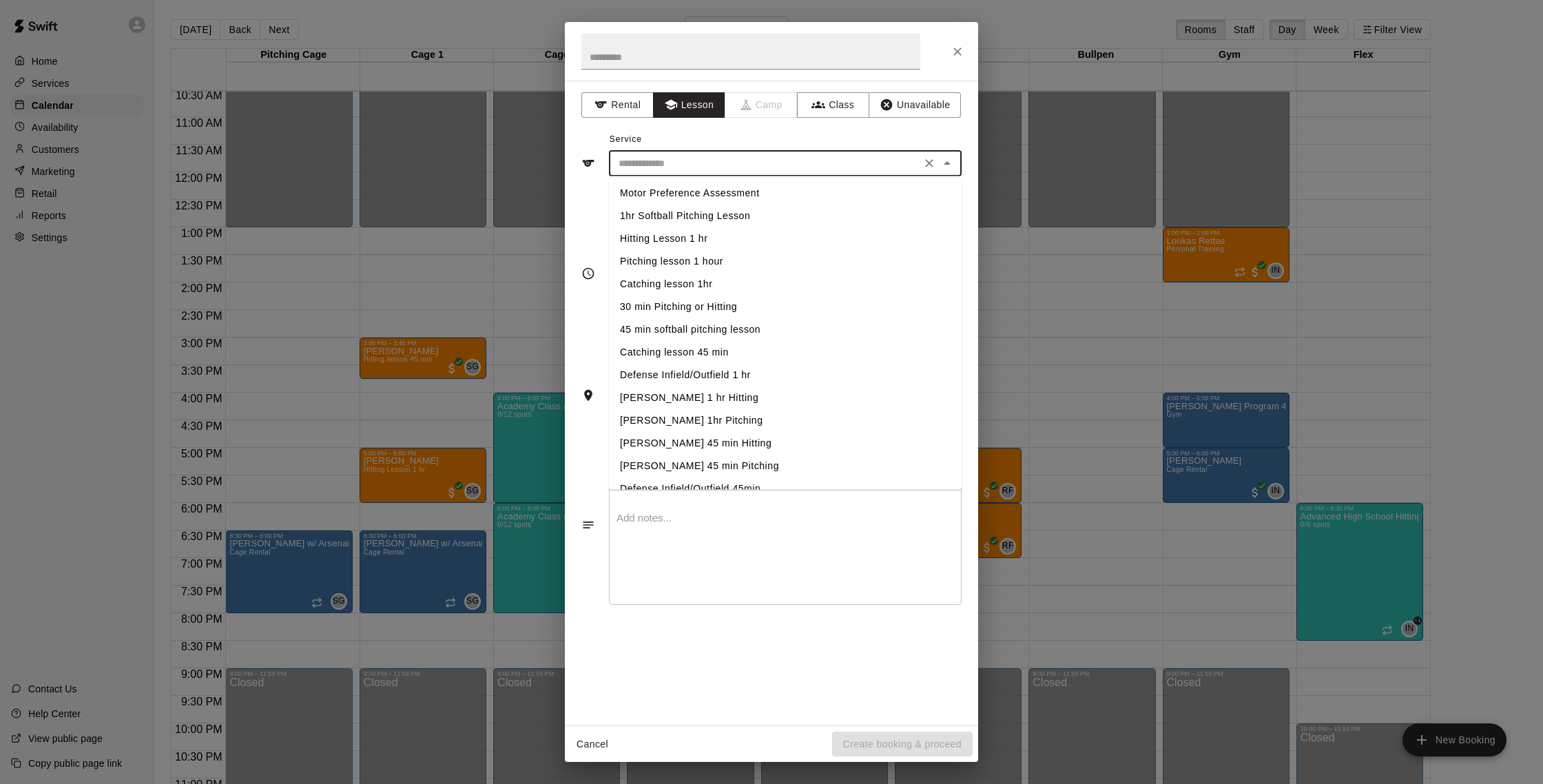
click at [715, 243] on li "Hitting Lesson 1 hr" at bounding box center [785, 238] width 353 height 22
type input "**********"
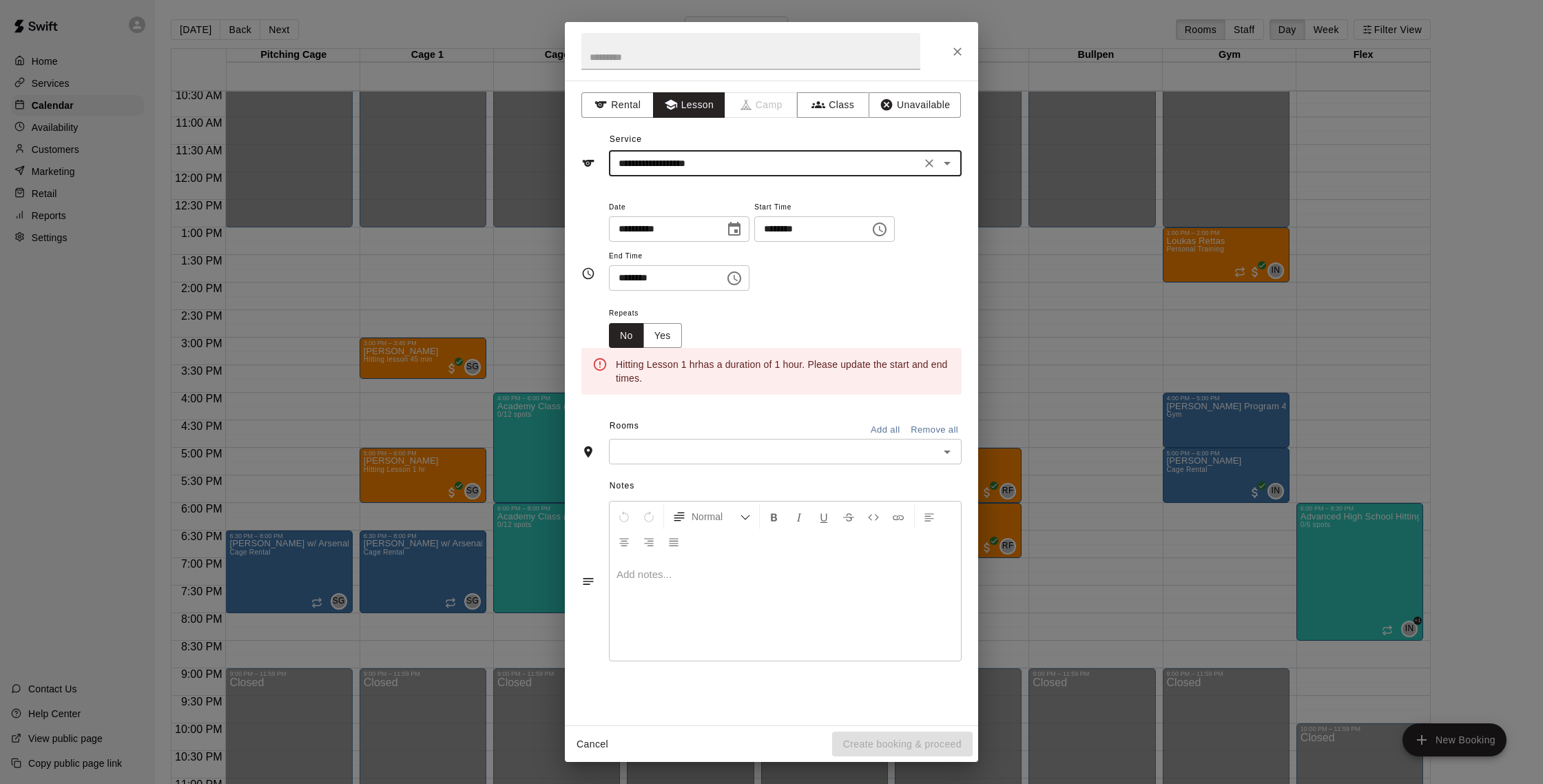
click at [782, 236] on input "********" at bounding box center [808, 229] width 106 height 26
type input "********"
click at [647, 280] on input "********" at bounding box center [662, 278] width 106 height 26
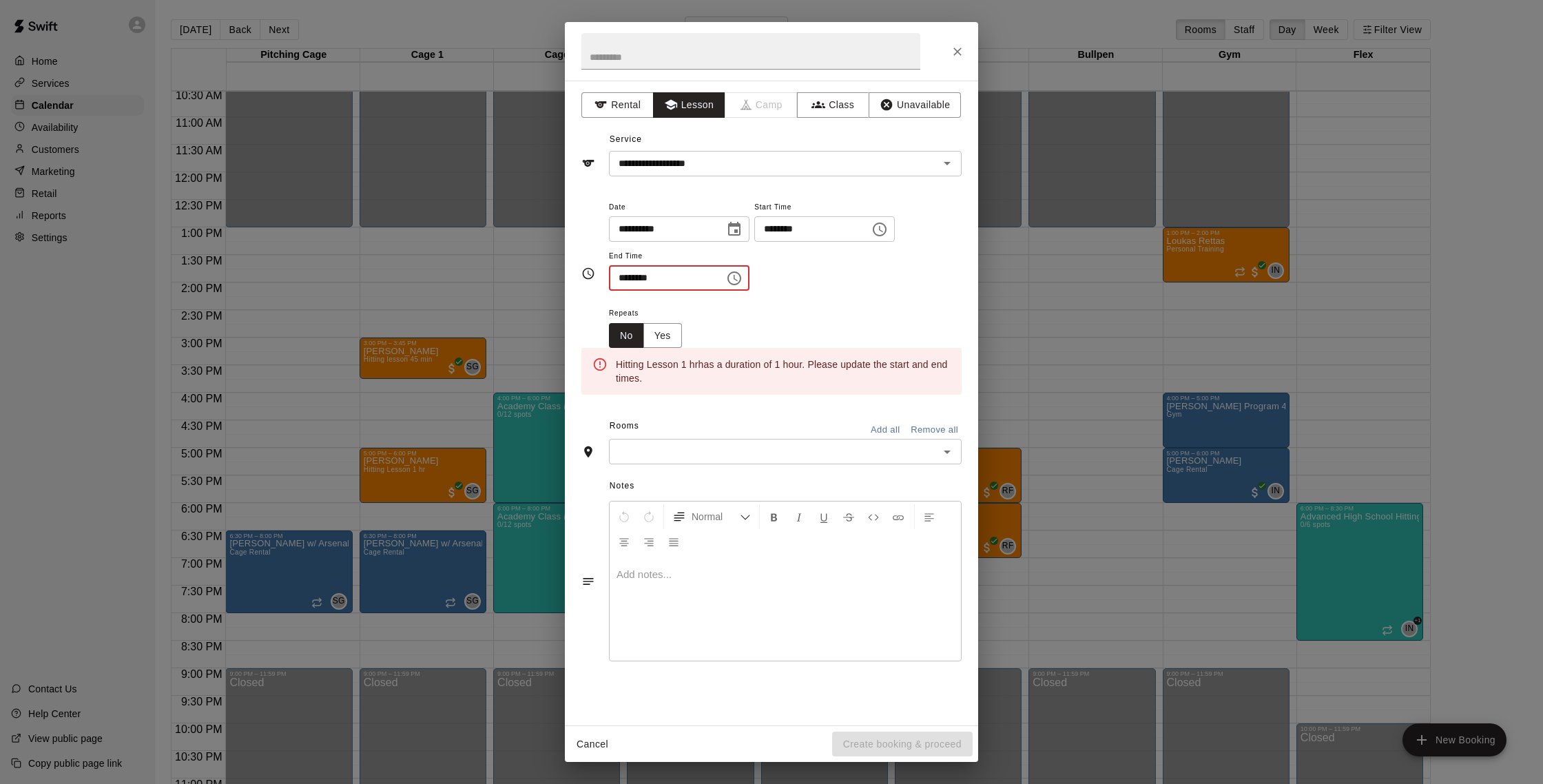
click at [644, 283] on input "********" at bounding box center [662, 278] width 106 height 26
click at [627, 281] on input "********" at bounding box center [662, 278] width 106 height 26
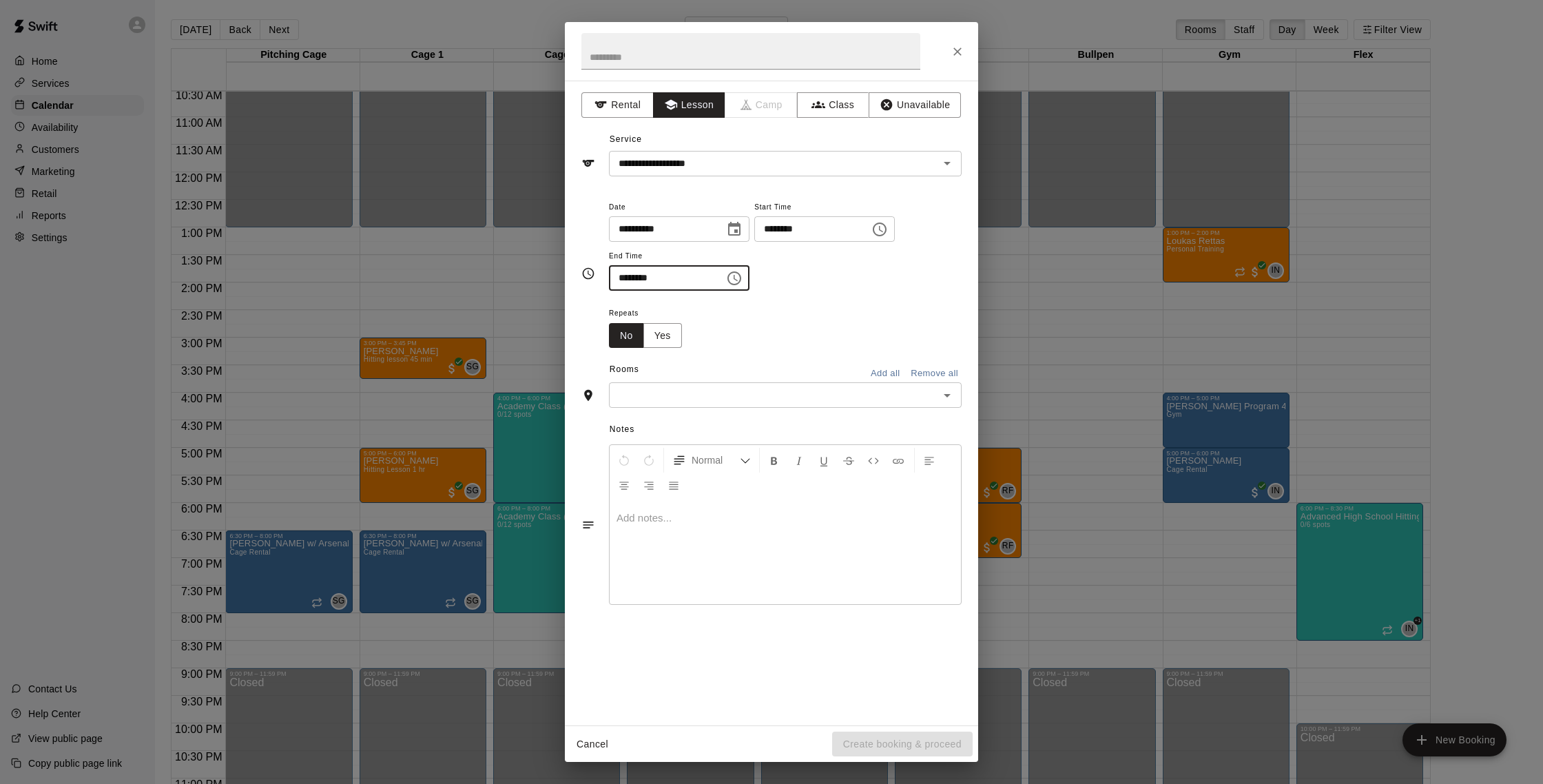
type input "********"
drag, startPoint x: 849, startPoint y: 426, endPoint x: 849, endPoint y: 407, distance: 19.0
click at [847, 422] on span "Notes" at bounding box center [786, 430] width 352 height 22
click at [849, 406] on div "​" at bounding box center [785, 395] width 353 height 26
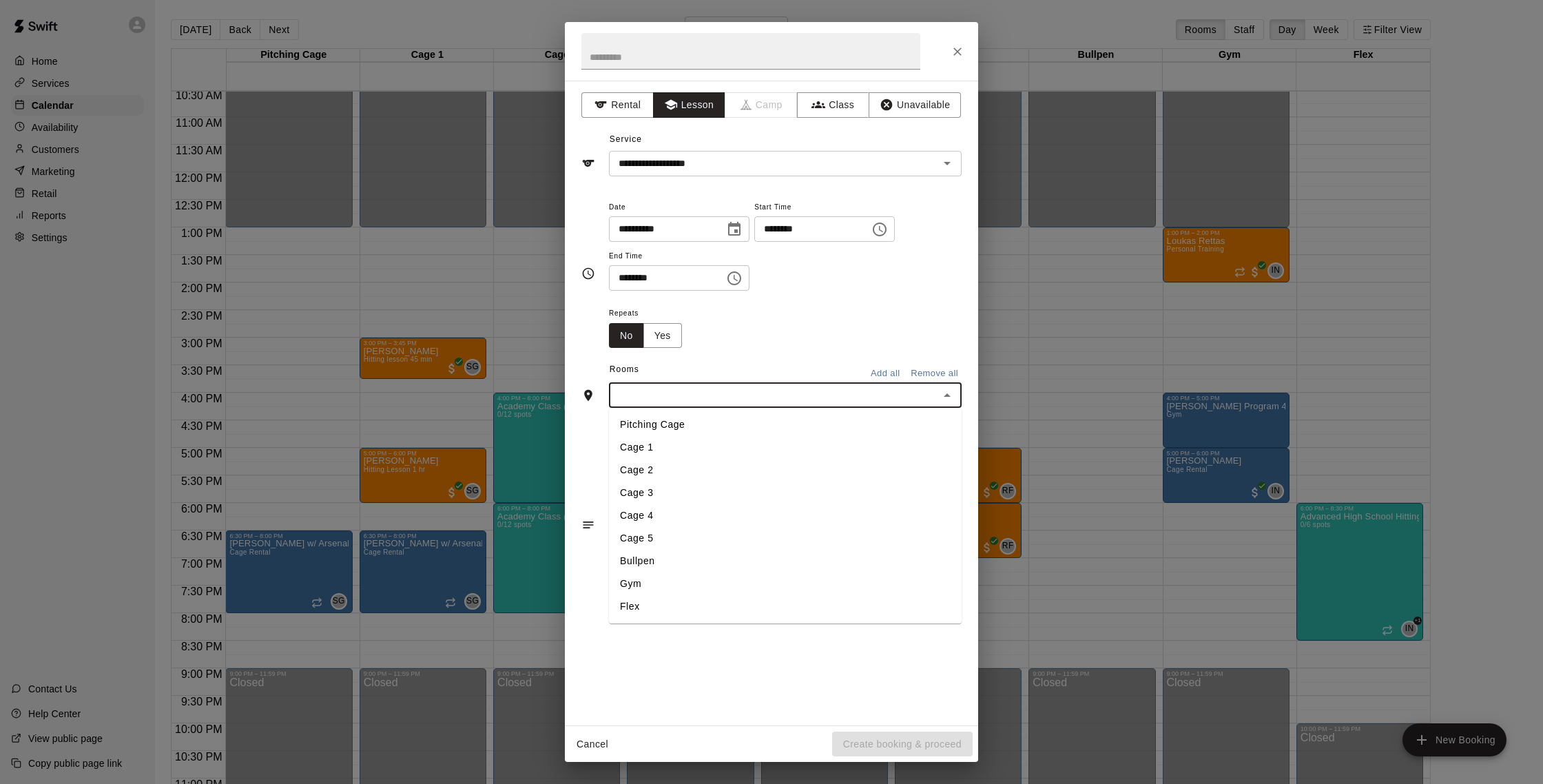
click at [768, 521] on li "Cage 4" at bounding box center [785, 515] width 353 height 22
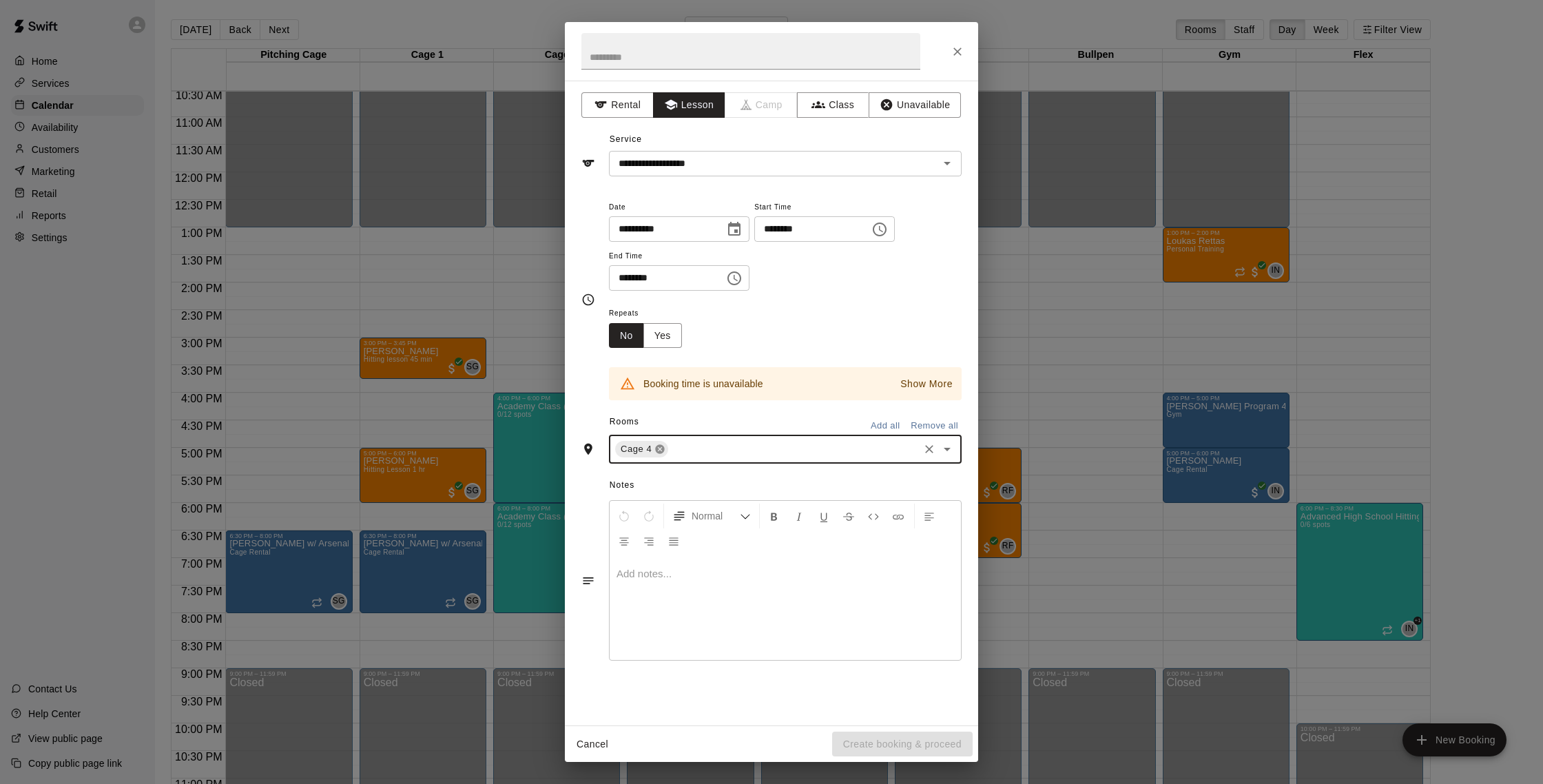
click at [662, 451] on icon at bounding box center [660, 449] width 9 height 9
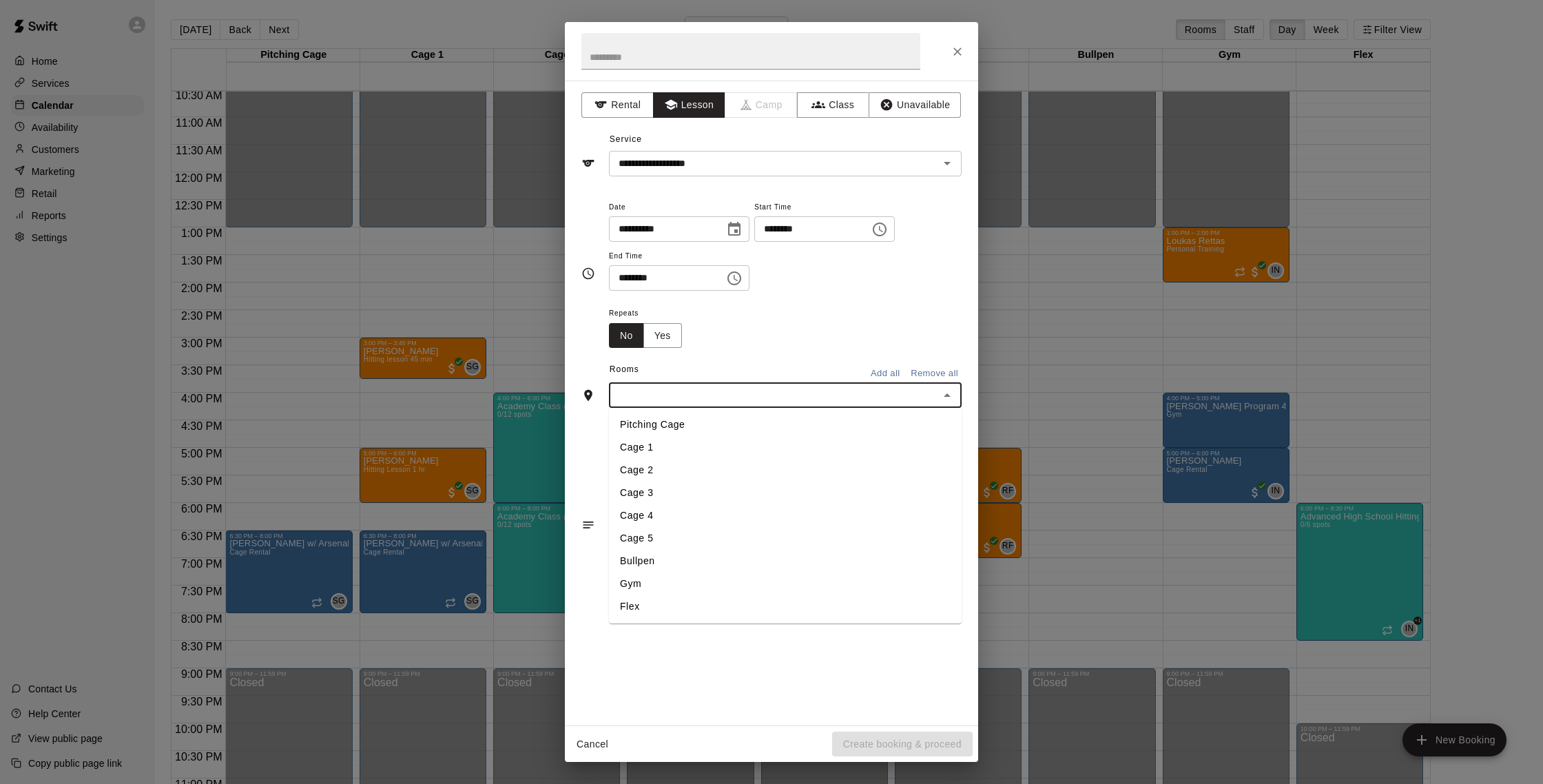
click at [715, 399] on input "text" at bounding box center [774, 395] width 322 height 17
click at [697, 453] on li "Cage 1" at bounding box center [785, 446] width 353 height 22
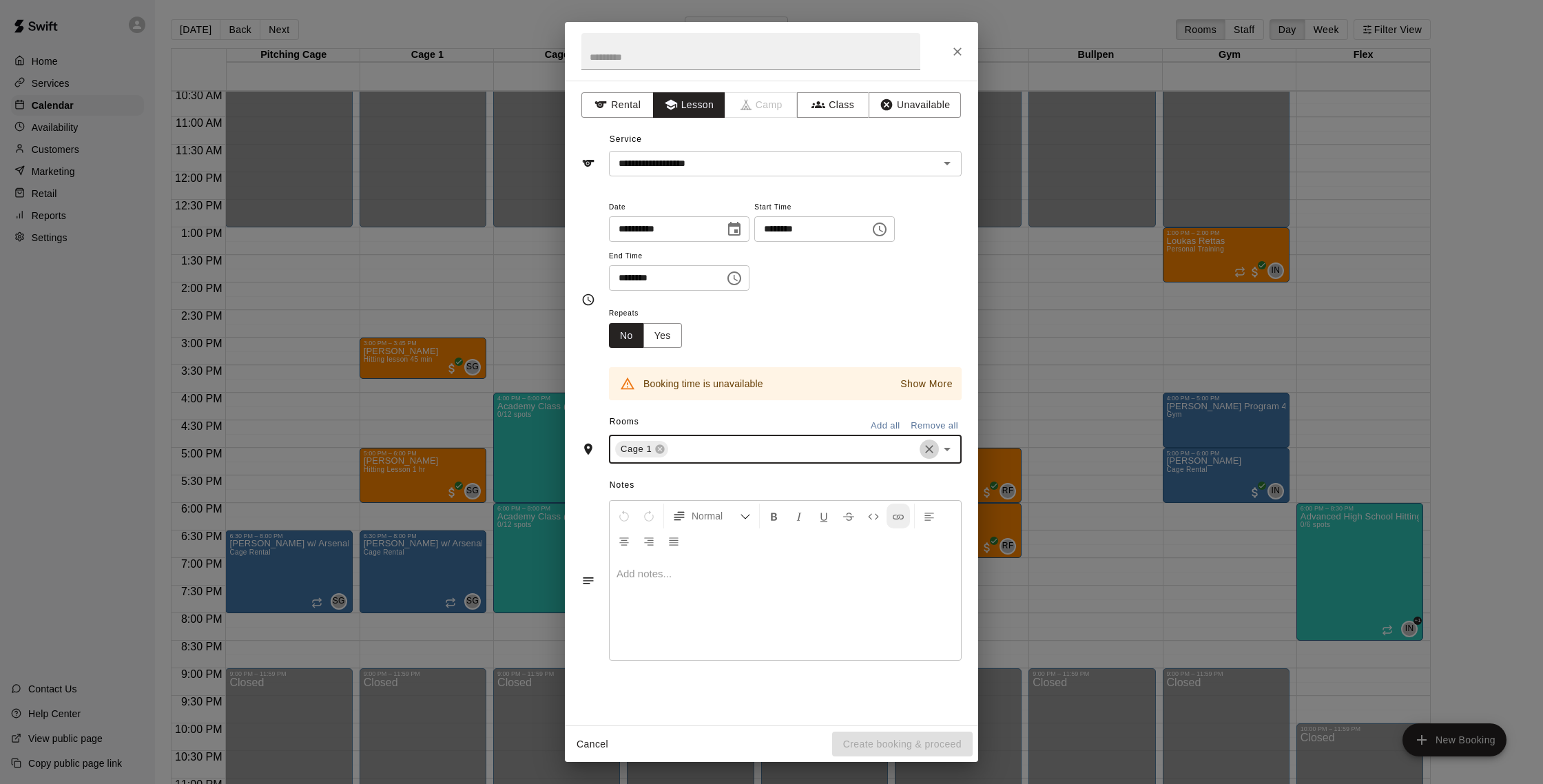
drag, startPoint x: 934, startPoint y: 452, endPoint x: 897, endPoint y: 457, distance: 37.3
click at [934, 452] on icon "Clear" at bounding box center [929, 449] width 14 height 14
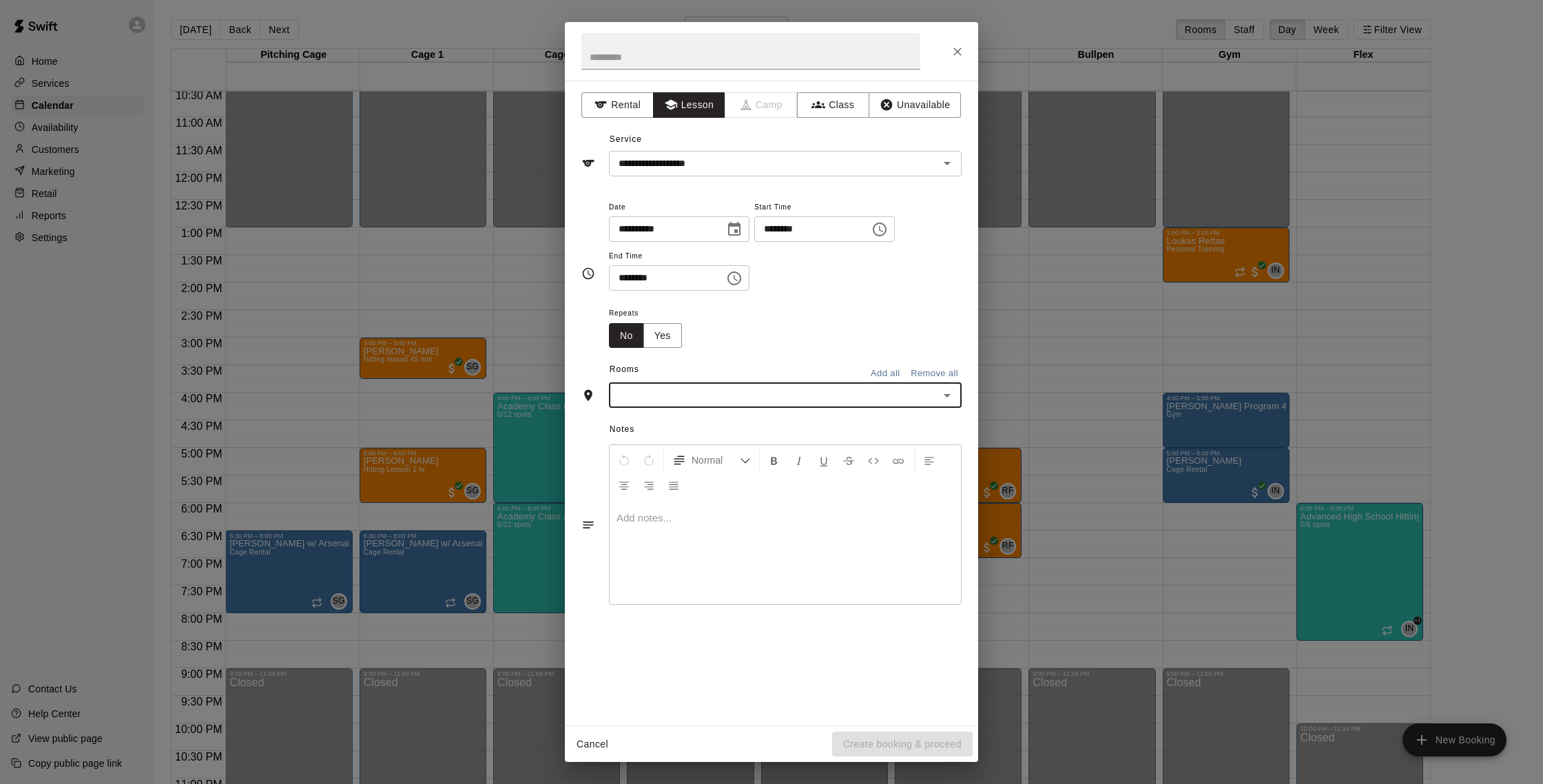
click at [904, 403] on input "text" at bounding box center [774, 395] width 322 height 17
click at [847, 475] on li "Cage 2" at bounding box center [785, 470] width 353 height 22
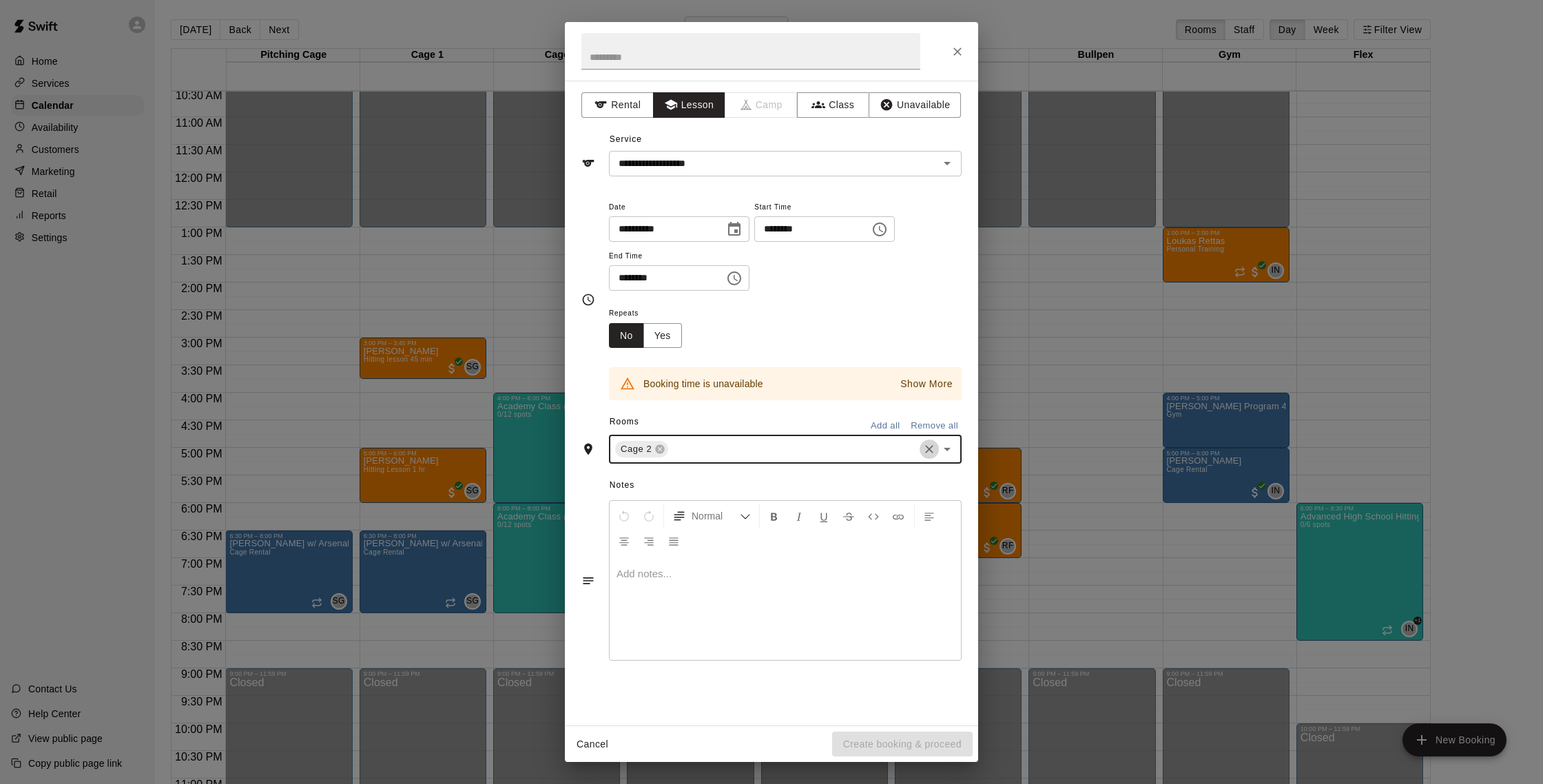
click at [934, 453] on icon "Clear" at bounding box center [929, 449] width 14 height 14
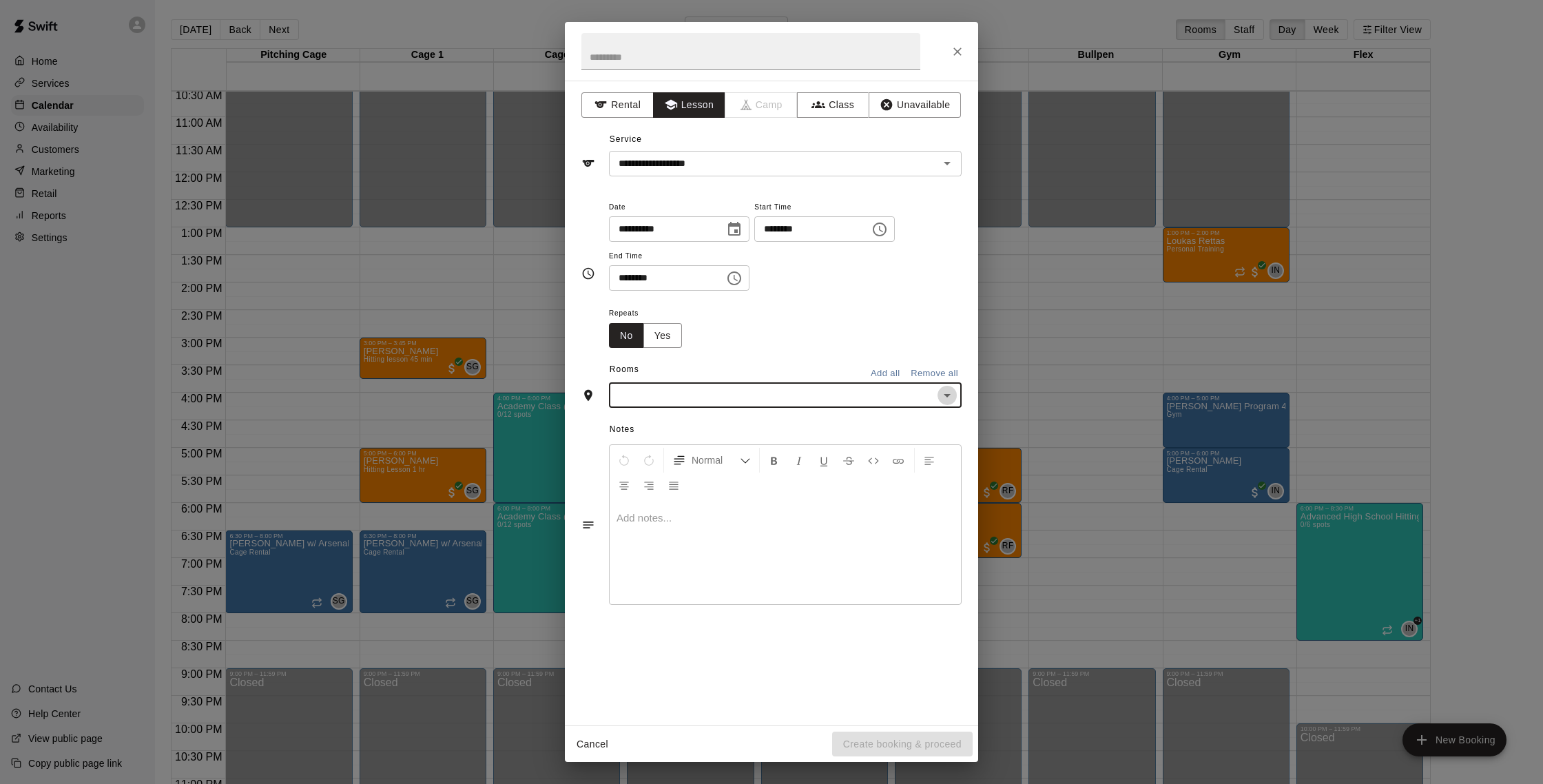
click at [948, 398] on icon "Open" at bounding box center [947, 395] width 17 height 17
click at [804, 506] on li "Cage 4" at bounding box center [785, 515] width 353 height 22
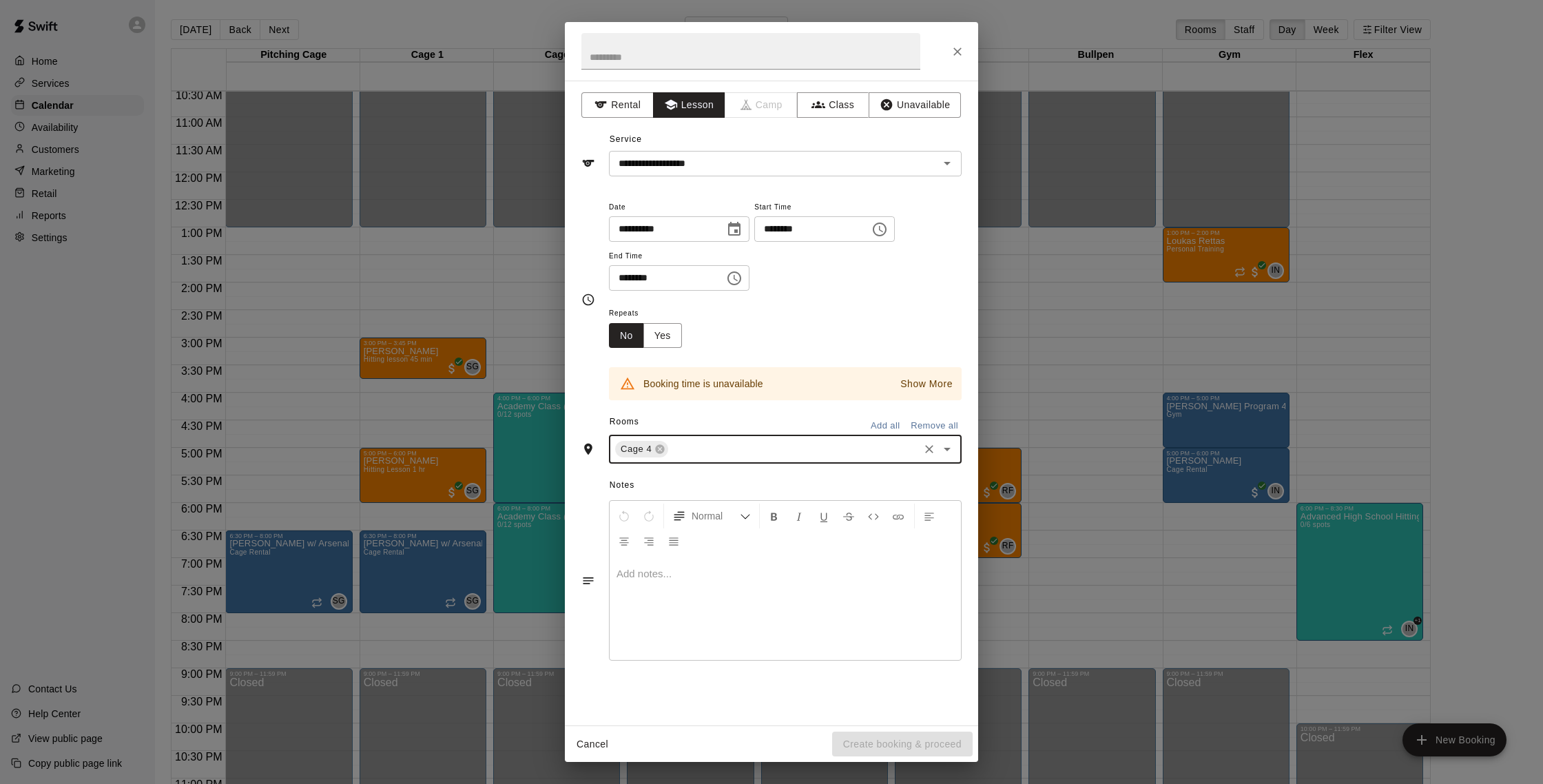
click at [928, 453] on icon "Clear" at bounding box center [929, 449] width 14 height 14
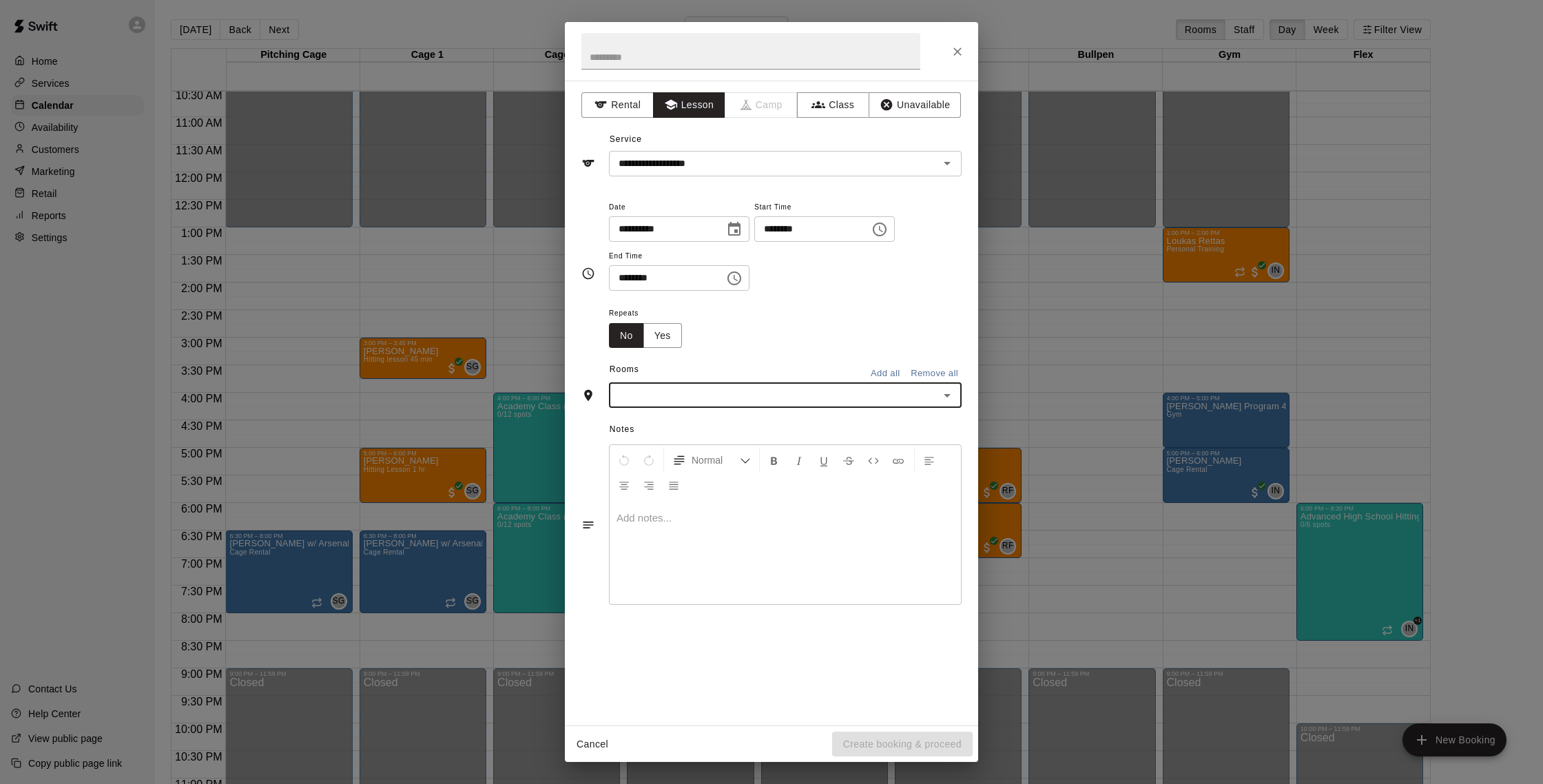
click at [945, 399] on icon "Open" at bounding box center [947, 395] width 17 height 17
click at [852, 533] on li "Cage 5" at bounding box center [785, 538] width 353 height 22
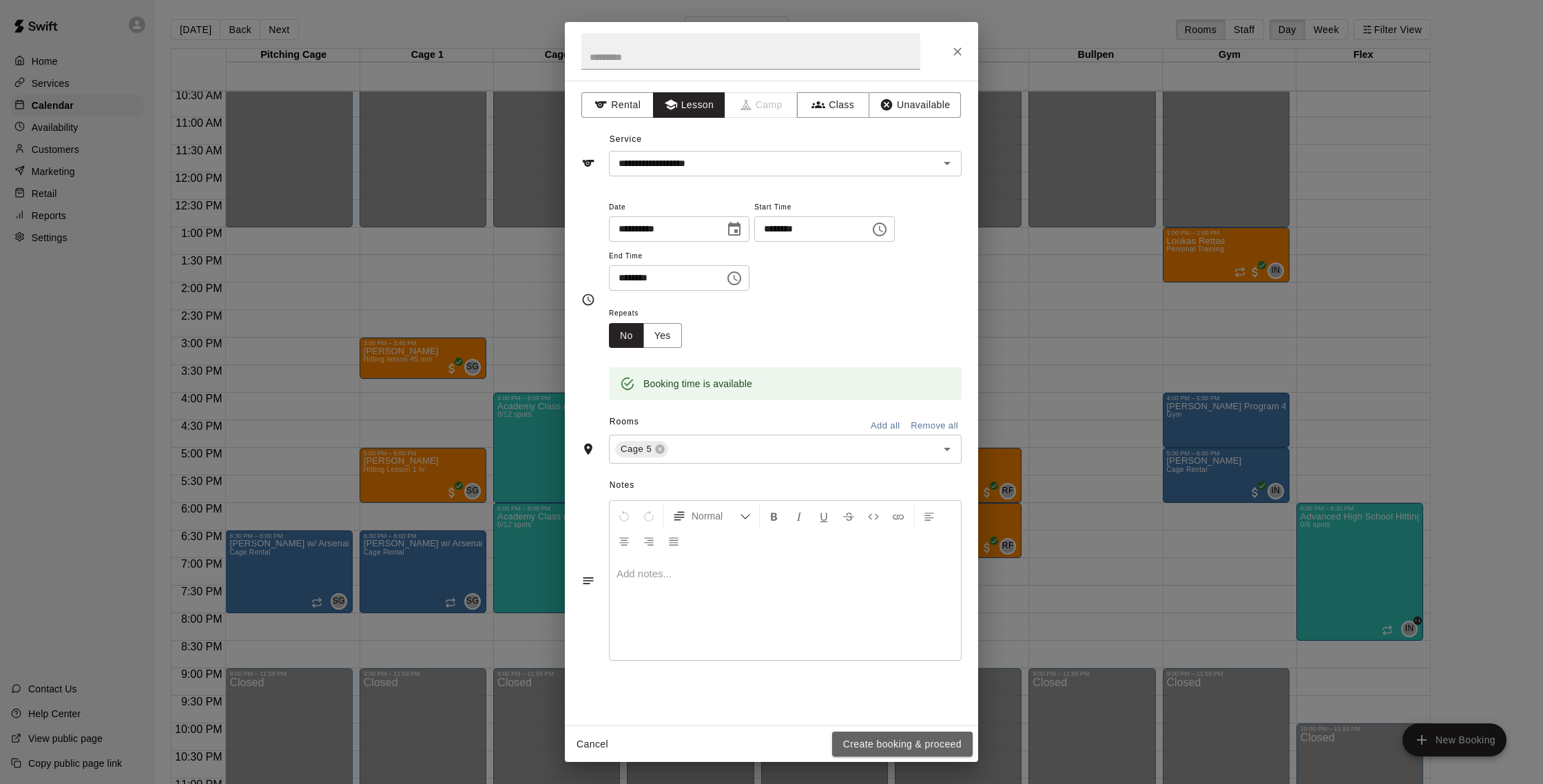
click at [922, 740] on button "Create booking & proceed" at bounding box center [902, 743] width 140 height 26
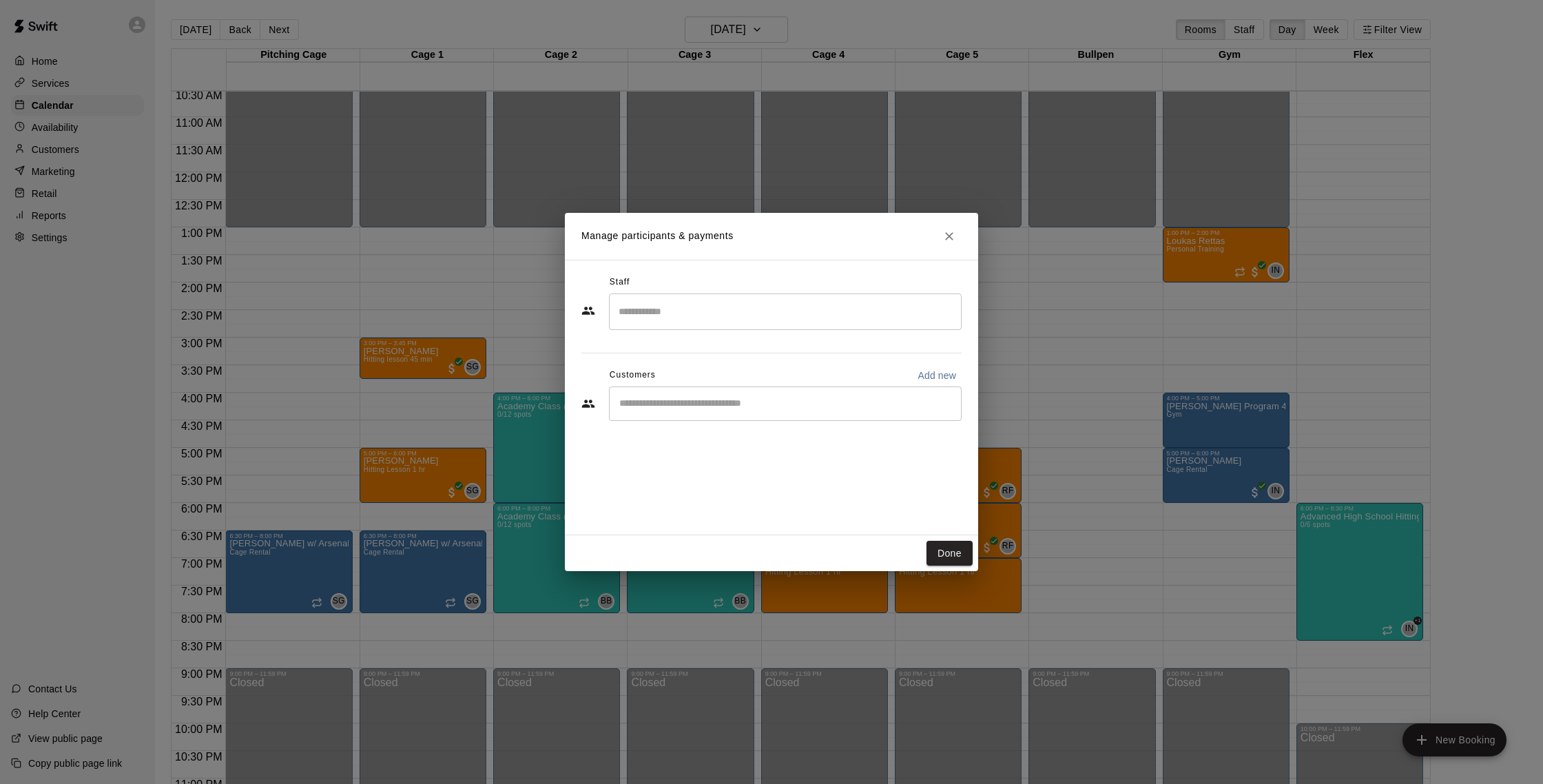
click at [742, 405] on input "Start typing to search customers..." at bounding box center [785, 403] width 340 height 14
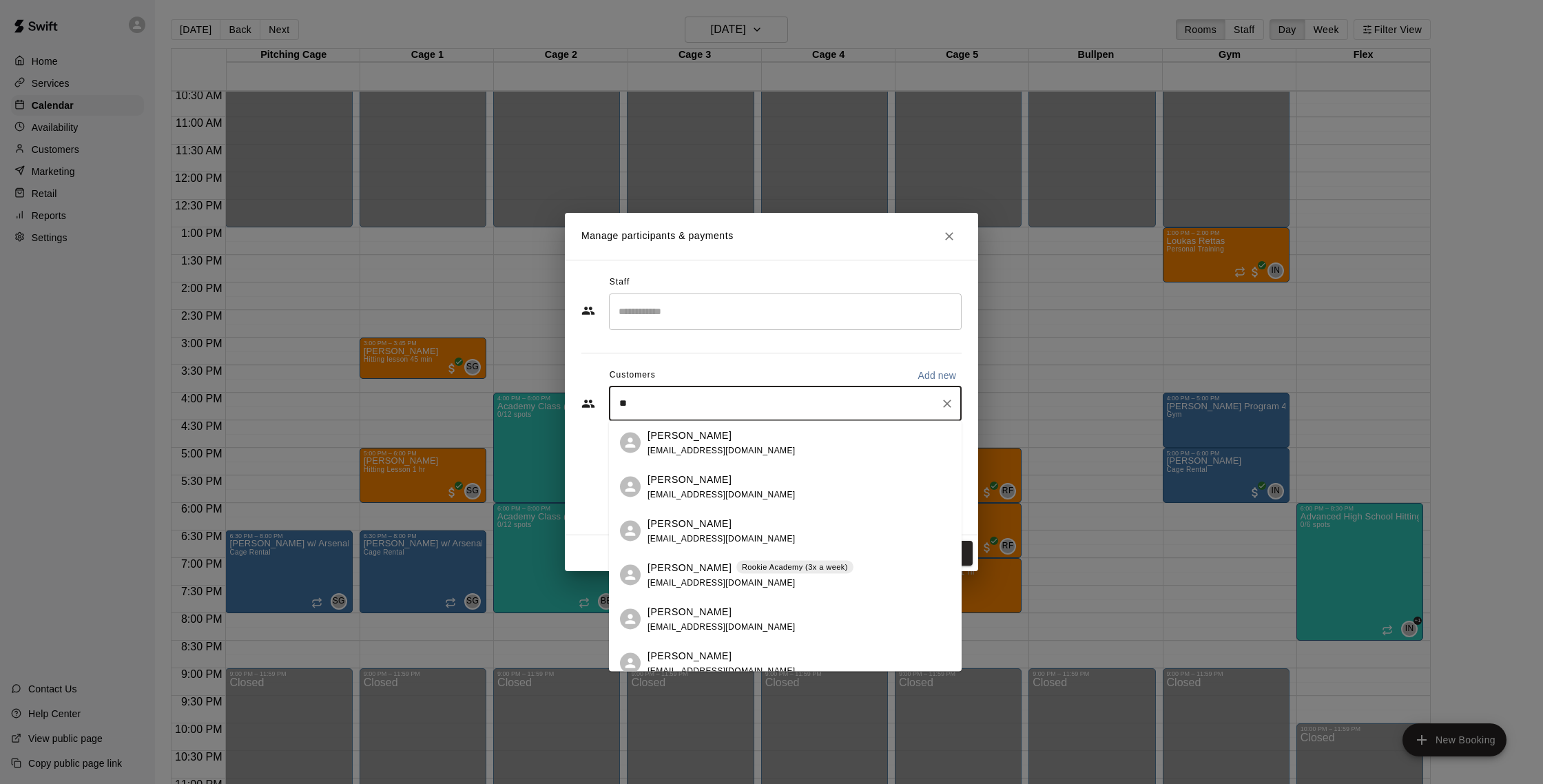
type input "*"
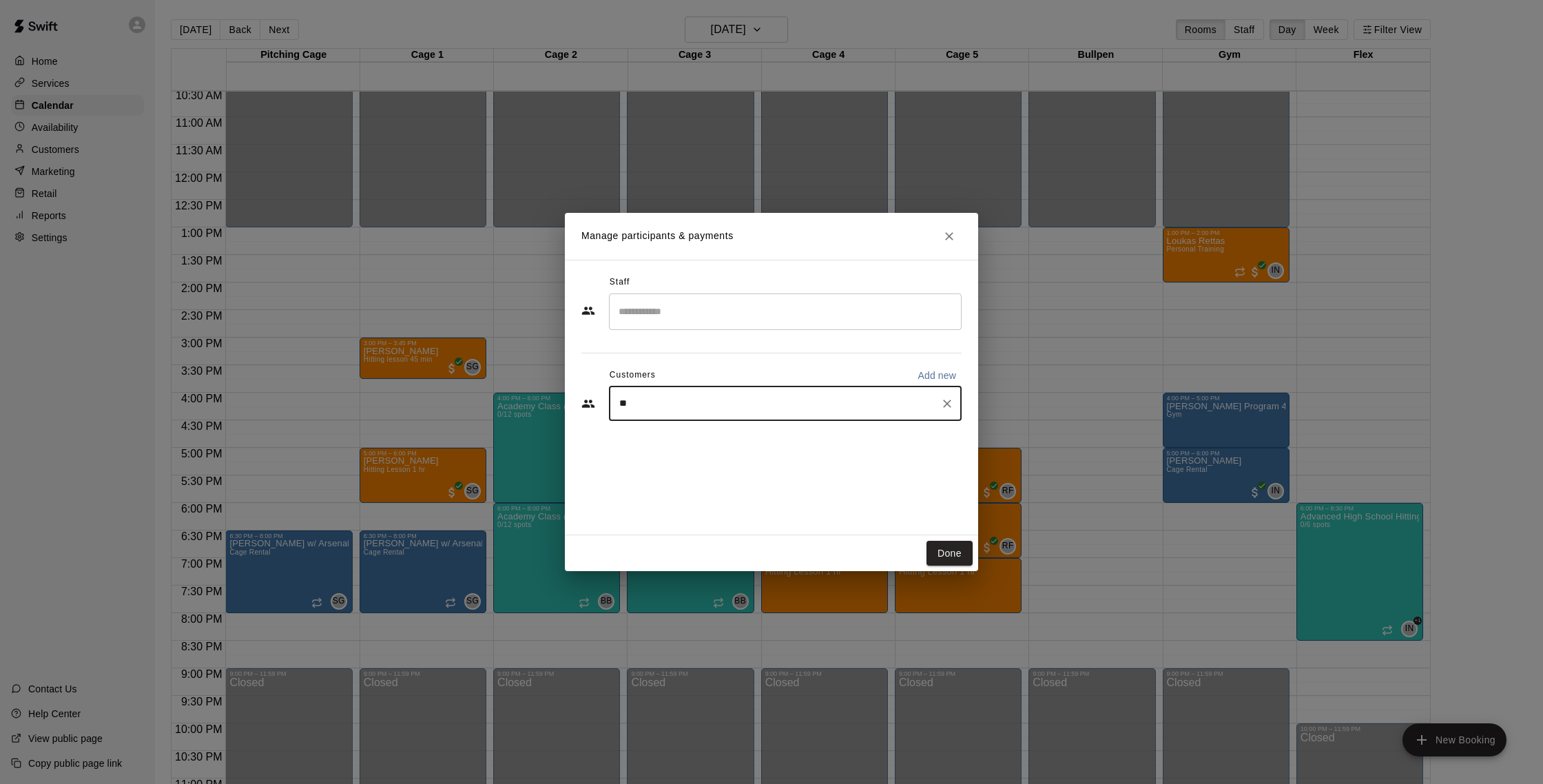
type input "*"
click at [687, 320] on input "Search staff" at bounding box center [785, 311] width 340 height 24
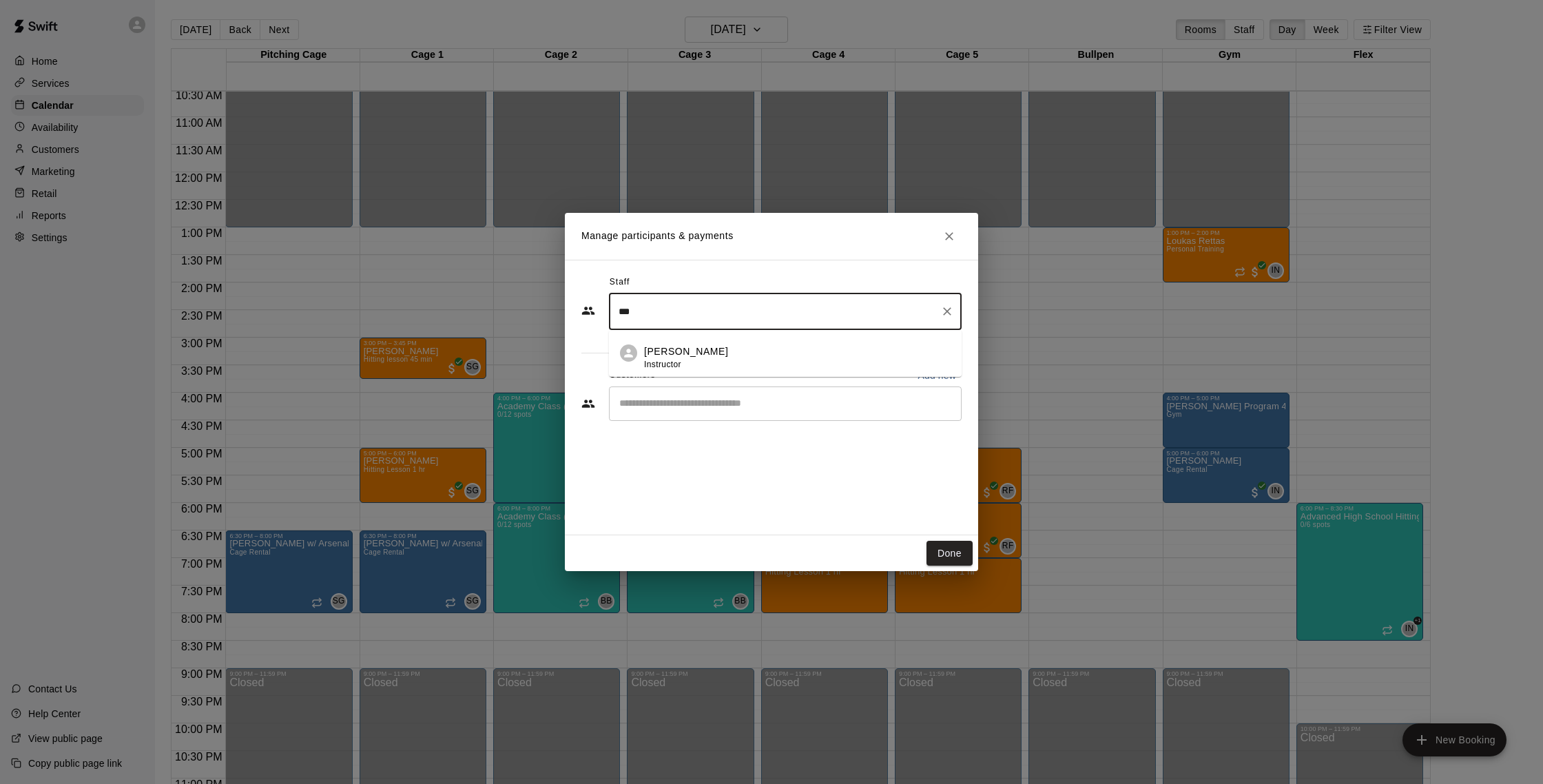
click at [715, 350] on div "[PERSON_NAME] Instructor" at bounding box center [797, 358] width 306 height 27
type input "***"
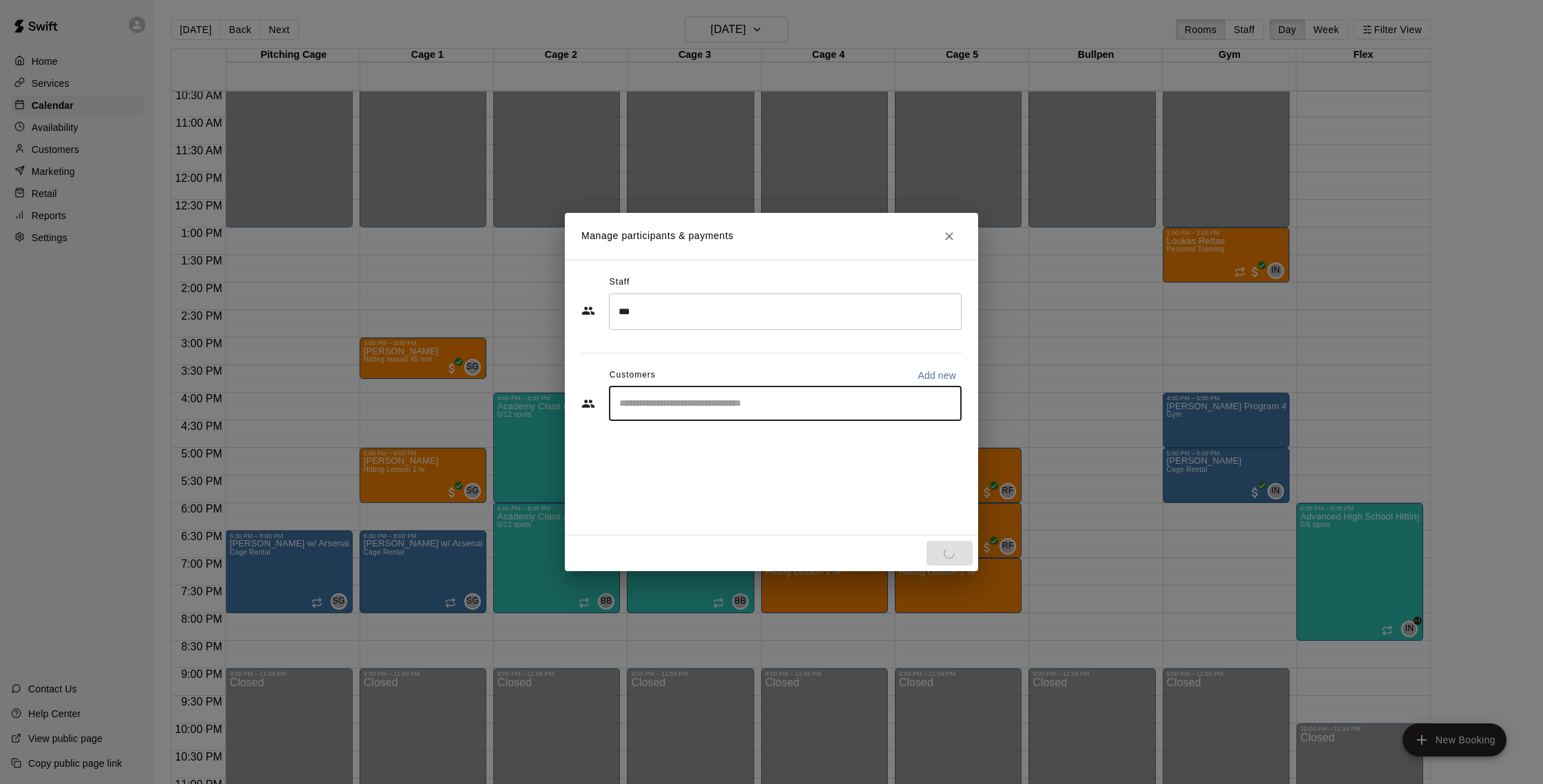
click at [710, 403] on input "Start typing to search customers..." at bounding box center [785, 403] width 340 height 14
click at [698, 324] on div "*** ​" at bounding box center [785, 312] width 353 height 37
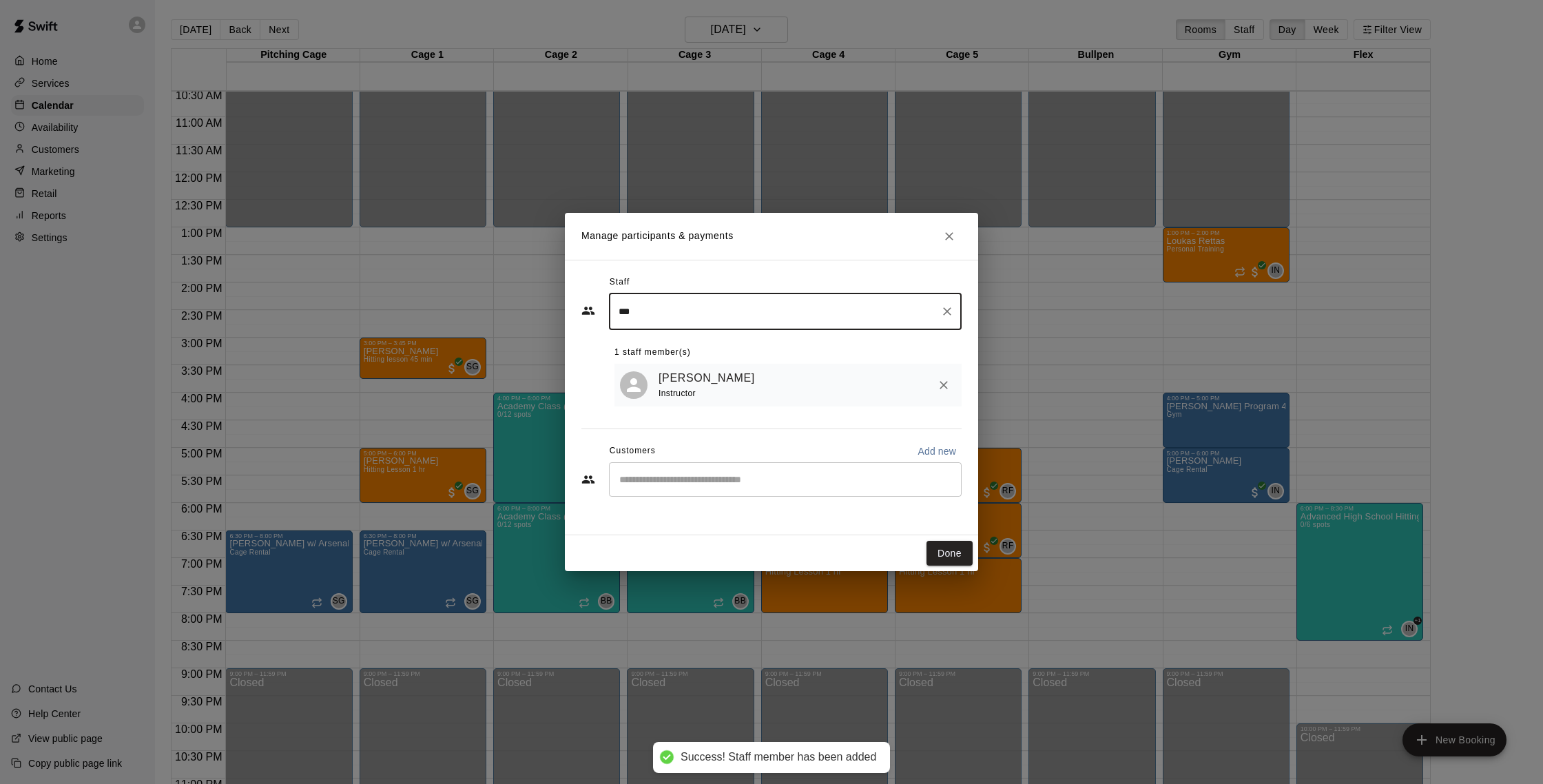
click at [733, 472] on div "​" at bounding box center [785, 479] width 353 height 34
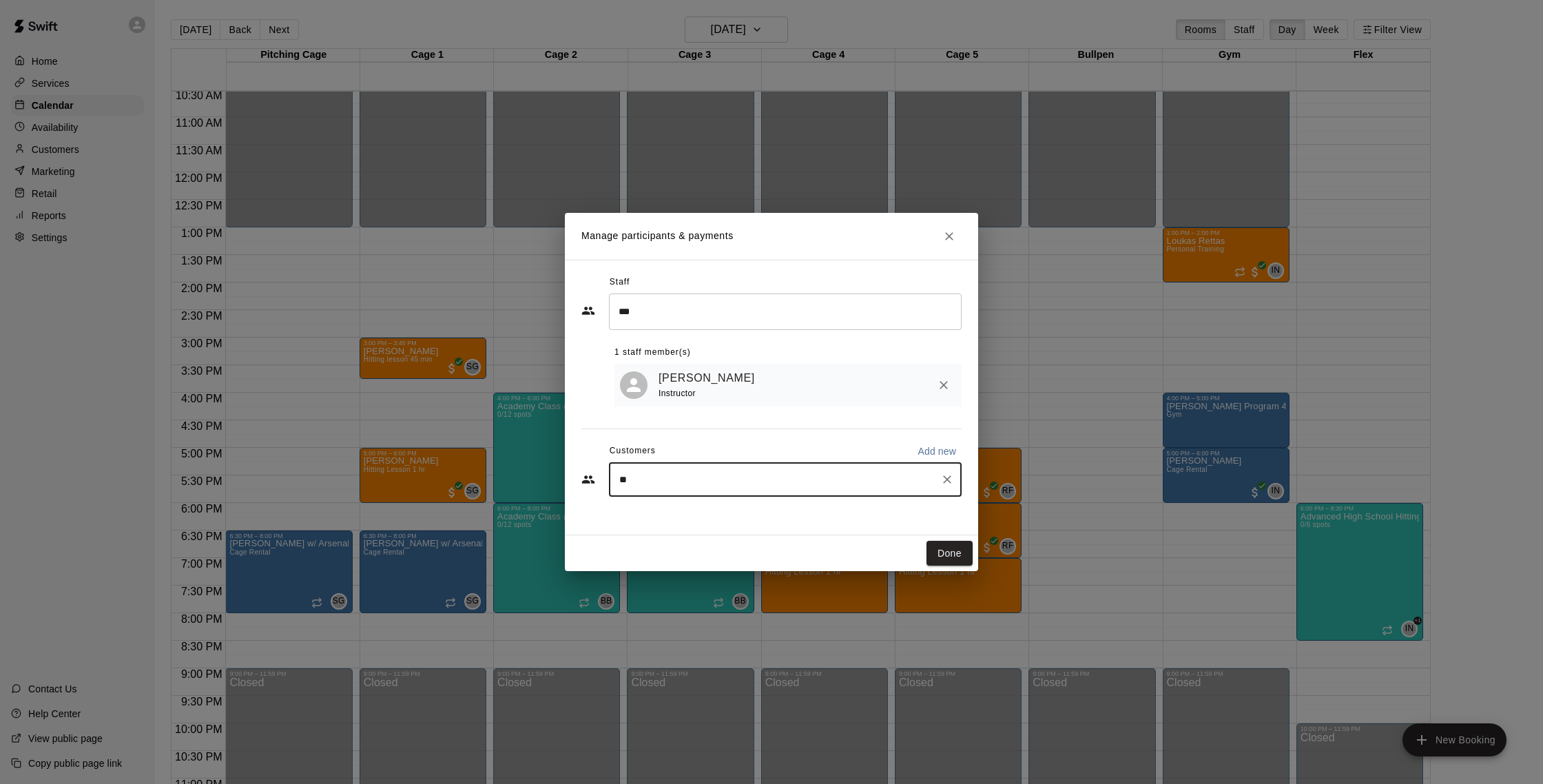
type input "*"
click at [959, 561] on button "Done" at bounding box center [950, 553] width 46 height 26
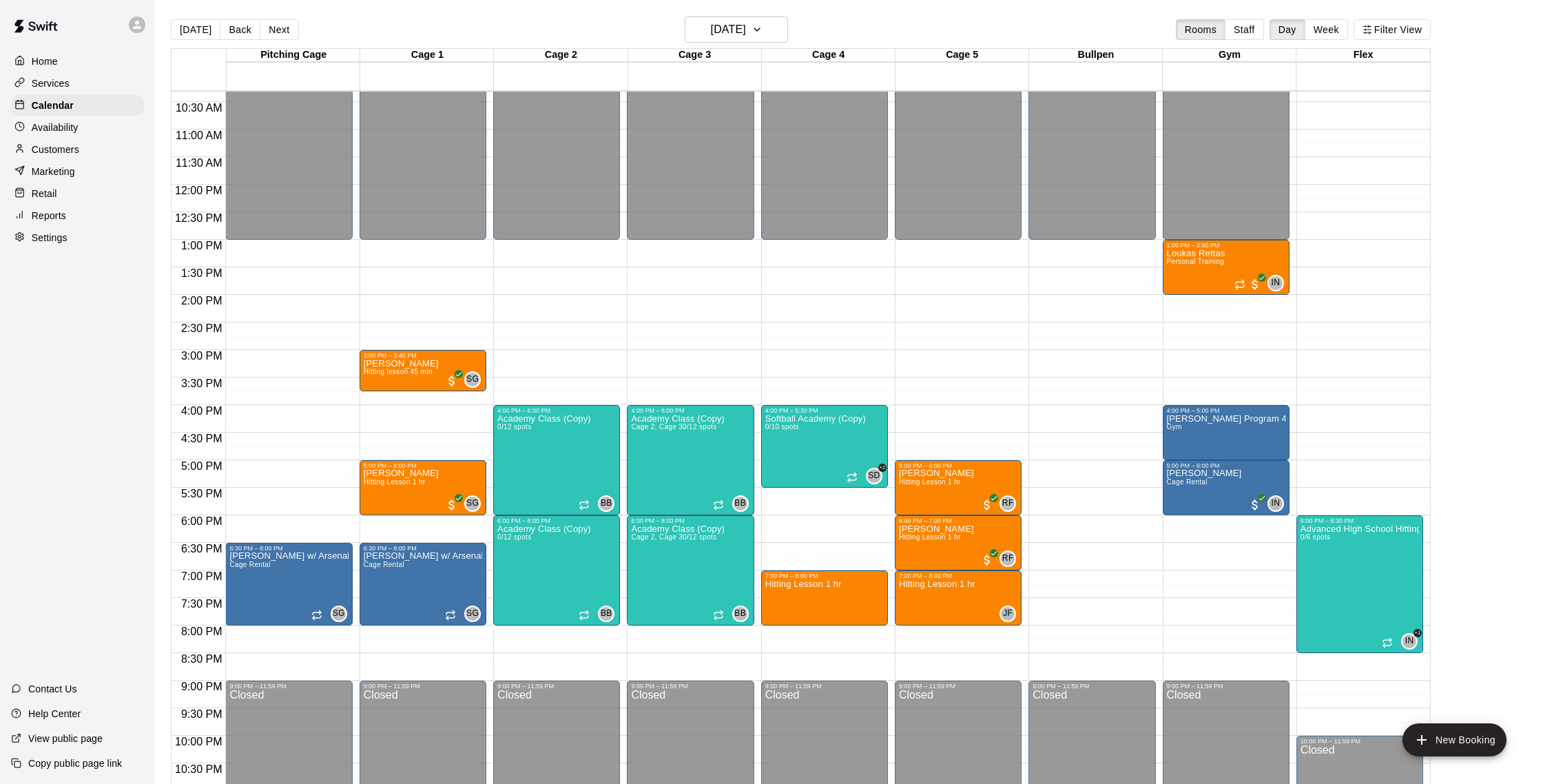
scroll to position [548, 0]
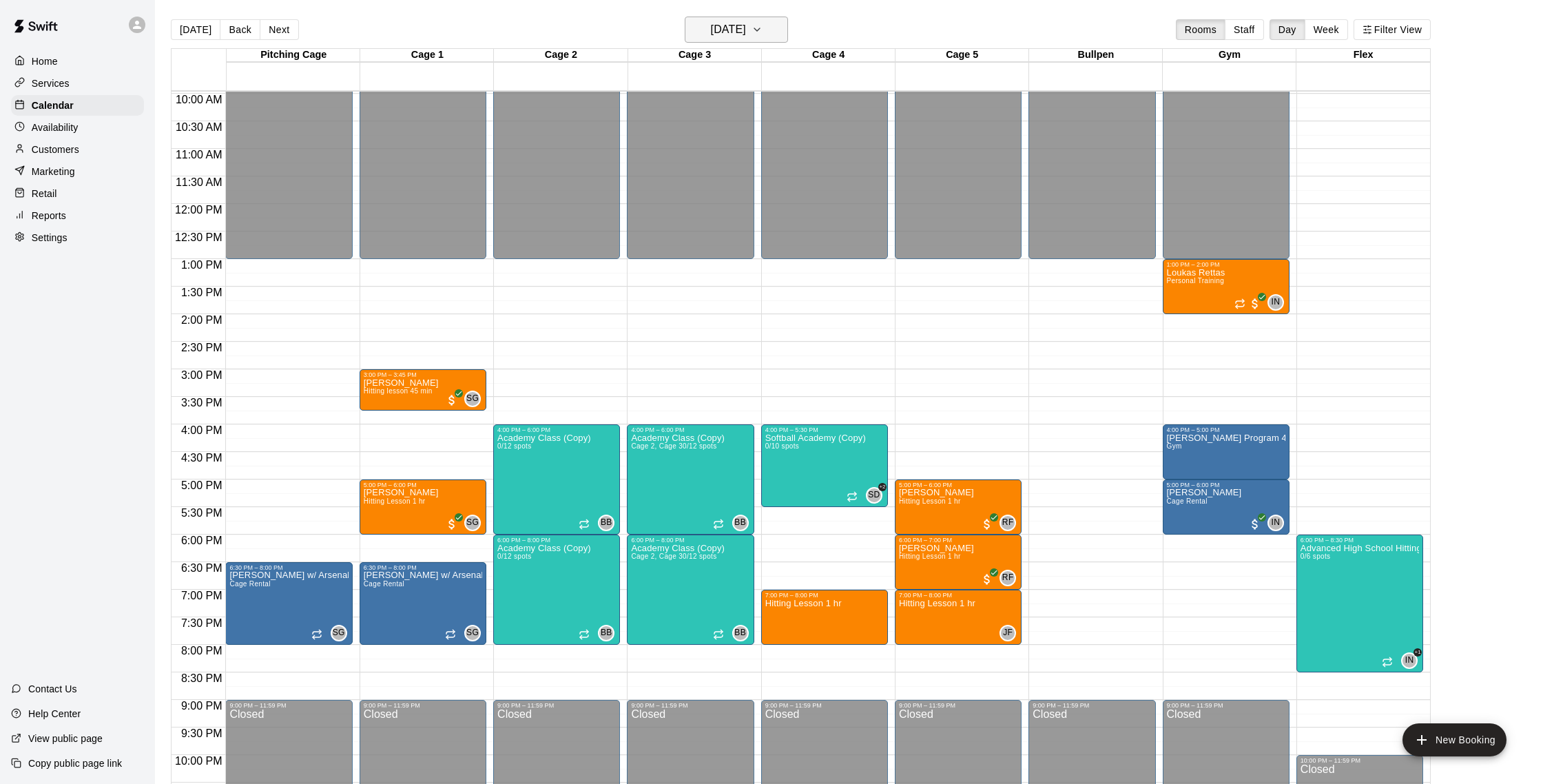
click at [741, 28] on h6 "Wednesday Aug 27" at bounding box center [729, 29] width 35 height 19
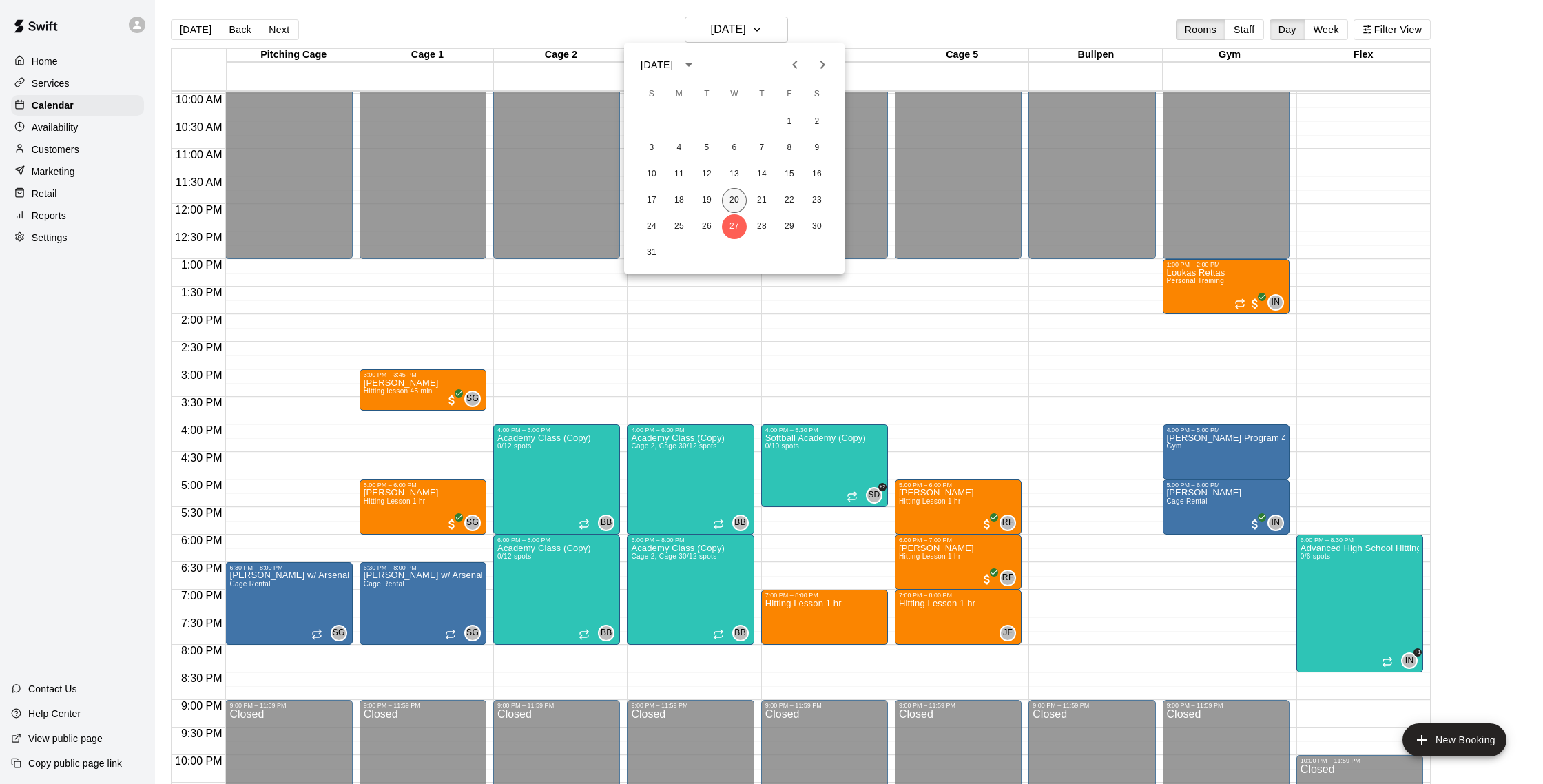
click at [741, 192] on button "20" at bounding box center [735, 201] width 25 height 25
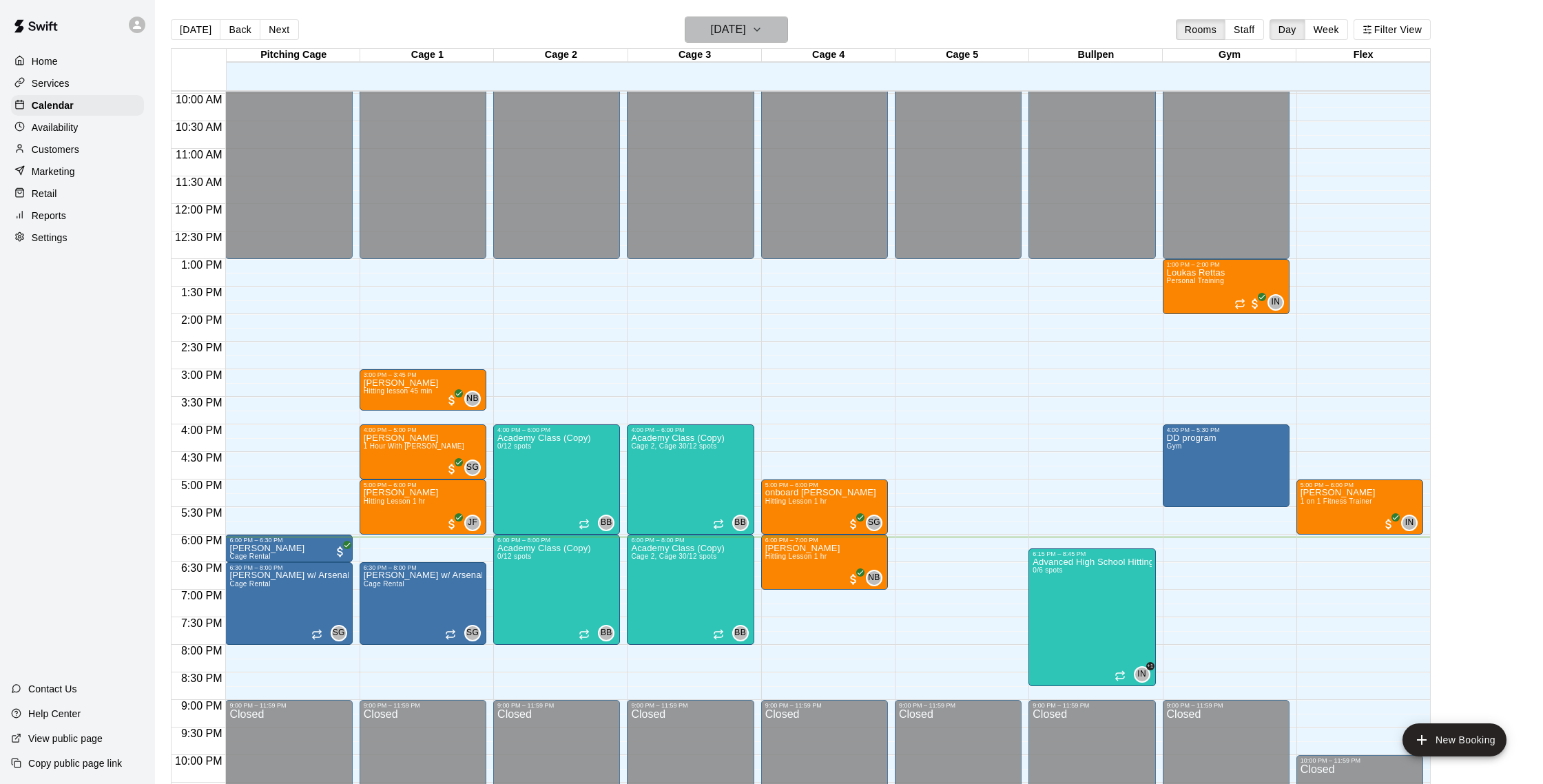
click at [746, 29] on h6 "[DATE]" at bounding box center [729, 29] width 35 height 19
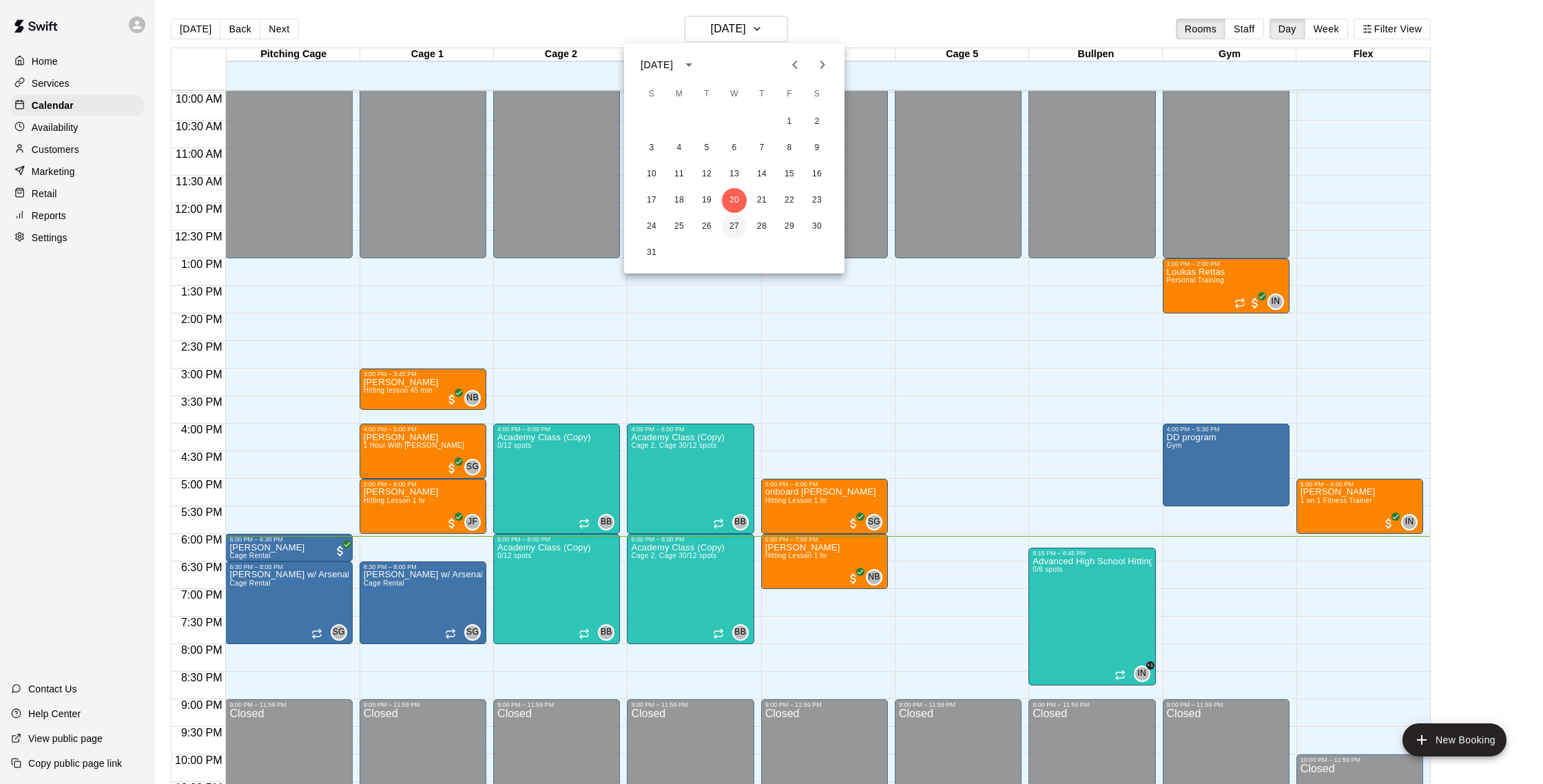
click at [742, 220] on button "27" at bounding box center [735, 226] width 25 height 25
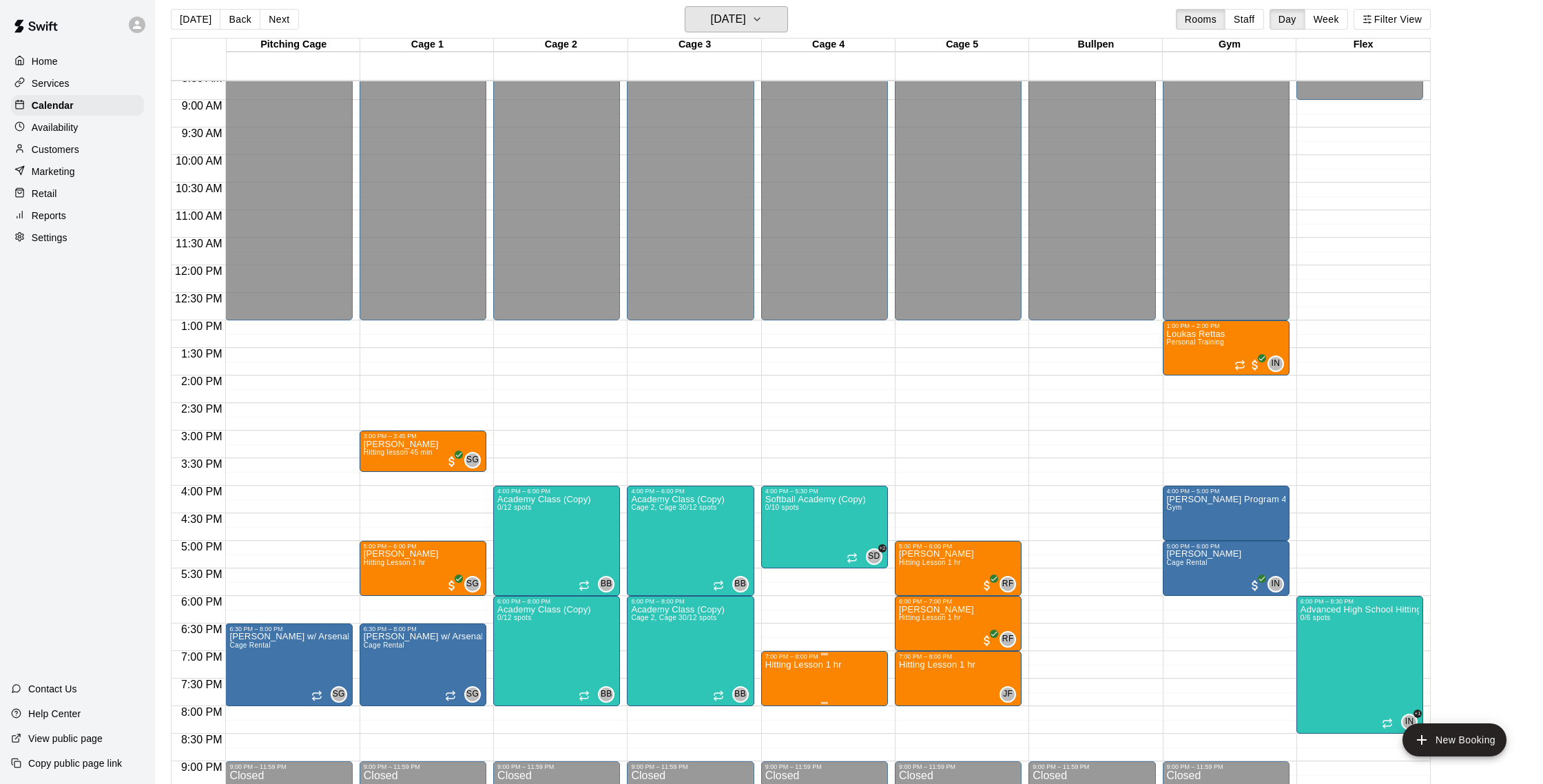
scroll to position [480, 0]
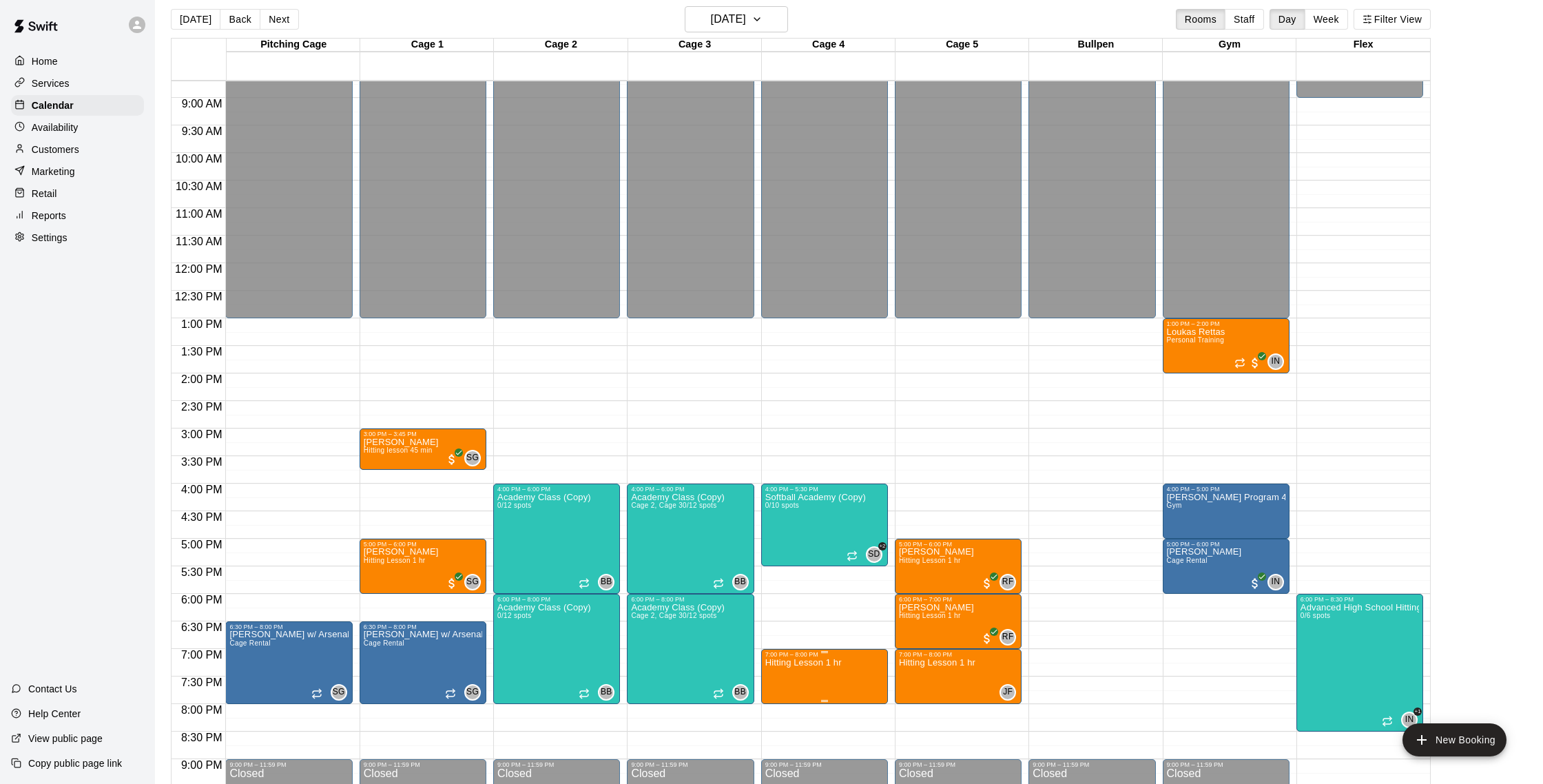
click at [776, 743] on icon "delete" at bounding box center [779, 738] width 10 height 12
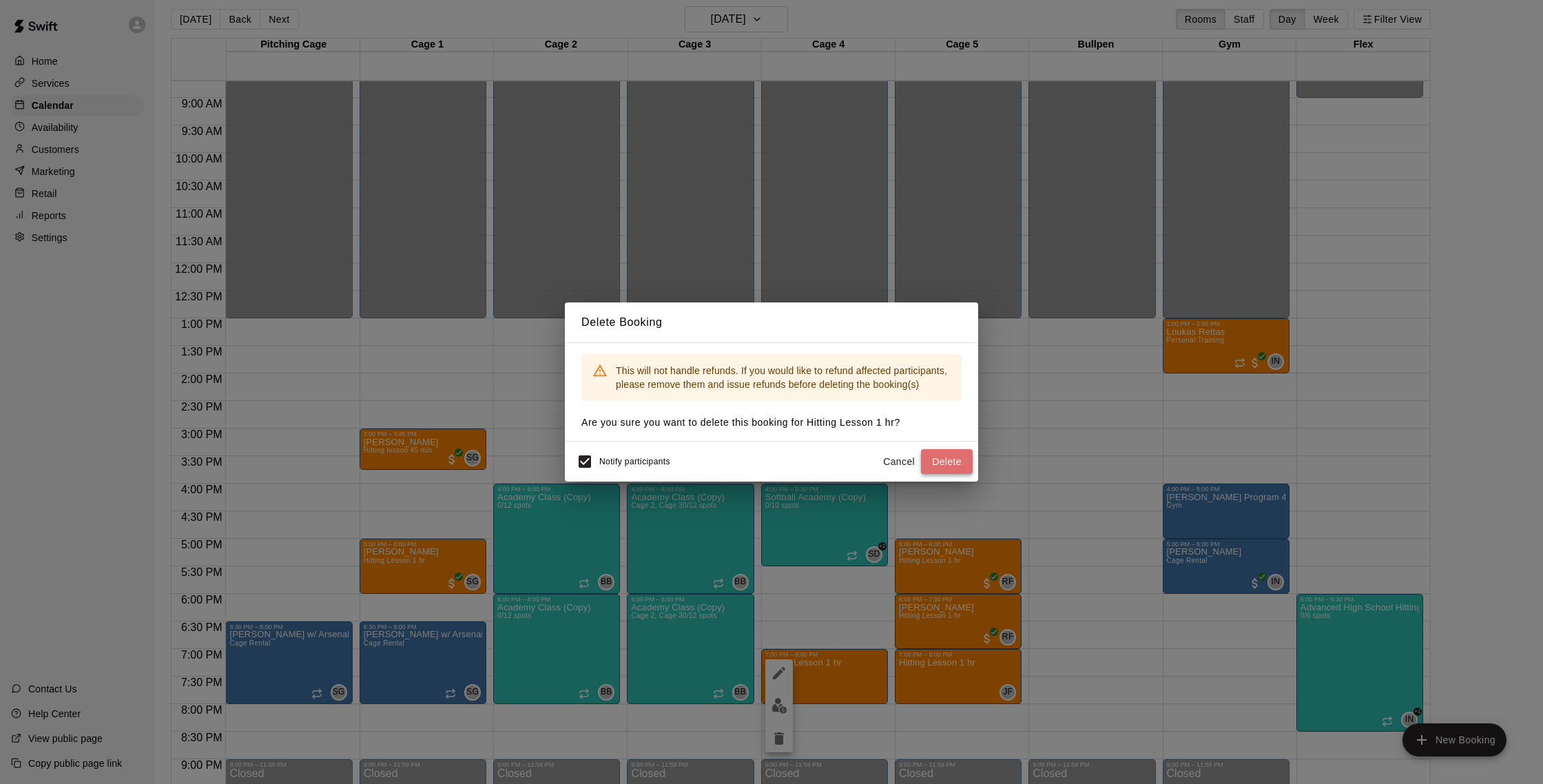
click at [935, 469] on button "Delete" at bounding box center [947, 461] width 51 height 26
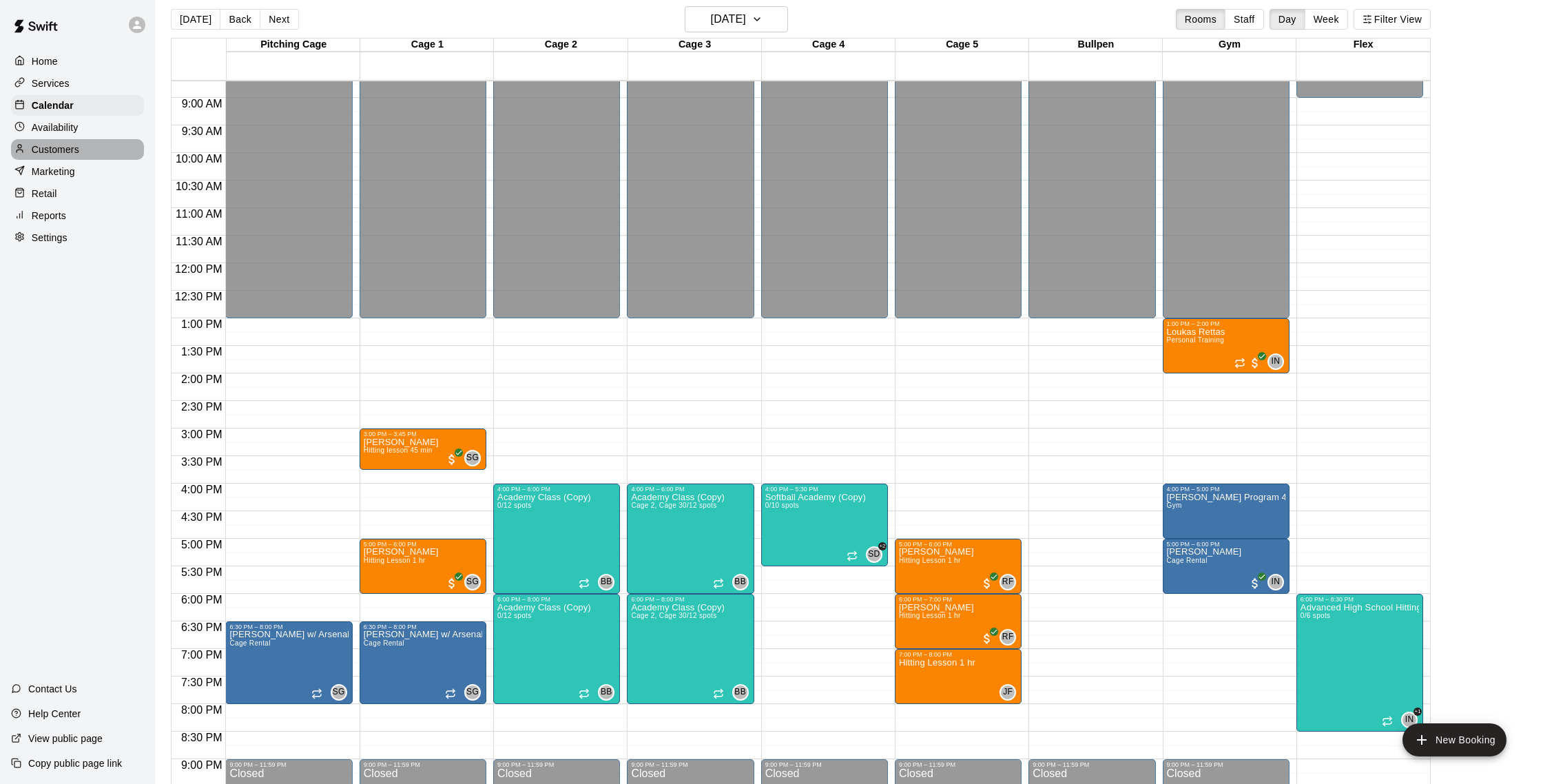
click at [66, 149] on p "Customers" at bounding box center [55, 149] width 47 height 14
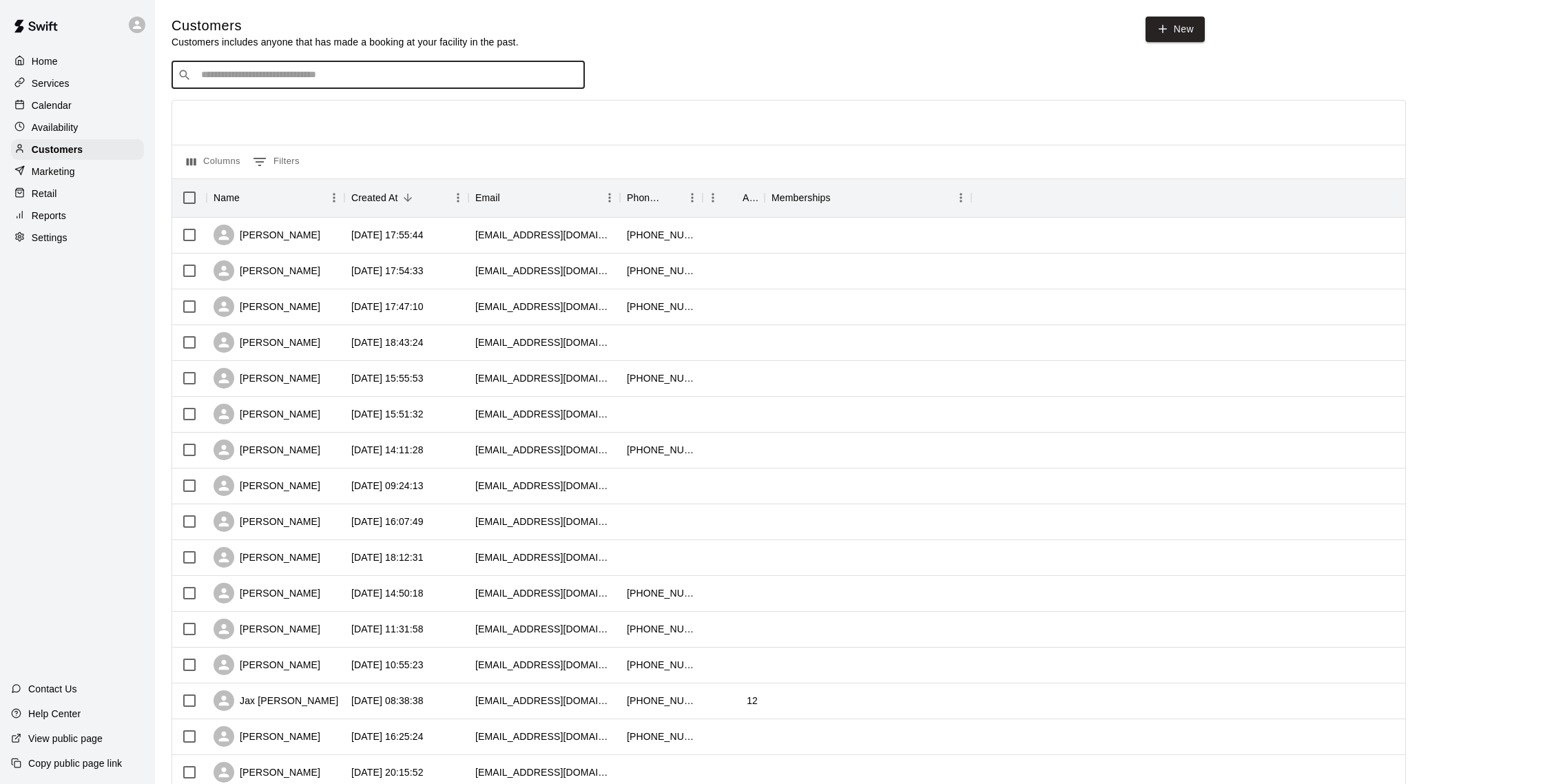
click at [315, 71] on input "Search customers by name or email" at bounding box center [388, 75] width 382 height 14
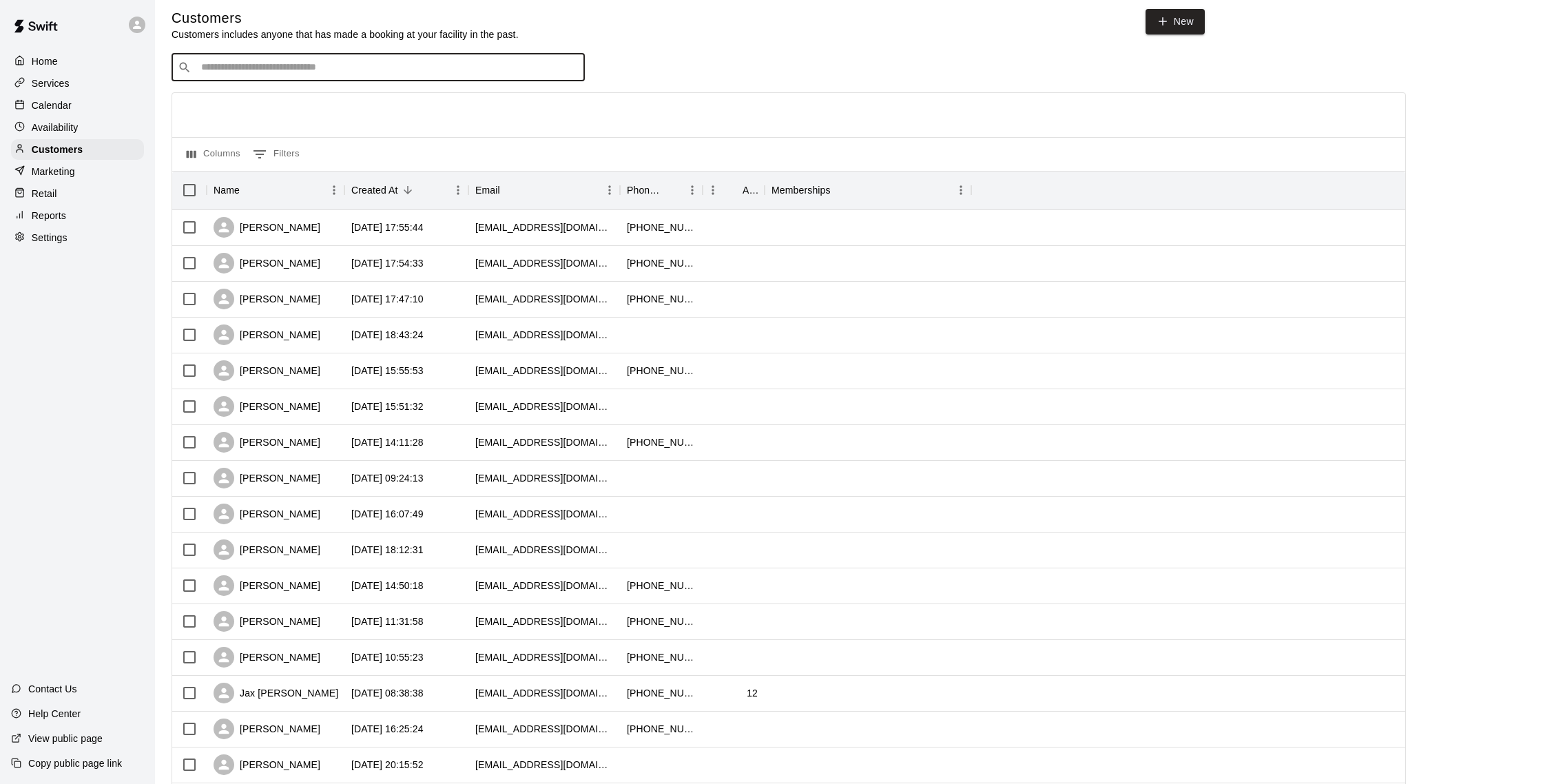
scroll to position [10, 0]
type input "*"
type input "******"
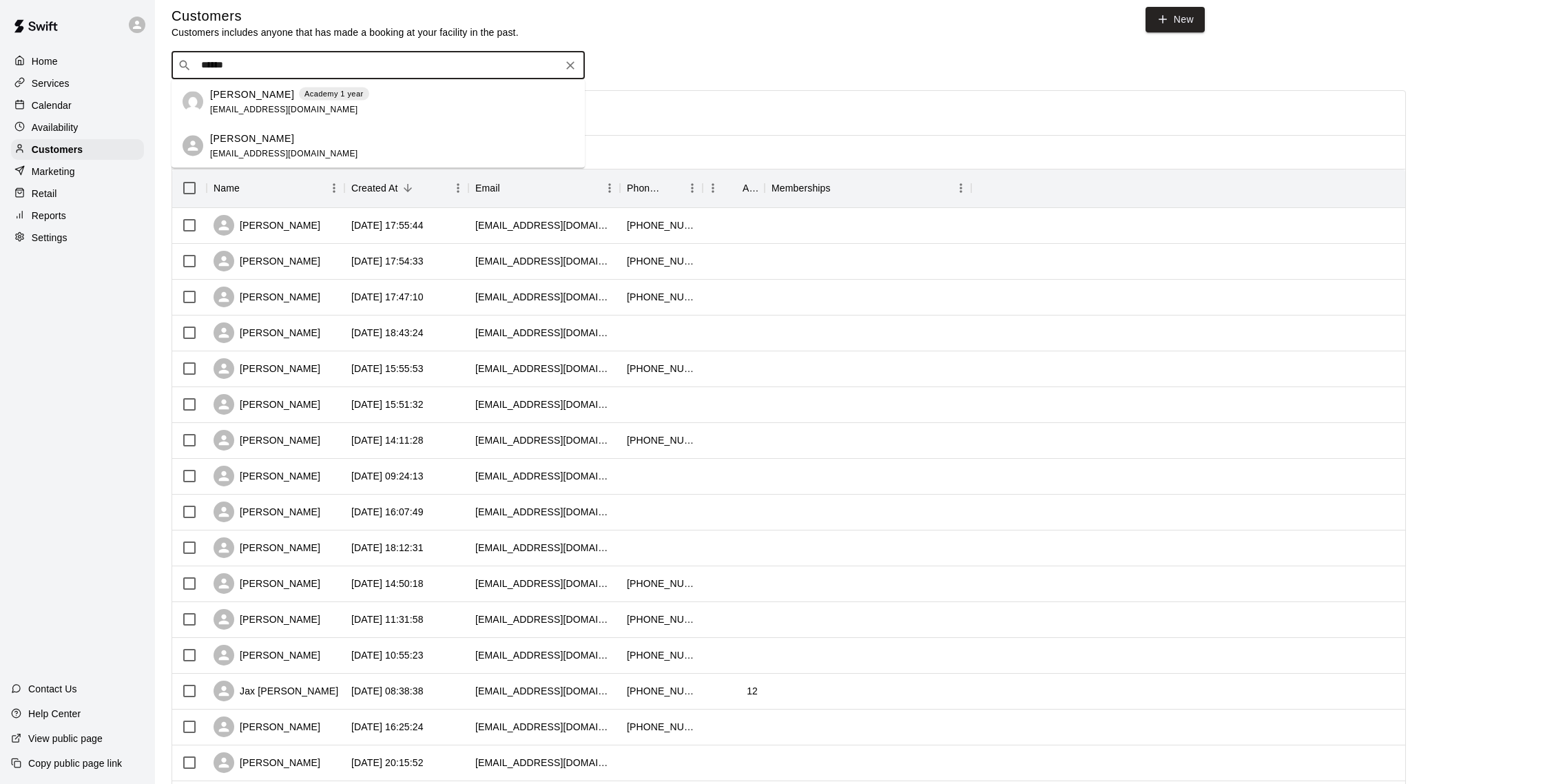
click at [266, 91] on p "Milann Temprano" at bounding box center [251, 94] width 84 height 14
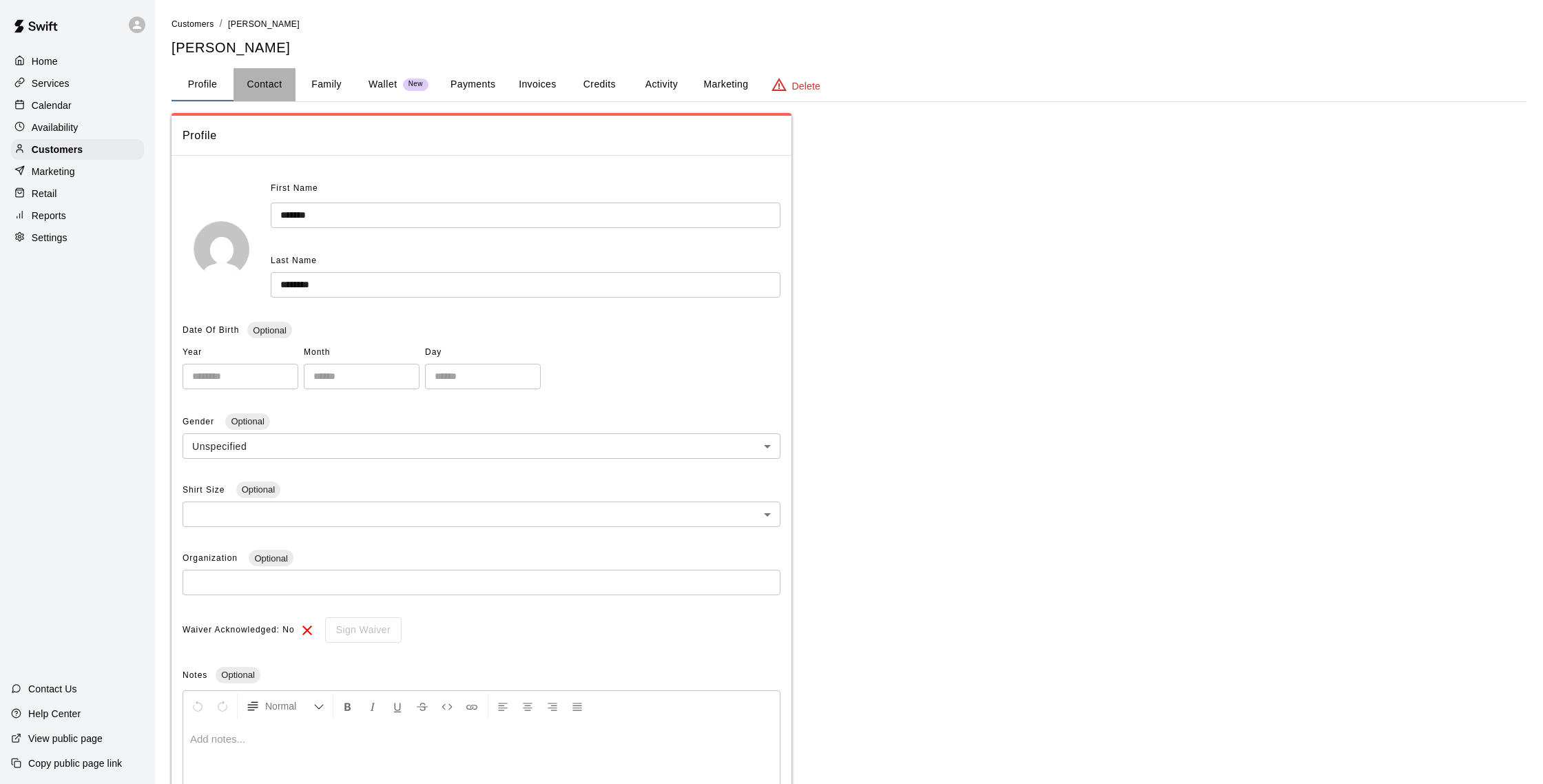
click at [290, 87] on button "Contact" at bounding box center [264, 85] width 62 height 33
select select "**"
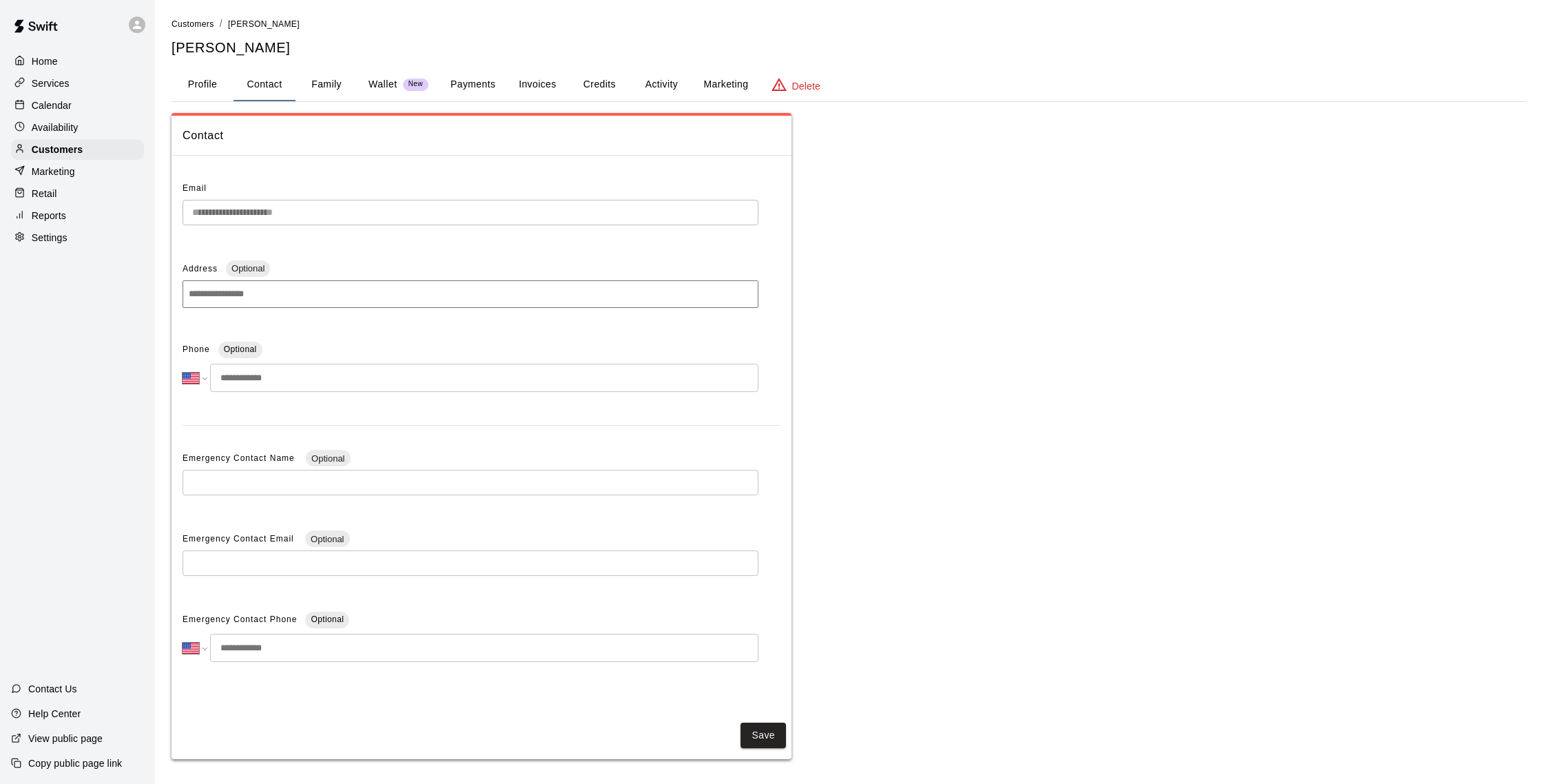
scroll to position [5, 0]
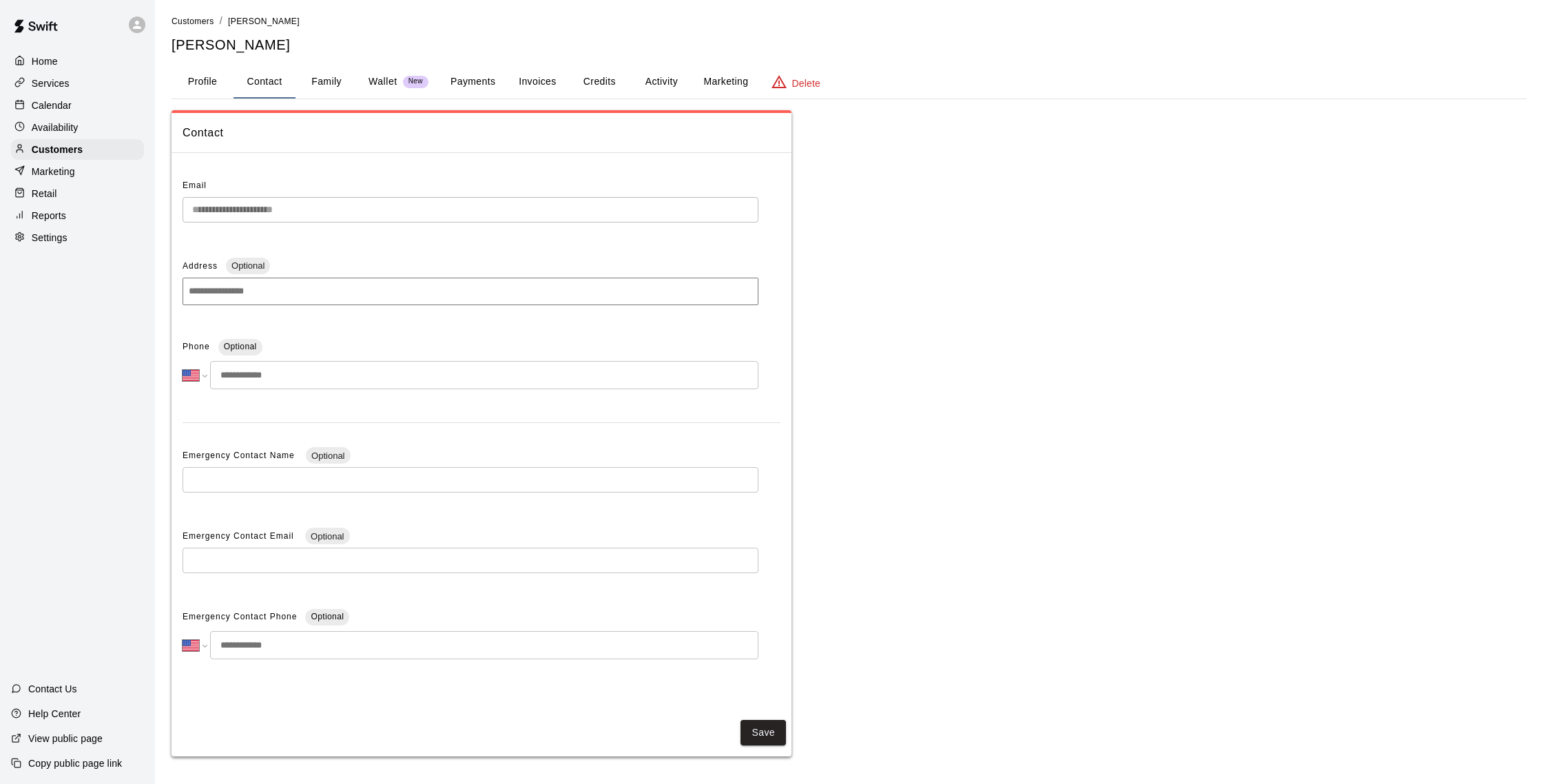
click at [205, 83] on button "Profile" at bounding box center [203, 82] width 62 height 33
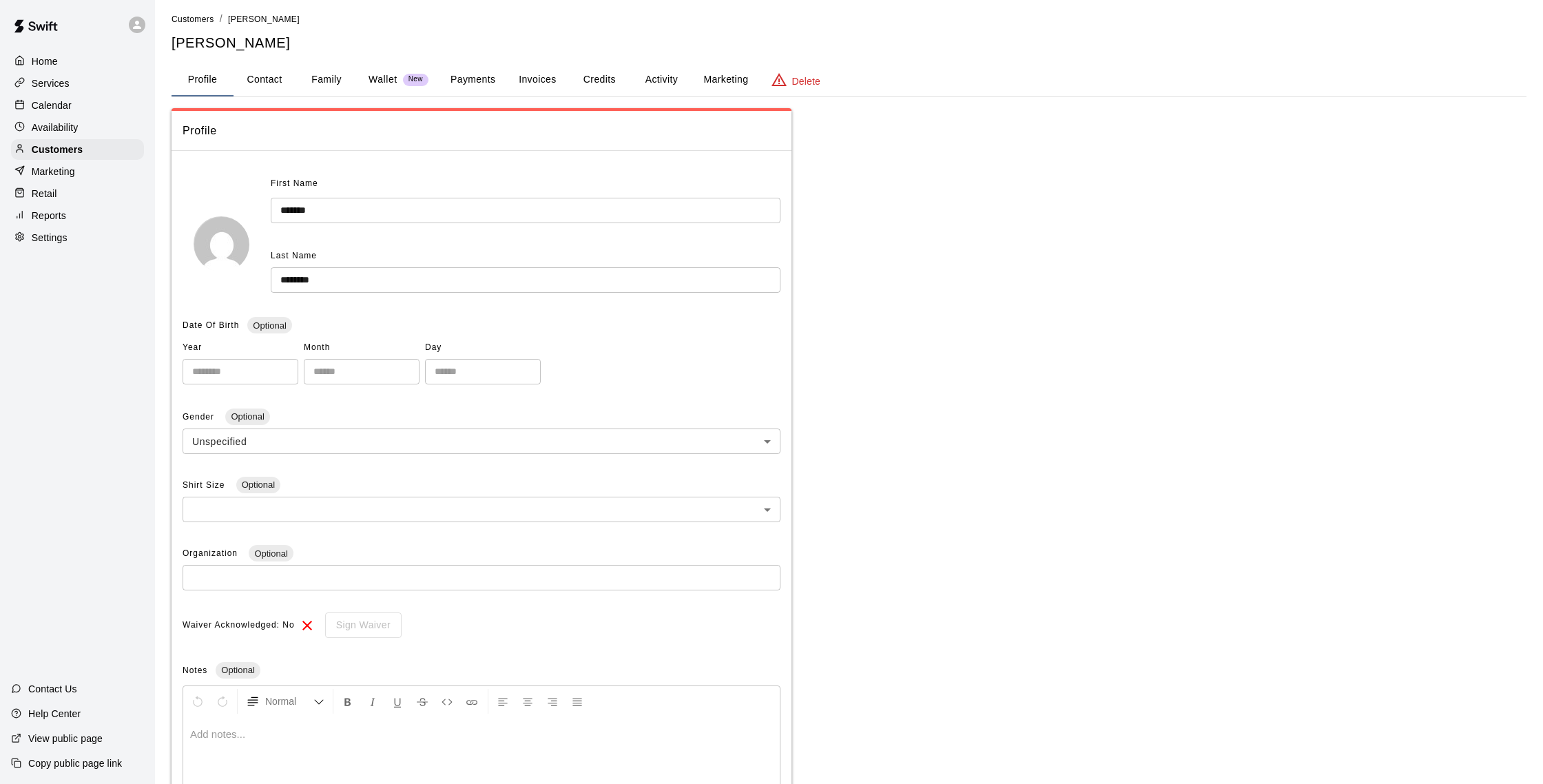
click at [299, 85] on button "Family" at bounding box center [326, 80] width 62 height 33
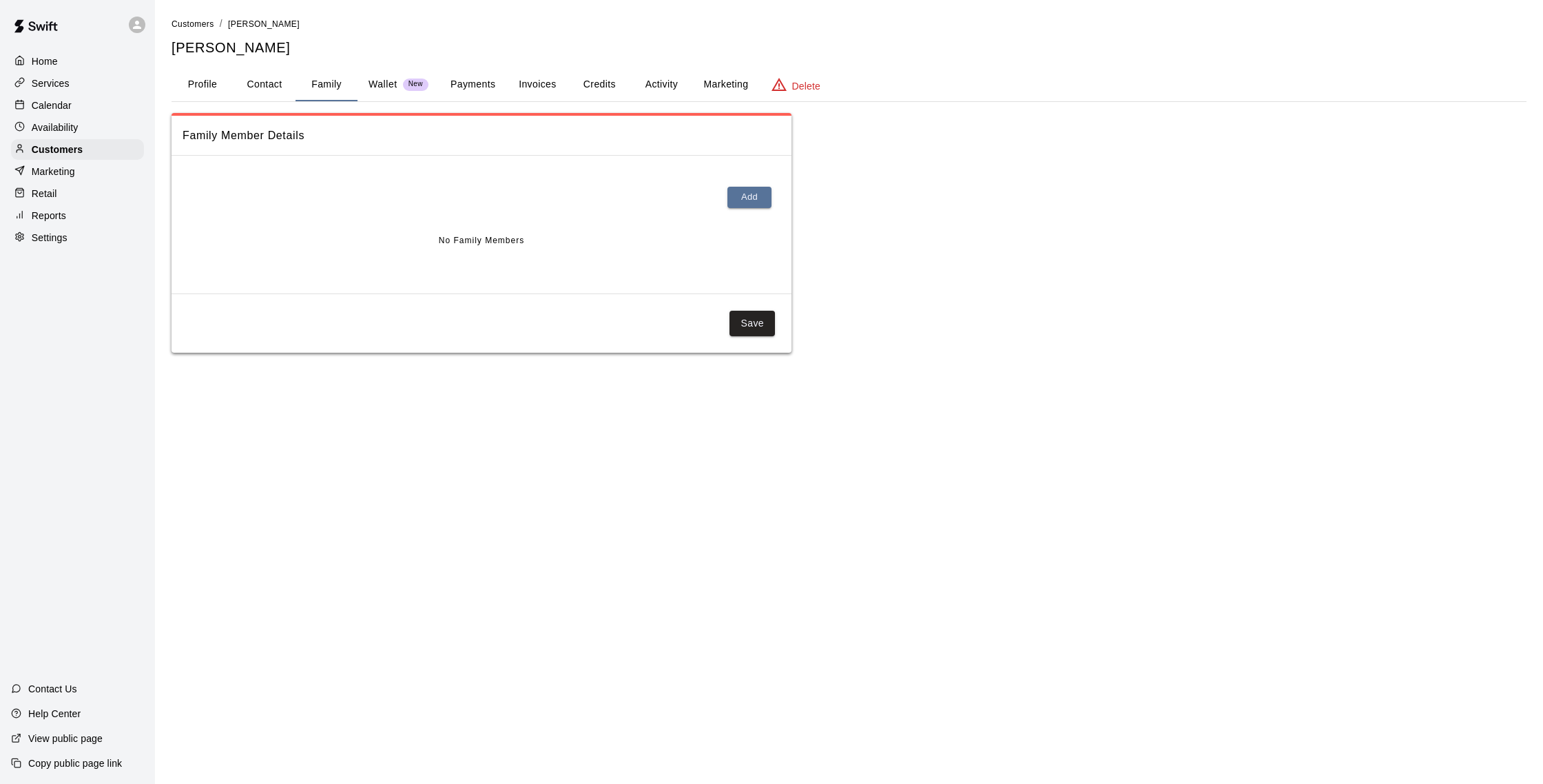
scroll to position [0, 0]
click at [262, 85] on button "Contact" at bounding box center [264, 85] width 62 height 33
select select "**"
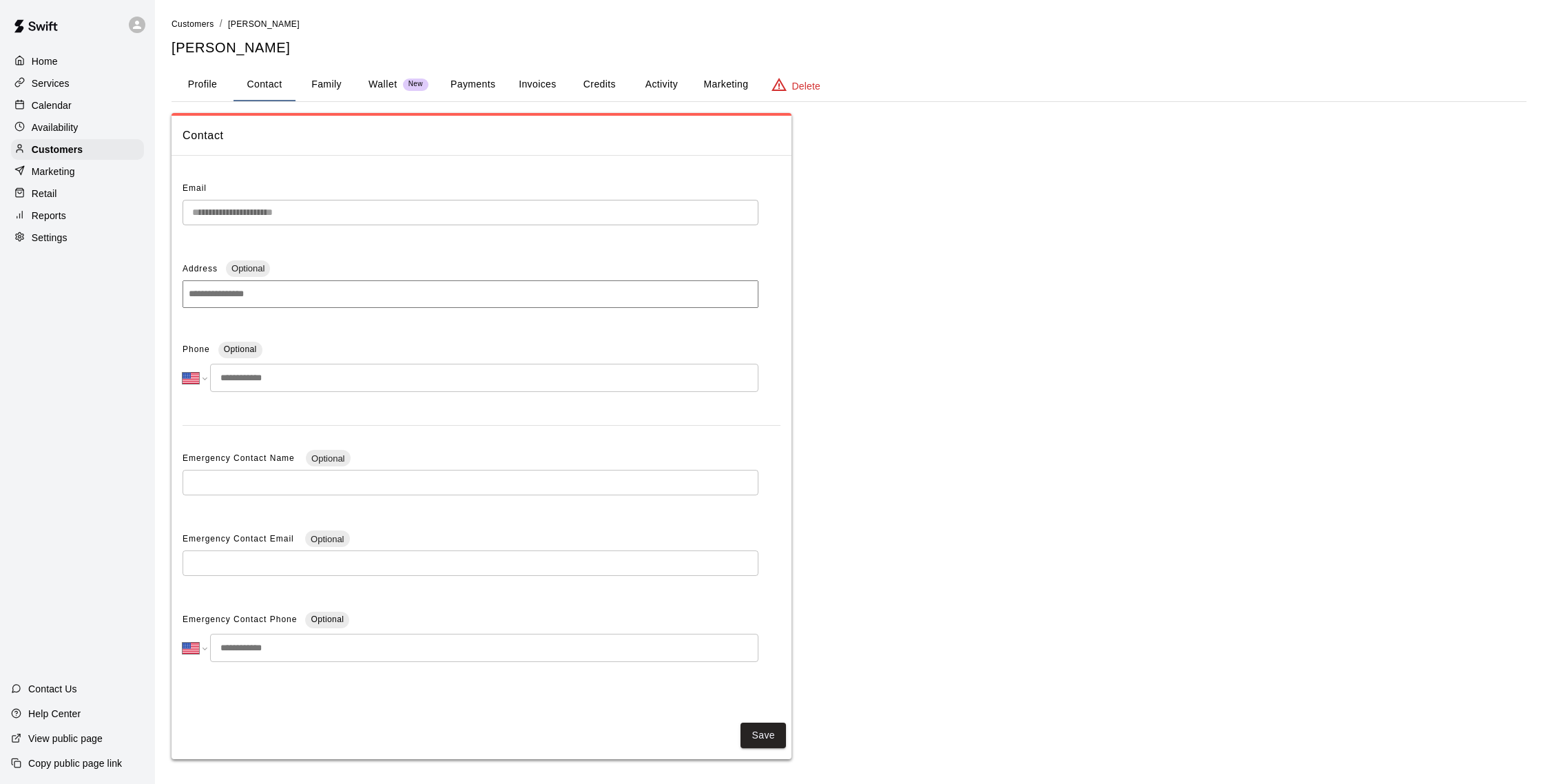
scroll to position [5, 0]
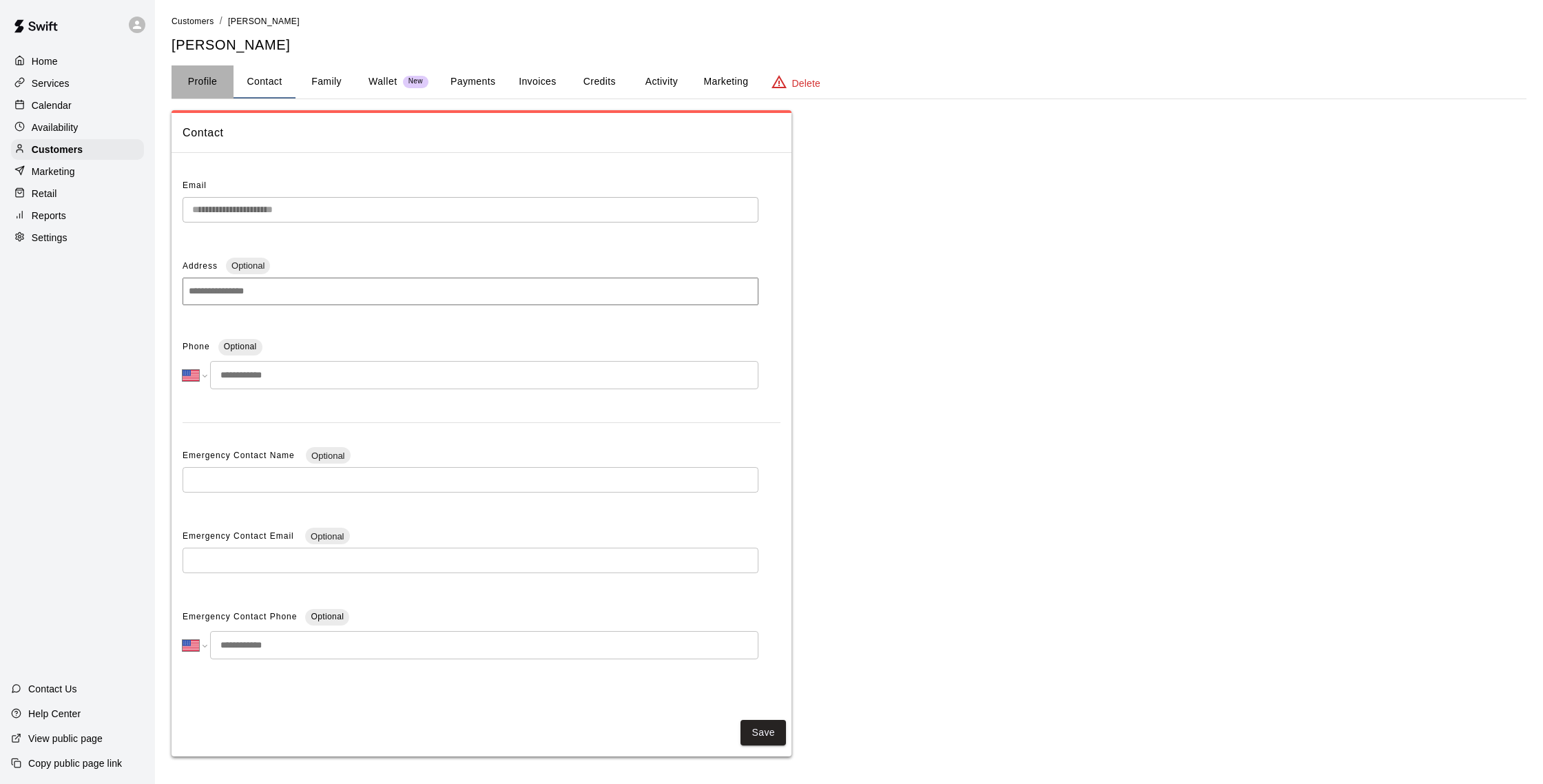
click at [190, 87] on button "Profile" at bounding box center [203, 82] width 62 height 33
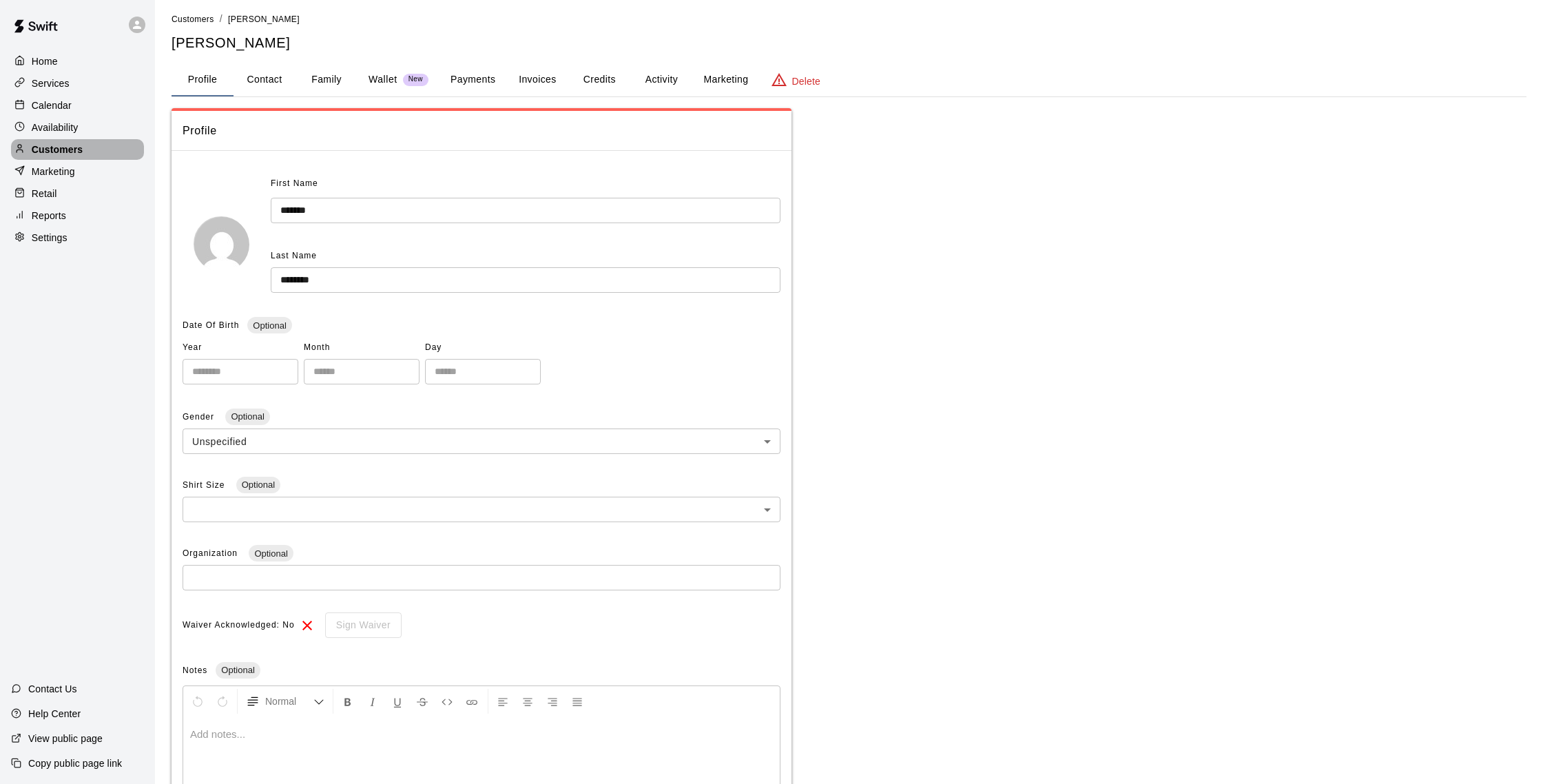
click at [100, 144] on div "Customers" at bounding box center [77, 149] width 133 height 21
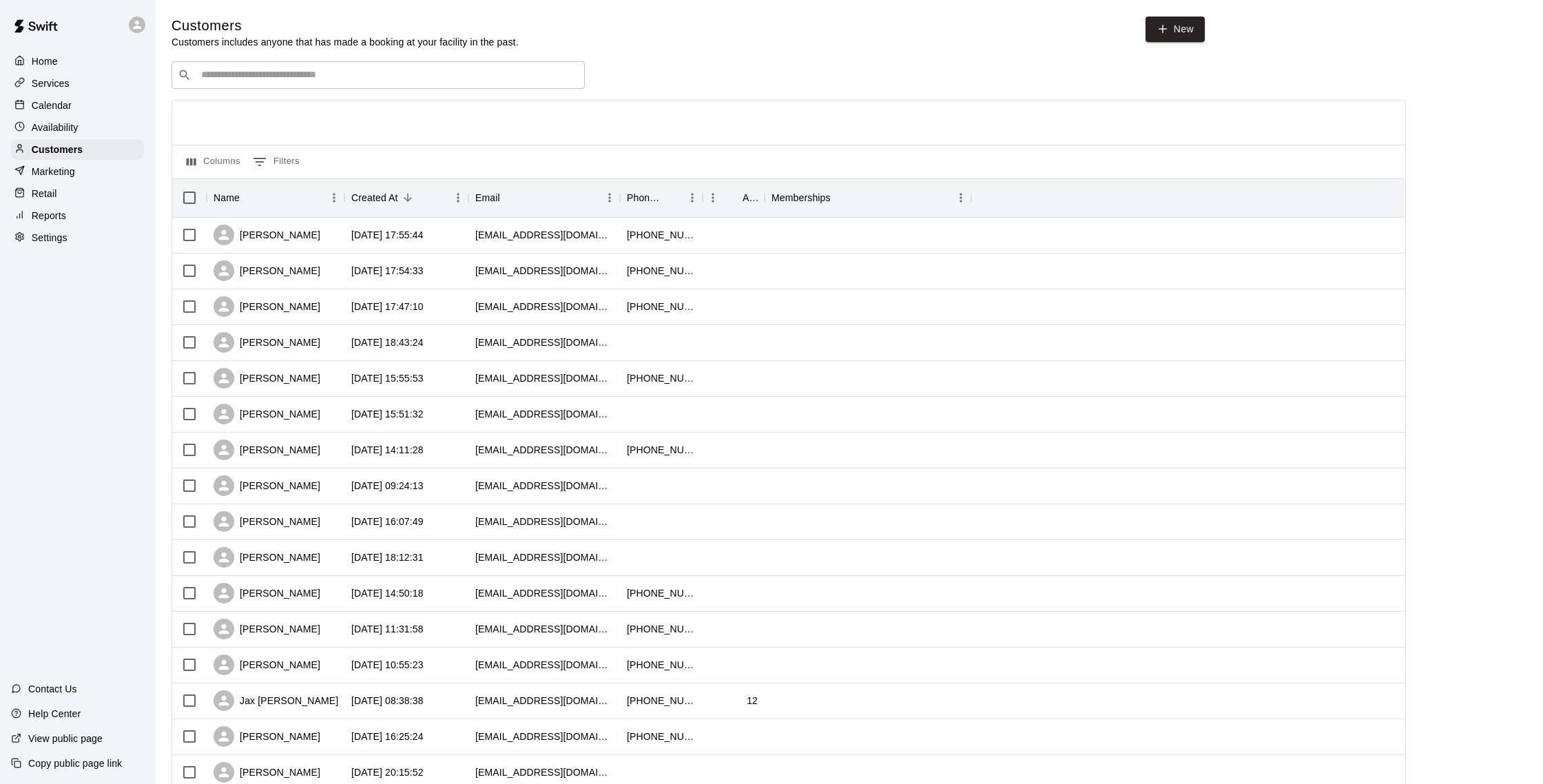
click at [190, 79] on icon "Search customers by name or email" at bounding box center [184, 75] width 14 height 14
type input "******"
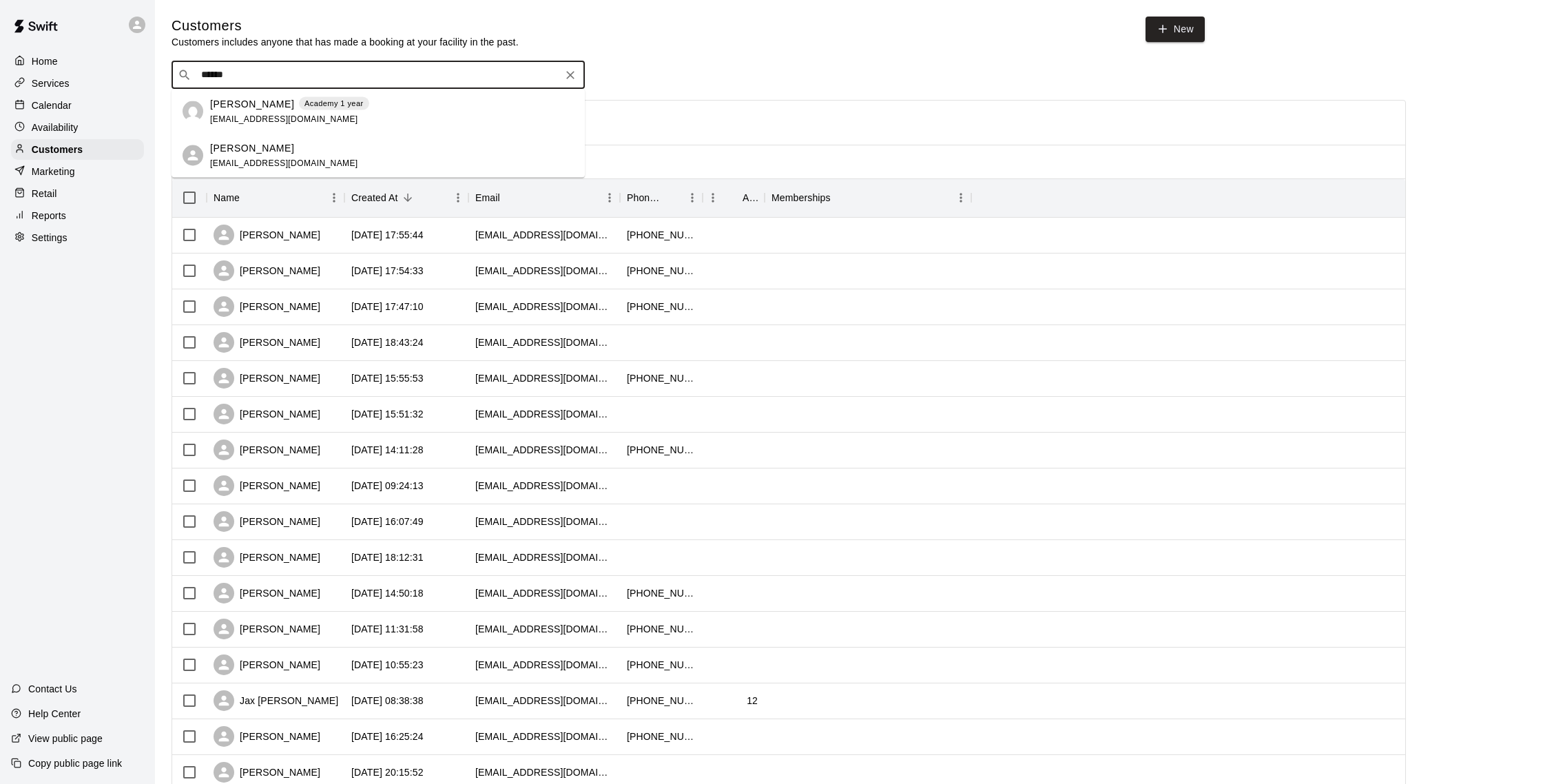
click at [250, 149] on p "Milann Temprano" at bounding box center [251, 147] width 84 height 14
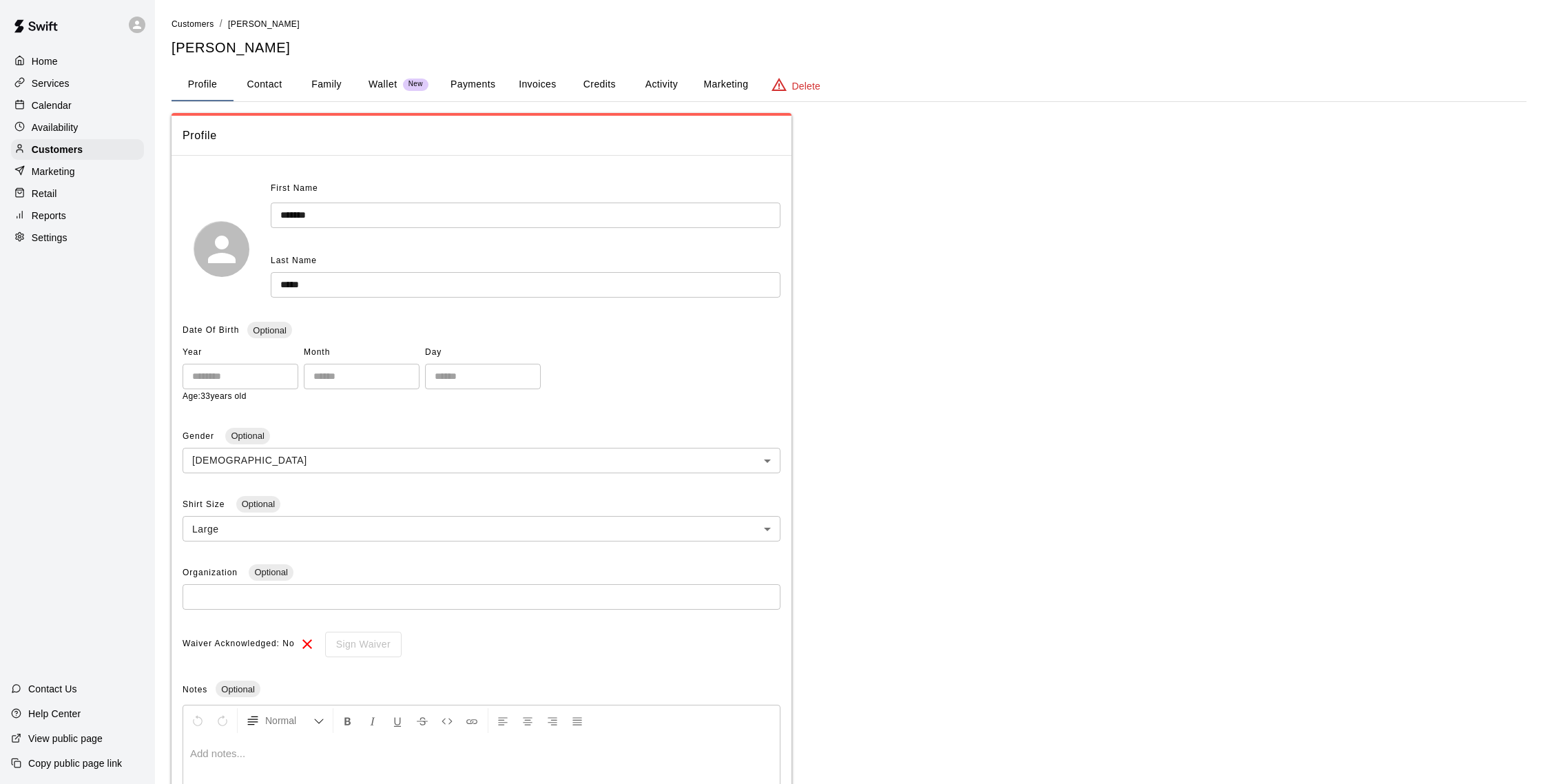
click at [256, 89] on button "Contact" at bounding box center [264, 85] width 62 height 33
select select "**"
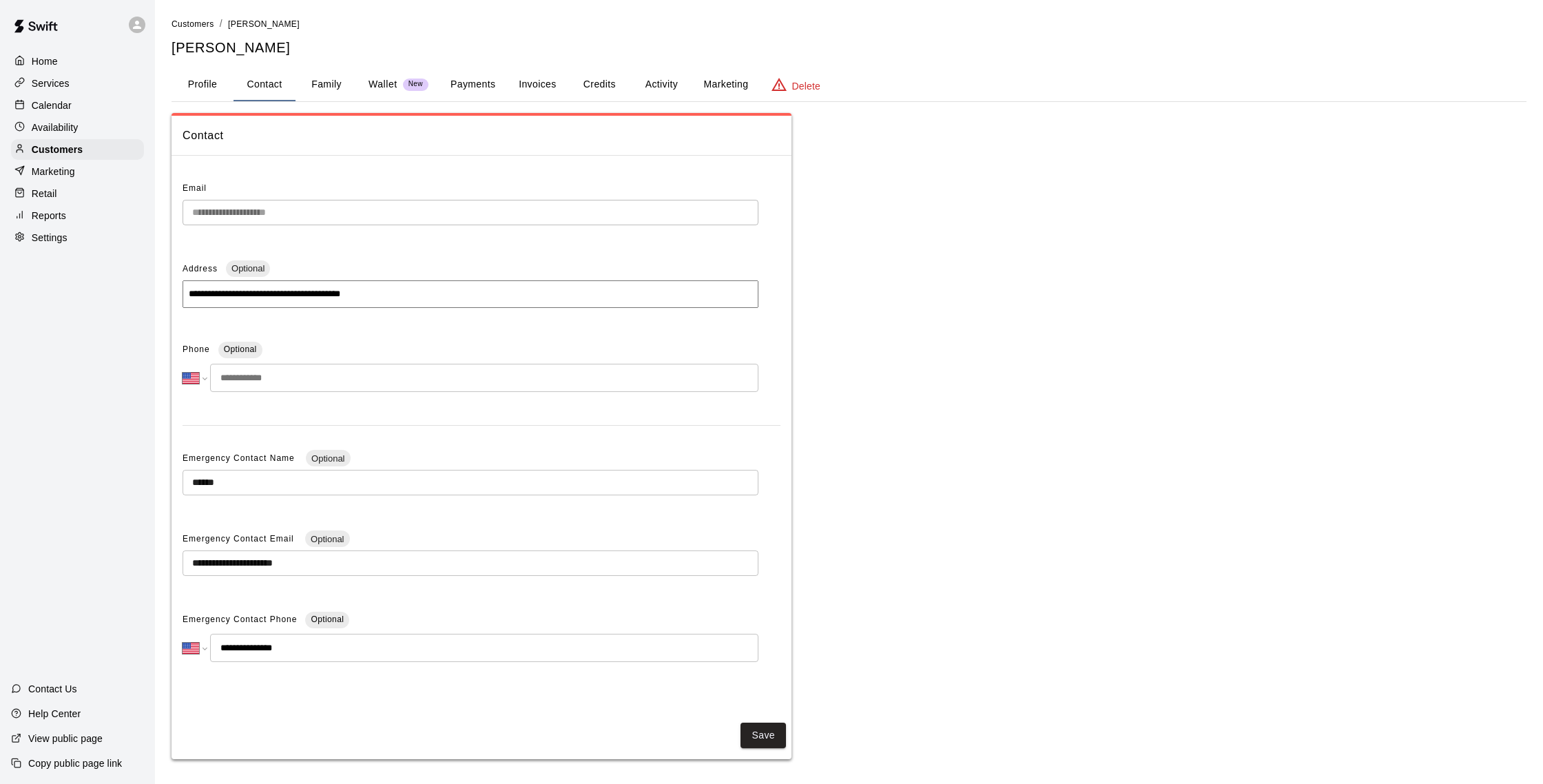
click at [188, 86] on button "Profile" at bounding box center [203, 85] width 62 height 33
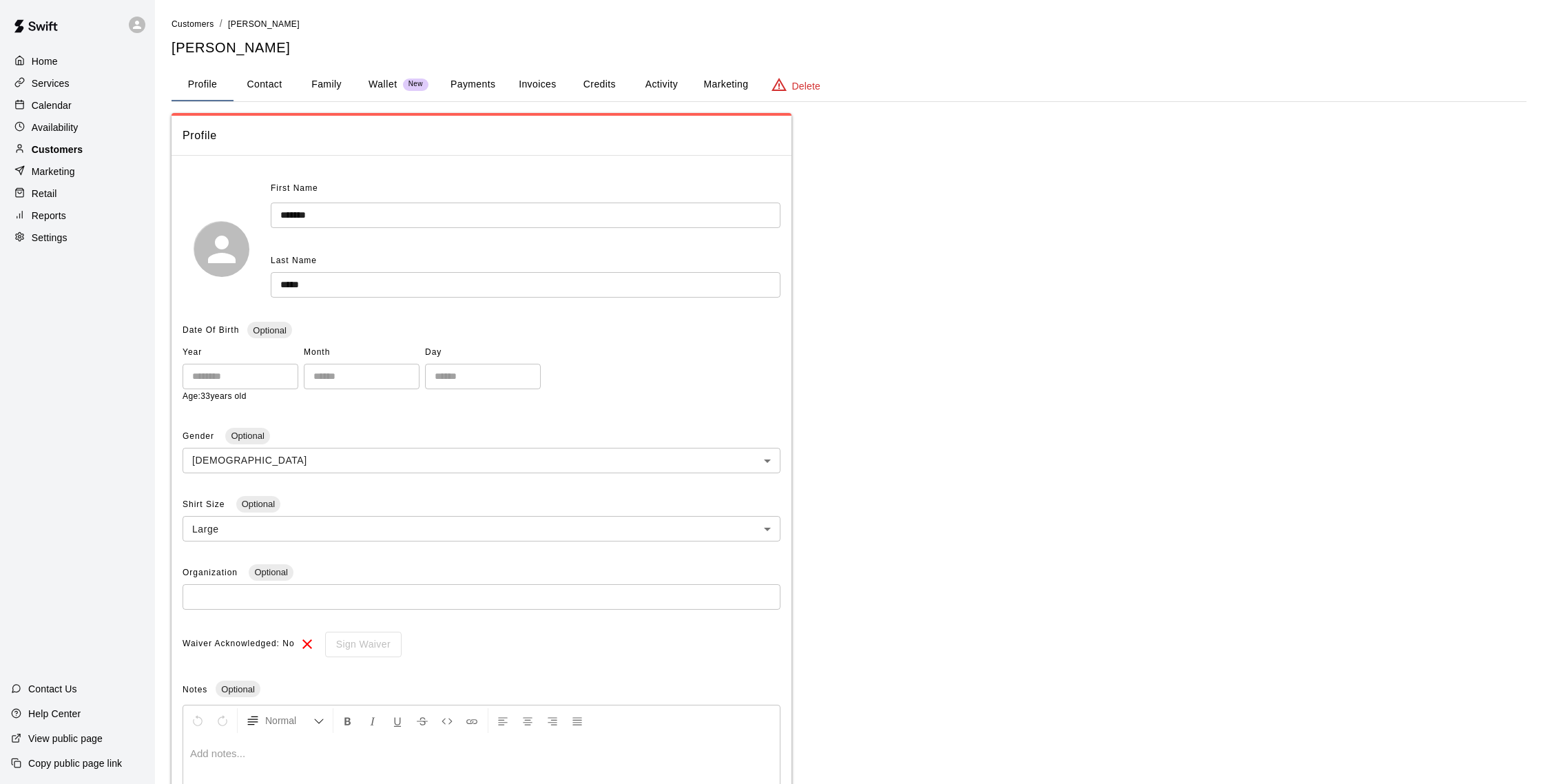
click at [100, 149] on div "Customers" at bounding box center [77, 149] width 133 height 21
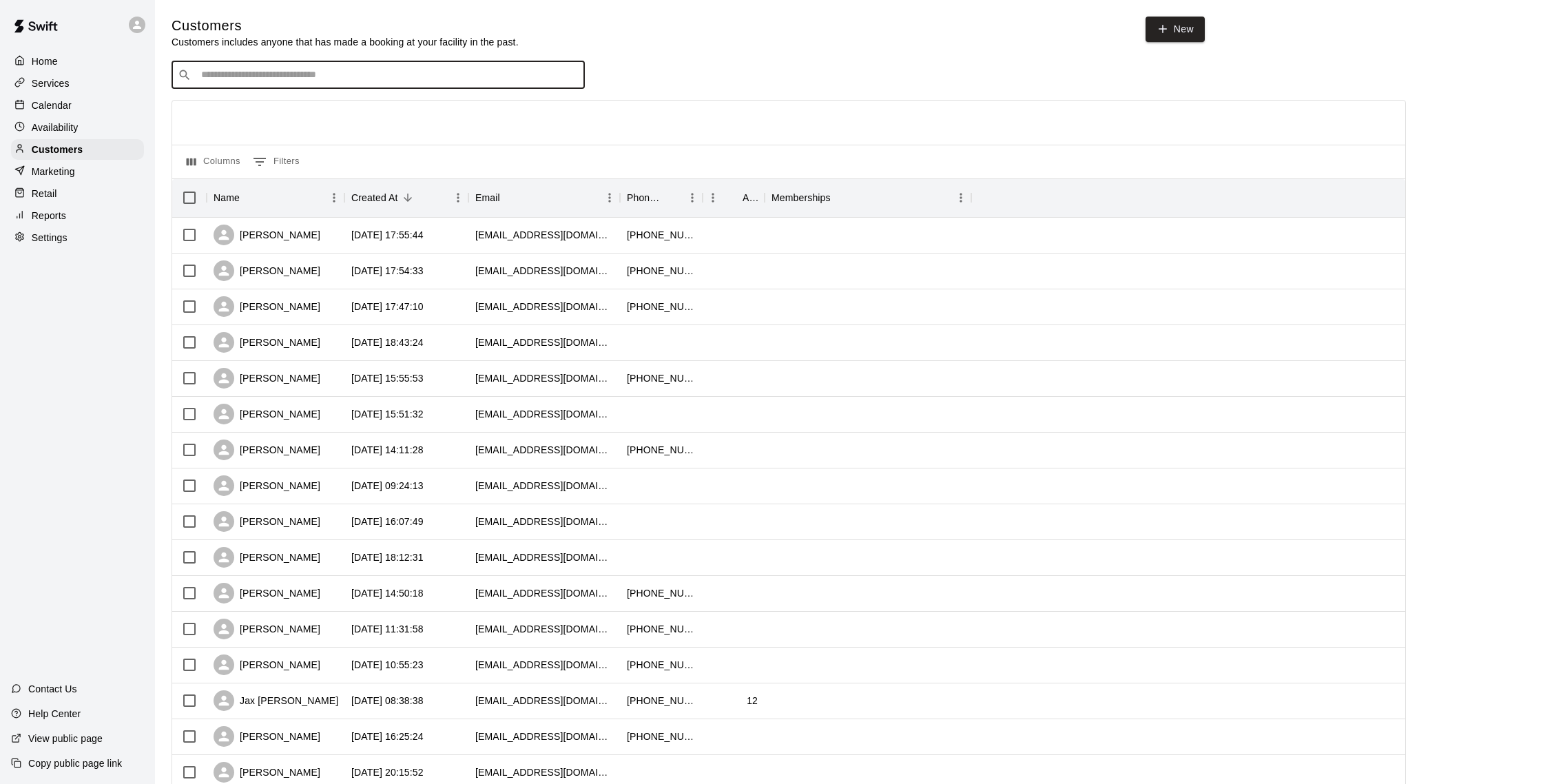
click at [261, 70] on input "Search customers by name or email" at bounding box center [388, 75] width 382 height 14
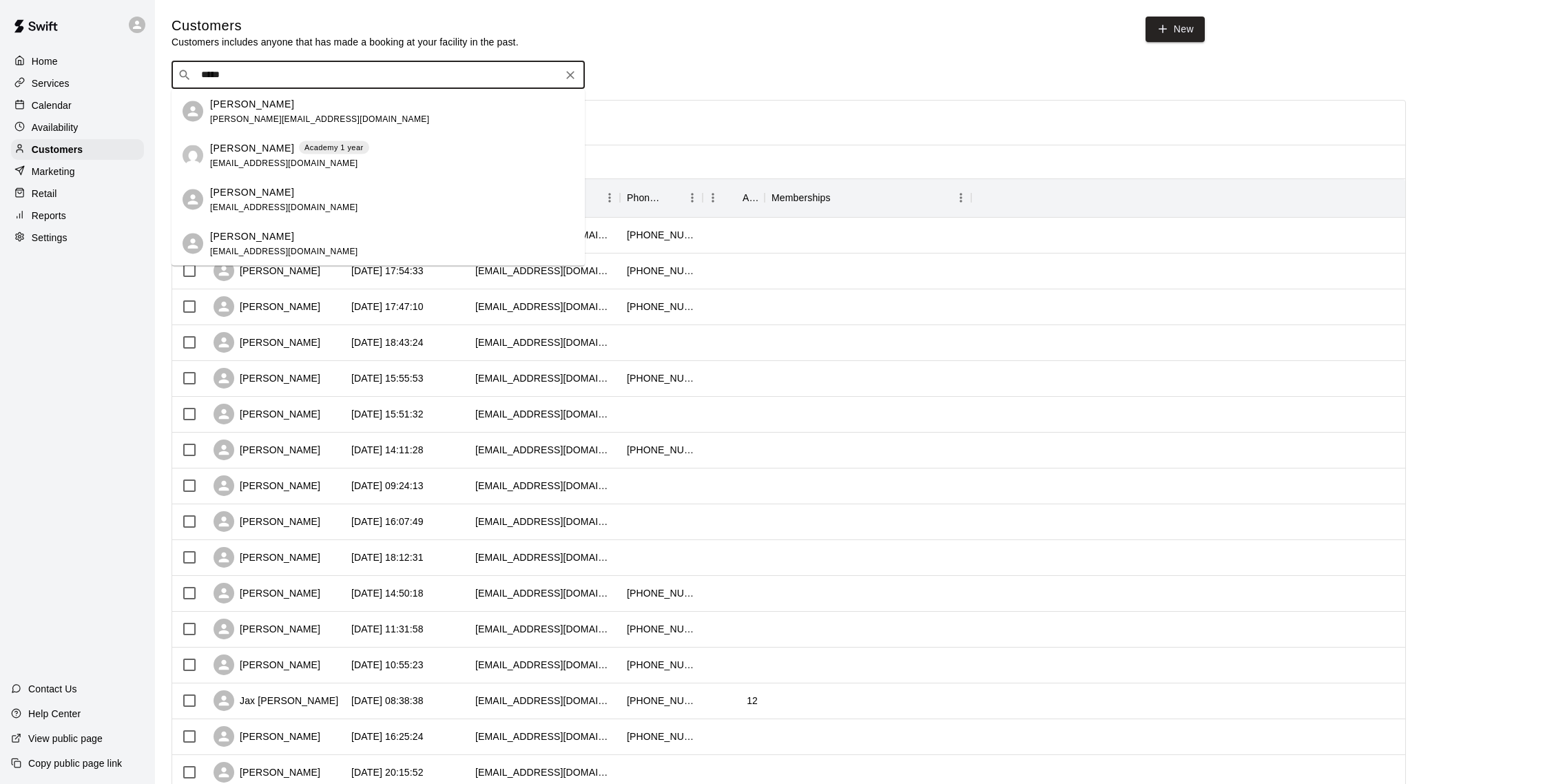
type input "******"
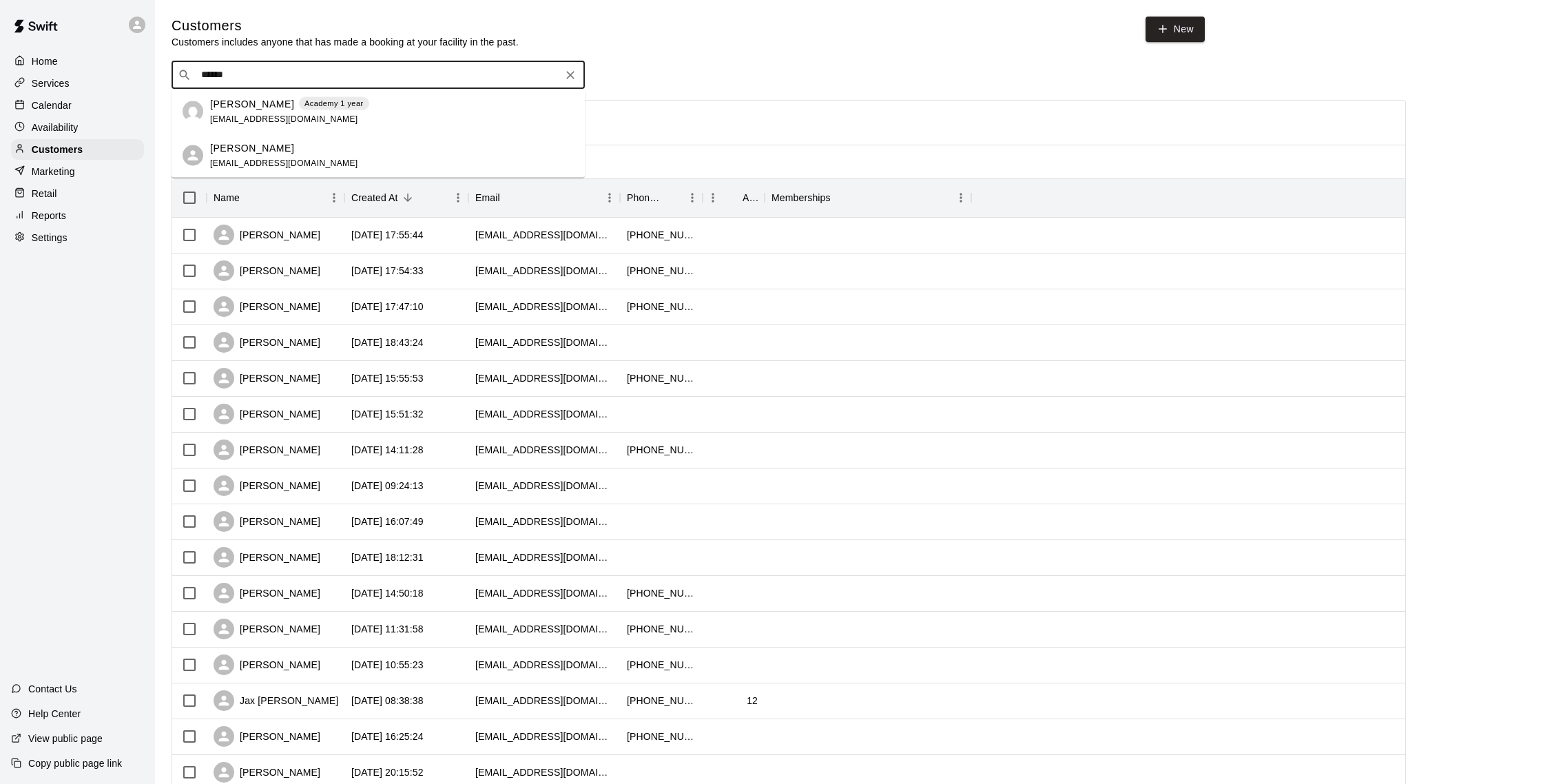
click at [253, 129] on div "Milann Temprano Academy 1 year andymayleet20@yahoo.com" at bounding box center [378, 111] width 413 height 44
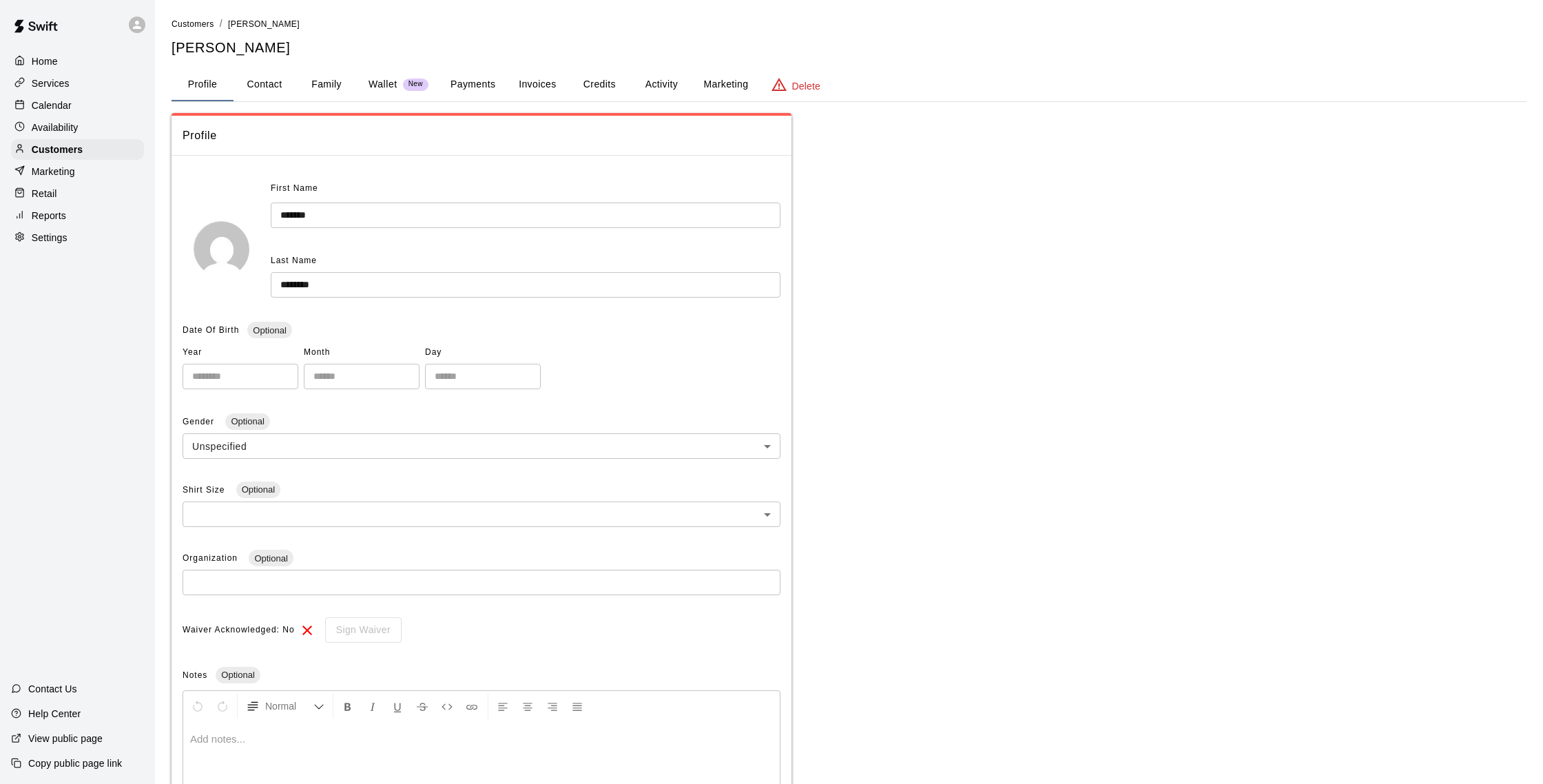
click at [271, 100] on button "Contact" at bounding box center [264, 85] width 62 height 33
select select "**"
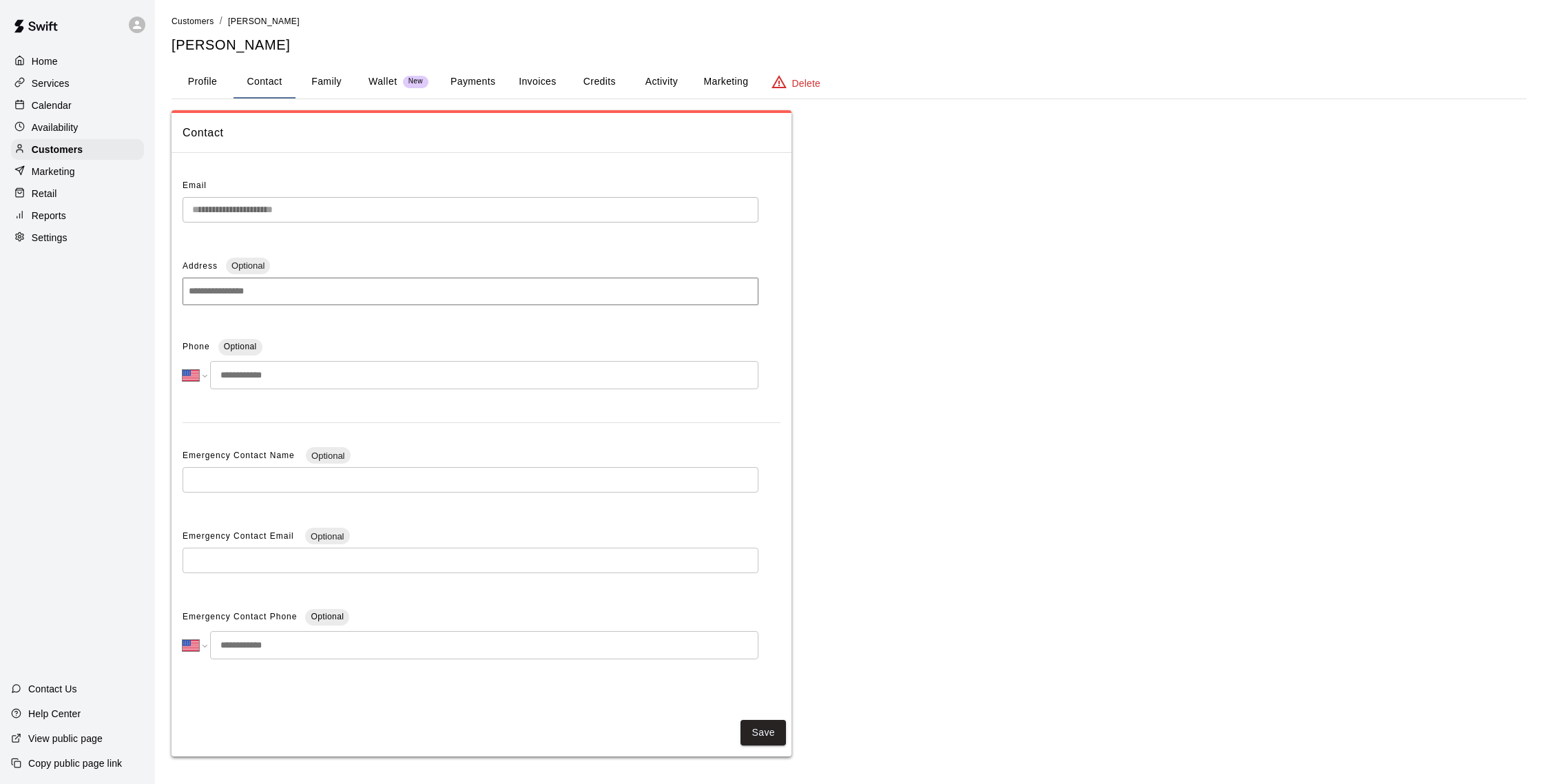
scroll to position [5, 0]
click at [322, 82] on button "Family" at bounding box center [326, 82] width 62 height 33
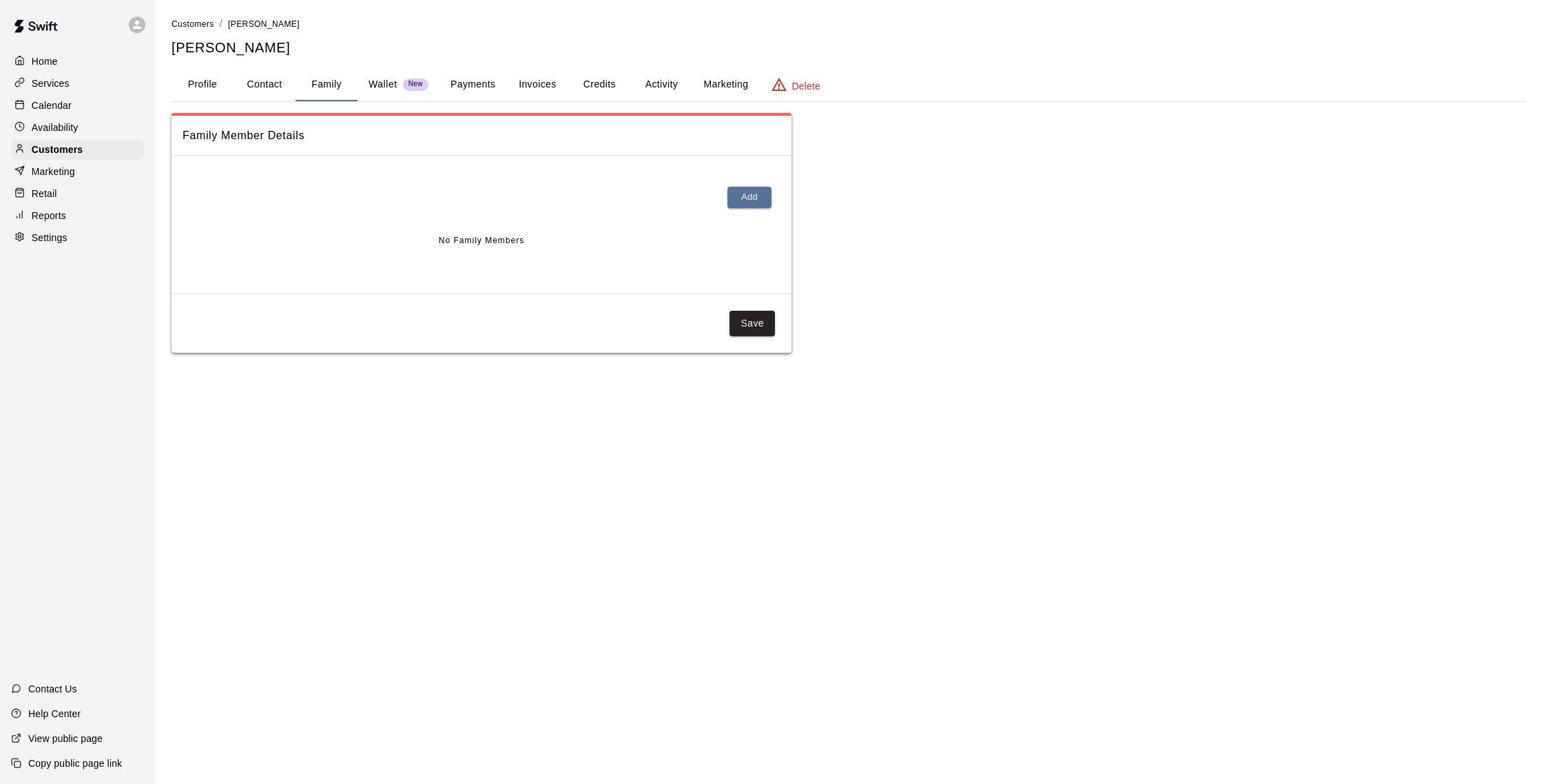
scroll to position [0, 0]
click at [434, 75] on button "Wallet New" at bounding box center [398, 85] width 82 height 33
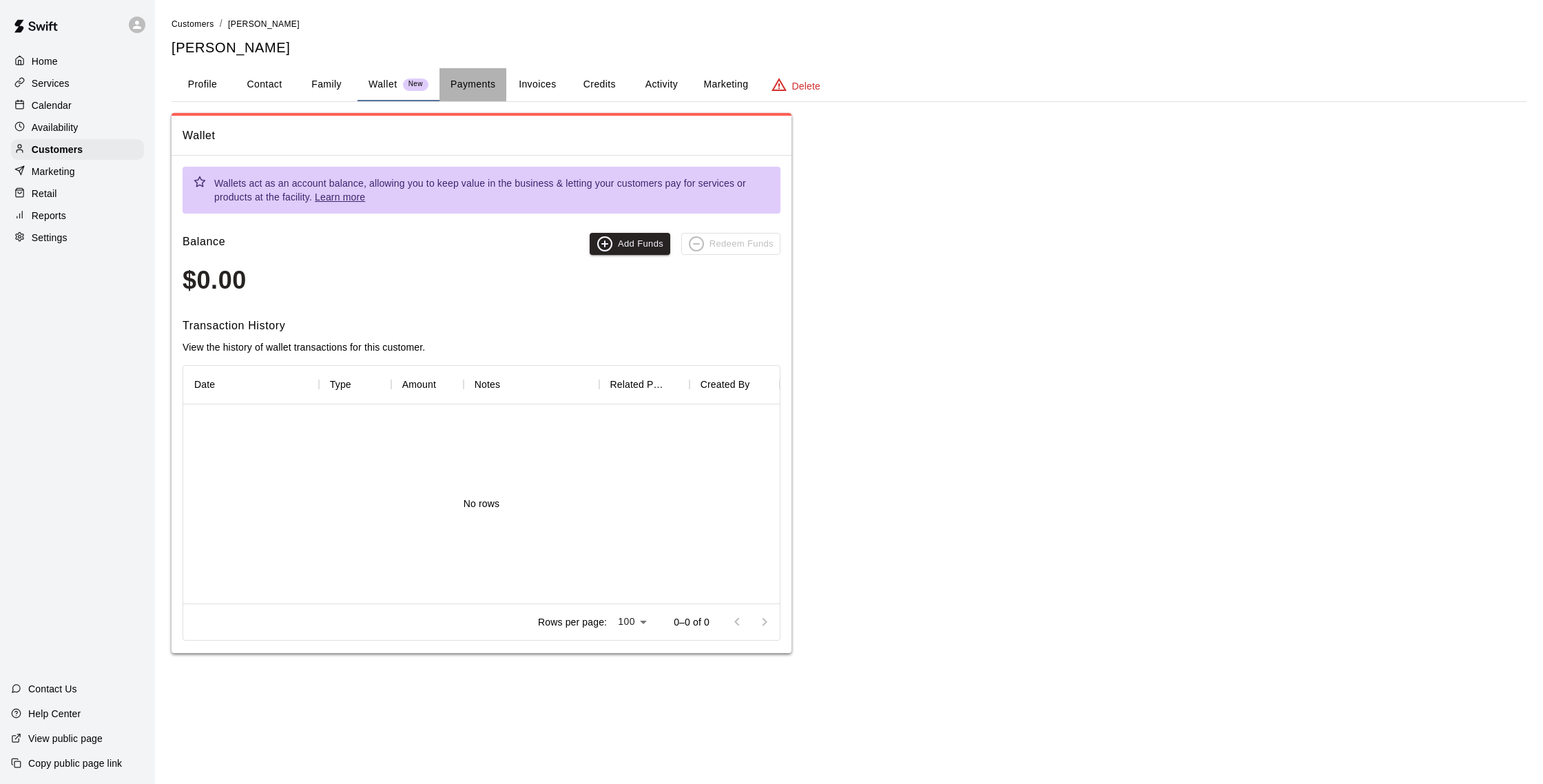
click at [471, 89] on button "Payments" at bounding box center [473, 85] width 67 height 33
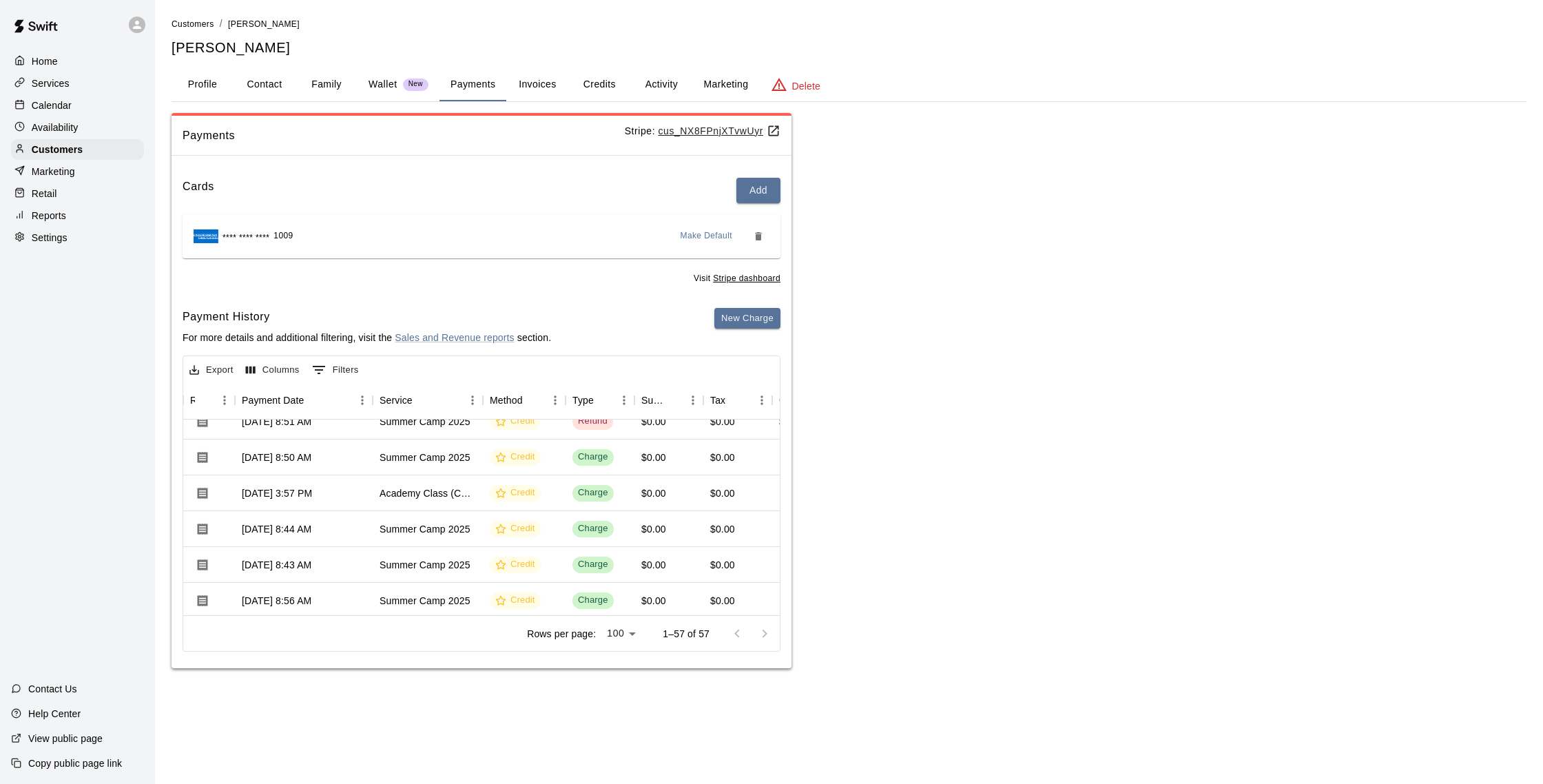
scroll to position [0, 124]
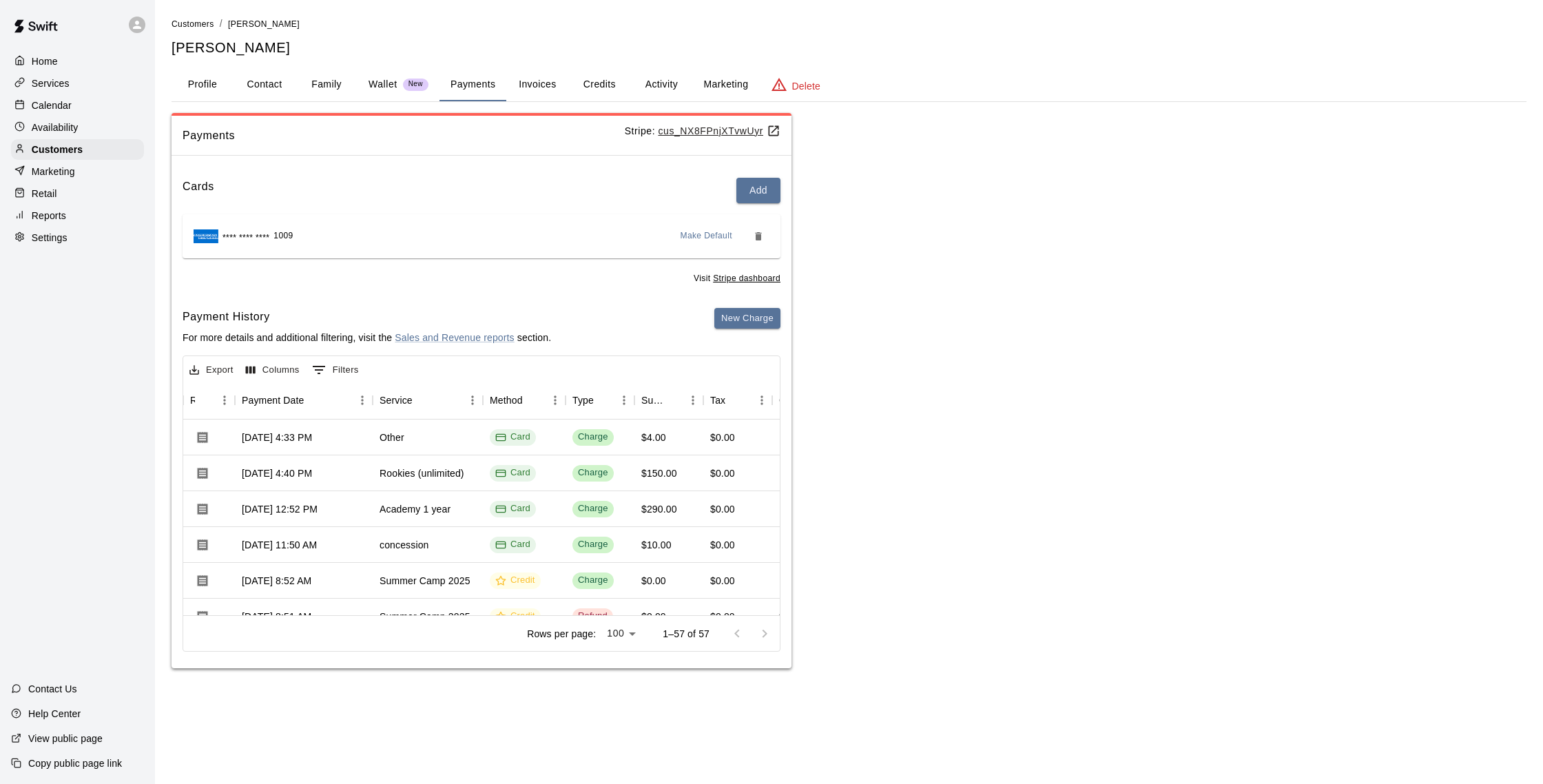
click at [602, 79] on button "Credits" at bounding box center [599, 85] width 62 height 33
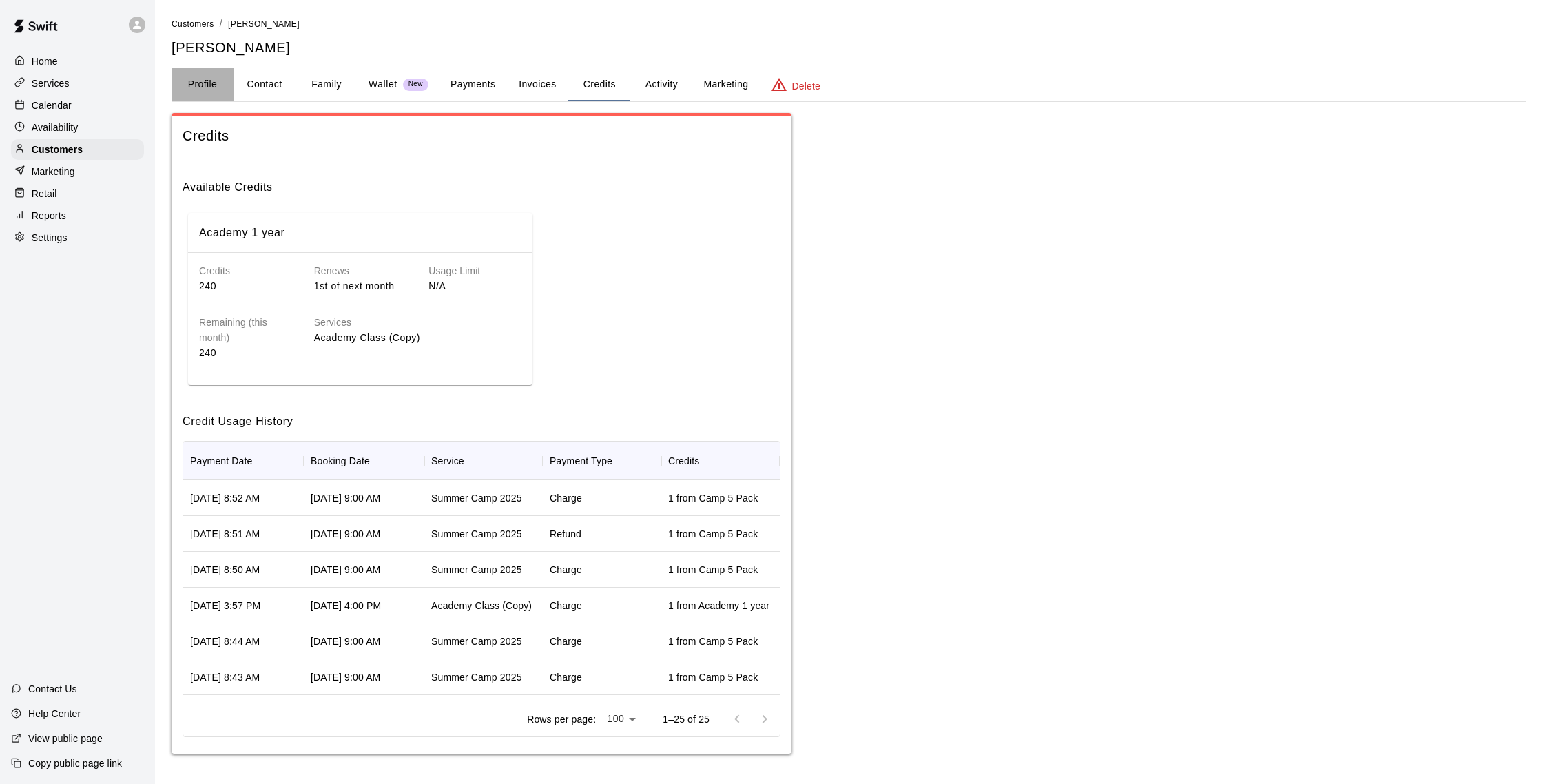
click at [228, 95] on button "Profile" at bounding box center [203, 85] width 62 height 33
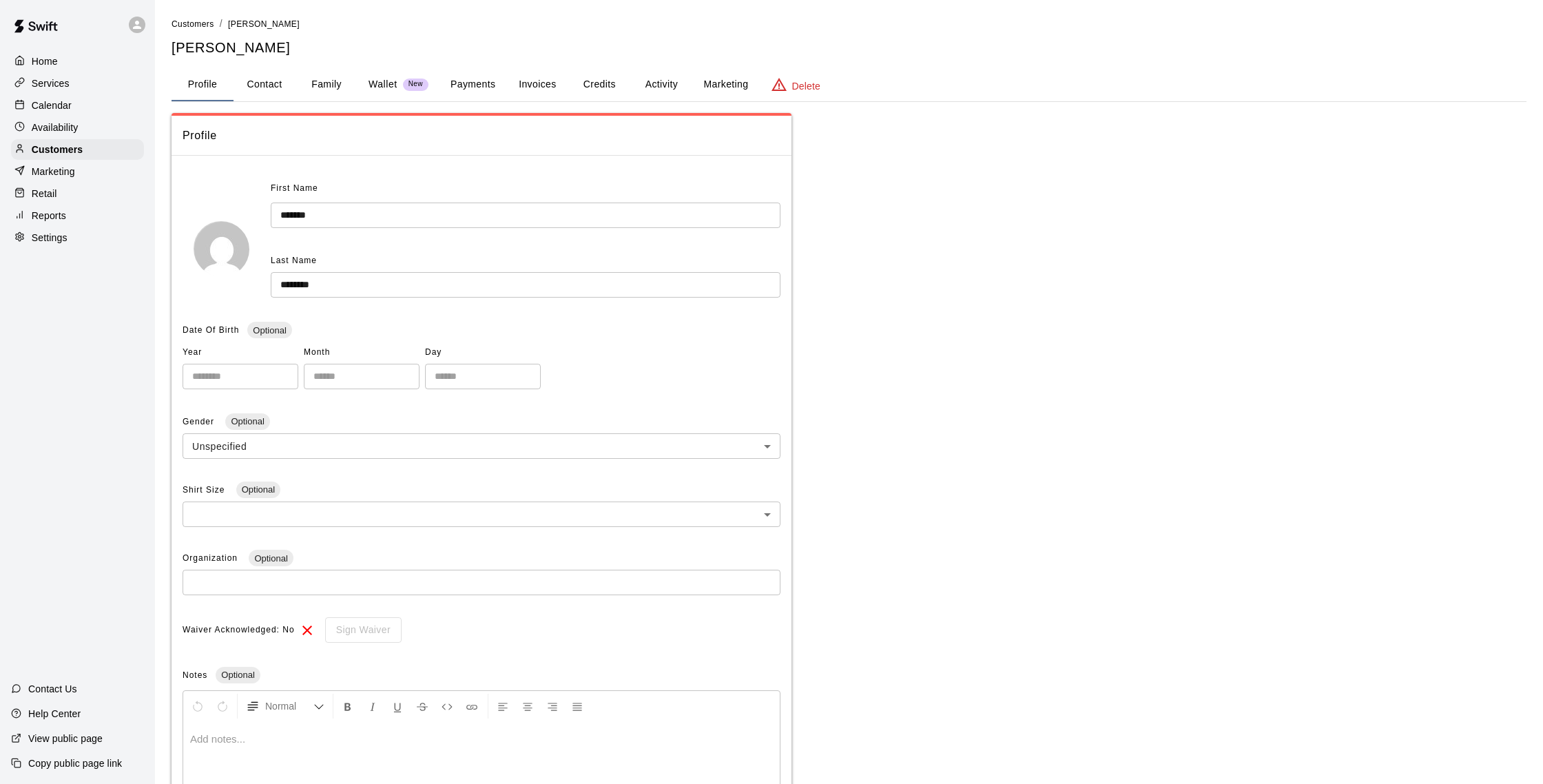
click at [256, 89] on button "Contact" at bounding box center [264, 85] width 62 height 33
select select "**"
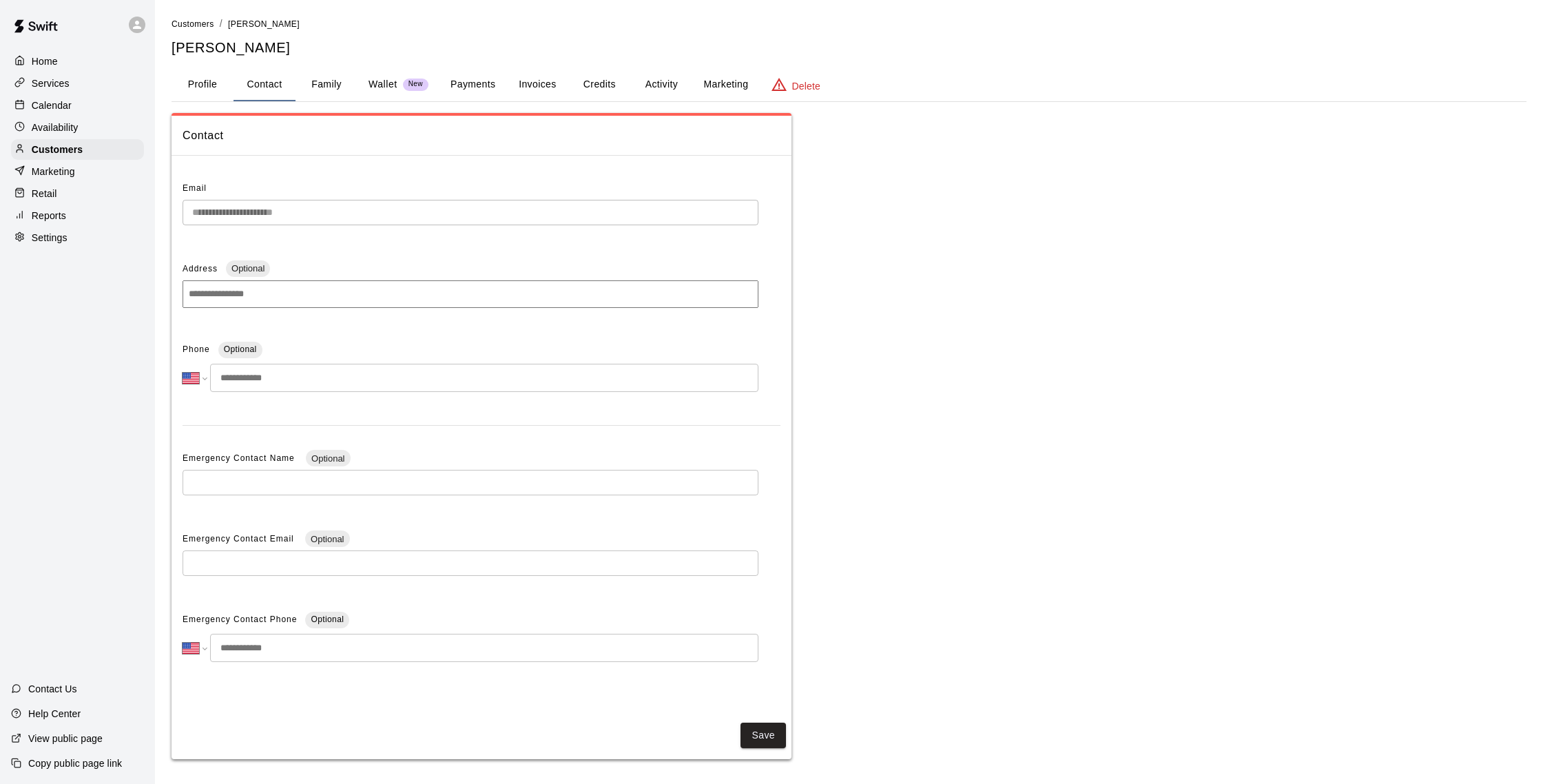
click at [210, 89] on button "Profile" at bounding box center [203, 85] width 62 height 33
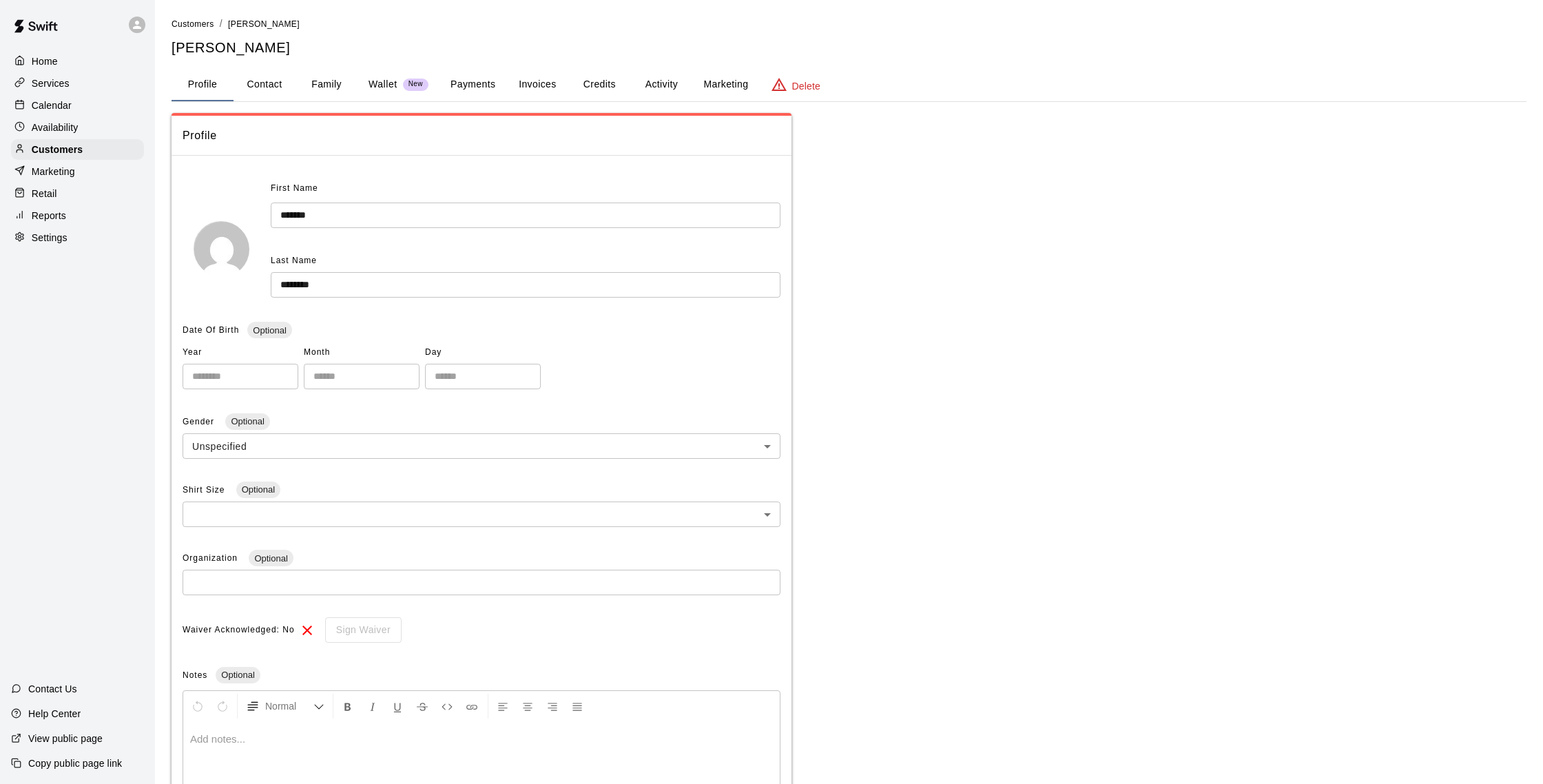
click at [93, 110] on div "Calendar" at bounding box center [77, 105] width 133 height 21
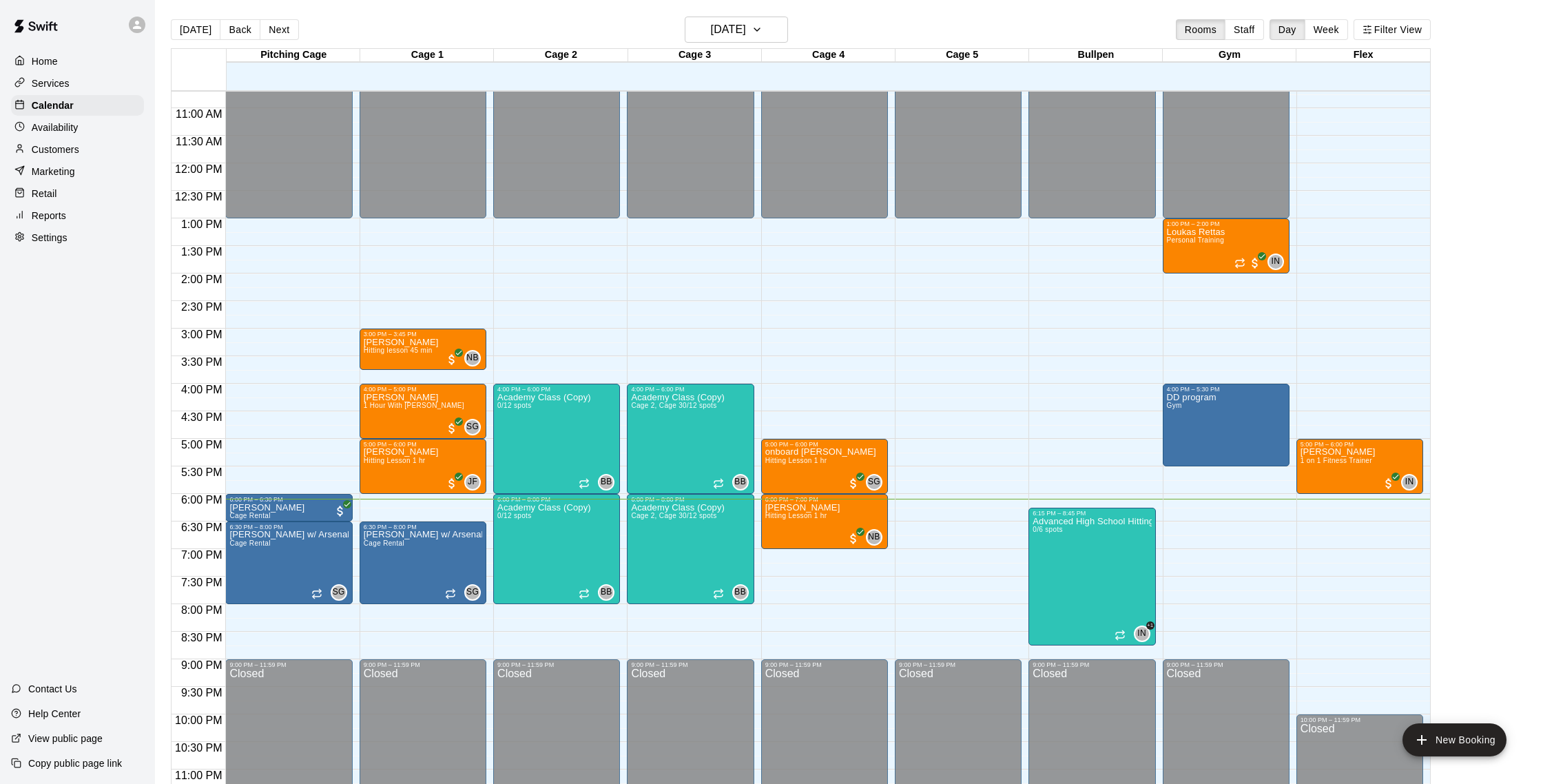
scroll to position [591, 0]
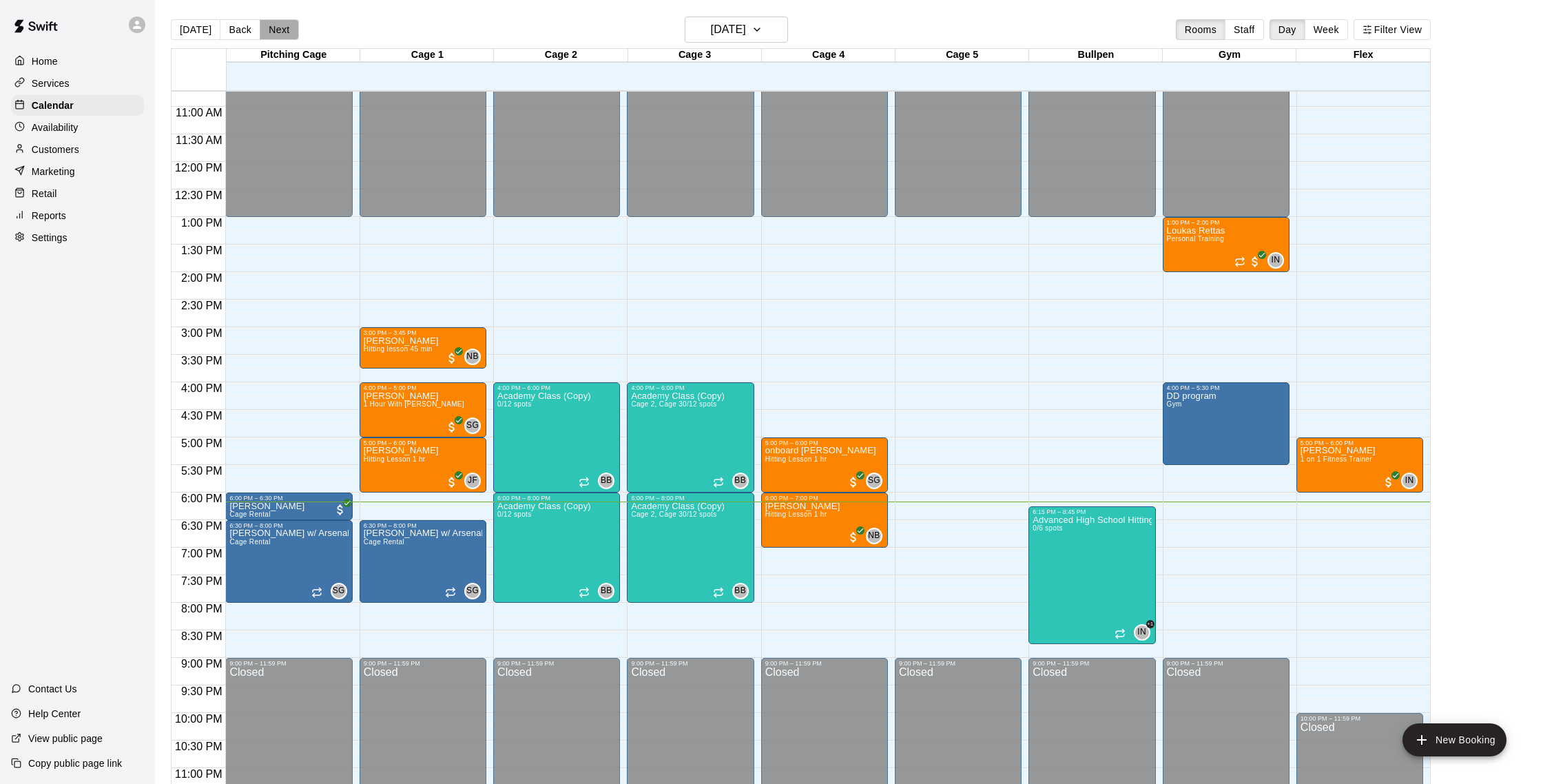
click at [278, 35] on button "Next" at bounding box center [279, 29] width 38 height 21
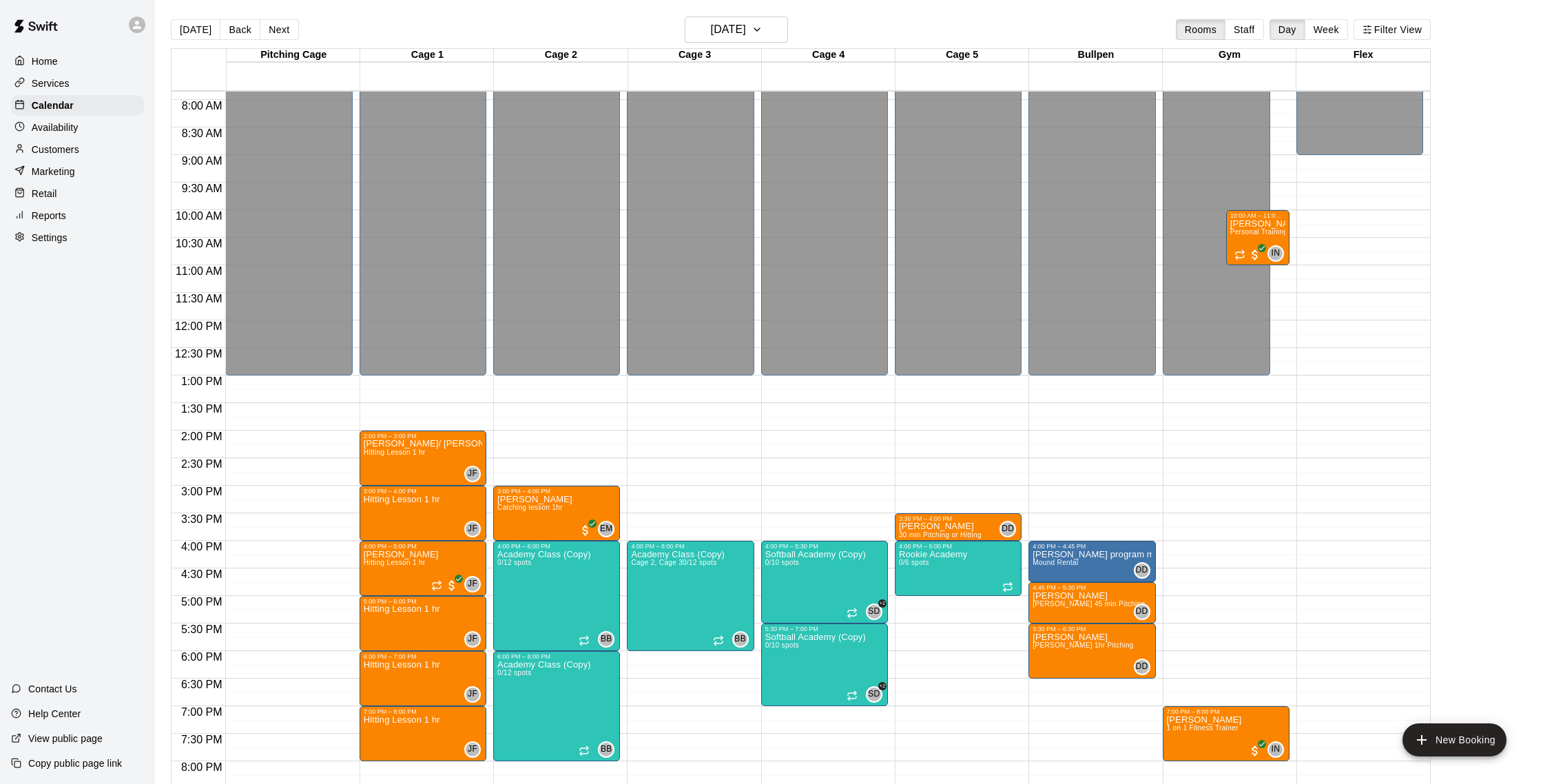
scroll to position [615, 0]
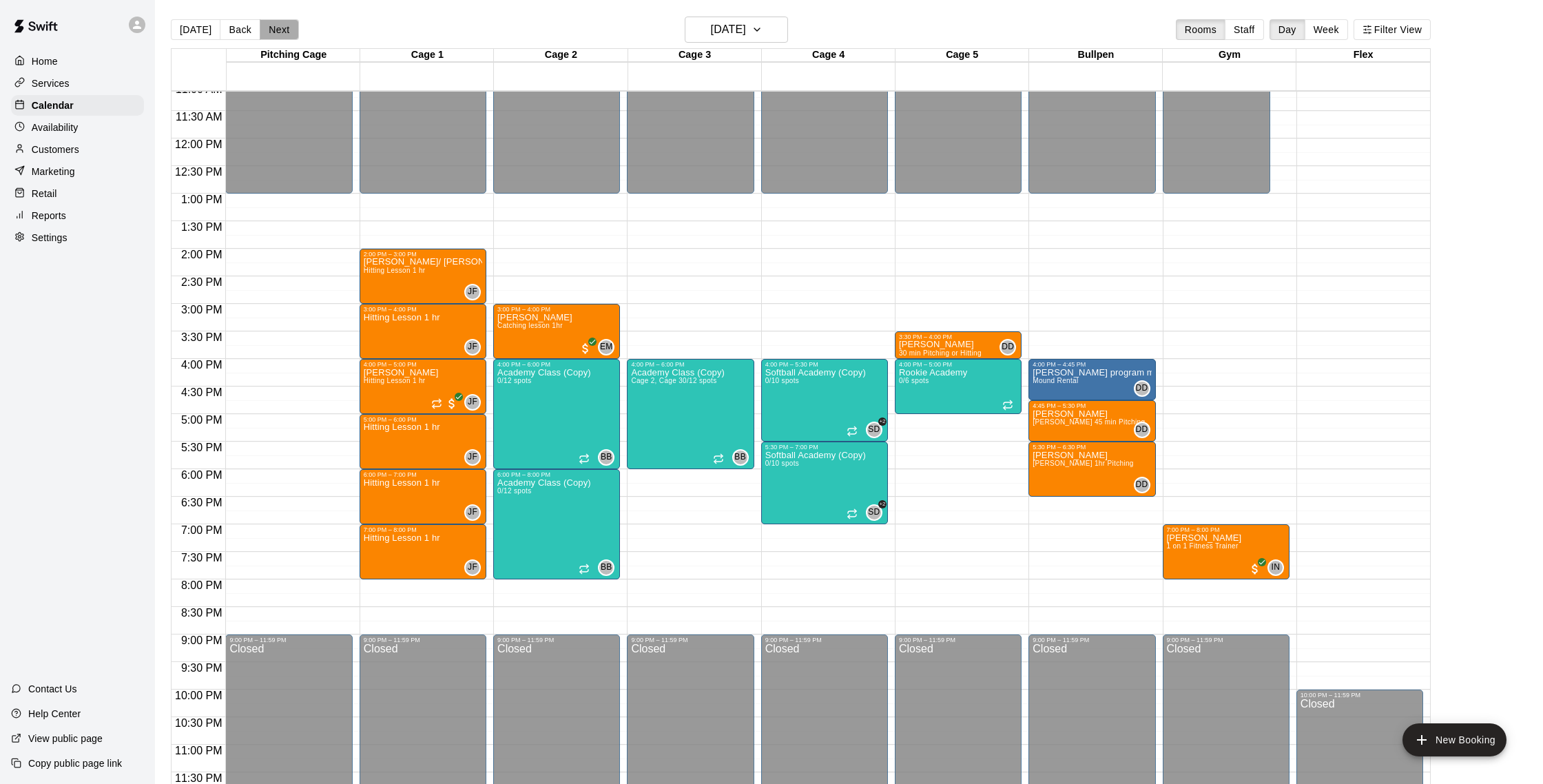
click at [276, 27] on button "Next" at bounding box center [279, 29] width 38 height 21
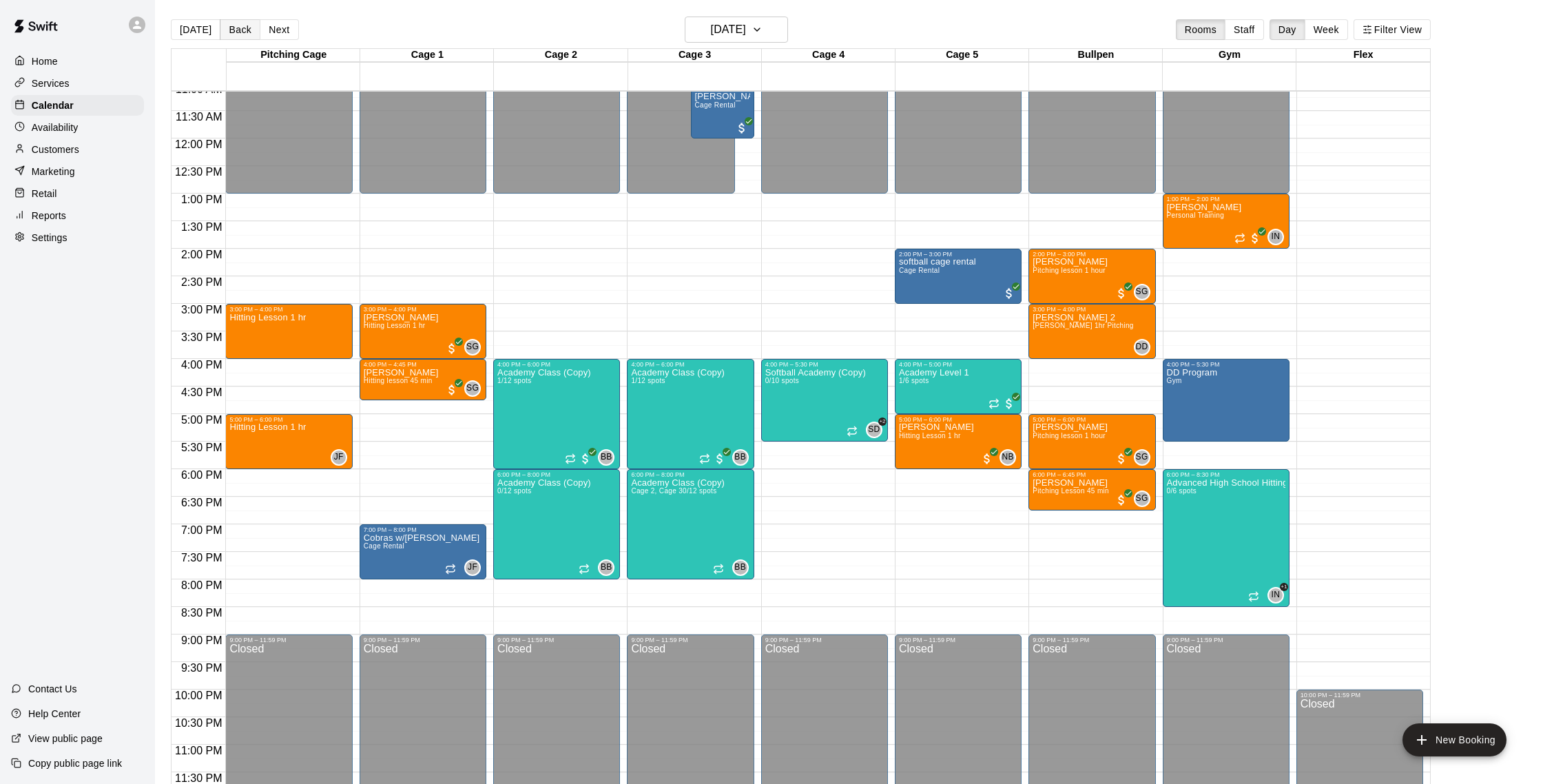
click at [239, 35] on button "Back" at bounding box center [240, 29] width 41 height 21
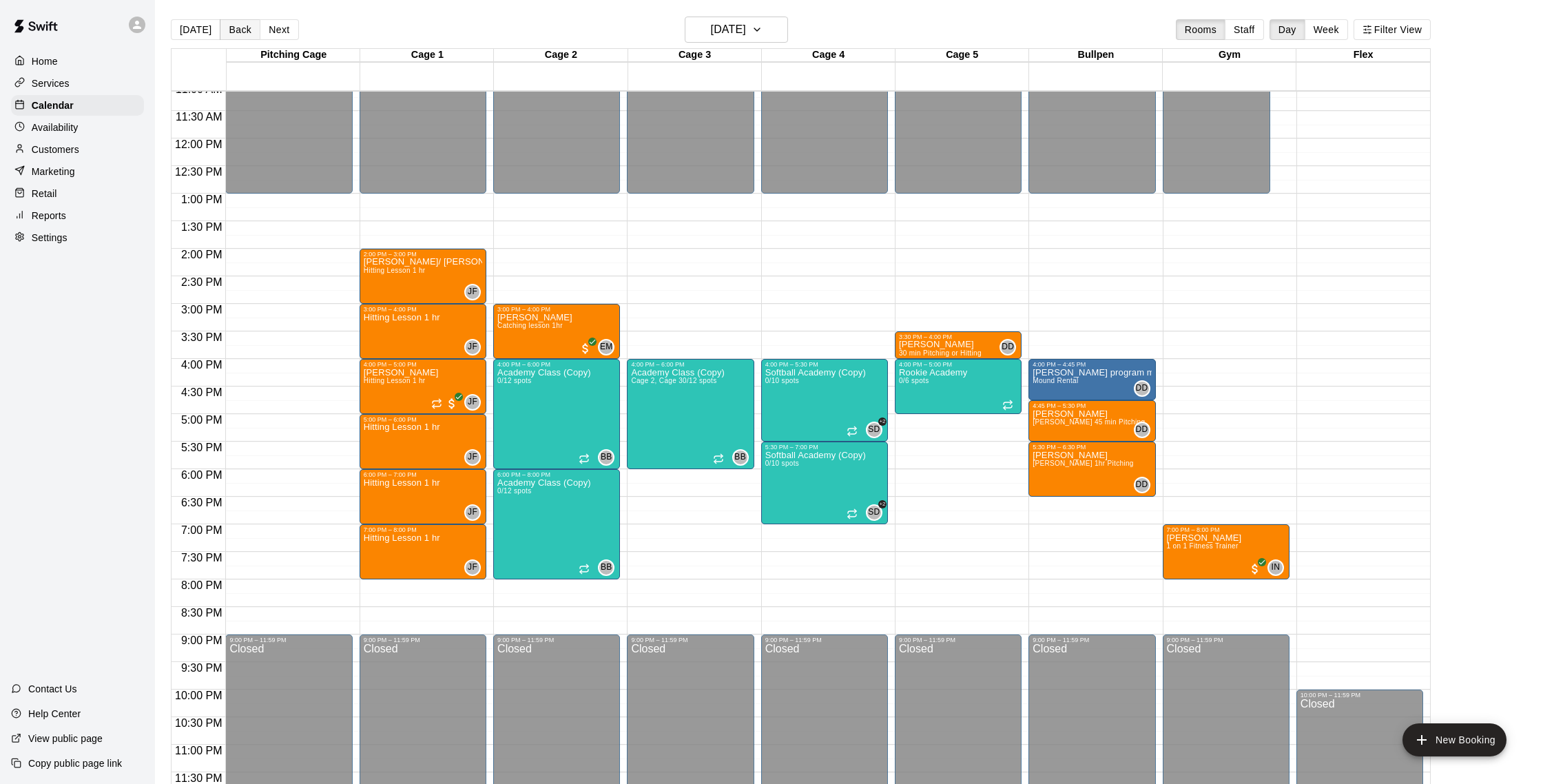
click at [239, 35] on button "Back" at bounding box center [240, 29] width 41 height 21
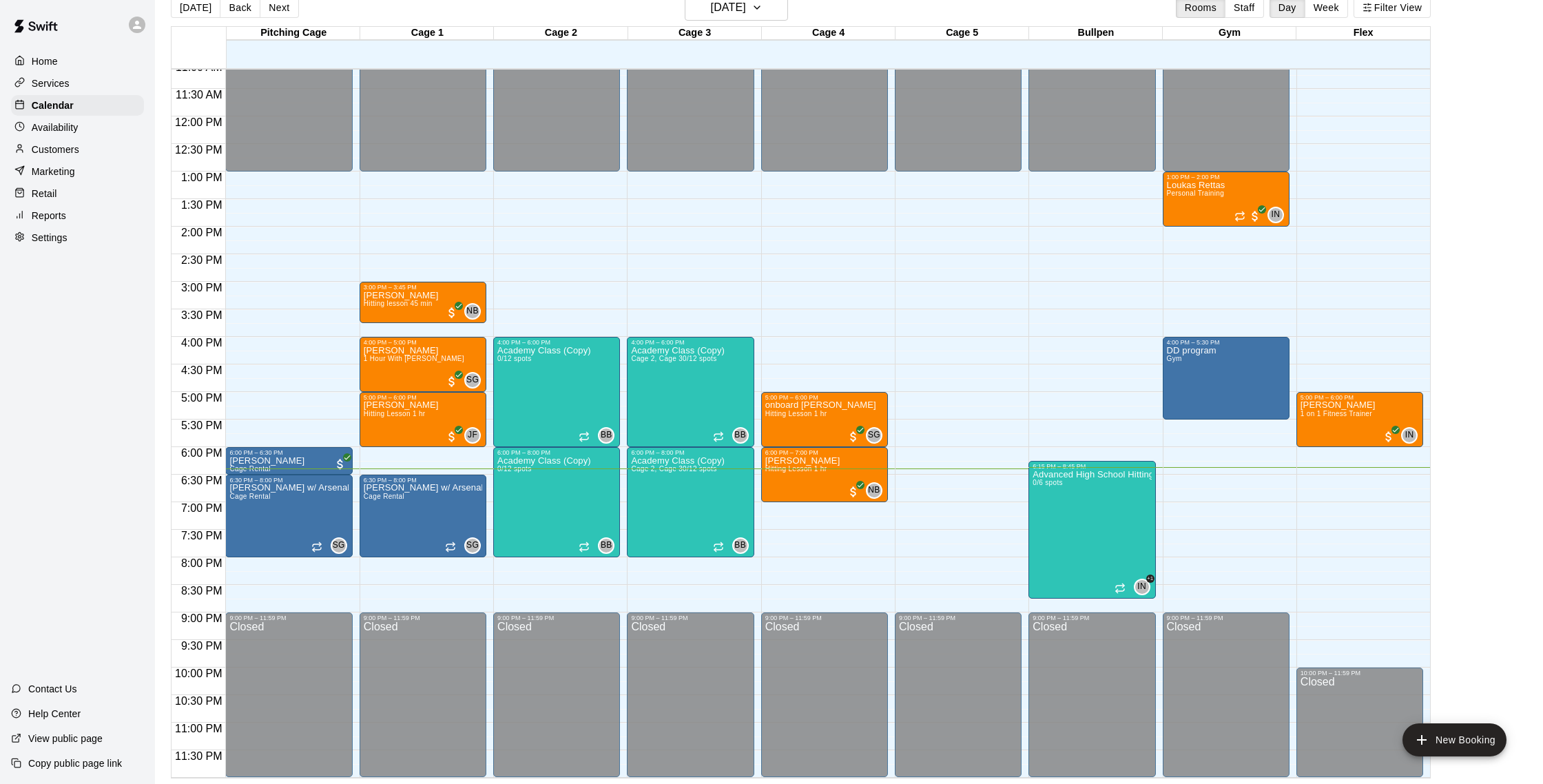
click at [570, 571] on div "12:00 AM – 1:00 PM Closed 4:00 PM – 6:00 PM Academy Class (Copy) 0/12 spots BB …" at bounding box center [556, 116] width 127 height 1322
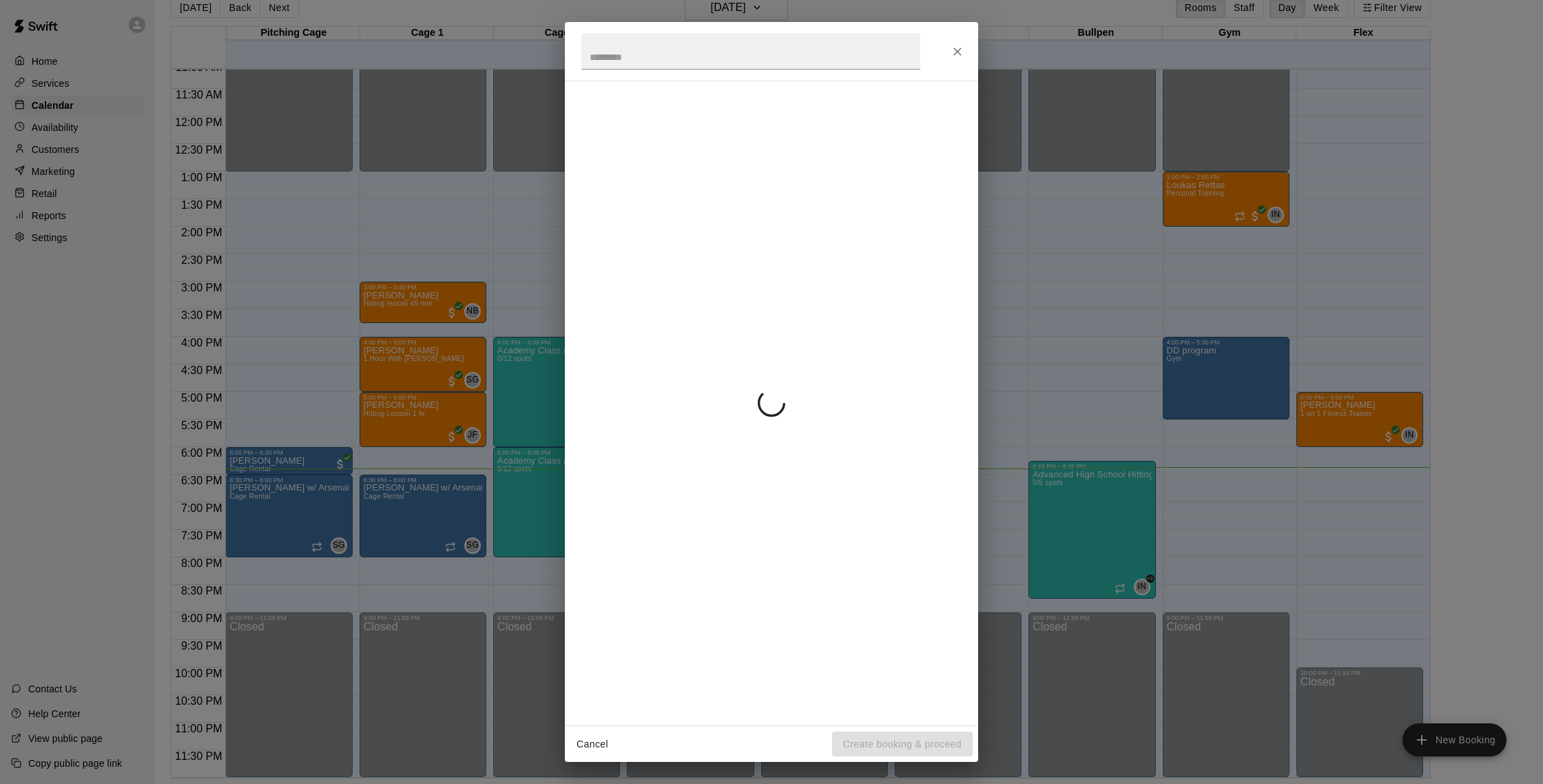
click at [570, 571] on div at bounding box center [772, 402] width 413 height 645
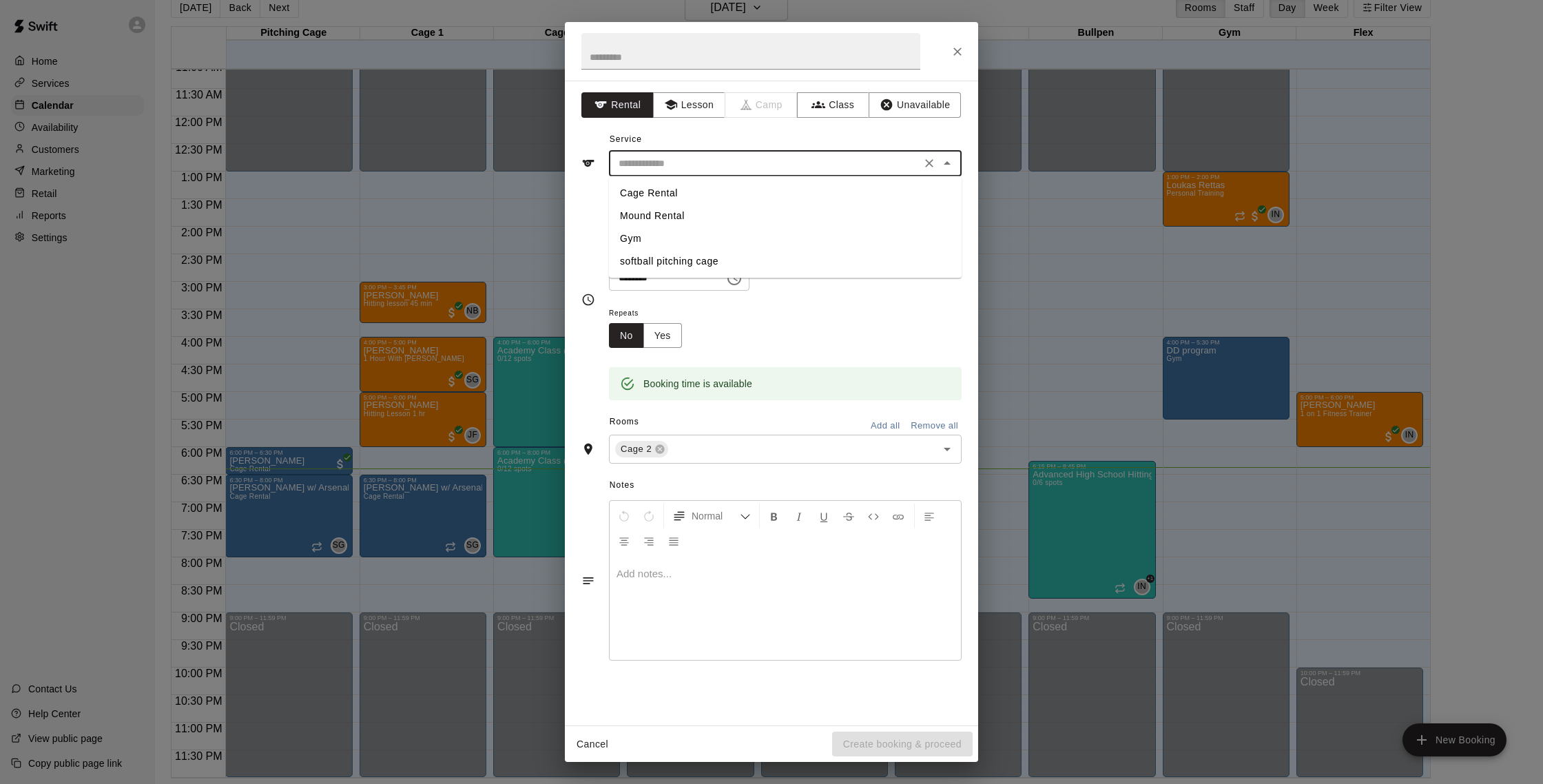
click at [656, 160] on input "text" at bounding box center [765, 163] width 304 height 17
click at [657, 197] on li "Cage Rental" at bounding box center [785, 192] width 353 height 22
type input "**********"
click at [651, 553] on div "Normal" at bounding box center [785, 528] width 351 height 55
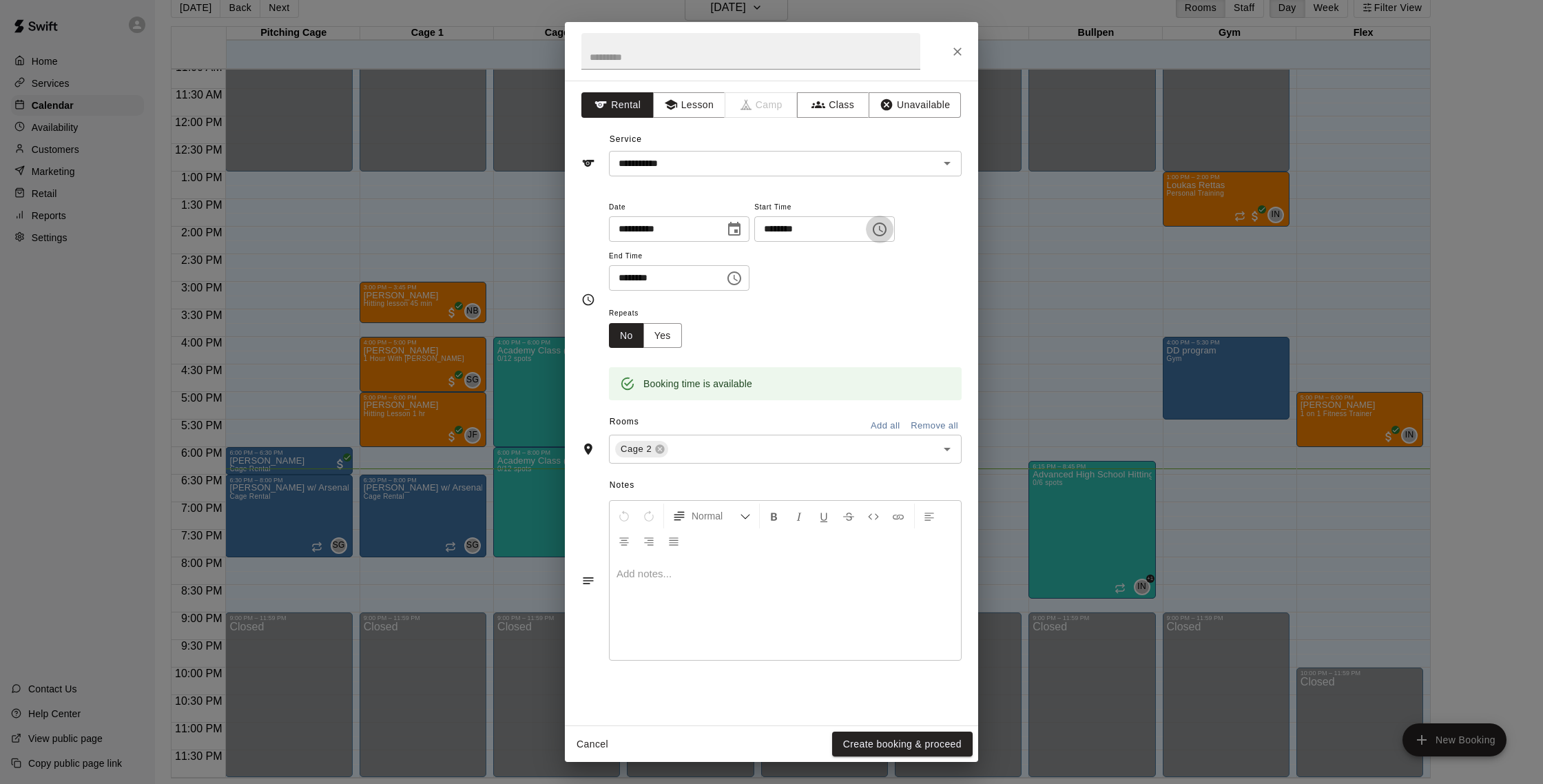
click at [886, 231] on icon "Choose time, selected time is 8:15 PM" at bounding box center [880, 229] width 17 height 17
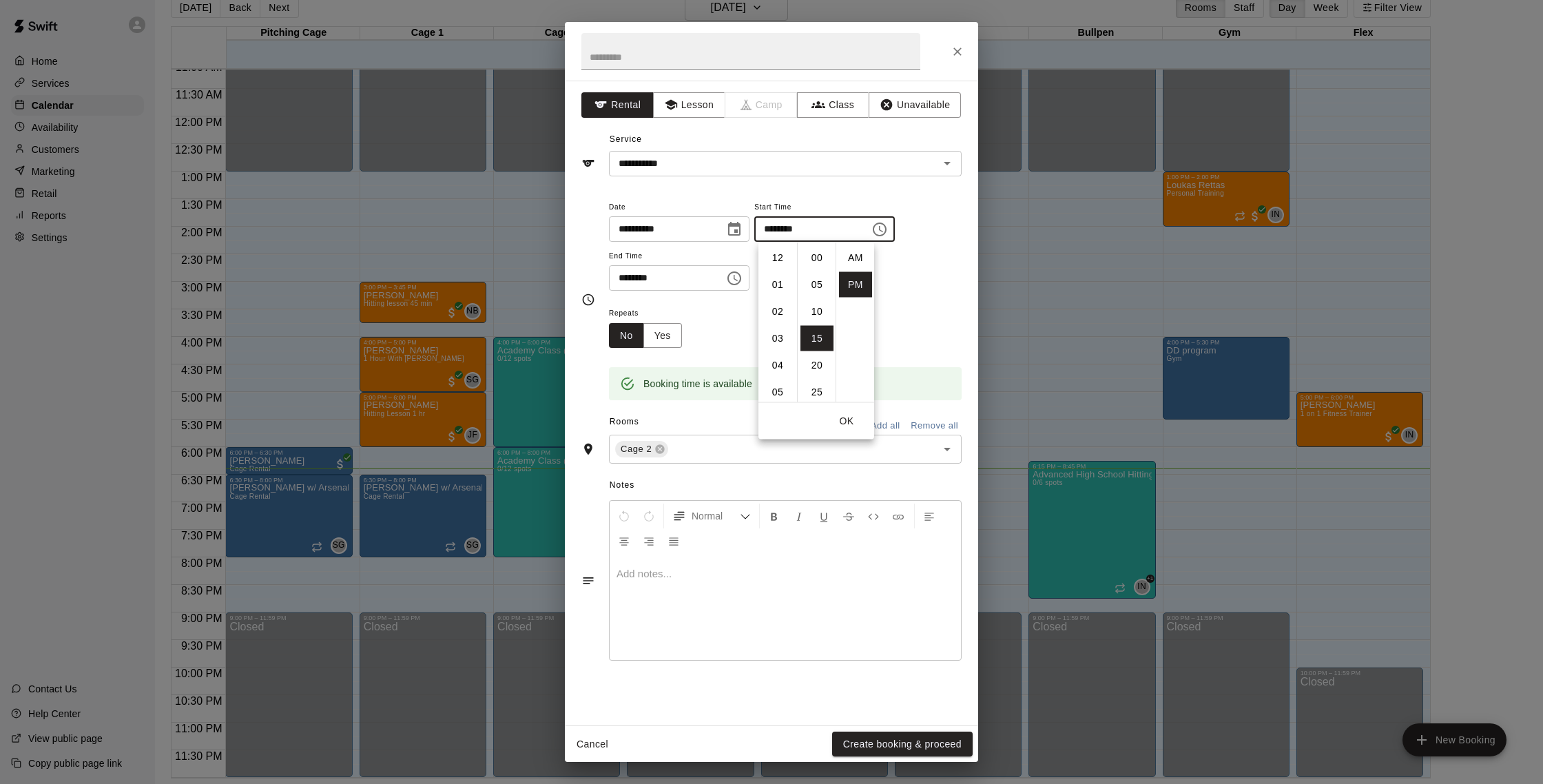
scroll to position [25, 0]
click at [686, 314] on span "Repeats" at bounding box center [651, 314] width 84 height 18
click at [824, 231] on input "********" at bounding box center [808, 229] width 106 height 26
click at [792, 231] on input "********" at bounding box center [808, 229] width 106 height 26
type input "********"
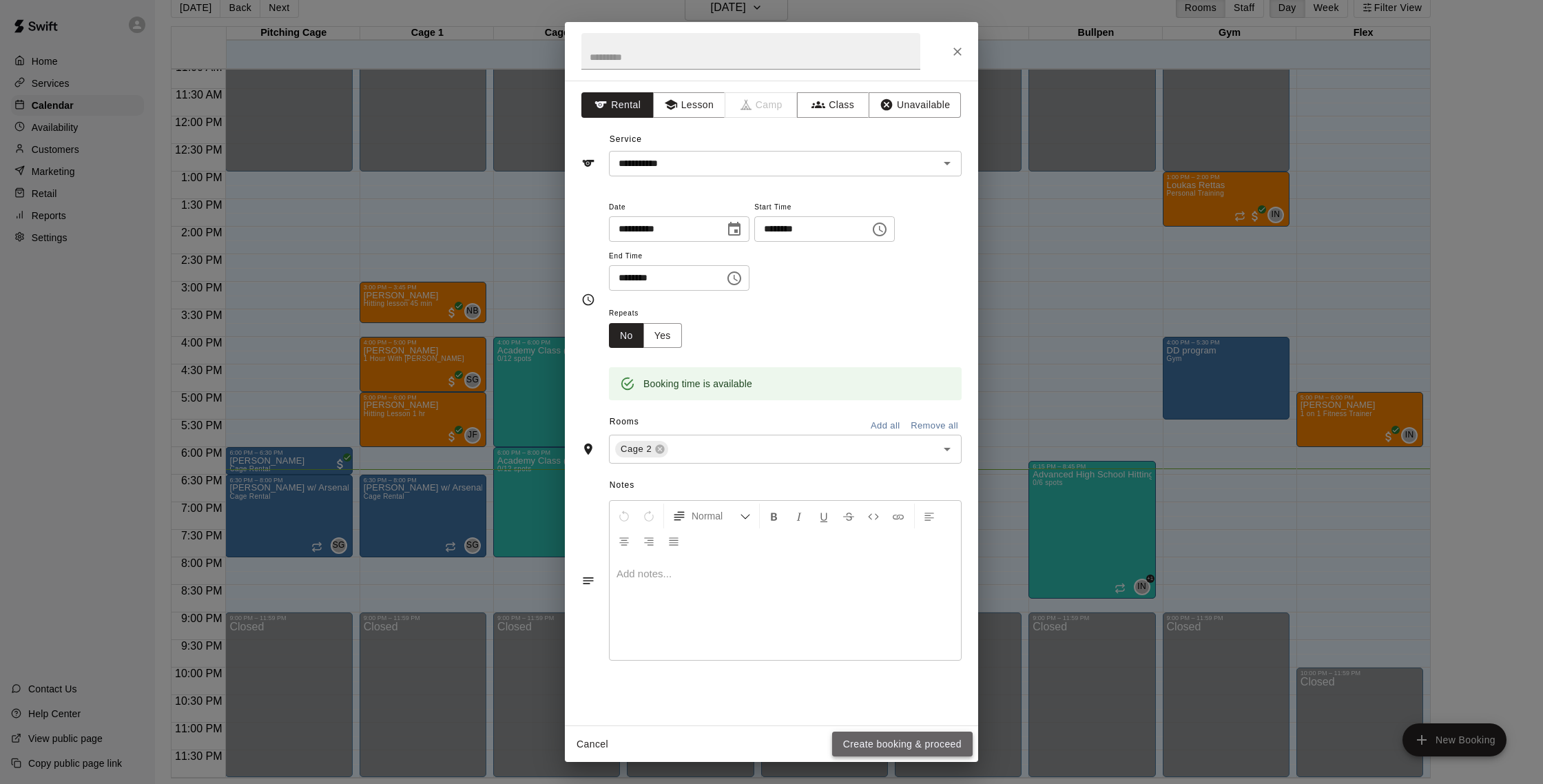
click at [917, 746] on button "Create booking & proceed" at bounding box center [902, 743] width 140 height 26
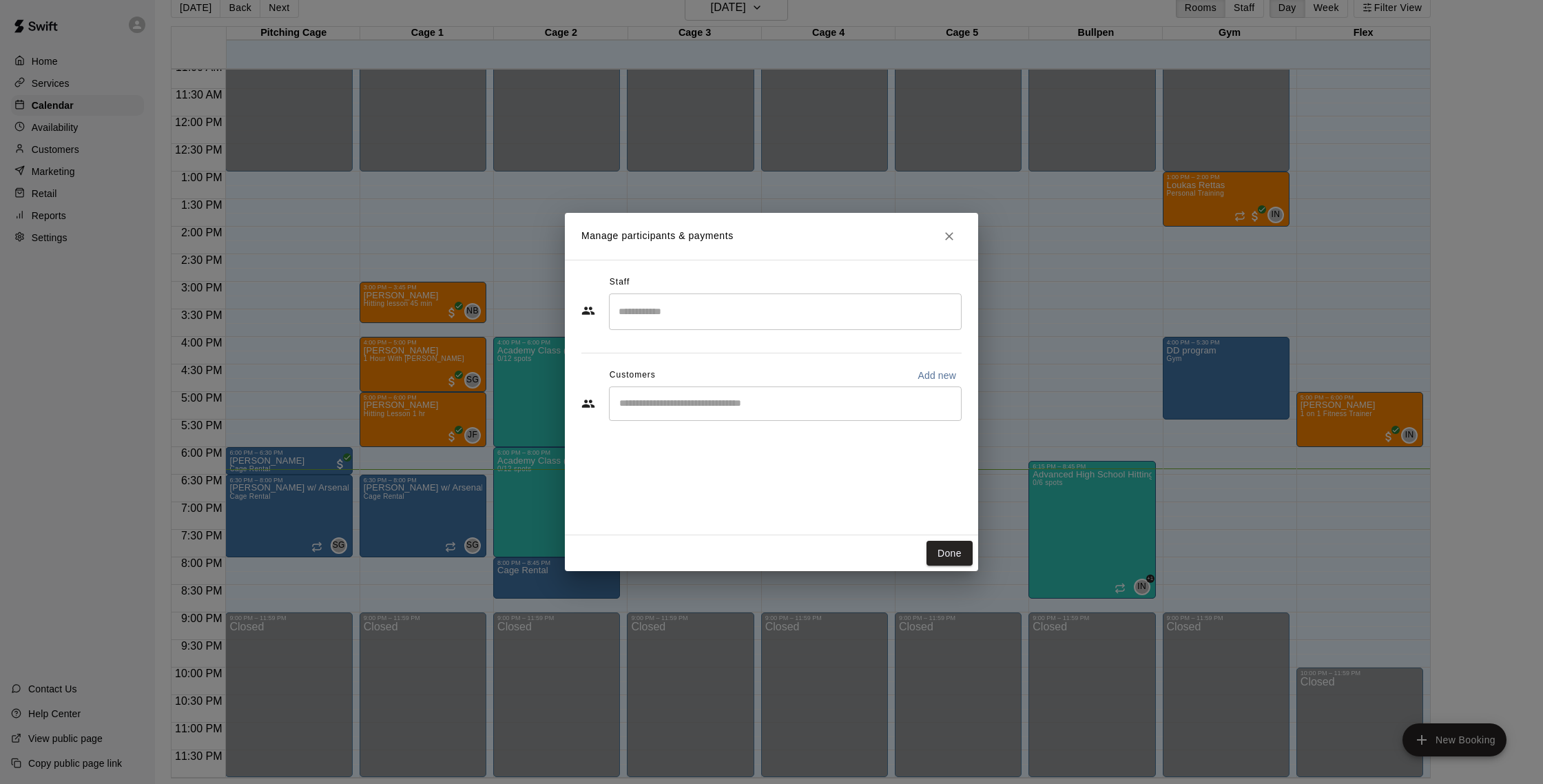
click at [637, 400] on input "Start typing to search customers..." at bounding box center [785, 403] width 340 height 14
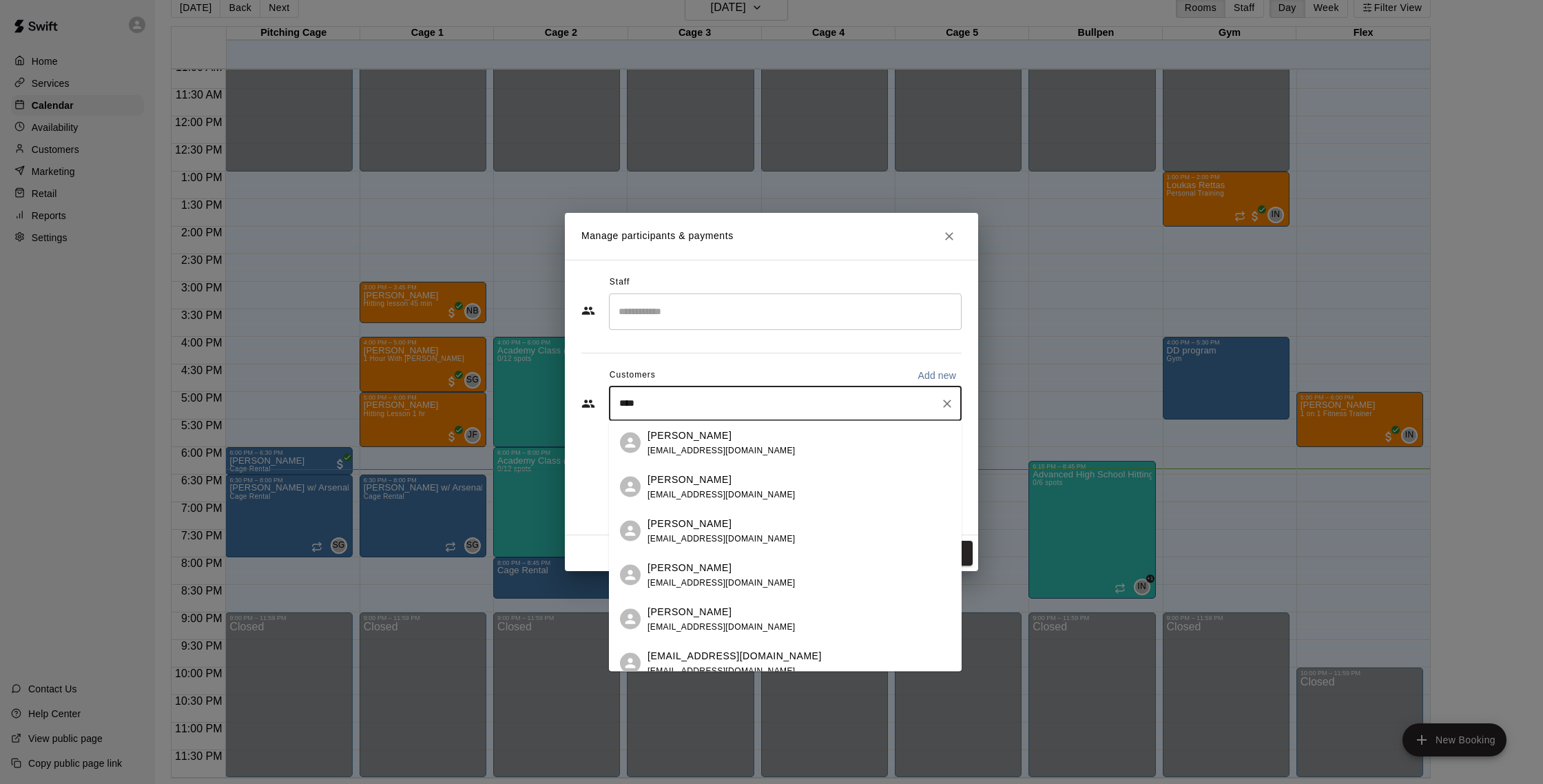
click at [723, 406] on input "****" at bounding box center [774, 403] width 320 height 14
type input "****"
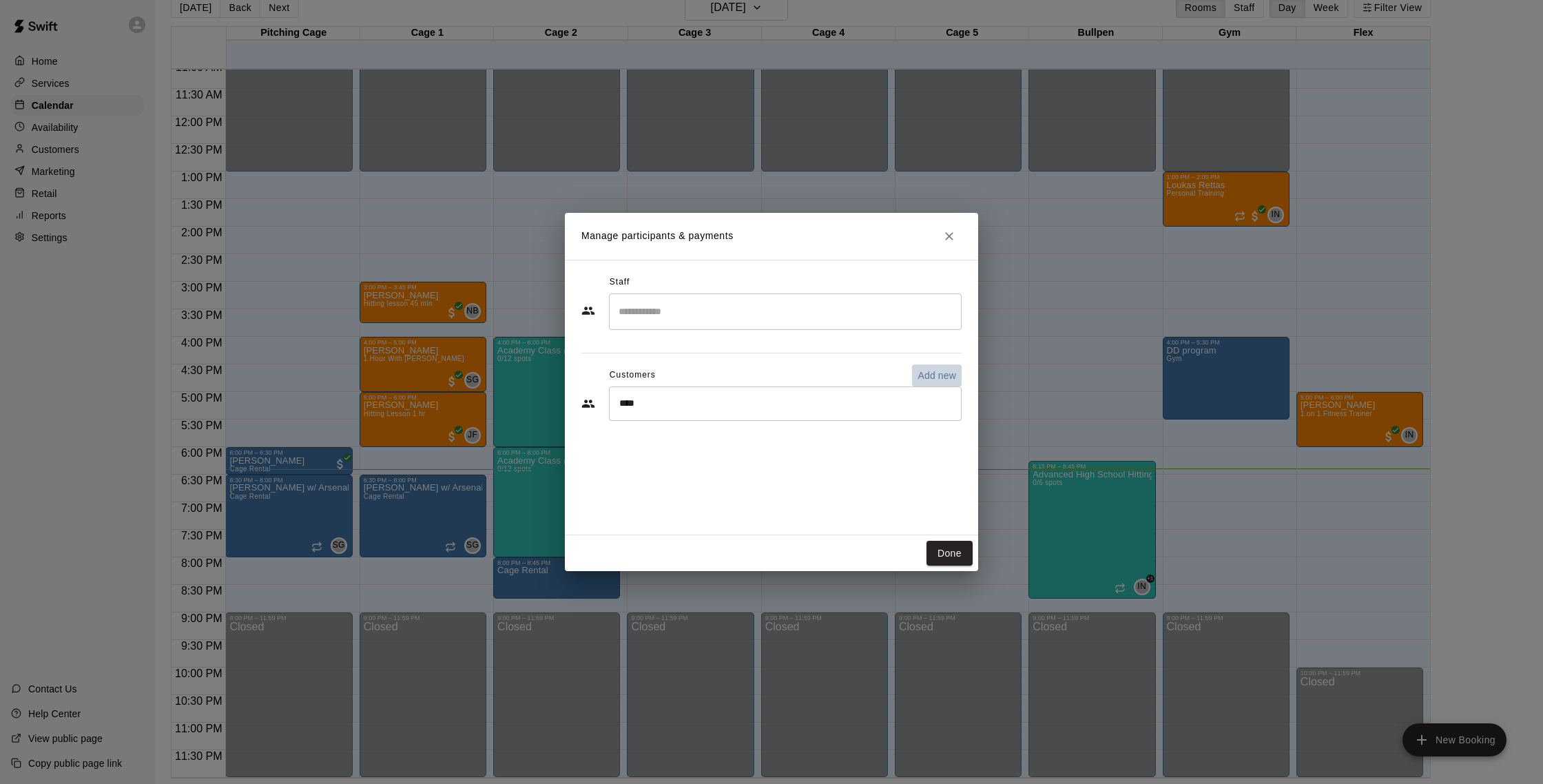
click at [942, 373] on p "Add new" at bounding box center [937, 375] width 38 height 14
select select "**"
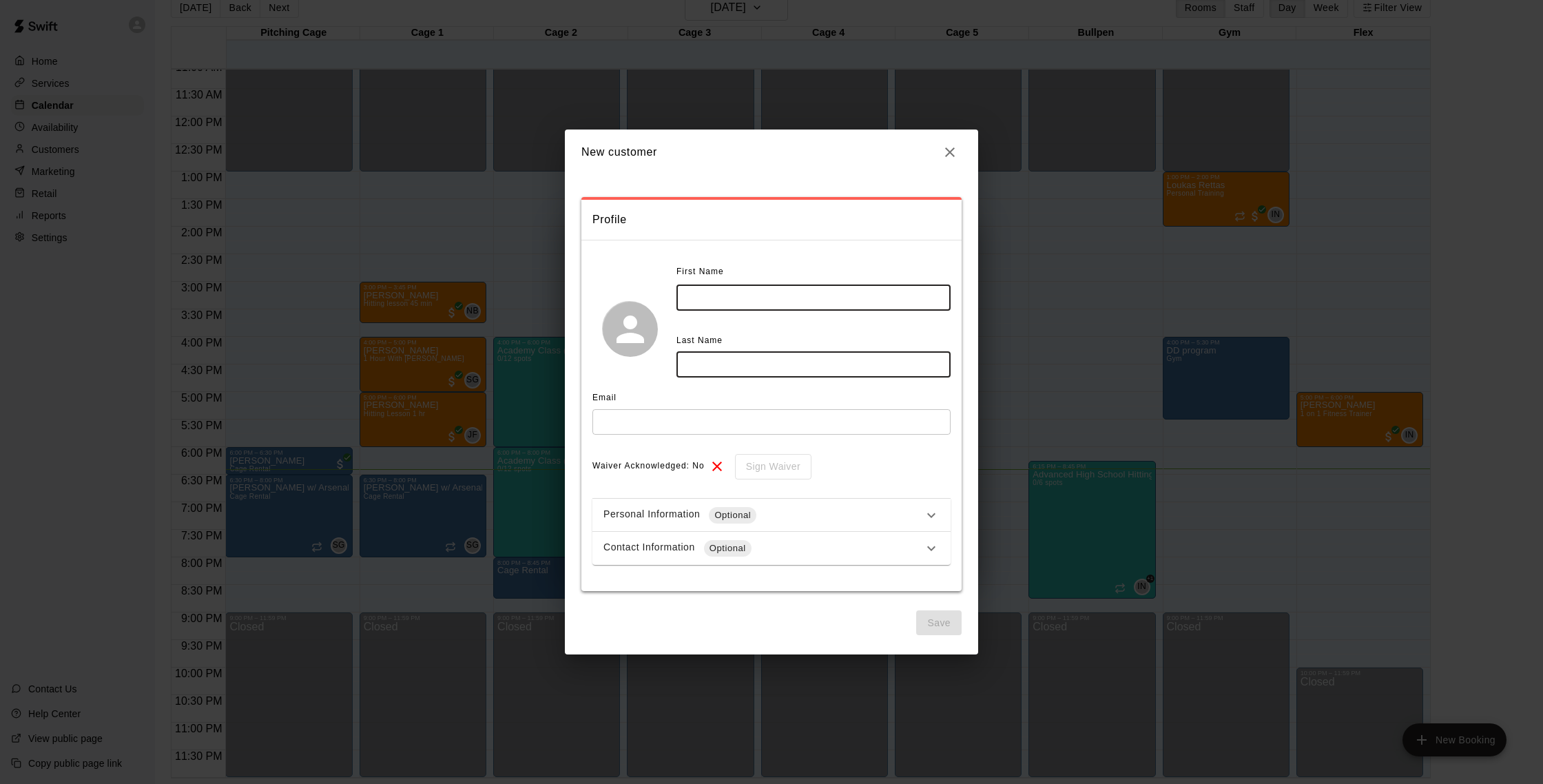
click at [710, 296] on input "text" at bounding box center [813, 298] width 274 height 26
type input "****"
click at [706, 366] on input "text" at bounding box center [813, 364] width 274 height 26
type input "***"
click at [730, 427] on input "text" at bounding box center [772, 421] width 359 height 26
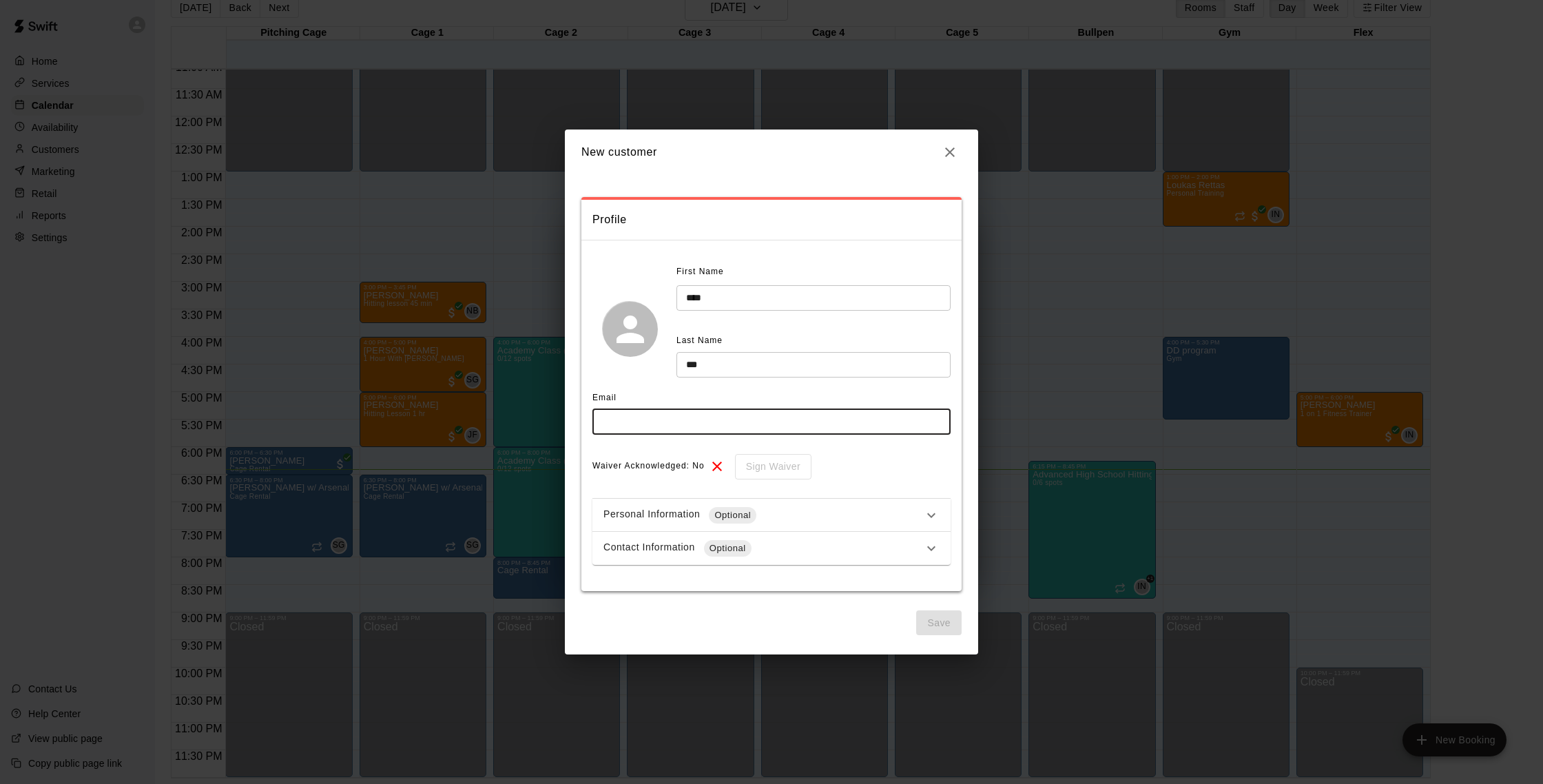
click at [732, 427] on input "text" at bounding box center [772, 421] width 359 height 26
type input "**********"
click at [950, 155] on icon "button" at bounding box center [950, 152] width 17 height 17
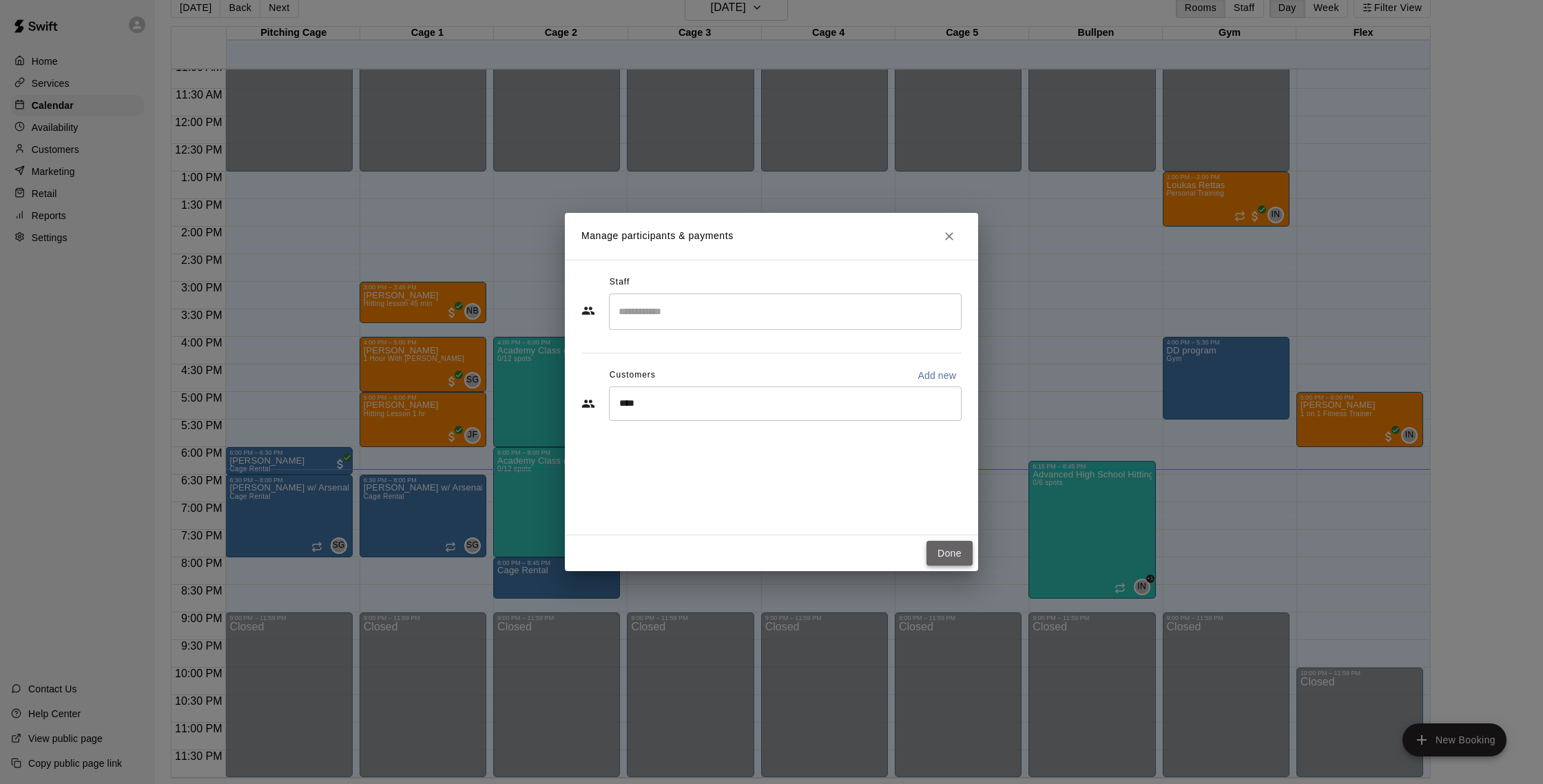
click at [955, 558] on button "Done" at bounding box center [950, 553] width 46 height 26
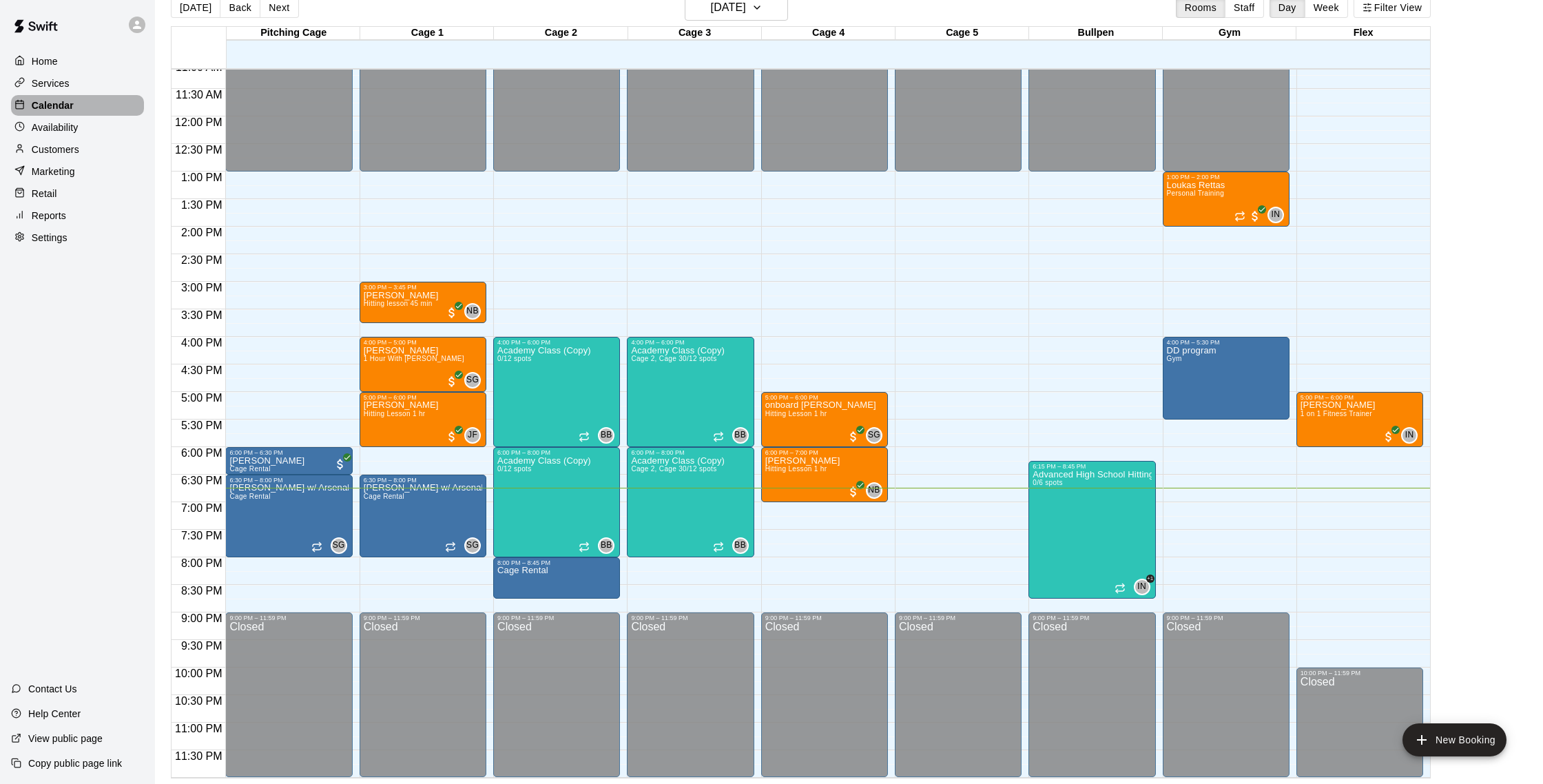
click at [47, 105] on p "Calendar" at bounding box center [52, 105] width 42 height 14
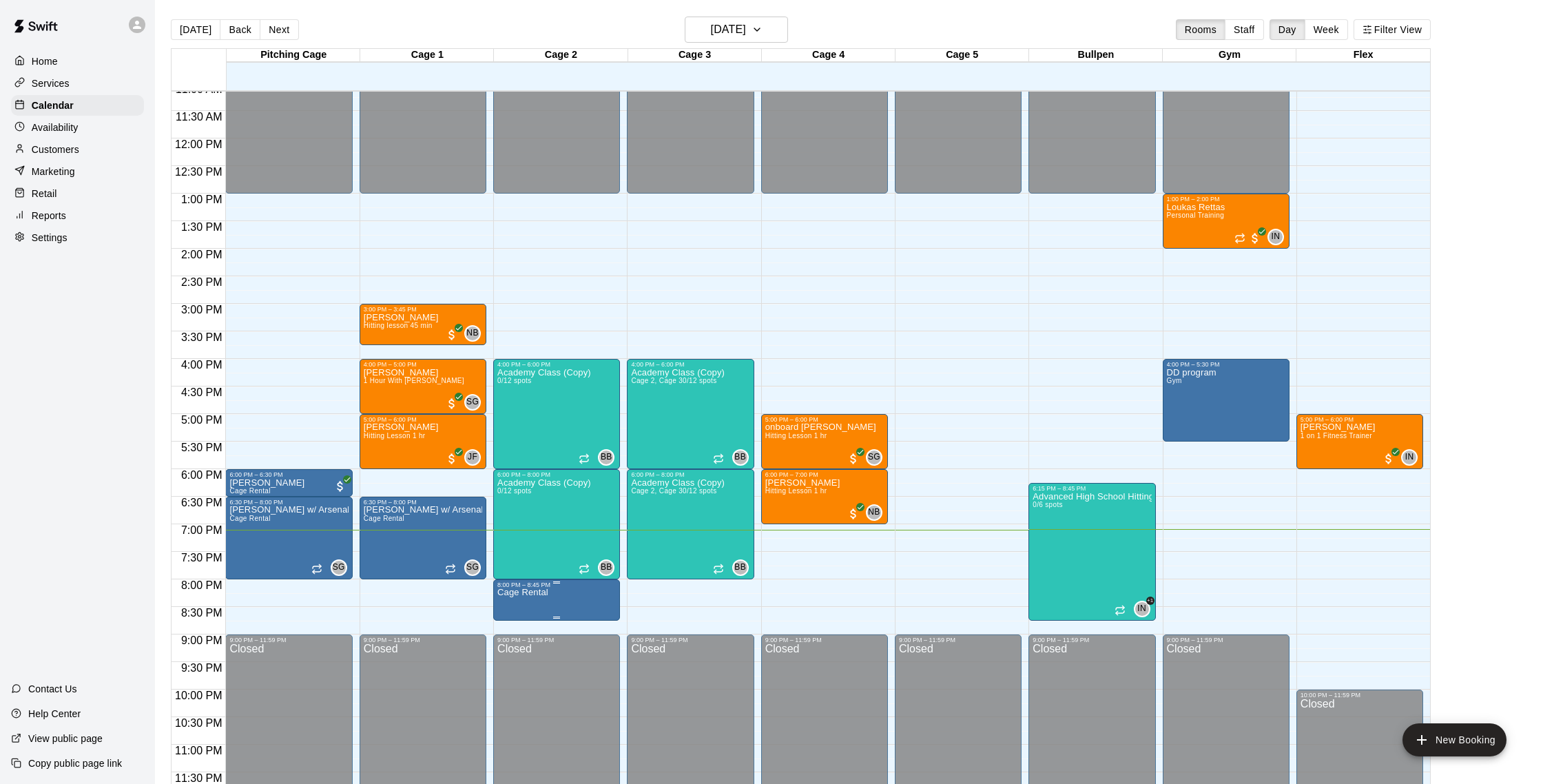
click at [514, 634] on img "edit" at bounding box center [512, 635] width 16 height 16
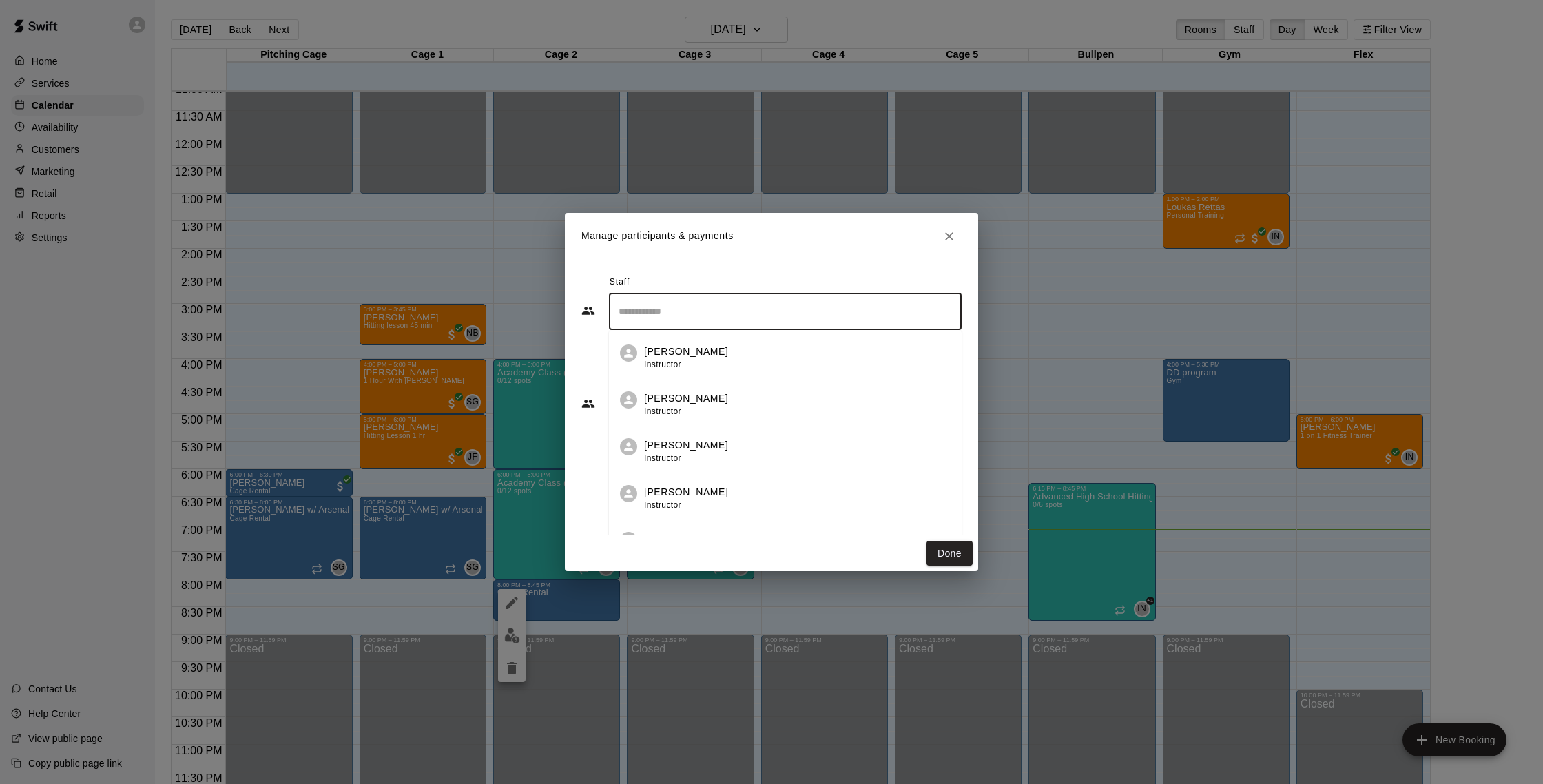
click at [754, 318] on input "Search staff" at bounding box center [785, 311] width 340 height 24
click at [703, 395] on div "​" at bounding box center [785, 403] width 353 height 34
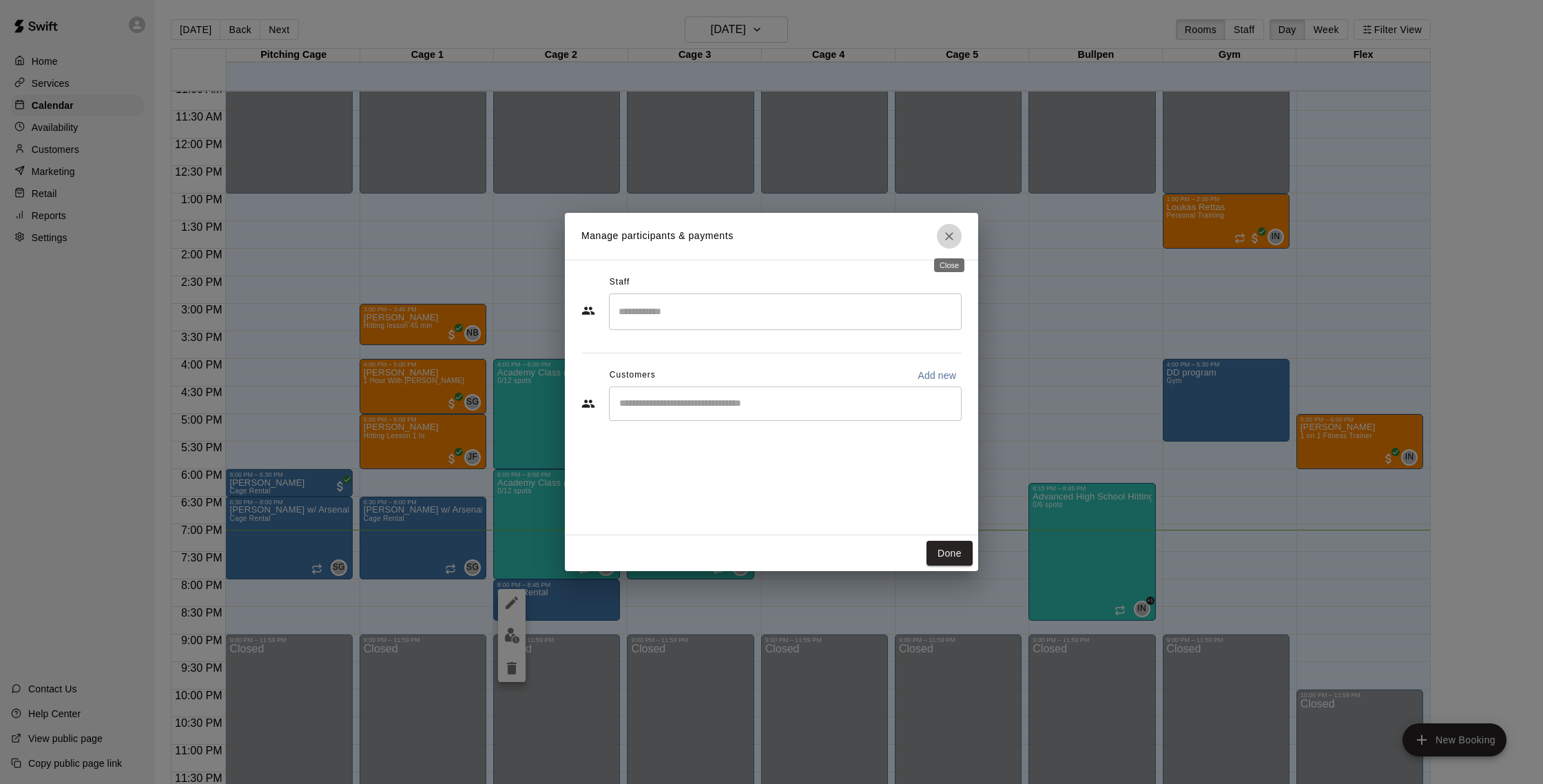
click at [940, 237] on button "Close" at bounding box center [950, 236] width 25 height 25
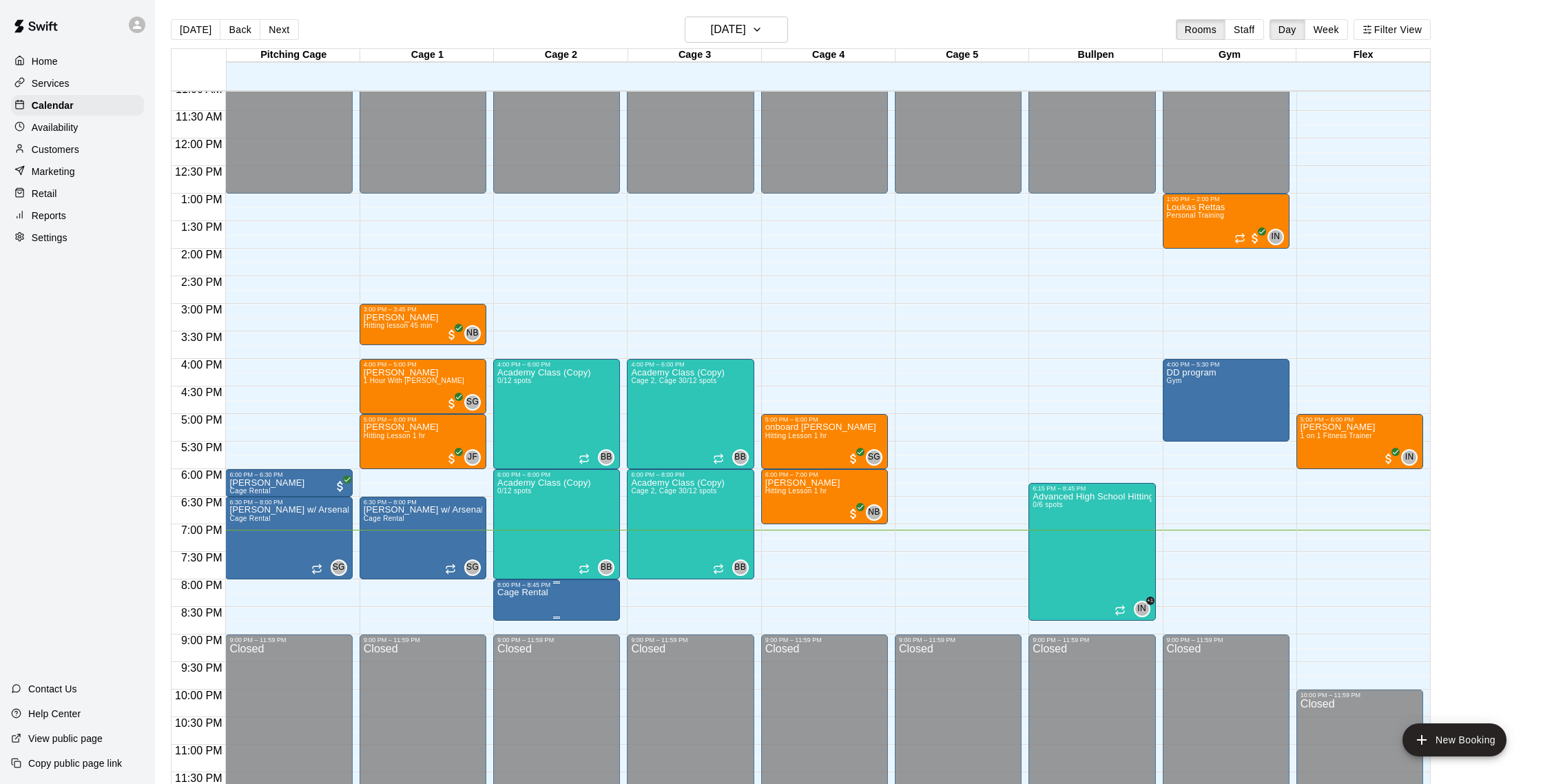
click at [513, 642] on img "edit" at bounding box center [512, 635] width 16 height 16
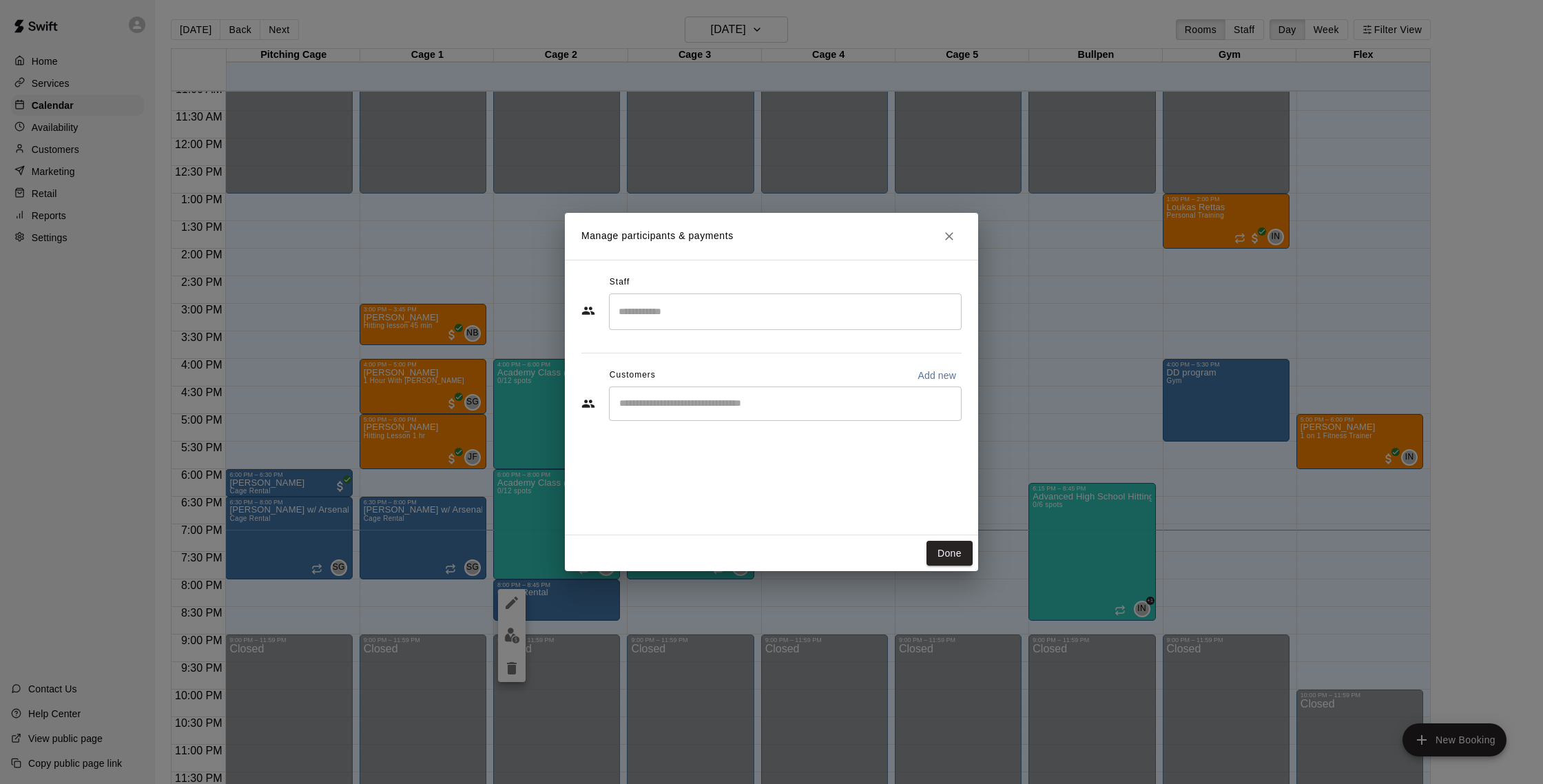
click at [611, 309] on div "​" at bounding box center [785, 312] width 353 height 37
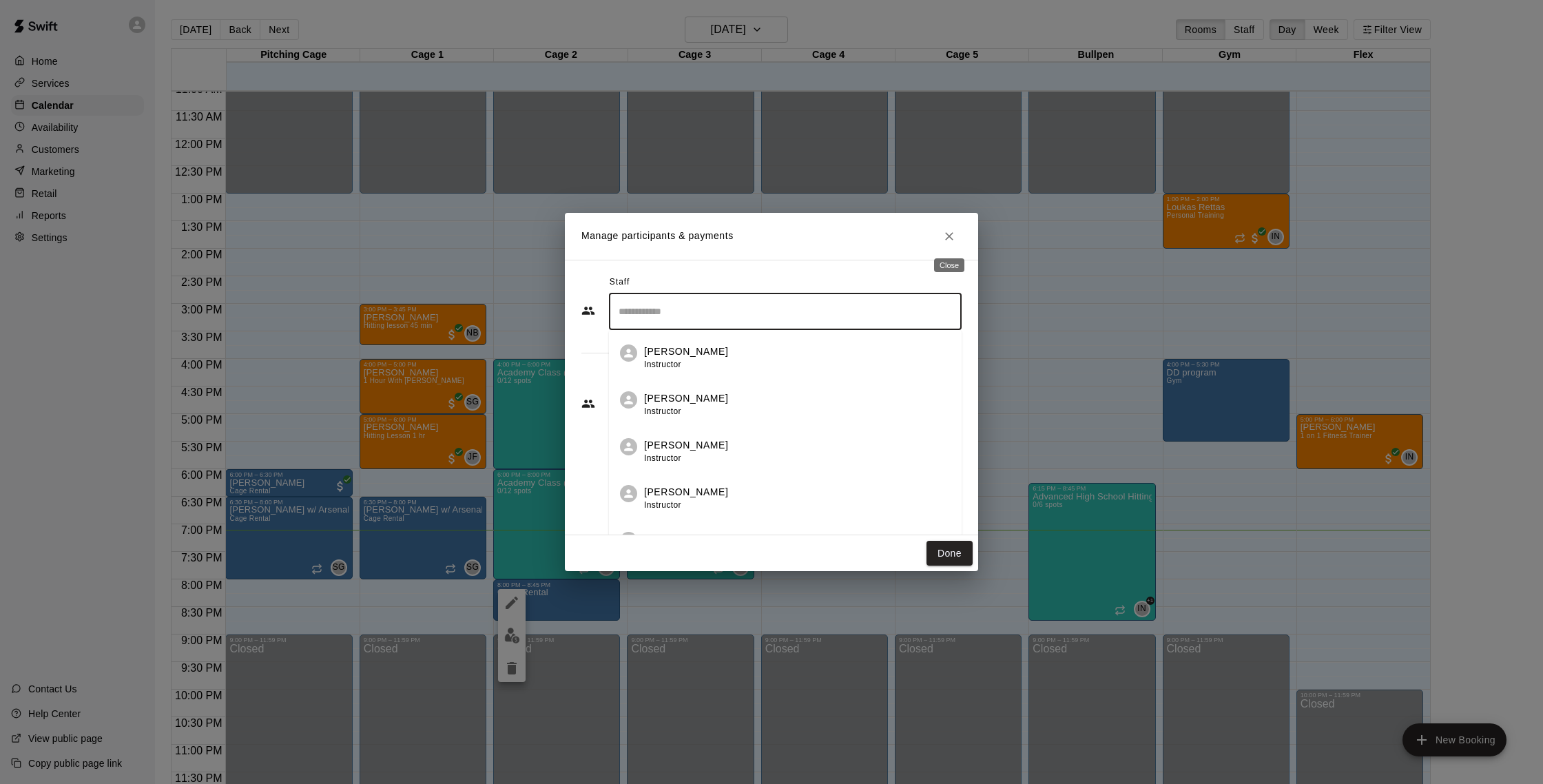
click at [950, 240] on icon "Close" at bounding box center [949, 236] width 14 height 14
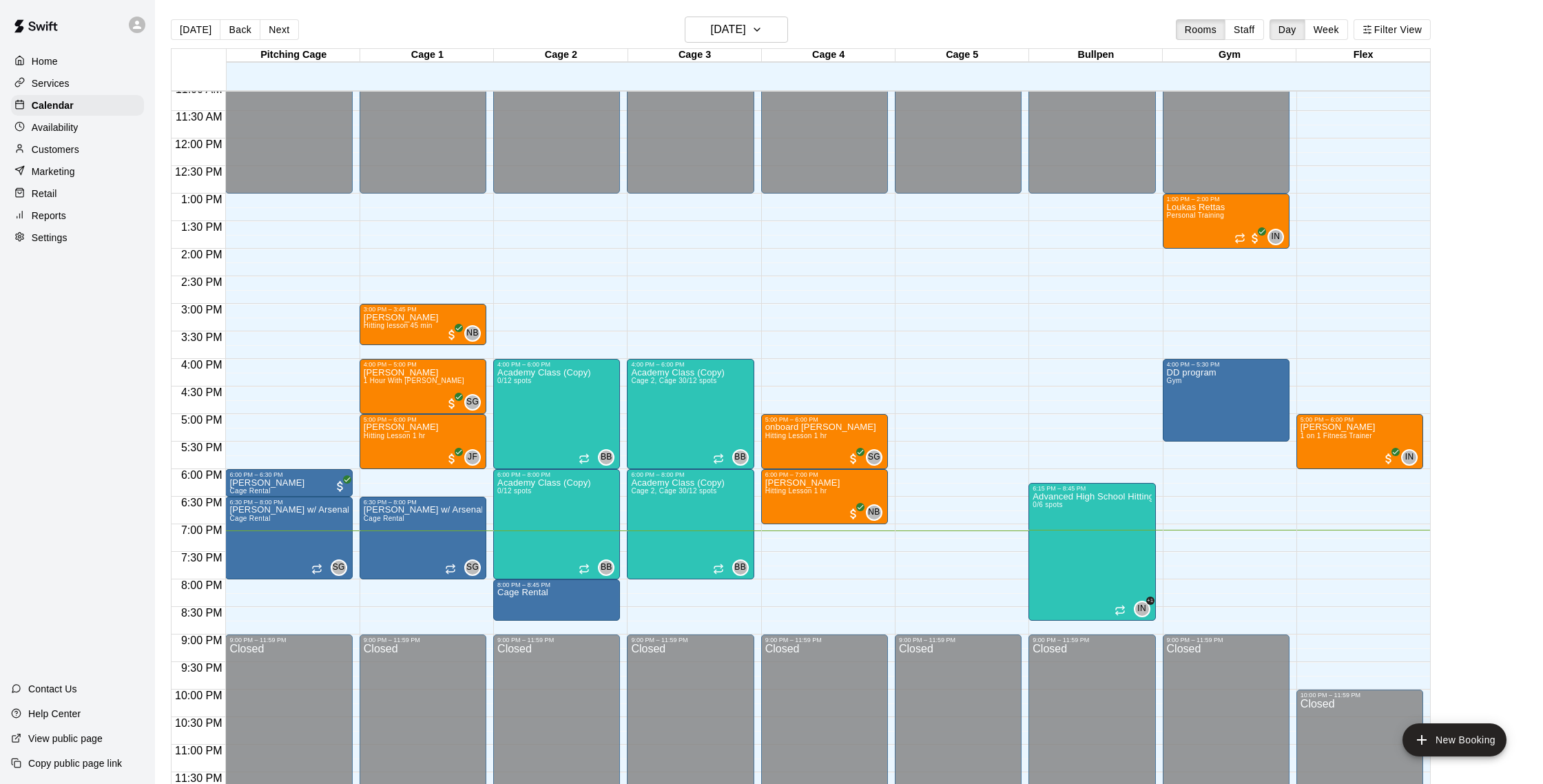
click at [785, 309] on div "12:00 AM – 1:00 PM Closed 5:00 PM – 6:00 PM onboard Hailey Hirsch Hitting Lesso…" at bounding box center [824, 139] width 127 height 1322
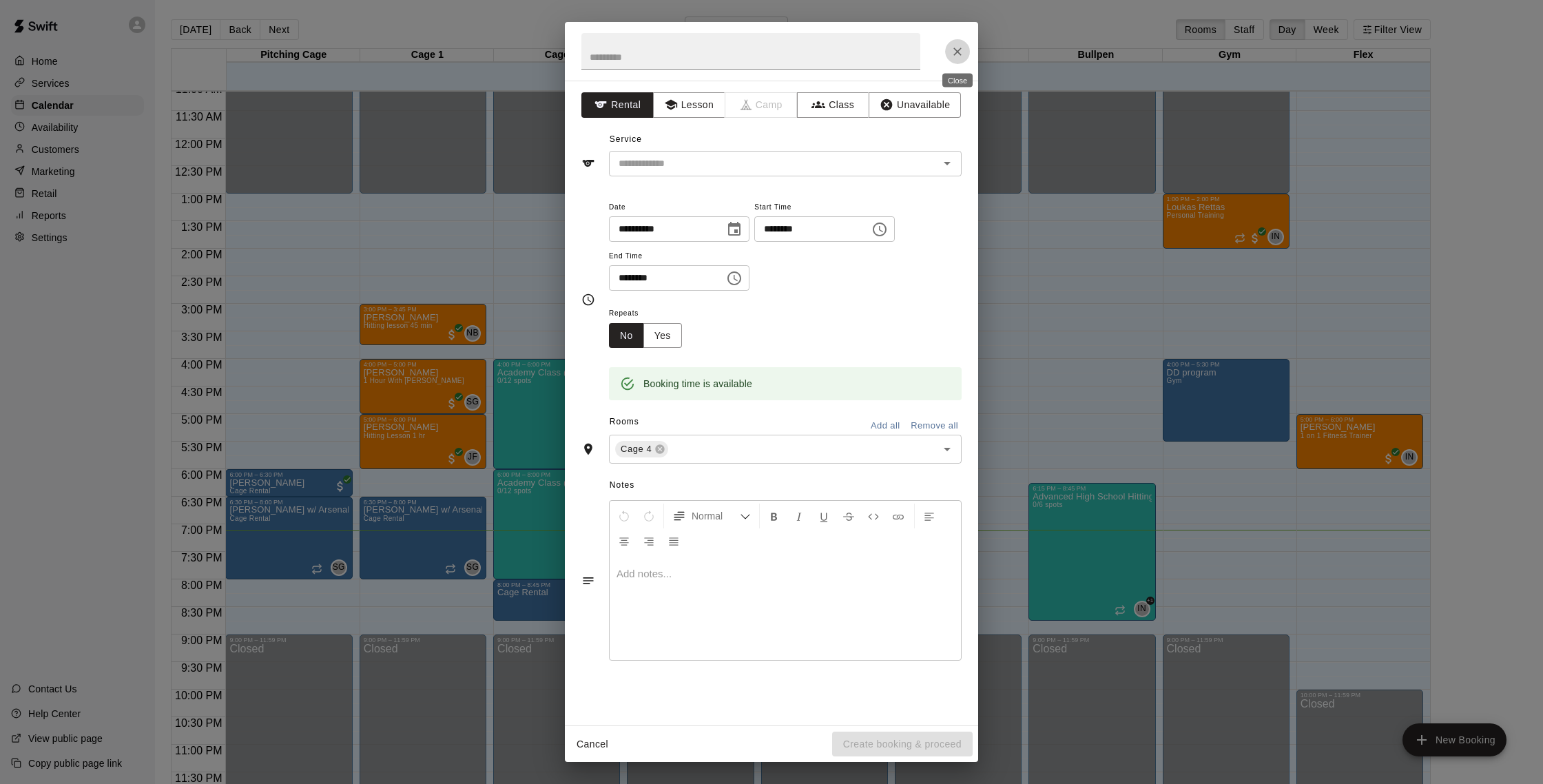
click at [955, 50] on icon "Close" at bounding box center [957, 51] width 14 height 14
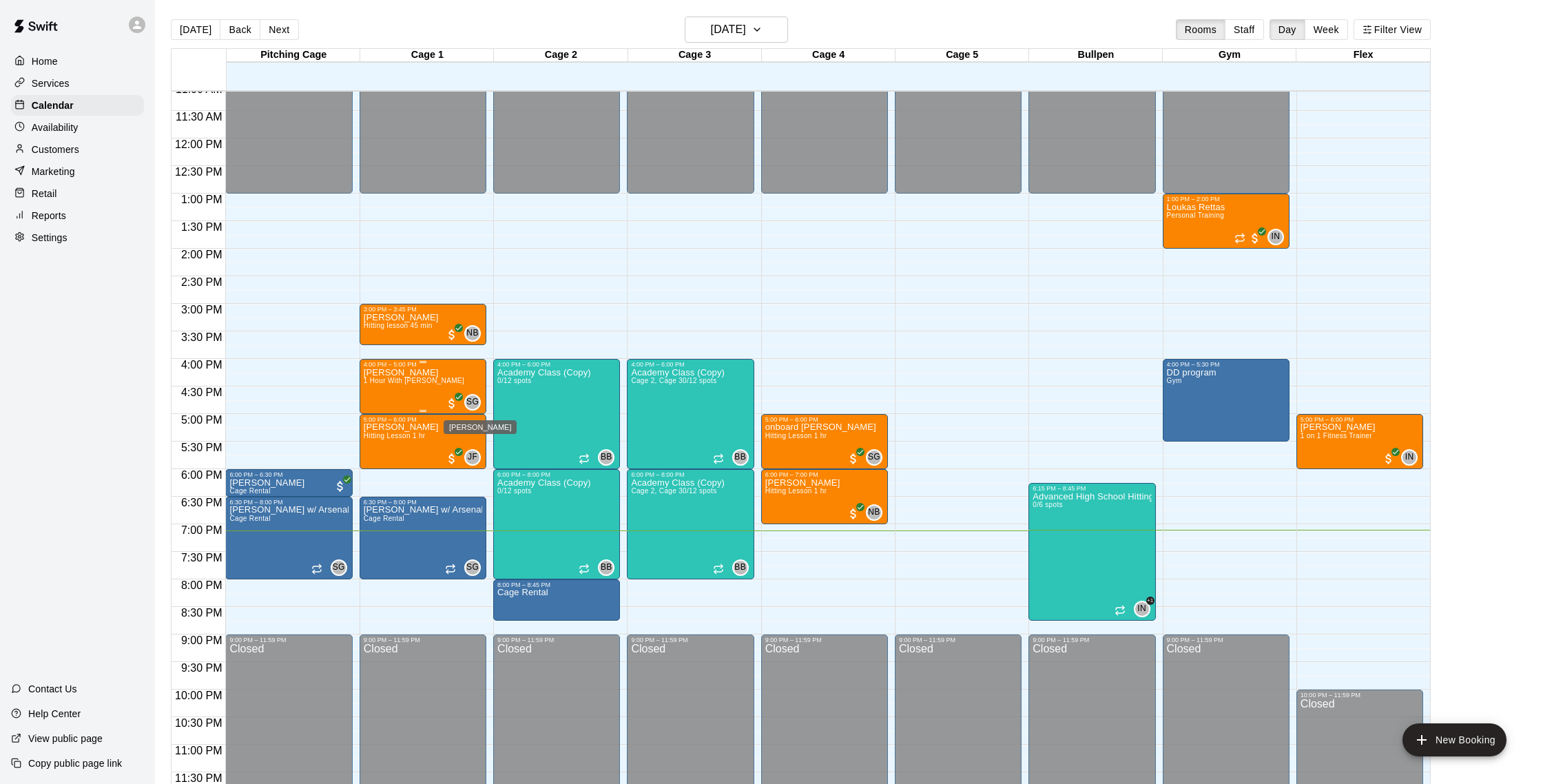
click at [468, 404] on span "SG" at bounding box center [472, 402] width 12 height 14
click at [487, 445] on img "edit" at bounding box center [481, 441] width 16 height 16
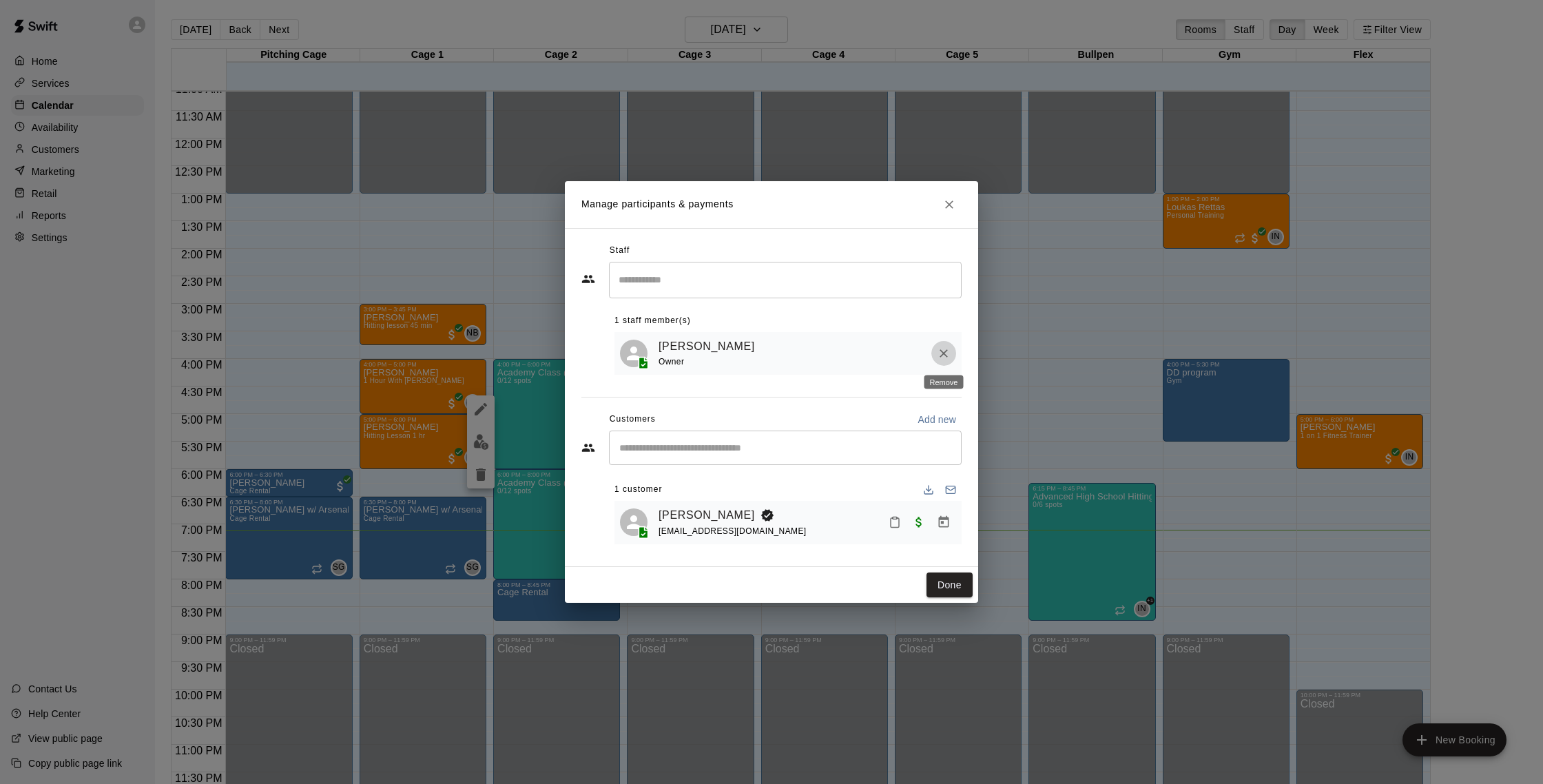
click at [950, 349] on icon "Remove" at bounding box center [944, 353] width 14 height 14
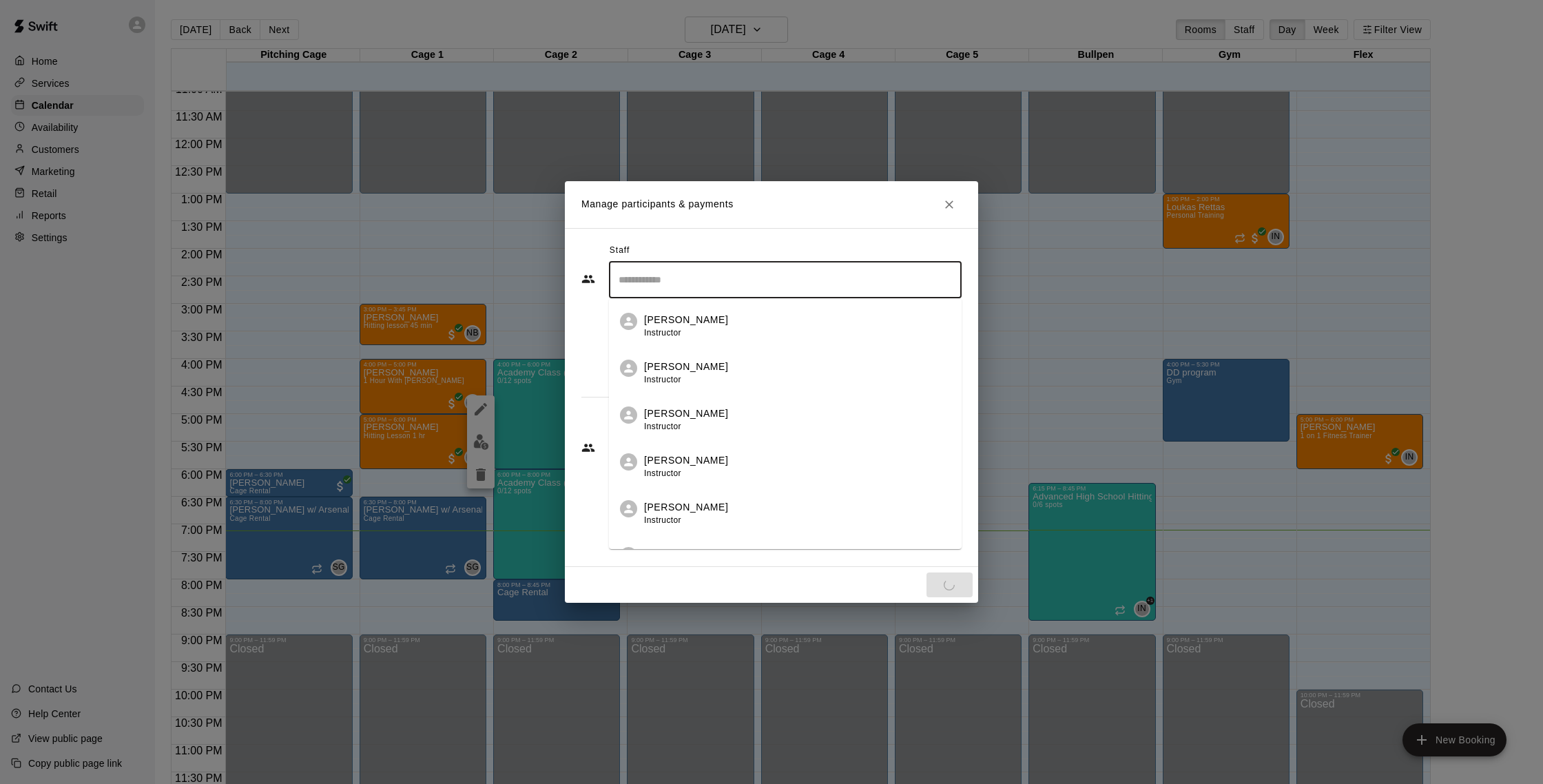
click at [898, 285] on input "Search staff" at bounding box center [785, 280] width 340 height 24
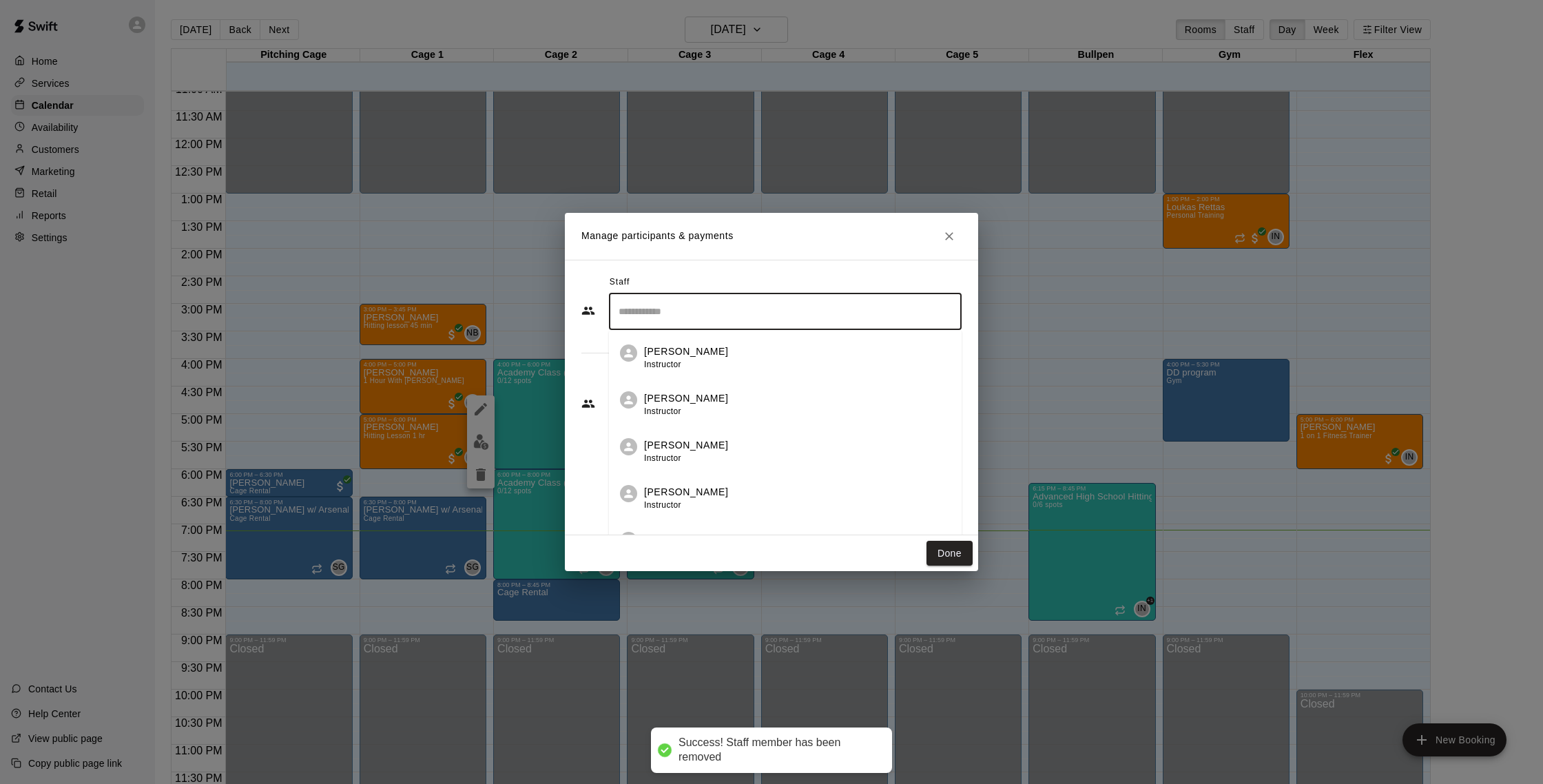
click at [798, 451] on div "Nate Betances Instructor" at bounding box center [797, 451] width 306 height 27
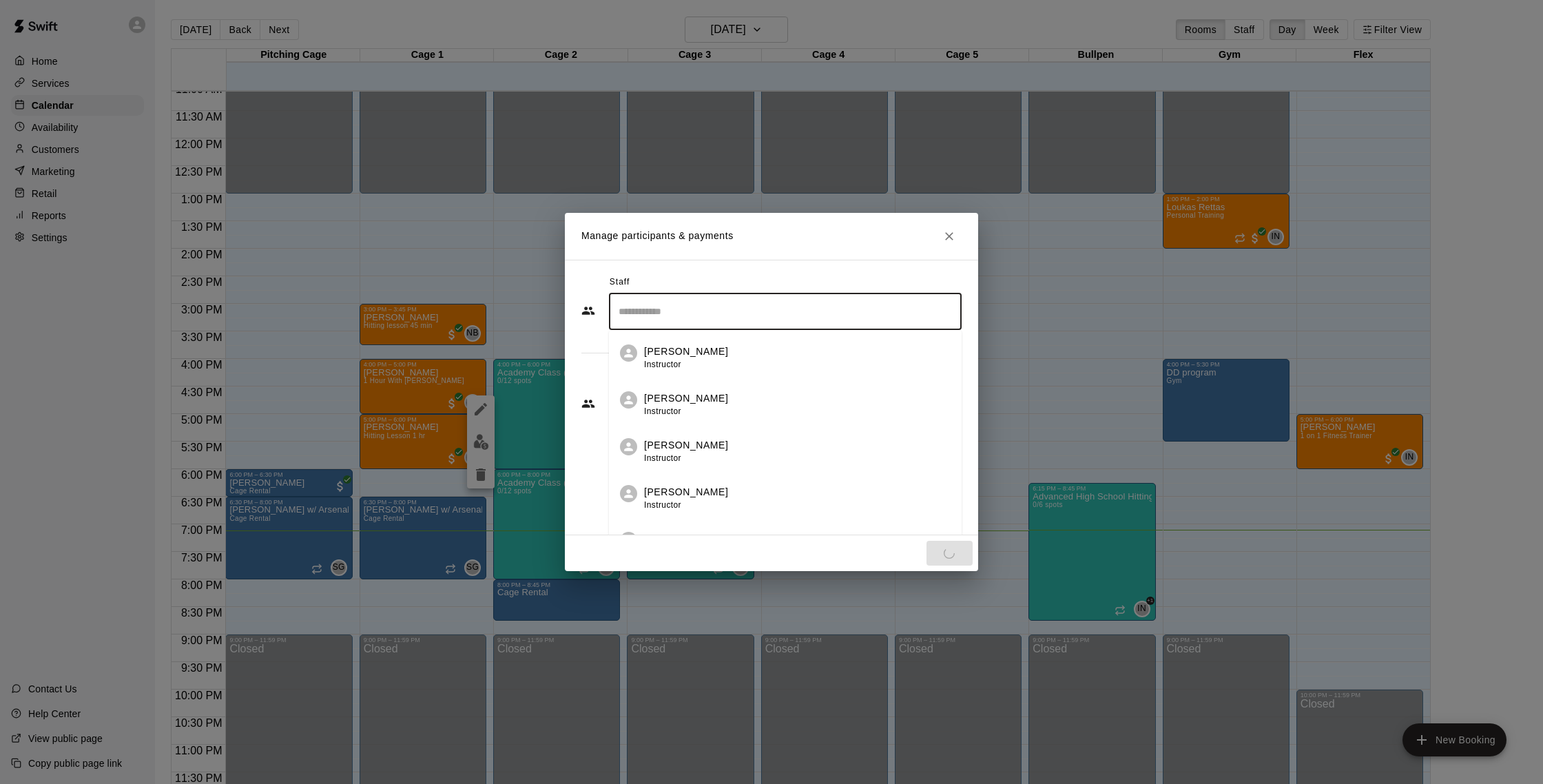
click at [806, 312] on input "Search staff" at bounding box center [785, 311] width 340 height 24
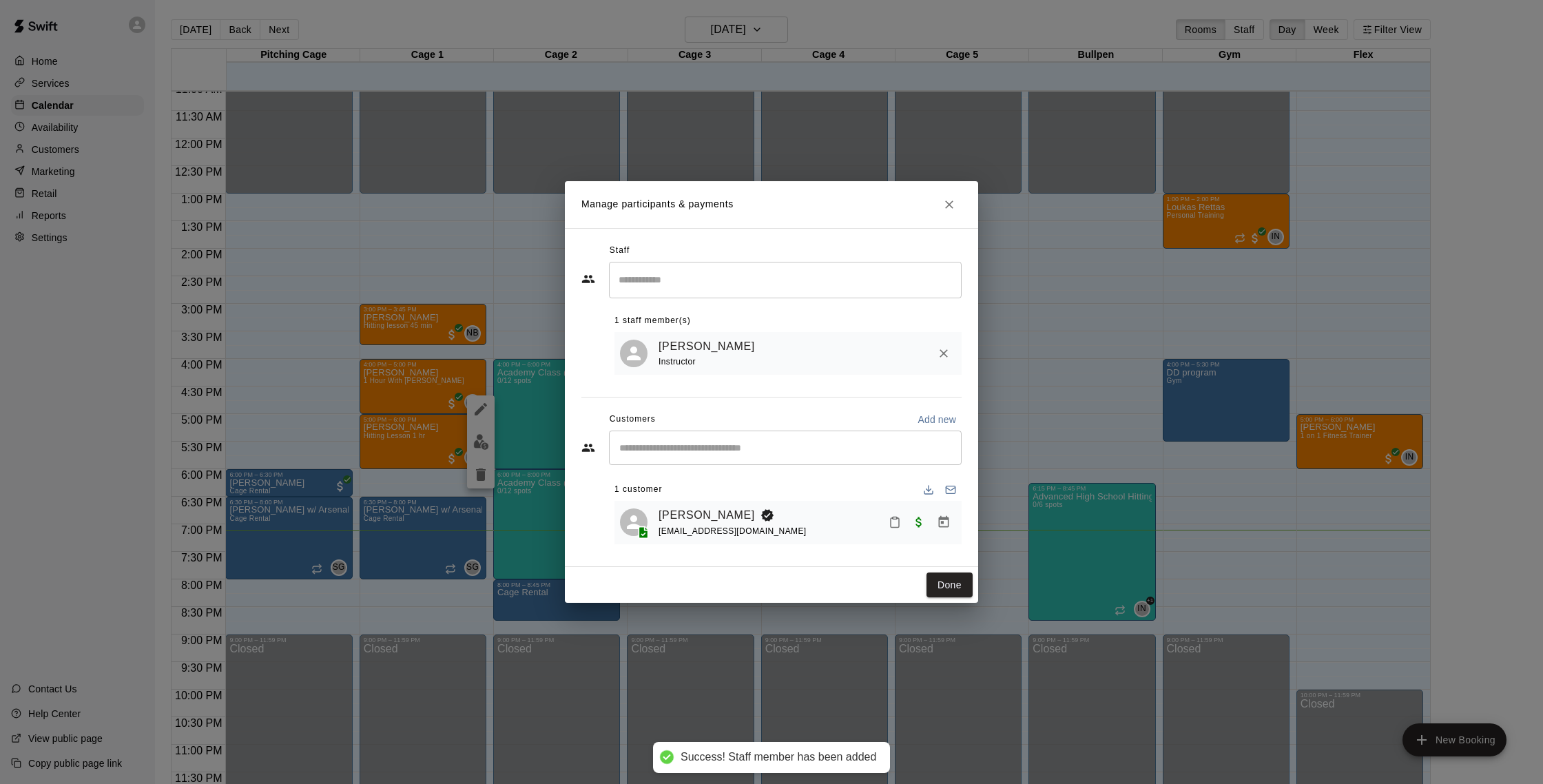
click at [653, 231] on div "Staff ​ 1 staff member(s) Nate Betances Instructor Customers Add new ​ 1 custom…" at bounding box center [772, 397] width 413 height 338
click at [955, 588] on button "Done" at bounding box center [950, 585] width 46 height 26
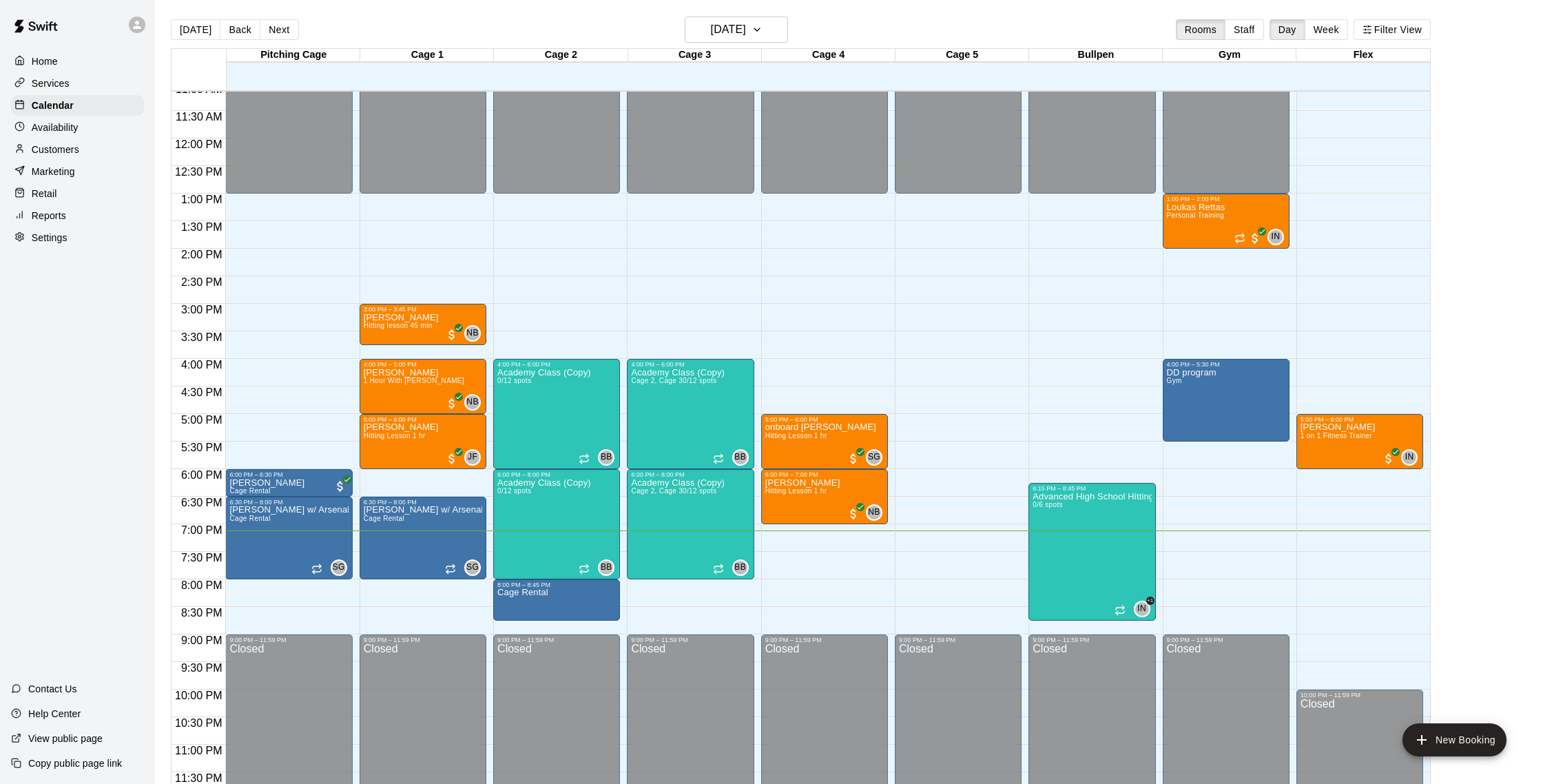
click at [85, 190] on div "Retail" at bounding box center [77, 193] width 133 height 21
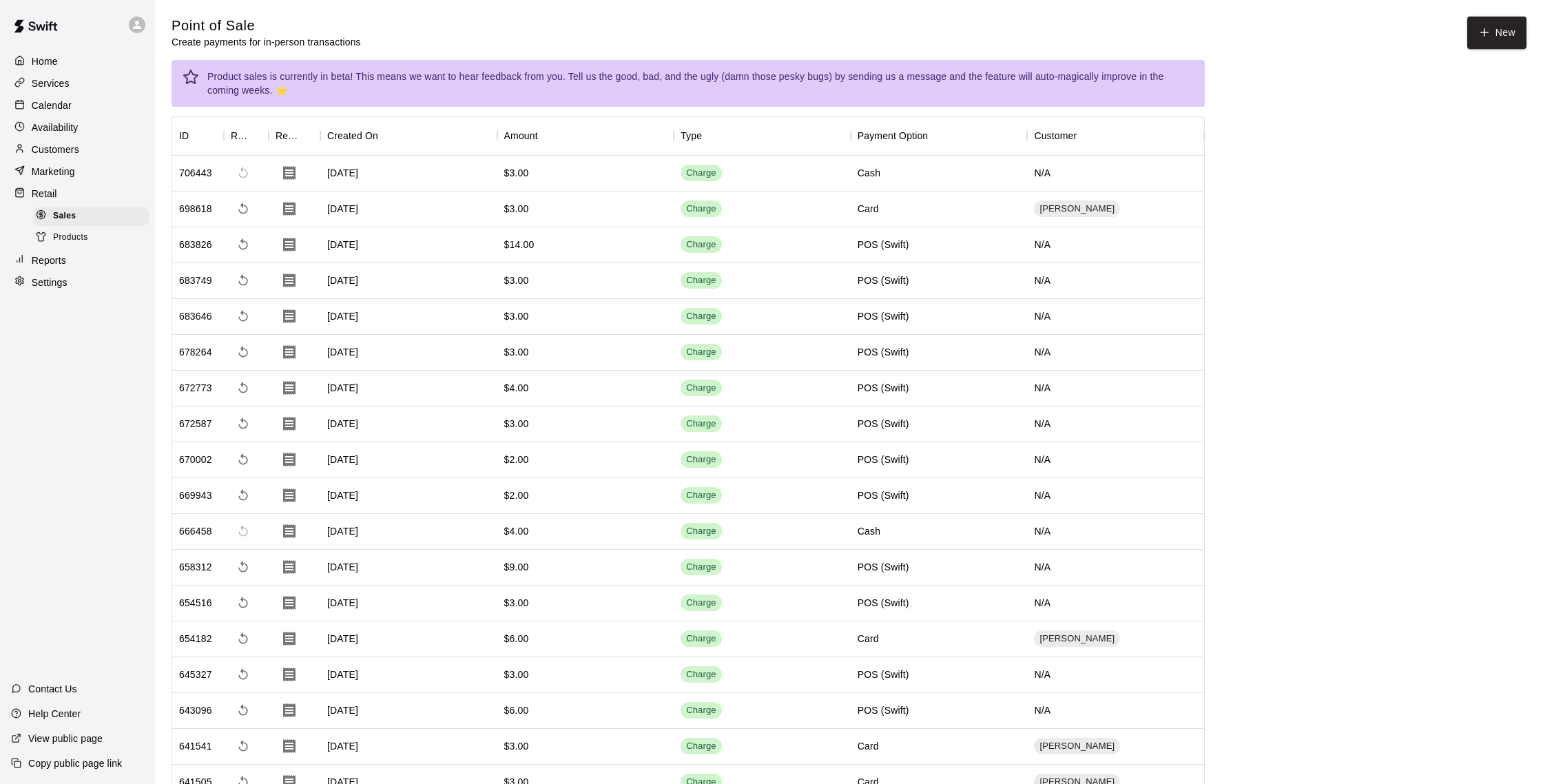
click at [48, 67] on p "Home" at bounding box center [45, 61] width 27 height 14
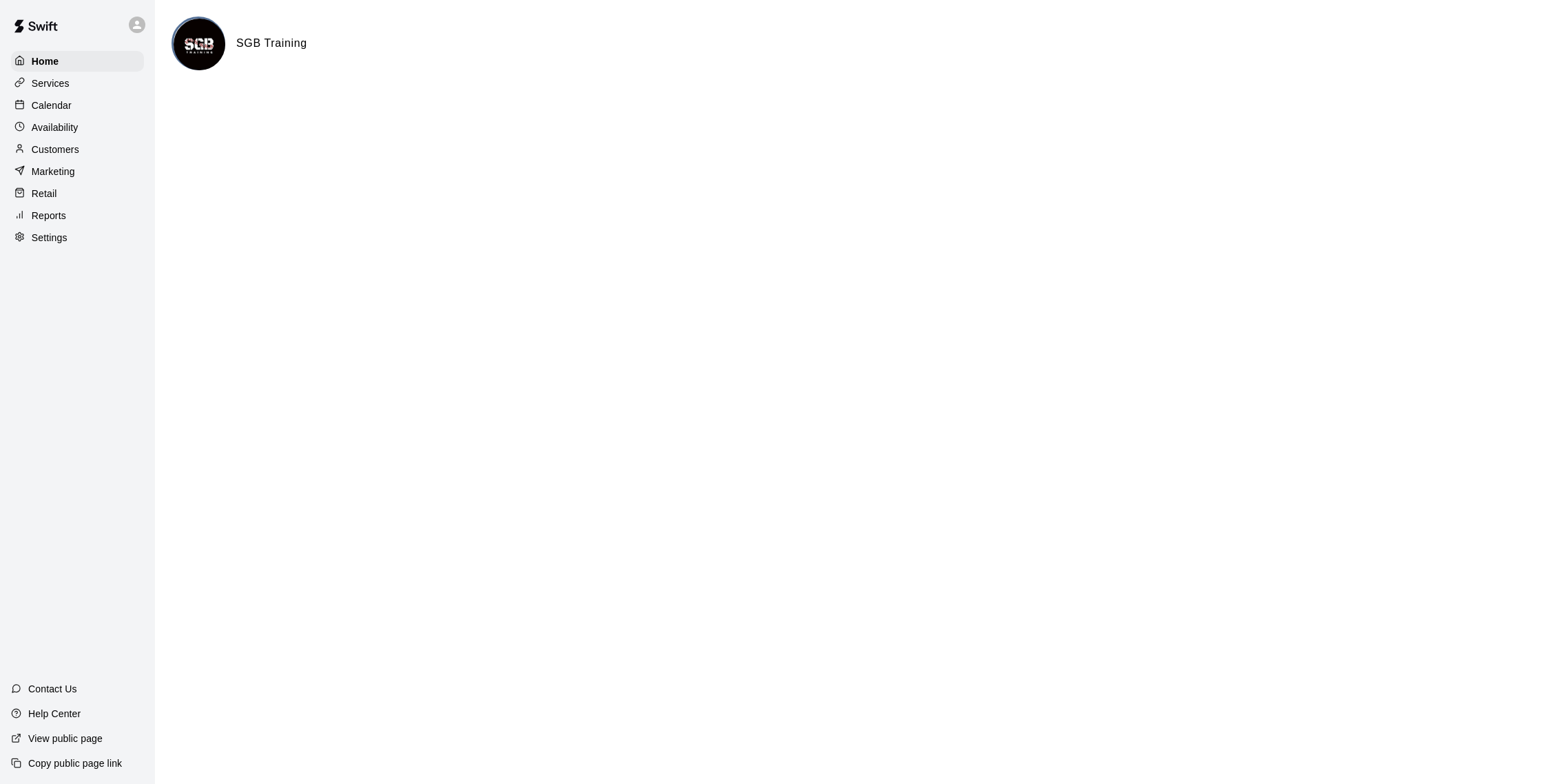
click at [84, 100] on div "Calendar" at bounding box center [77, 105] width 133 height 21
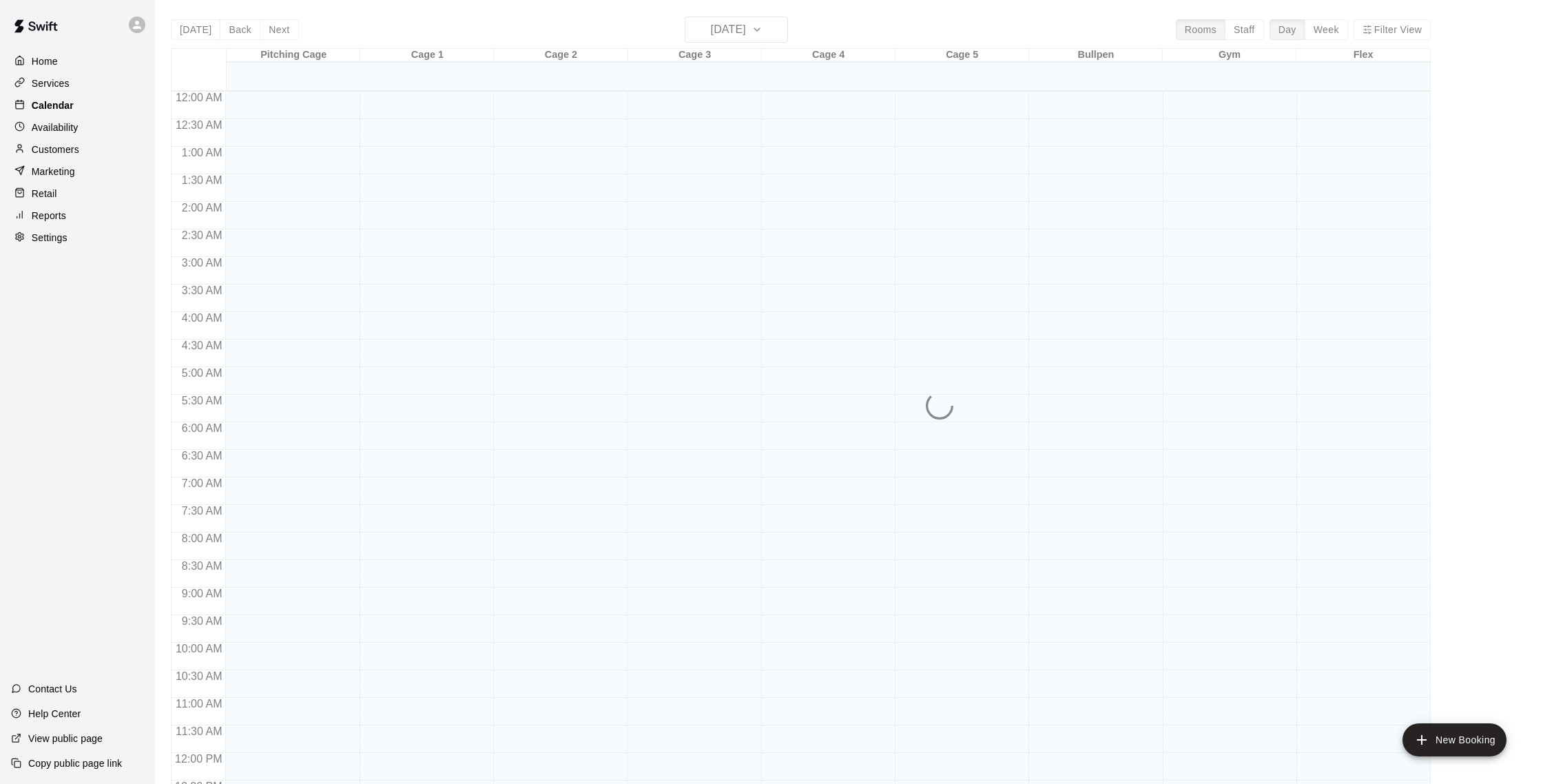
scroll to position [573, 0]
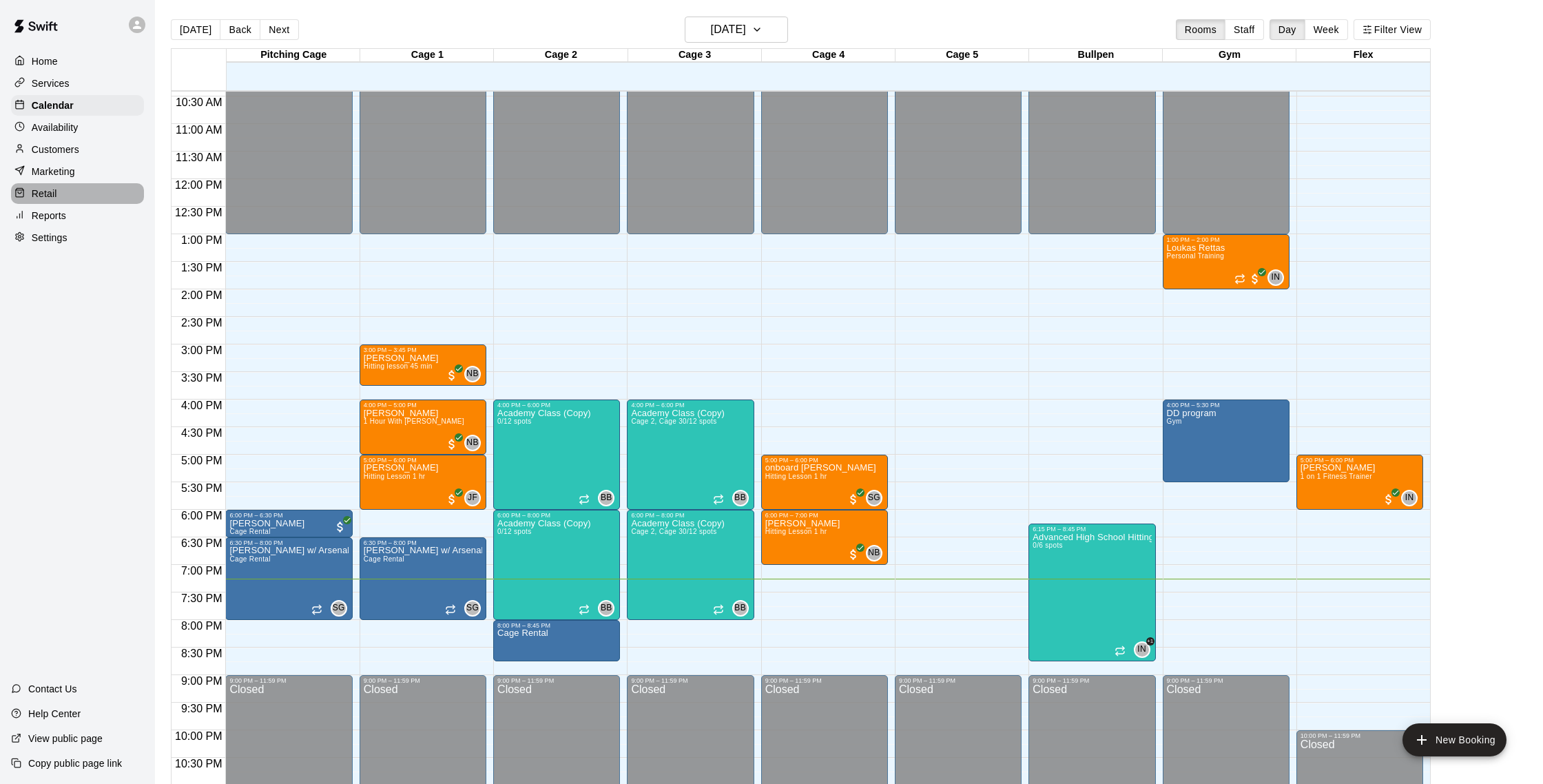
drag, startPoint x: 83, startPoint y: 197, endPoint x: 57, endPoint y: 192, distance: 26.5
click at [83, 197] on div "Retail" at bounding box center [77, 193] width 133 height 21
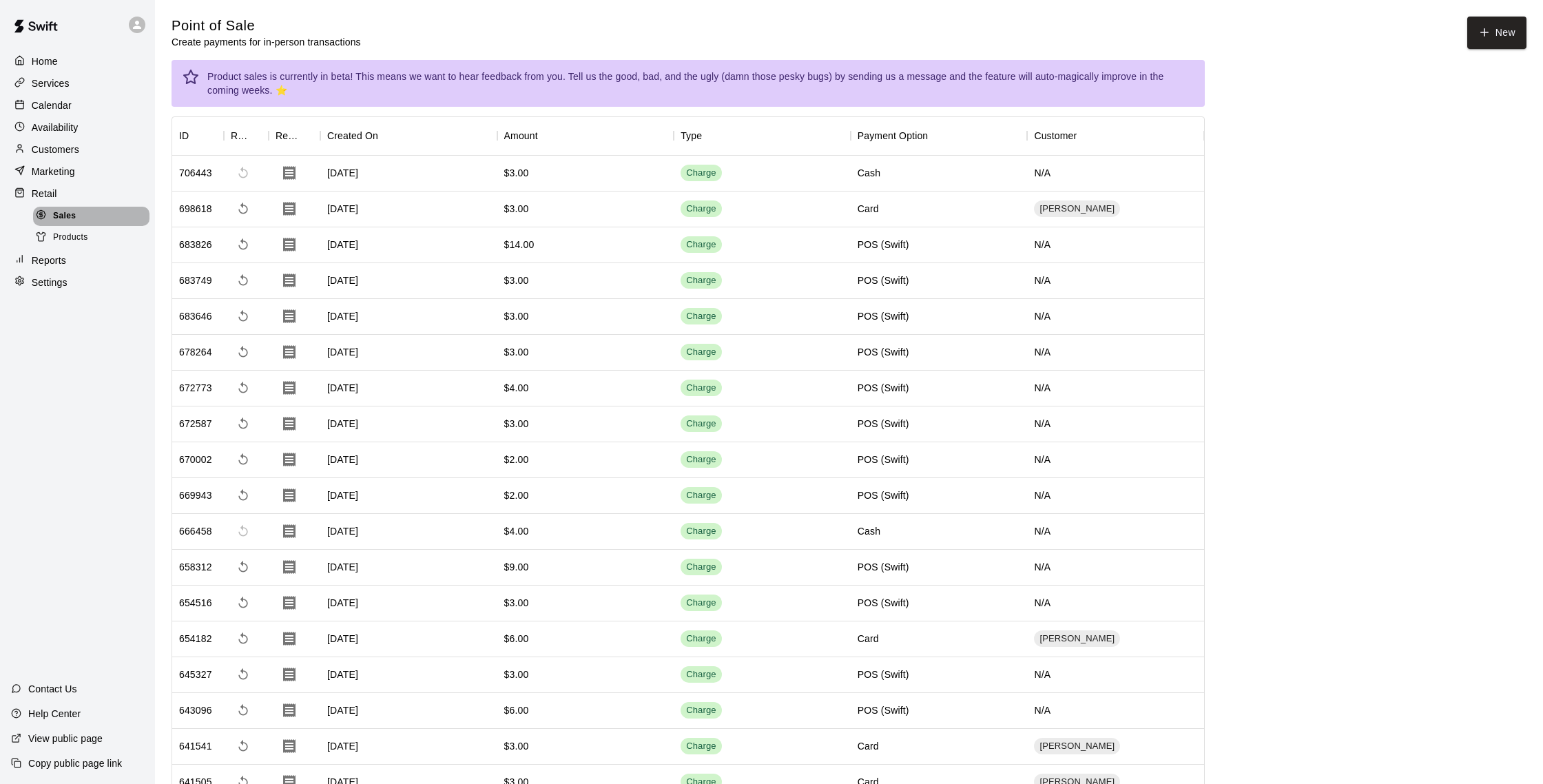
click at [77, 221] on div "Sales" at bounding box center [91, 216] width 116 height 19
click at [69, 79] on p "Services" at bounding box center [51, 83] width 38 height 14
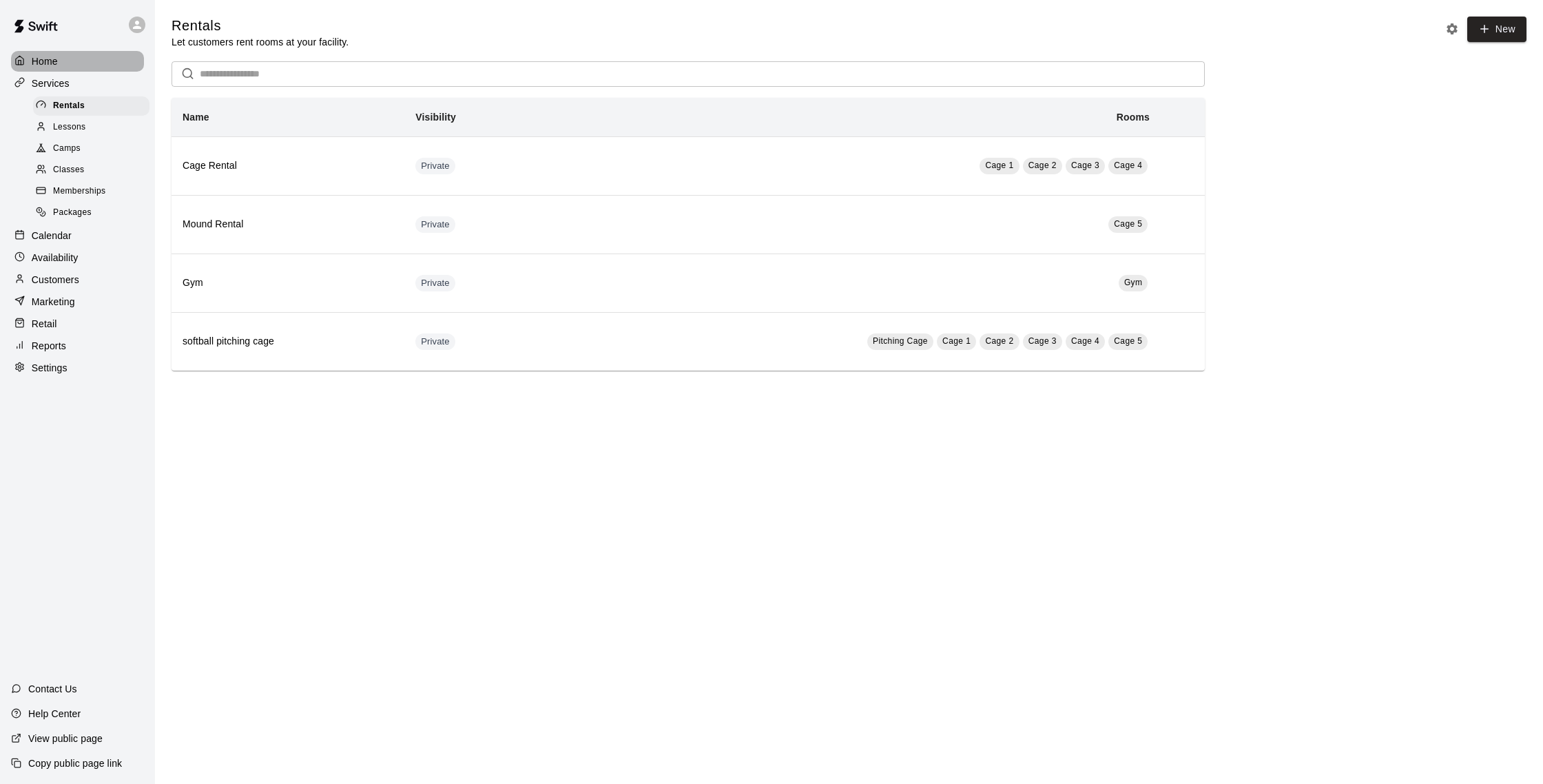
click at [74, 61] on div "Home" at bounding box center [77, 61] width 133 height 21
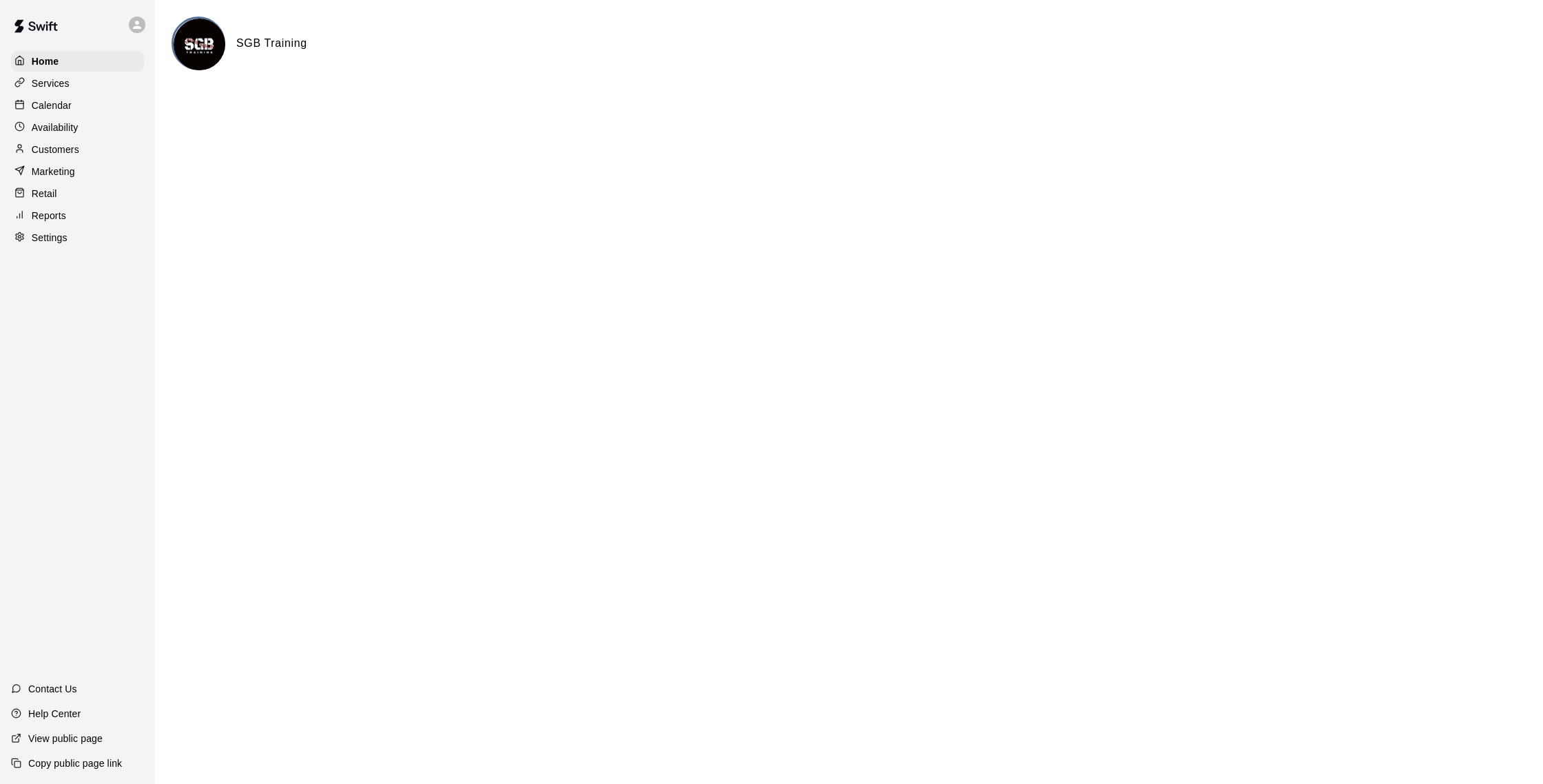
click at [65, 241] on p "Settings" at bounding box center [49, 237] width 36 height 14
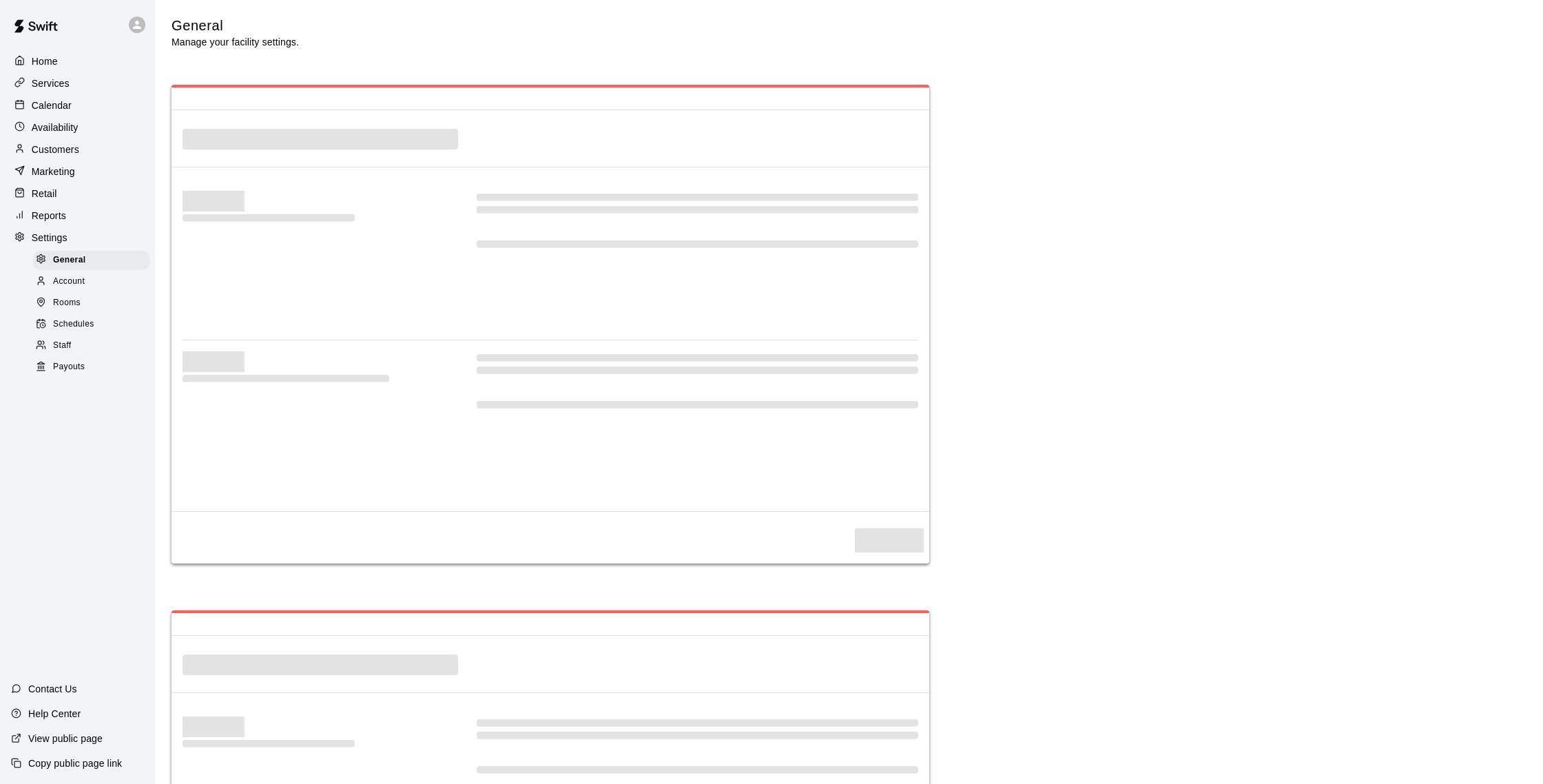
select select "**"
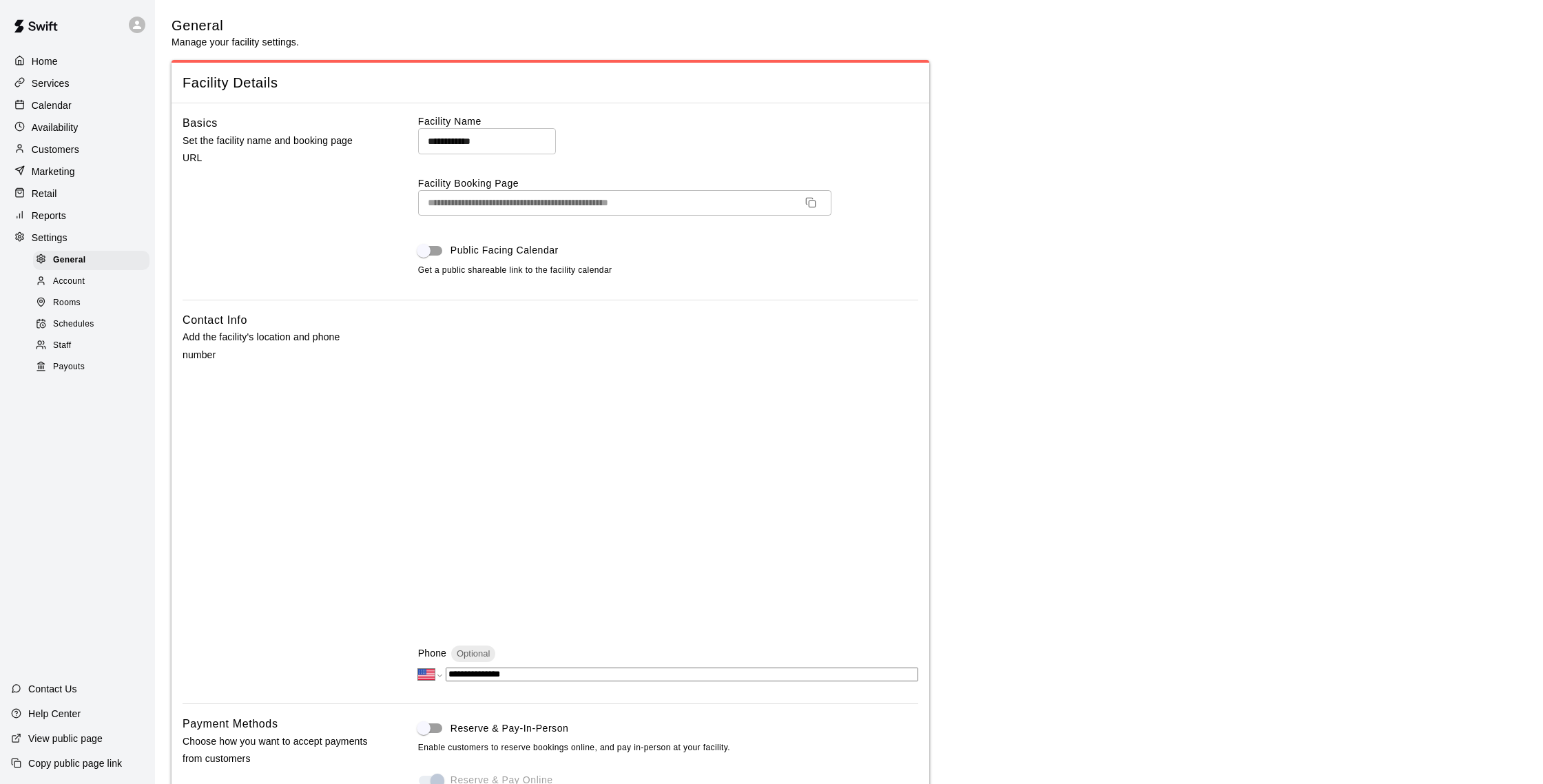
click at [81, 367] on span "Payouts" at bounding box center [69, 367] width 32 height 14
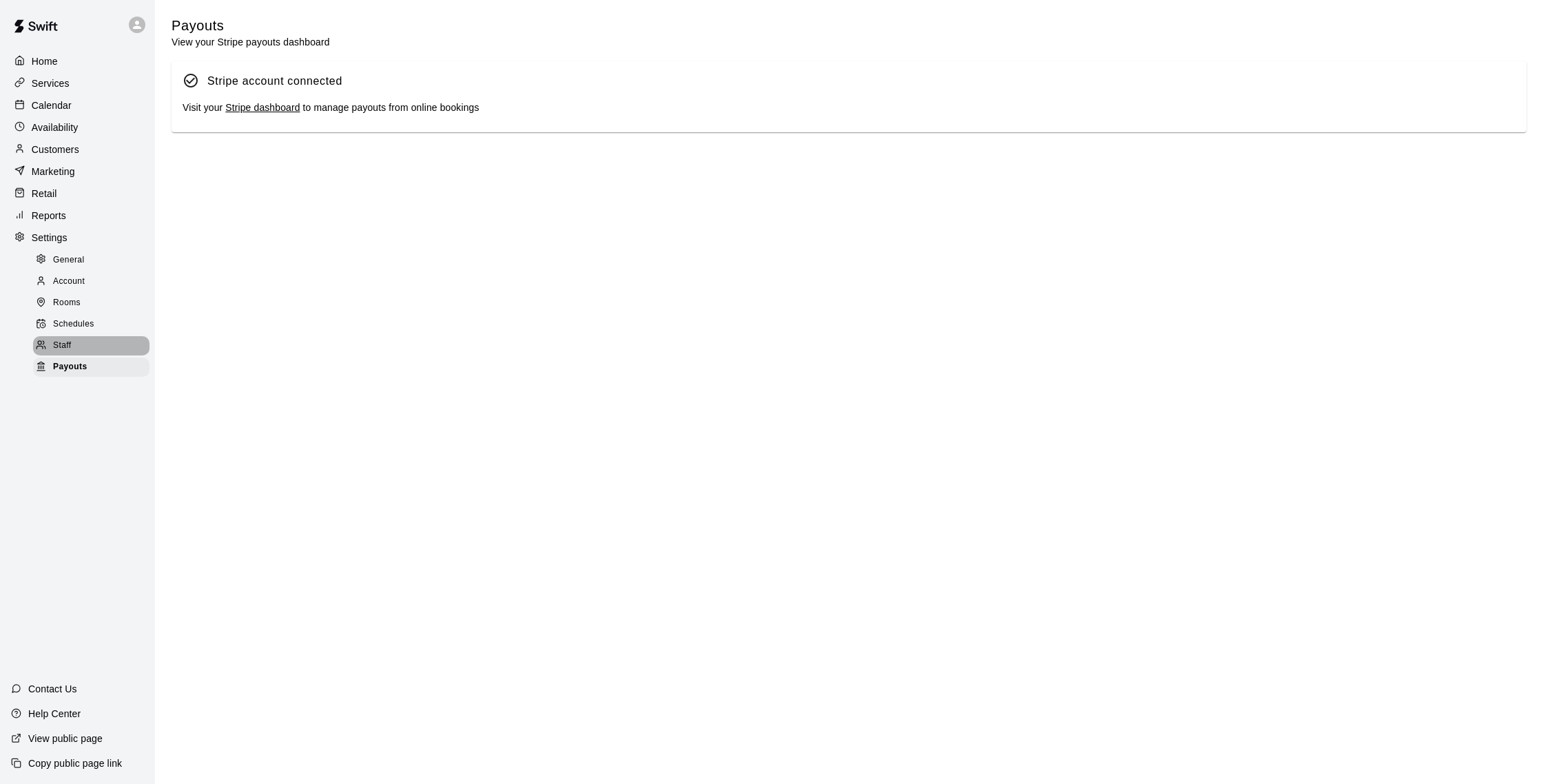
click at [100, 342] on div "Staff" at bounding box center [91, 345] width 116 height 19
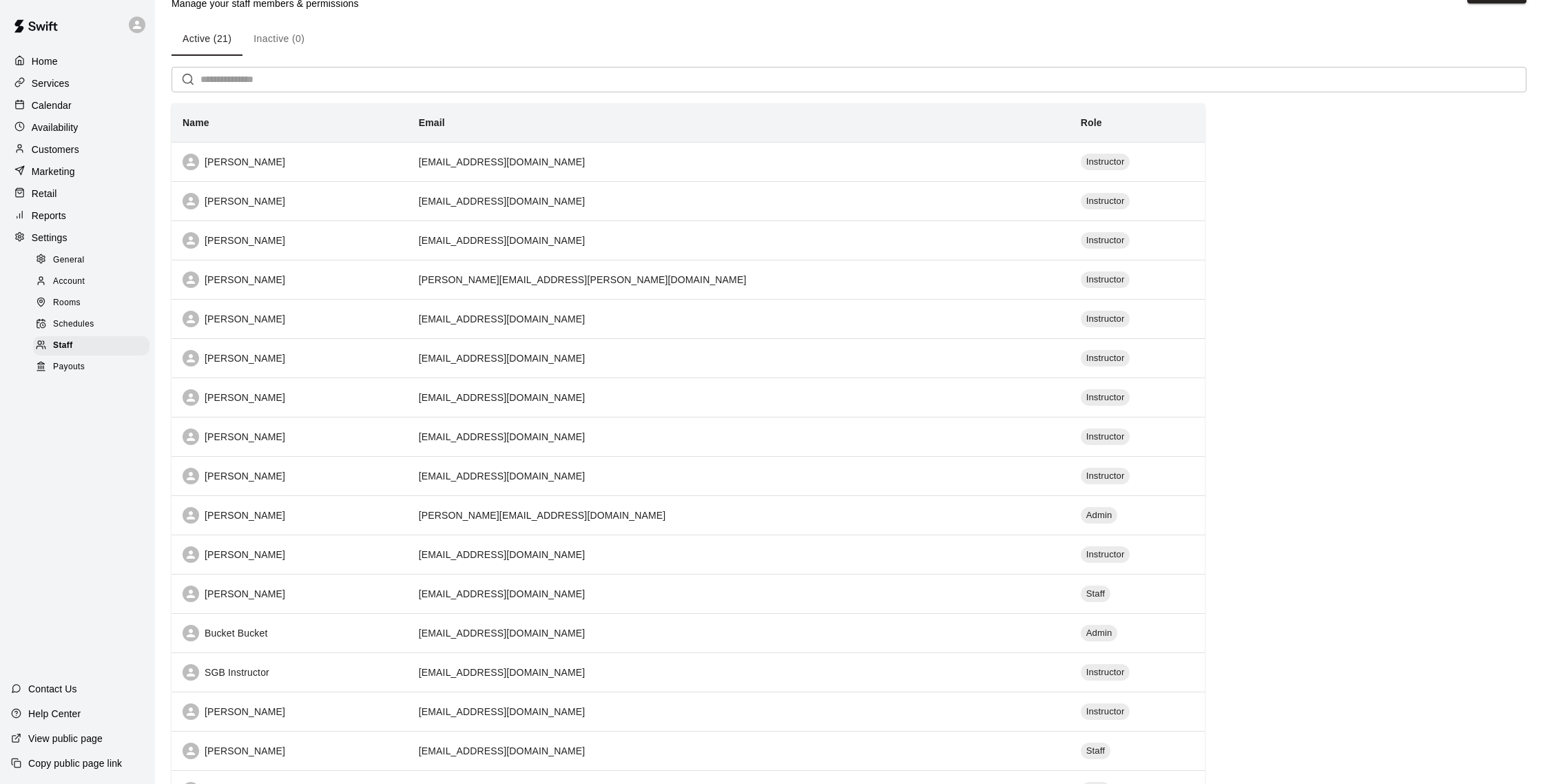
scroll to position [46, 0]
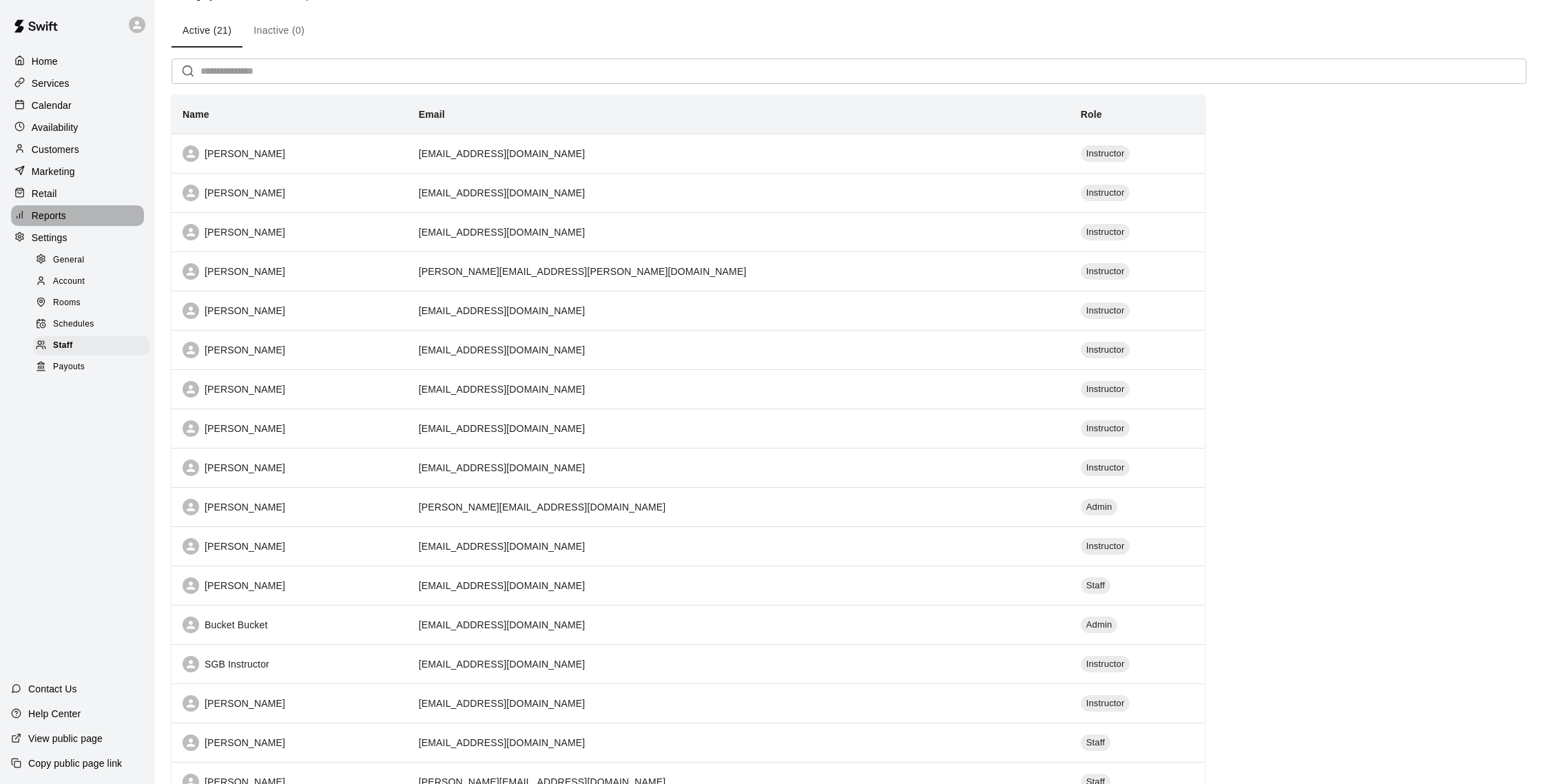
click at [51, 219] on p "Reports" at bounding box center [48, 215] width 34 height 14
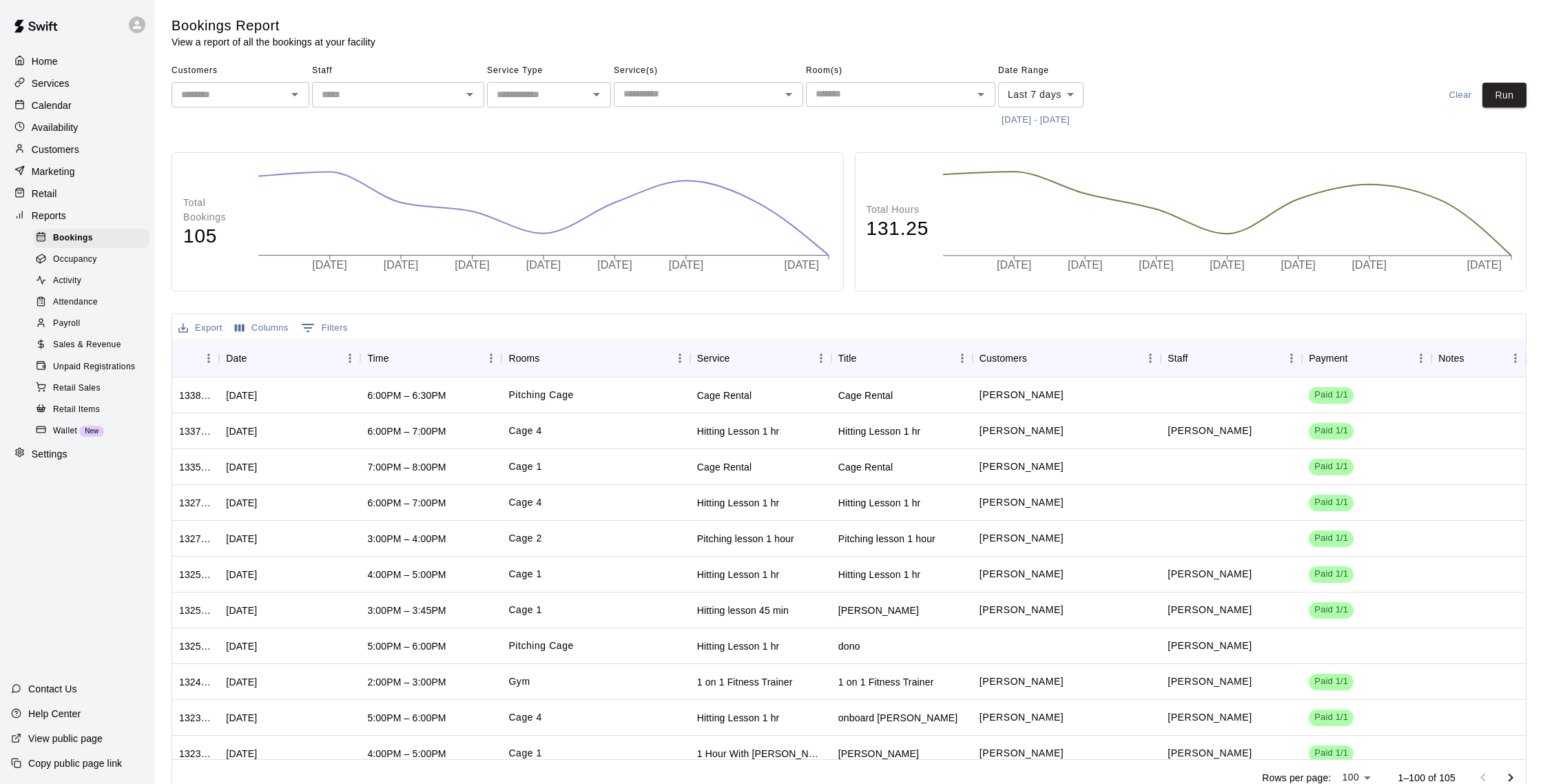
click at [1040, 96] on body "Home Services Calendar Availability Customers Marketing Retail Reports Bookings…" at bounding box center [771, 400] width 1543 height 801
click at [1052, 169] on li "Last 30 days" at bounding box center [1041, 169] width 85 height 22
type input "*****"
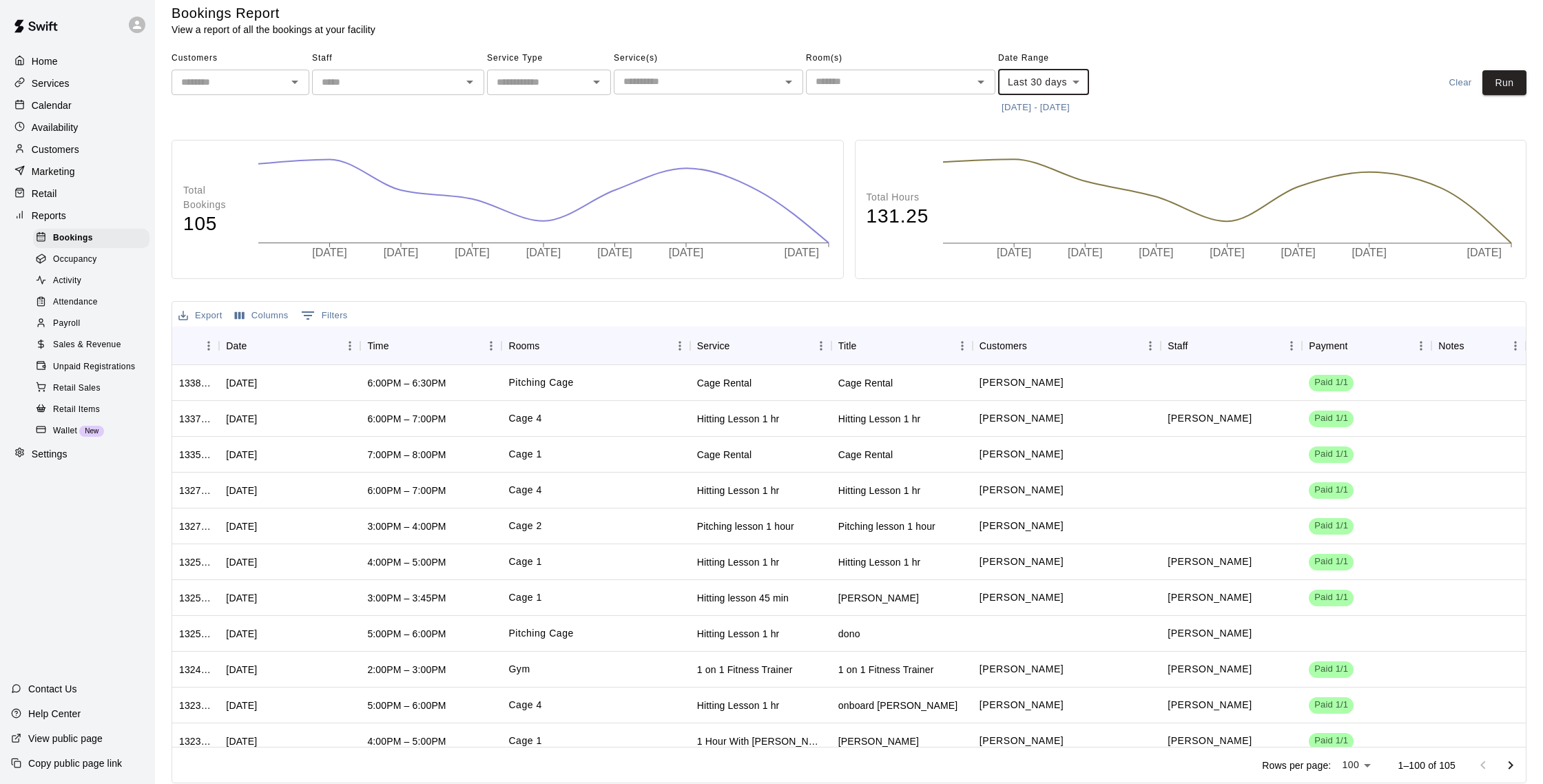
click at [63, 61] on div "Home" at bounding box center [77, 61] width 133 height 21
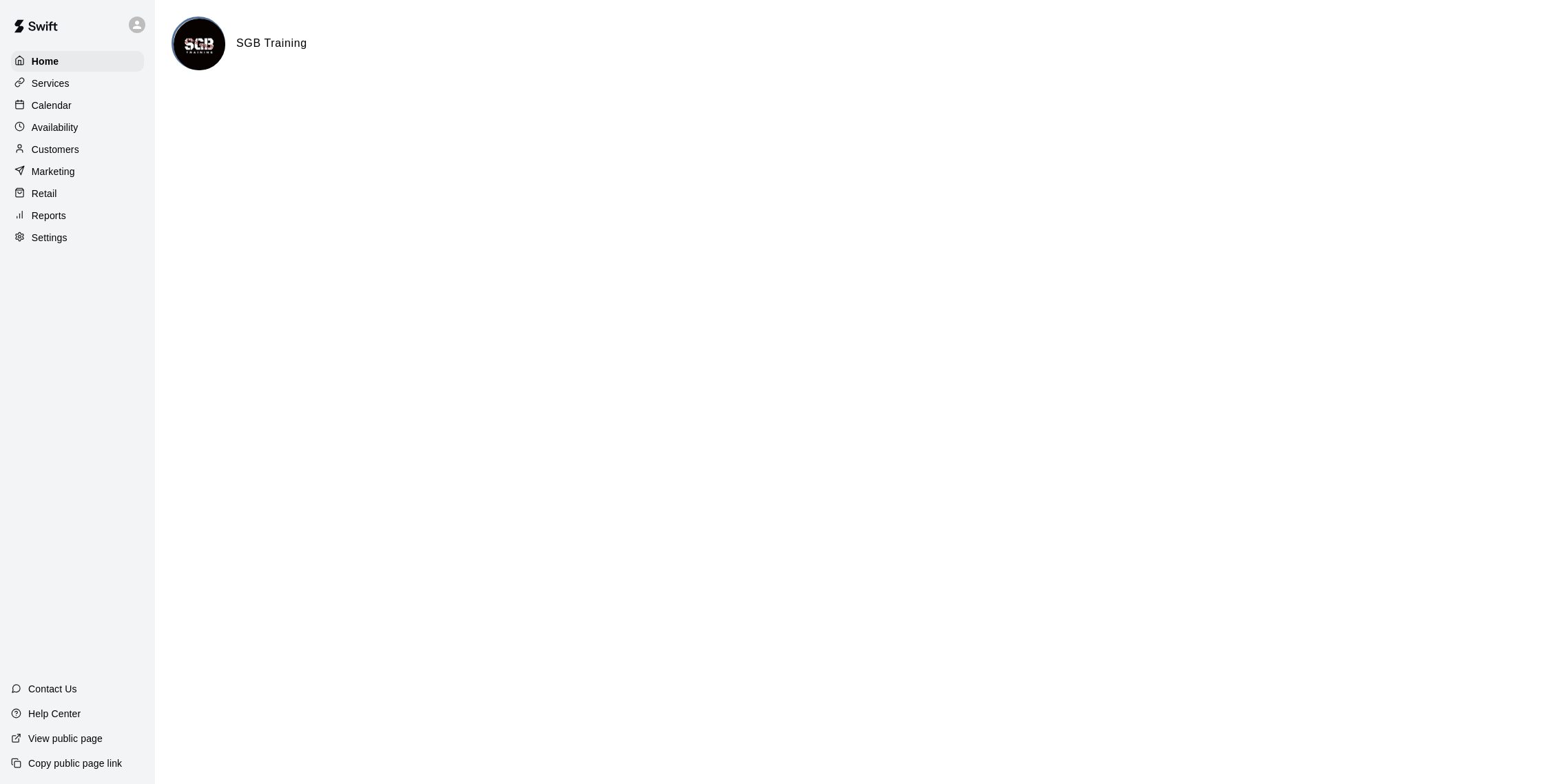
click at [81, 107] on div "Calendar" at bounding box center [77, 105] width 133 height 21
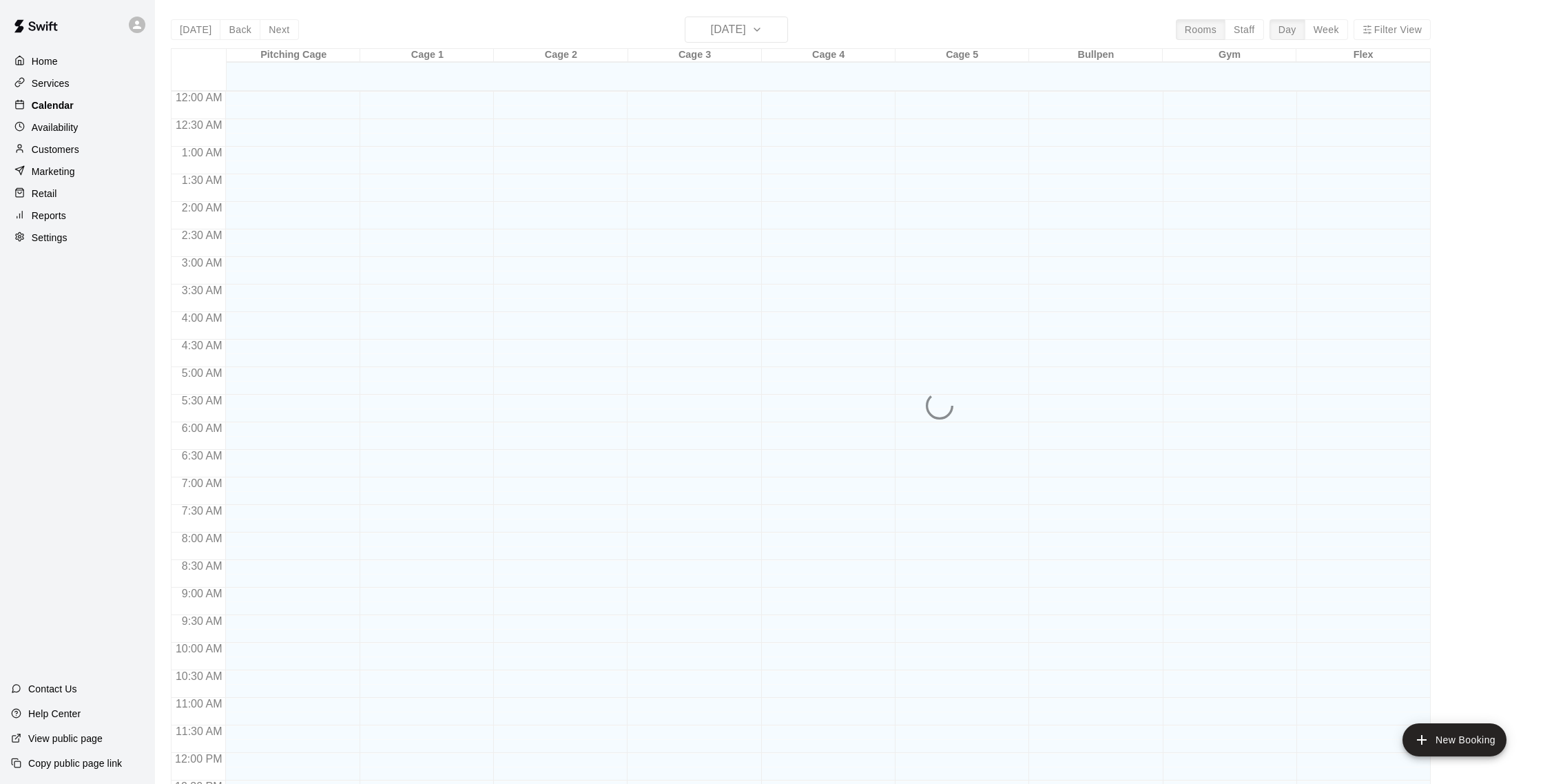
scroll to position [573, 0]
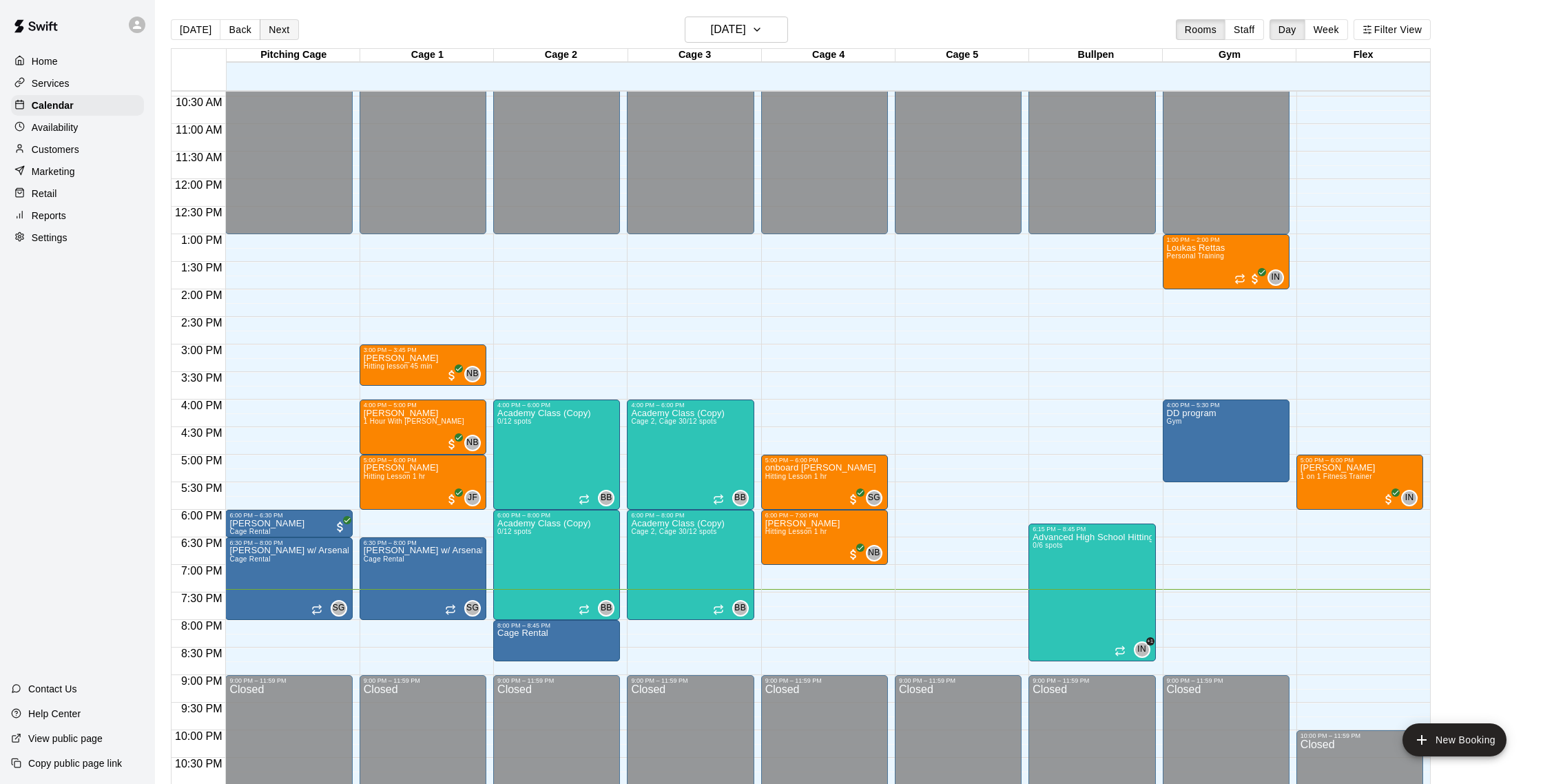
click at [279, 34] on button "Next" at bounding box center [279, 29] width 38 height 21
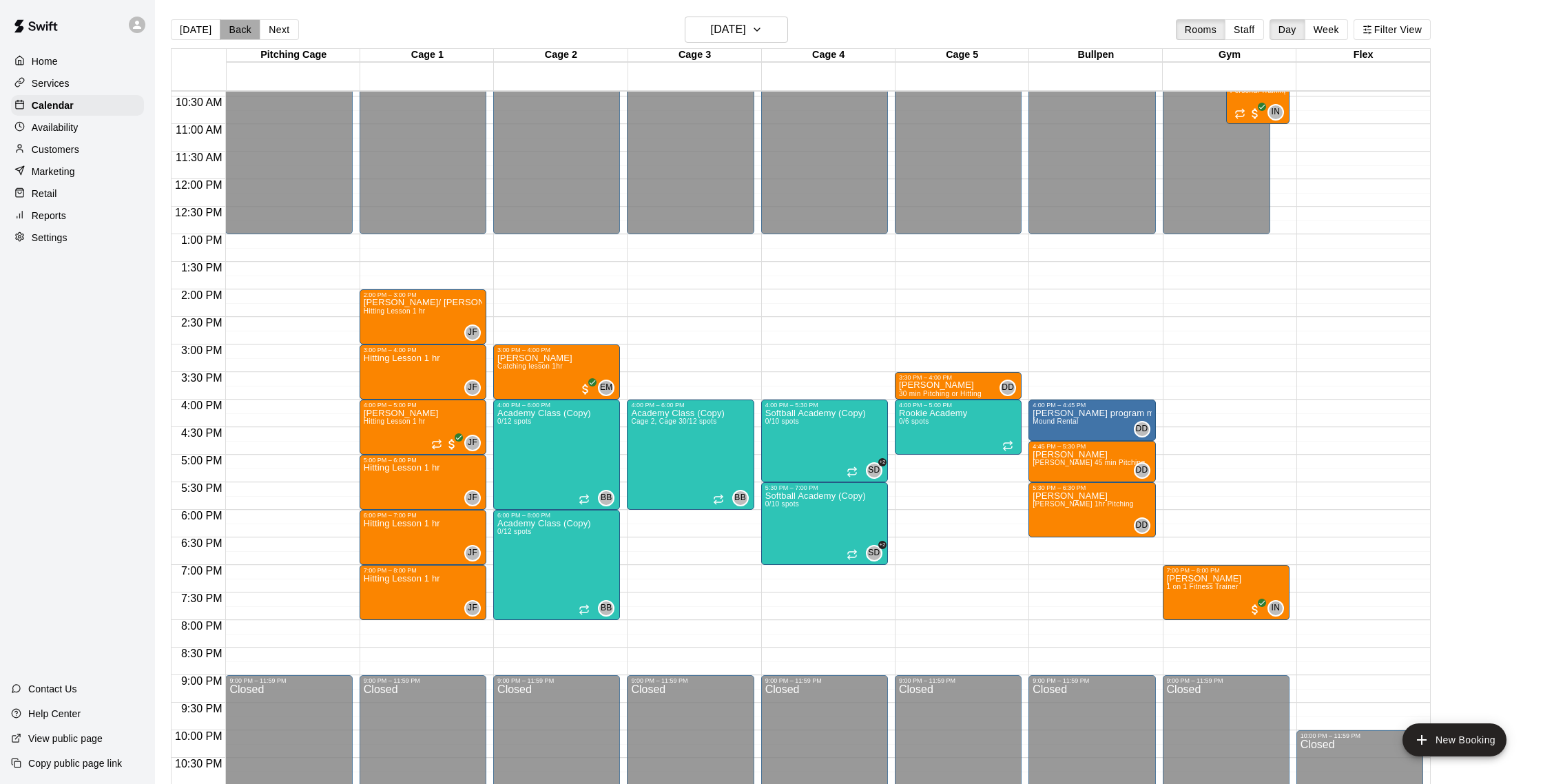
click at [229, 36] on button "Back" at bounding box center [240, 29] width 41 height 21
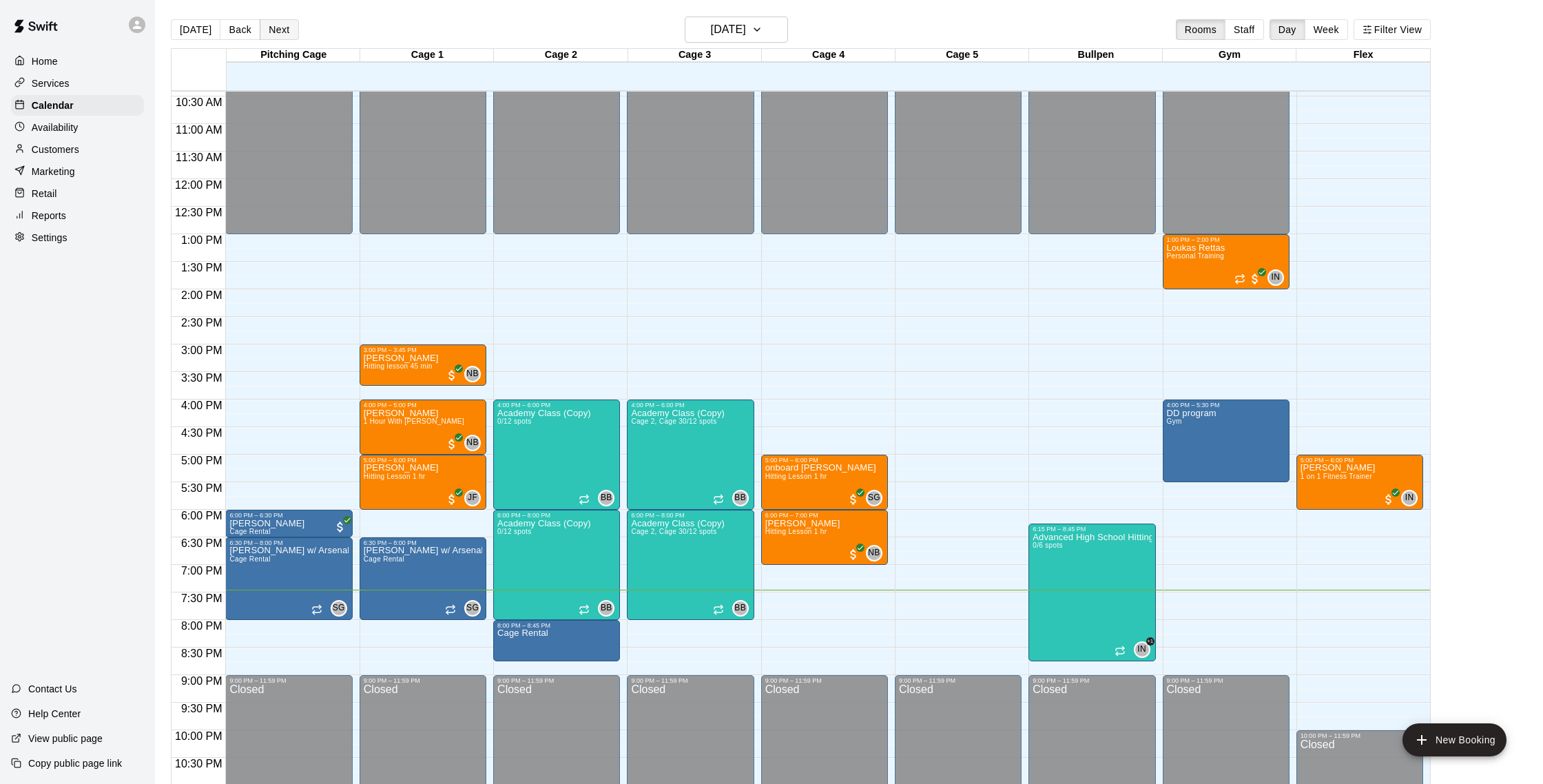
click at [269, 27] on button "Next" at bounding box center [279, 29] width 38 height 21
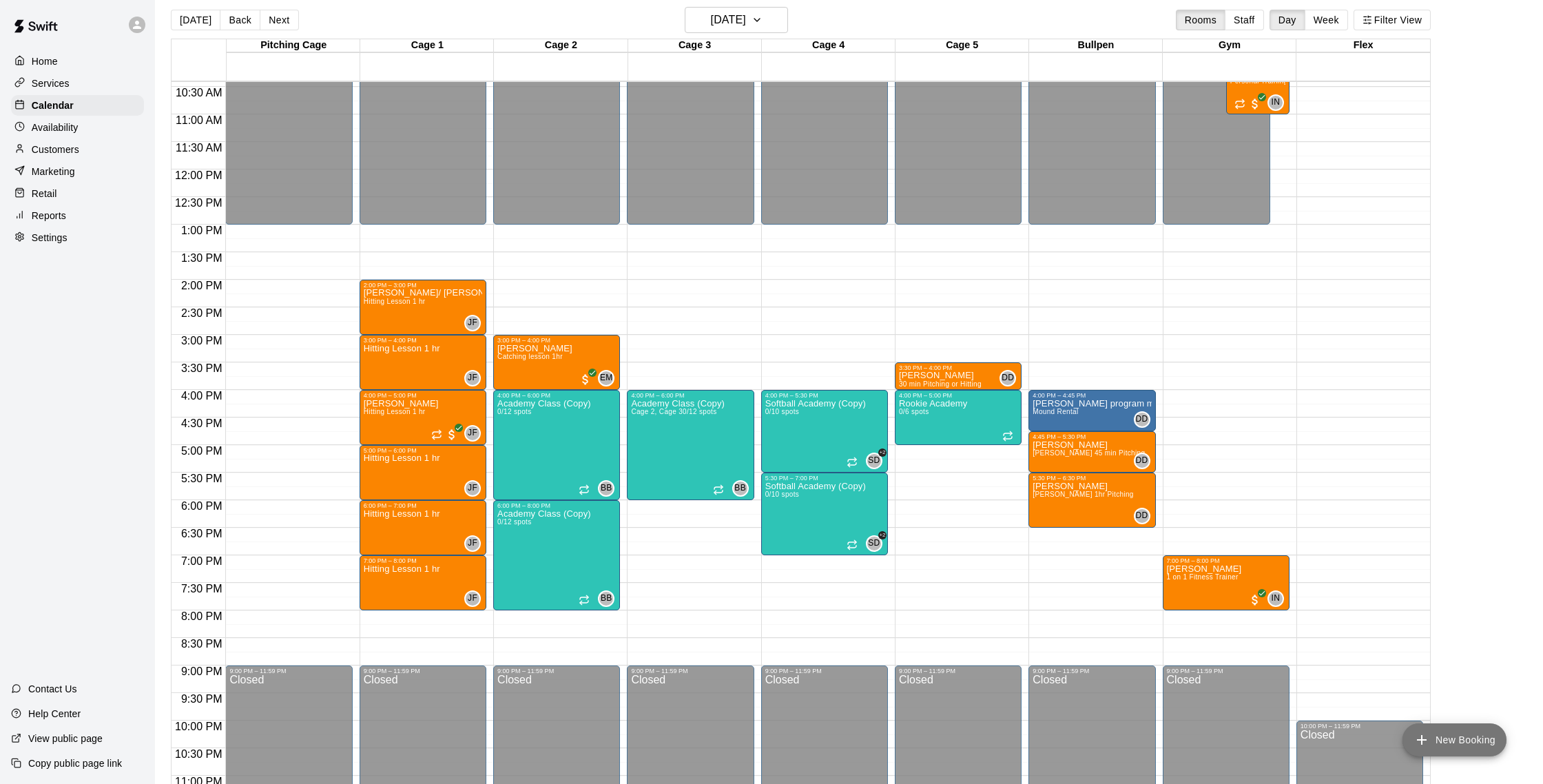
scroll to position [14, 0]
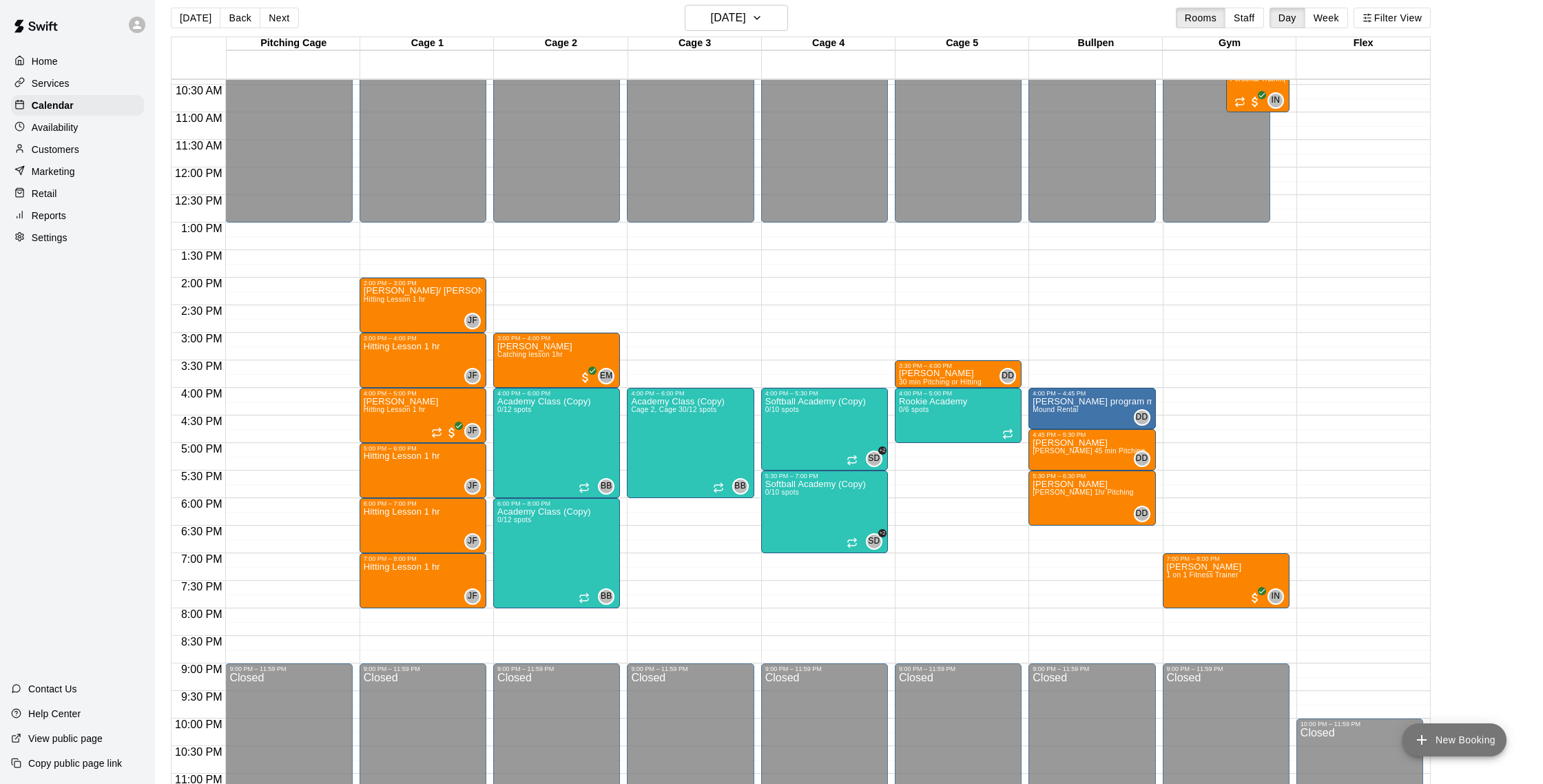
click at [1428, 742] on icon "add" at bounding box center [1422, 739] width 17 height 17
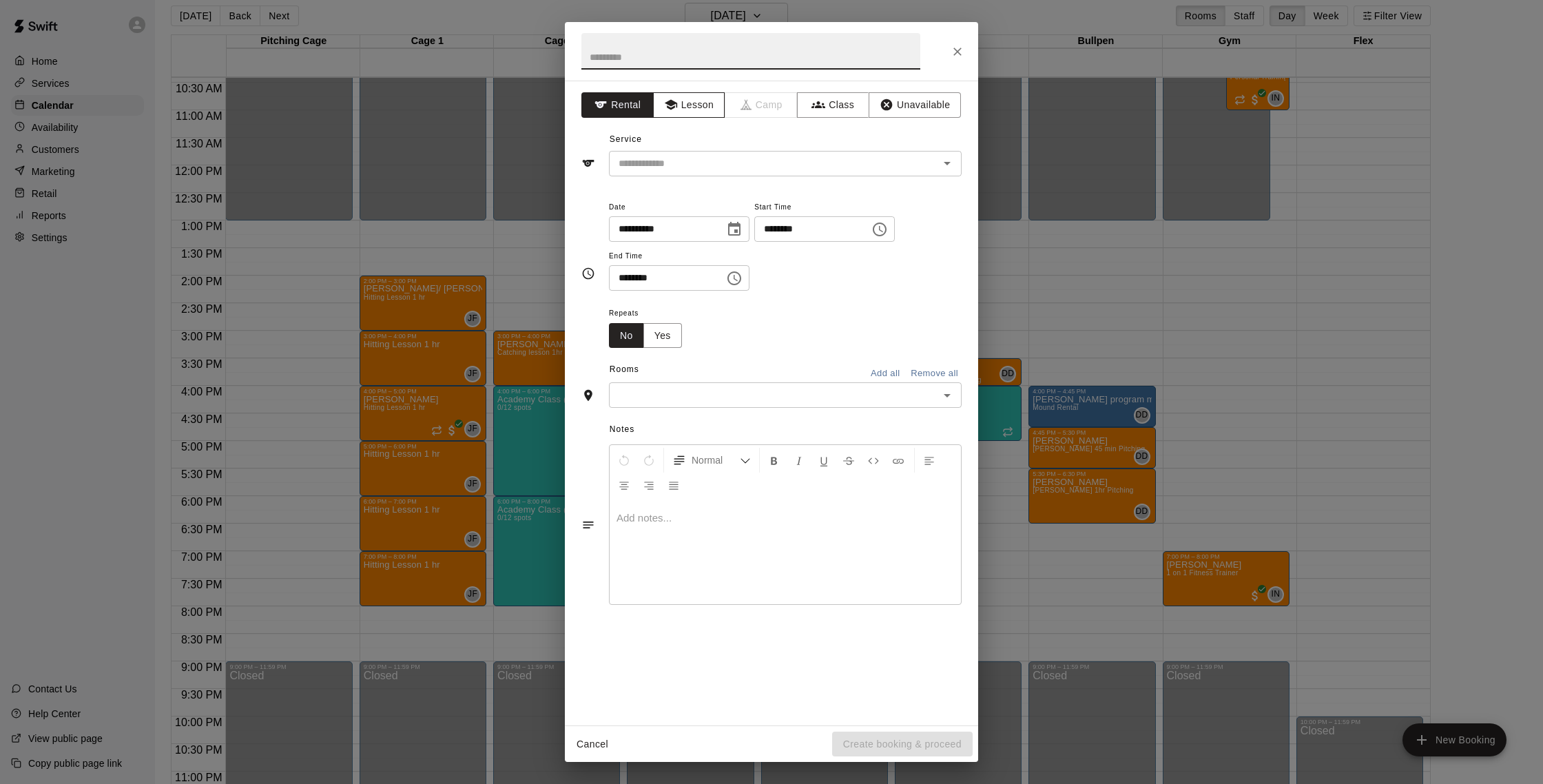
click at [671, 111] on icon "button" at bounding box center [671, 105] width 14 height 14
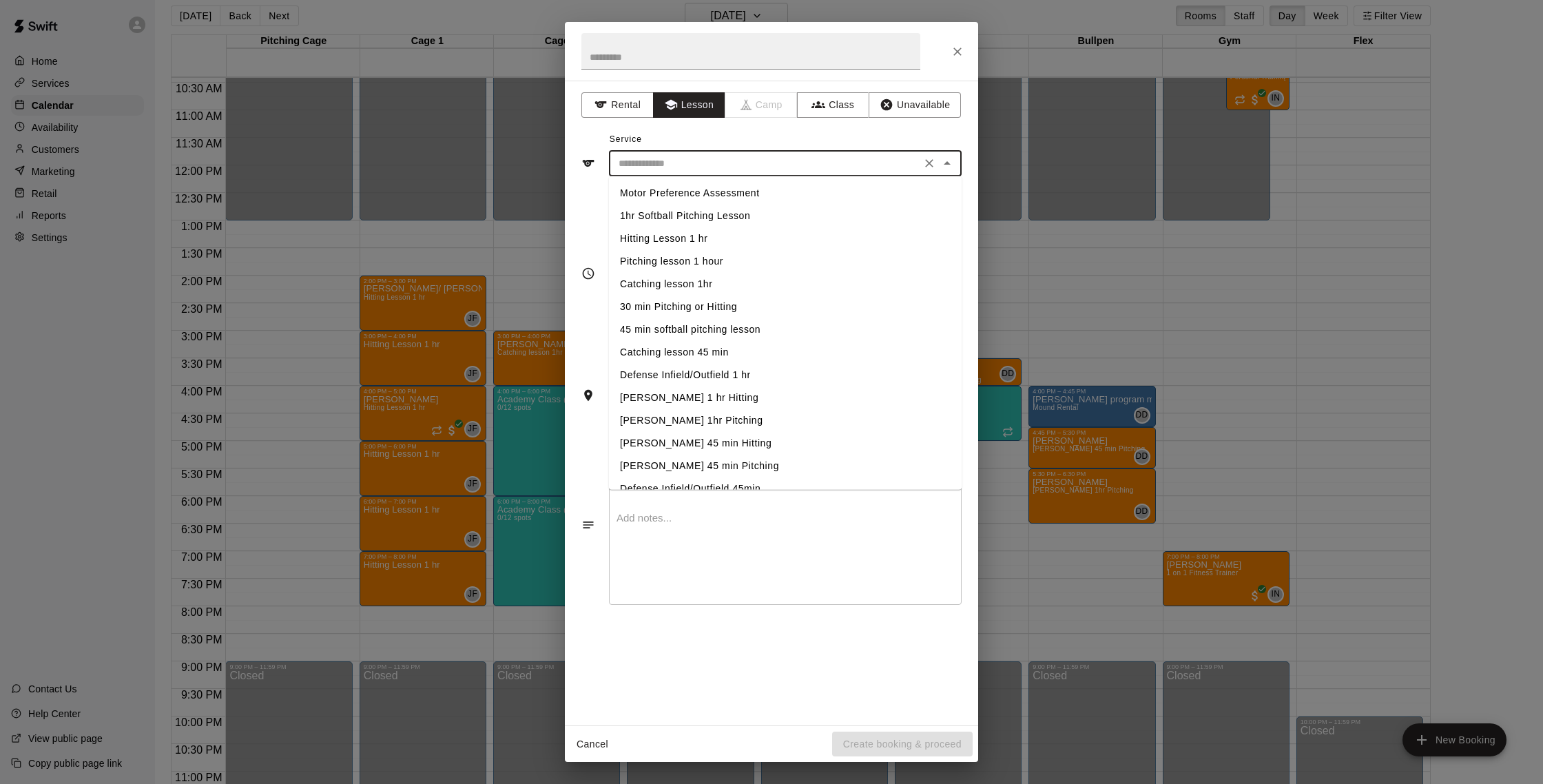
click at [754, 168] on input "text" at bounding box center [765, 163] width 304 height 17
click at [725, 241] on li "Hitting Lesson 1 hr" at bounding box center [785, 238] width 353 height 22
type input "**********"
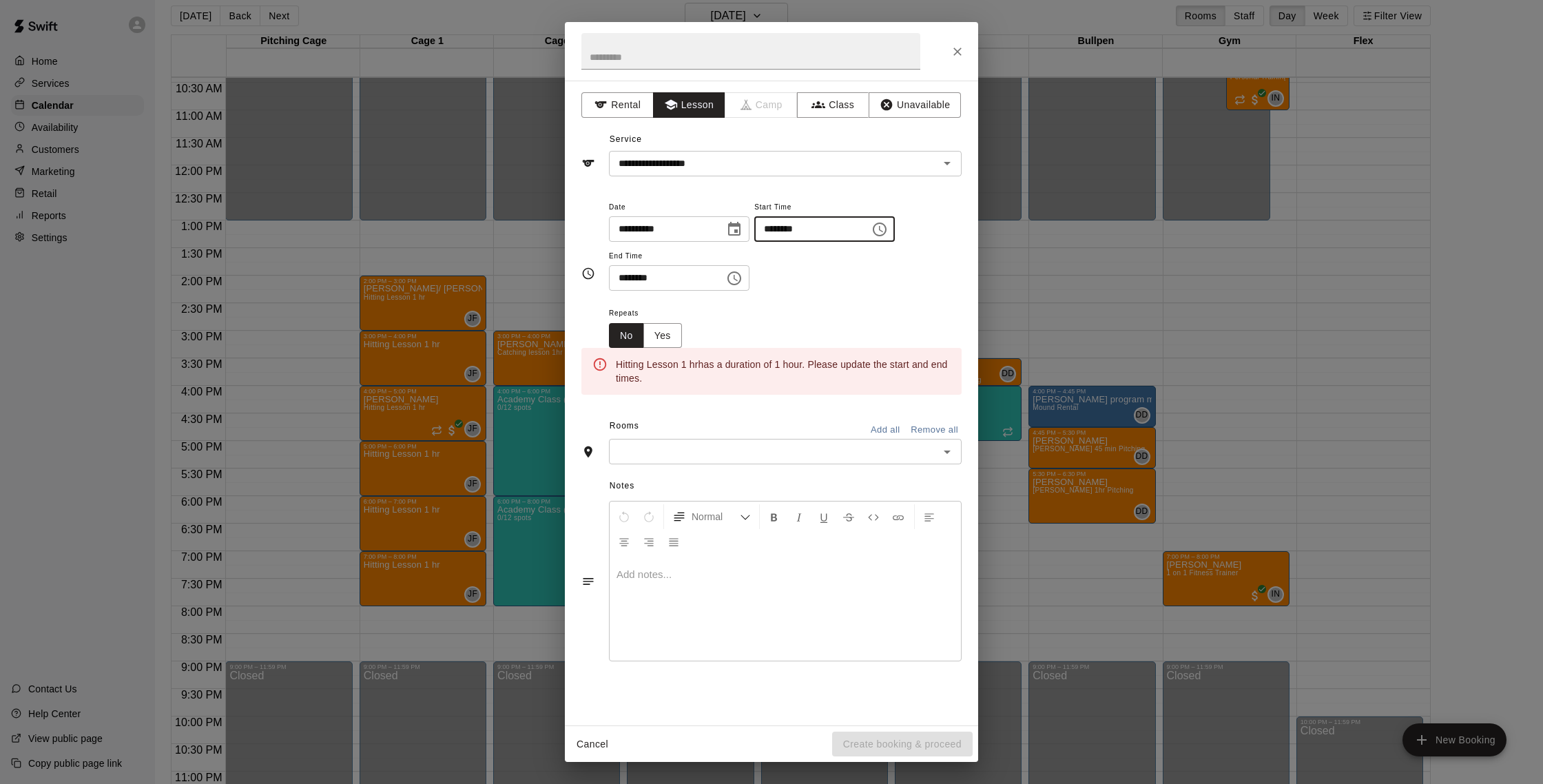
click at [779, 234] on input "********" at bounding box center [808, 229] width 106 height 26
type input "********"
click at [642, 280] on input "********" at bounding box center [662, 278] width 106 height 26
click at [627, 277] on input "********" at bounding box center [662, 278] width 106 height 26
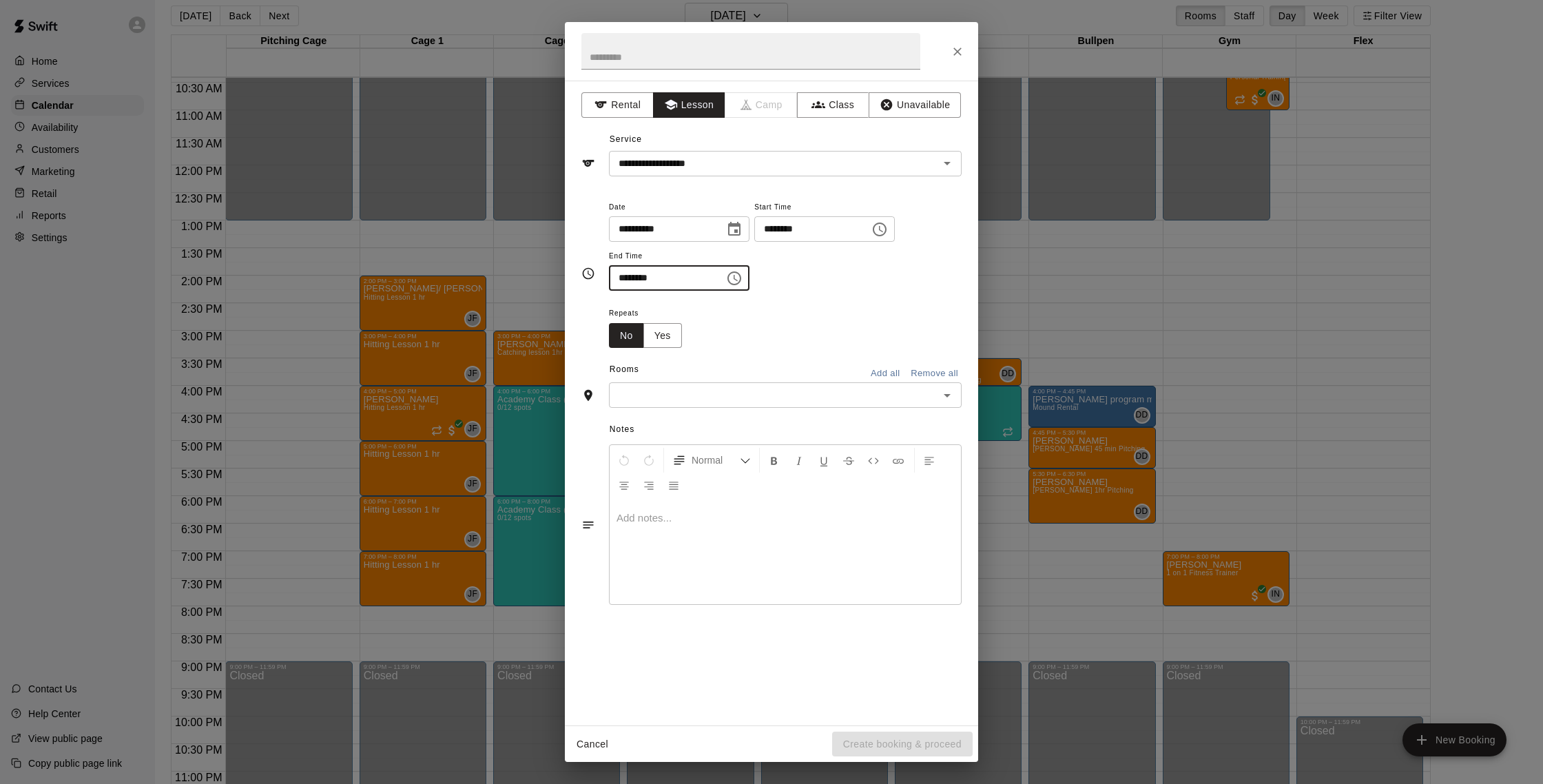
type input "********"
click at [800, 392] on input "text" at bounding box center [774, 395] width 322 height 17
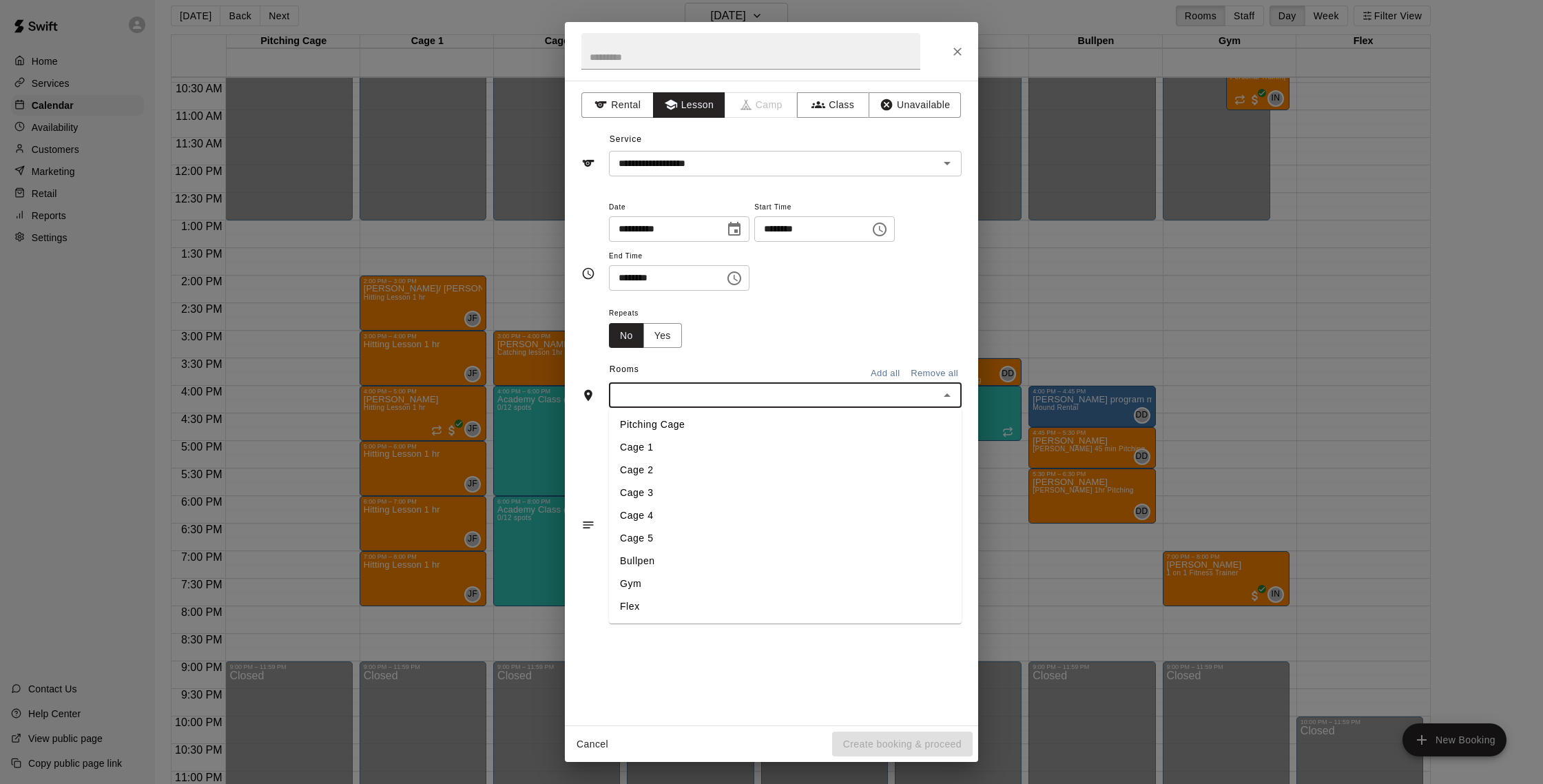
click at [751, 485] on li "Cage 3" at bounding box center [785, 492] width 353 height 22
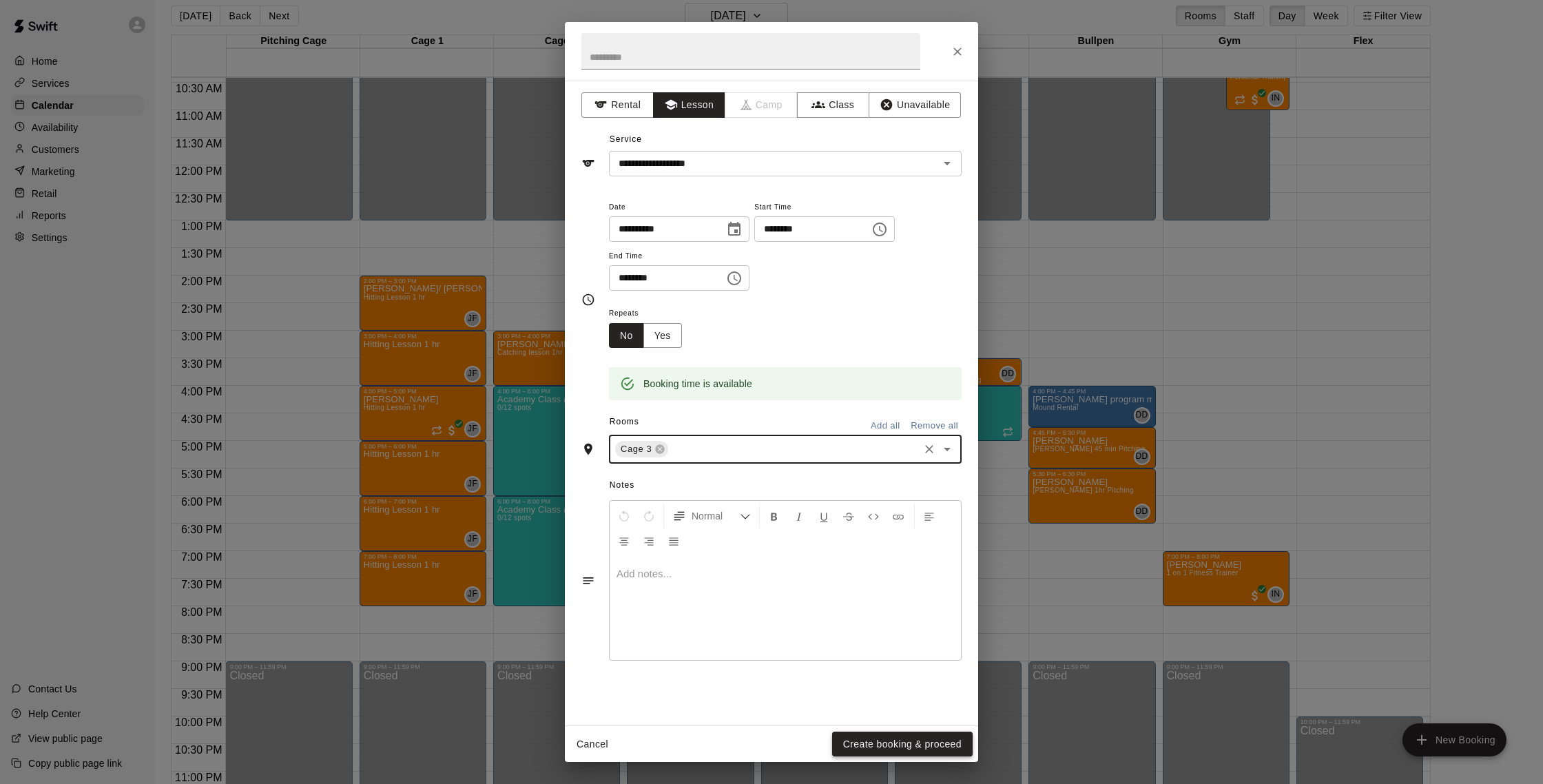
click at [880, 739] on button "Create booking & proceed" at bounding box center [902, 743] width 140 height 26
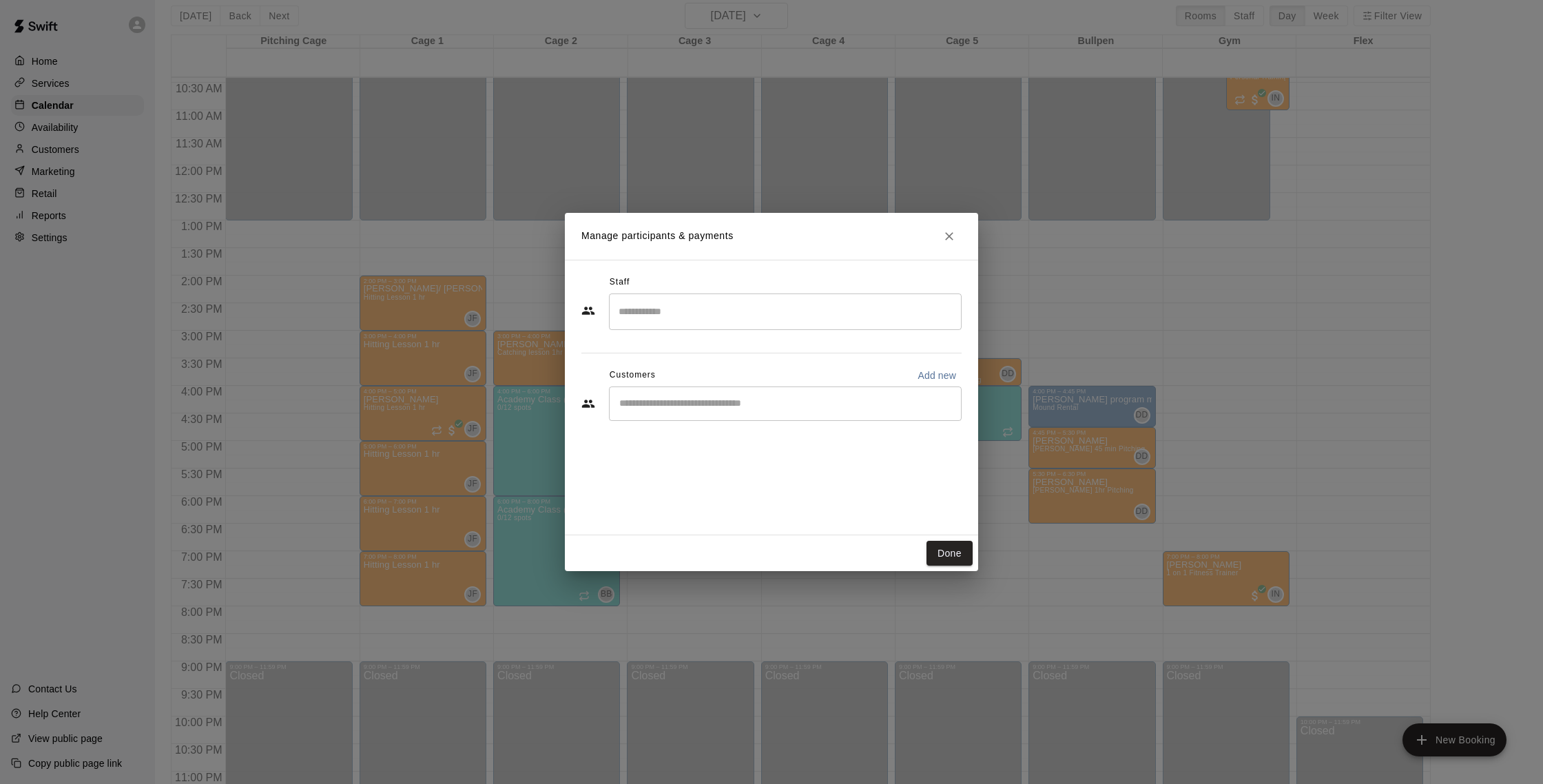
click at [627, 313] on input "Search staff" at bounding box center [785, 311] width 340 height 24
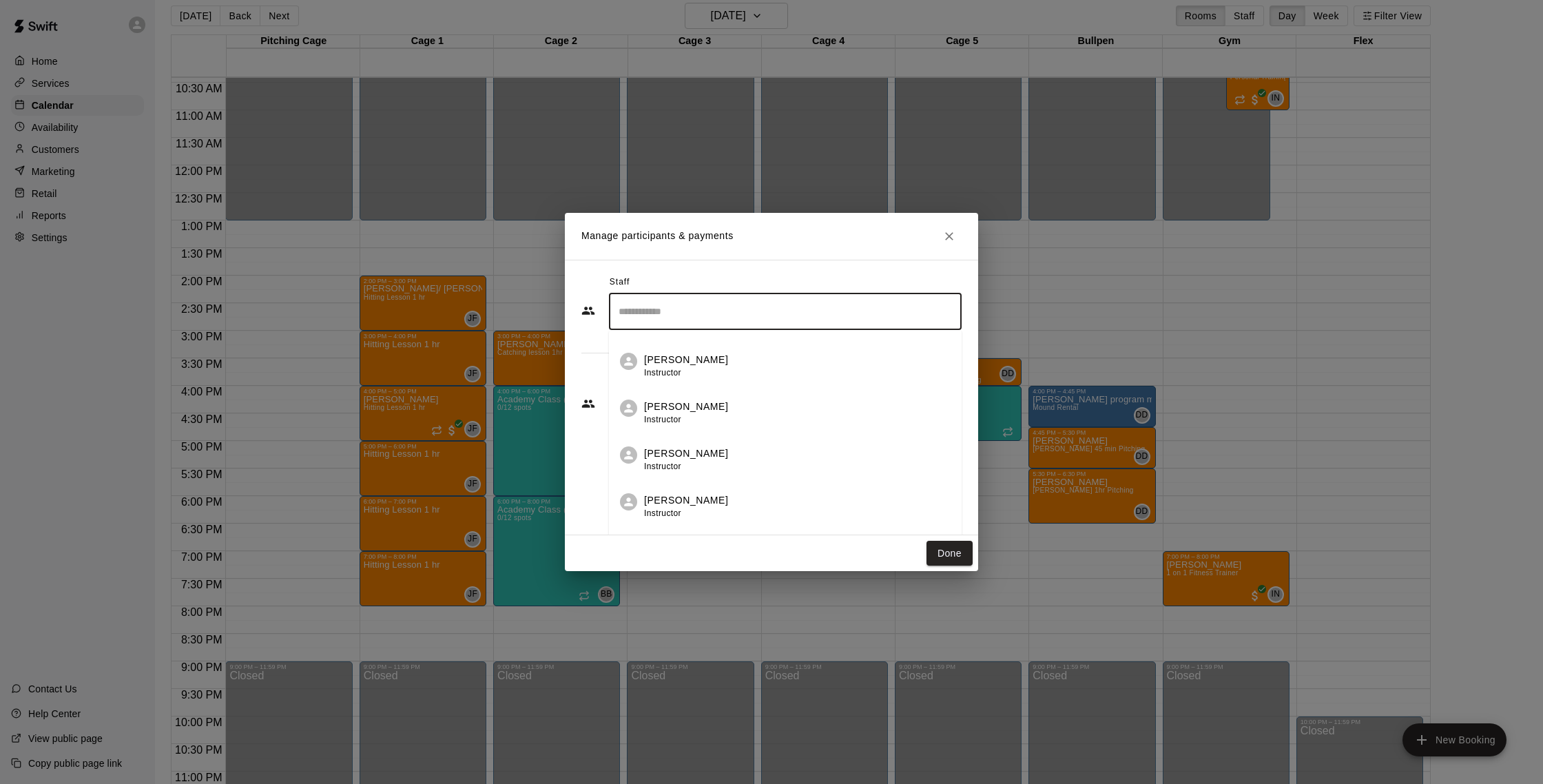
scroll to position [41, 0]
click at [681, 402] on p "[PERSON_NAME]" at bounding box center [686, 404] width 84 height 14
click at [710, 392] on div "​" at bounding box center [785, 403] width 353 height 34
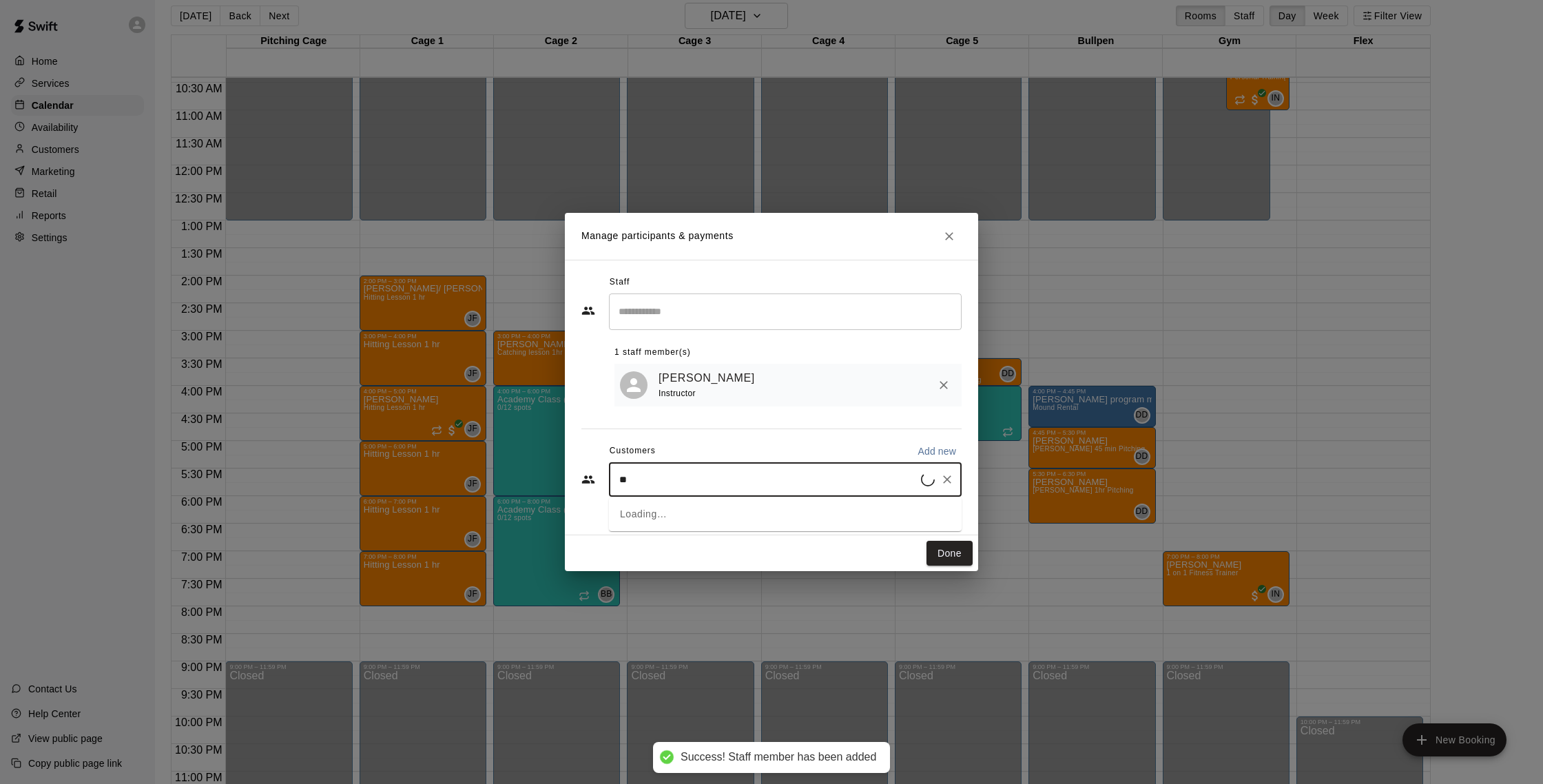
type input "***"
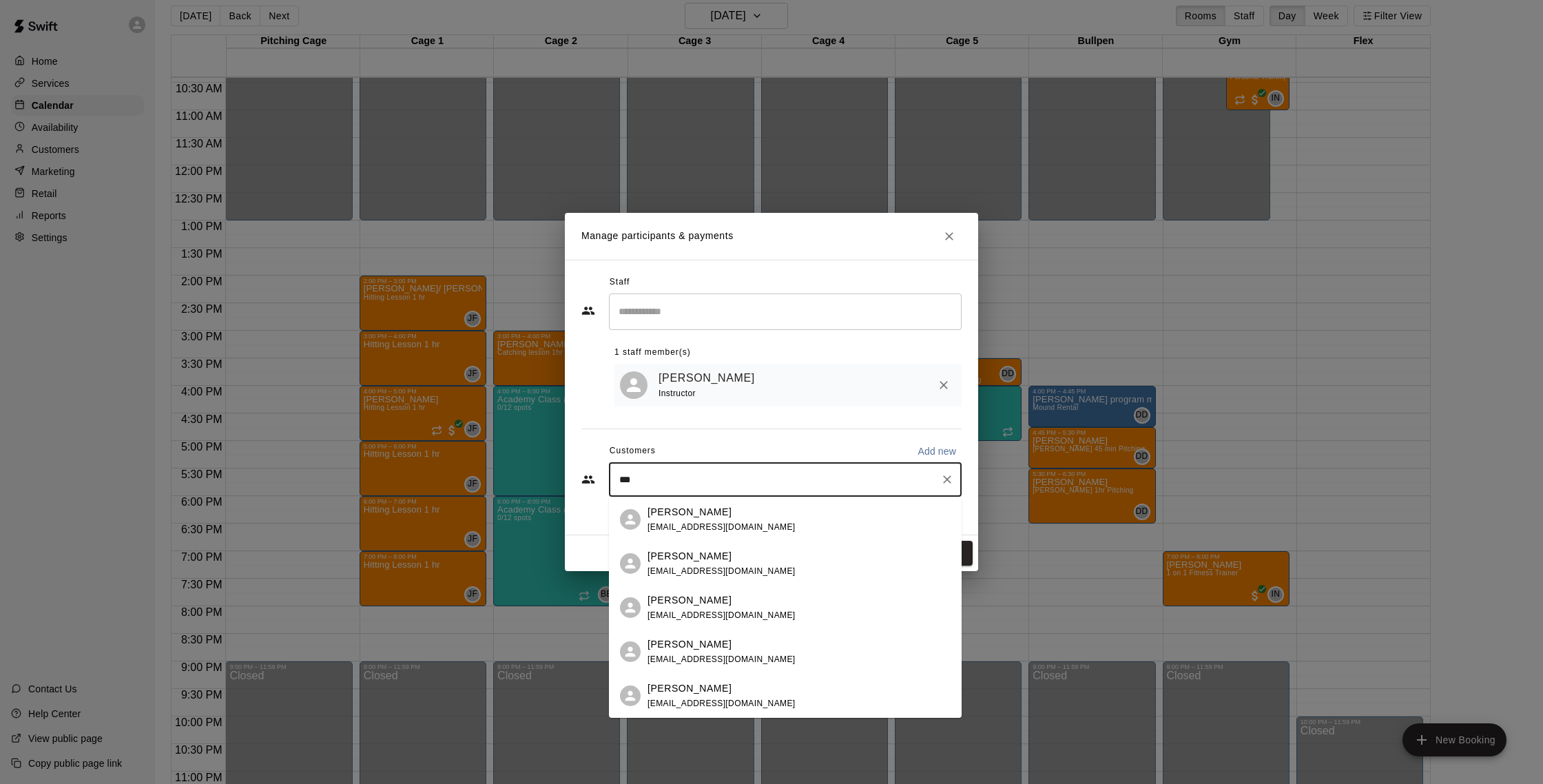
click at [746, 516] on div "Xavier Valentin brooklyn1x@aol.com" at bounding box center [798, 519] width 303 height 30
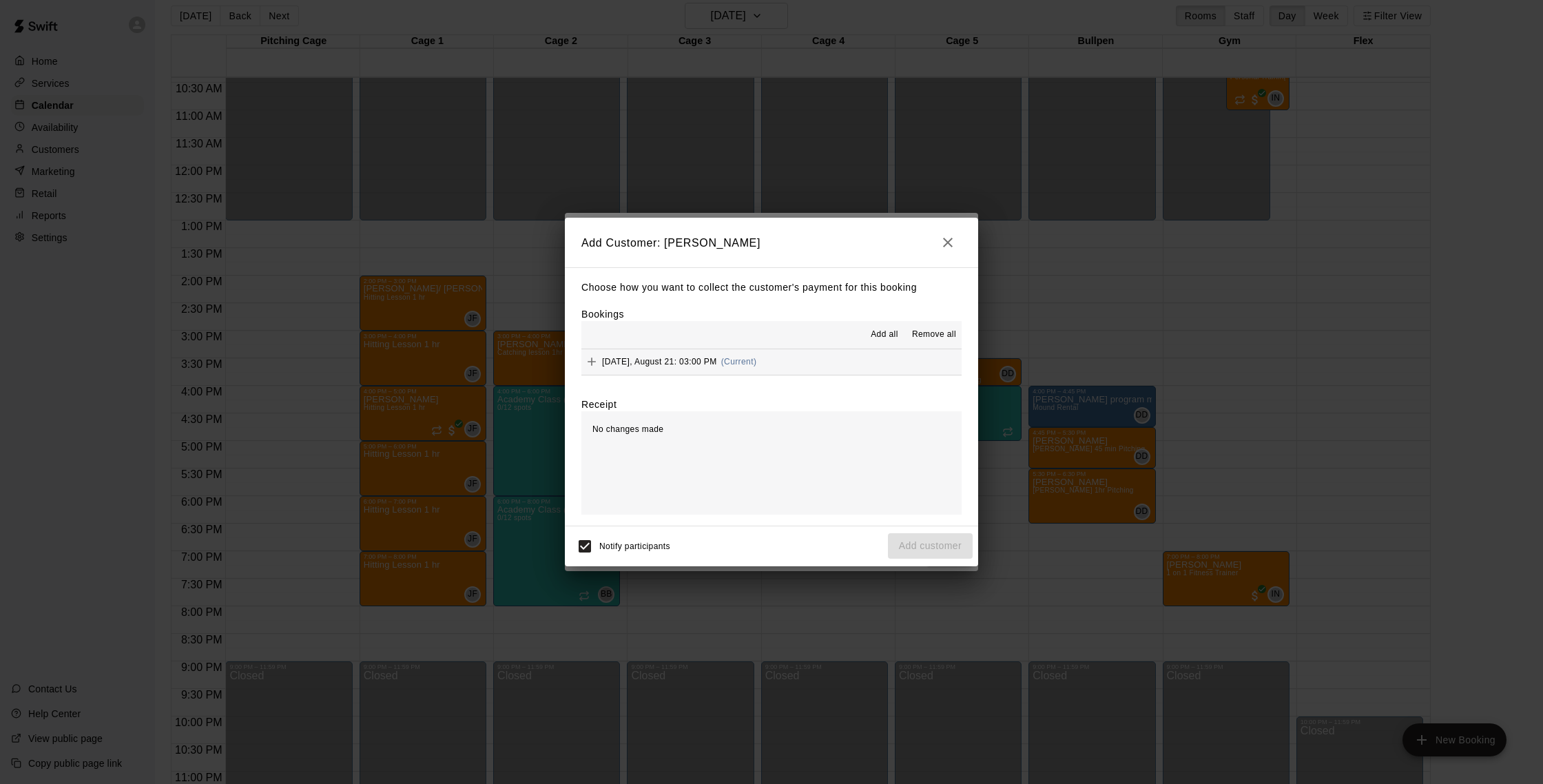
click at [800, 375] on hr at bounding box center [772, 375] width 380 height 1
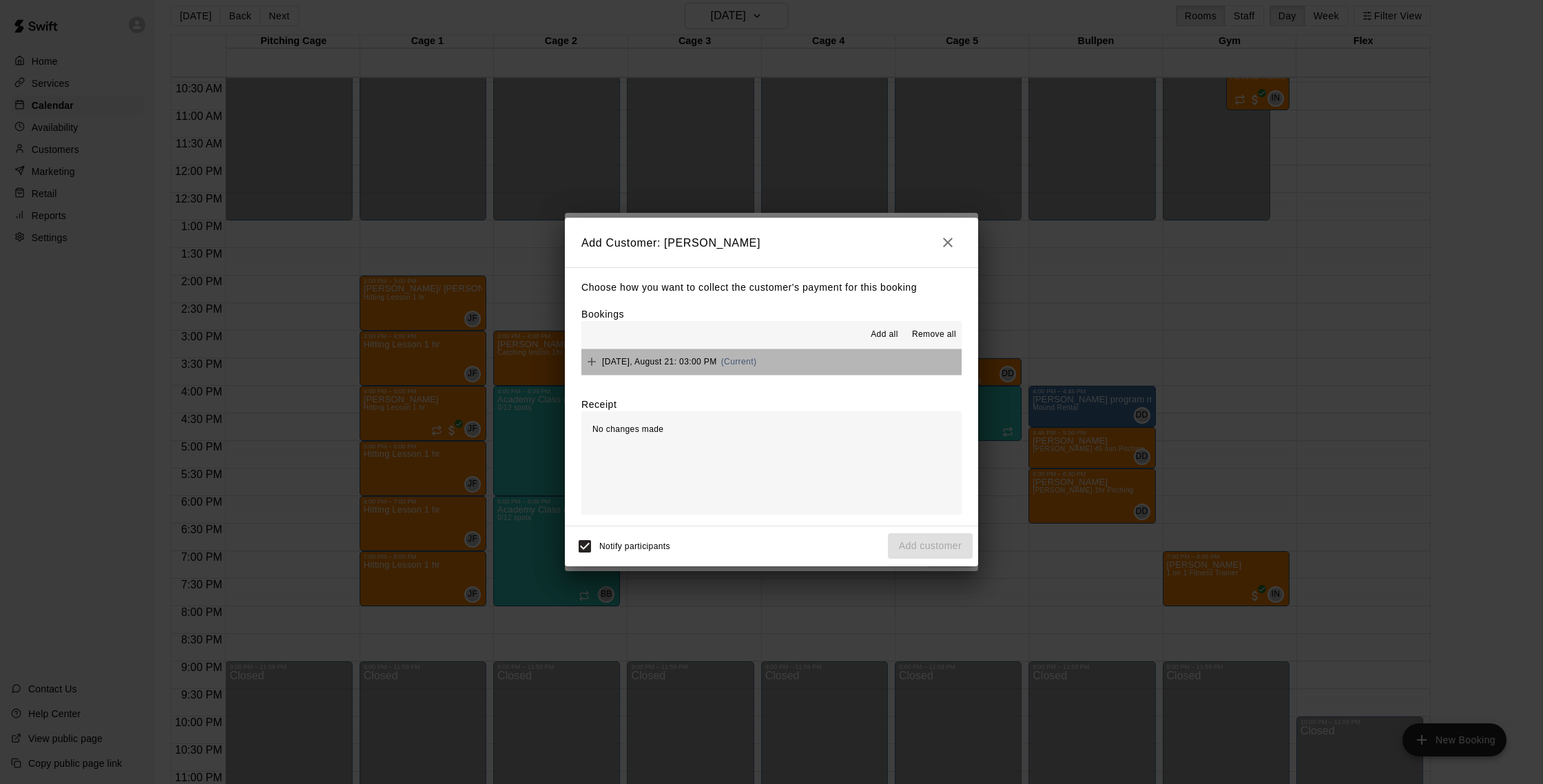
drag, startPoint x: 766, startPoint y: 357, endPoint x: 533, endPoint y: 457, distance: 253.6
click at [766, 357] on button "Thursday, August 21: 03:00 PM (Current)" at bounding box center [772, 362] width 380 height 26
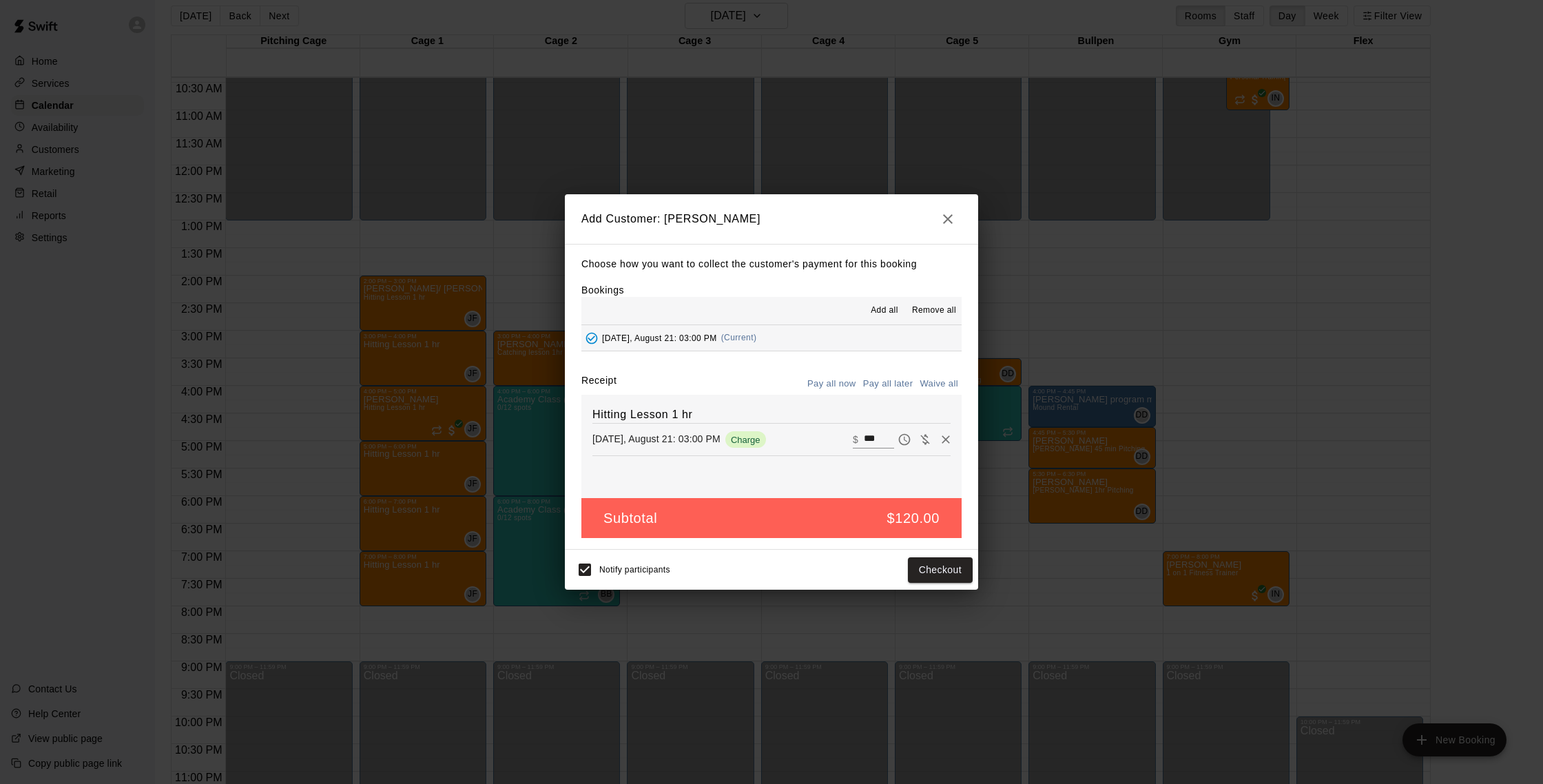
click at [835, 383] on button "Pay all now" at bounding box center [832, 384] width 56 height 22
click at [949, 384] on button "Waive all" at bounding box center [939, 384] width 46 height 22
type input "*"
click at [922, 565] on button "Add customer" at bounding box center [930, 569] width 85 height 26
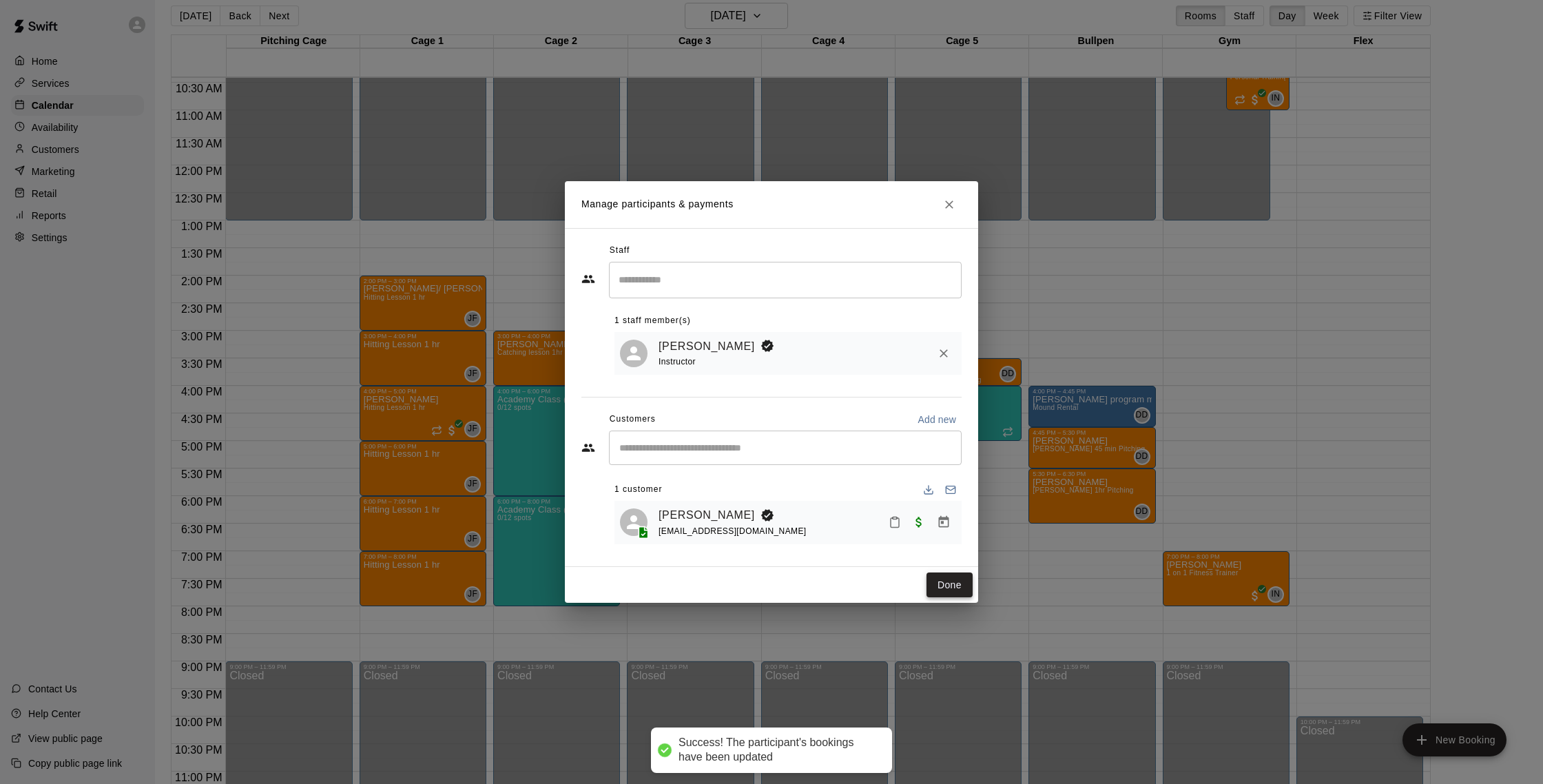
click at [945, 572] on button "Done" at bounding box center [950, 585] width 46 height 26
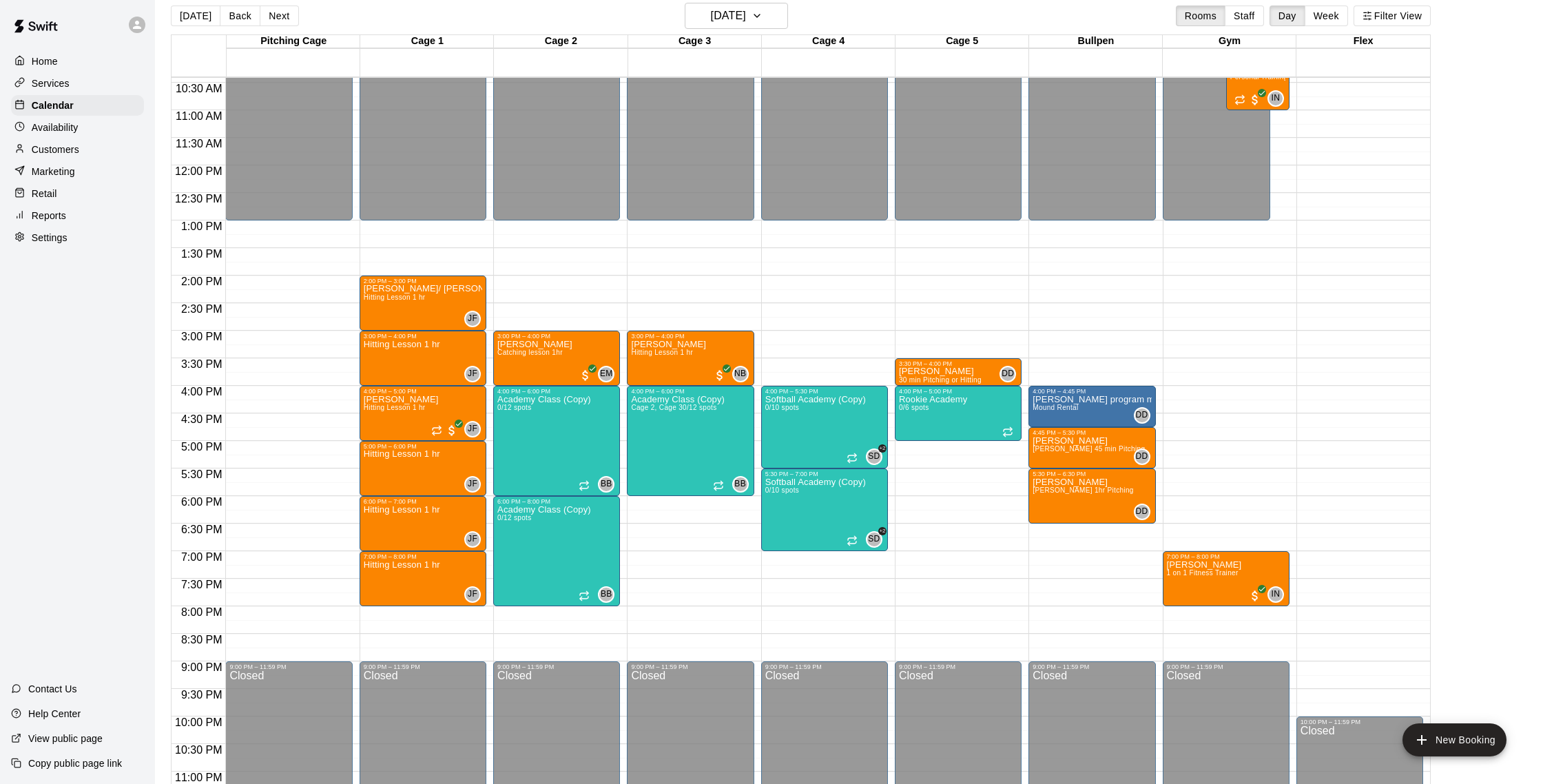
click at [112, 148] on div "Customers" at bounding box center [77, 149] width 133 height 21
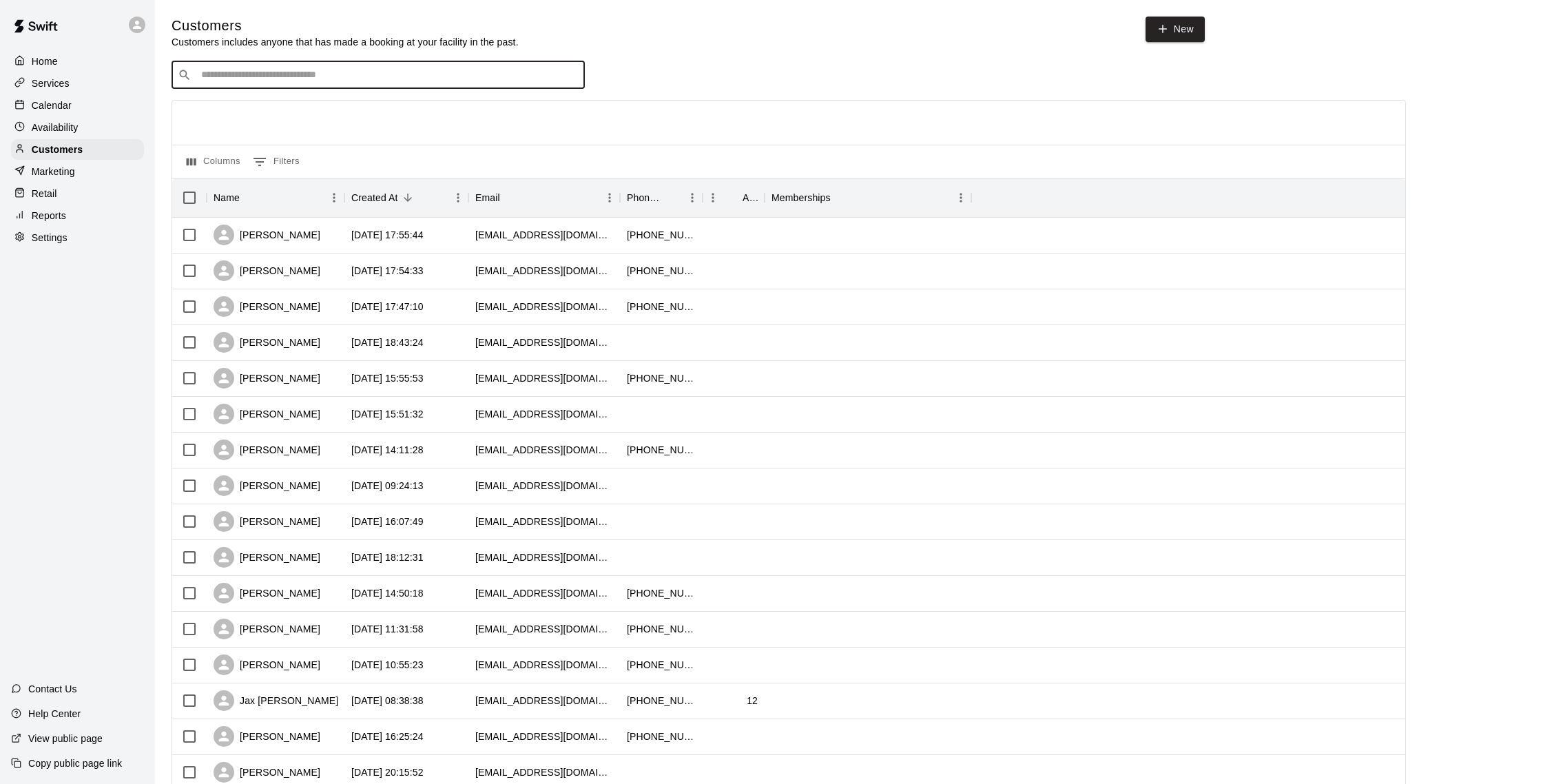
click at [315, 72] on input "Search customers by name or email" at bounding box center [388, 75] width 382 height 14
type input "**"
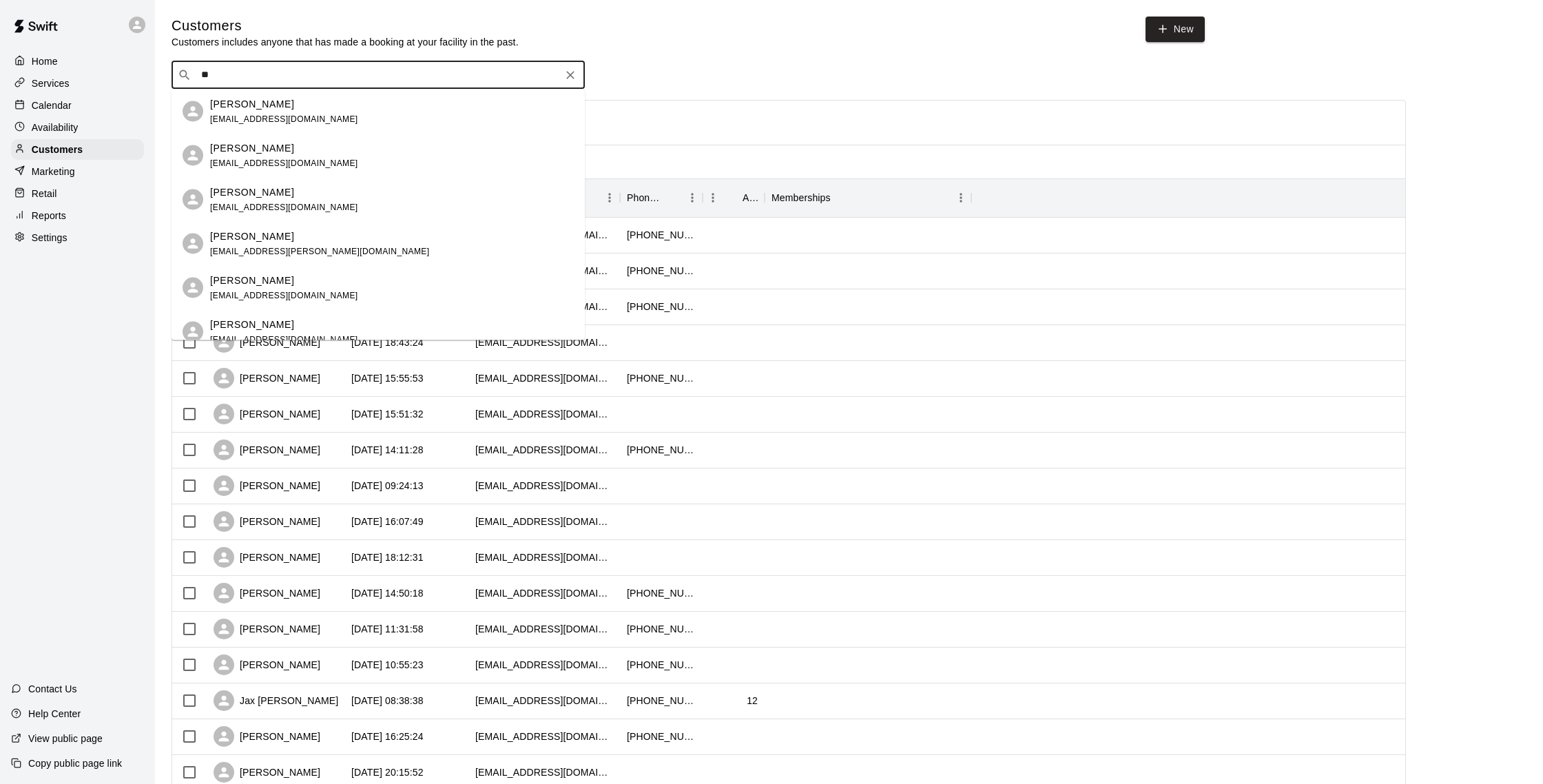
click at [354, 124] on div "Xavier Valentin brooklyn1x@aol.com" at bounding box center [392, 111] width 364 height 30
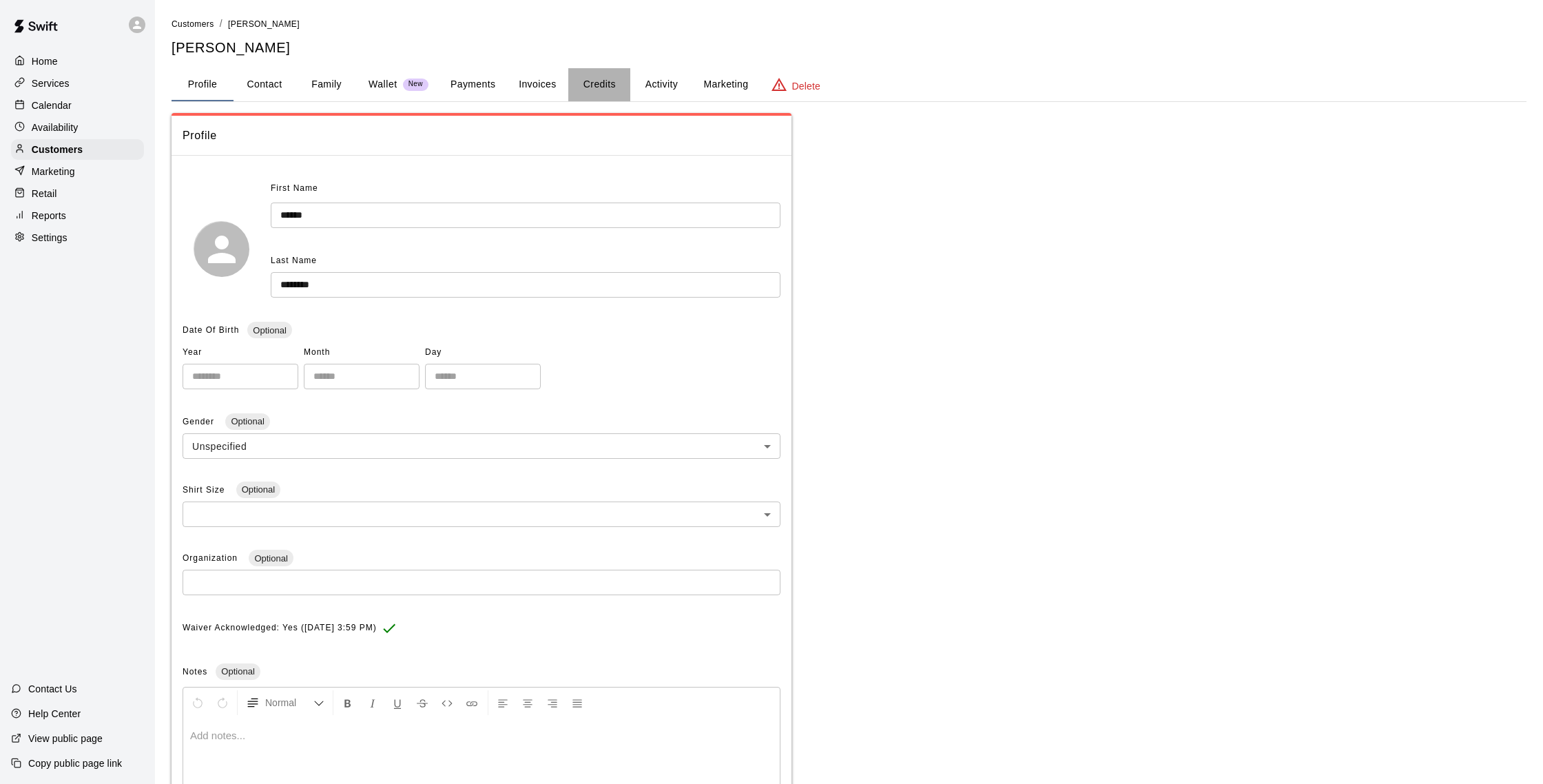
click at [593, 80] on button "Credits" at bounding box center [599, 85] width 62 height 33
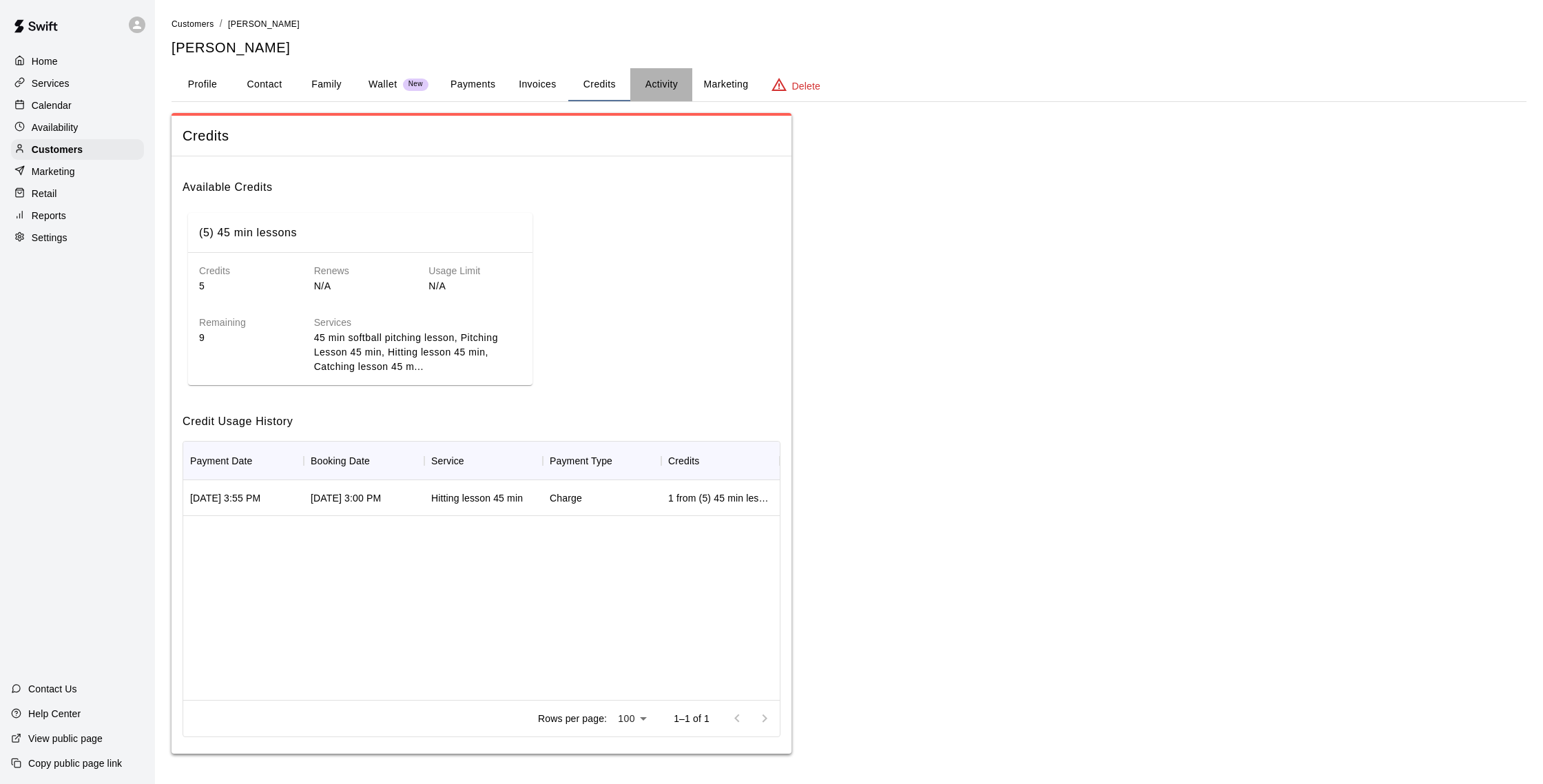
click at [647, 86] on button "Activity" at bounding box center [661, 85] width 62 height 33
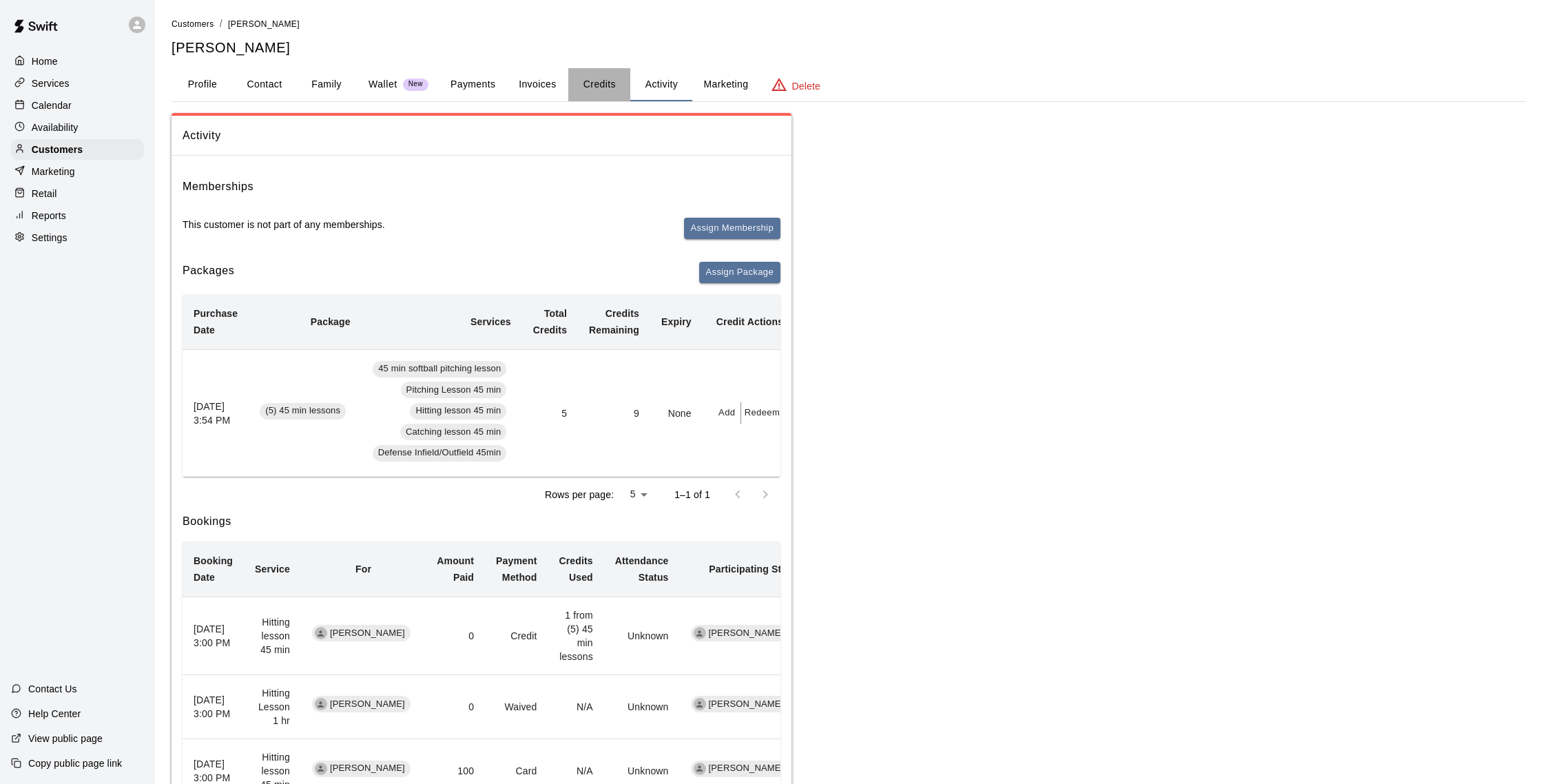
drag, startPoint x: 618, startPoint y: 80, endPoint x: 602, endPoint y: 80, distance: 16.0
click at [618, 80] on button "Credits" at bounding box center [599, 85] width 62 height 33
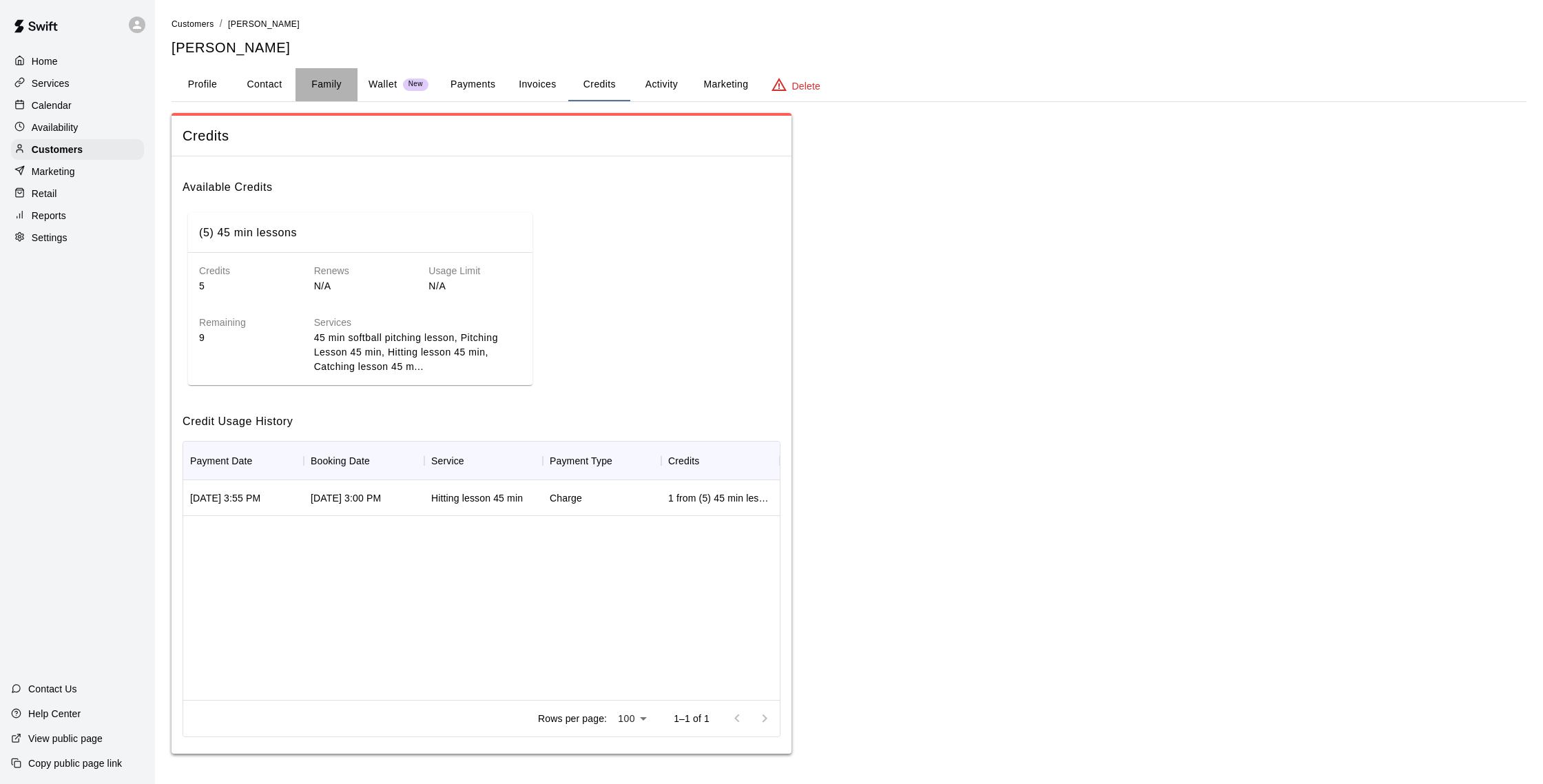
click at [339, 90] on button "Family" at bounding box center [326, 85] width 62 height 33
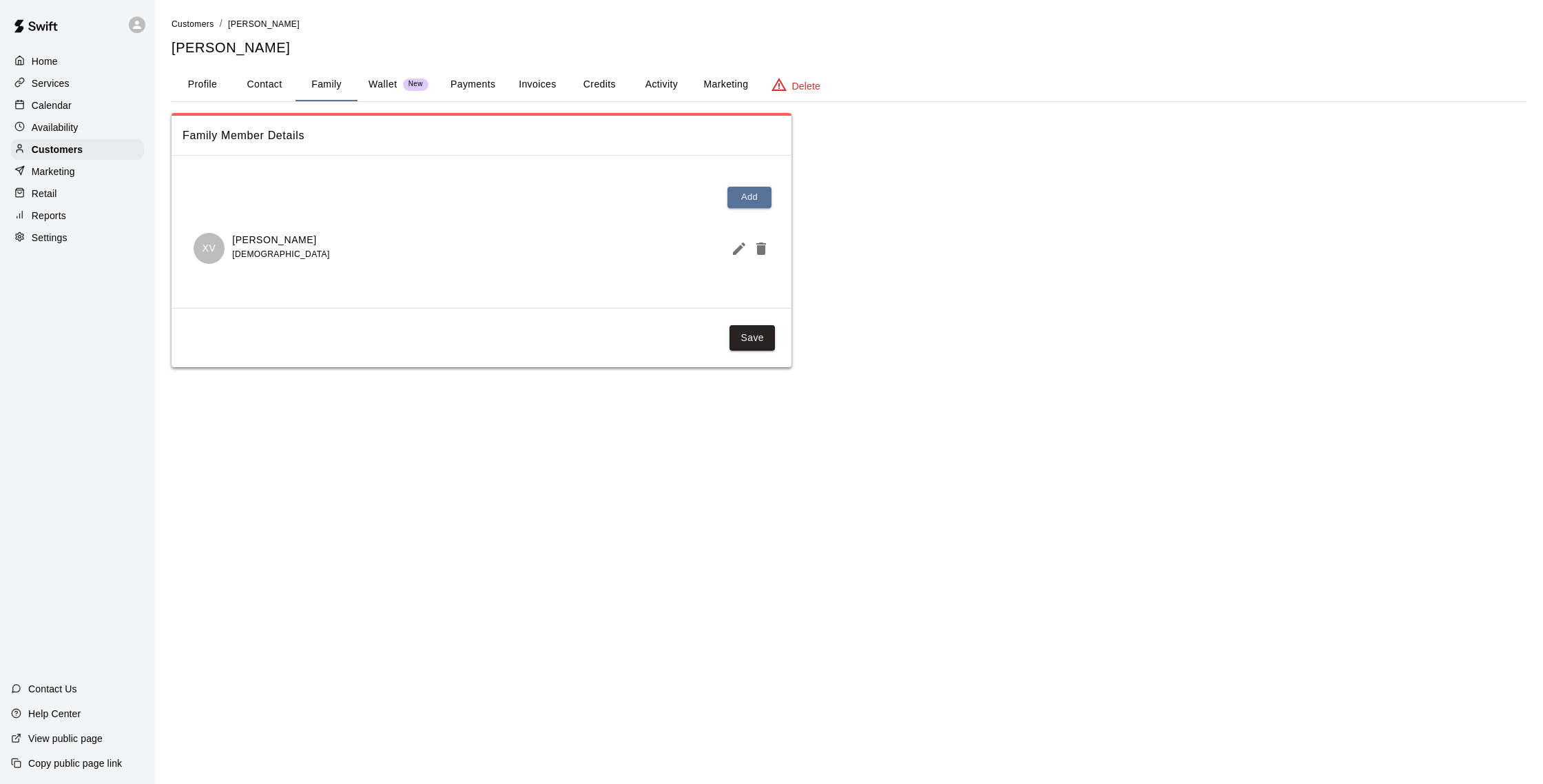
click at [271, 92] on button "Contact" at bounding box center [264, 85] width 62 height 33
select select "**"
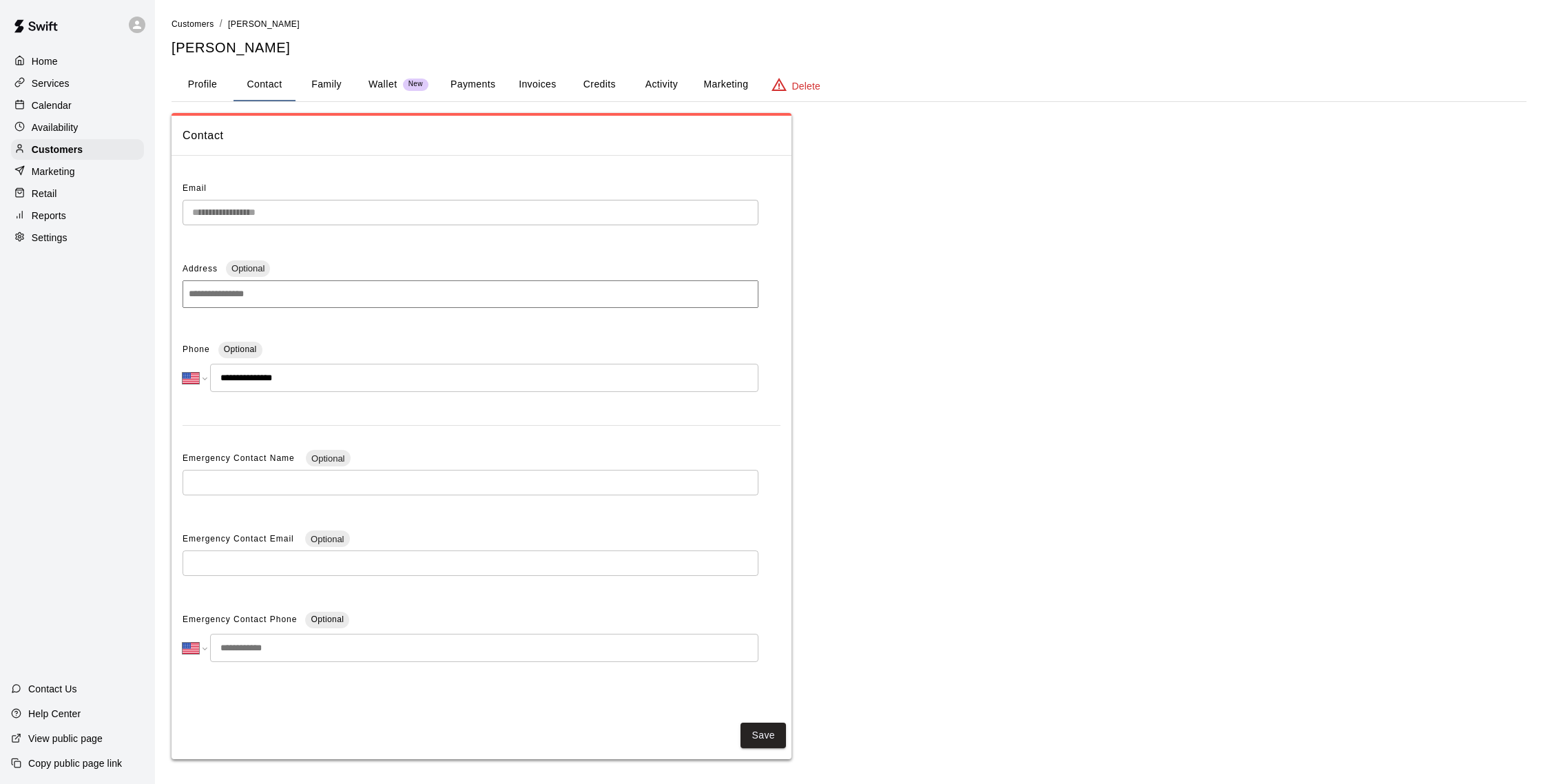
click at [472, 100] on button "Payments" at bounding box center [473, 85] width 67 height 33
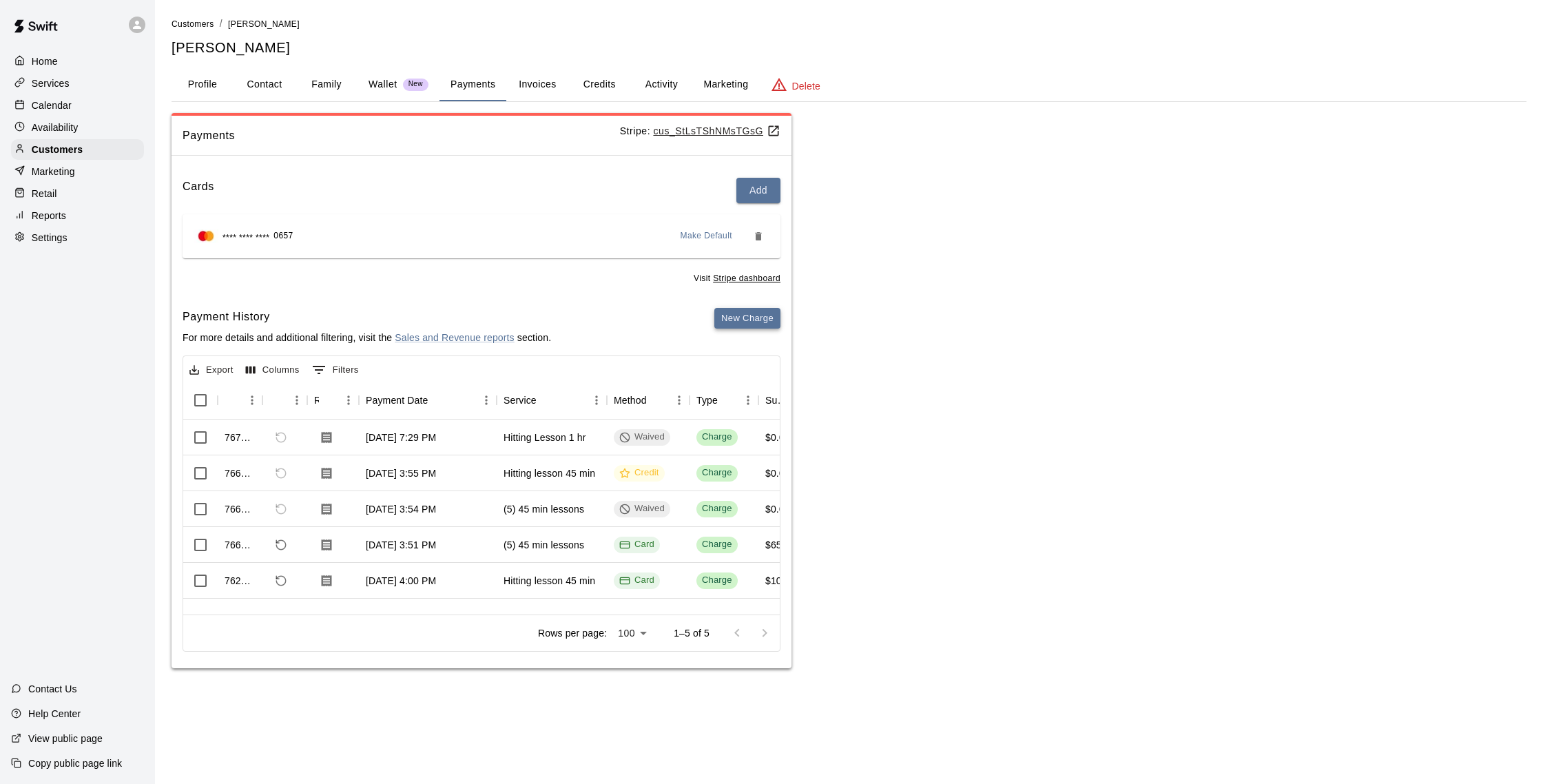
click at [748, 310] on button "New Charge" at bounding box center [748, 319] width 66 height 22
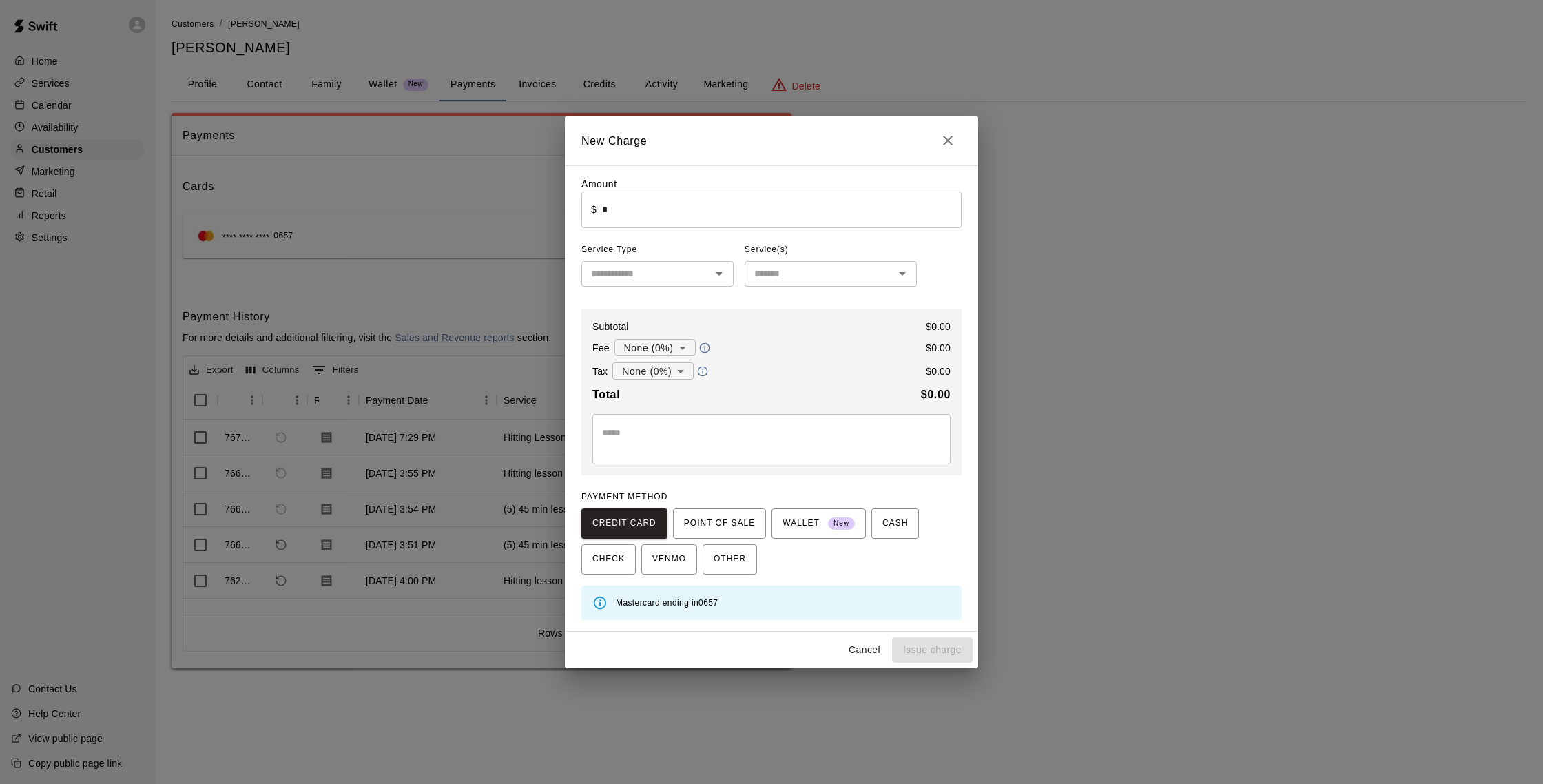
click at [740, 207] on input "*" at bounding box center [781, 210] width 359 height 37
drag, startPoint x: 740, startPoint y: 208, endPoint x: 737, endPoint y: 233, distance: 25.2
click at [740, 208] on input "*" at bounding box center [781, 210] width 359 height 37
click at [712, 273] on icon "Open" at bounding box center [720, 274] width 17 height 17
click at [678, 326] on li "Lessons" at bounding box center [657, 325] width 152 height 22
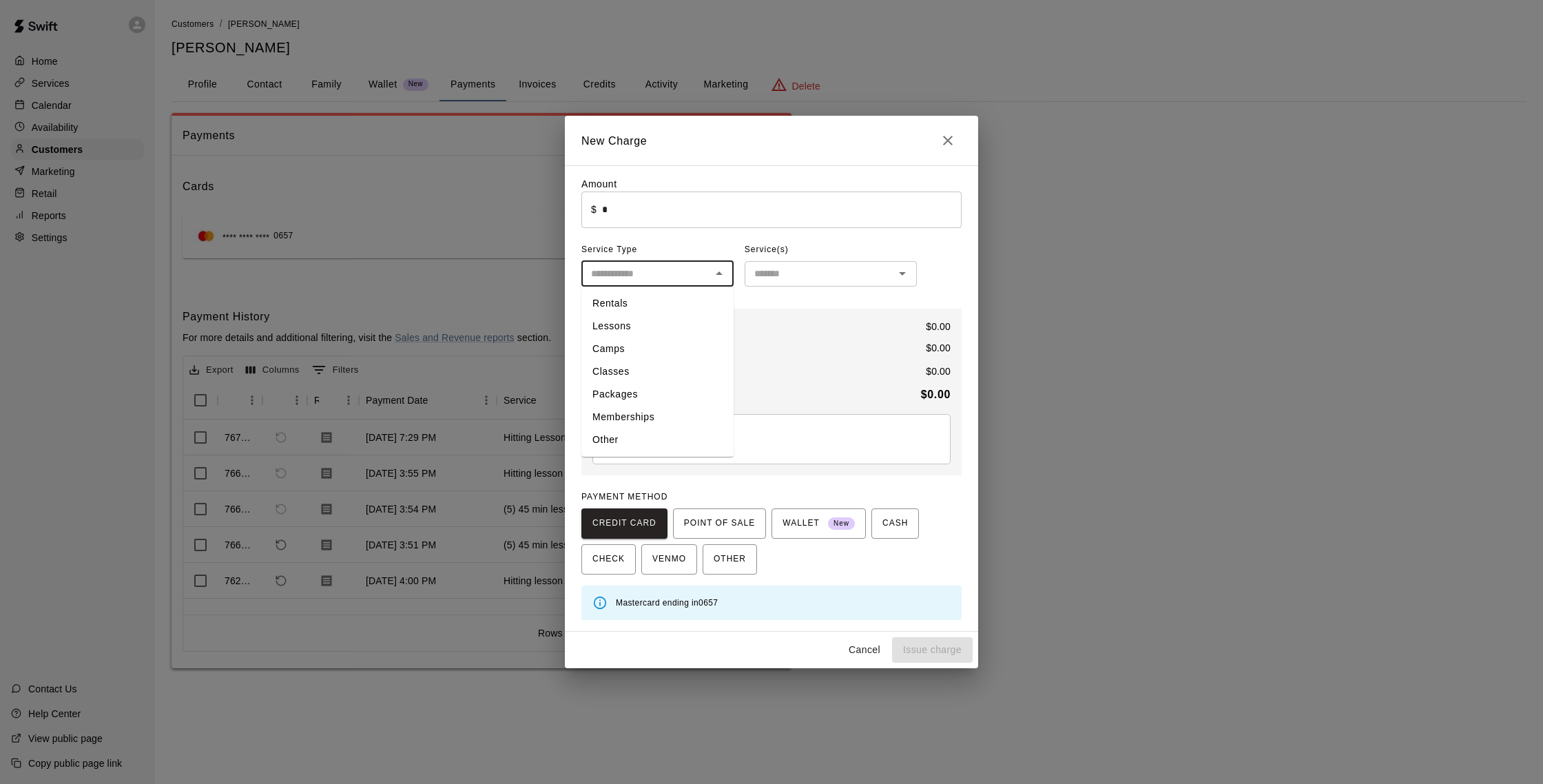
type input "*******"
click at [796, 261] on div "​" at bounding box center [830, 274] width 172 height 26
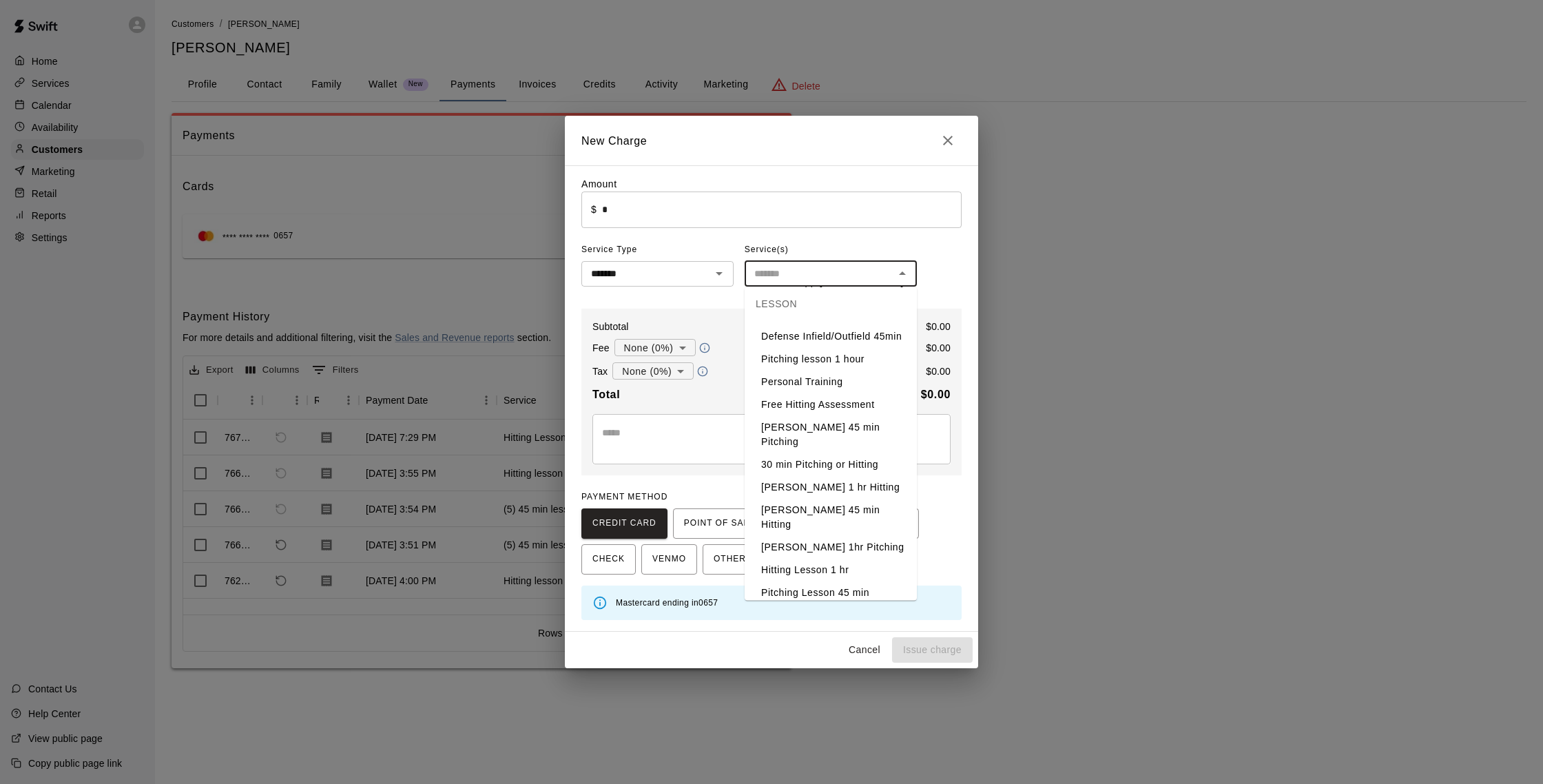
scroll to position [212, 0]
click at [830, 552] on li "Hitting Lesson 1 hr" at bounding box center [830, 562] width 172 height 22
type input "**********"
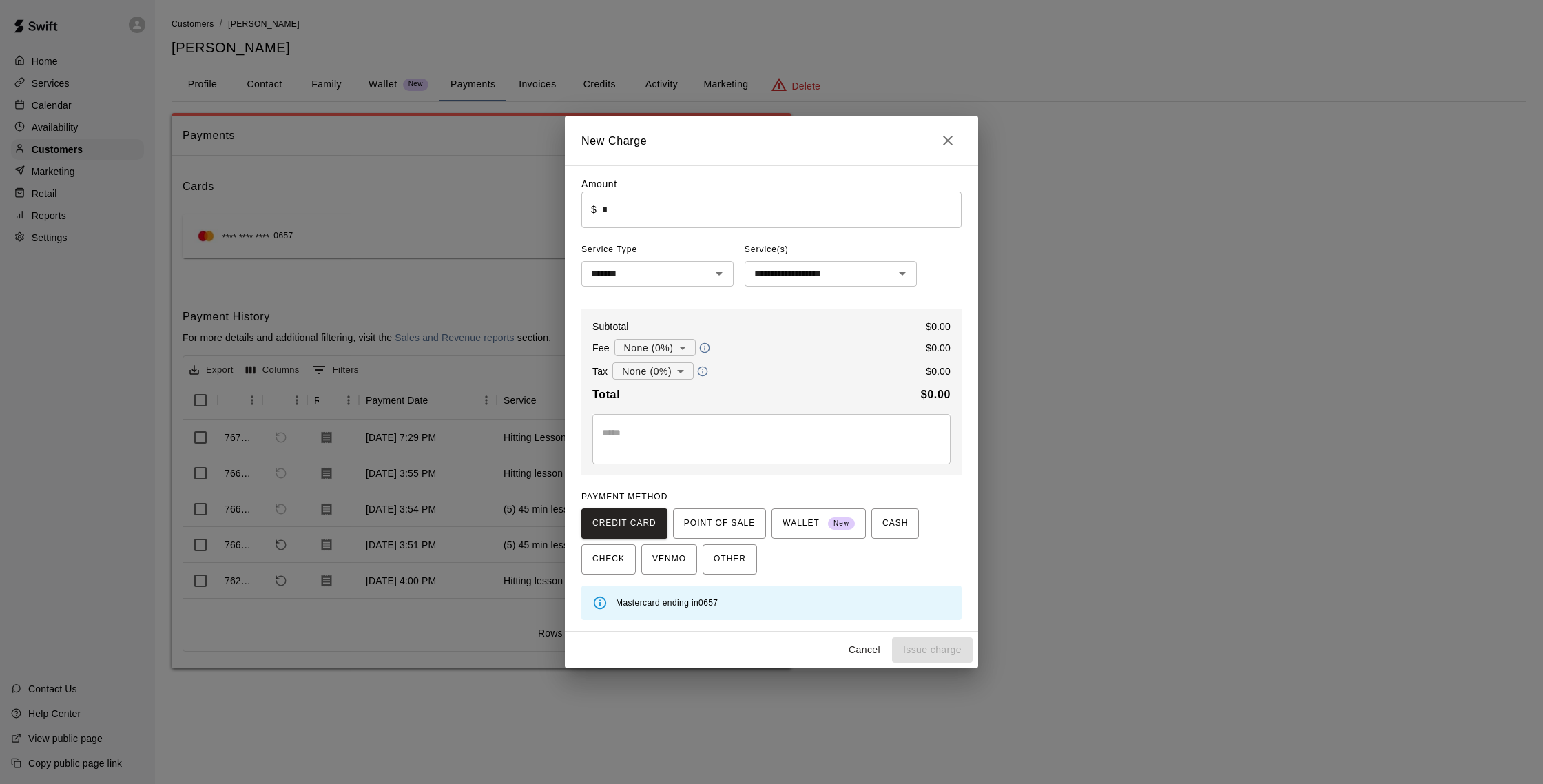
drag, startPoint x: 1028, startPoint y: 565, endPoint x: 886, endPoint y: 538, distance: 144.5
click at [1021, 563] on div "**********" at bounding box center [771, 392] width 1543 height 784
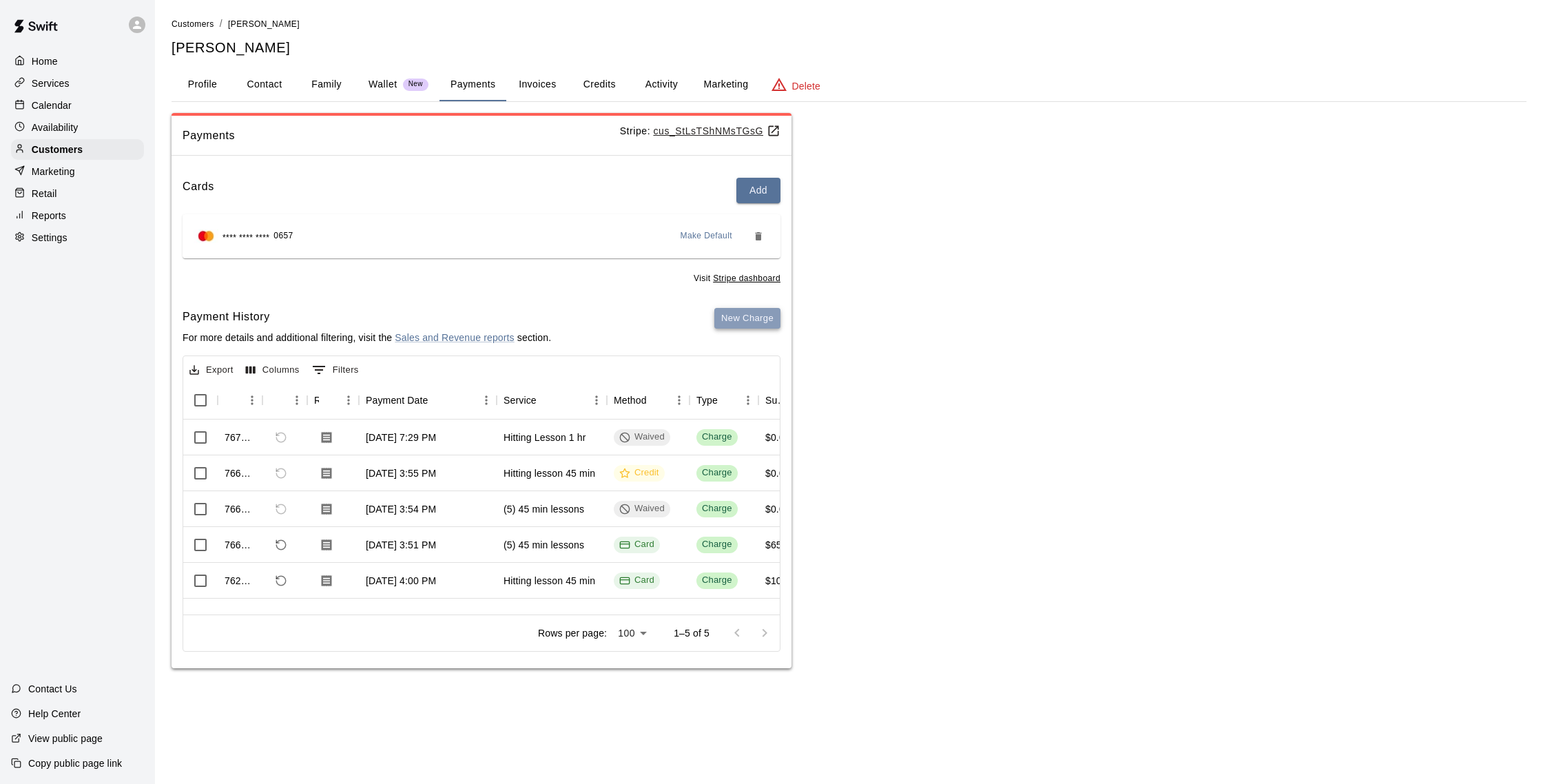
click at [739, 325] on button "New Charge" at bounding box center [748, 319] width 66 height 22
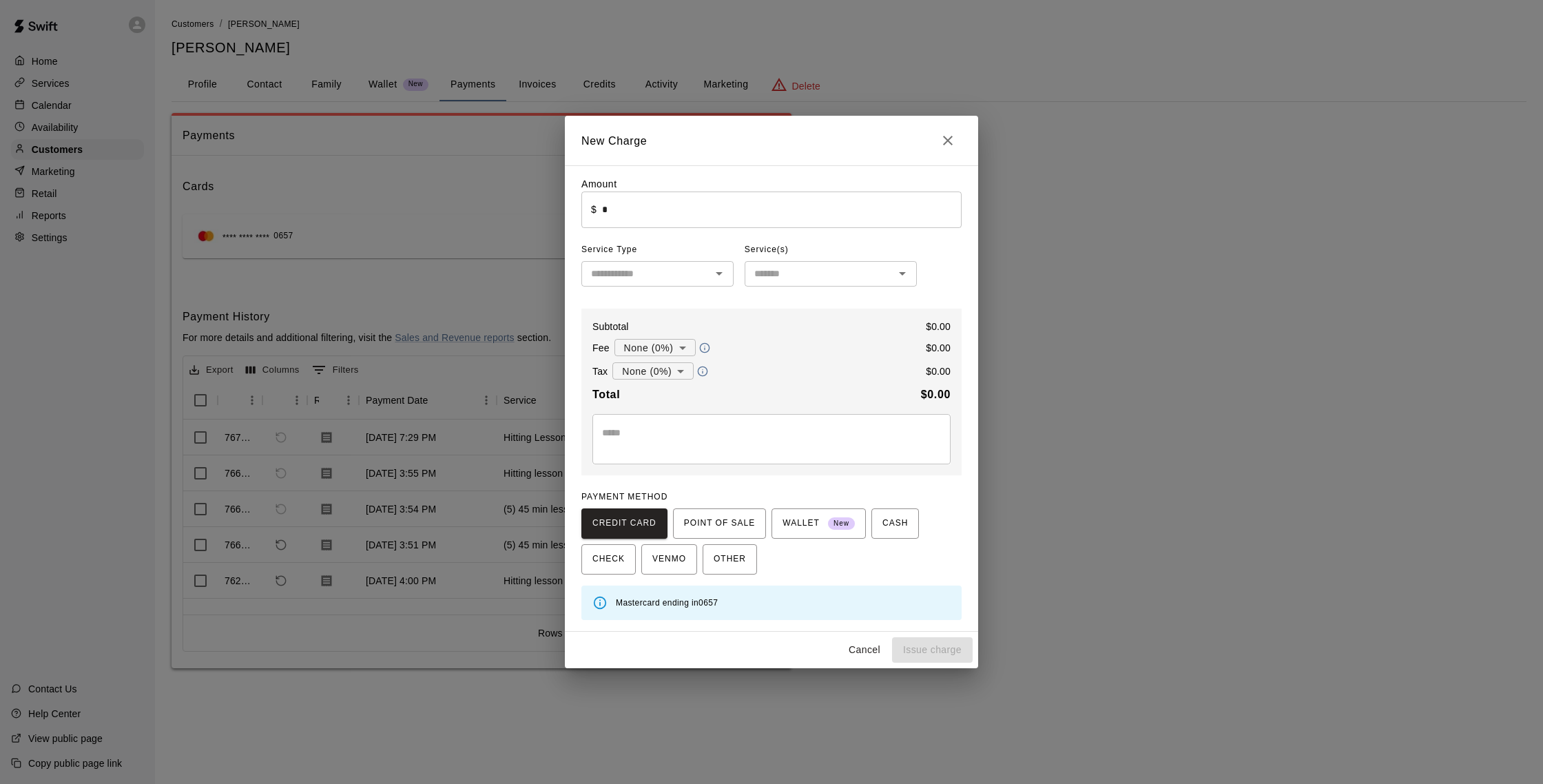
click at [647, 271] on input "text" at bounding box center [646, 274] width 121 height 17
click at [633, 332] on li "Lessons" at bounding box center [657, 325] width 152 height 22
type input "*******"
click at [792, 265] on input "text" at bounding box center [819, 274] width 141 height 17
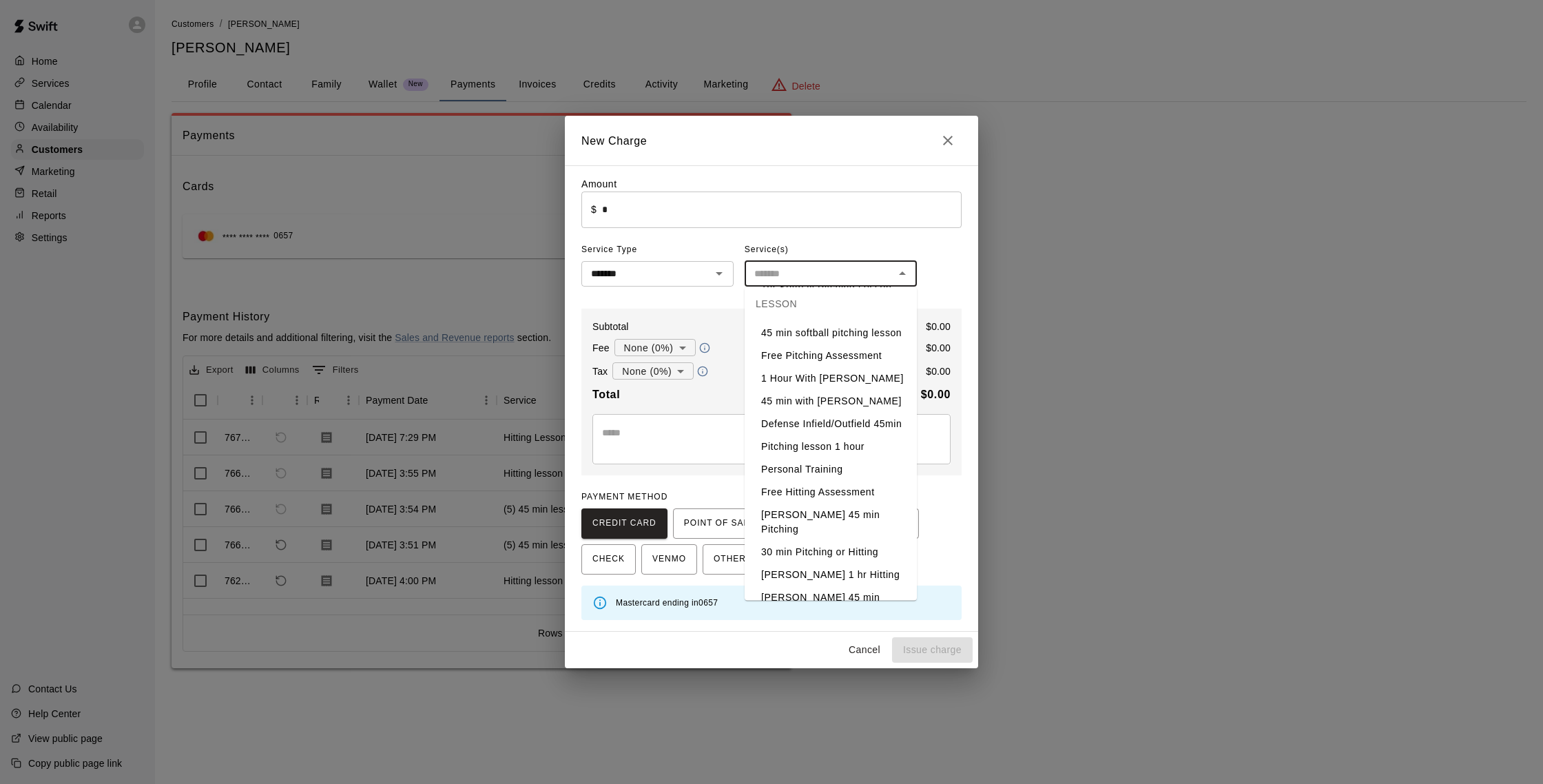
scroll to position [253, 0]
click at [831, 510] on li "Hitting Lesson 1 hr" at bounding box center [830, 521] width 172 height 22
type input "**********"
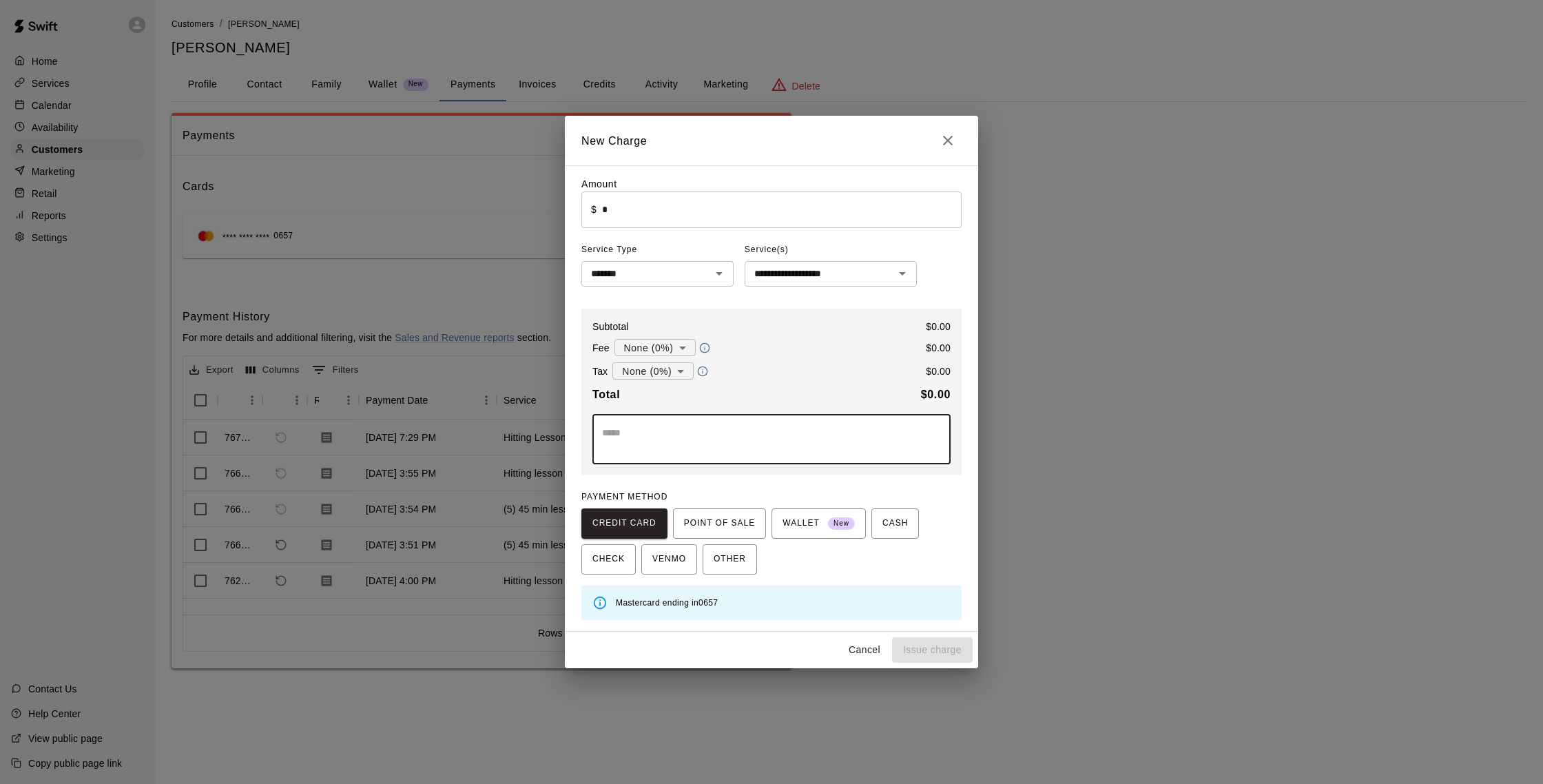
click at [784, 445] on textarea at bounding box center [771, 439] width 339 height 27
click at [651, 203] on input "*" at bounding box center [781, 210] width 359 height 37
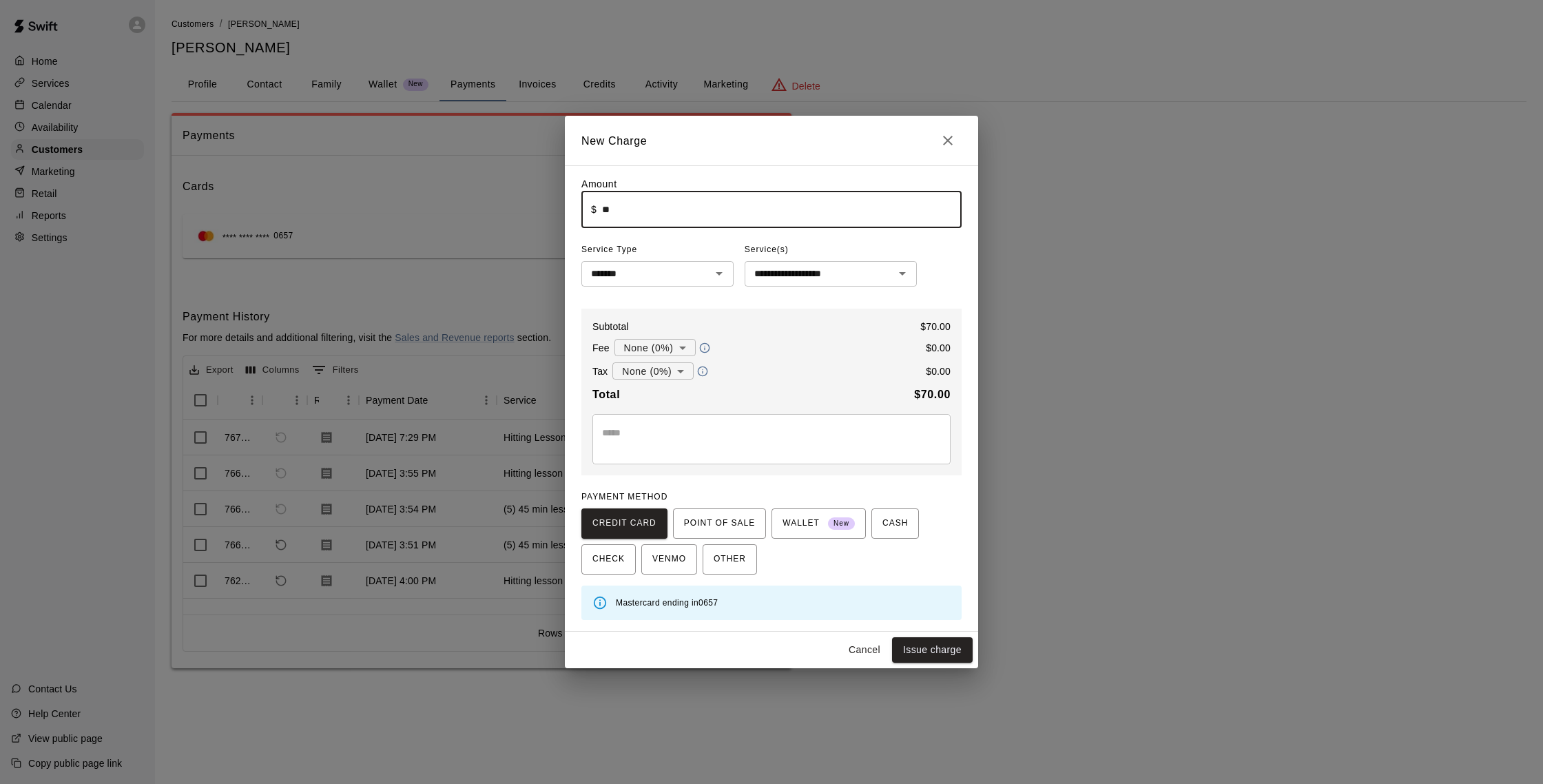
type input "*"
click at [719, 212] on input "*" at bounding box center [781, 210] width 359 height 37
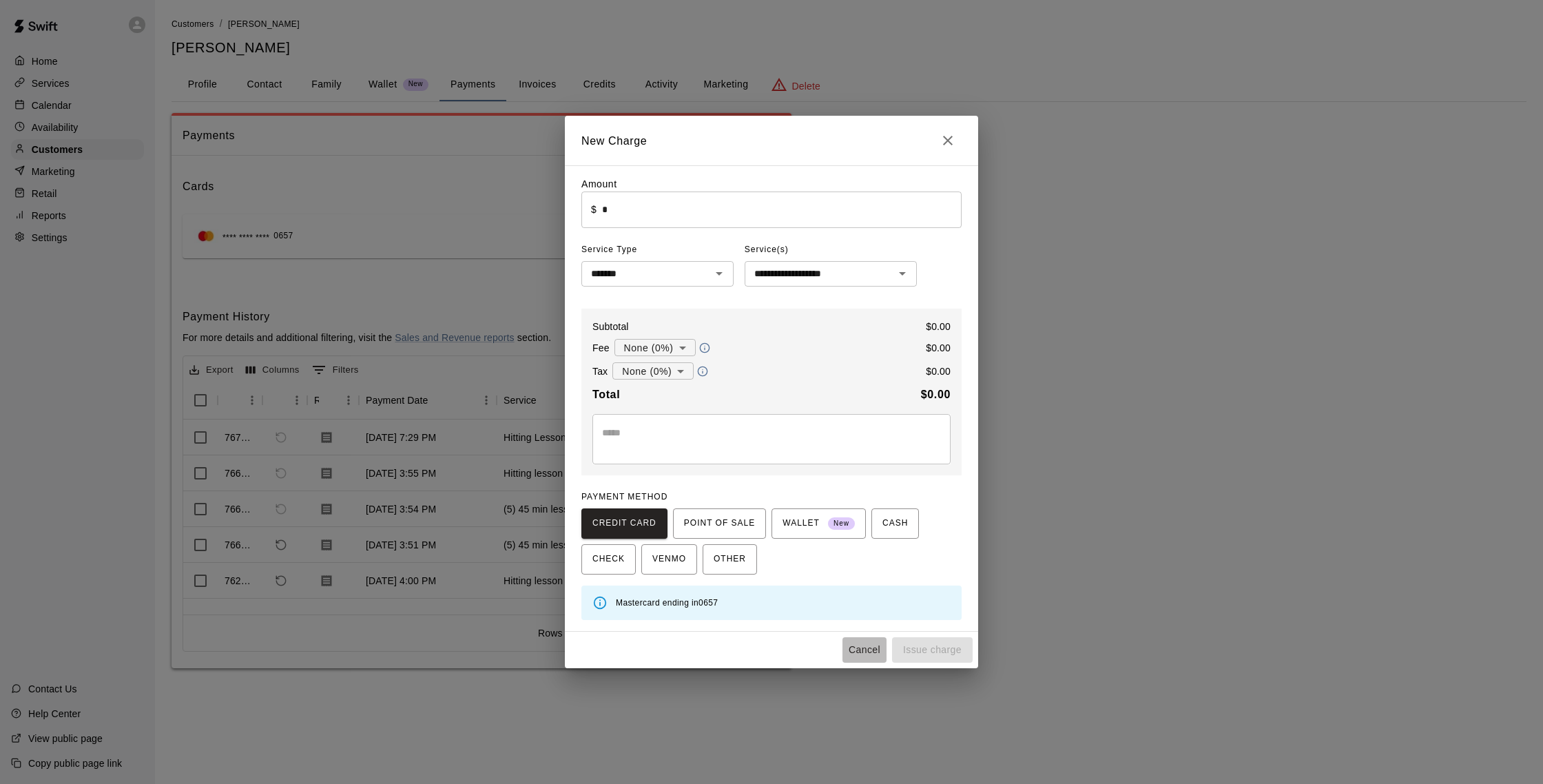
click at [865, 640] on button "Cancel" at bounding box center [864, 650] width 44 height 26
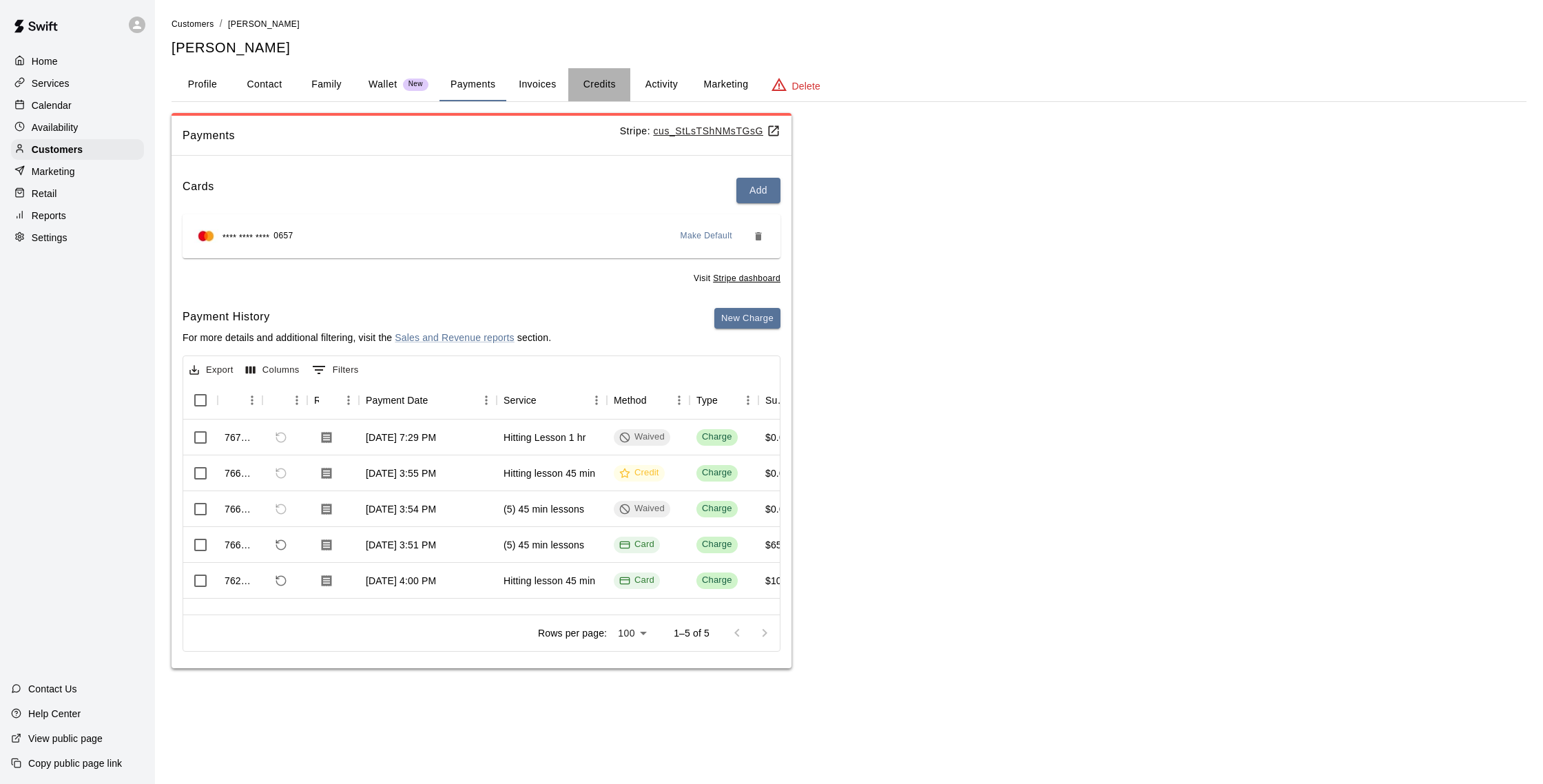
click at [607, 75] on button "Credits" at bounding box center [599, 85] width 62 height 33
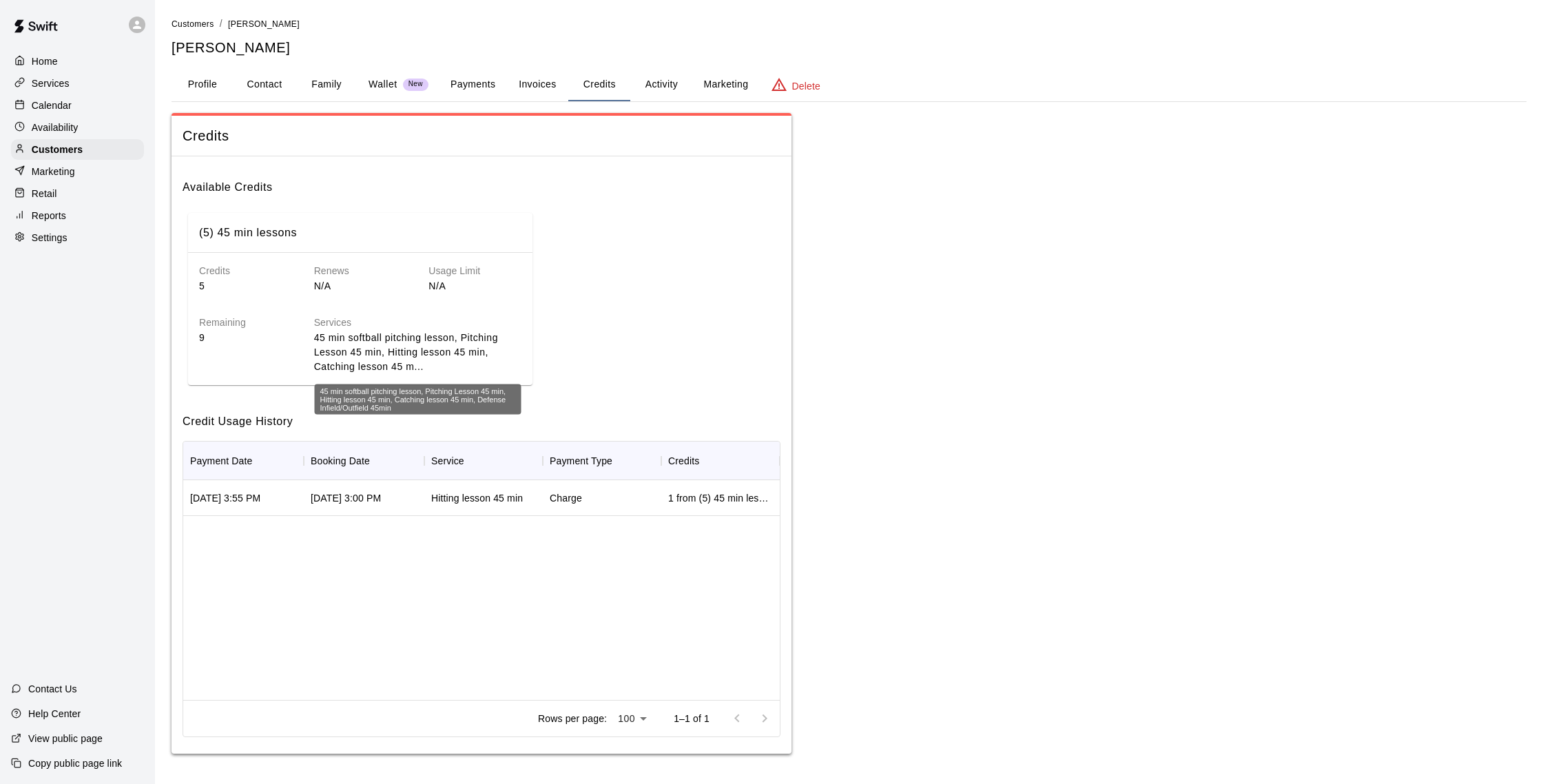
click at [379, 367] on p "45 min softball pitching lesson, Pitching Lesson 45 min, Hitting lesson 45 min,…" at bounding box center [417, 352] width 208 height 43
click at [553, 83] on button "Invoices" at bounding box center [537, 85] width 62 height 33
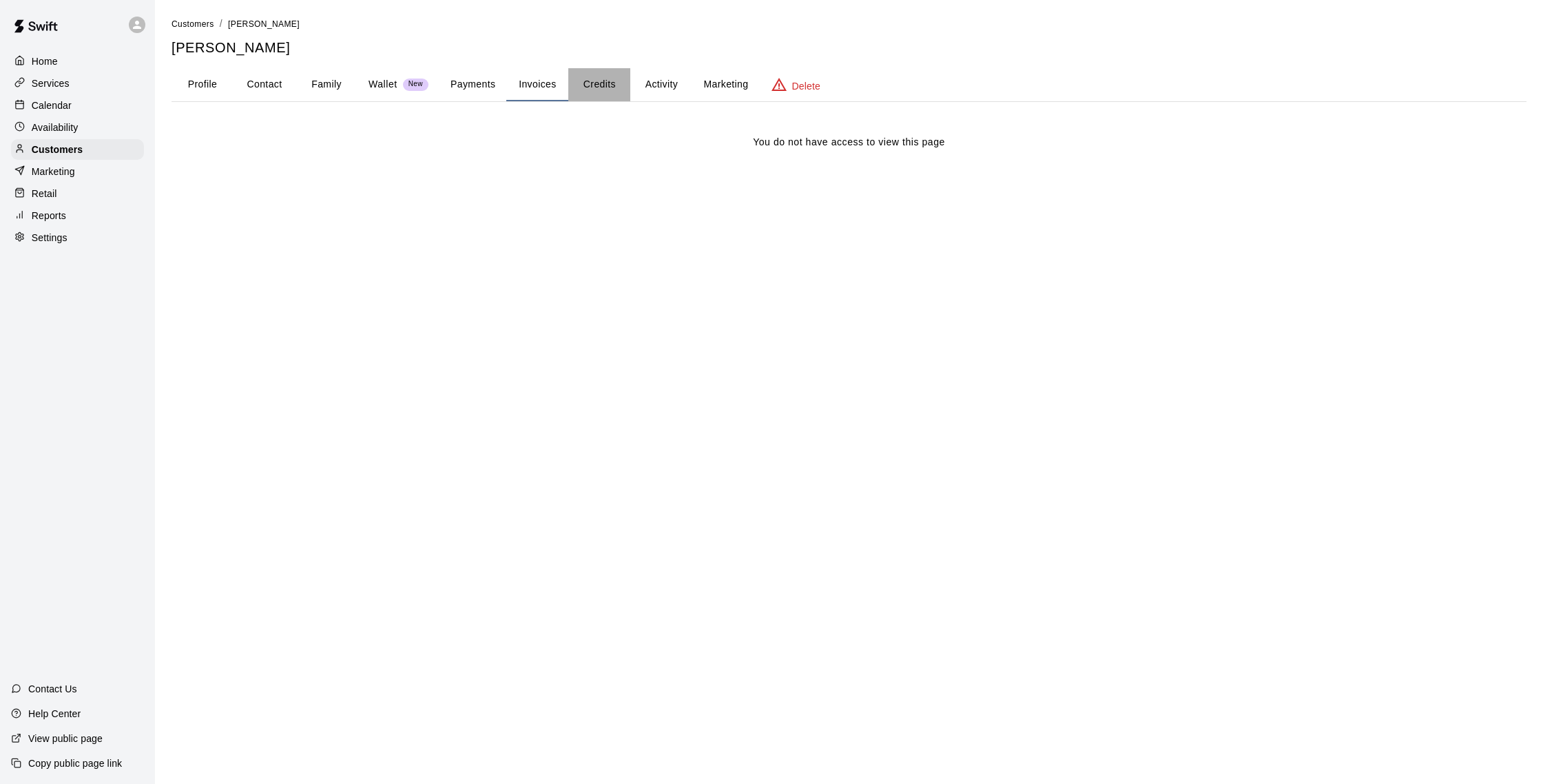
click at [586, 79] on button "Credits" at bounding box center [599, 85] width 62 height 33
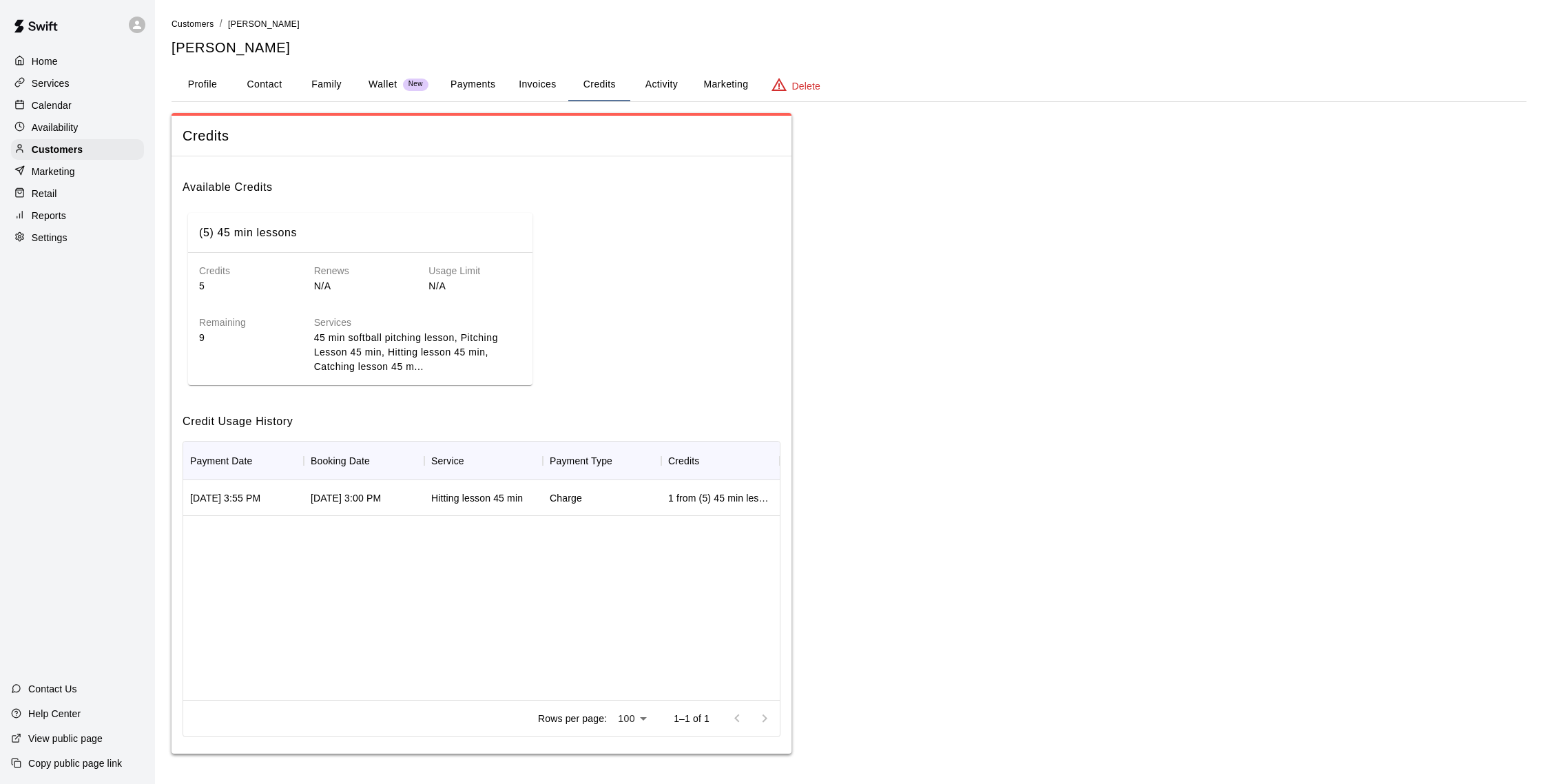
click at [505, 323] on h6 "Services" at bounding box center [417, 323] width 208 height 15
click at [486, 92] on button "Payments" at bounding box center [473, 85] width 67 height 33
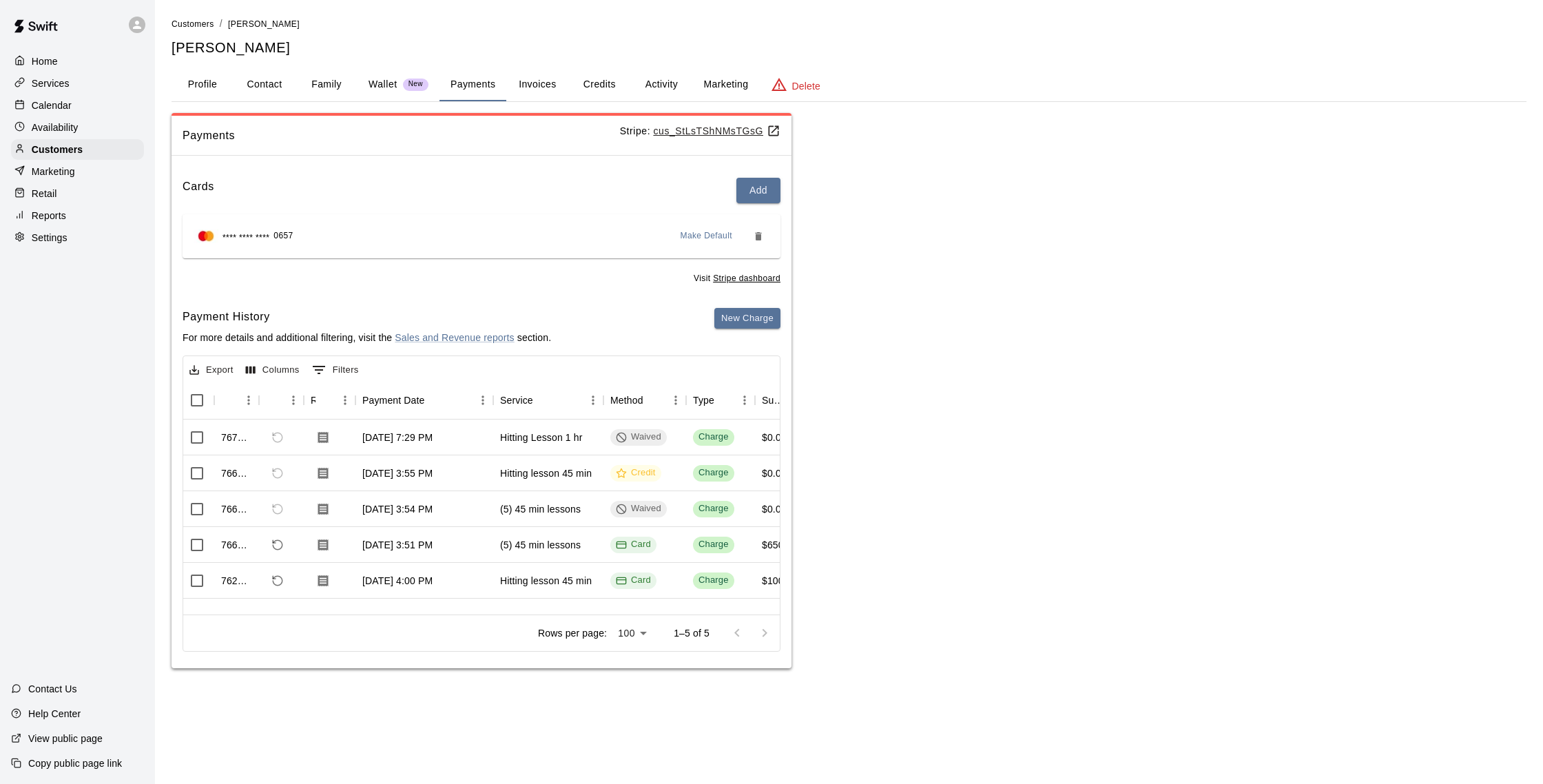
scroll to position [0, 5]
click at [765, 312] on button "New Charge" at bounding box center [748, 319] width 66 height 22
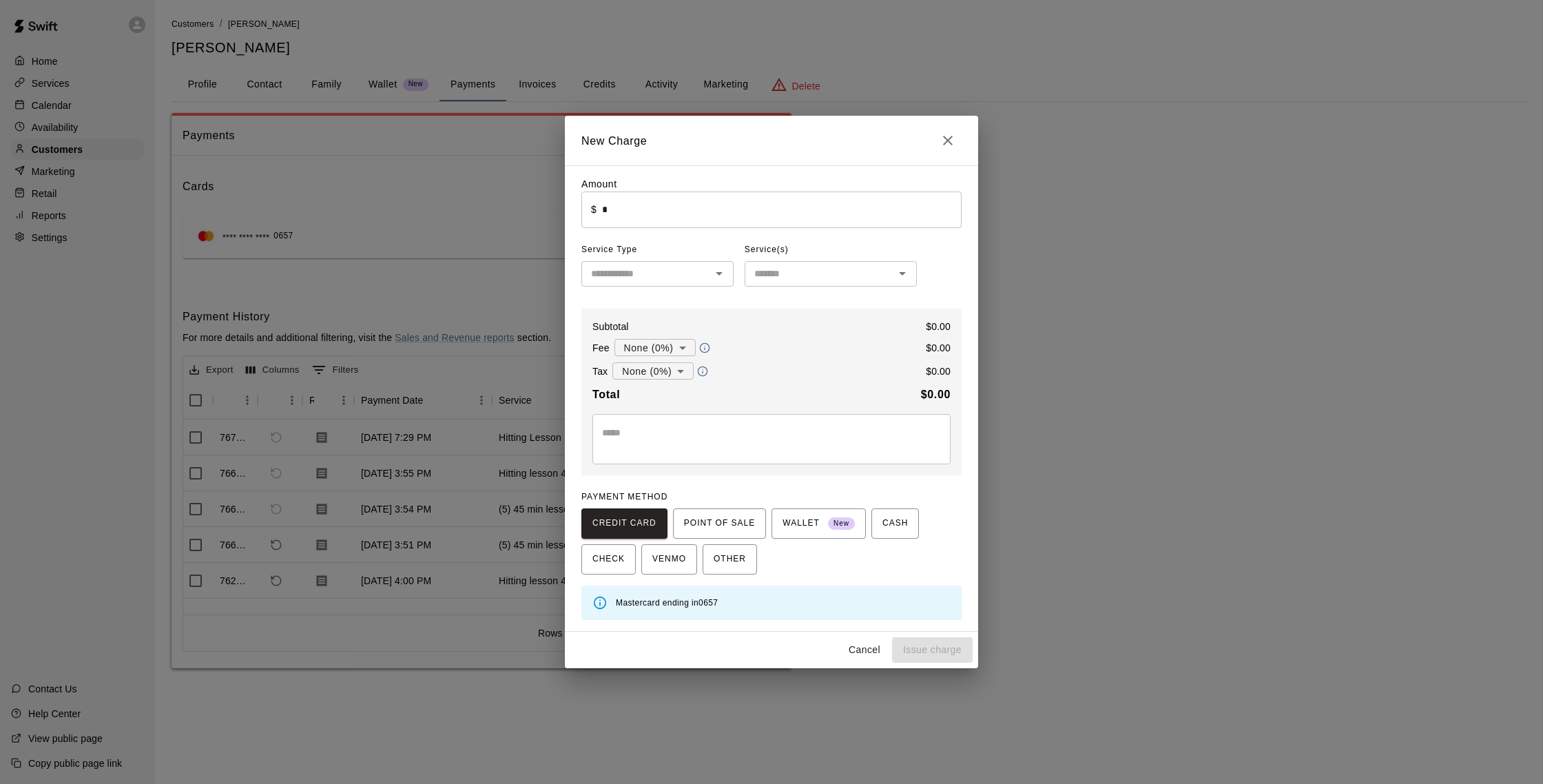
click at [714, 279] on icon "Open" at bounding box center [720, 274] width 17 height 17
click at [679, 331] on li "Lessons" at bounding box center [657, 325] width 152 height 22
type input "*******"
click at [796, 285] on div "​" at bounding box center [830, 274] width 172 height 26
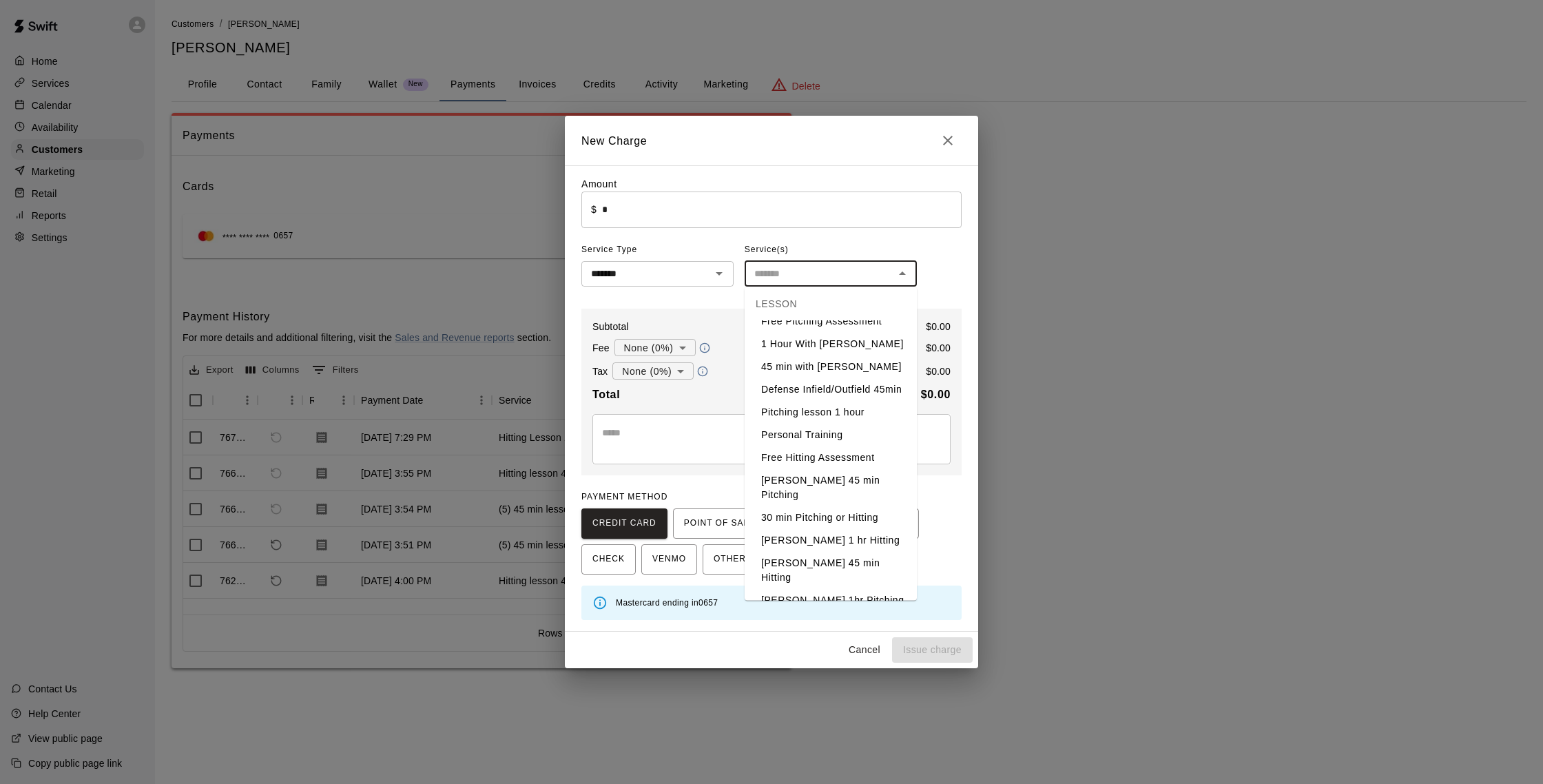
scroll to position [253, 0]
click at [849, 510] on li "Hitting Lesson 1 hr" at bounding box center [830, 521] width 172 height 22
type input "**********"
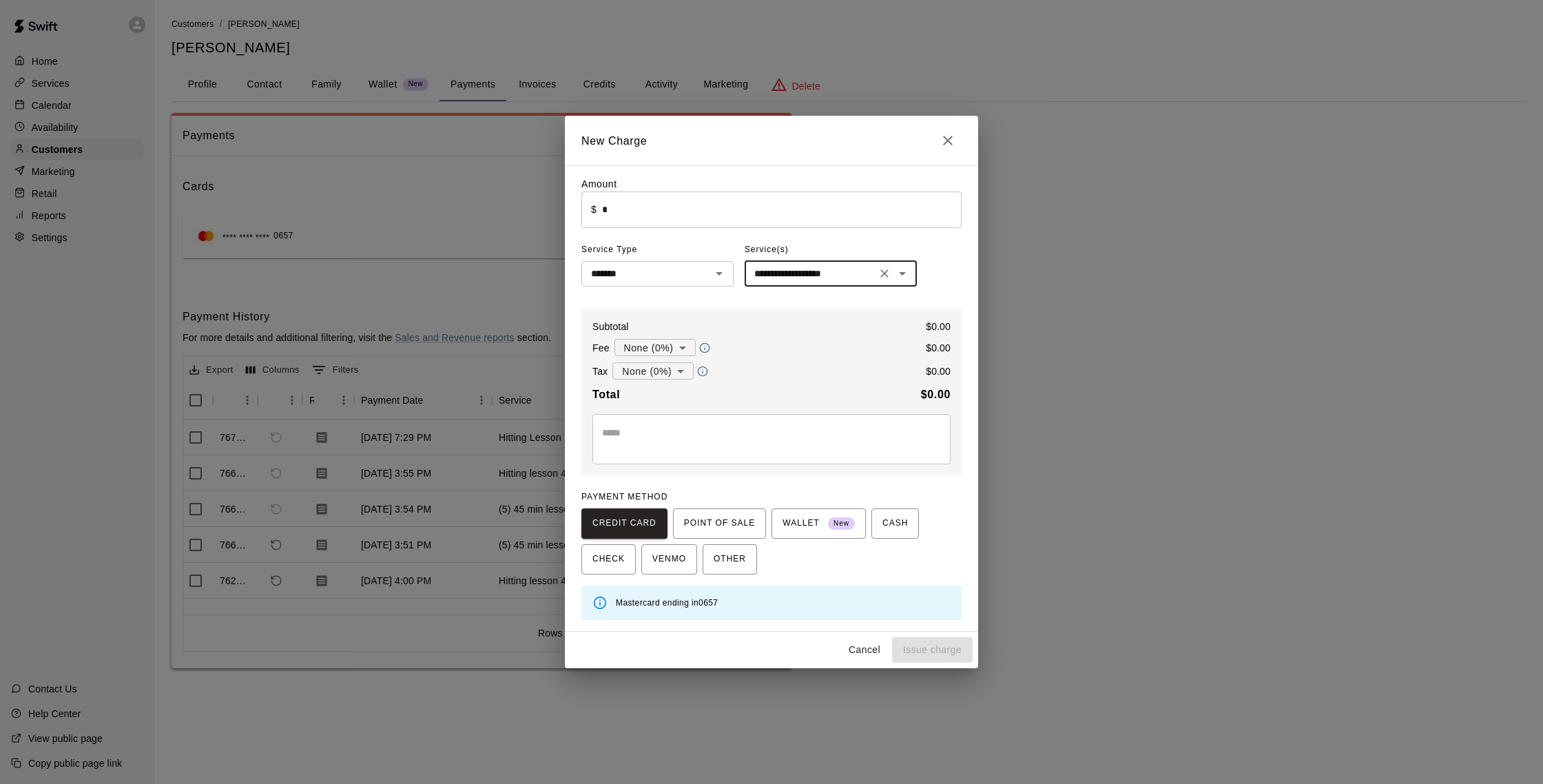
click at [661, 214] on input "*" at bounding box center [781, 210] width 359 height 37
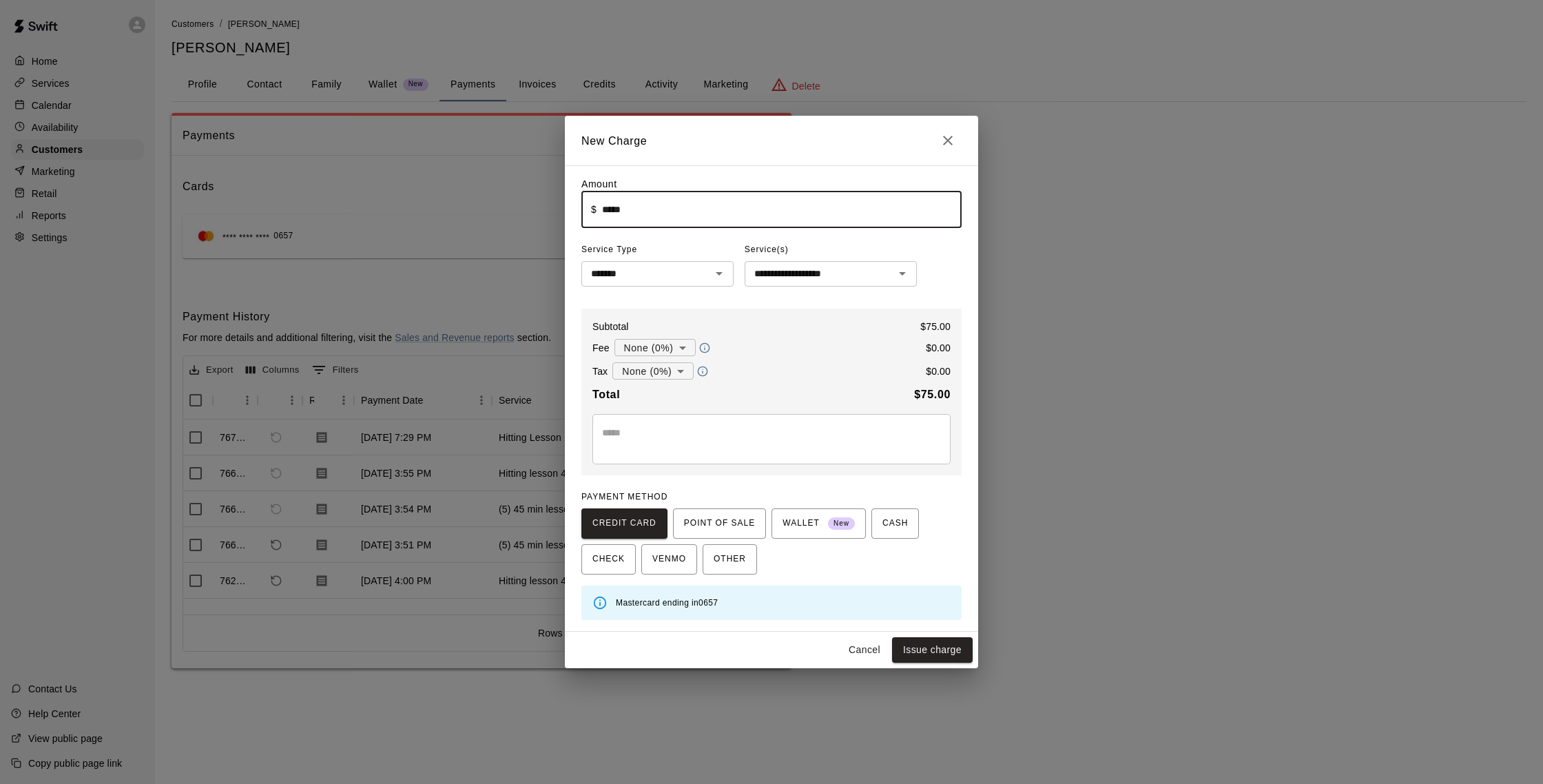
click at [755, 427] on textarea at bounding box center [771, 439] width 339 height 27
click at [791, 306] on div "**********" at bounding box center [772, 398] width 380 height 443
click at [744, 561] on span "OTHER" at bounding box center [730, 559] width 32 height 22
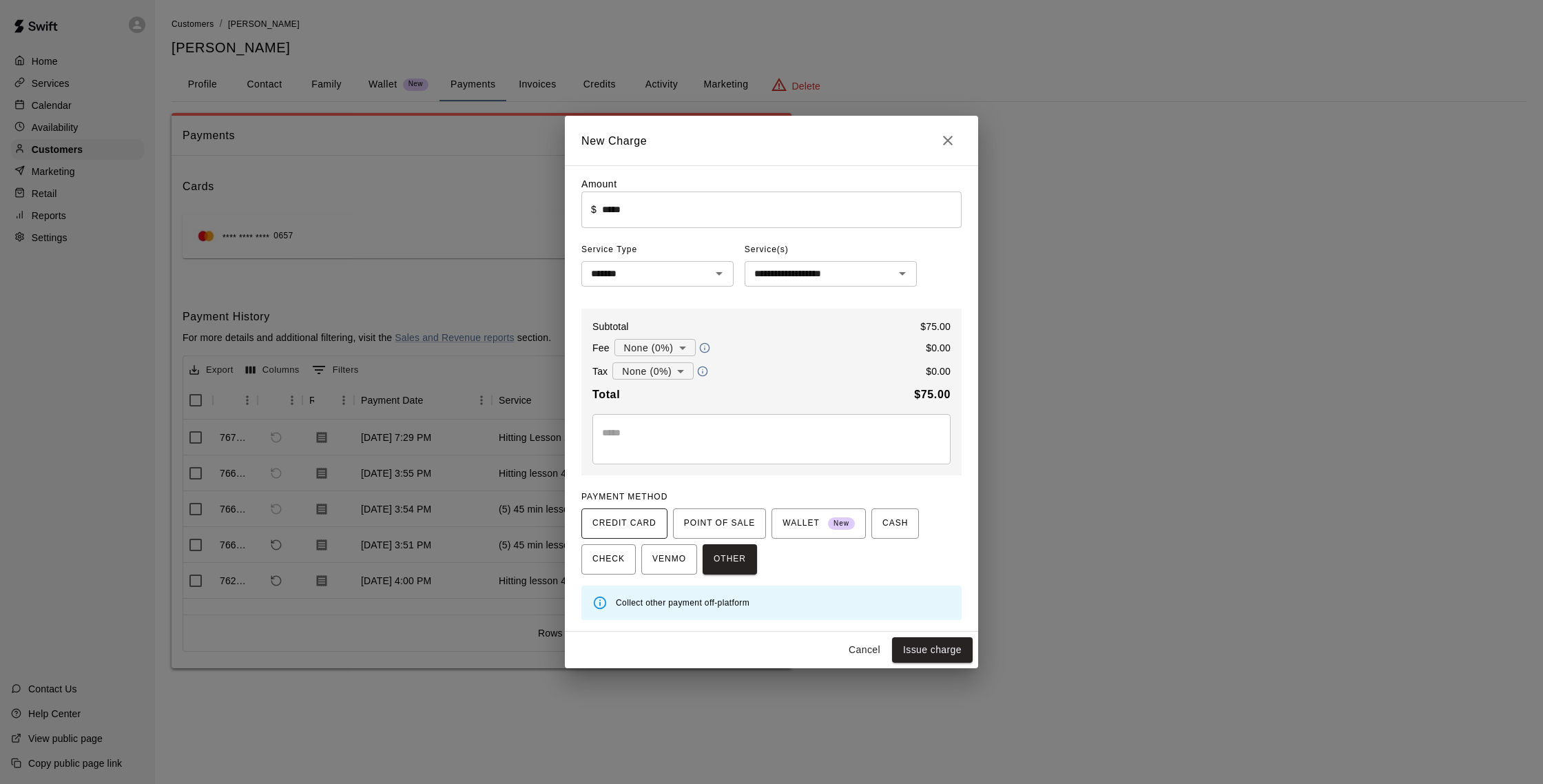
click at [623, 523] on span "CREDIT CARD" at bounding box center [624, 523] width 64 height 22
click at [858, 655] on button "Cancel" at bounding box center [864, 650] width 44 height 26
type input "*"
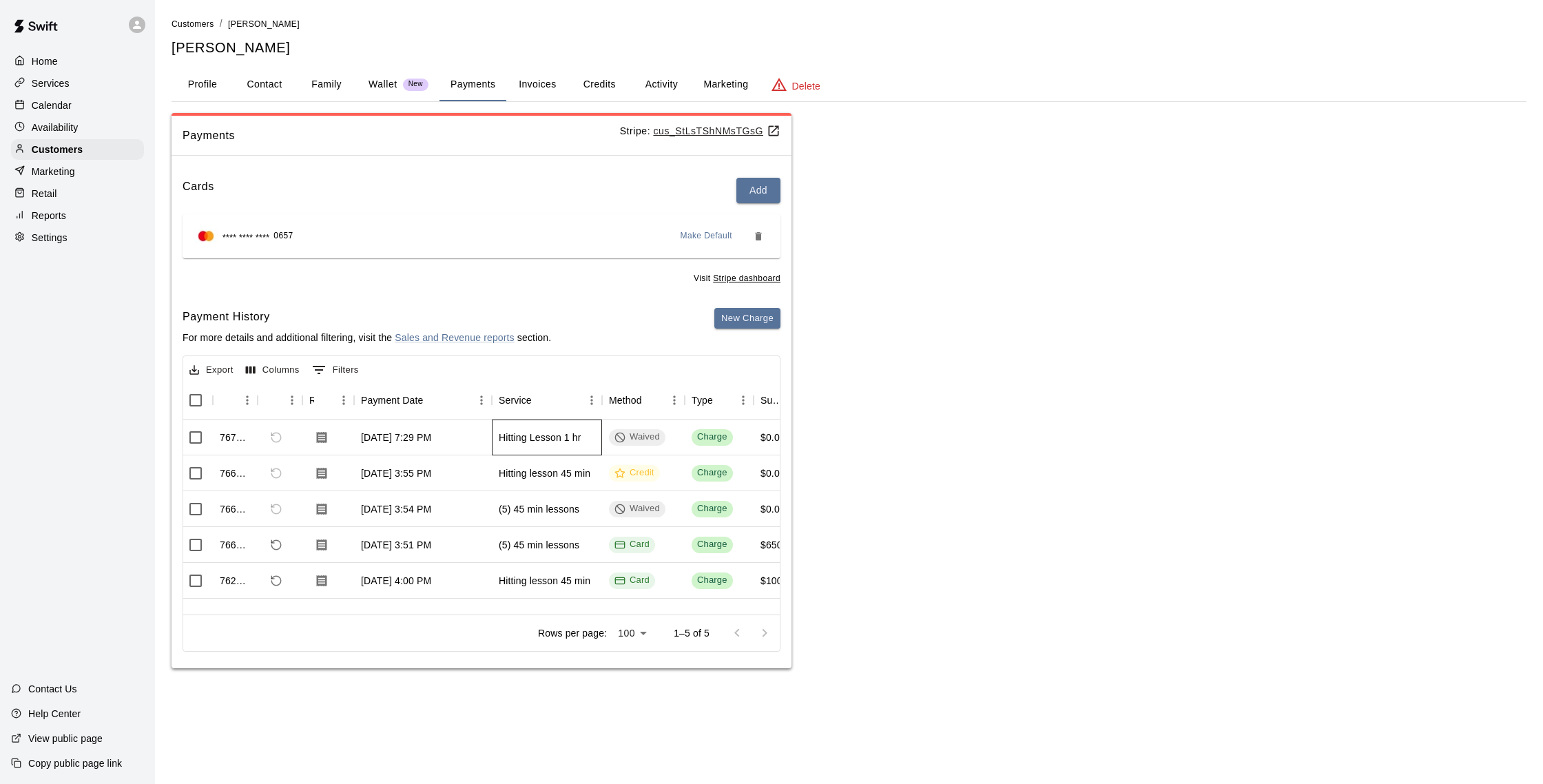
click at [503, 427] on div "Hitting Lesson 1 hr" at bounding box center [547, 436] width 110 height 36
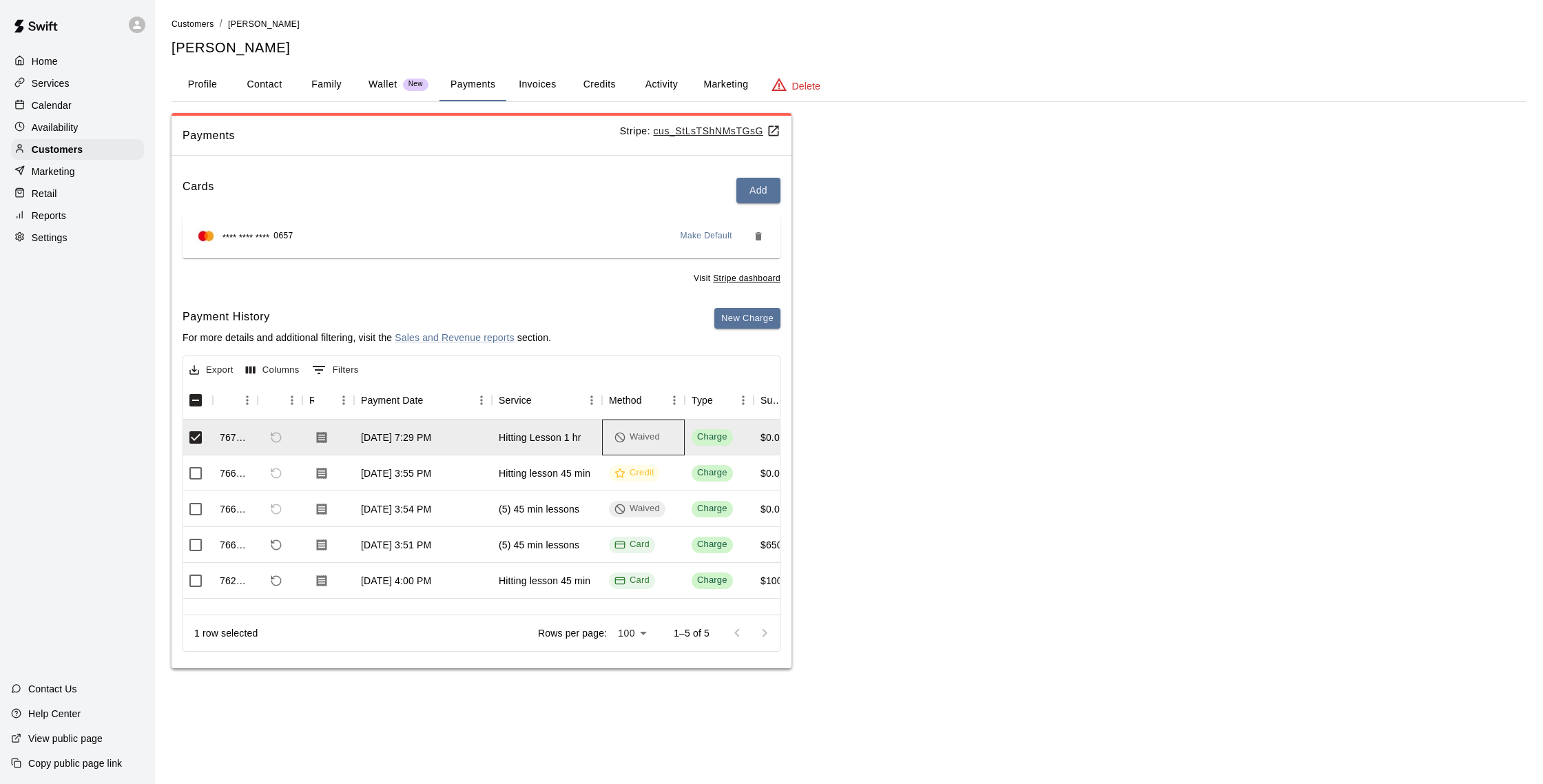
click at [607, 439] on div "Waived" at bounding box center [643, 436] width 83 height 36
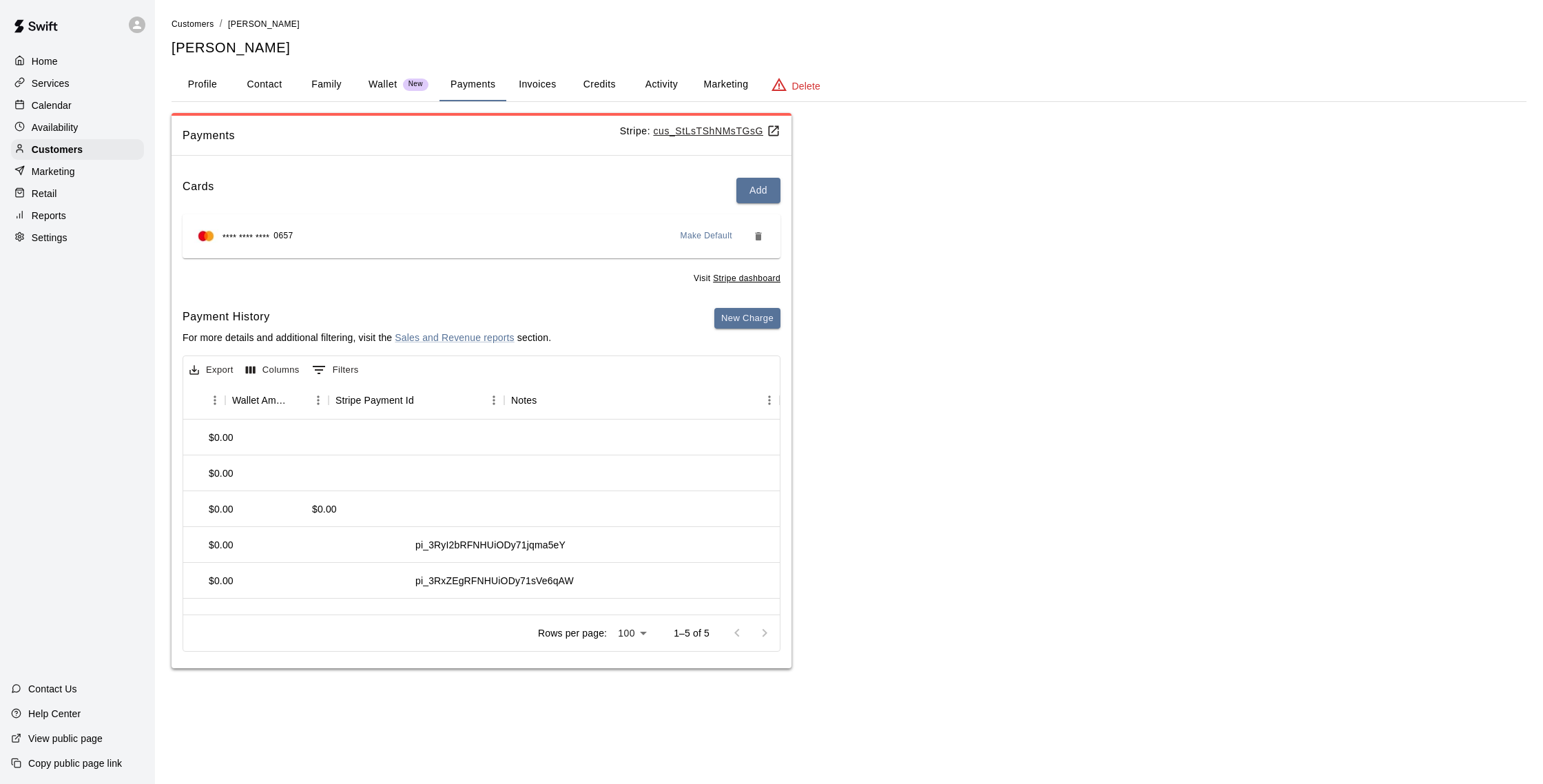
scroll to position [0, 1257]
click at [627, 92] on button "Credits" at bounding box center [599, 85] width 62 height 33
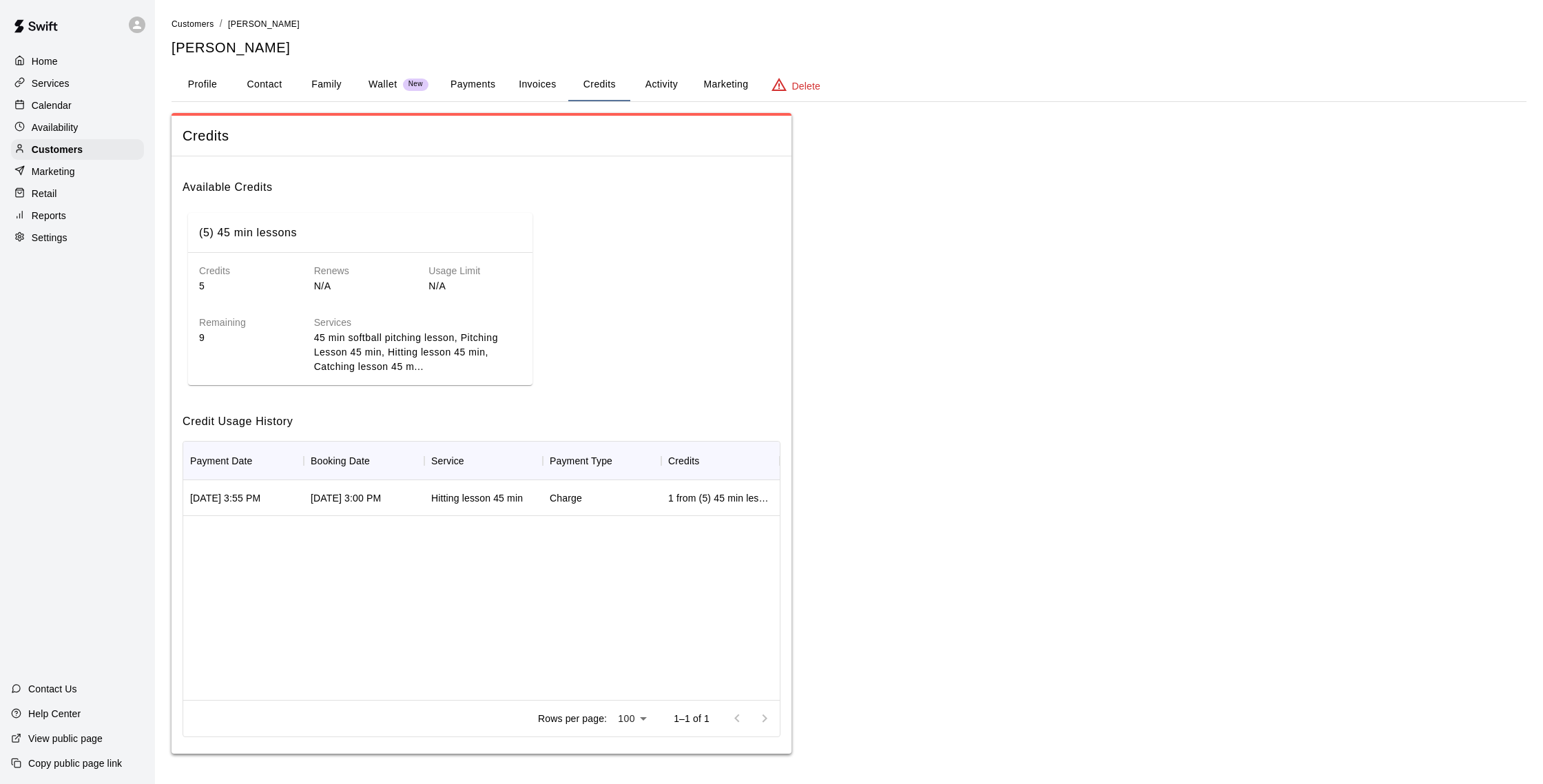
click at [330, 429] on h6 "Credit Usage History" at bounding box center [481, 416] width 598 height 29
click at [133, 70] on div "Home" at bounding box center [77, 61] width 133 height 21
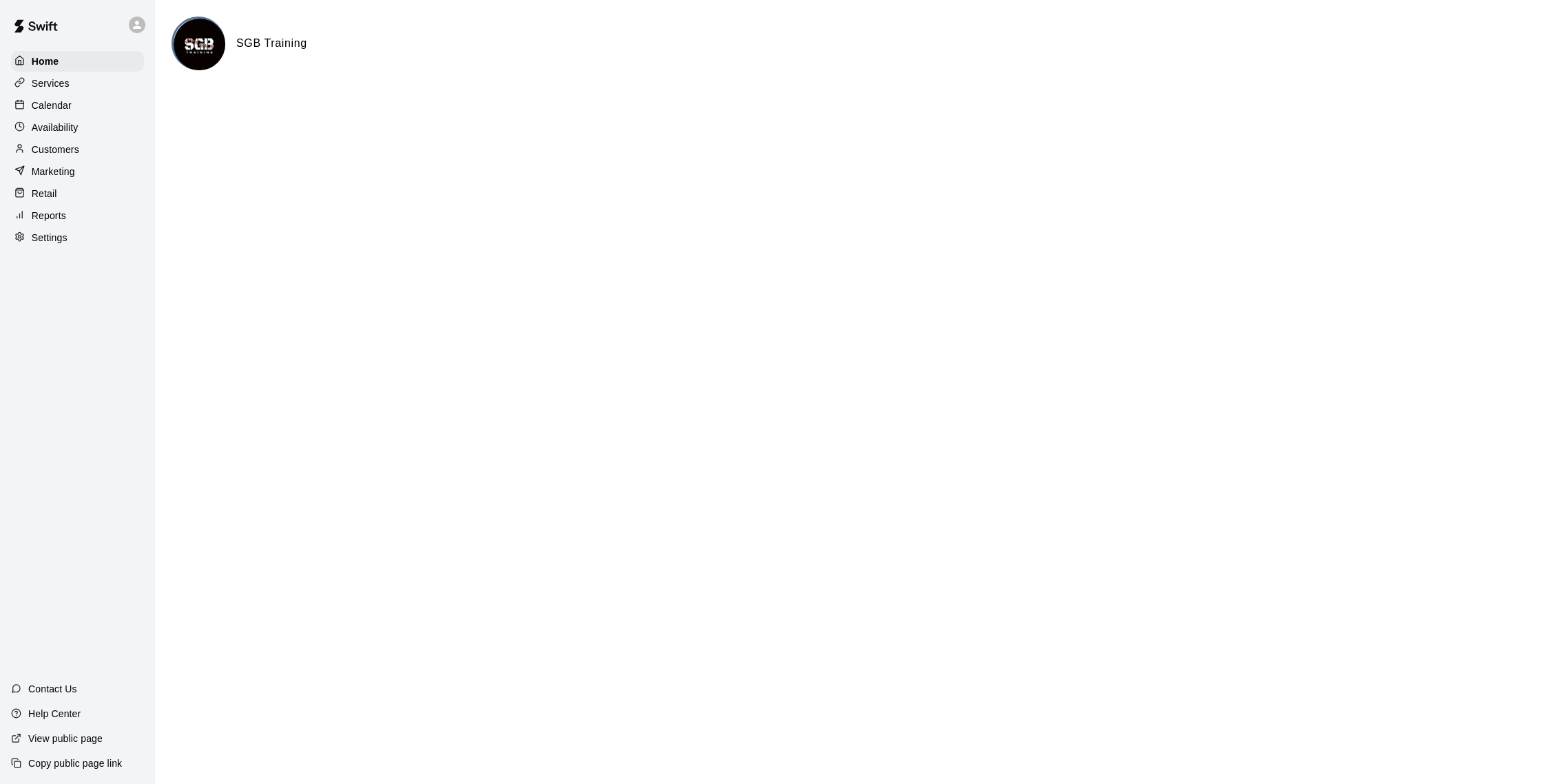
click at [116, 91] on div "Services" at bounding box center [77, 83] width 133 height 21
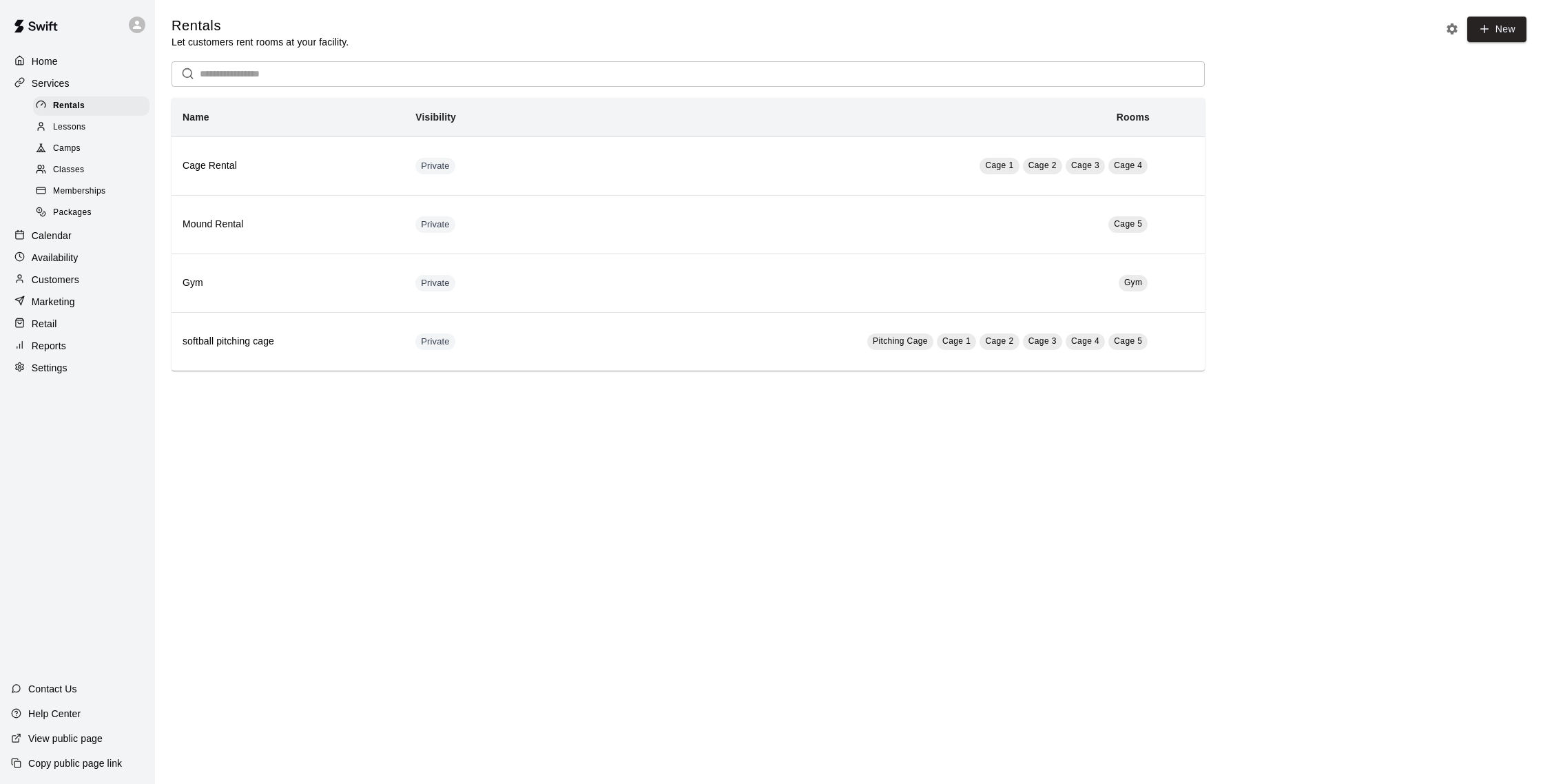
click at [79, 244] on div "Calendar" at bounding box center [77, 235] width 133 height 21
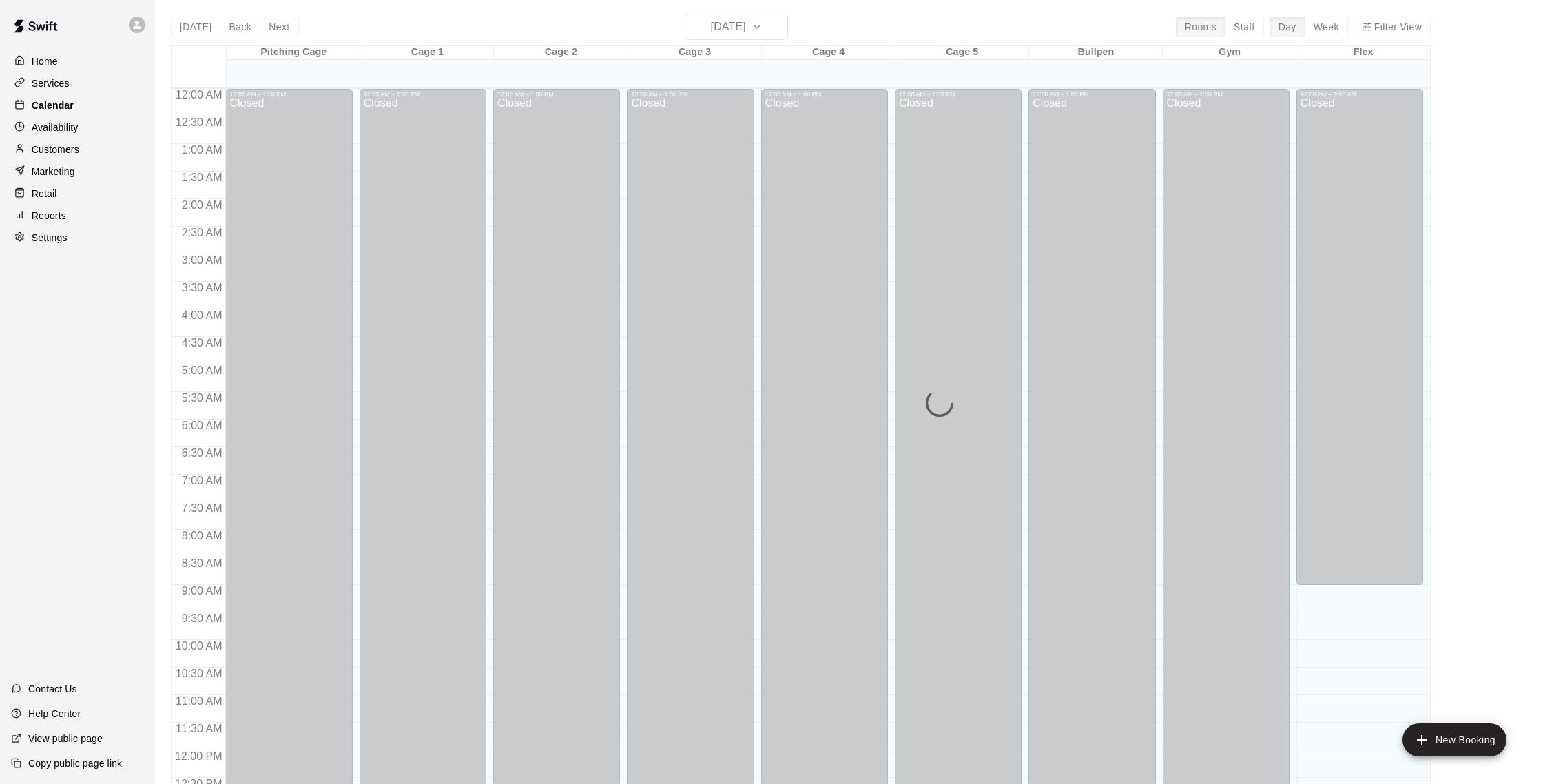
scroll to position [573, 0]
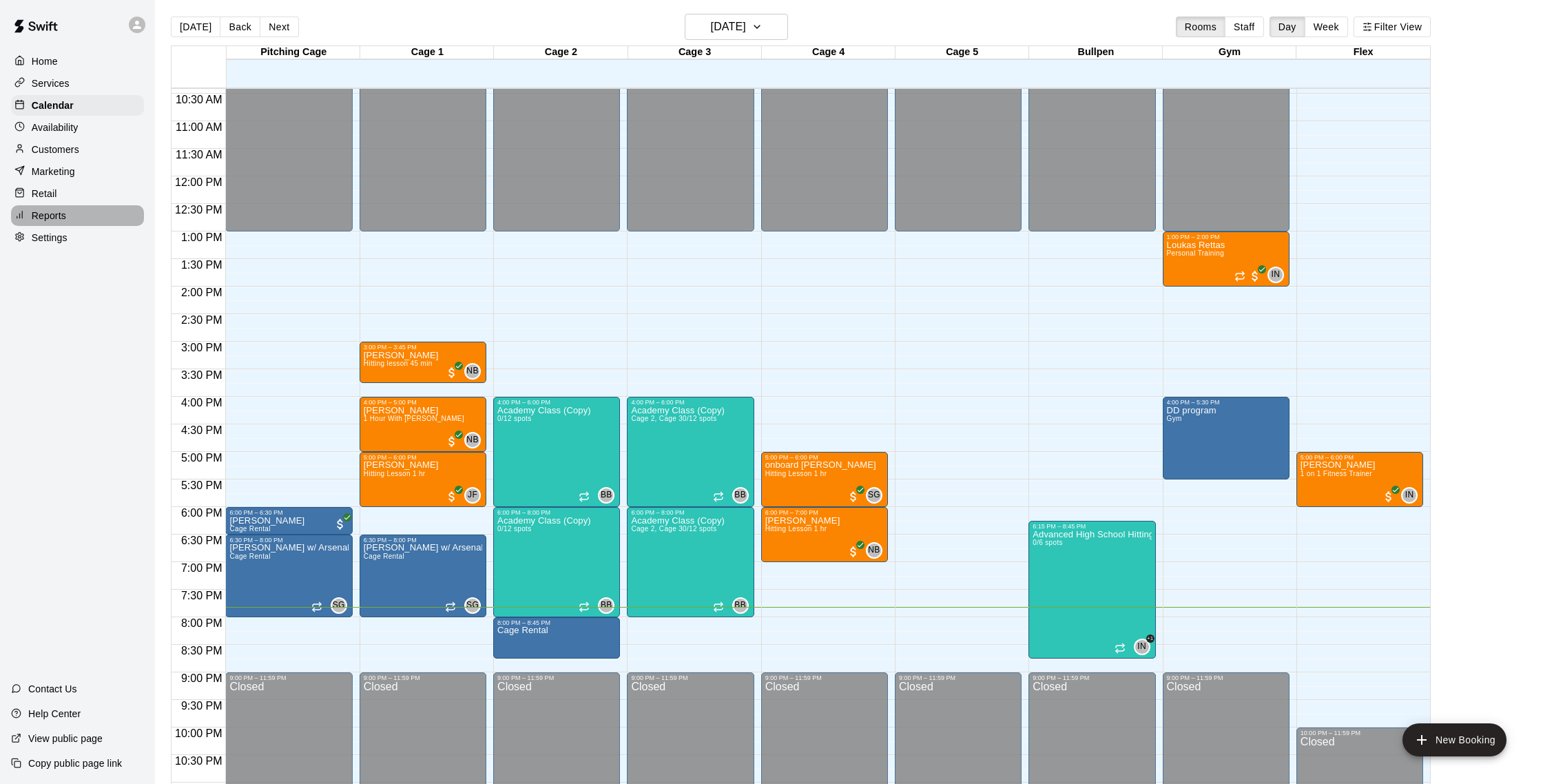
click at [103, 217] on div "Reports" at bounding box center [77, 215] width 133 height 21
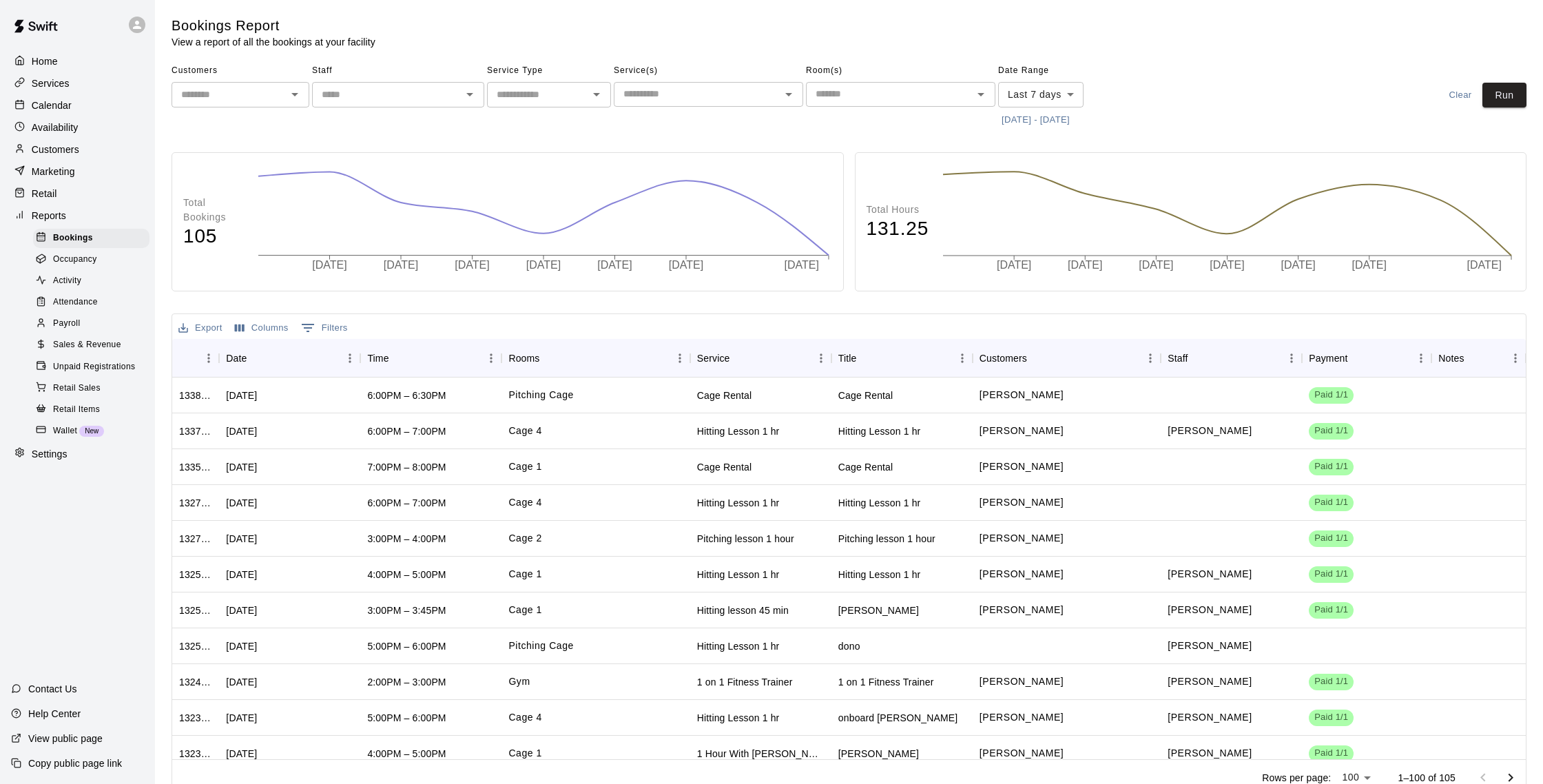
click at [97, 329] on div "Payroll" at bounding box center [91, 323] width 116 height 19
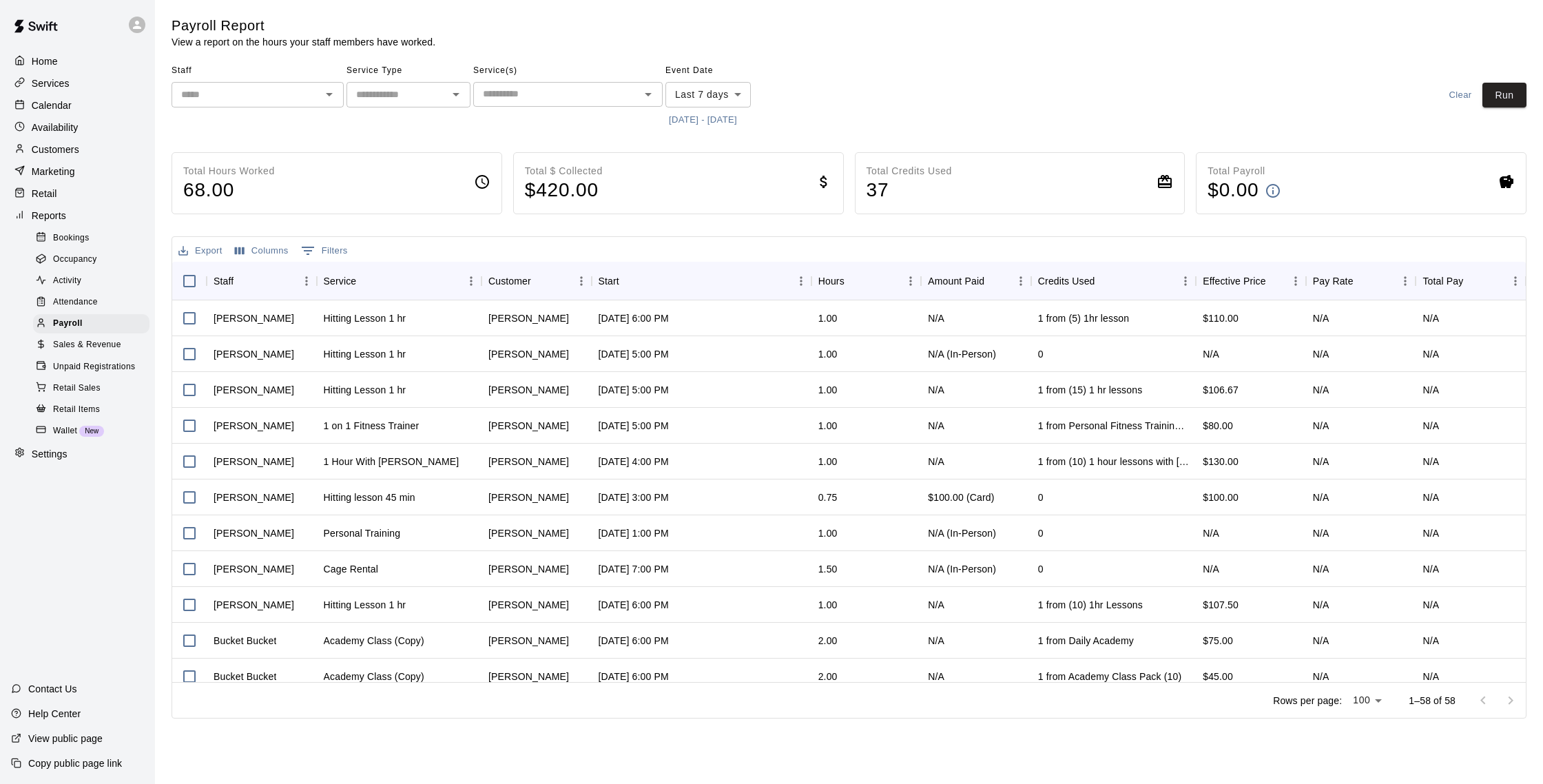
click at [725, 105] on body "Home Services Calendar Availability Customers Marketing Retail Reports Bookings…" at bounding box center [771, 362] width 1543 height 723
click at [727, 142] on li "Last 14 days" at bounding box center [708, 147] width 85 height 22
type input "******"
click at [105, 106] on div "Calendar" at bounding box center [77, 105] width 133 height 21
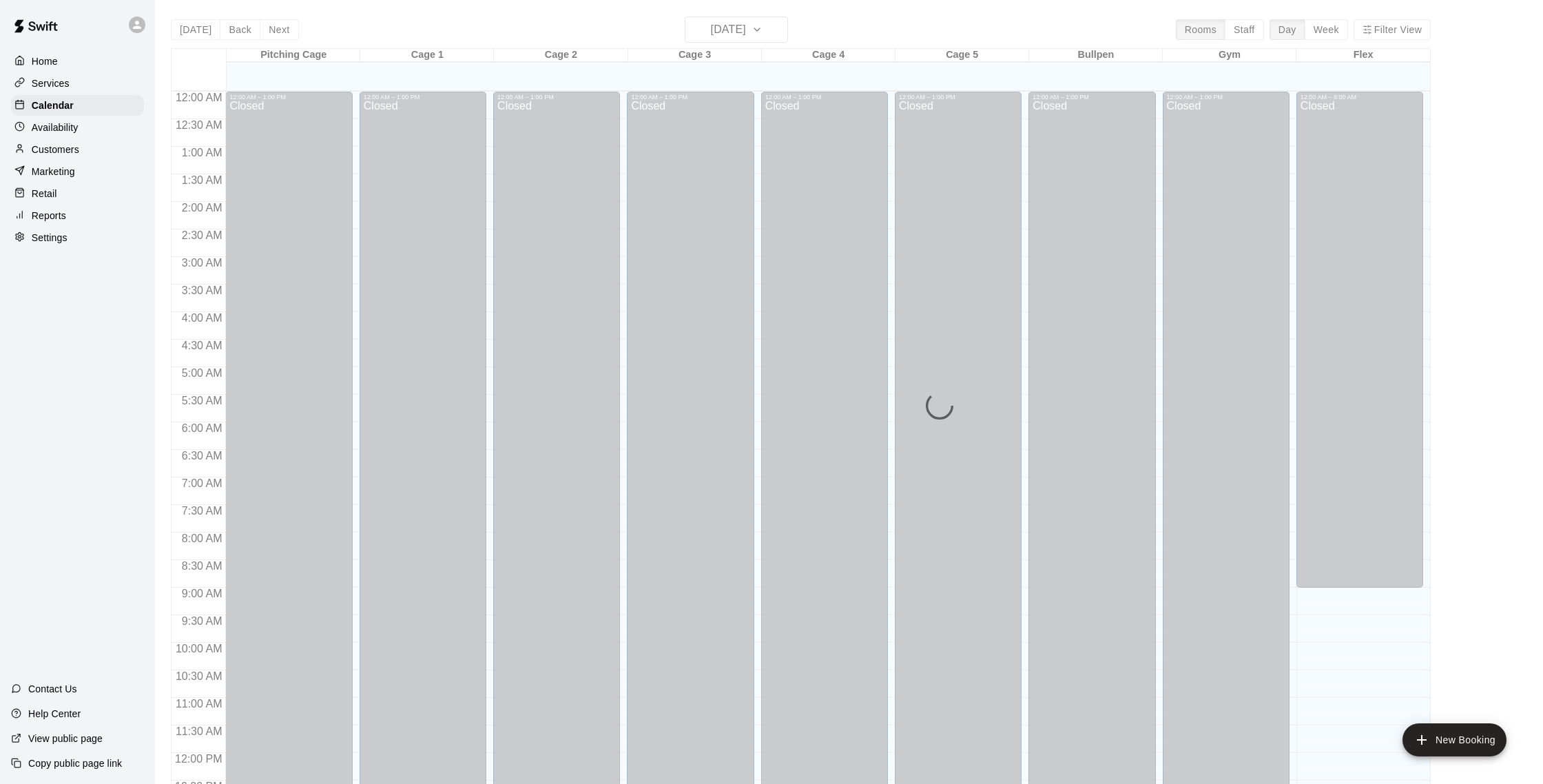
scroll to position [573, 0]
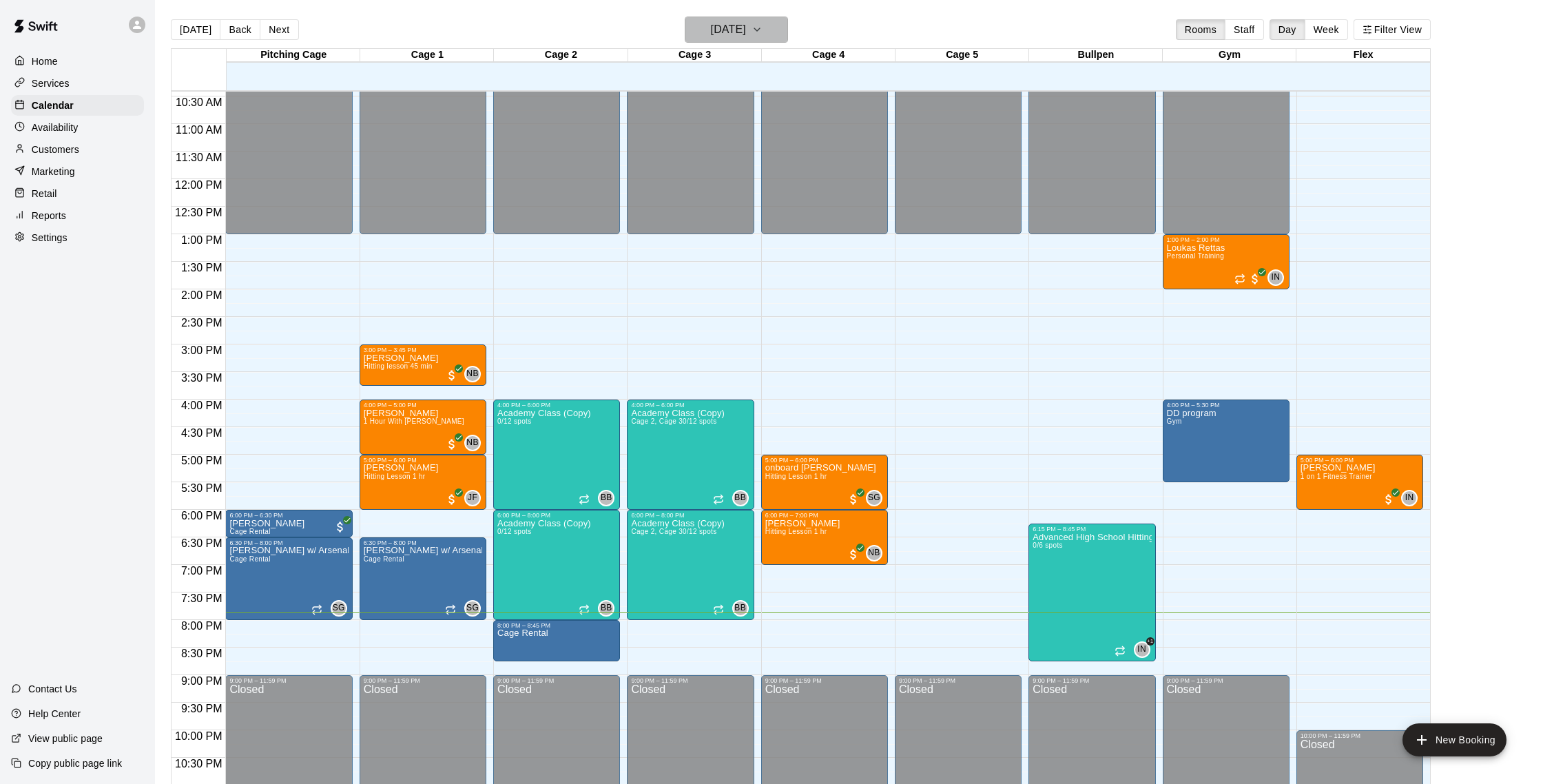
click at [731, 34] on h6 "[DATE]" at bounding box center [729, 29] width 35 height 19
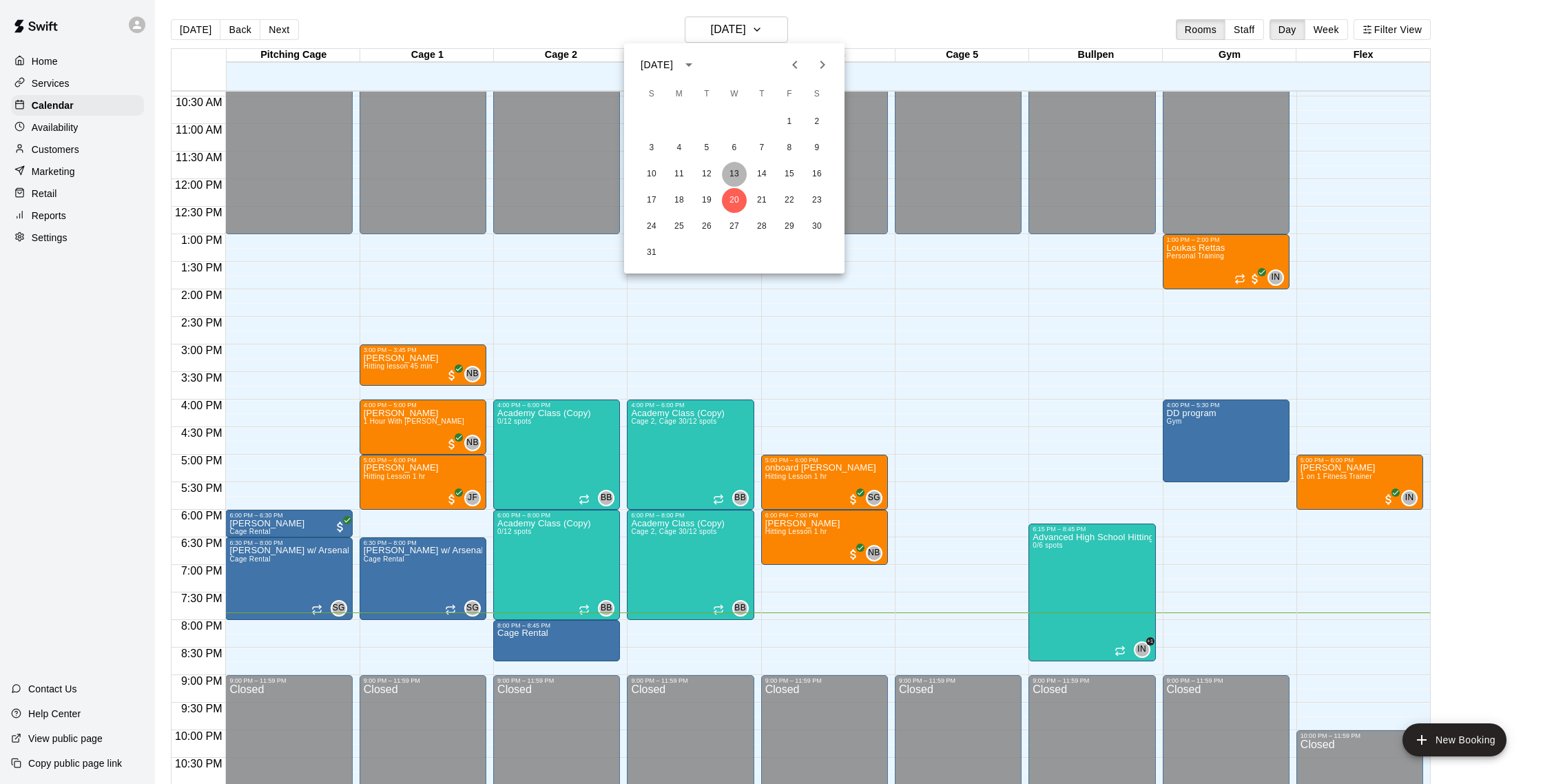
click at [728, 168] on button "13" at bounding box center [735, 174] width 25 height 25
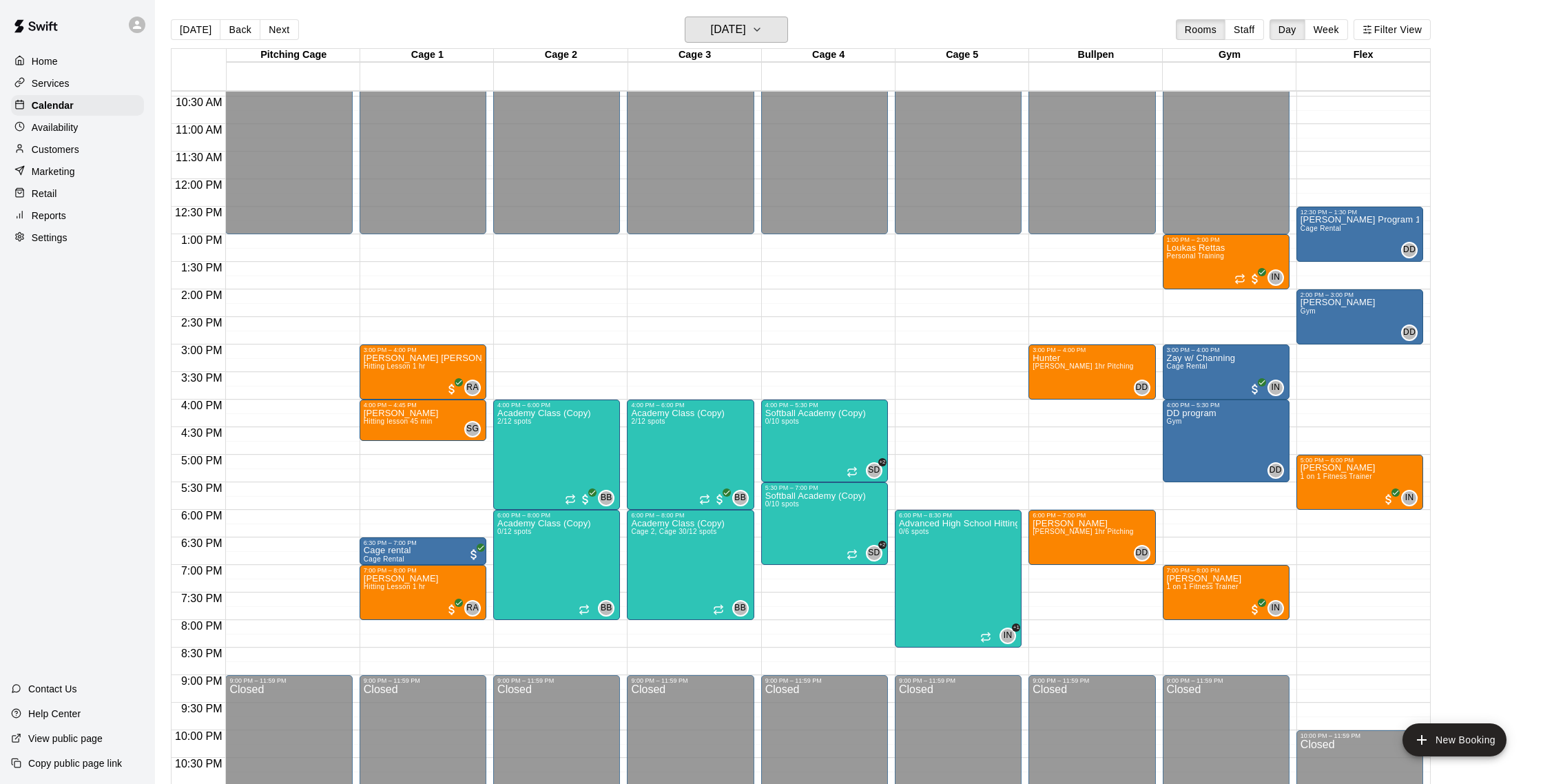
scroll to position [587, 0]
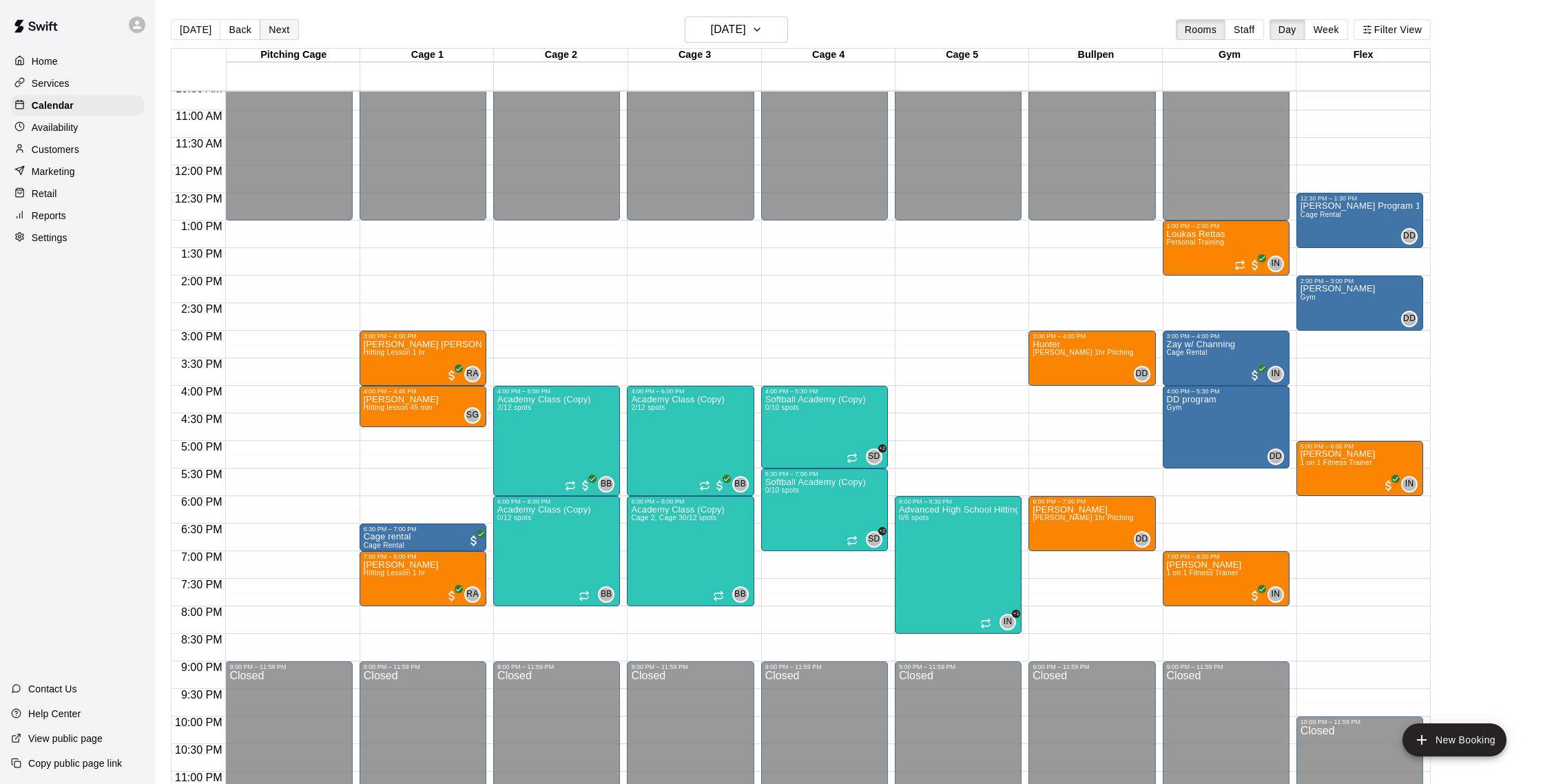
click at [274, 27] on button "Next" at bounding box center [279, 29] width 38 height 21
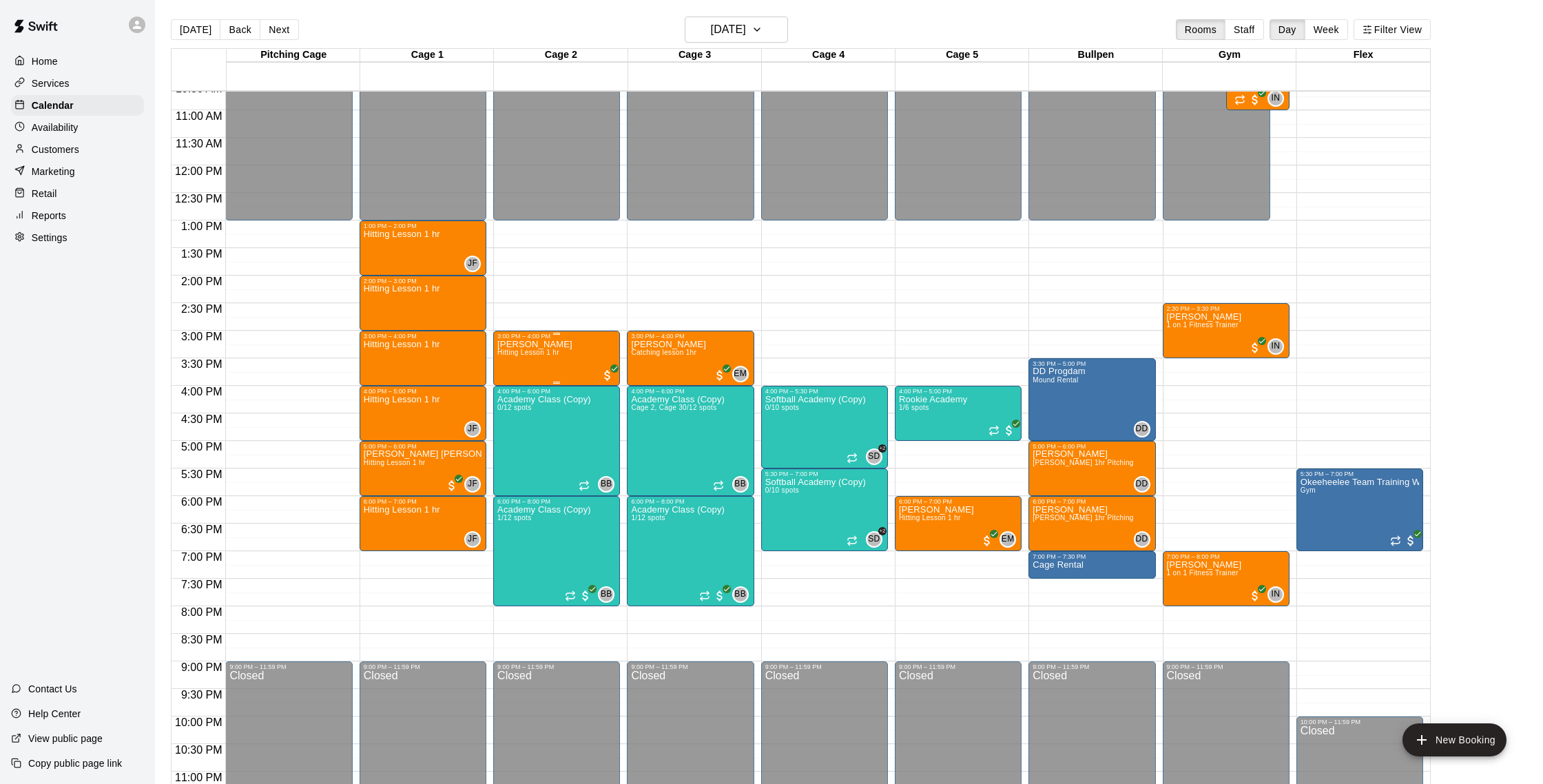
click at [593, 368] on div "Juan Ferrufino Hitting Lesson 1 hr" at bounding box center [556, 731] width 119 height 784
click at [520, 392] on button "edit" at bounding box center [511, 387] width 27 height 27
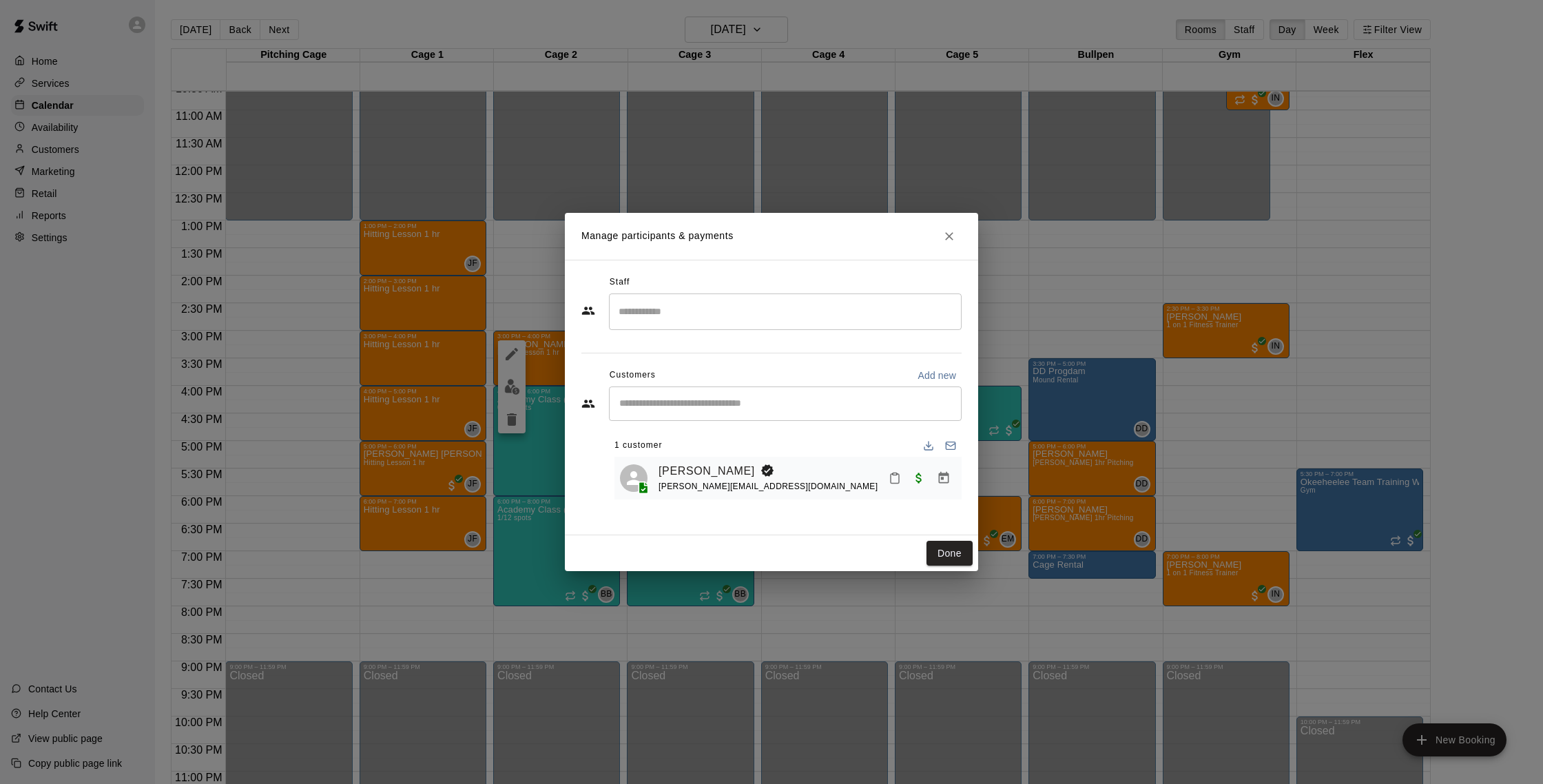
click at [691, 304] on input "Search staff" at bounding box center [785, 311] width 340 height 24
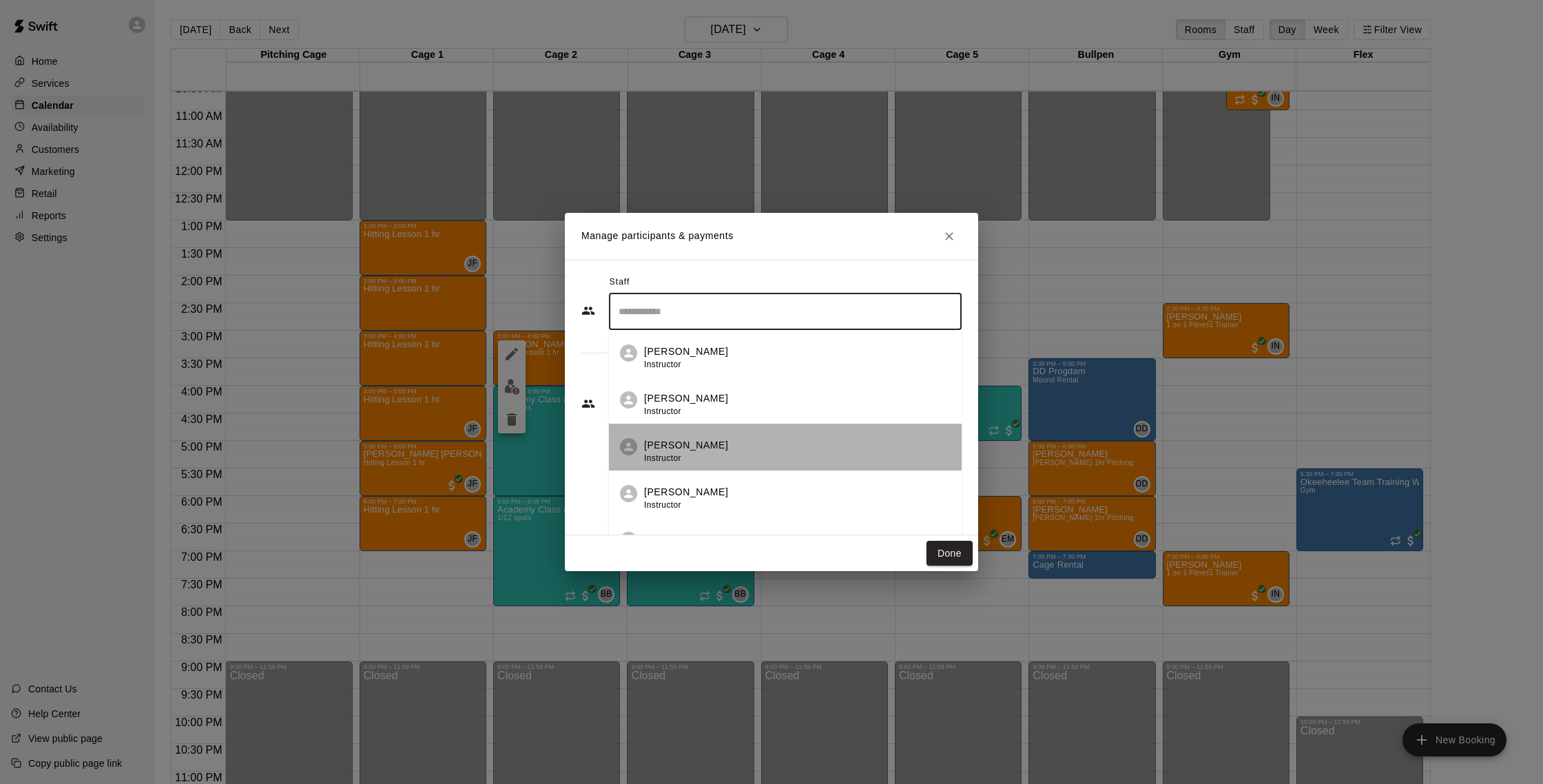
click at [716, 440] on div "Nate Betances Instructor" at bounding box center [797, 451] width 306 height 27
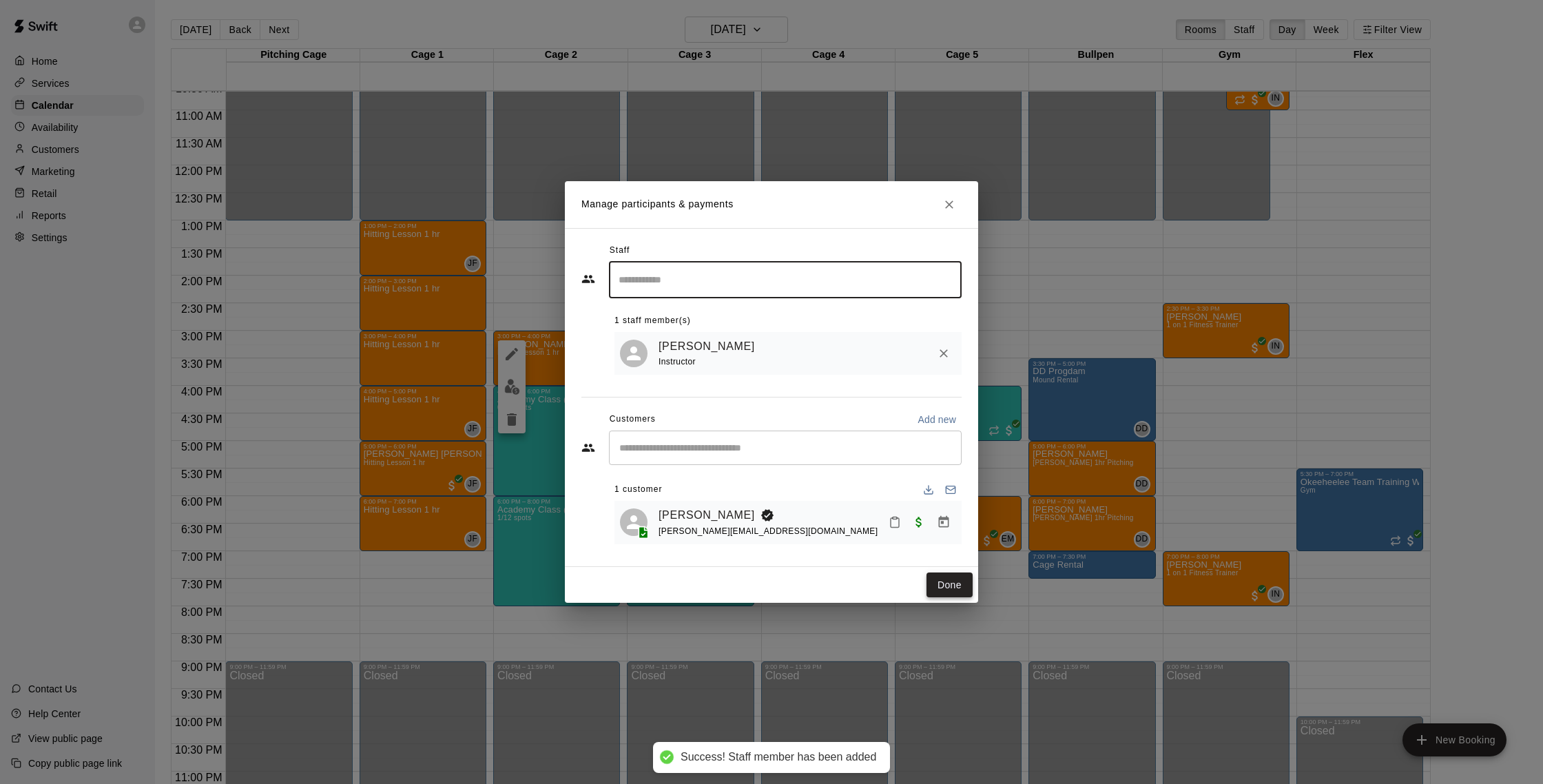
click at [946, 575] on button "Done" at bounding box center [950, 585] width 46 height 26
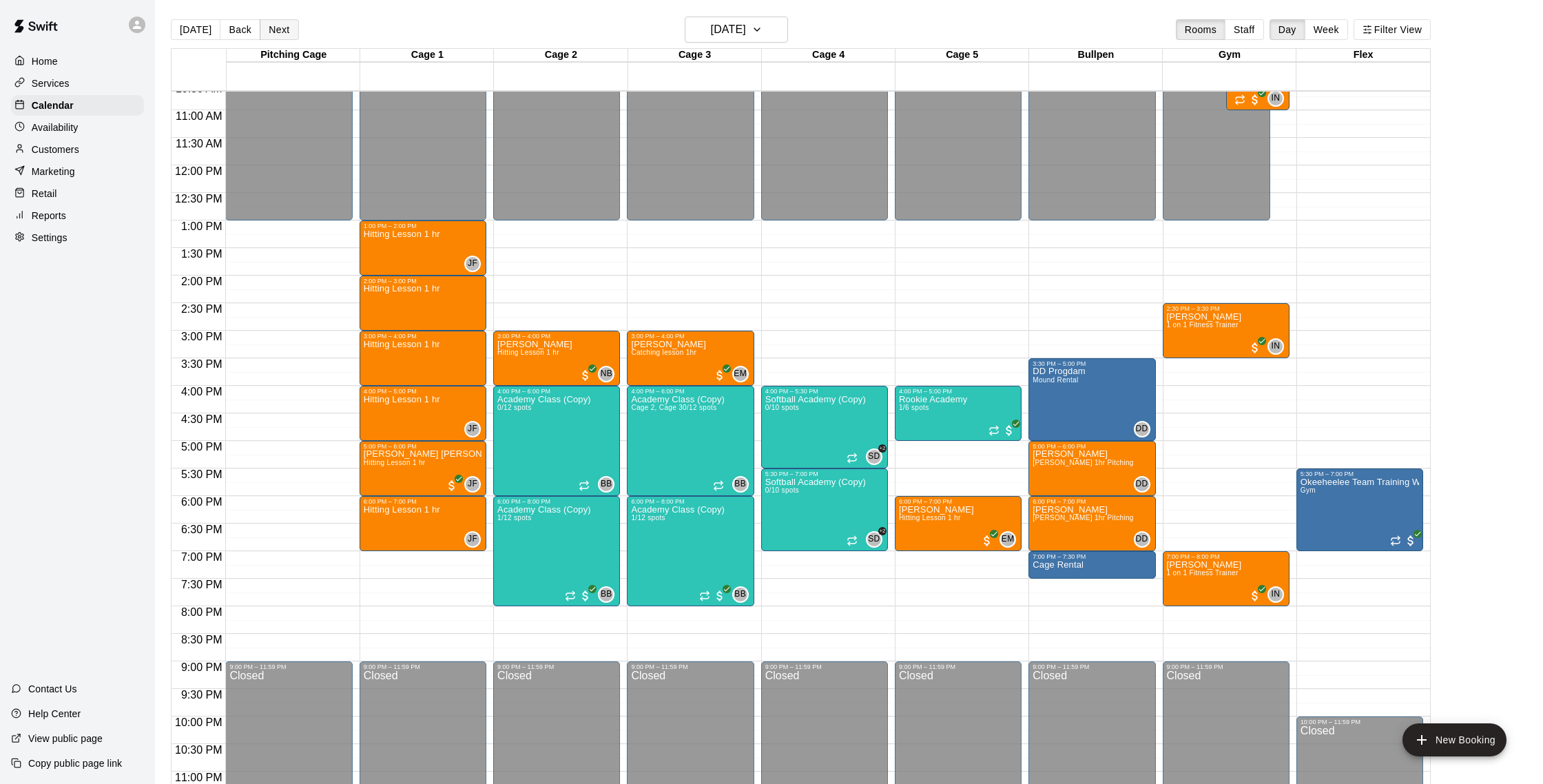
click at [268, 27] on button "Next" at bounding box center [279, 29] width 38 height 21
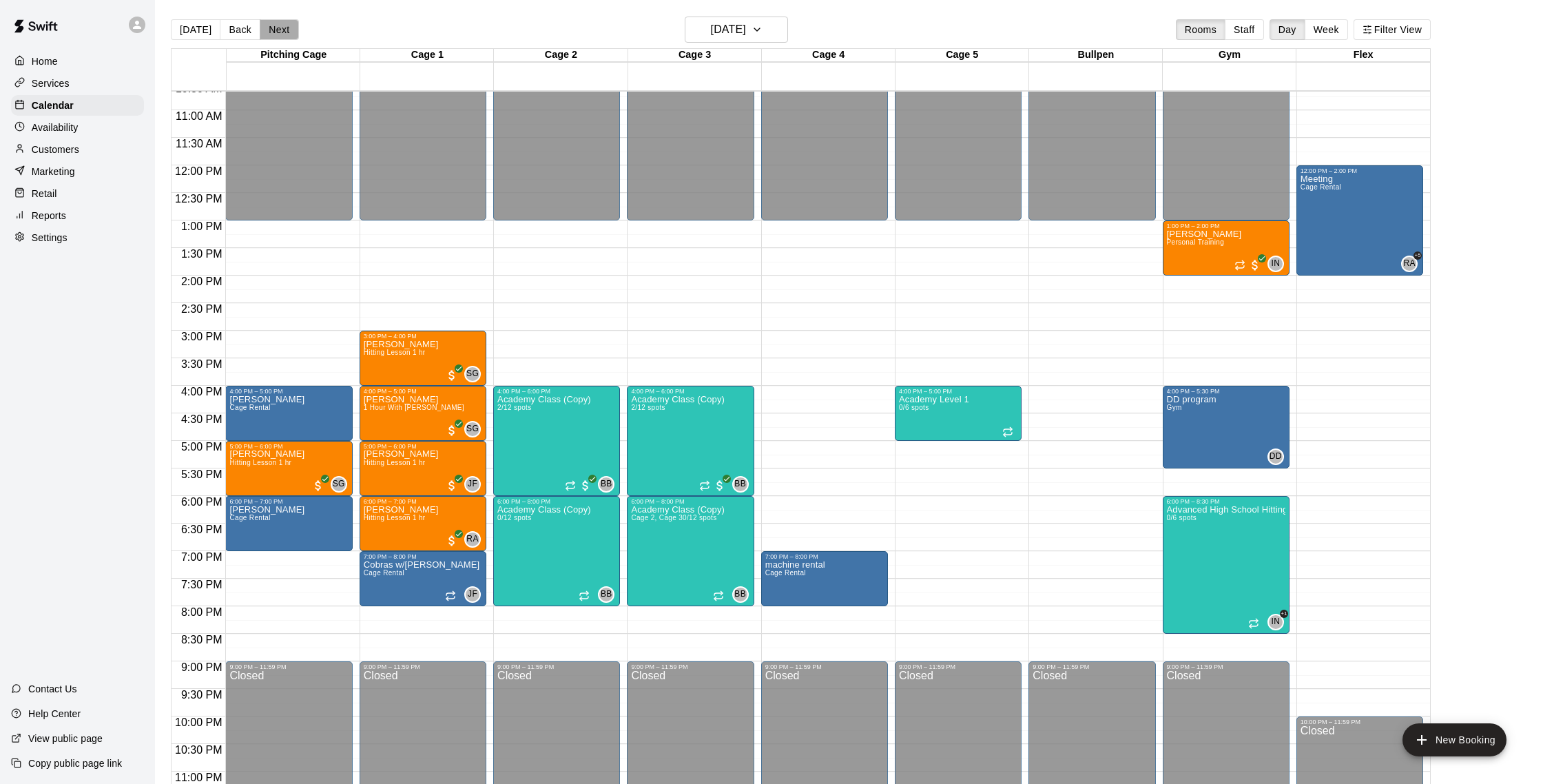
click at [286, 31] on button "Next" at bounding box center [279, 29] width 38 height 21
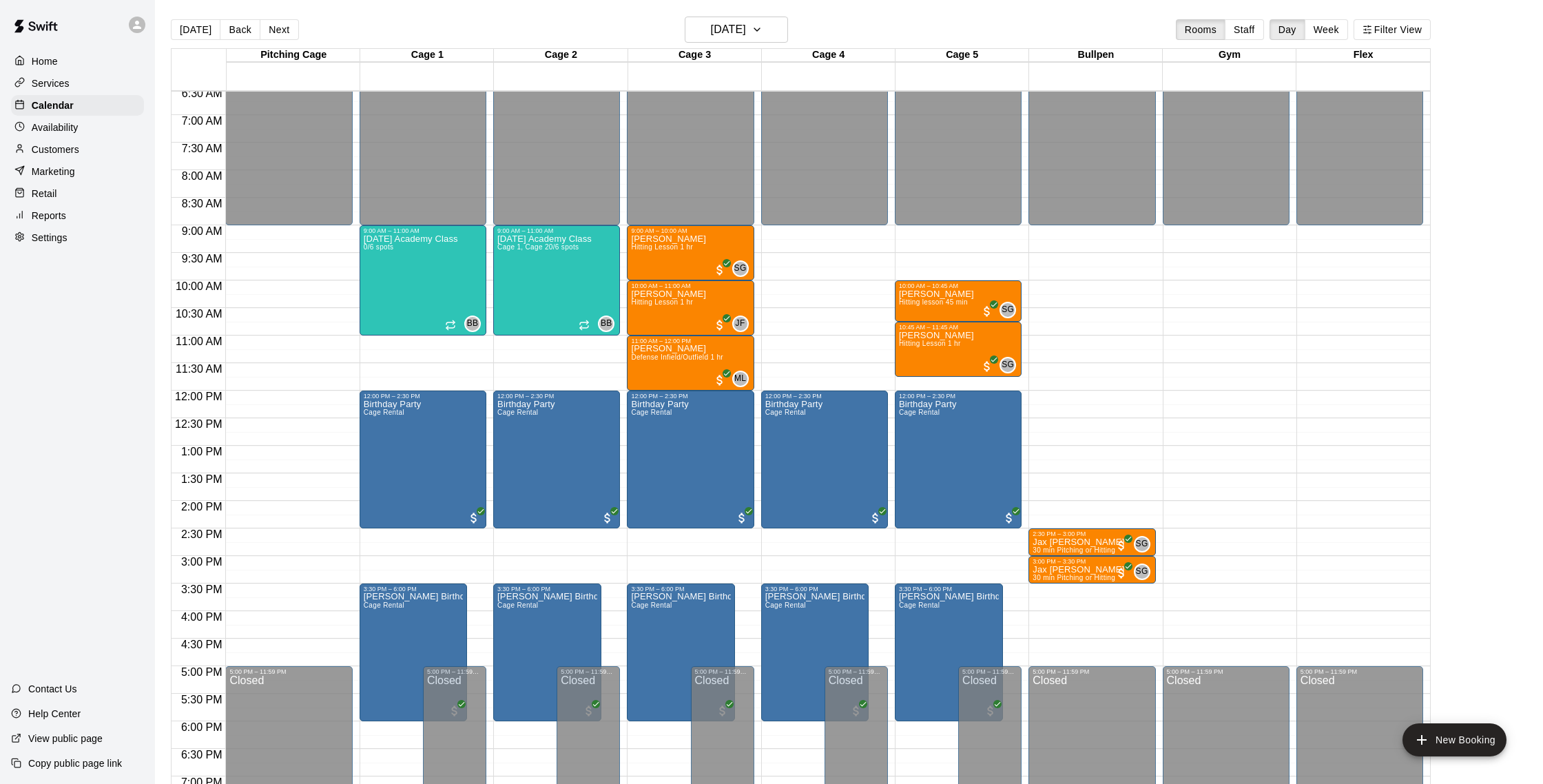
scroll to position [358, 0]
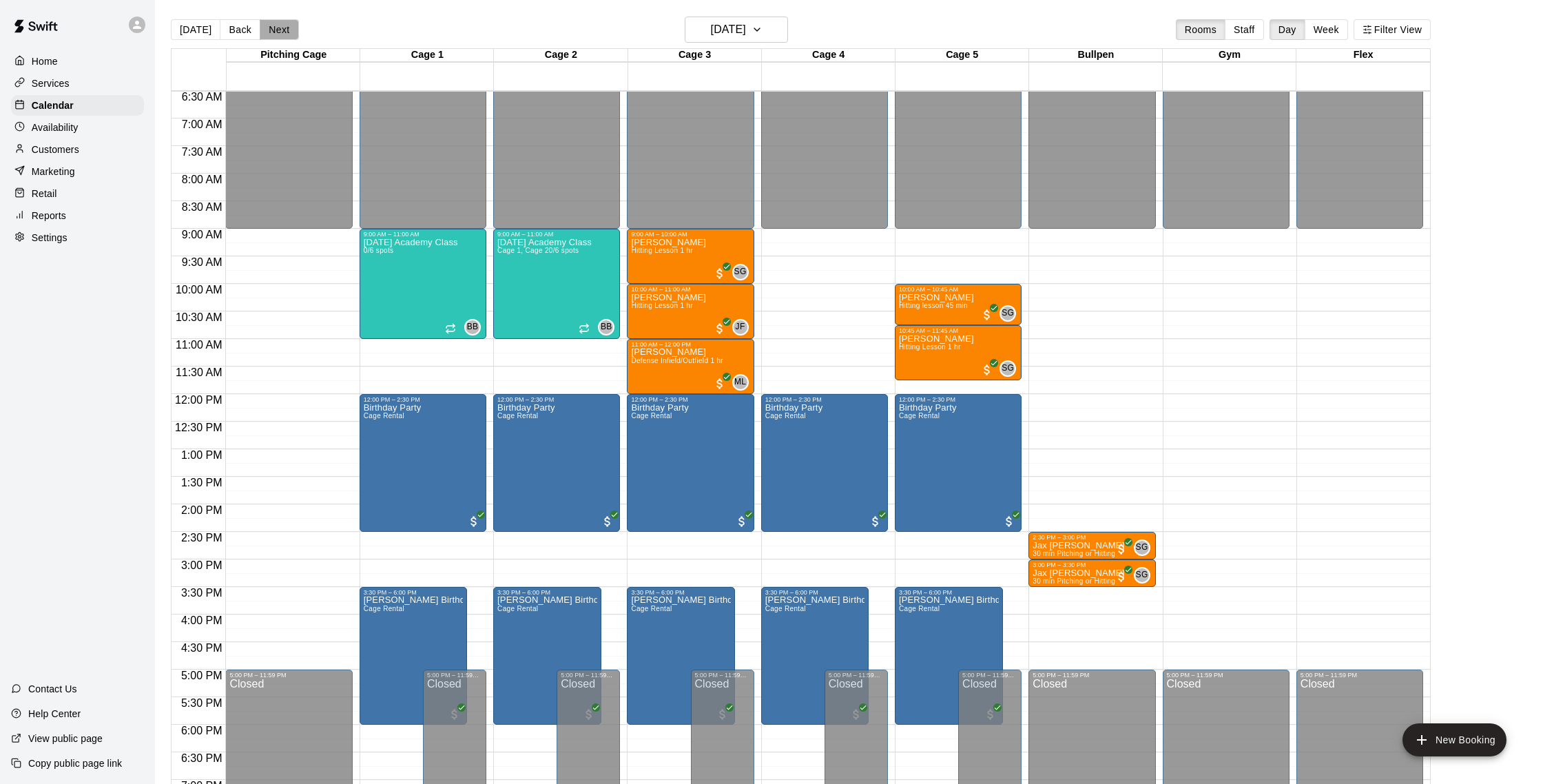
click at [280, 30] on button "Next" at bounding box center [279, 29] width 38 height 21
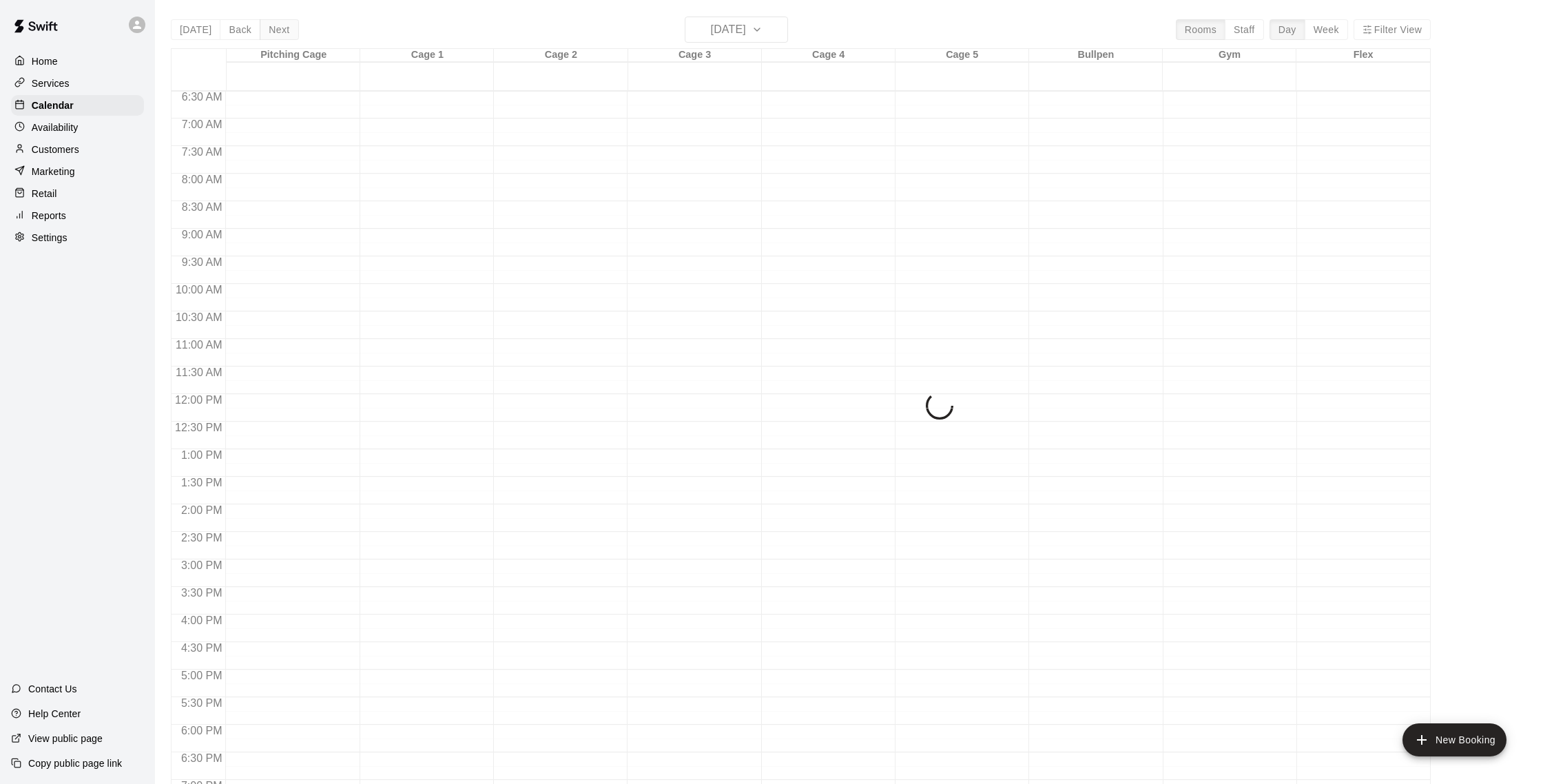
scroll to position [1, 0]
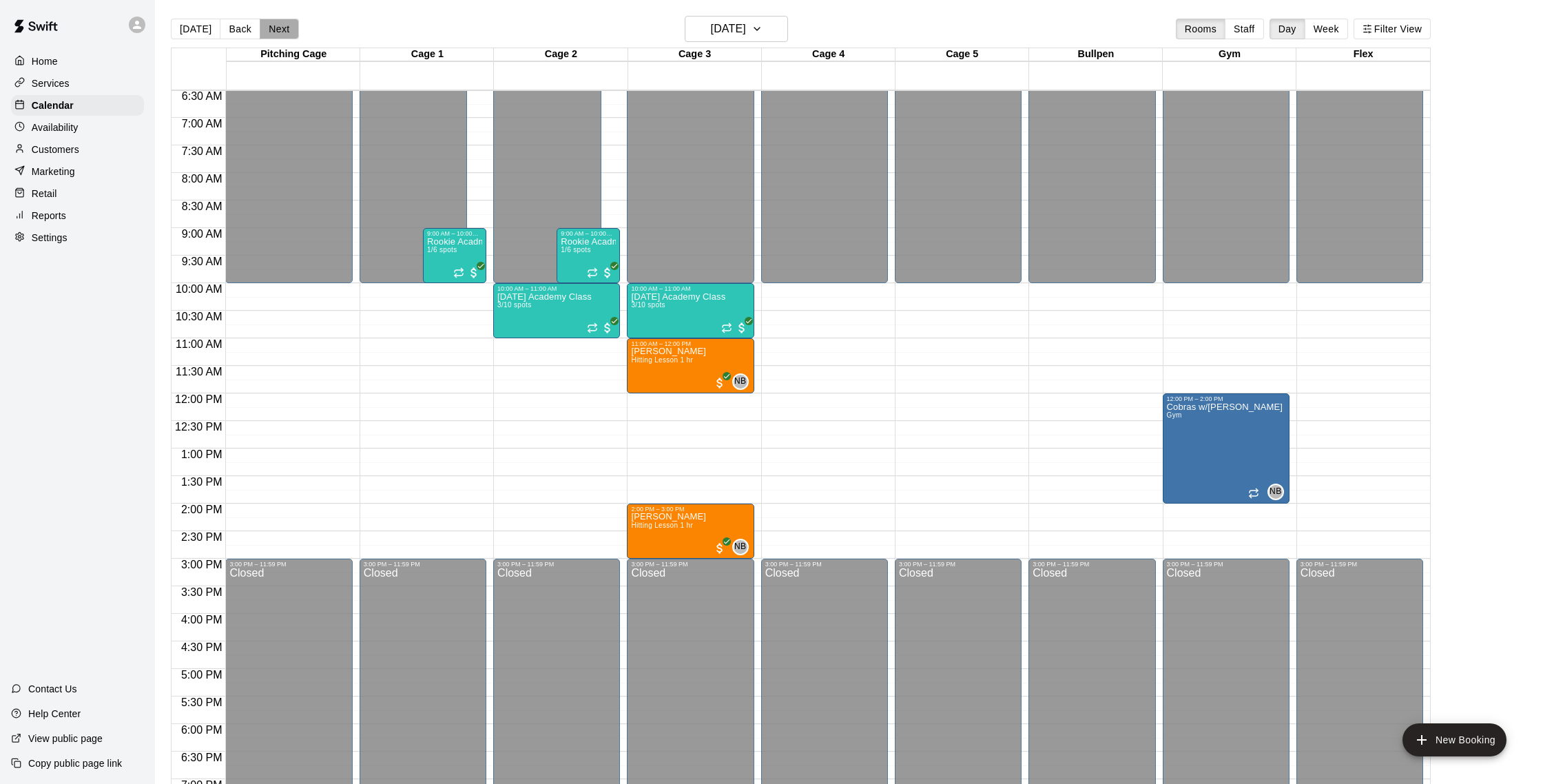
click at [263, 31] on button "Next" at bounding box center [279, 28] width 38 height 21
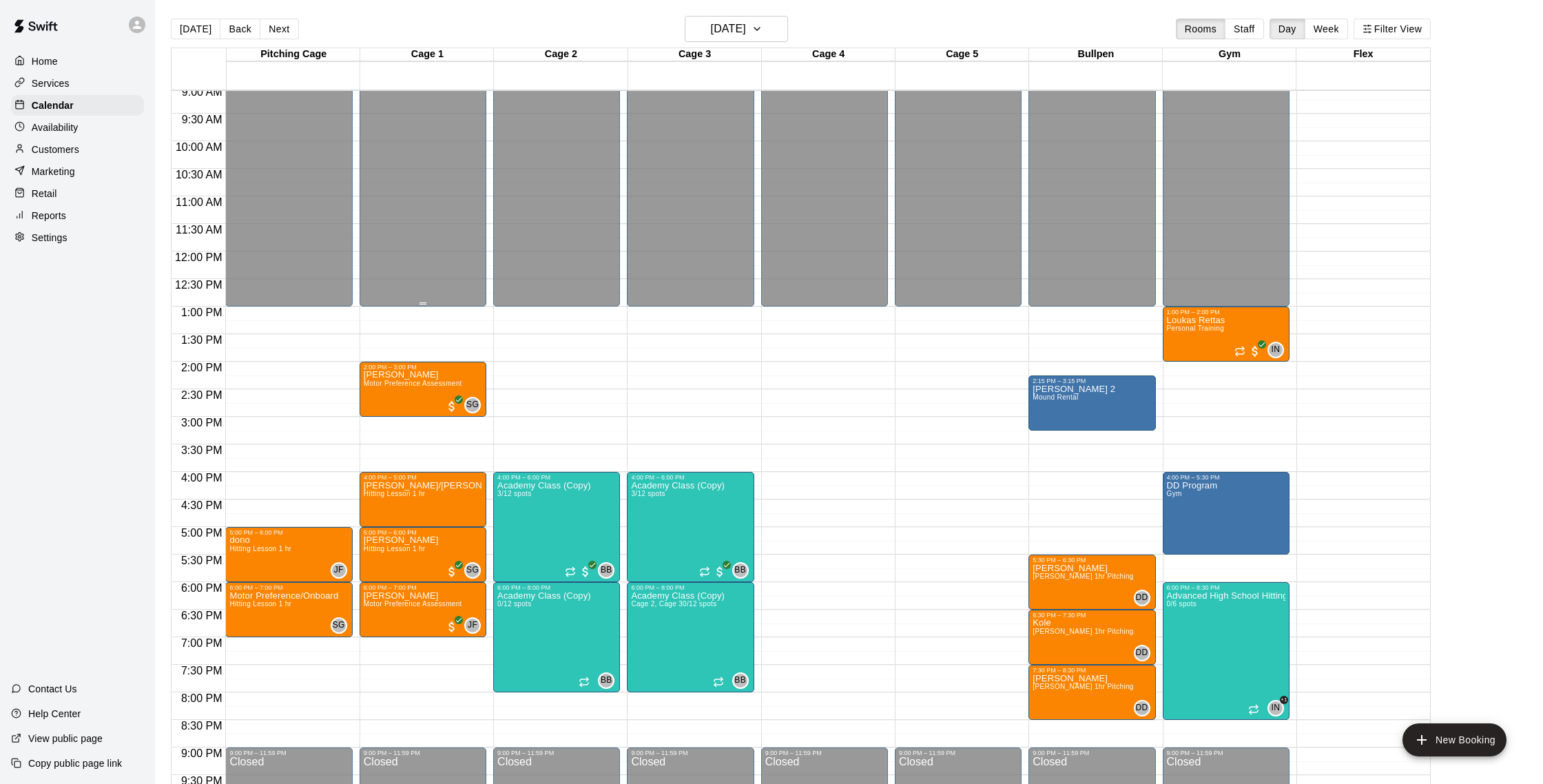
scroll to position [504, 0]
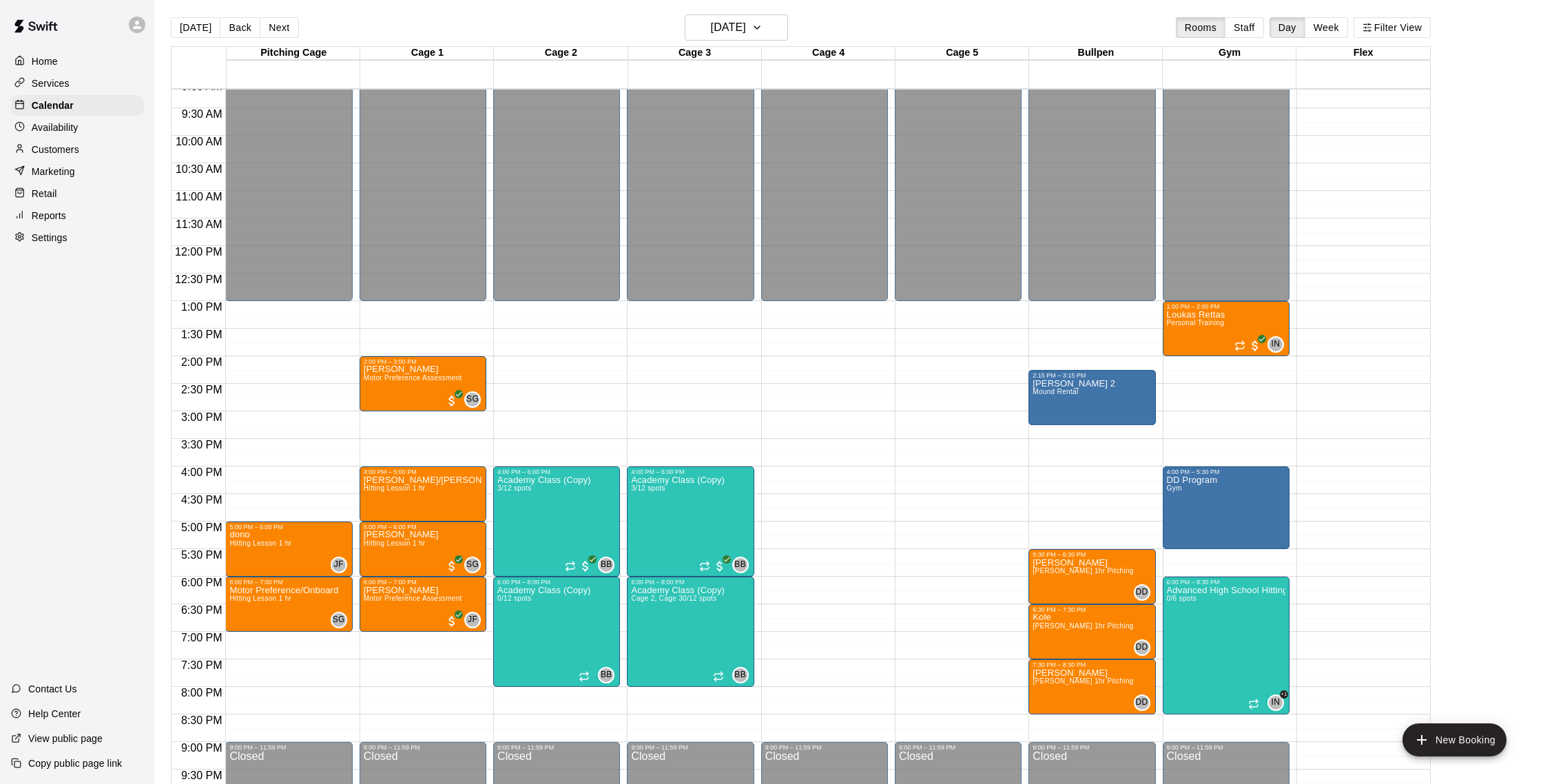
click at [264, 23] on button "Next" at bounding box center [279, 27] width 38 height 21
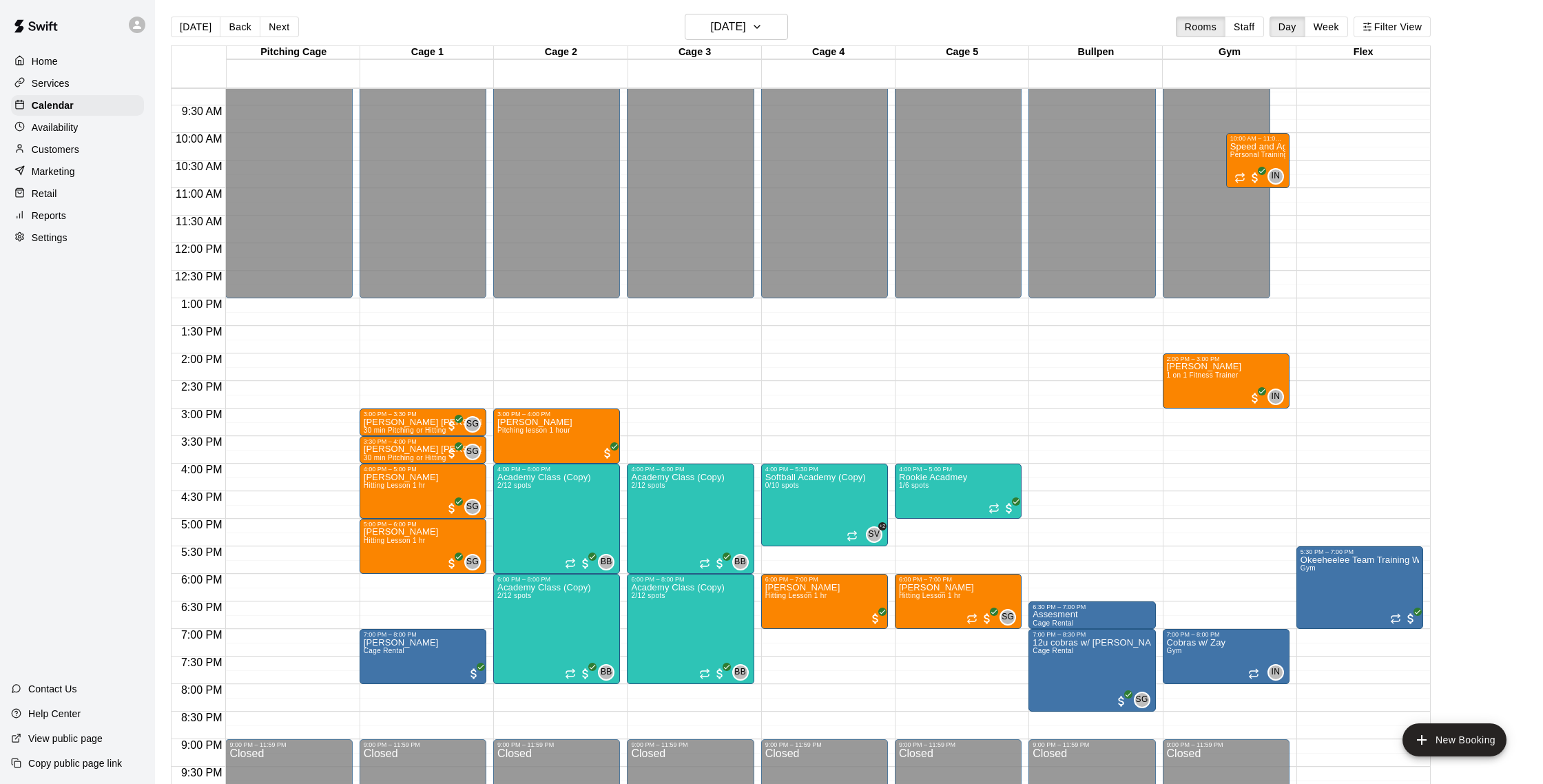
scroll to position [513, 0]
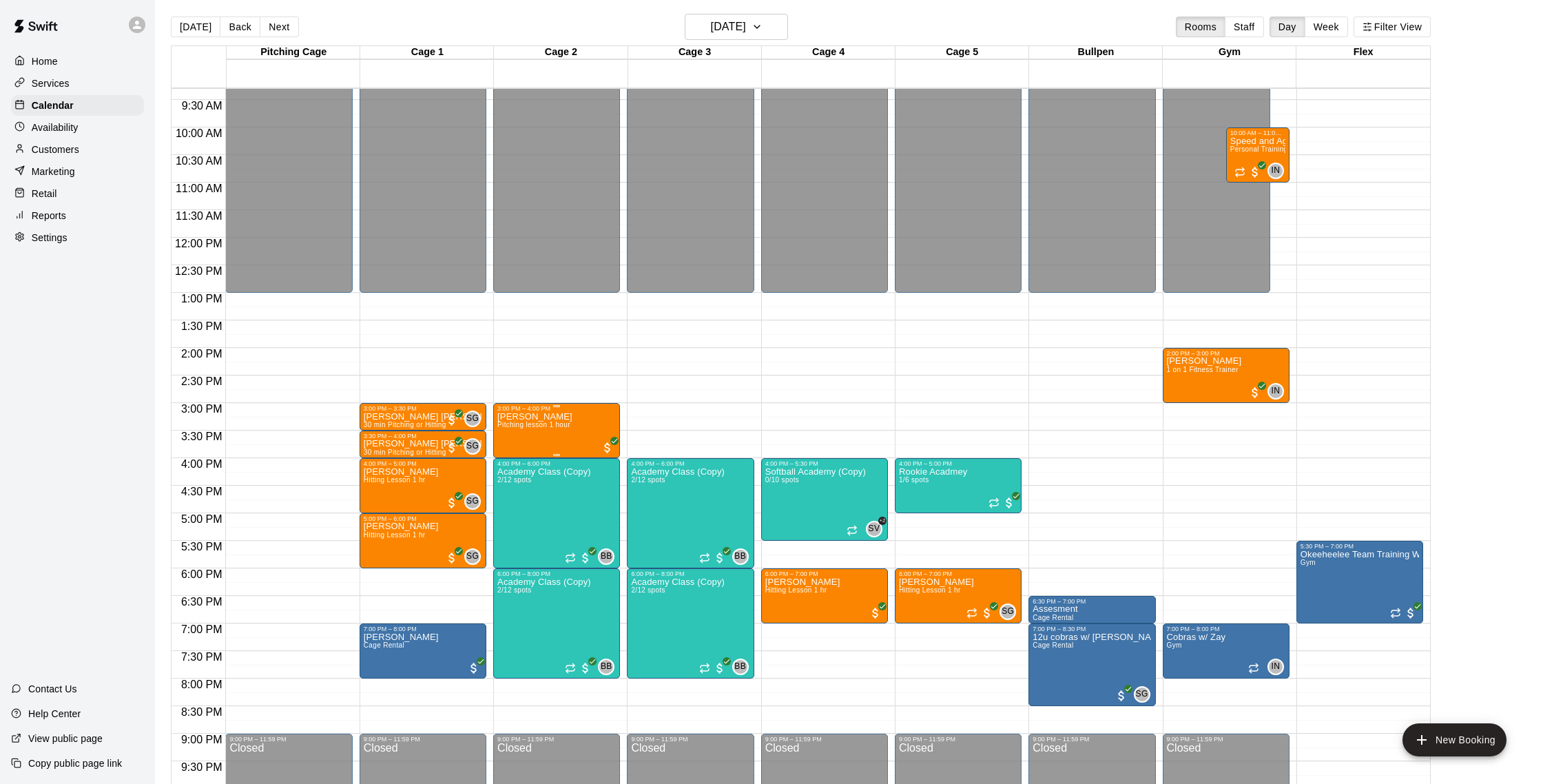
click at [517, 457] on img "edit" at bounding box center [512, 459] width 16 height 16
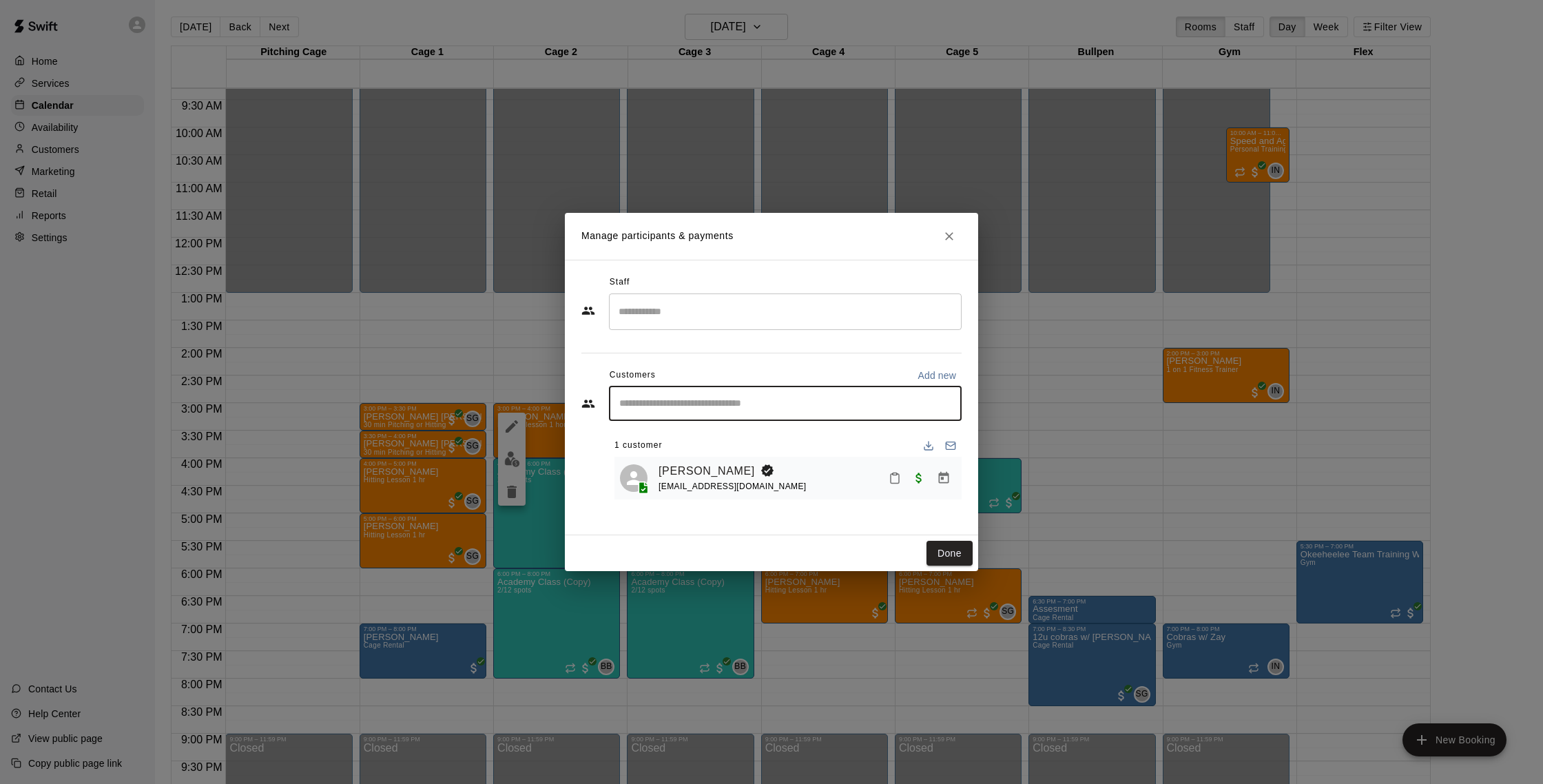
click at [795, 406] on input "Start typing to search customers..." at bounding box center [785, 403] width 340 height 14
click at [763, 329] on div "Staff ​ Customers Add new ​ 1 customer Jett Donaldson merissadonaldson312@gmail…" at bounding box center [772, 391] width 380 height 239
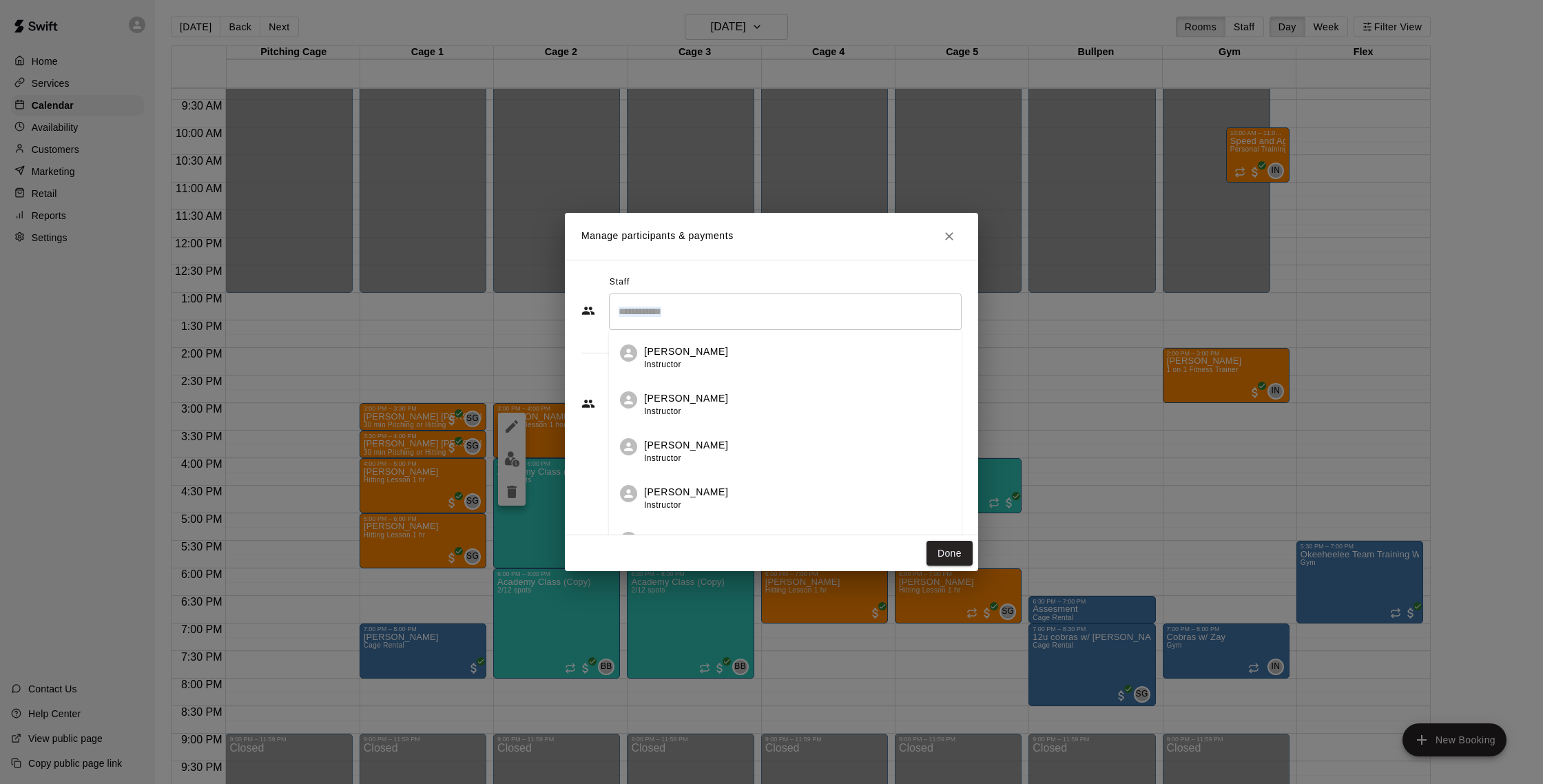
click at [749, 314] on input "Search staff" at bounding box center [785, 311] width 340 height 24
click at [715, 460] on div "Nate Betances Instructor" at bounding box center [797, 451] width 306 height 27
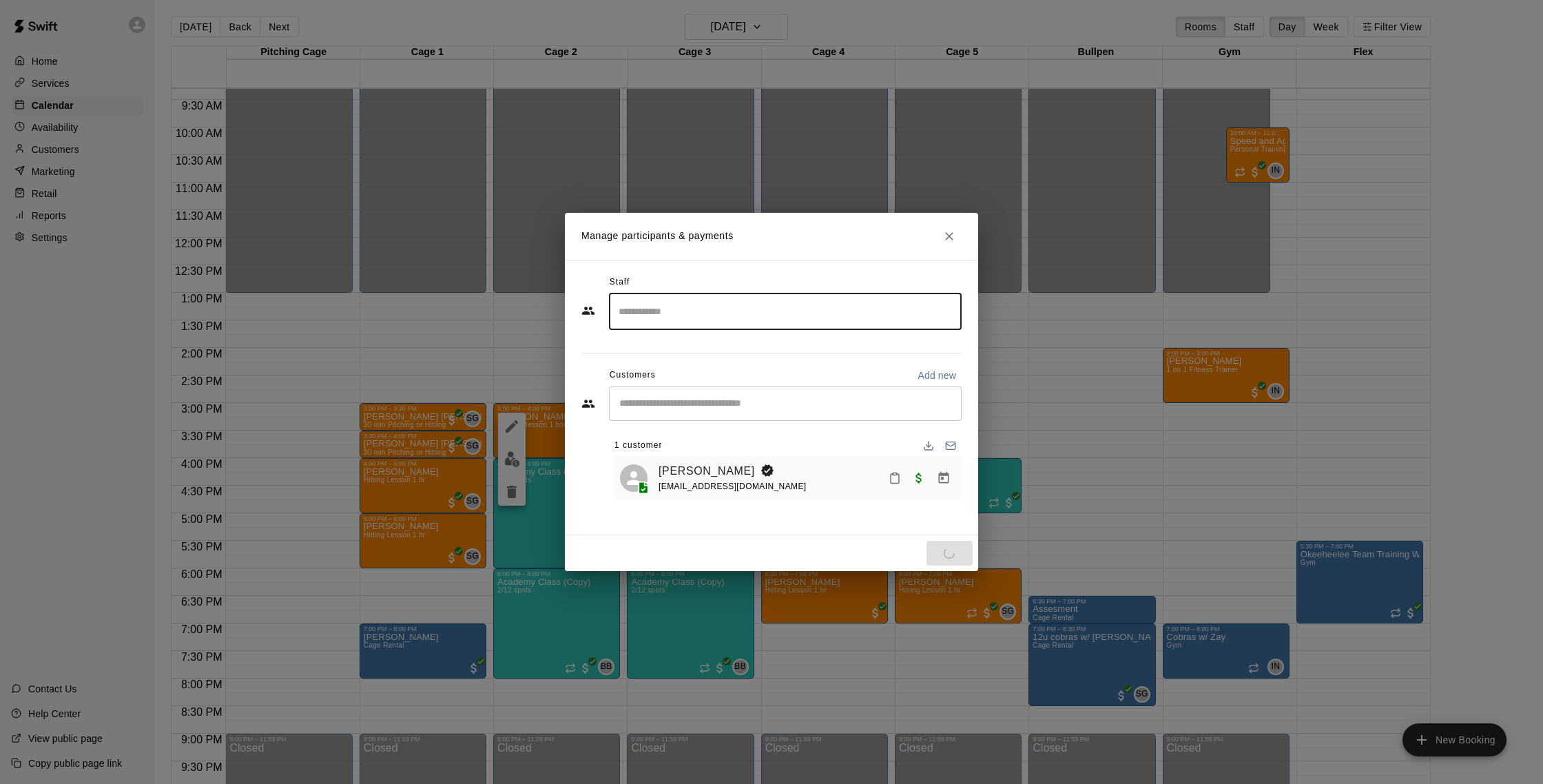
click at [950, 243] on button "Close" at bounding box center [950, 236] width 25 height 25
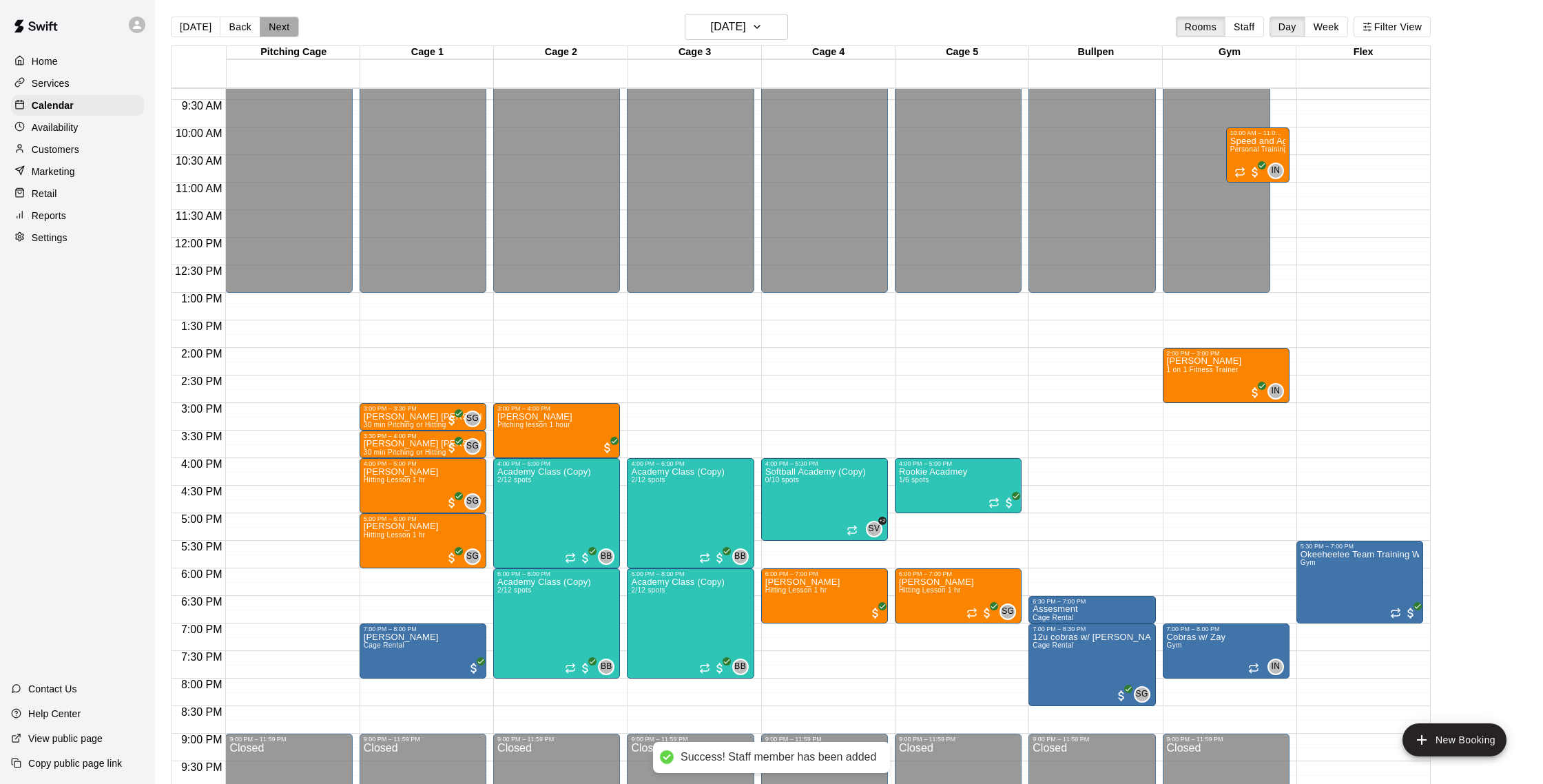
click at [283, 33] on button "Next" at bounding box center [279, 27] width 38 height 21
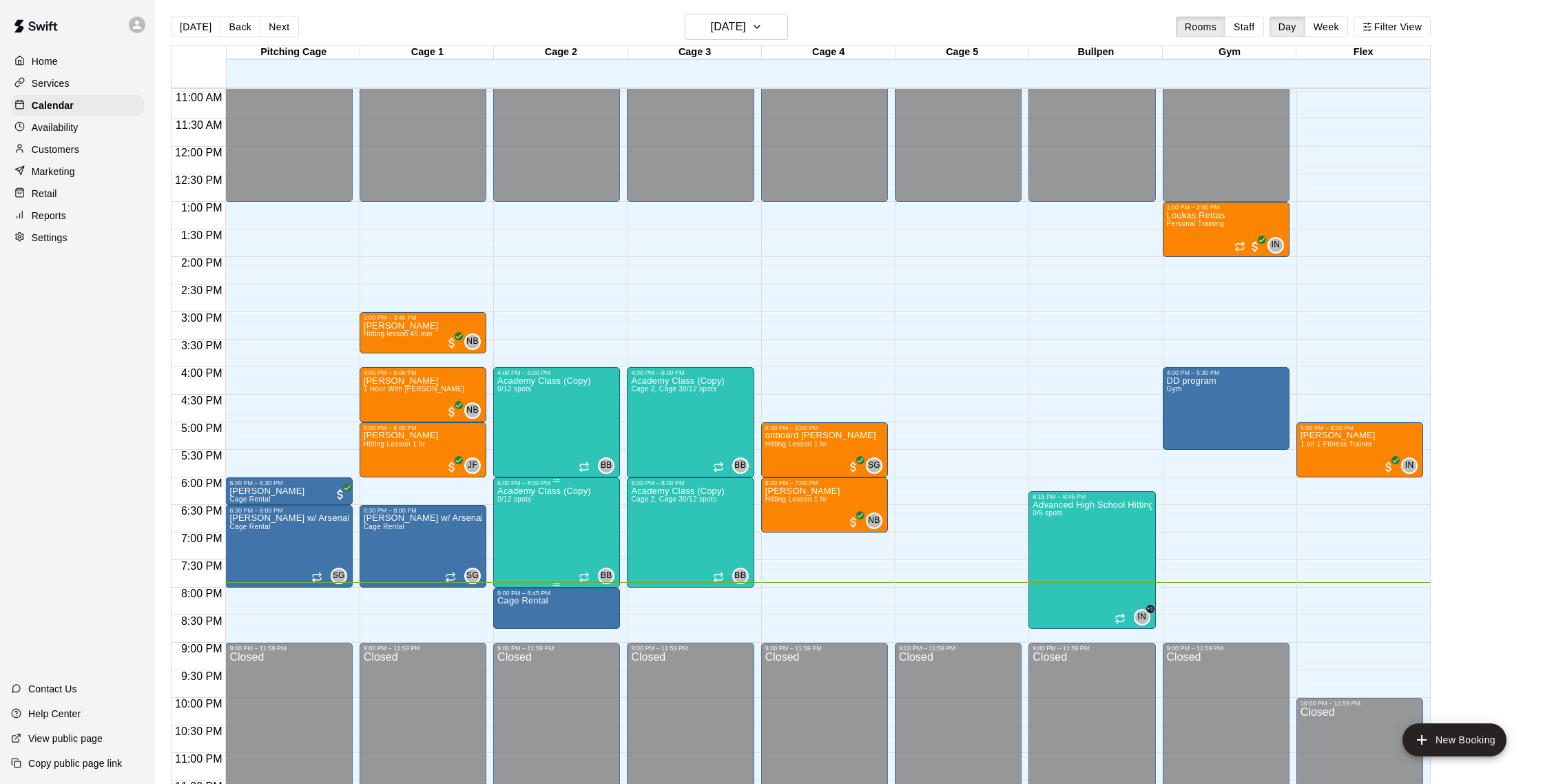
scroll to position [615, 0]
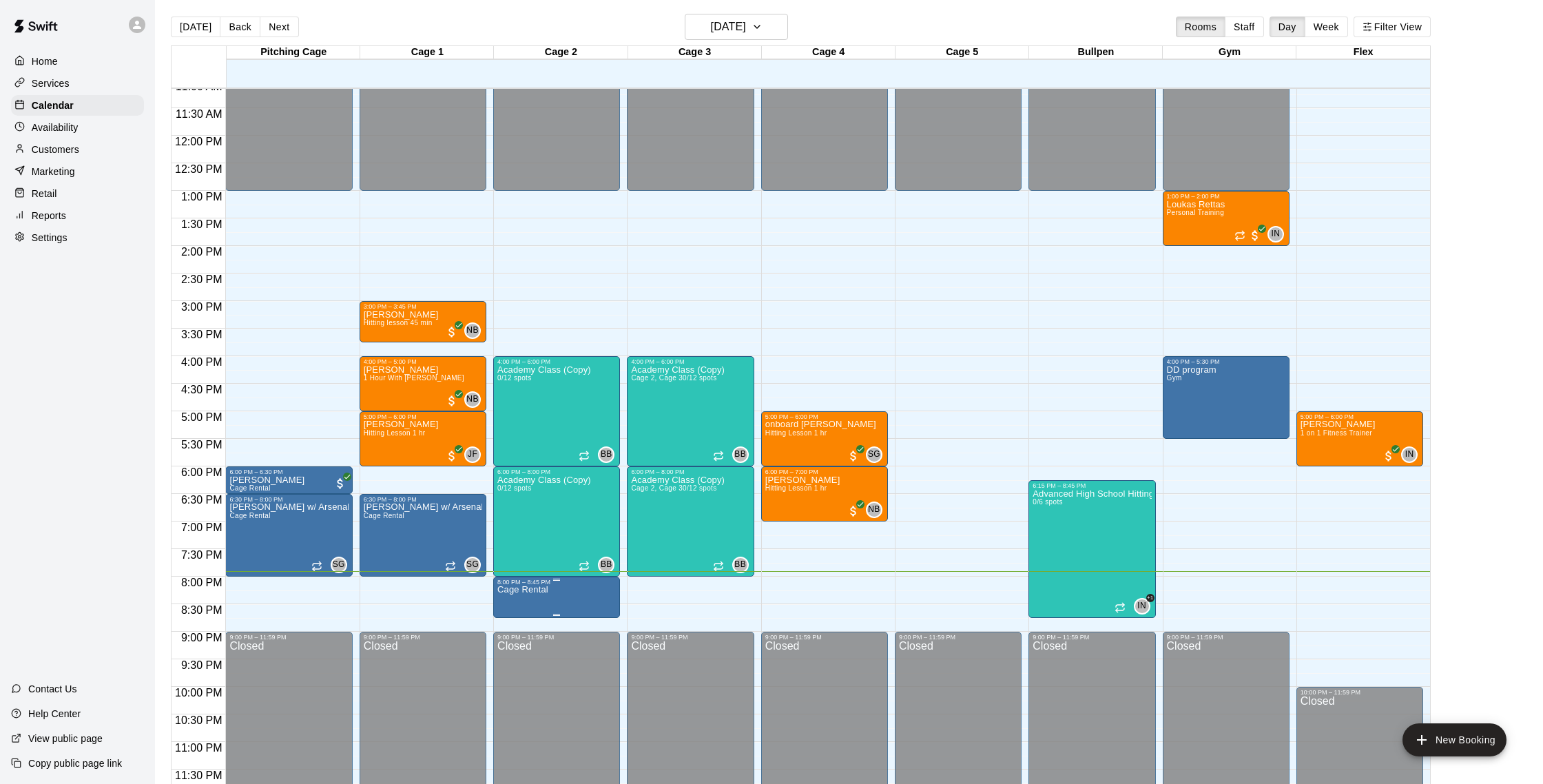
click at [557, 581] on div "8:00 PM – 8:45 PM" at bounding box center [556, 582] width 119 height 7
click at [515, 630] on img "edit" at bounding box center [512, 625] width 16 height 16
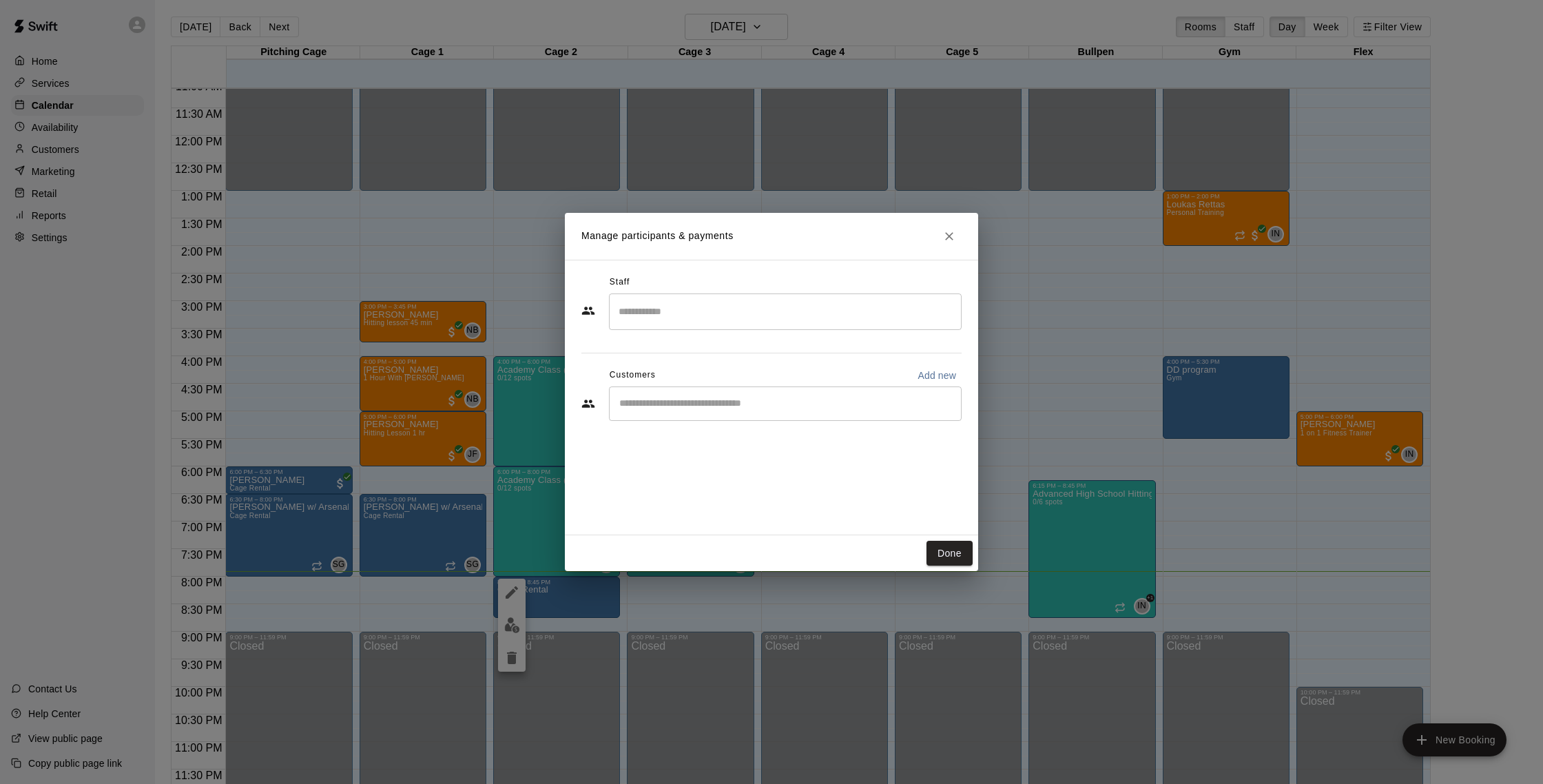
click at [711, 324] on div "​" at bounding box center [785, 312] width 353 height 37
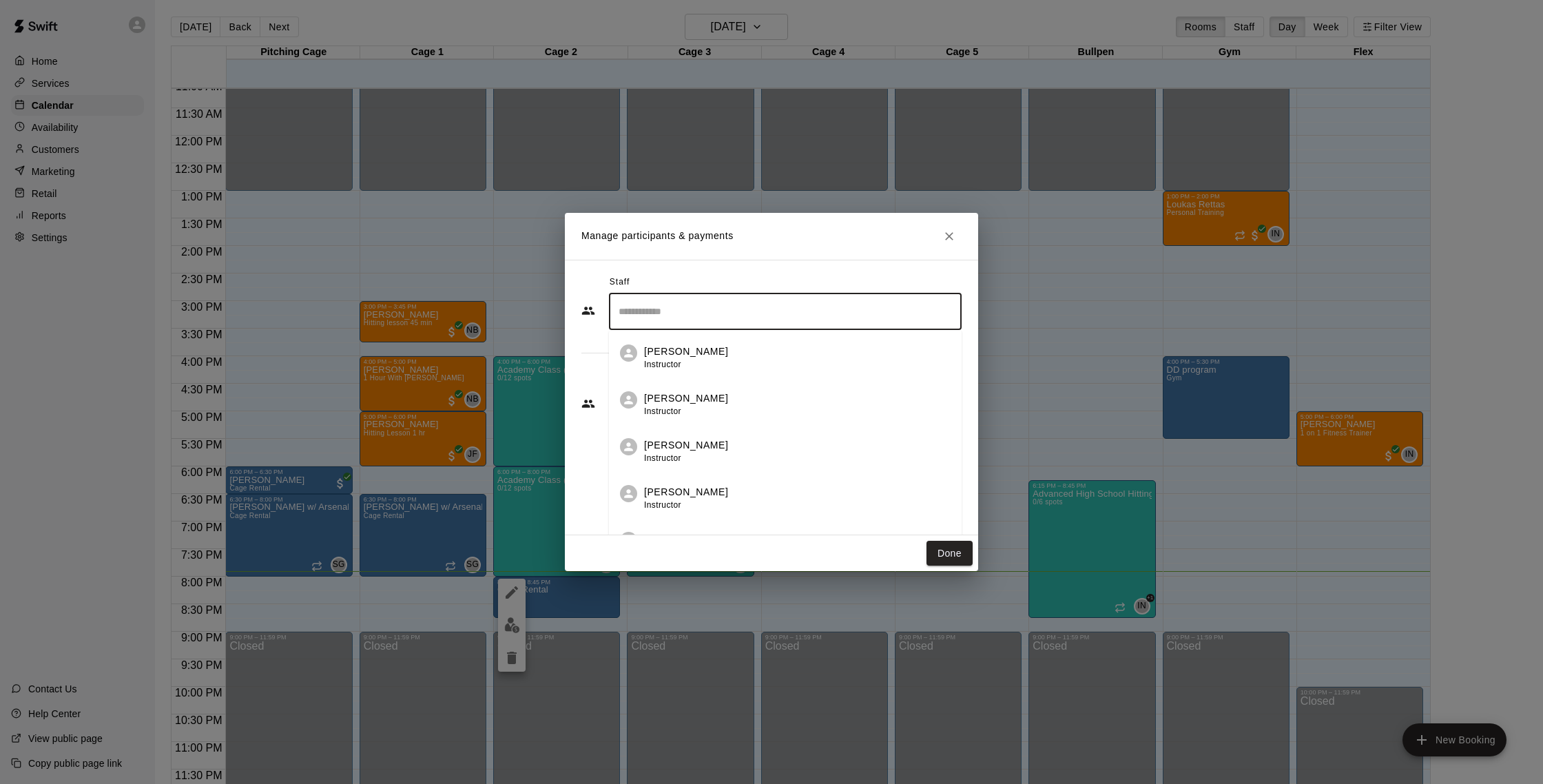
click at [801, 248] on h2 "Manage participants & payments" at bounding box center [772, 236] width 413 height 46
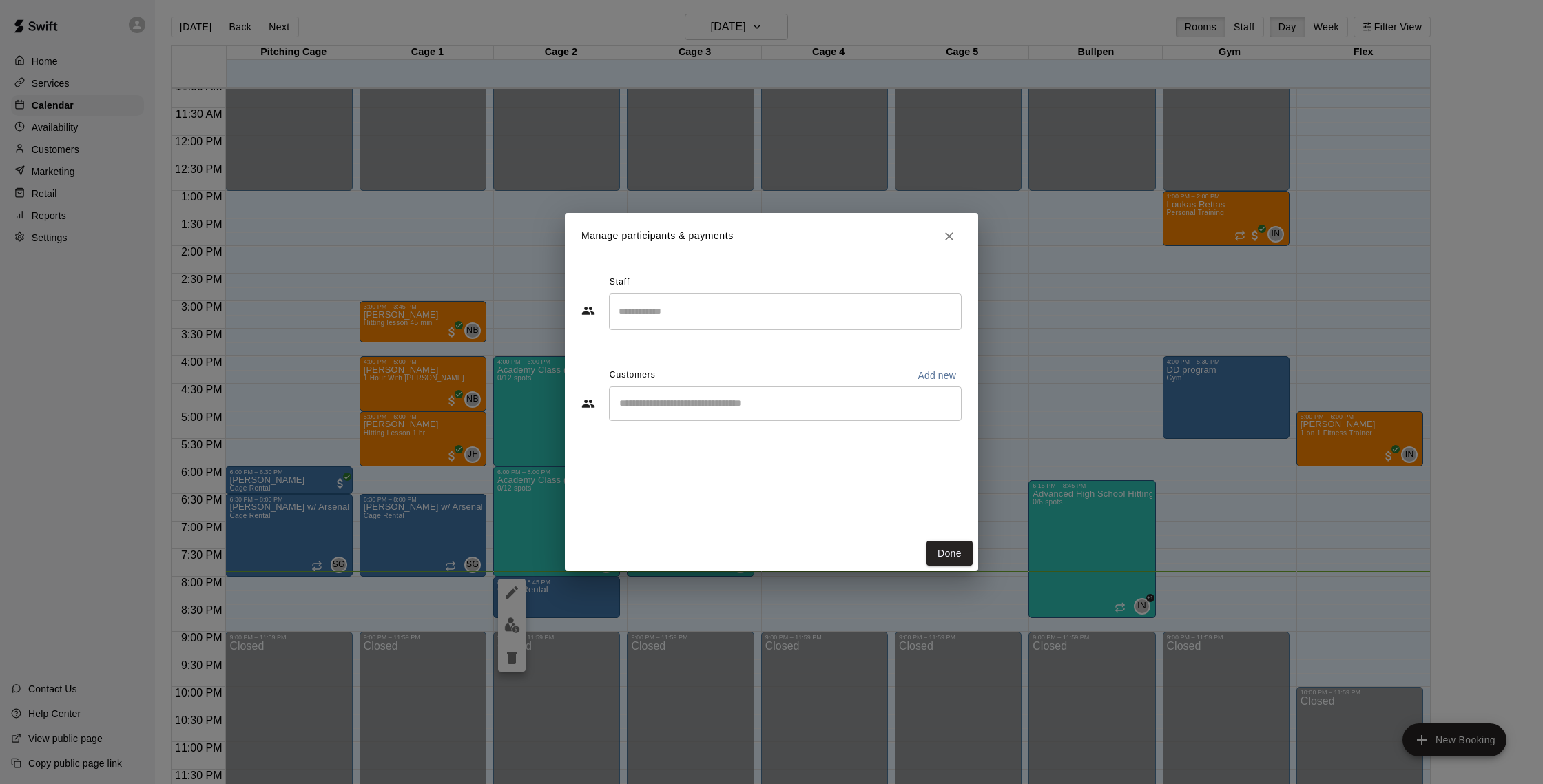
click at [774, 411] on div "​" at bounding box center [785, 403] width 353 height 34
click at [946, 236] on icon "Close" at bounding box center [949, 236] width 14 height 14
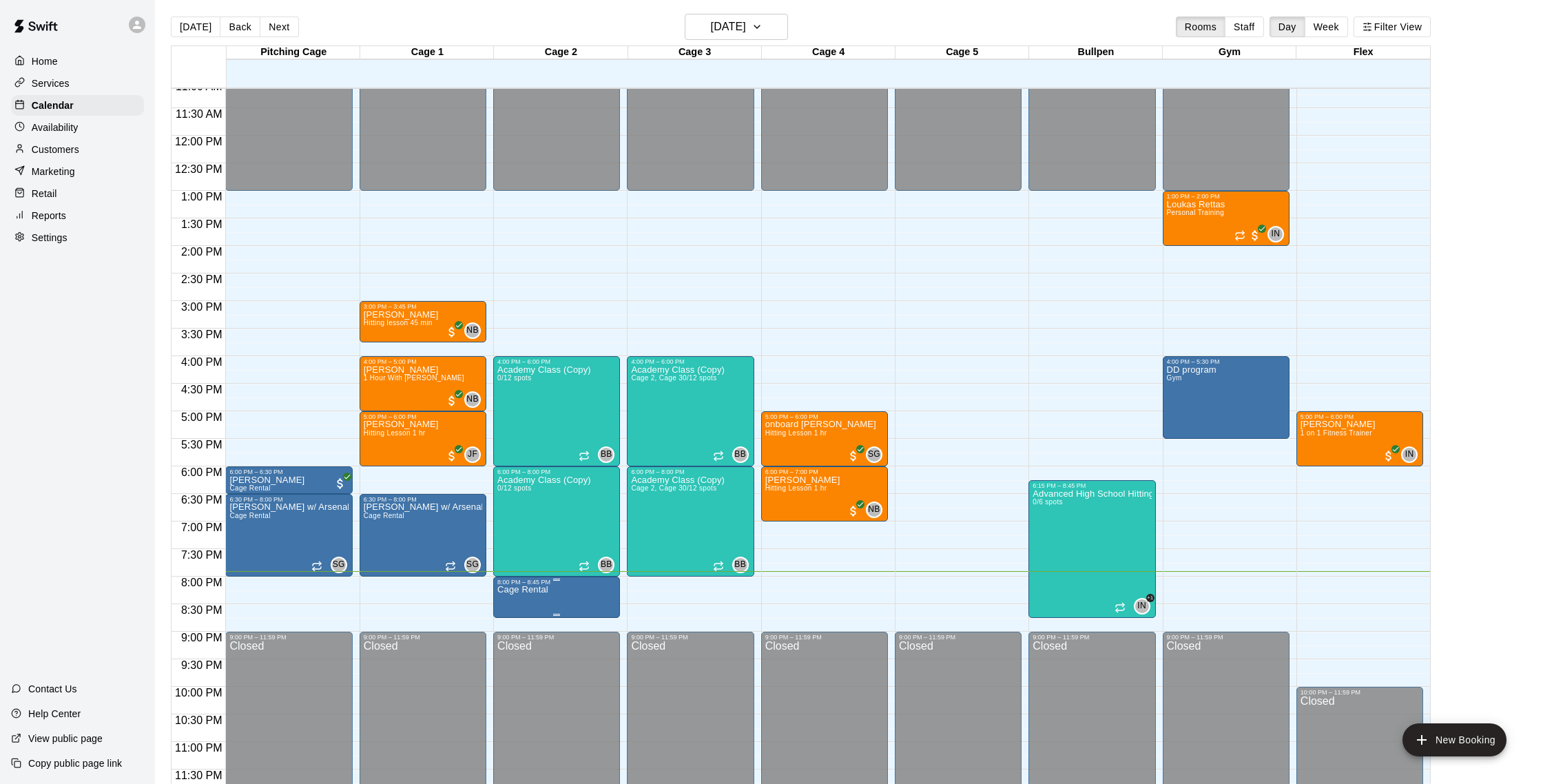
click at [533, 589] on p "Cage Rental" at bounding box center [522, 589] width 51 height 0
click at [511, 610] on icon "edit" at bounding box center [512, 605] width 17 height 17
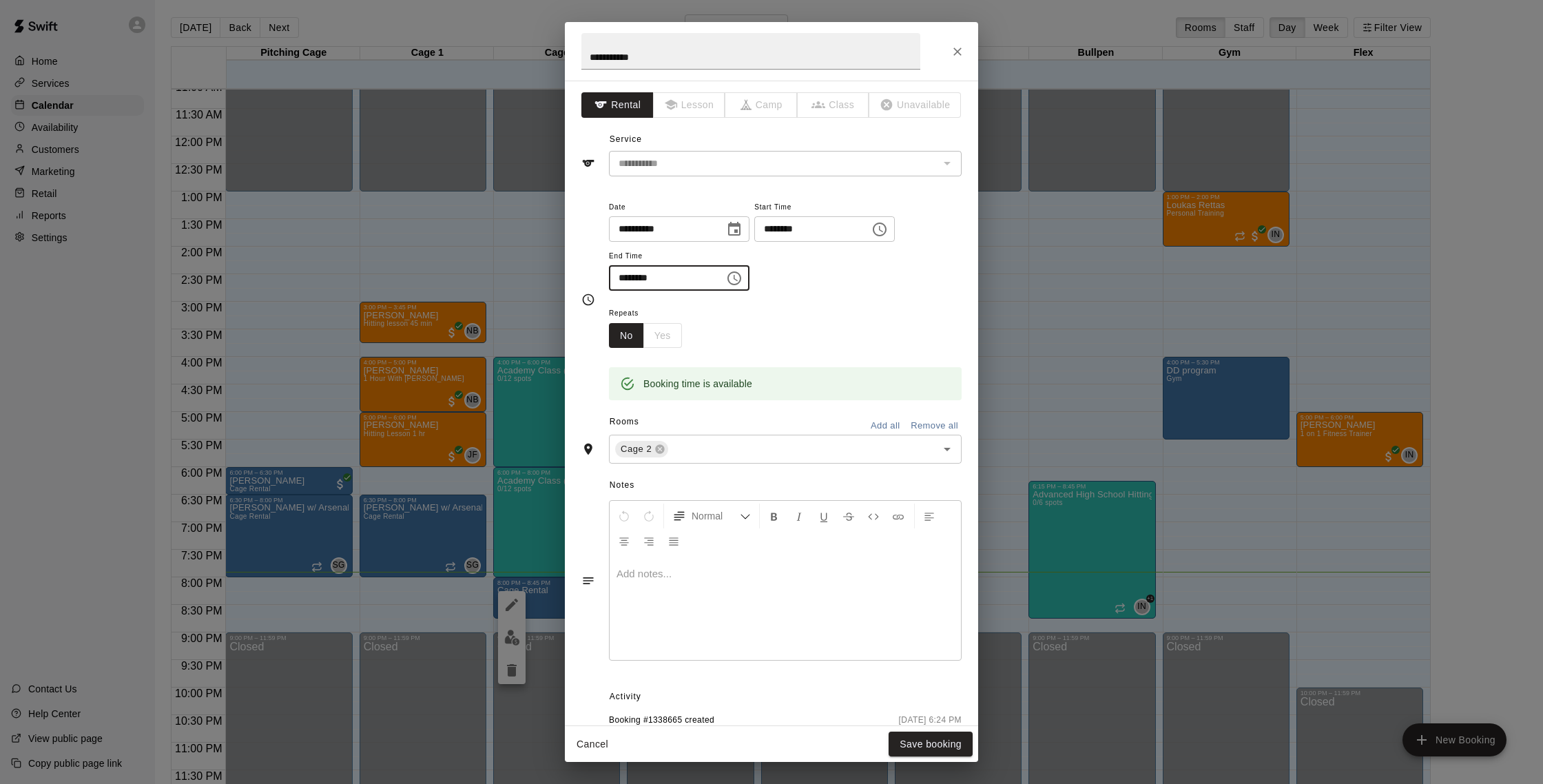
click at [647, 277] on input "********" at bounding box center [662, 278] width 106 height 26
click at [642, 280] on input "********" at bounding box center [662, 278] width 106 height 26
type input "********"
click at [937, 291] on div "**********" at bounding box center [785, 251] width 353 height 107
click at [940, 743] on button "Save booking" at bounding box center [930, 743] width 84 height 26
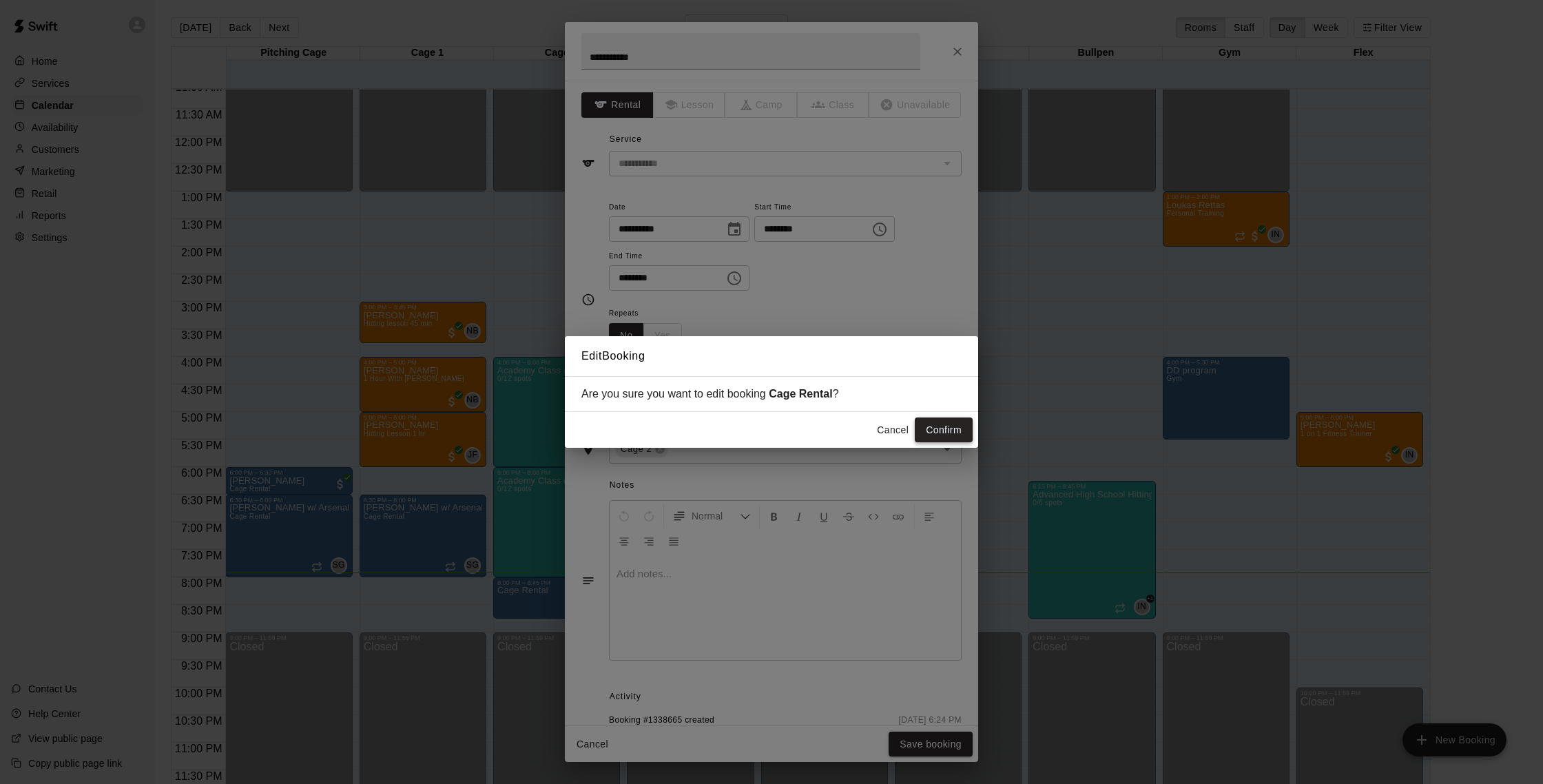
click at [948, 427] on button "Confirm" at bounding box center [944, 430] width 58 height 26
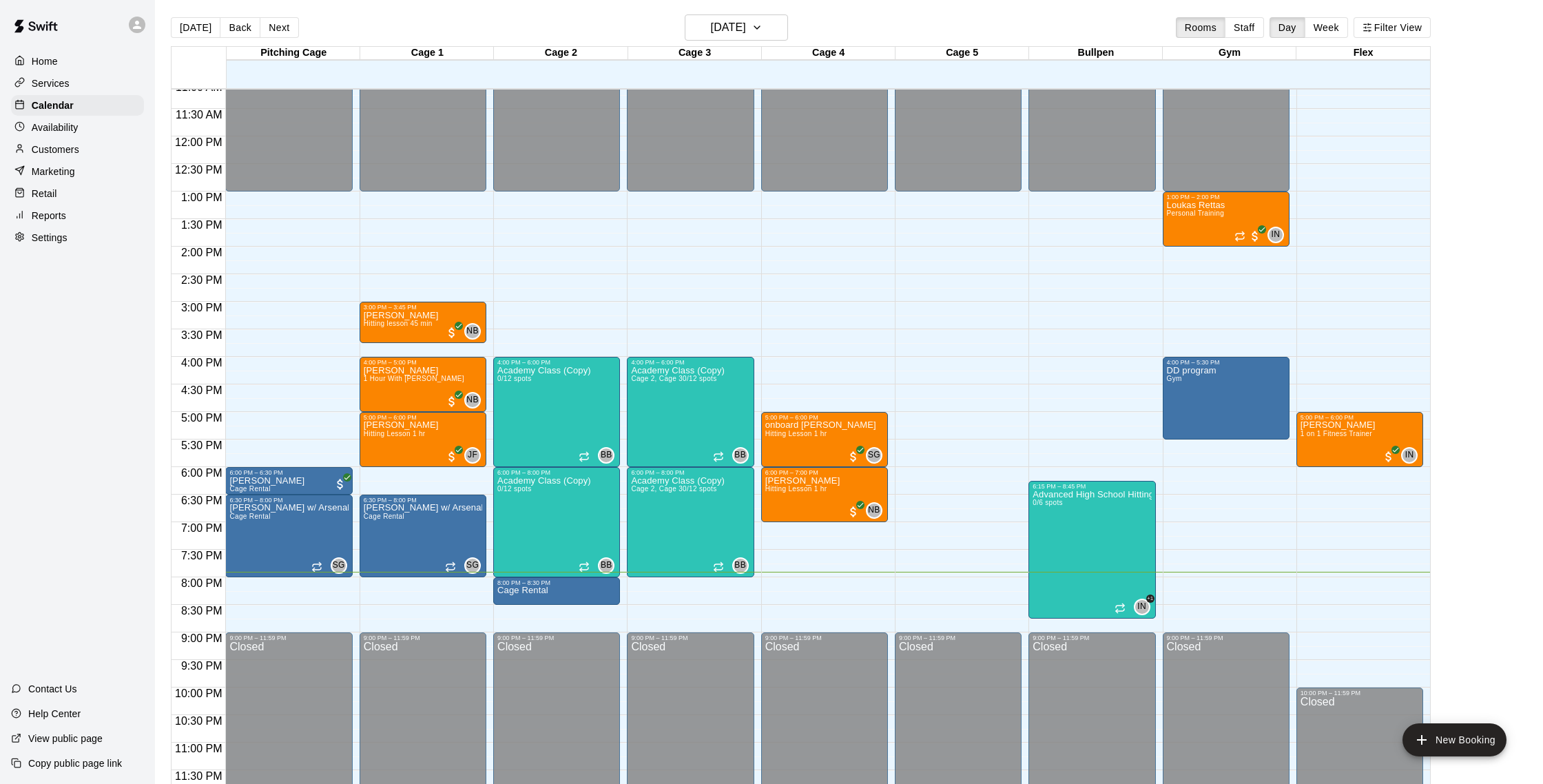
scroll to position [7, 0]
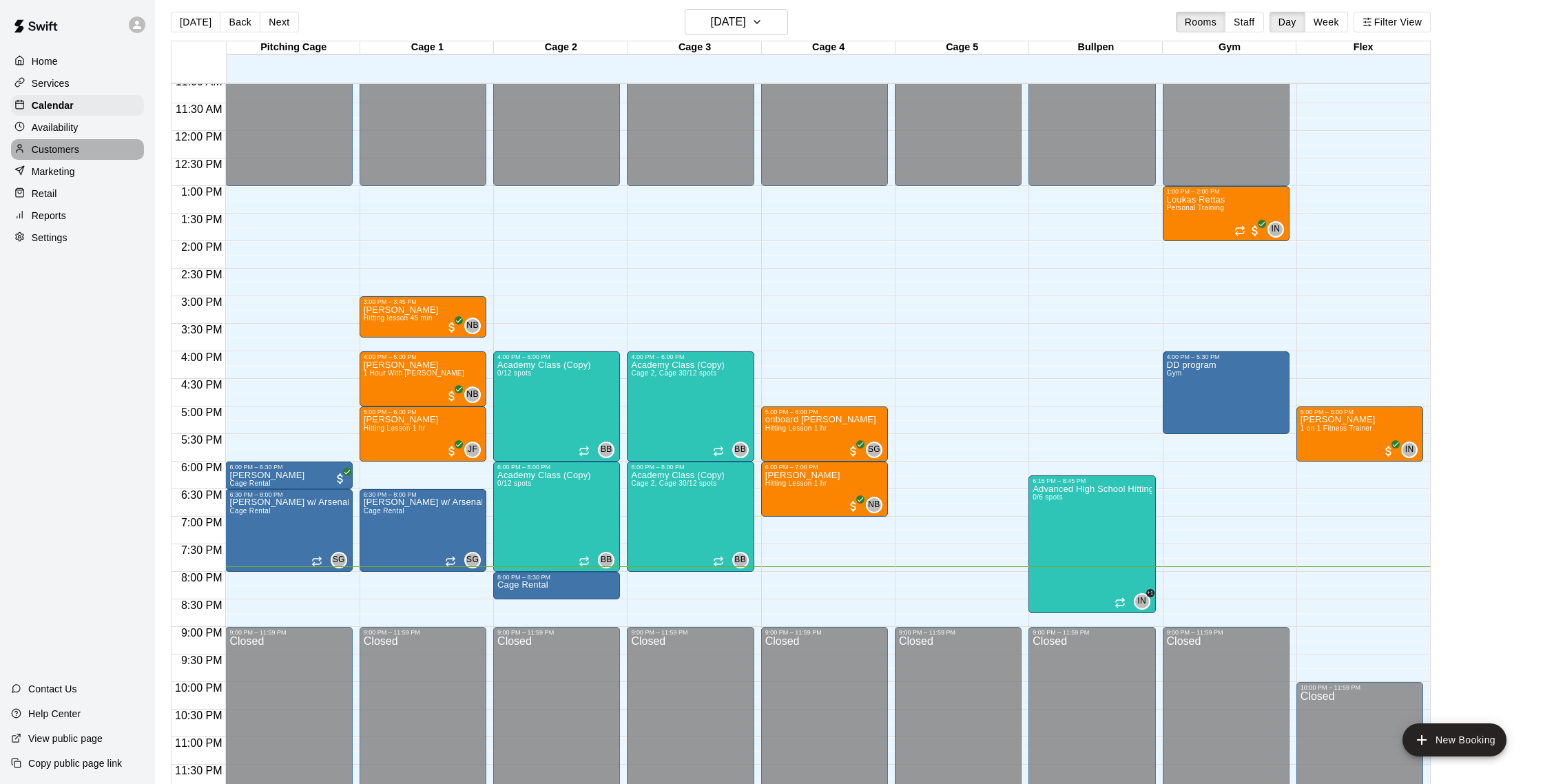
click at [76, 143] on p "Customers" at bounding box center [55, 149] width 47 height 14
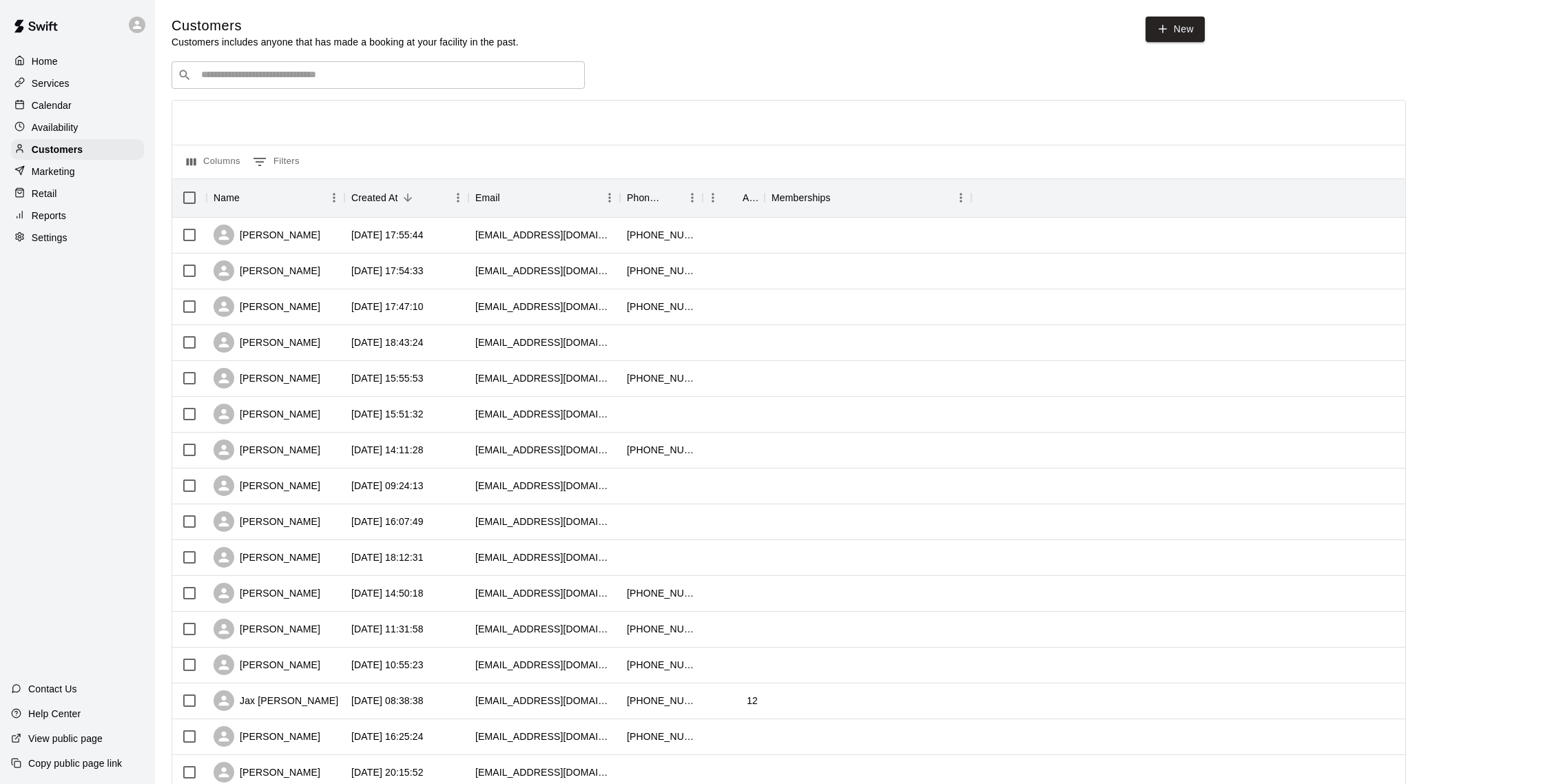
click at [289, 75] on input "Search customers by name or email" at bounding box center [388, 75] width 382 height 14
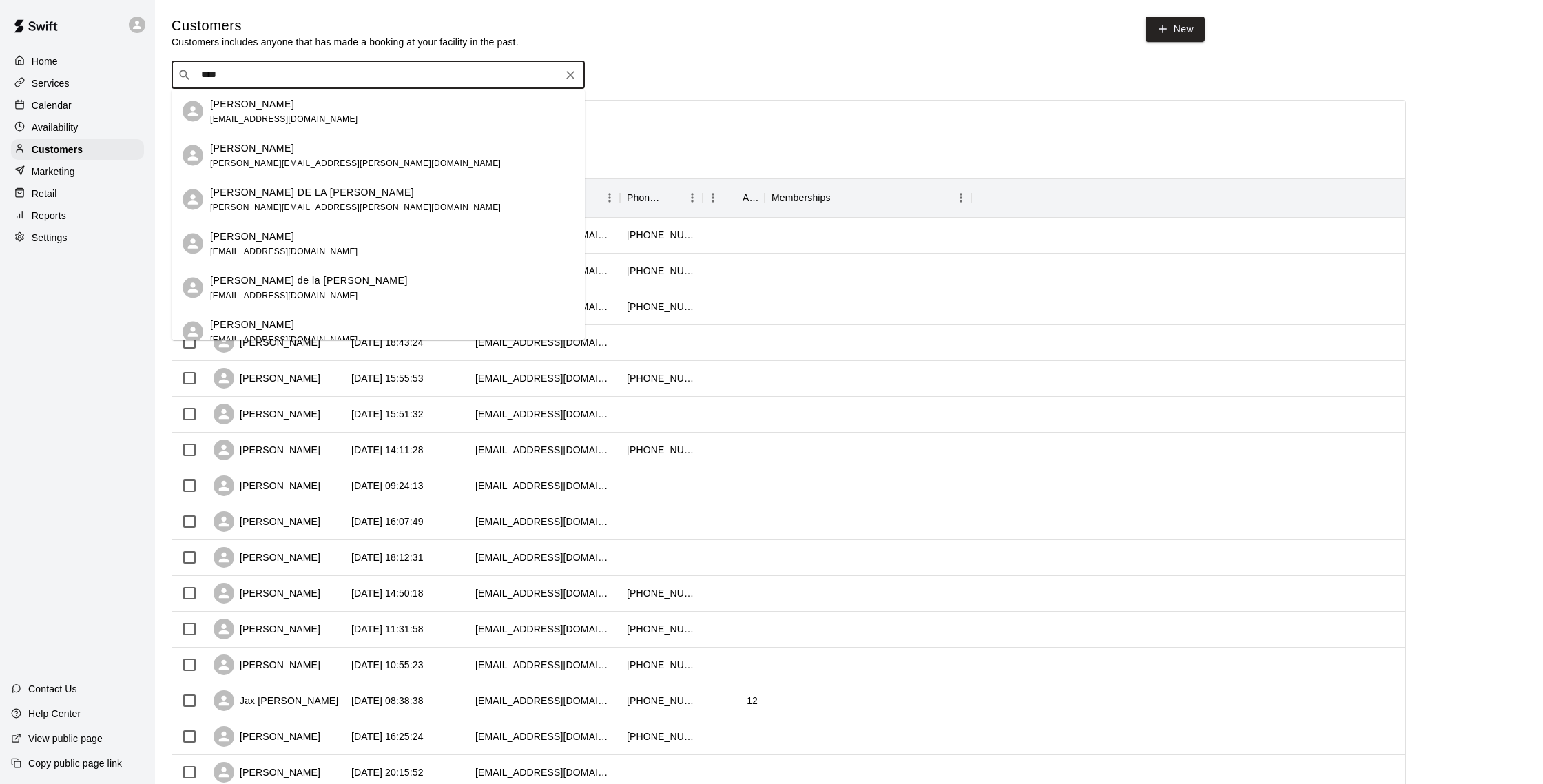
type input "*****"
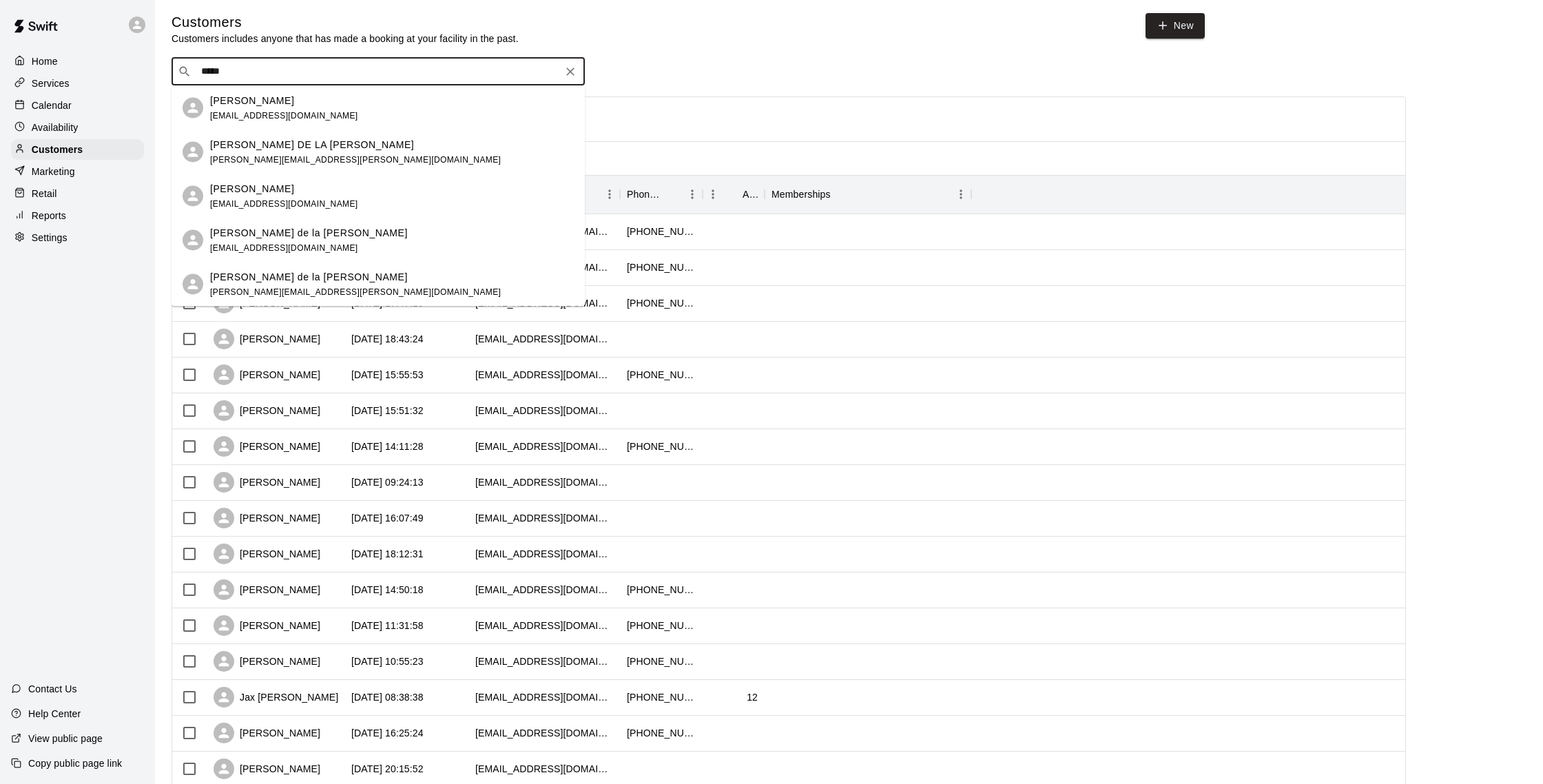
click at [241, 148] on div "BROOKE DE LA ROSA brooke.delarosa@gmail.com" at bounding box center [355, 152] width 291 height 30
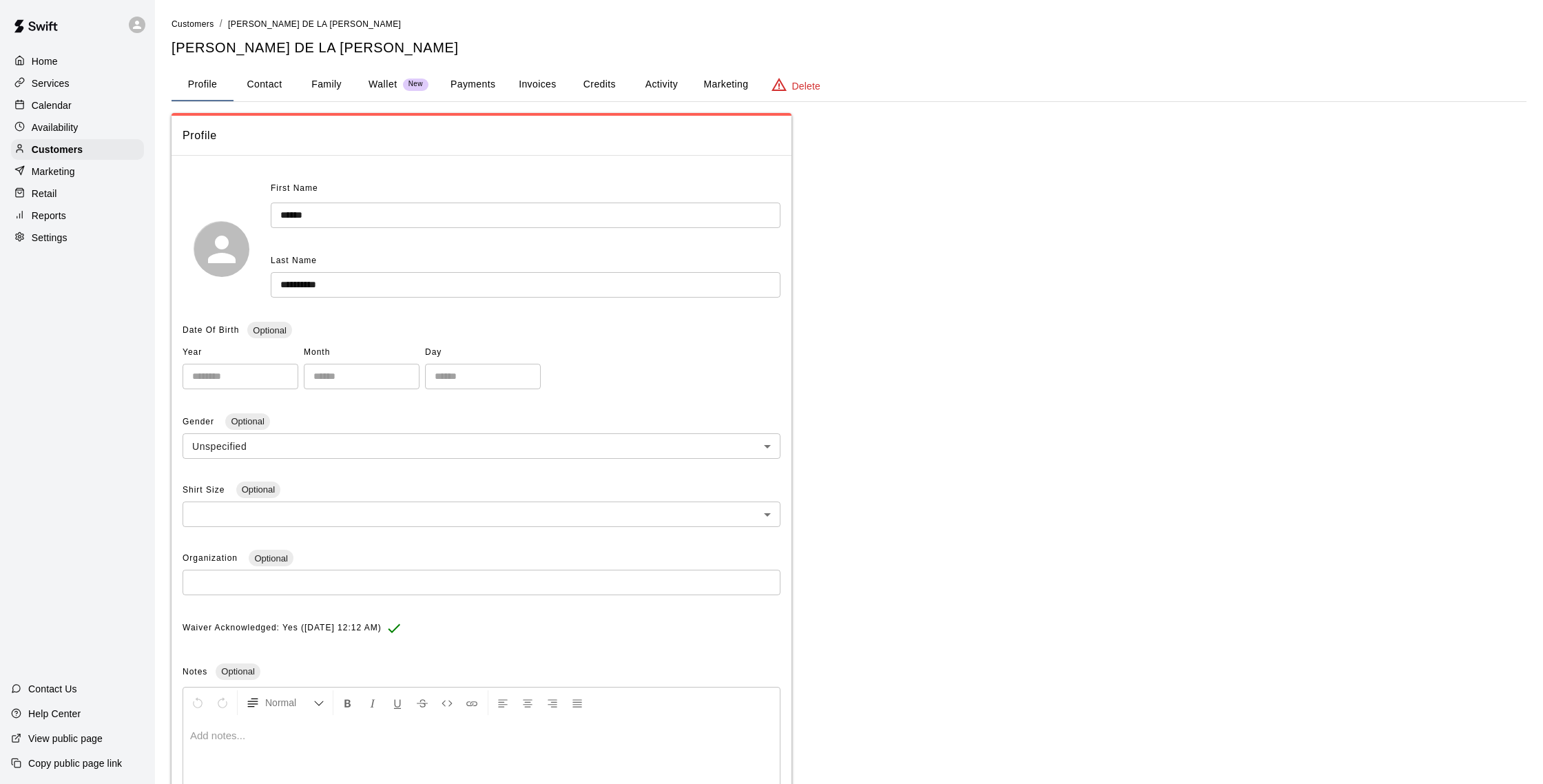
click at [276, 94] on button "Contact" at bounding box center [264, 85] width 62 height 33
select select "**"
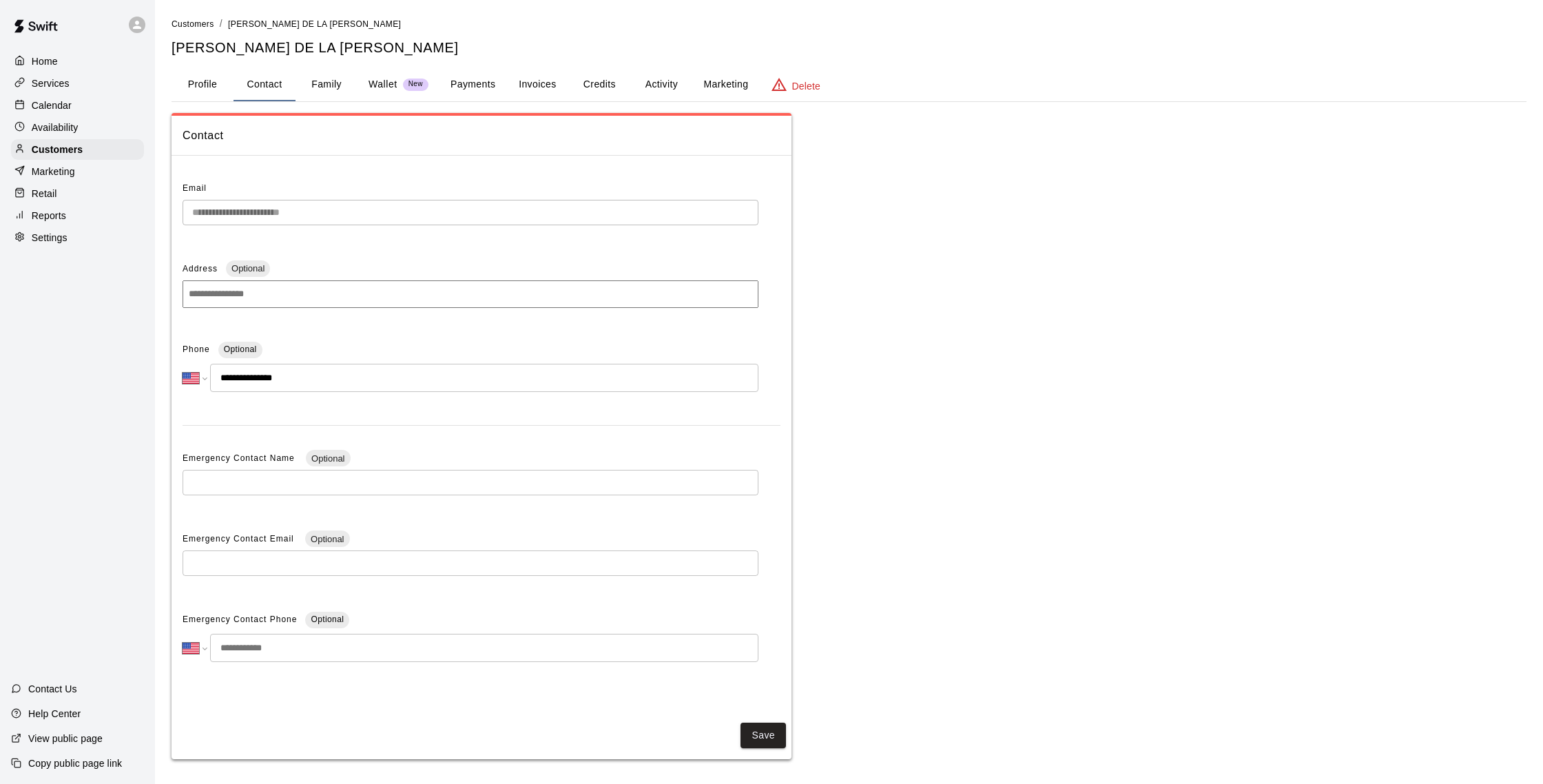
click at [333, 84] on button "Family" at bounding box center [326, 85] width 62 height 33
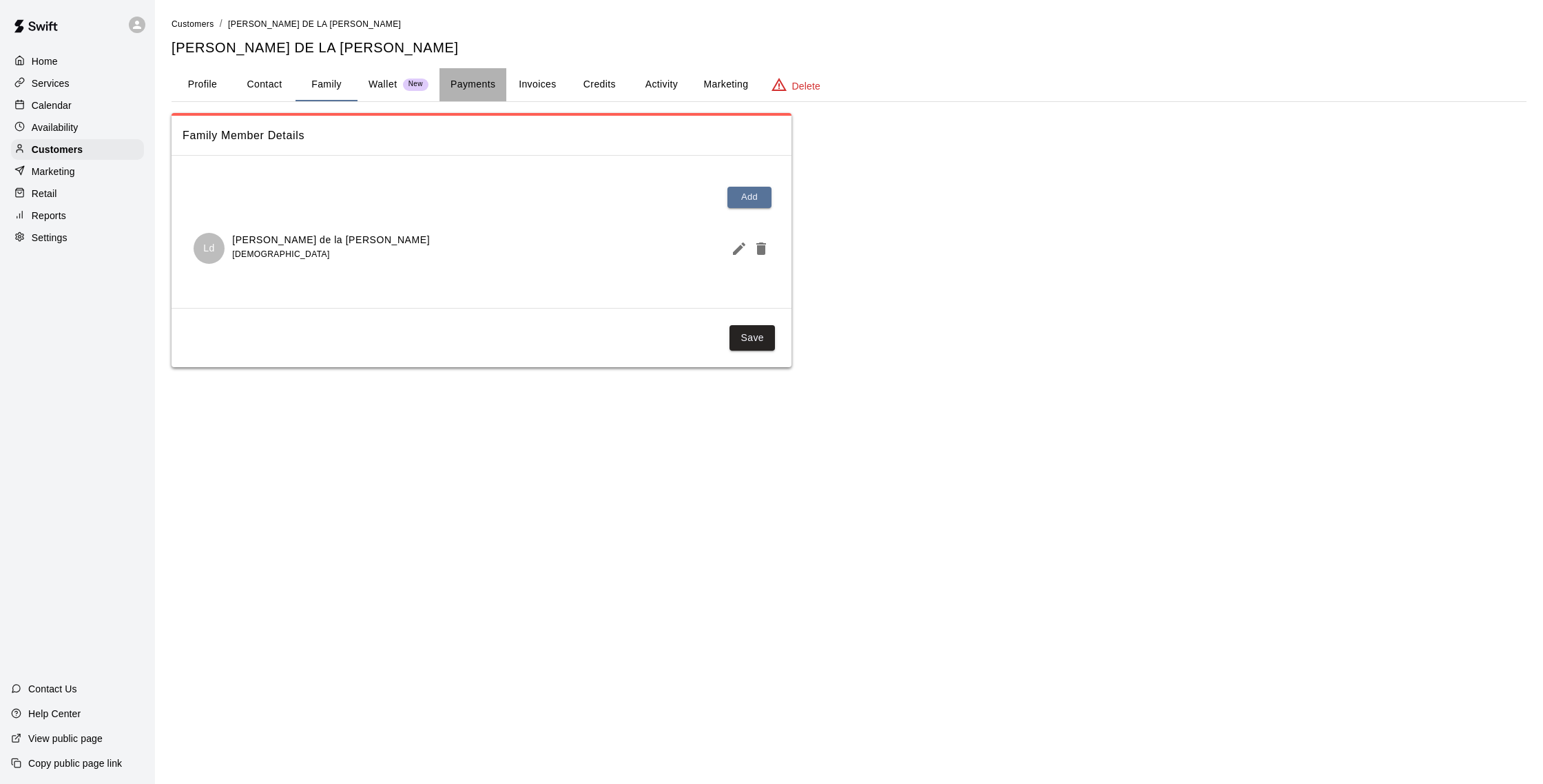
click at [460, 80] on button "Payments" at bounding box center [473, 85] width 67 height 33
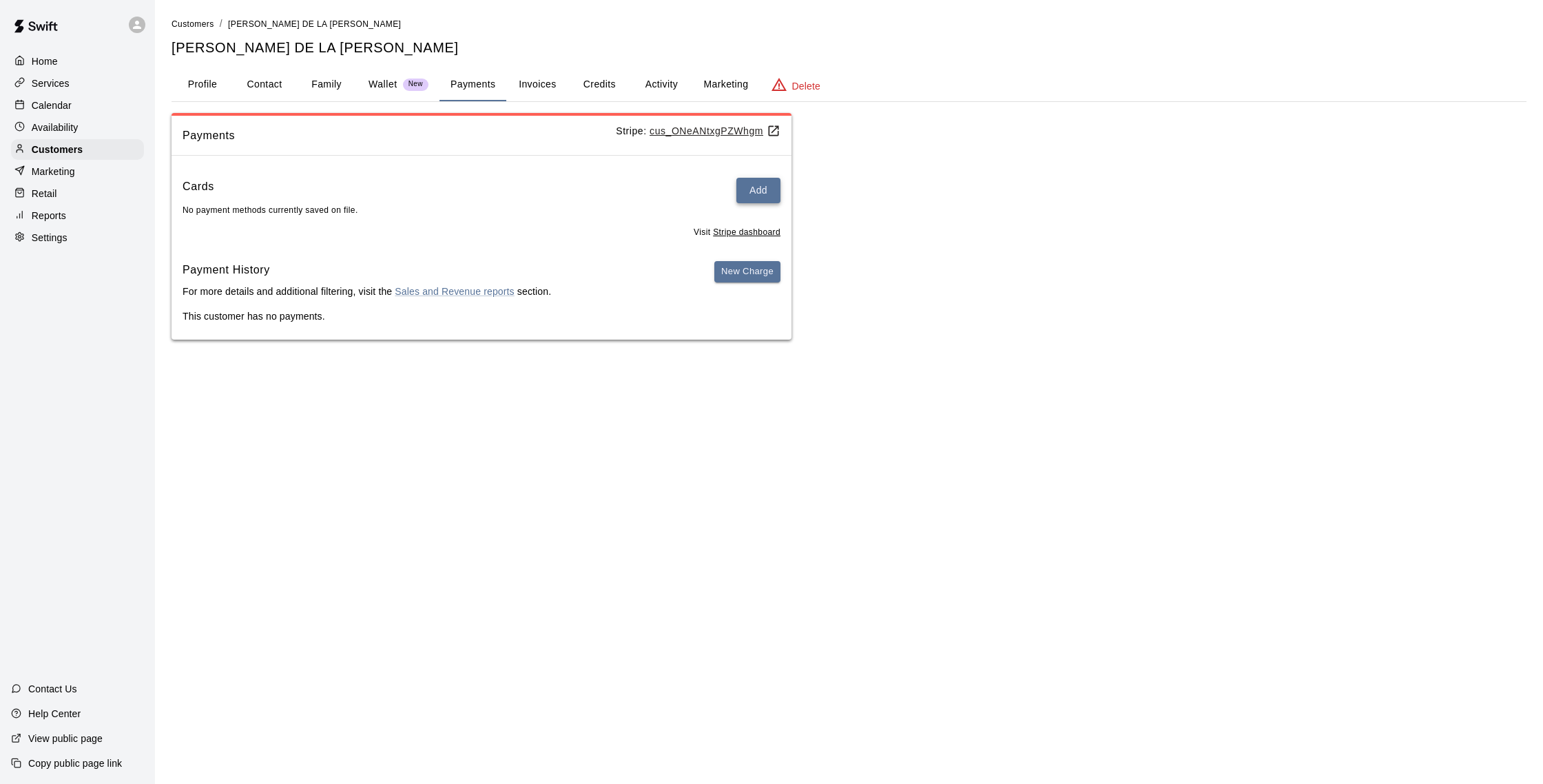
click at [744, 195] on button "Add" at bounding box center [758, 190] width 44 height 26
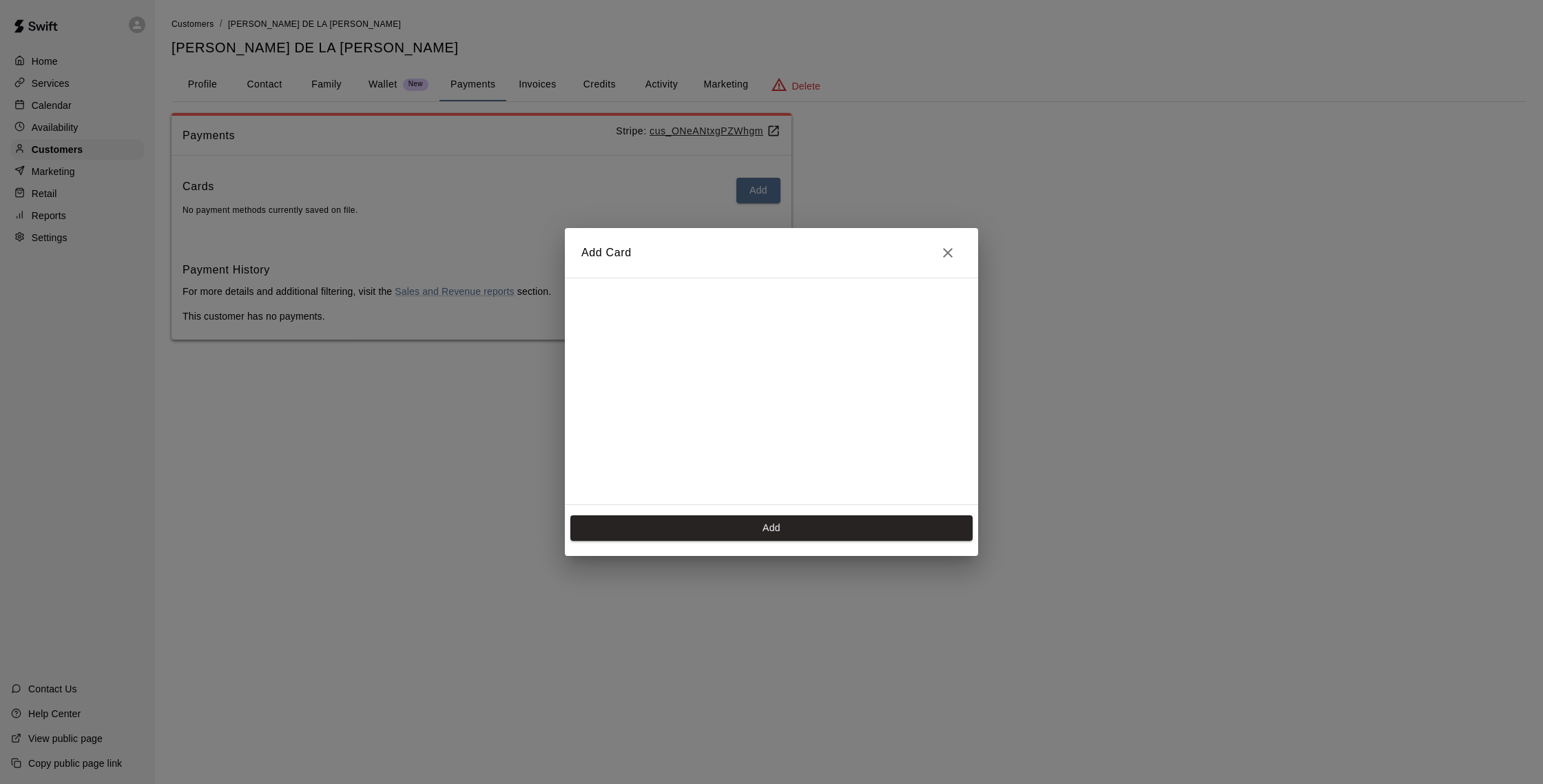
scroll to position [194, 0]
click at [759, 523] on button "Add" at bounding box center [771, 528] width 403 height 26
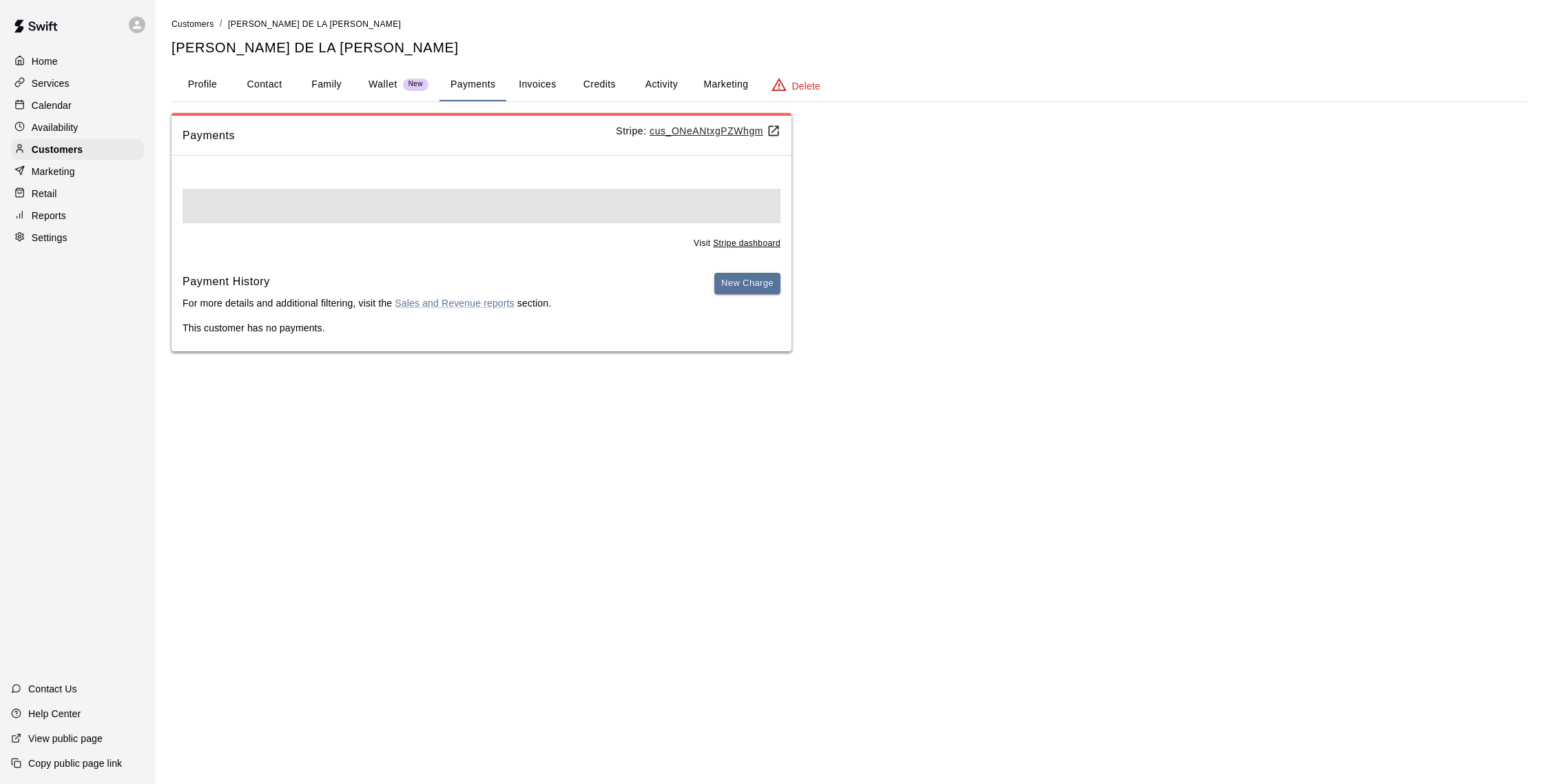
scroll to position [0, 0]
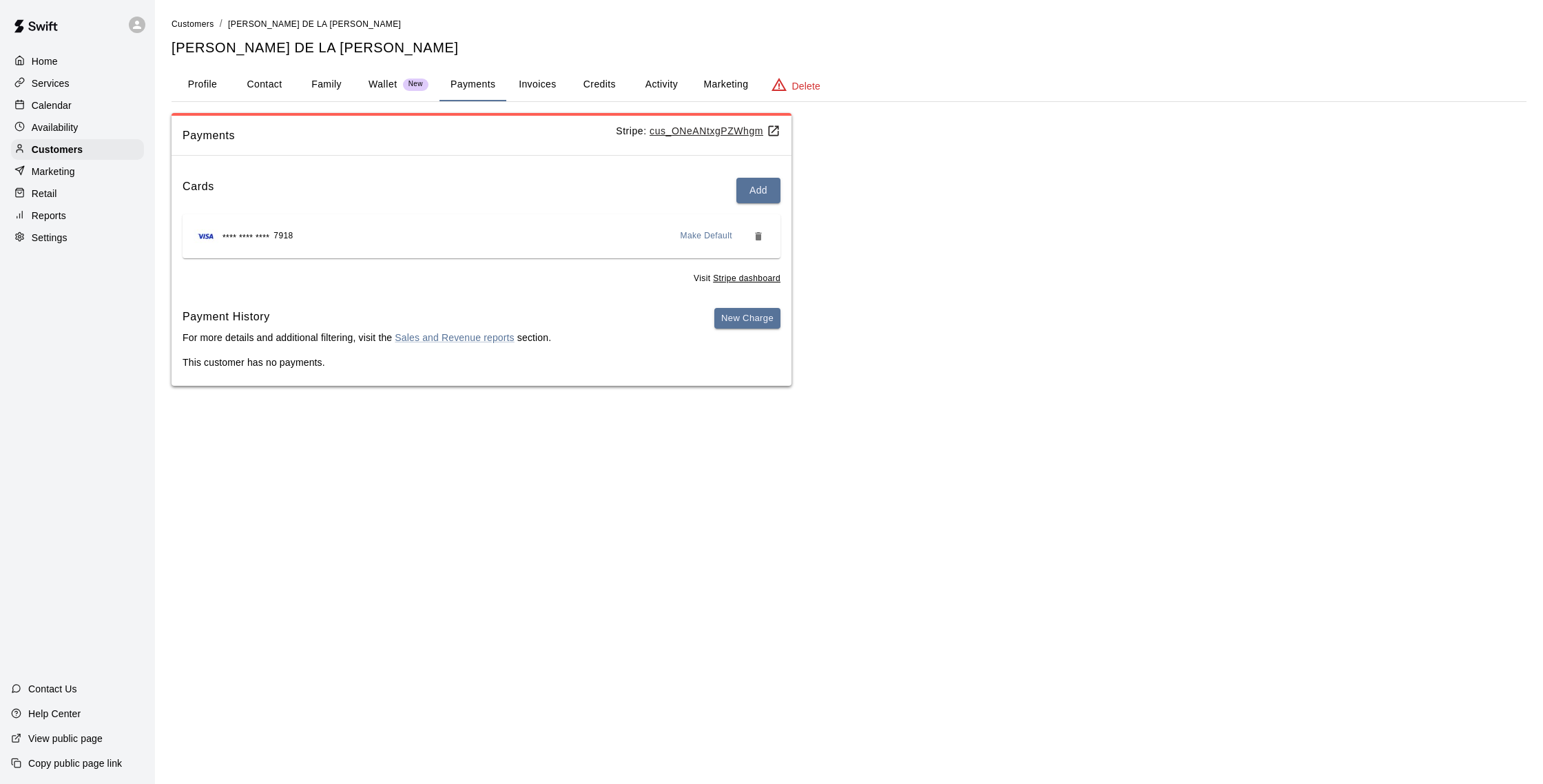
click at [95, 182] on div "Home Services Calendar Availability Customers Marketing Retail Reports Settings" at bounding box center [77, 149] width 155 height 200
click at [61, 97] on div "Calendar" at bounding box center [77, 105] width 133 height 21
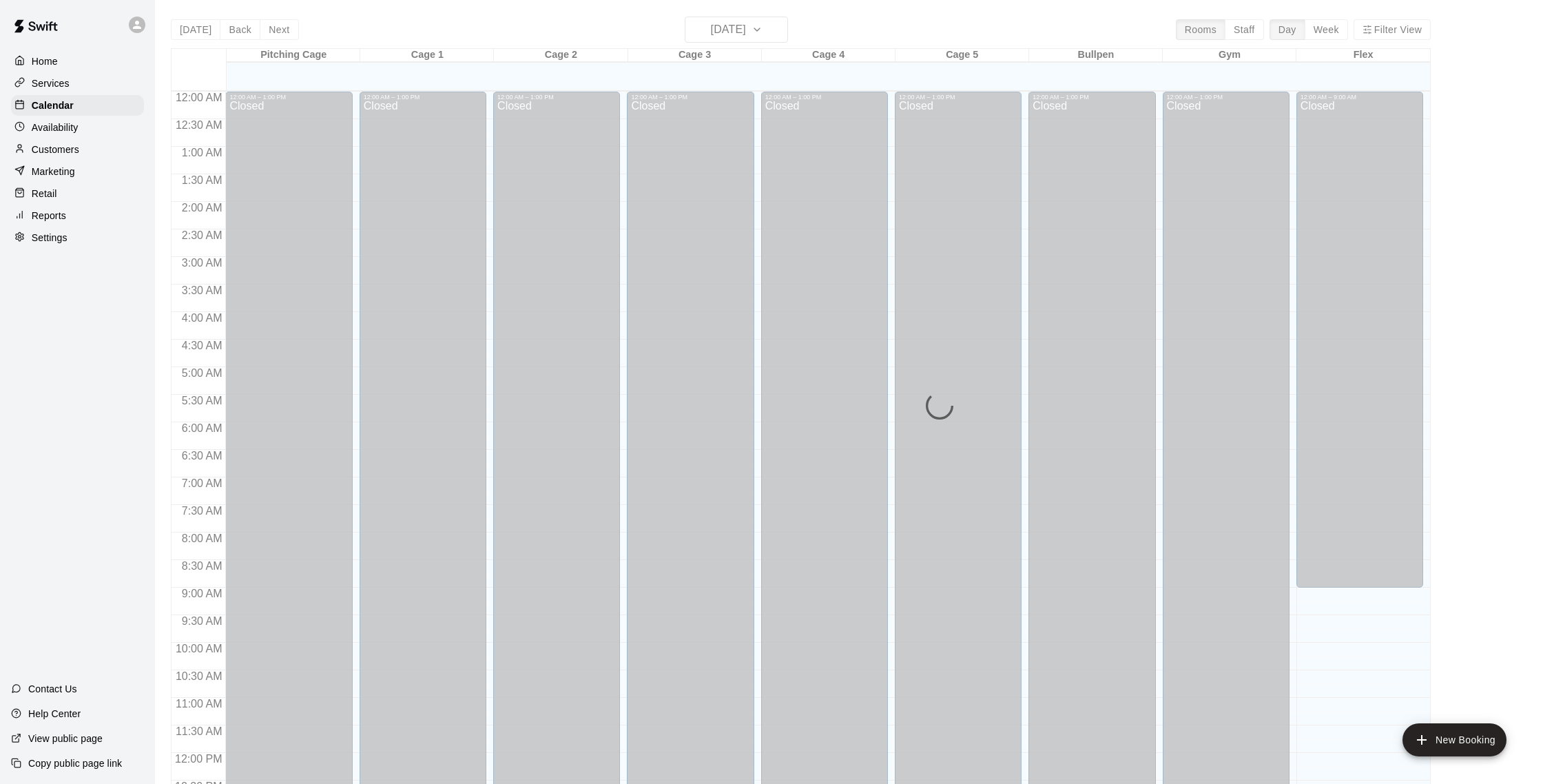
scroll to position [573, 0]
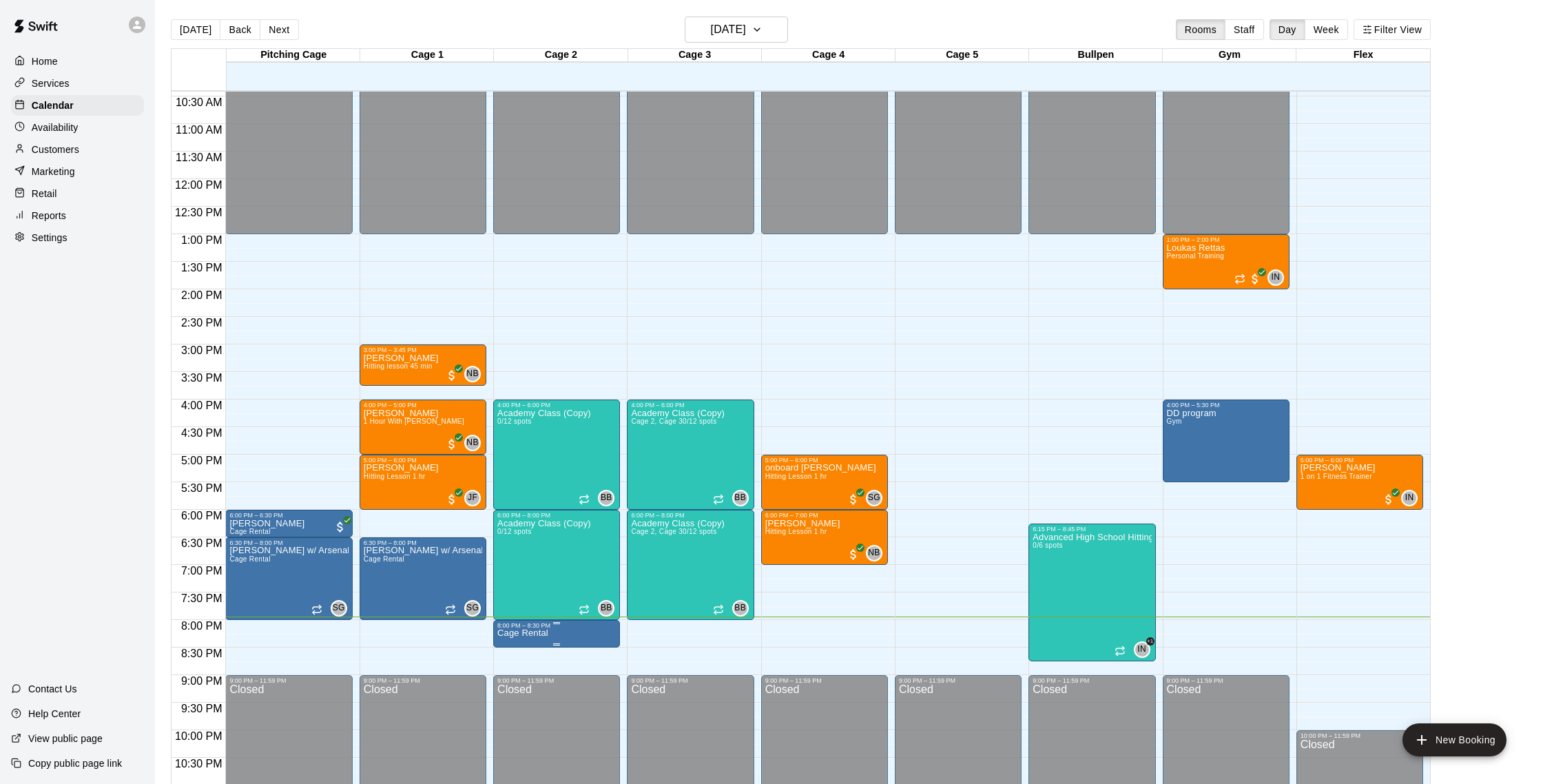
click at [517, 679] on img "edit" at bounding box center [512, 676] width 16 height 16
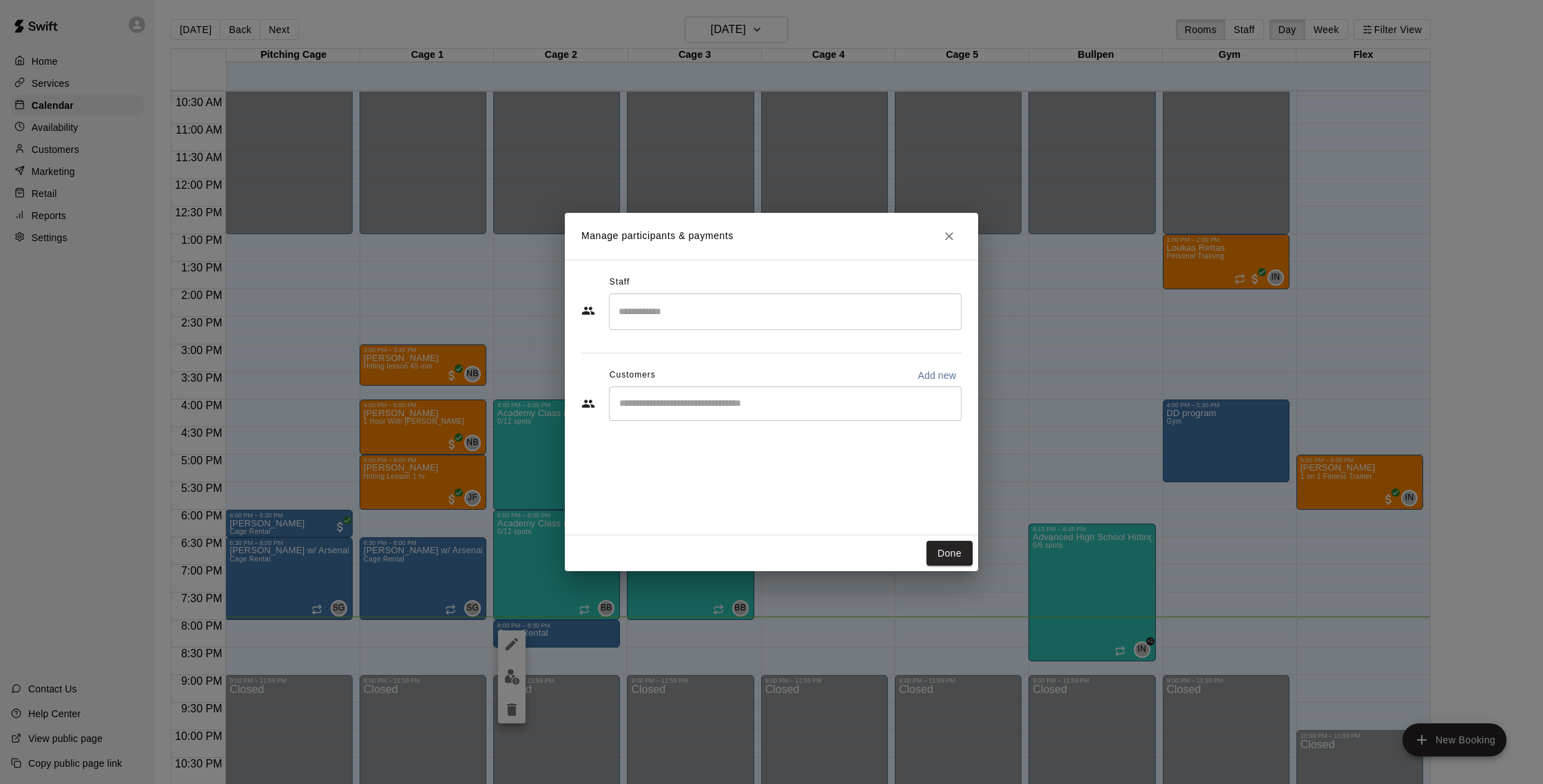
click at [723, 402] on input "Start typing to search customers..." at bounding box center [785, 403] width 340 height 14
click at [695, 295] on div "​" at bounding box center [785, 312] width 353 height 37
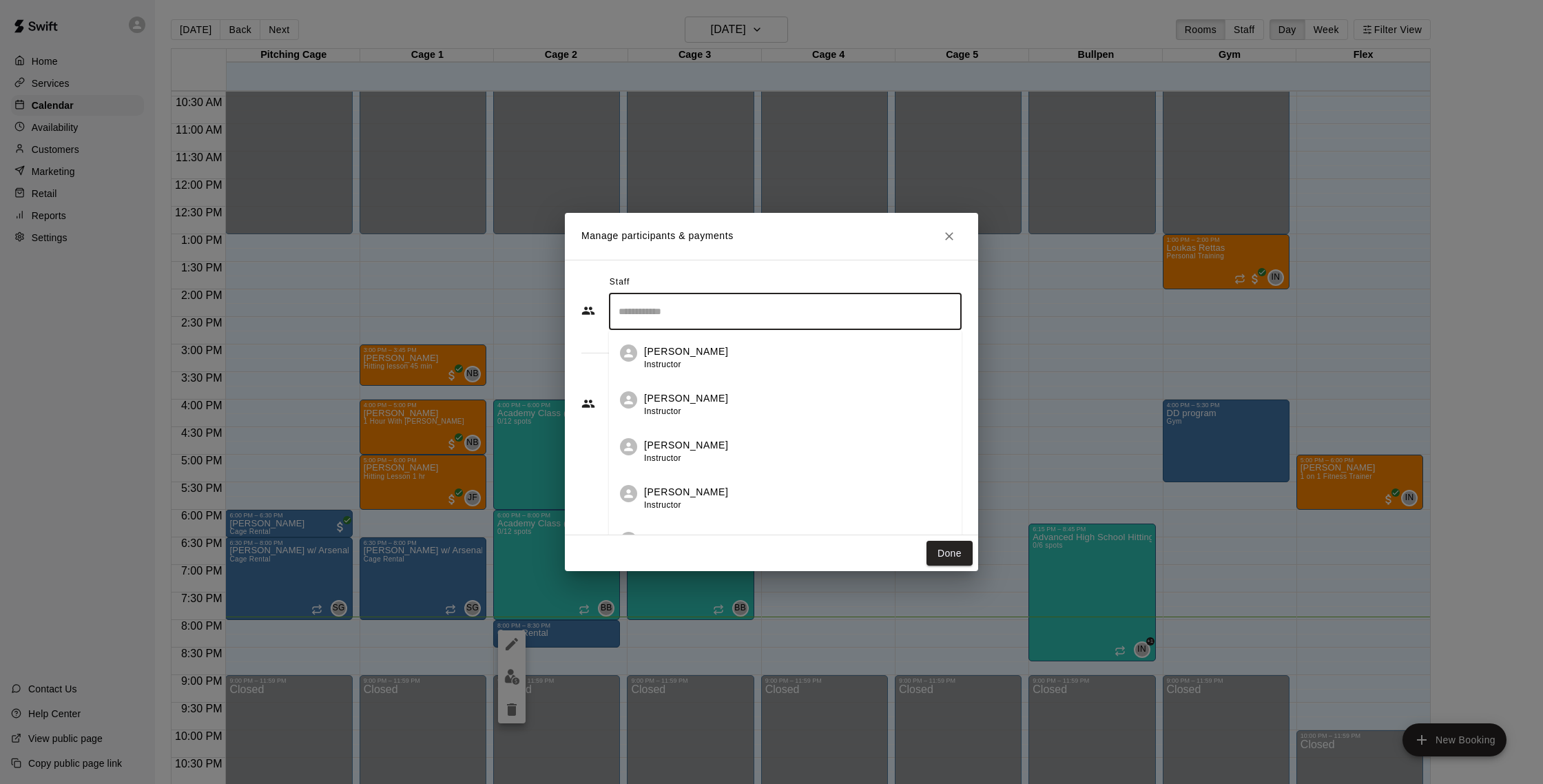
click at [619, 344] on li "Rachel Frankhouser Instructor" at bounding box center [785, 353] width 353 height 46
click at [634, 314] on input "Search staff" at bounding box center [785, 311] width 340 height 24
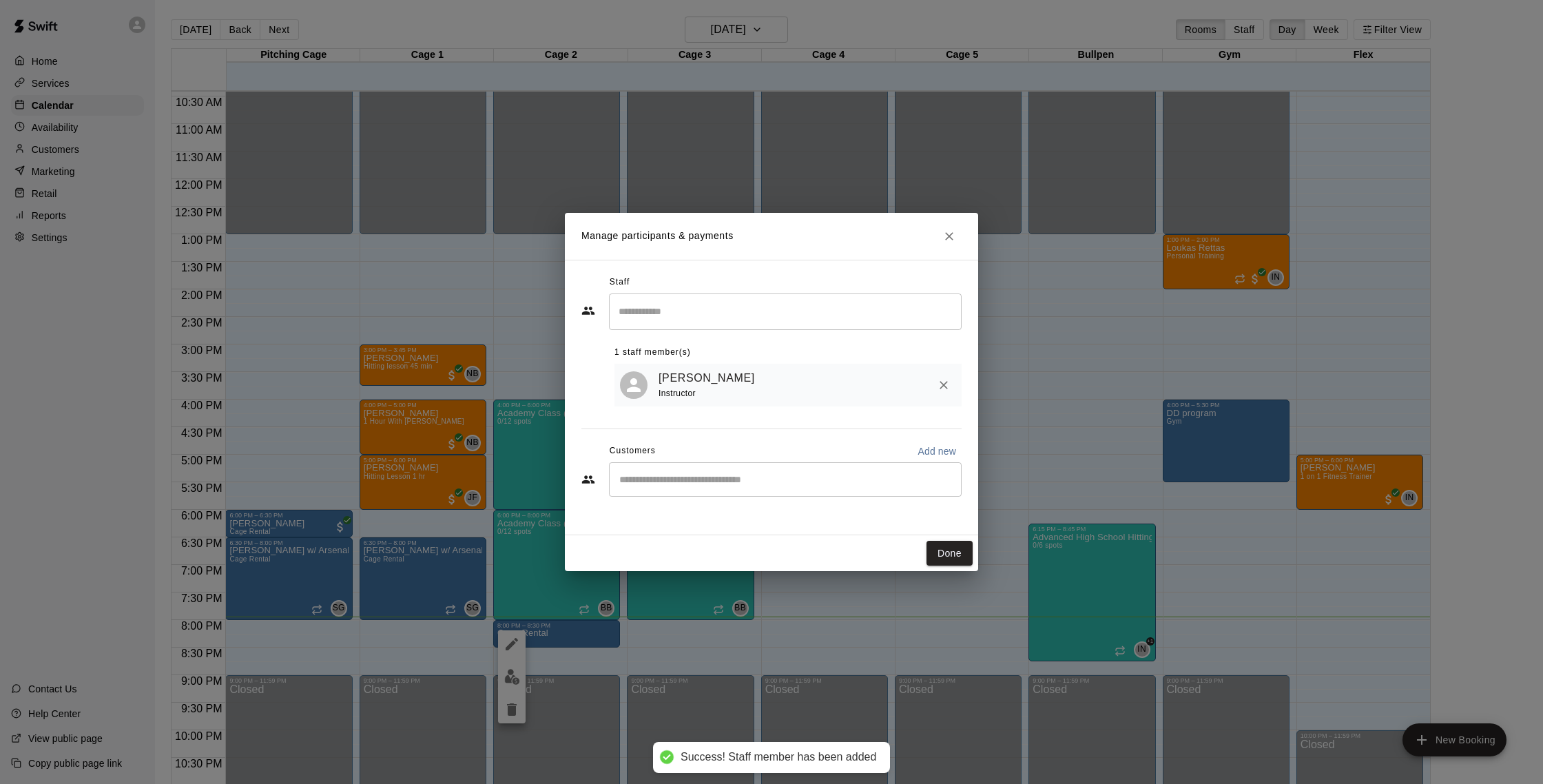
click at [738, 290] on div "Staff" at bounding box center [772, 282] width 380 height 22
click at [937, 379] on icon "Remove" at bounding box center [944, 385] width 14 height 14
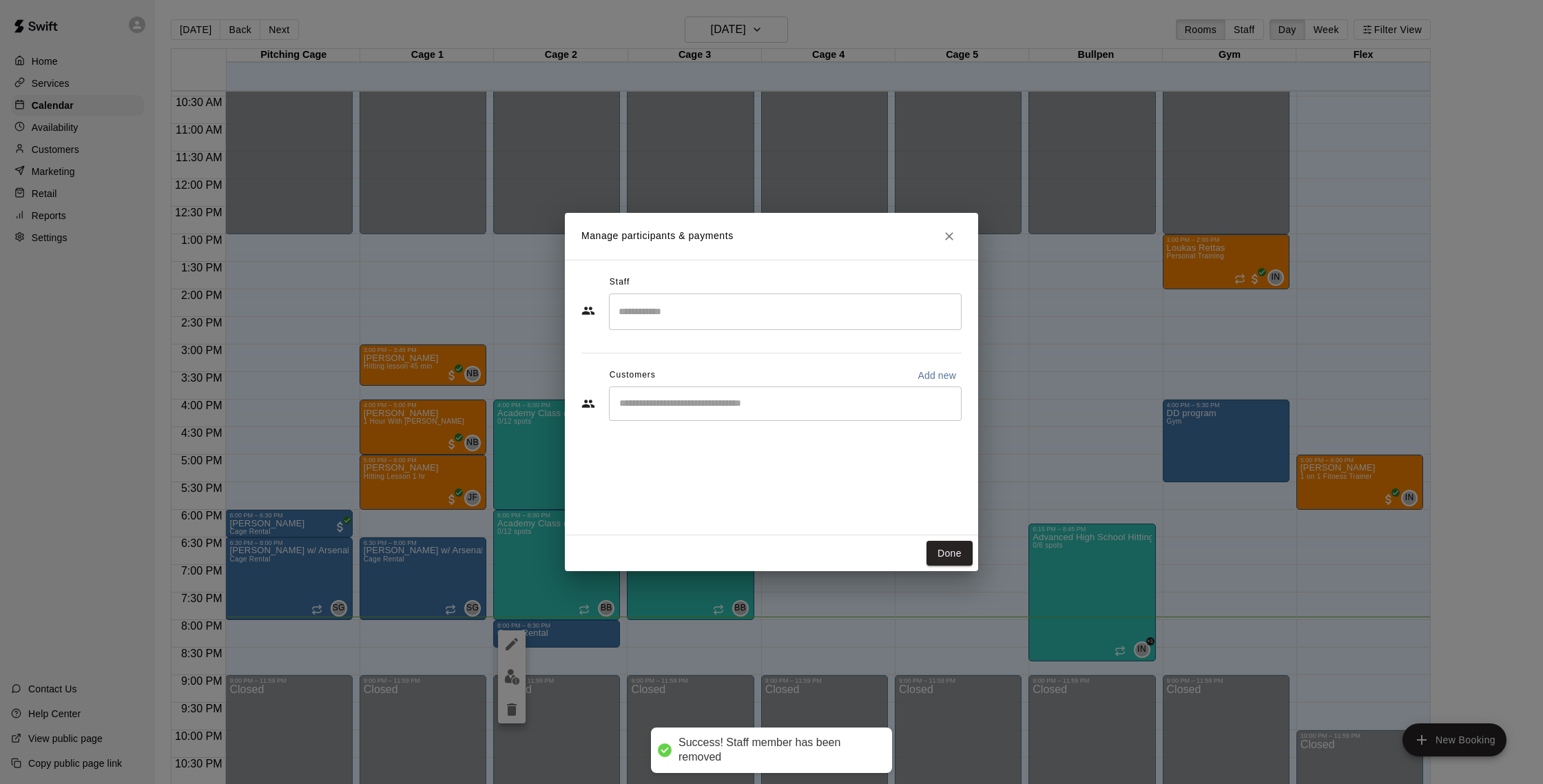
click at [845, 409] on input "Start typing to search customers..." at bounding box center [785, 403] width 340 height 14
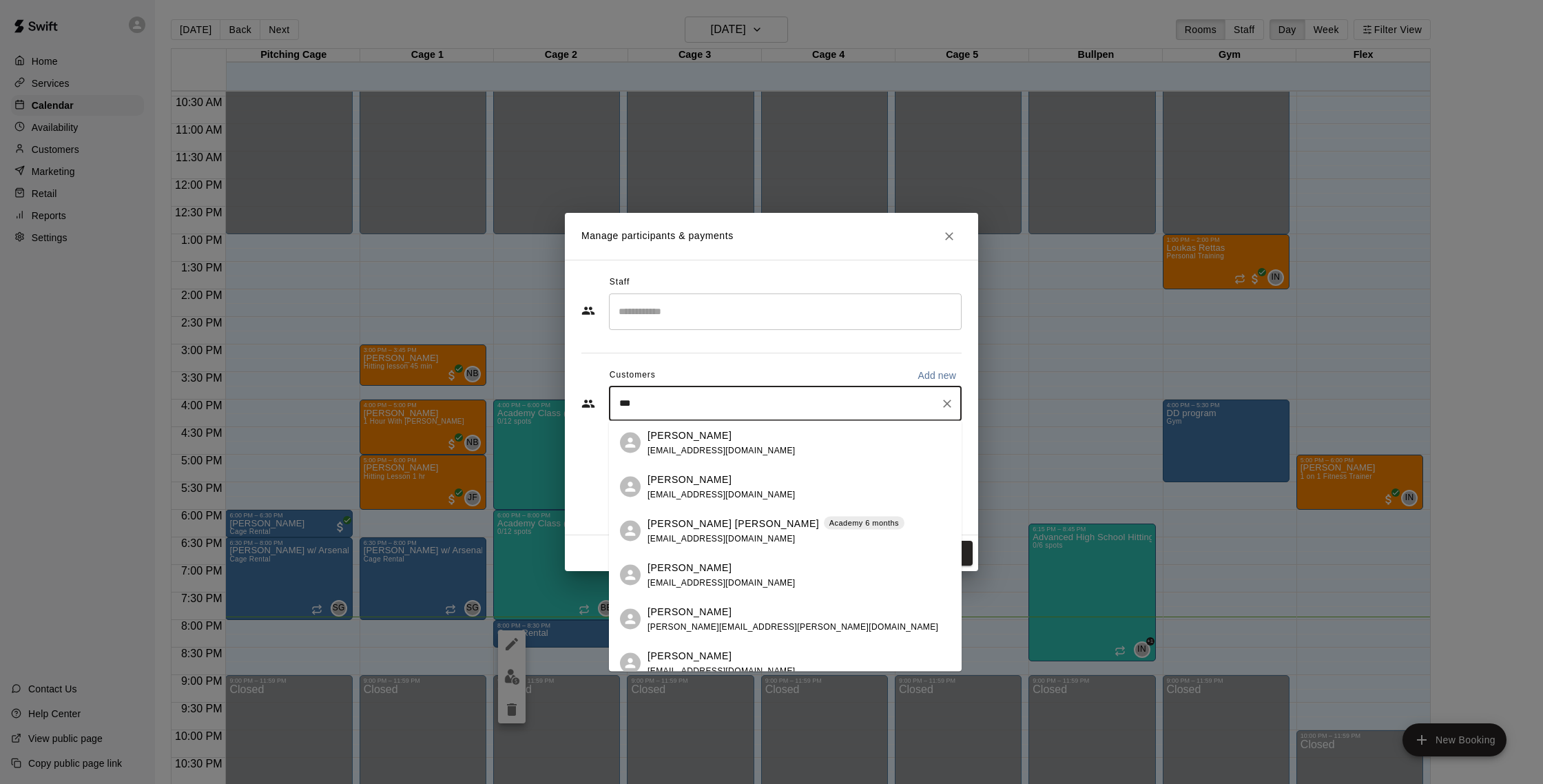
type input "****"
click at [823, 536] on div "BROOKE DE LA ROSA brooke.delarosa@gmail.com" at bounding box center [798, 531] width 303 height 30
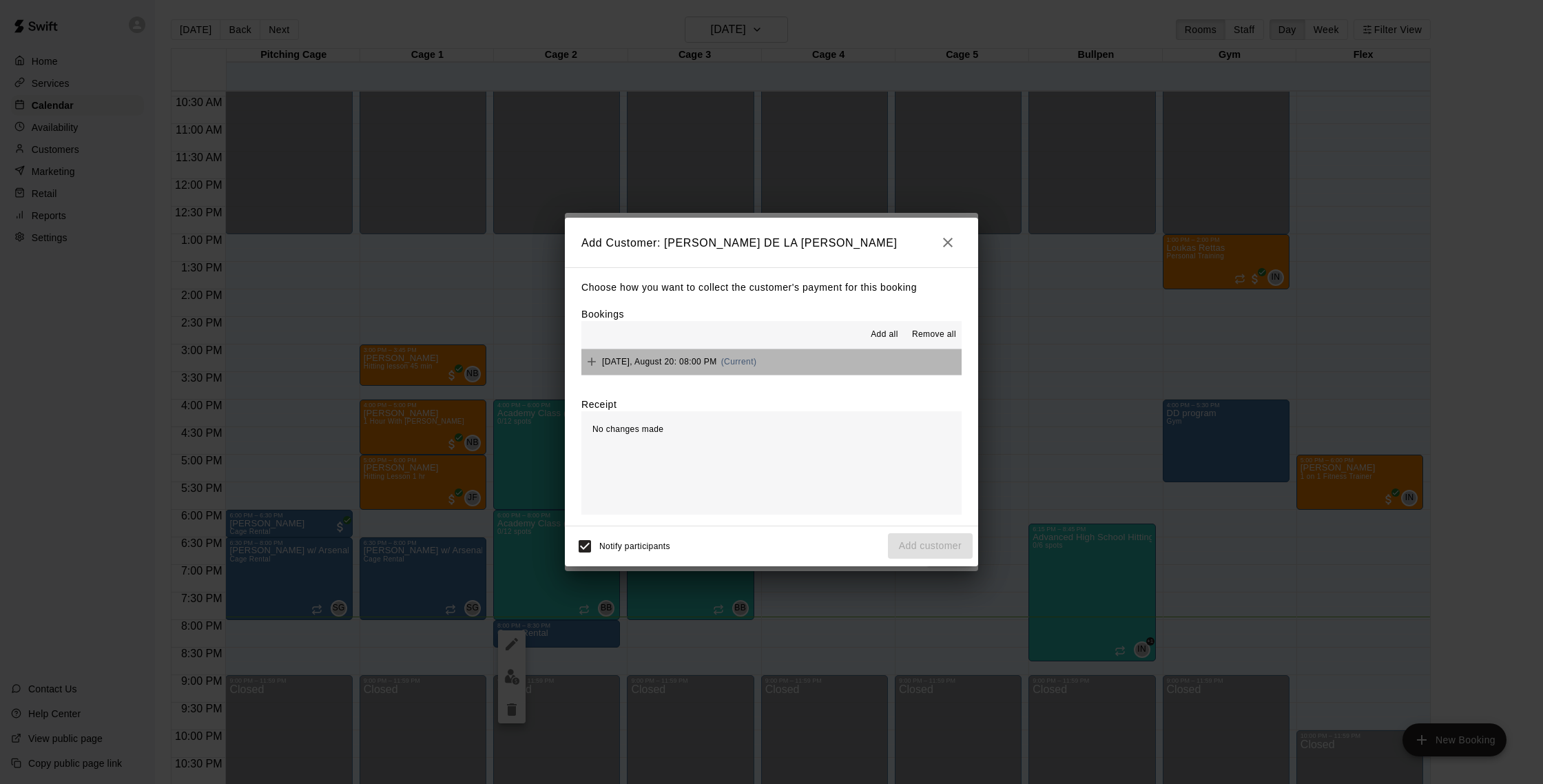
click at [780, 364] on button "Wednesday, August 20: 08:00 PM (Current)" at bounding box center [772, 362] width 380 height 26
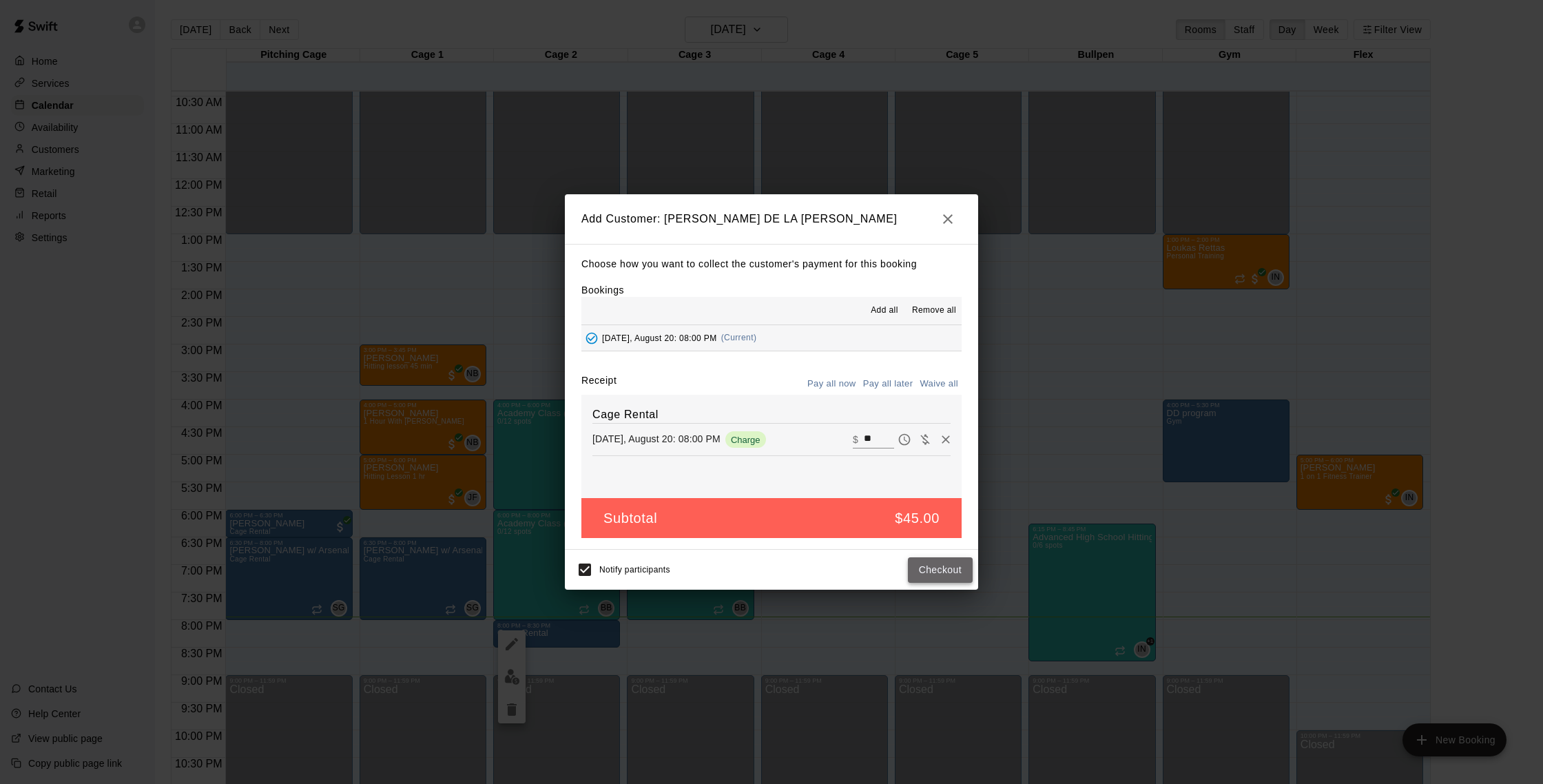
click at [930, 576] on button "Checkout" at bounding box center [940, 569] width 65 height 26
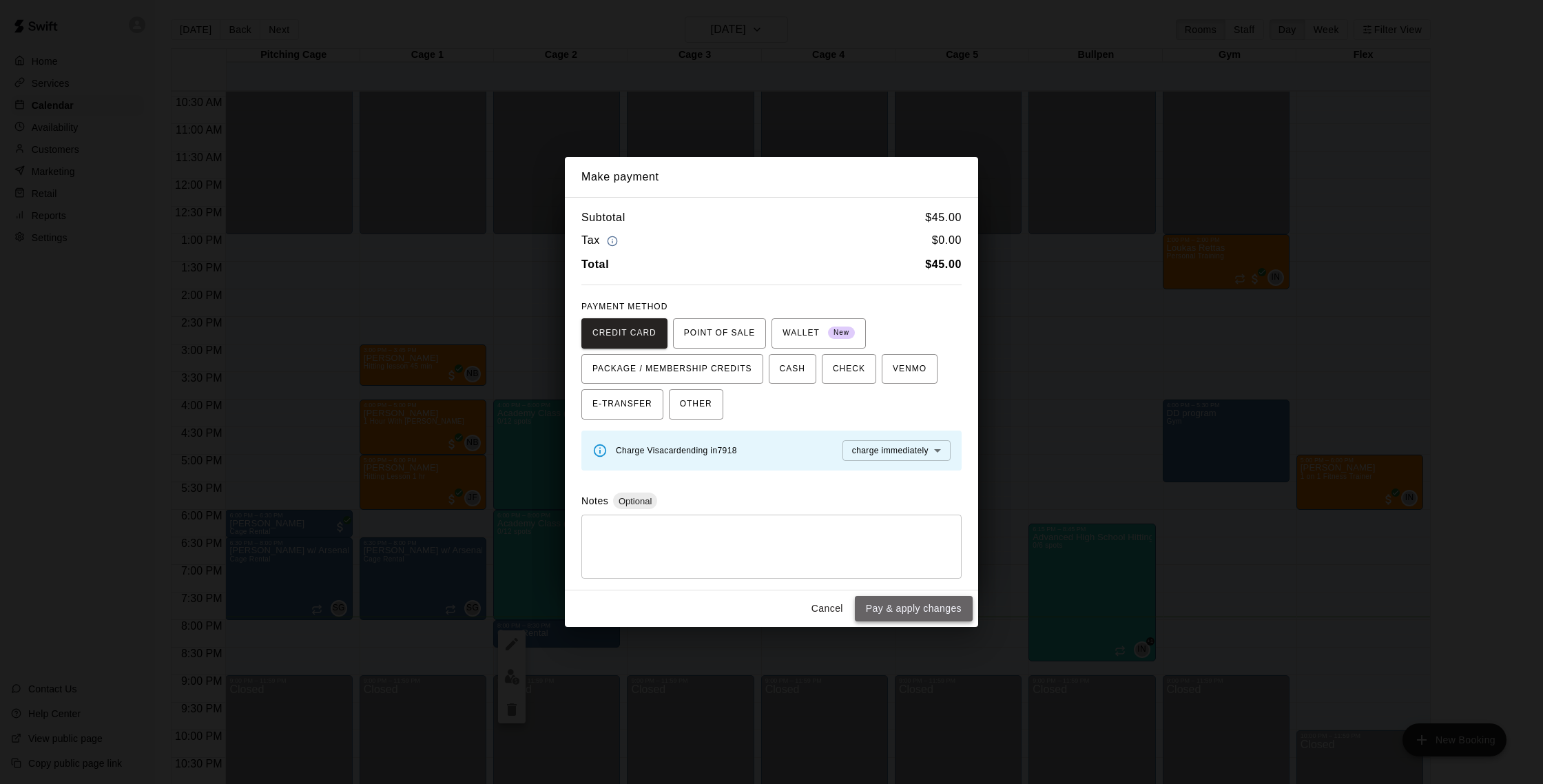
click at [896, 607] on button "Pay & apply changes" at bounding box center [914, 608] width 118 height 26
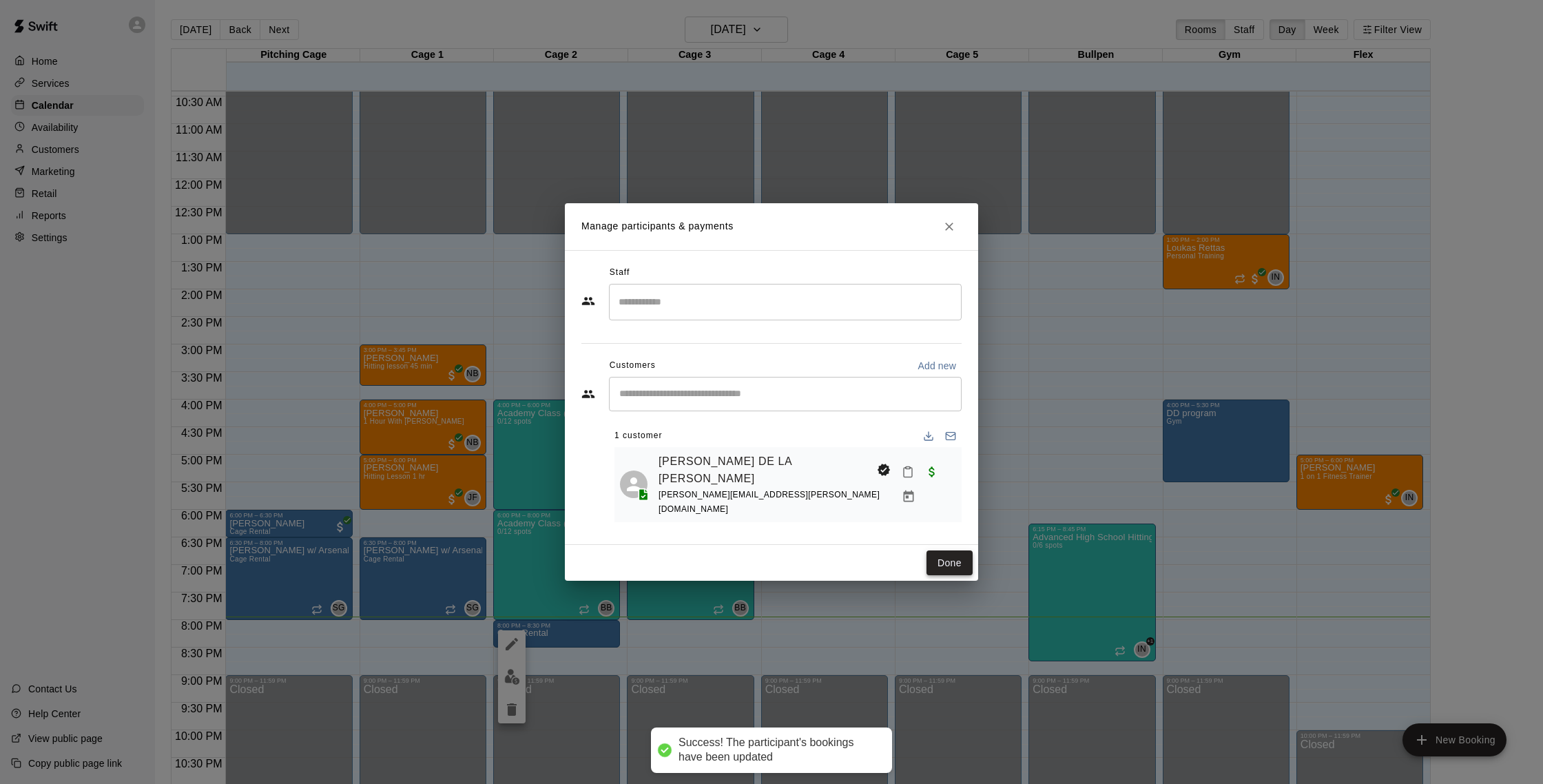
click at [932, 560] on button "Done" at bounding box center [950, 562] width 46 height 26
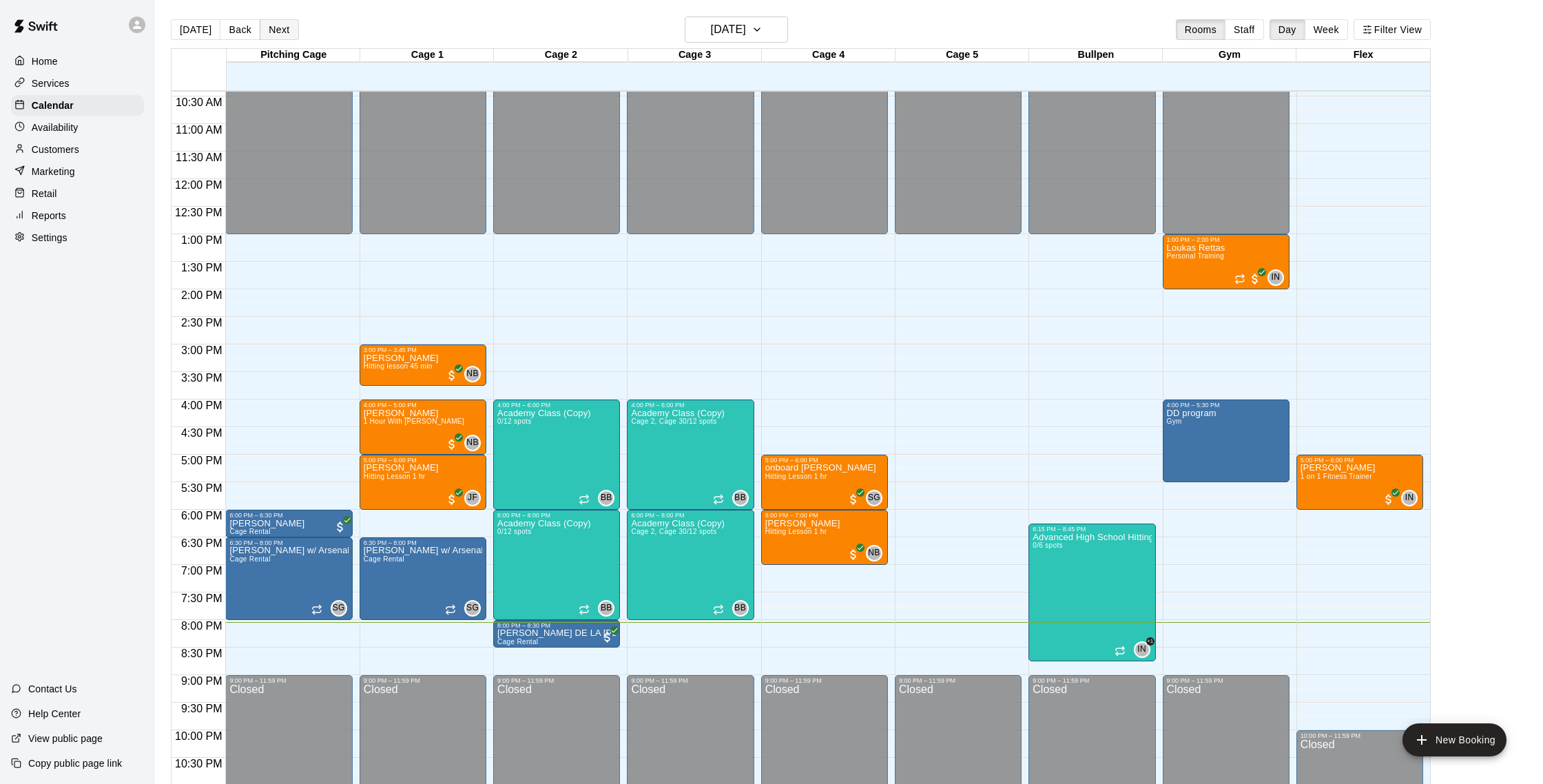
click at [289, 32] on button "Next" at bounding box center [279, 29] width 38 height 21
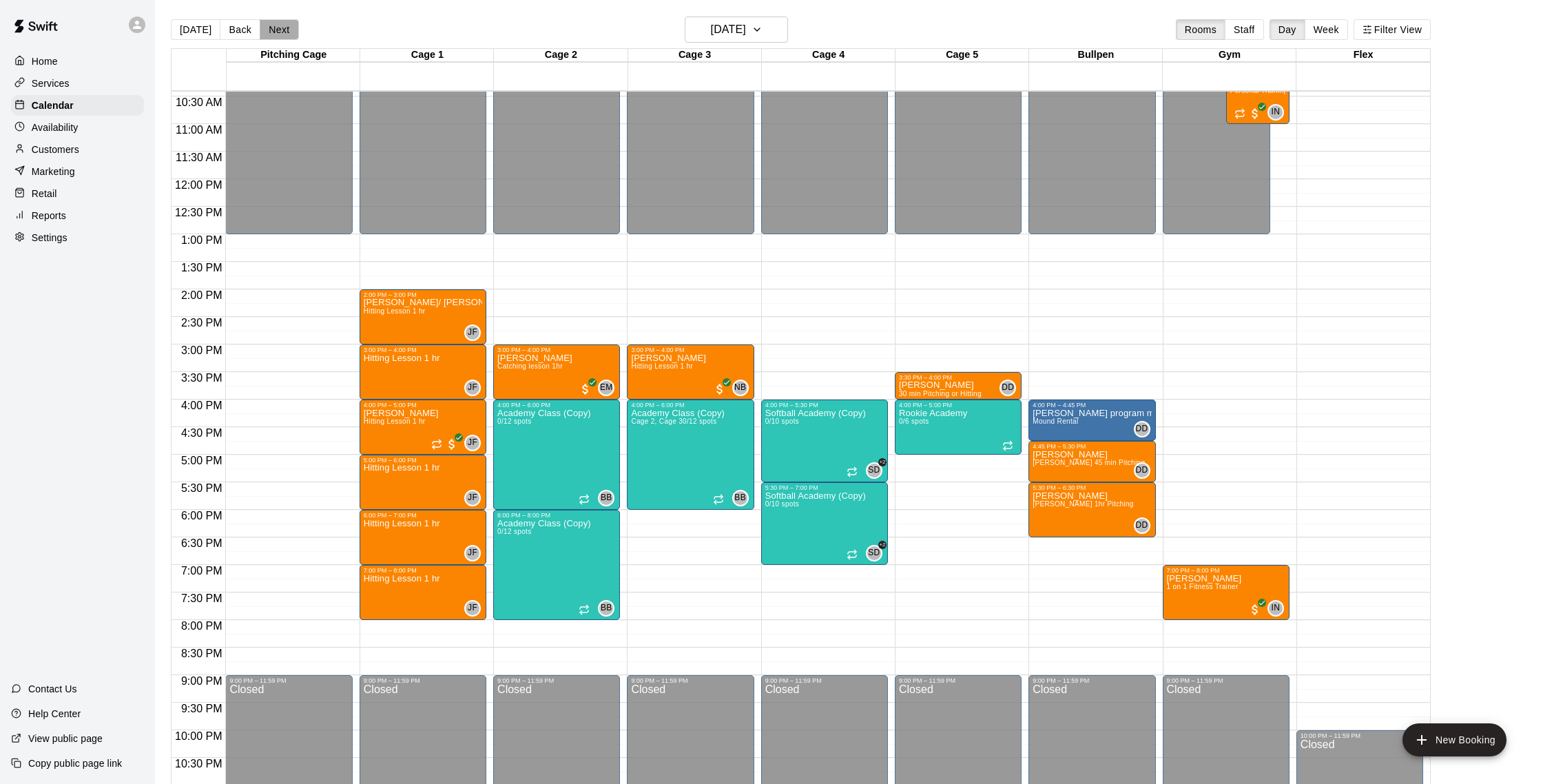
click at [286, 38] on button "Next" at bounding box center [279, 29] width 38 height 21
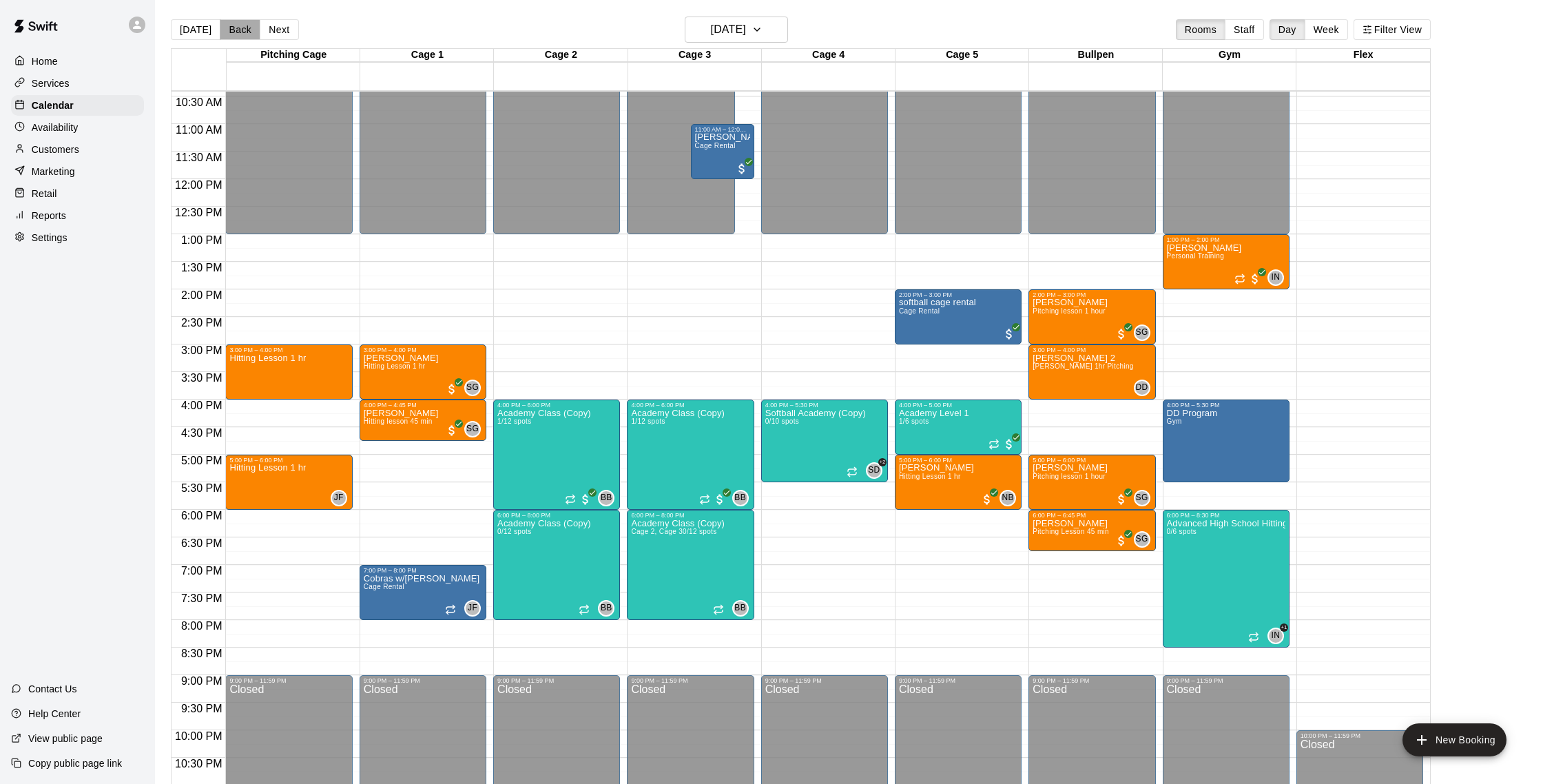
click at [235, 33] on button "Back" at bounding box center [240, 29] width 41 height 21
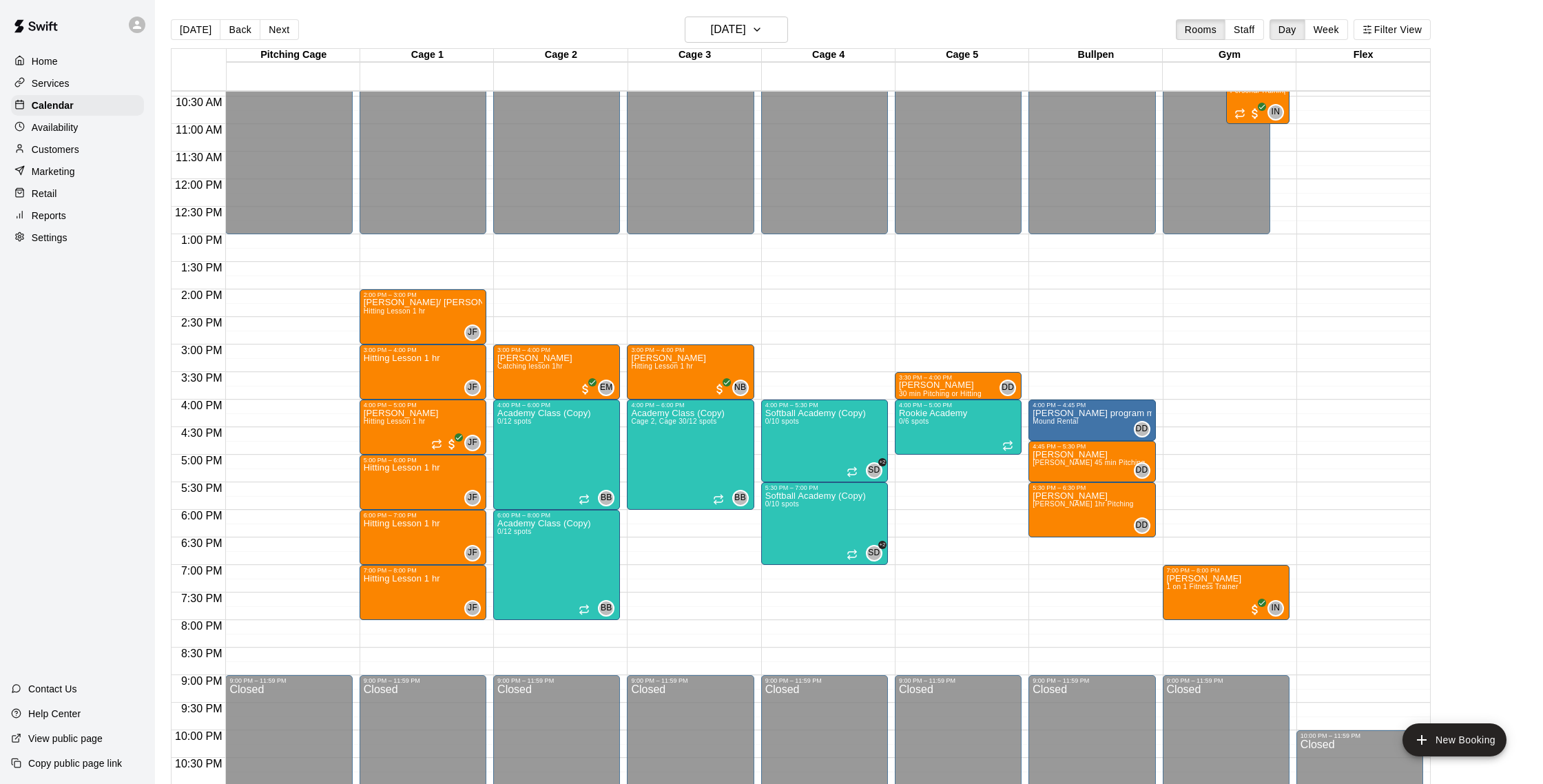
click at [0, 783] on div "Contact Us Help Center View public page Copy public page link" at bounding box center [77, 729] width 155 height 107
click at [742, 22] on h6 "[DATE]" at bounding box center [729, 29] width 35 height 19
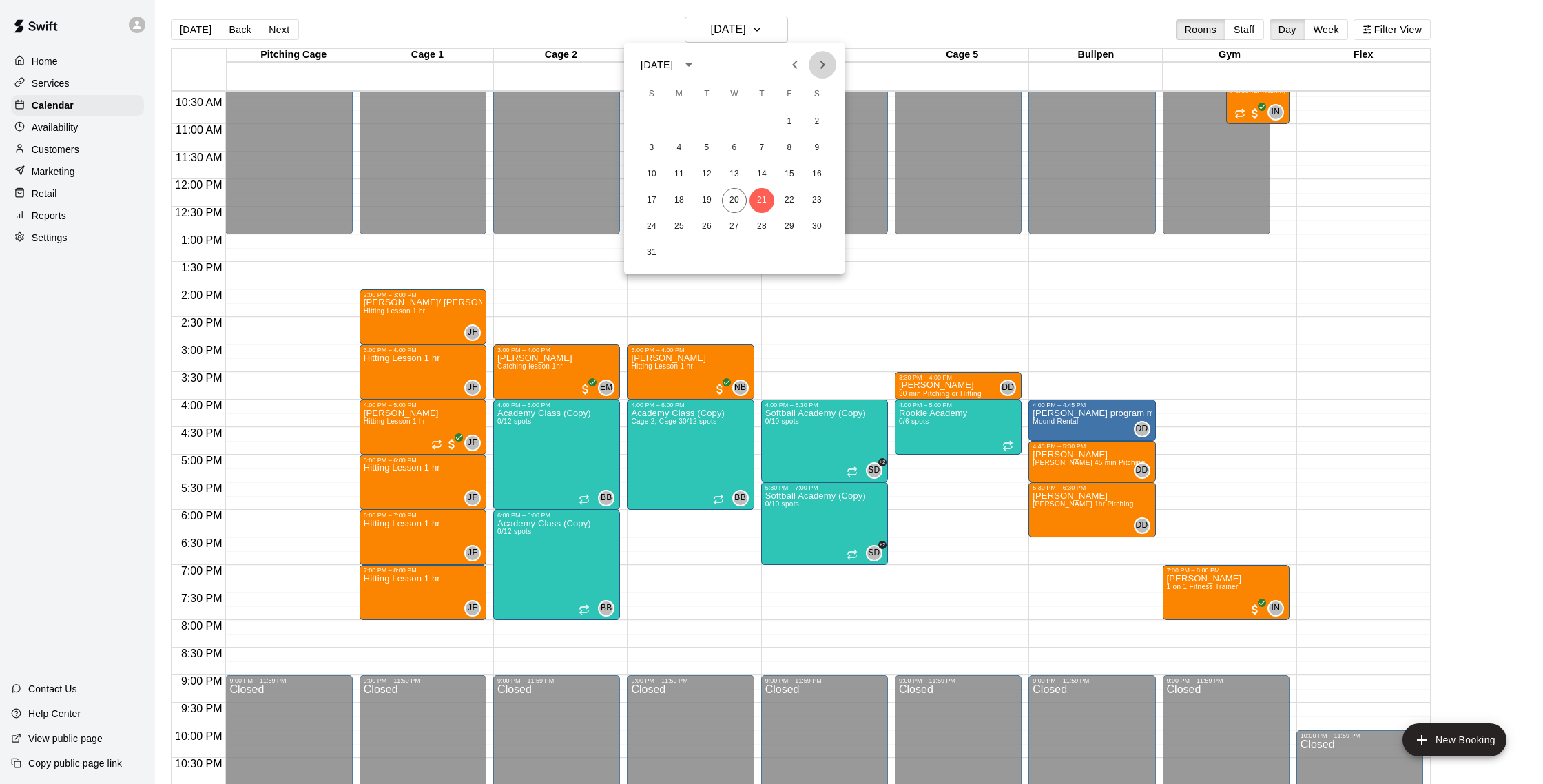
click at [827, 68] on icon "Next month" at bounding box center [823, 65] width 17 height 17
click at [737, 152] on button "10" at bounding box center [735, 149] width 25 height 25
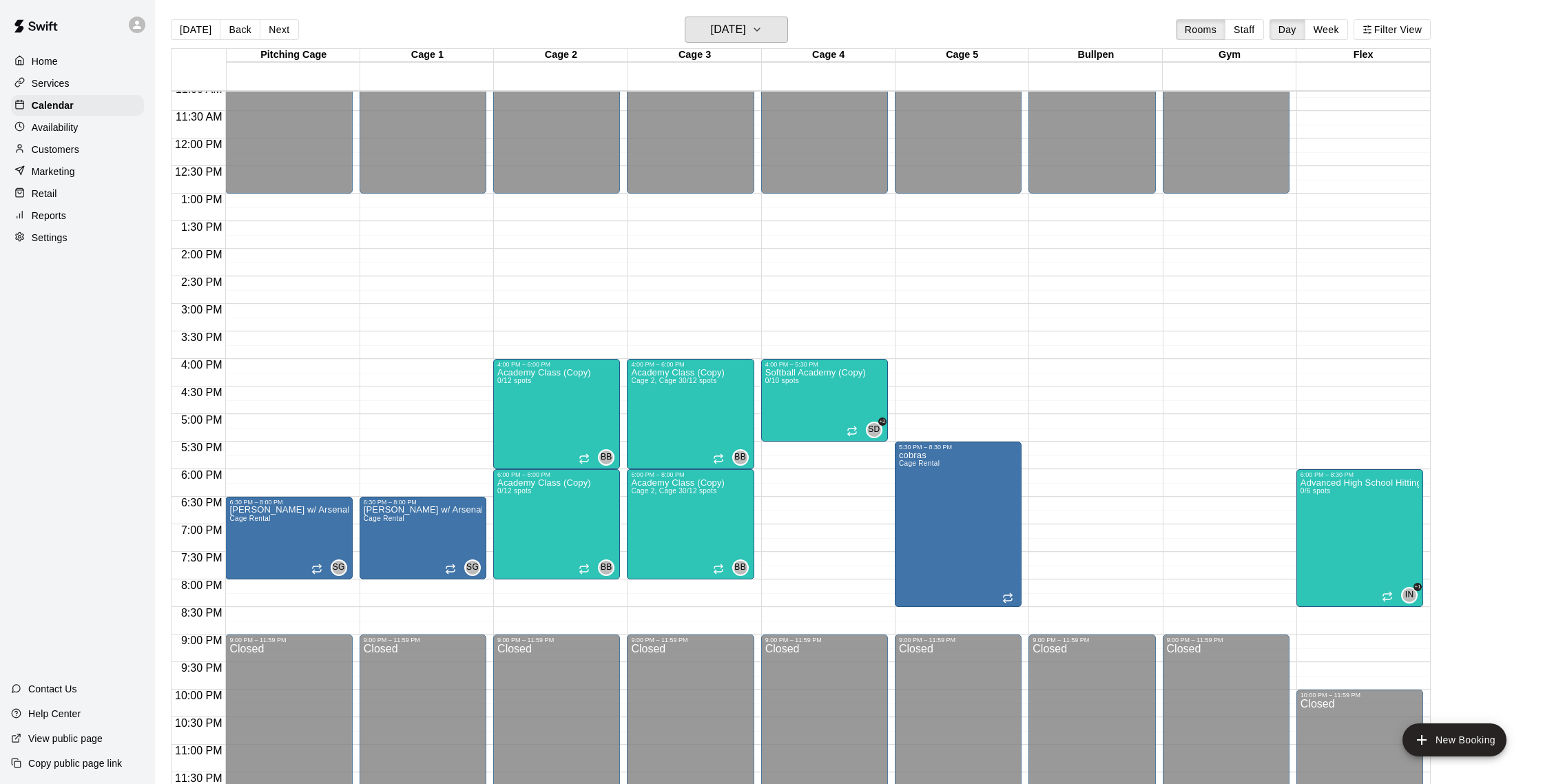
scroll to position [22, 0]
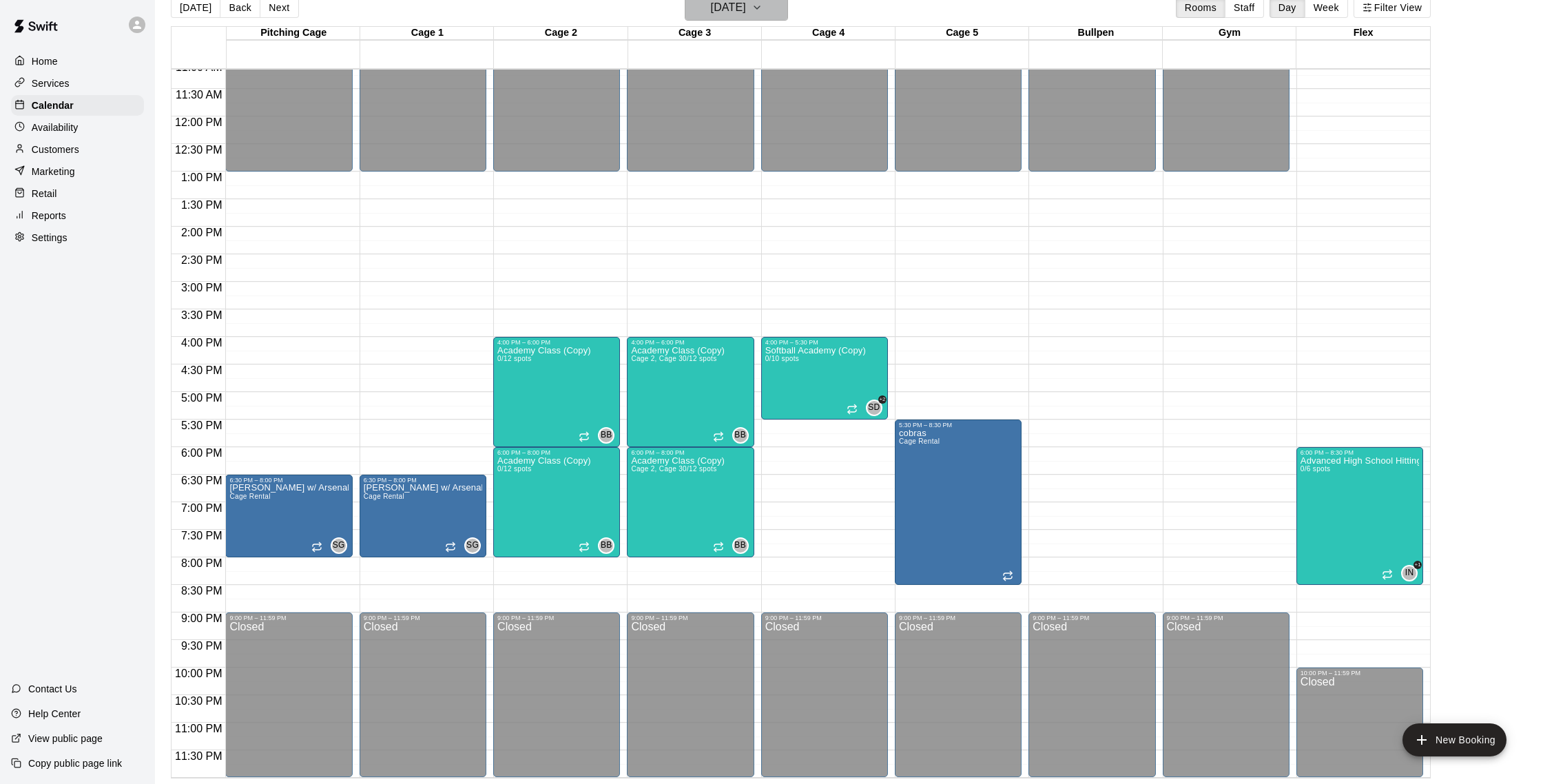
click at [711, 5] on h6 "Wednesday Sep 10" at bounding box center [729, 7] width 35 height 19
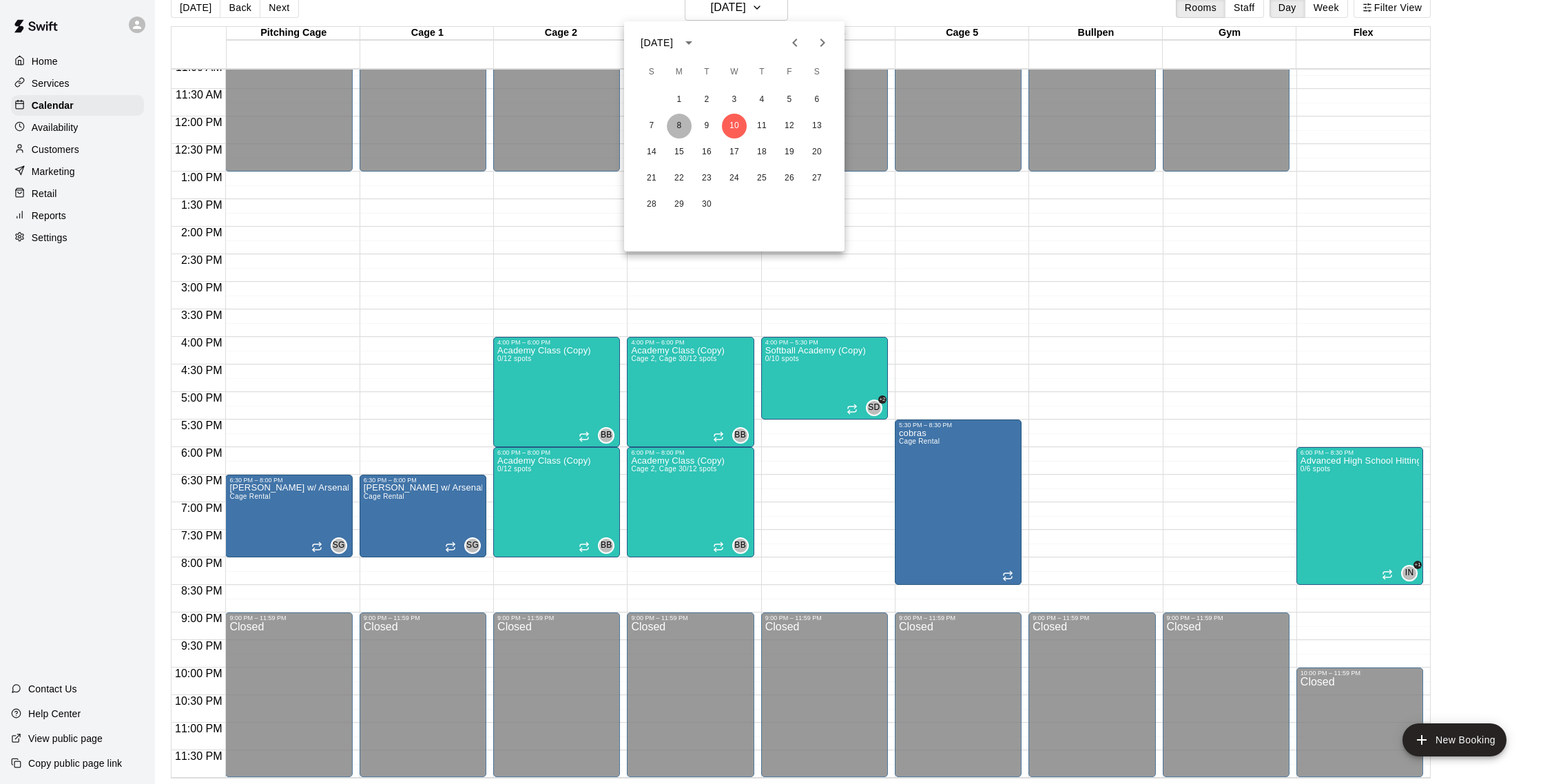
click at [681, 126] on button "8" at bounding box center [679, 126] width 25 height 25
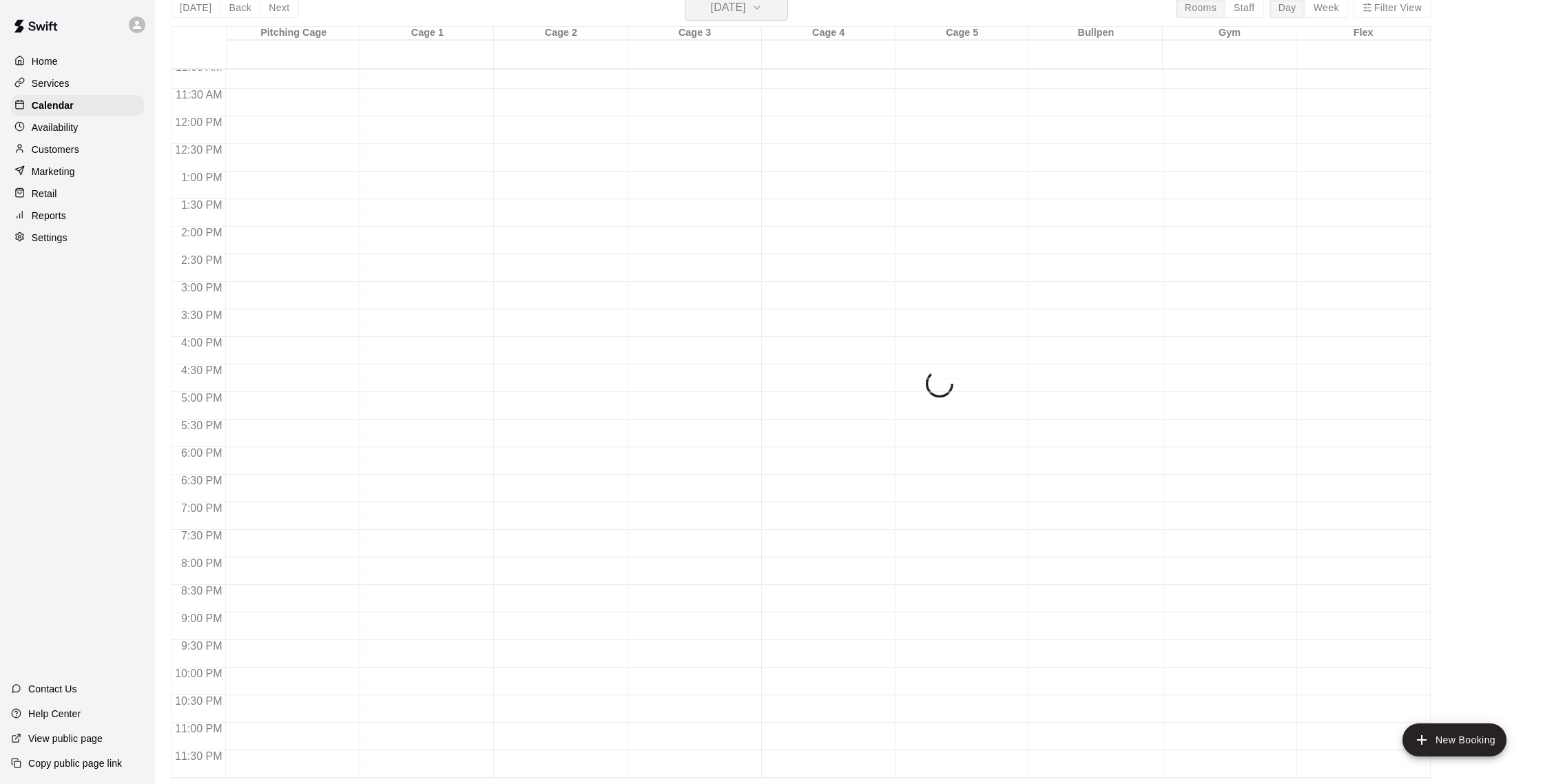
scroll to position [17, 0]
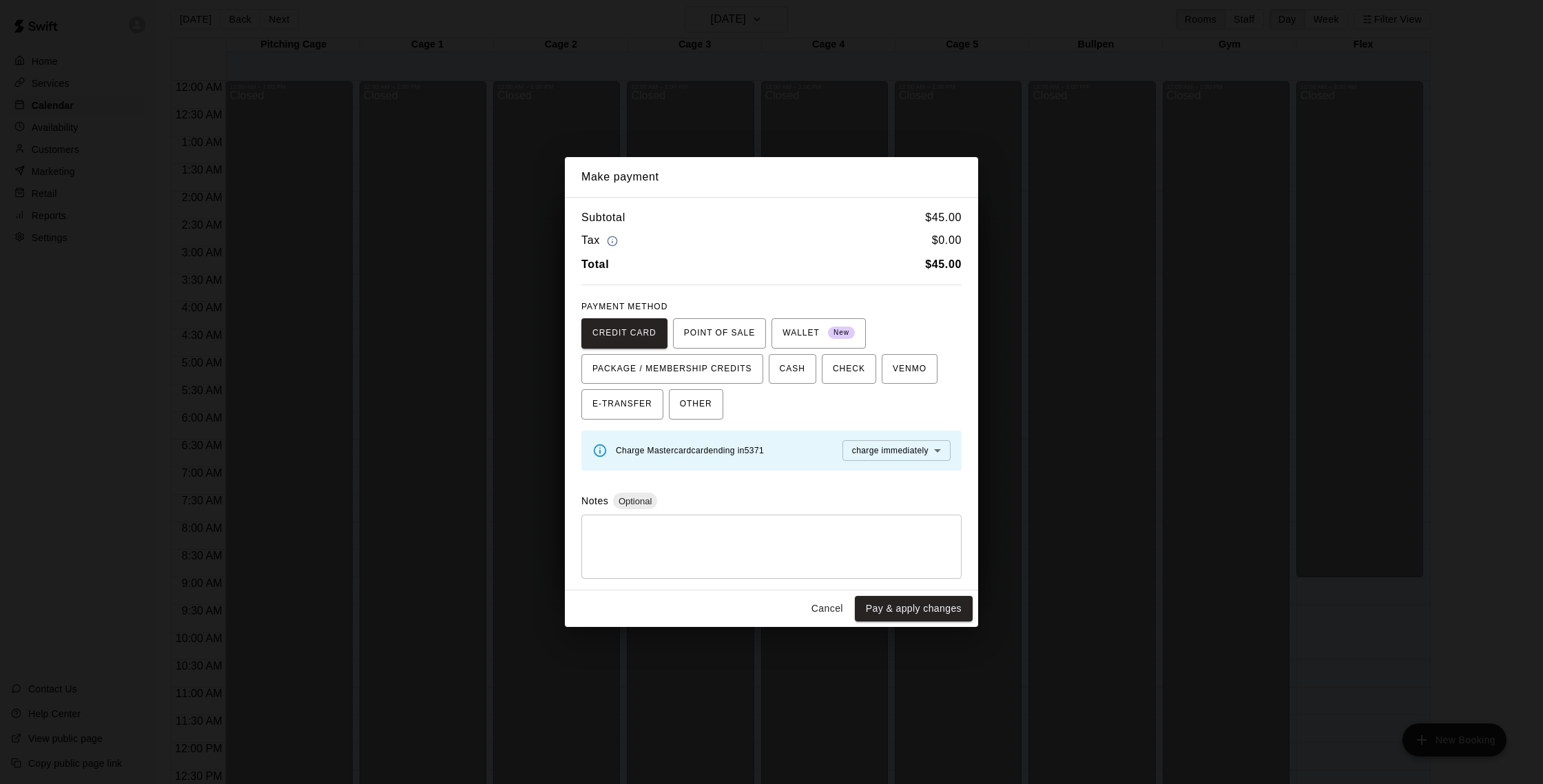
scroll to position [593, 0]
